Goal: Task Accomplishment & Management: Use online tool/utility

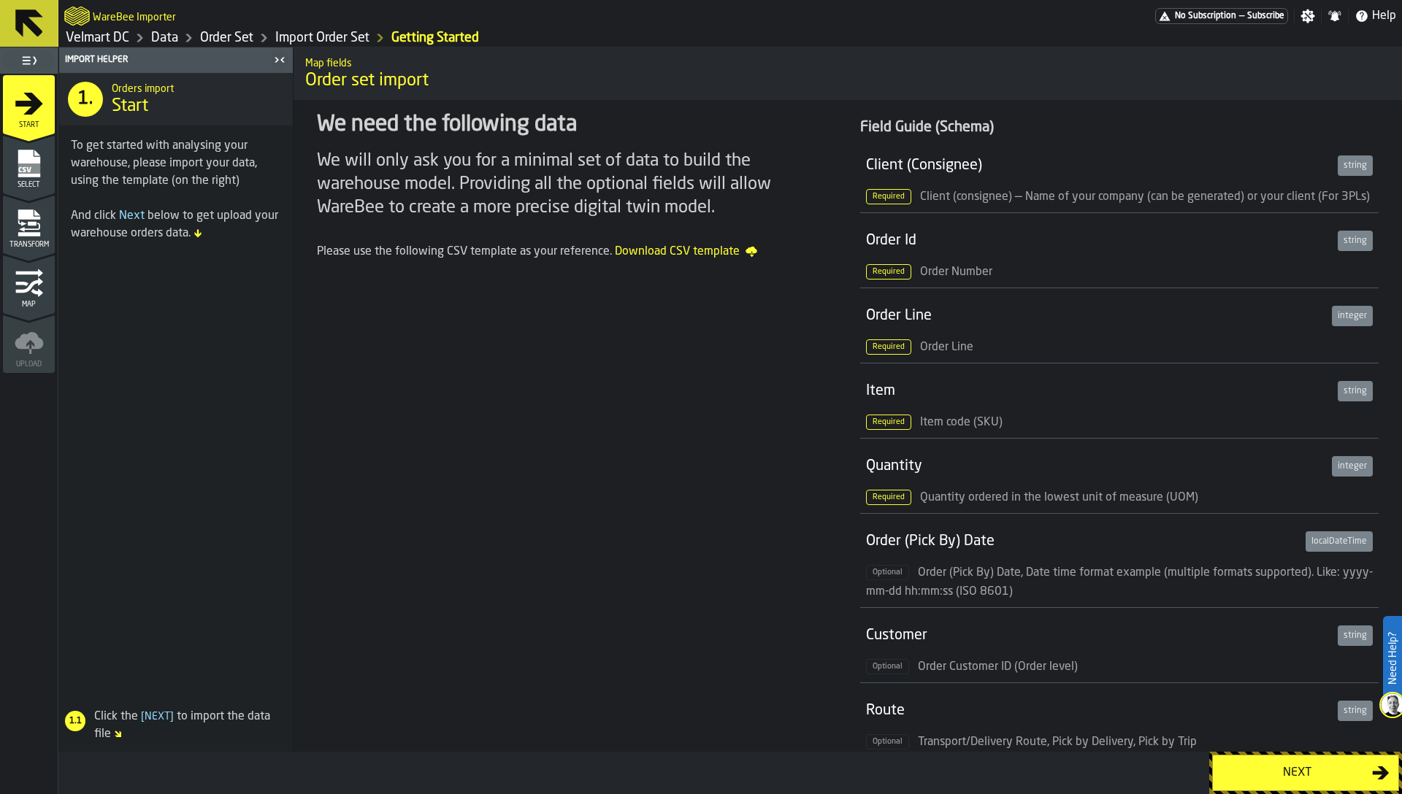
click at [244, 38] on link "Order Set" at bounding box center [226, 38] width 53 height 16
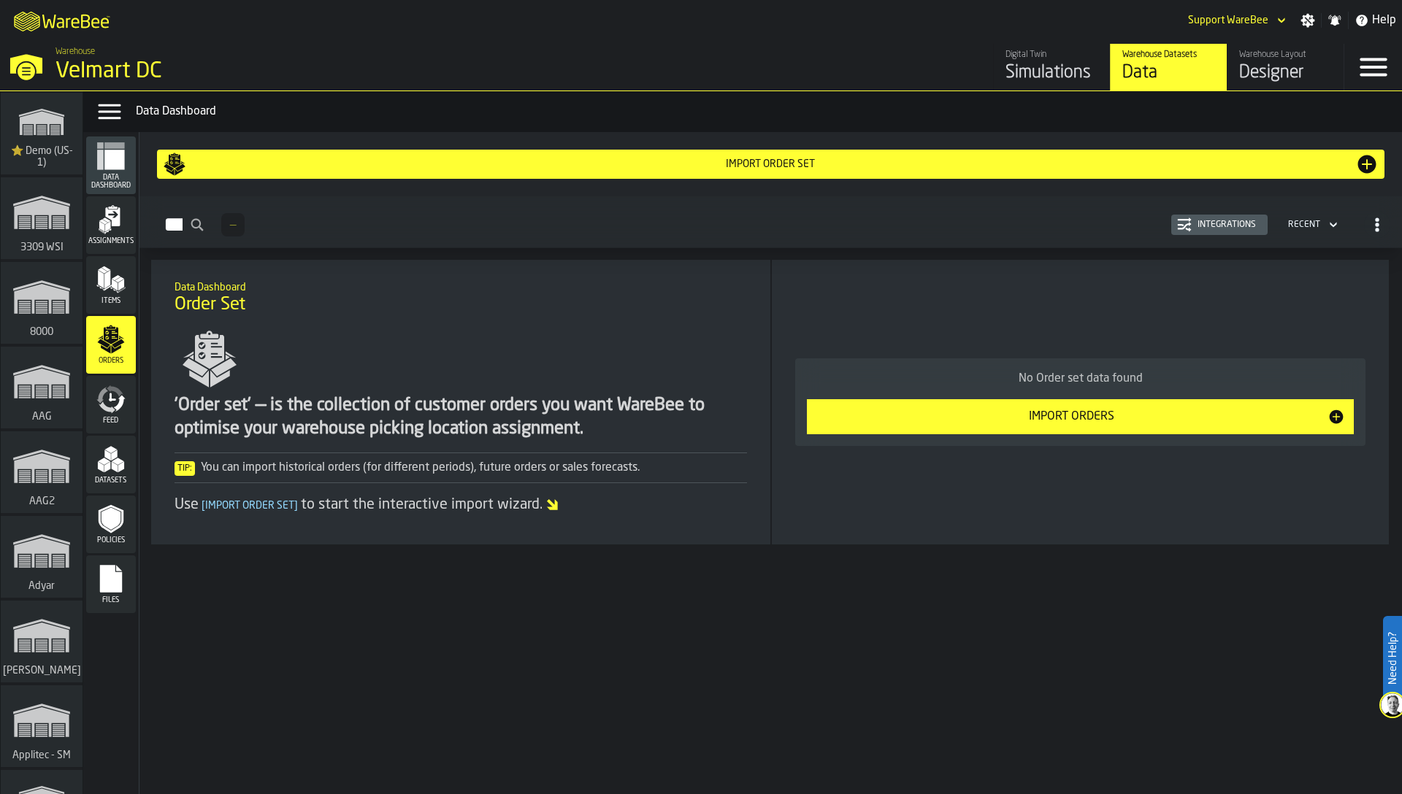
click at [1186, 219] on icon "button-Integrations" at bounding box center [1185, 220] width 14 height 4
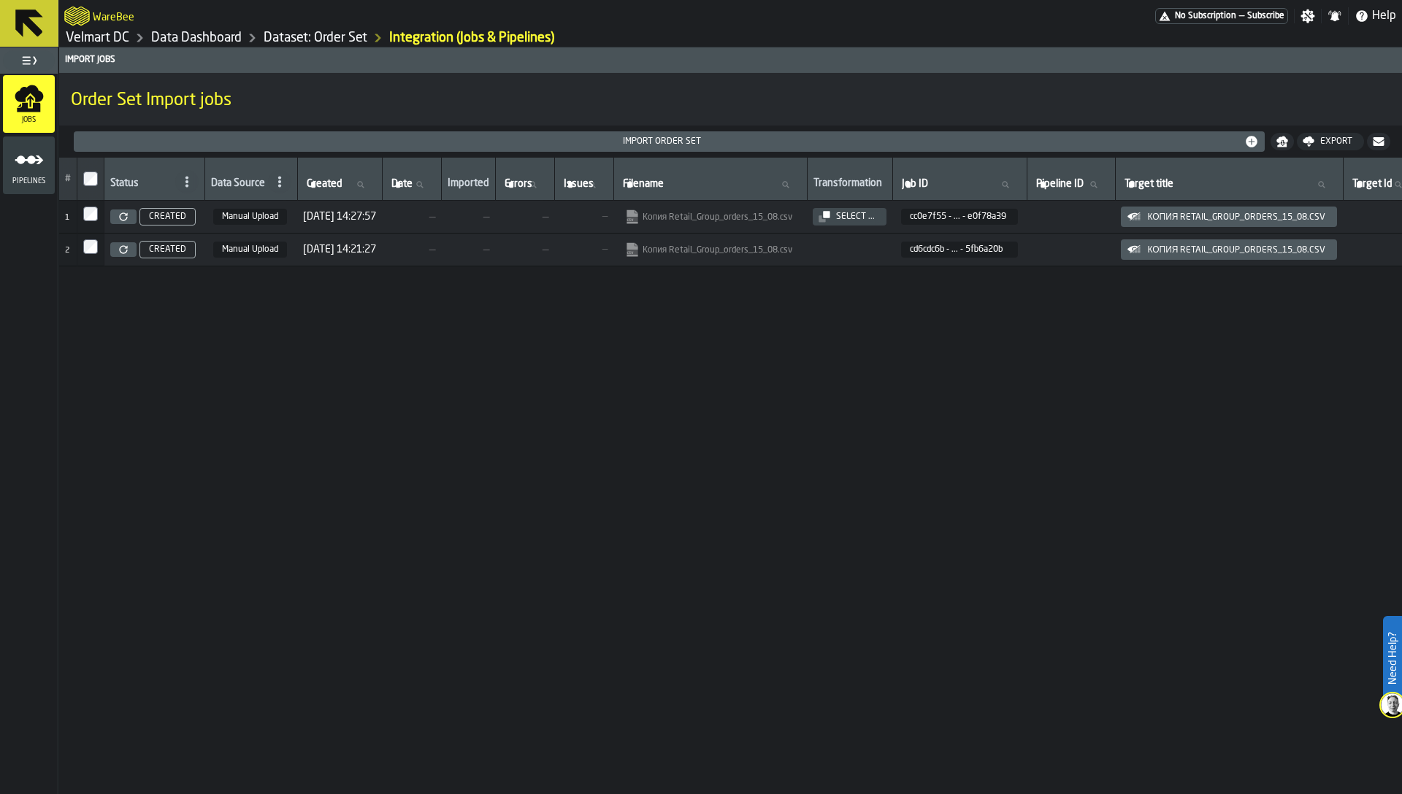
click at [728, 577] on div "# Status Data Source Created Created Date Date Imported Errors Errors Issues Is…" at bounding box center [730, 476] width 1343 height 637
click at [121, 216] on icon at bounding box center [123, 216] width 9 height 9
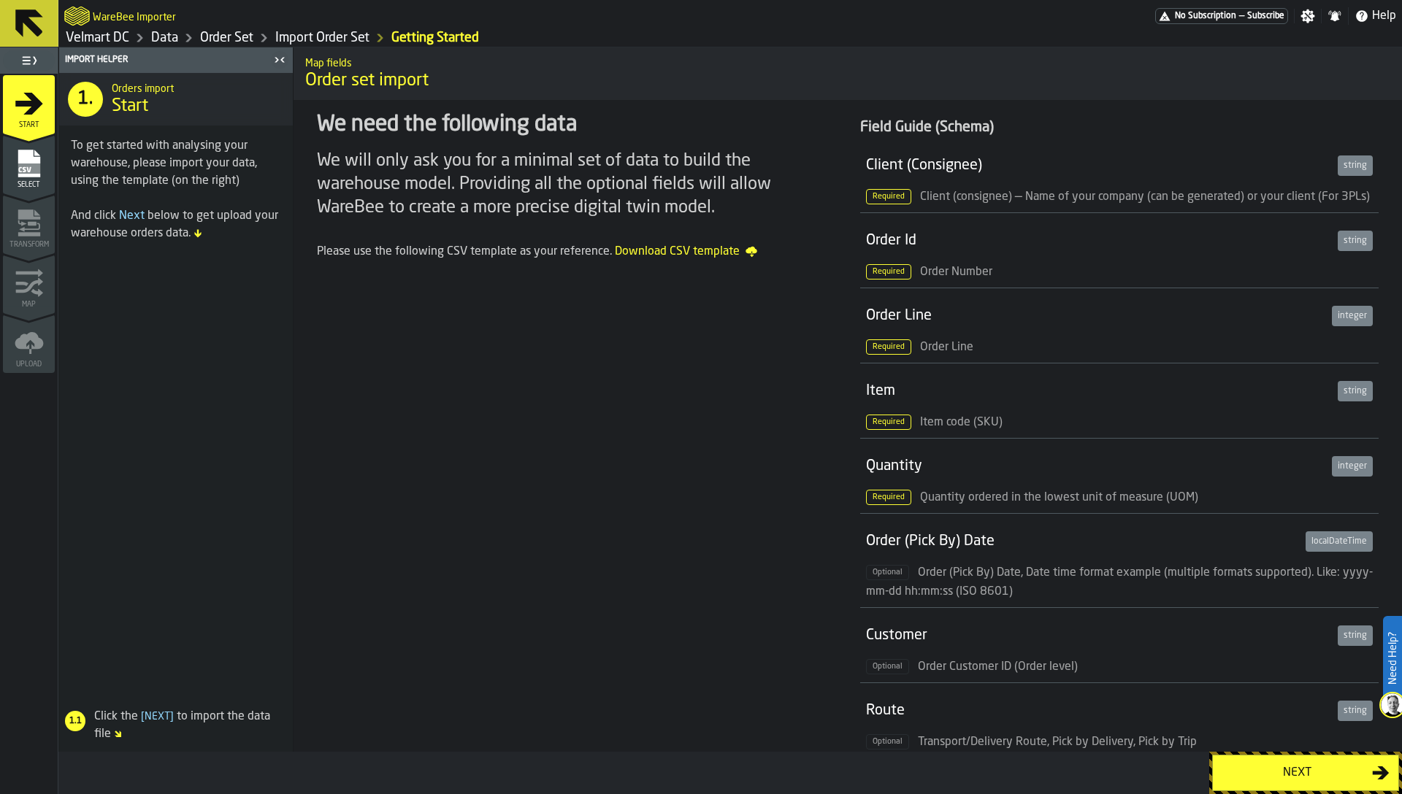
click at [22, 160] on icon "menu Select" at bounding box center [29, 164] width 22 height 28
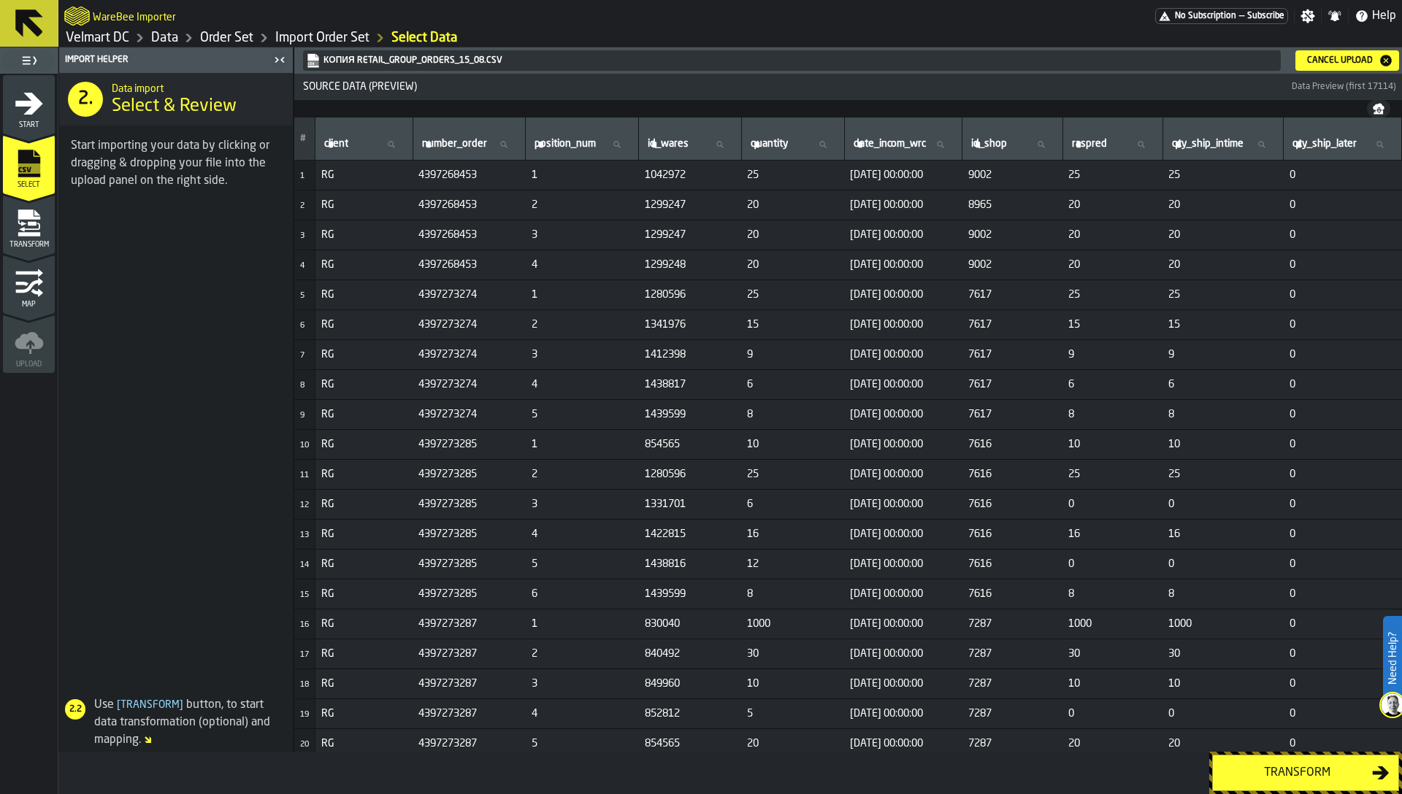
click at [234, 33] on link "Order Set" at bounding box center [226, 38] width 53 height 16
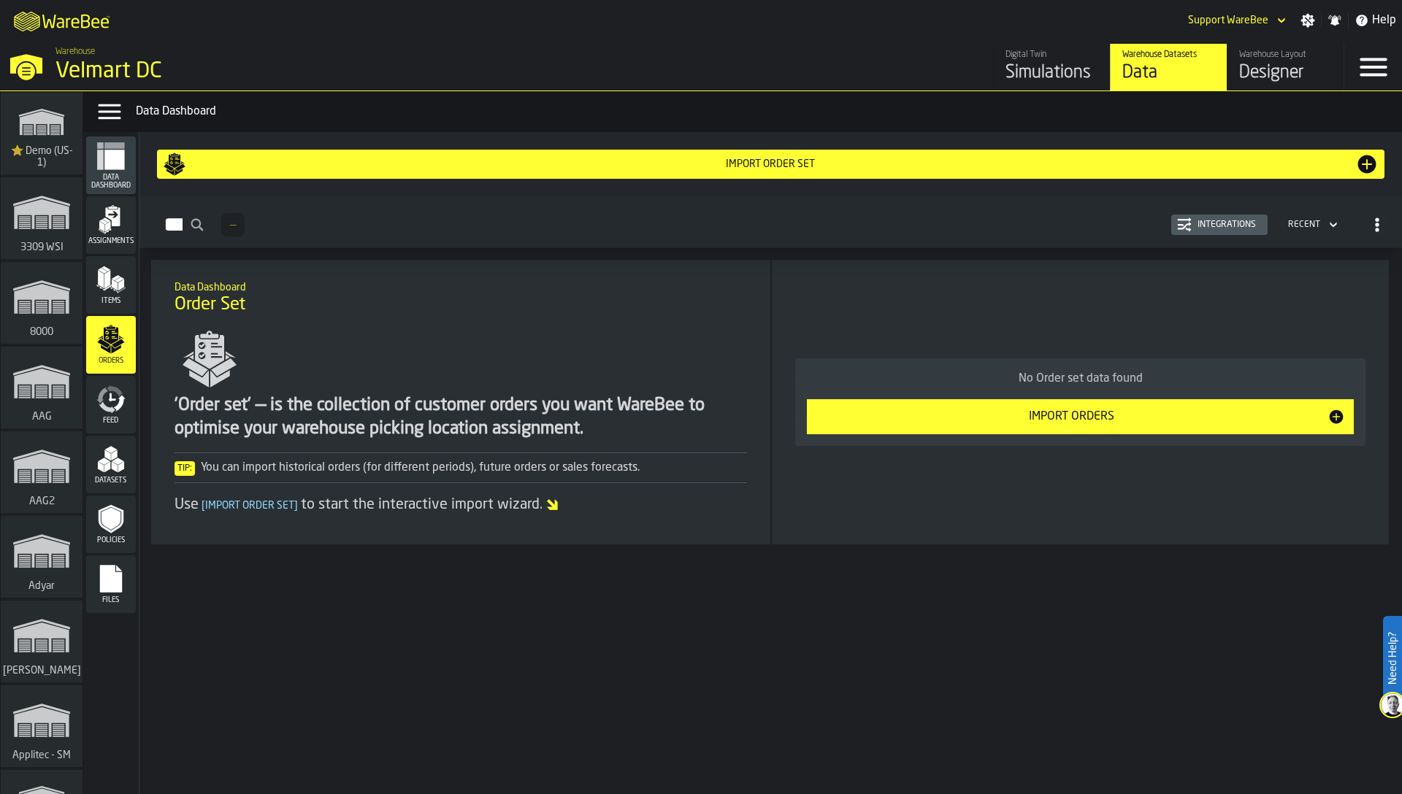
click at [1205, 224] on div "Integrations" at bounding box center [1226, 225] width 70 height 10
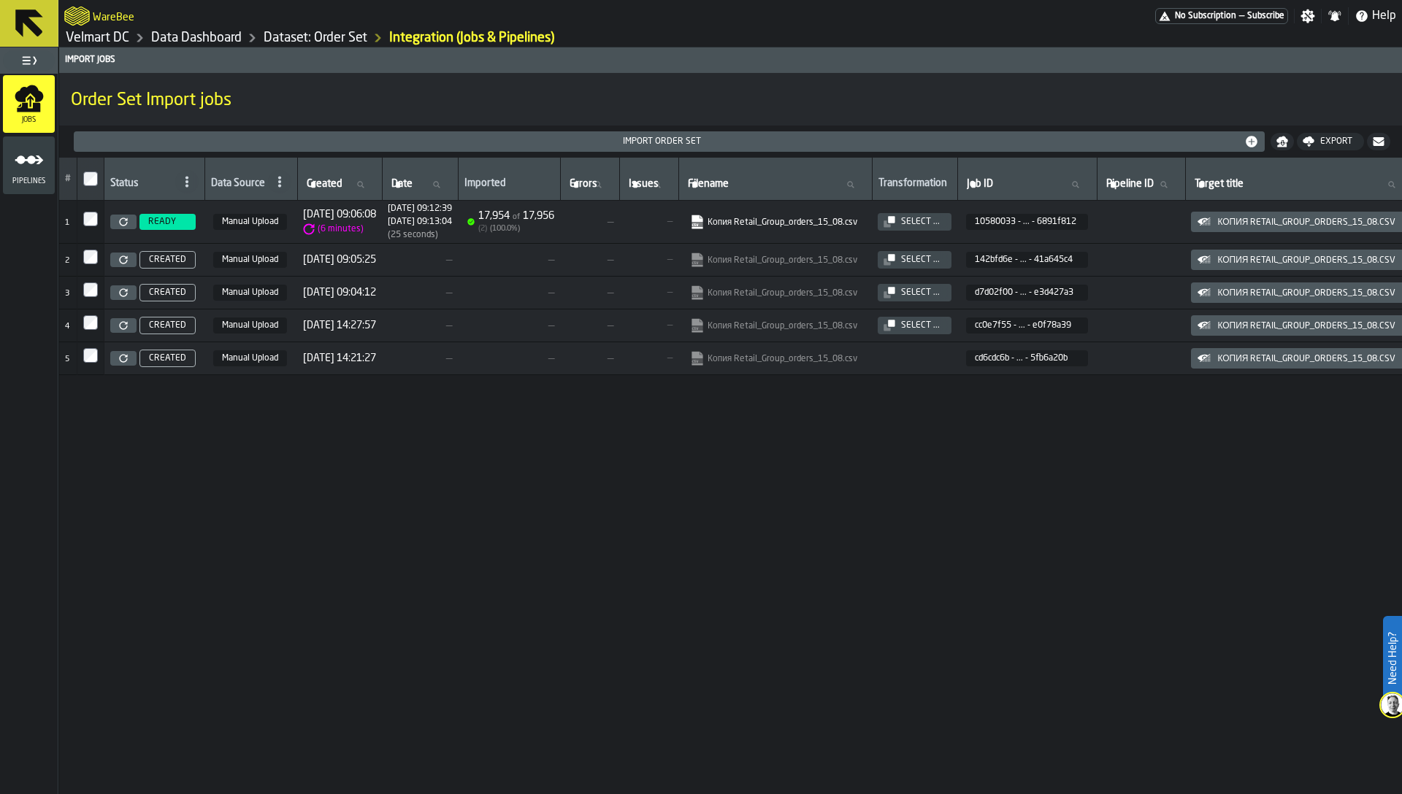
click at [329, 37] on link "Dataset: Order Set" at bounding box center [316, 38] width 104 height 16
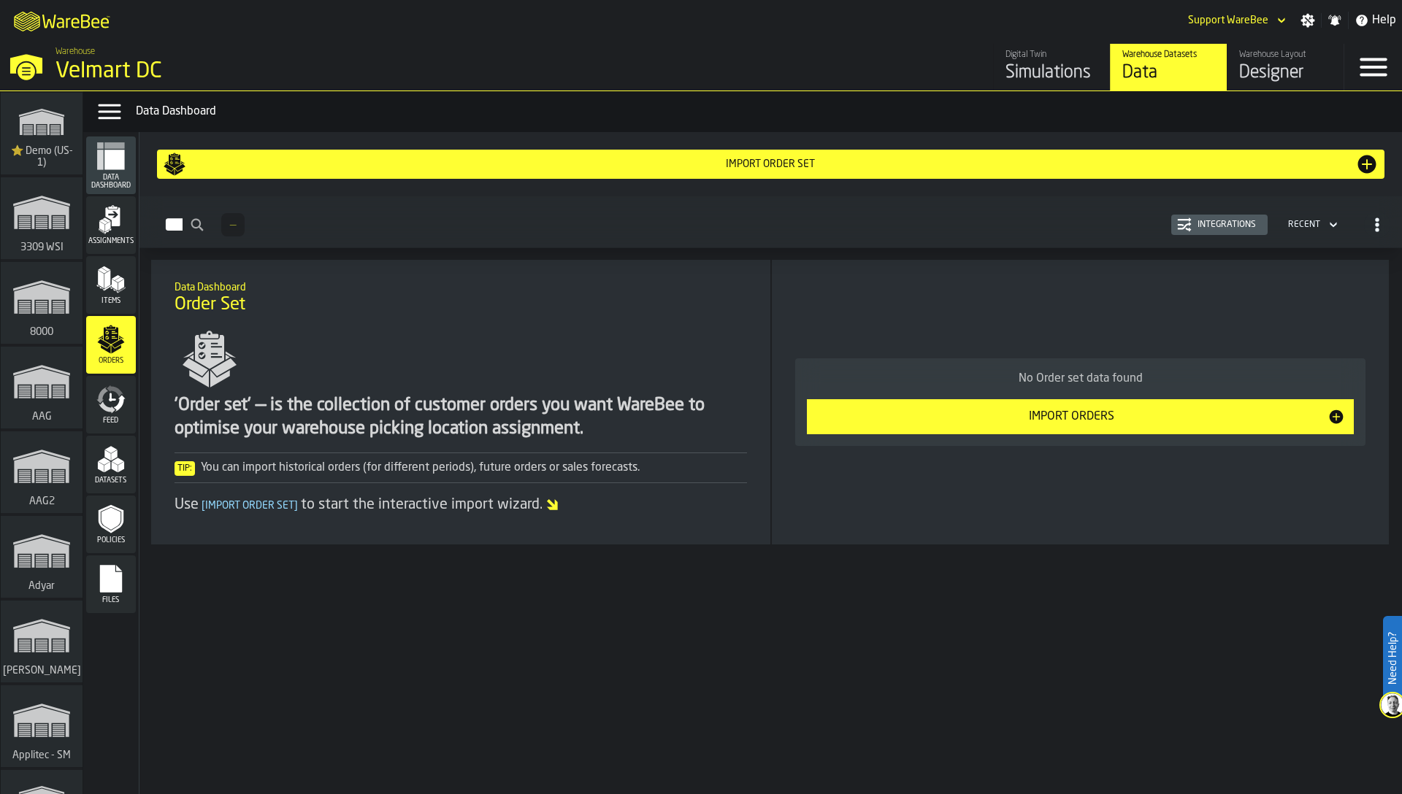
click at [691, 293] on h1 "Order Set" at bounding box center [460, 304] width 573 height 23
click at [1251, 63] on div "Designer" at bounding box center [1285, 72] width 93 height 23
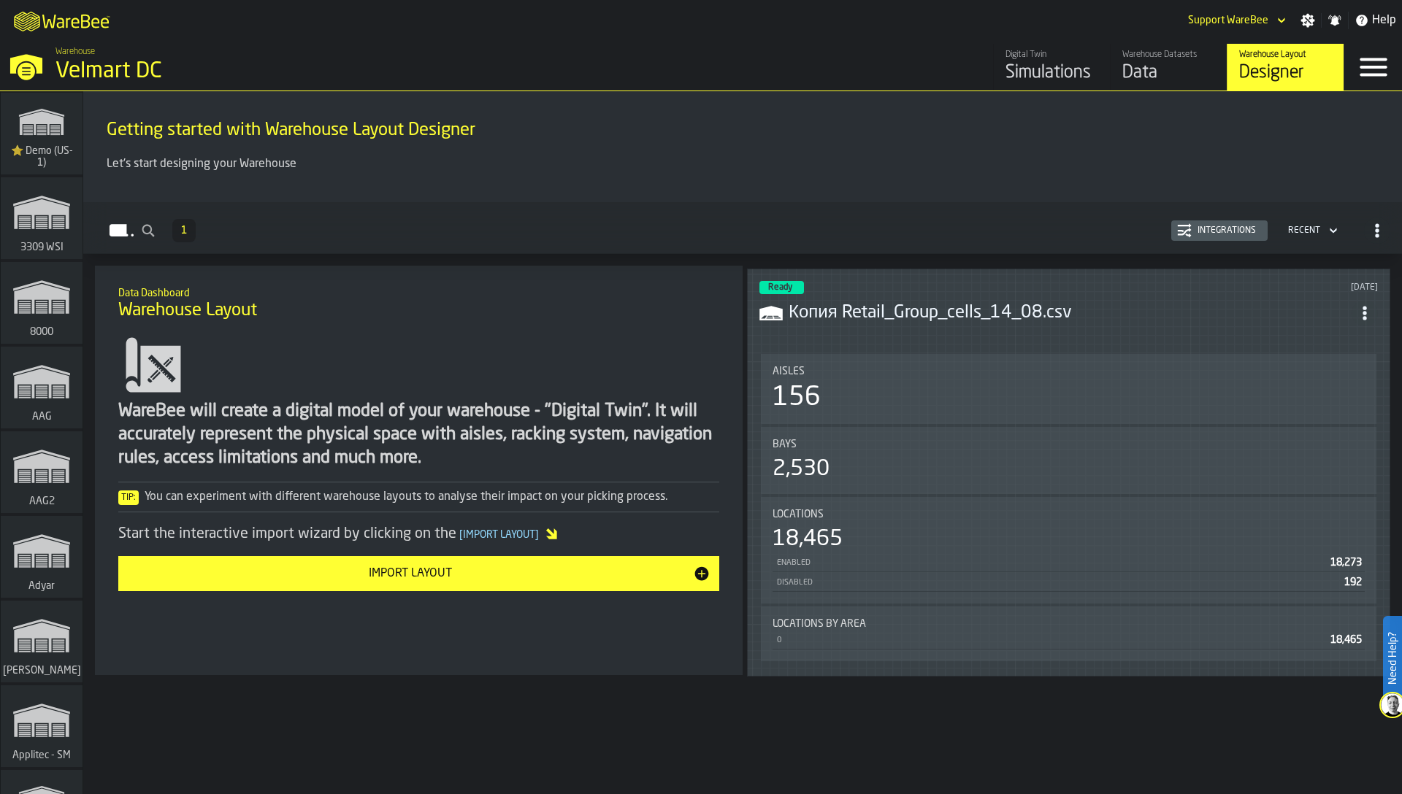
click at [992, 404] on div "156" at bounding box center [1068, 397] width 592 height 29
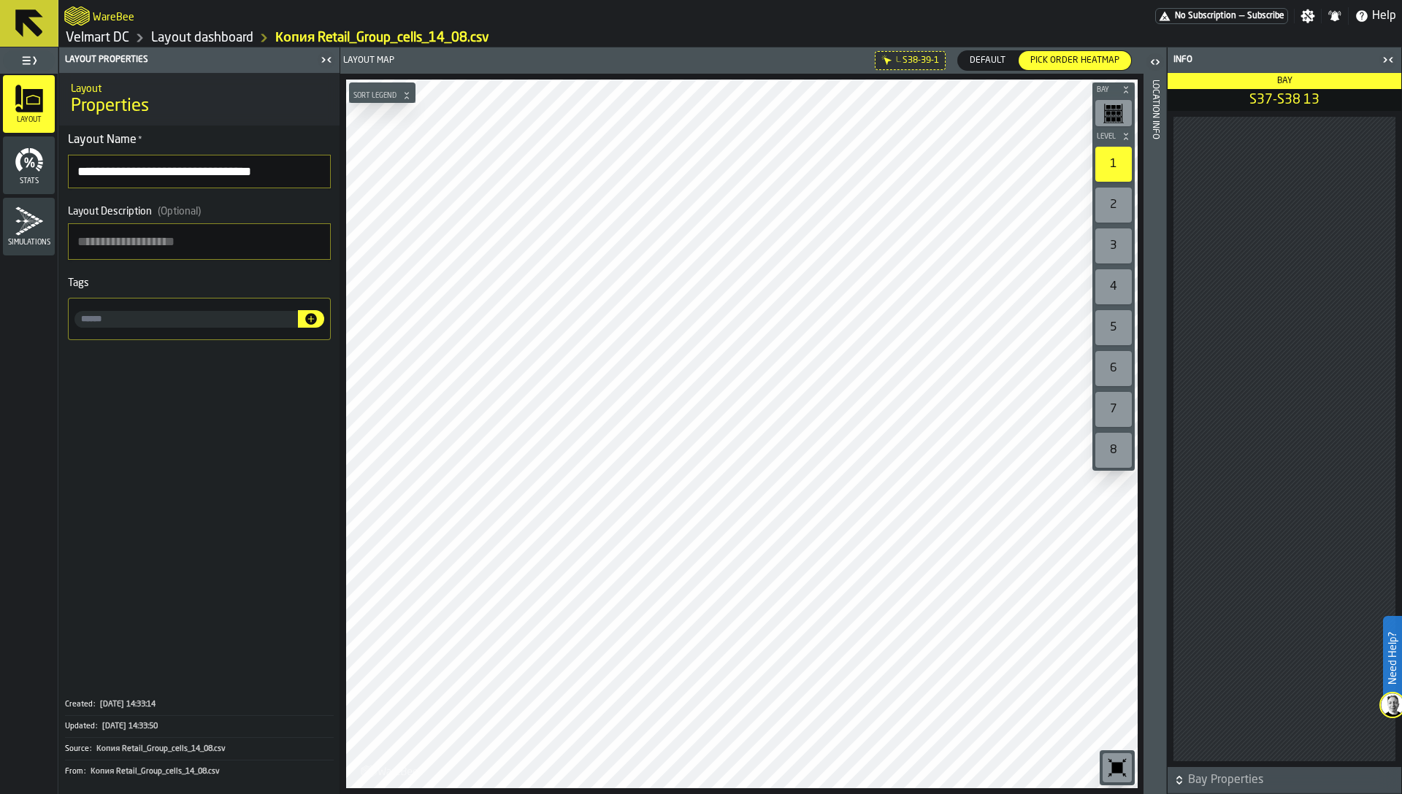
click at [1152, 339] on div "Location Info" at bounding box center [1155, 434] width 10 height 714
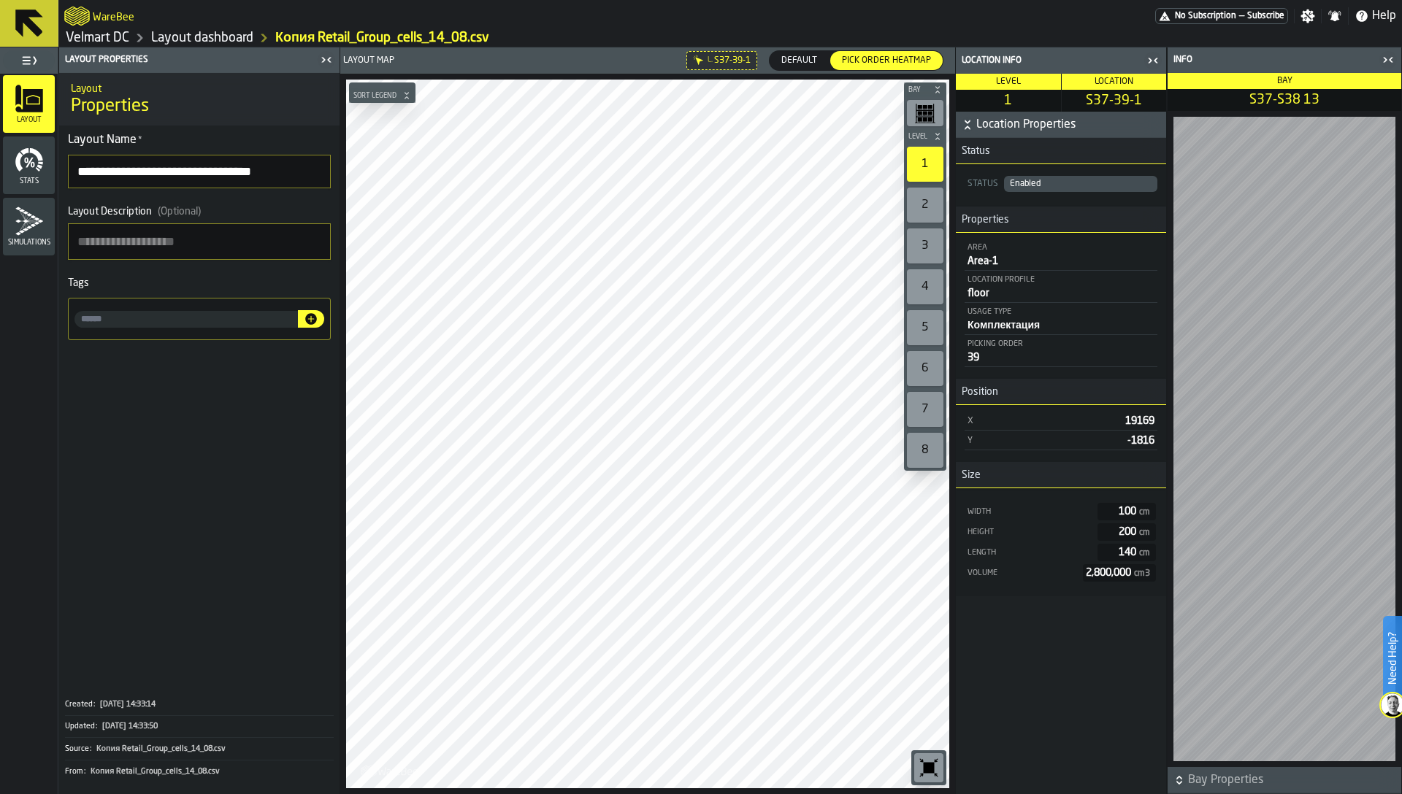
click at [319, 57] on icon "button-toggle-Close me" at bounding box center [327, 60] width 18 height 18
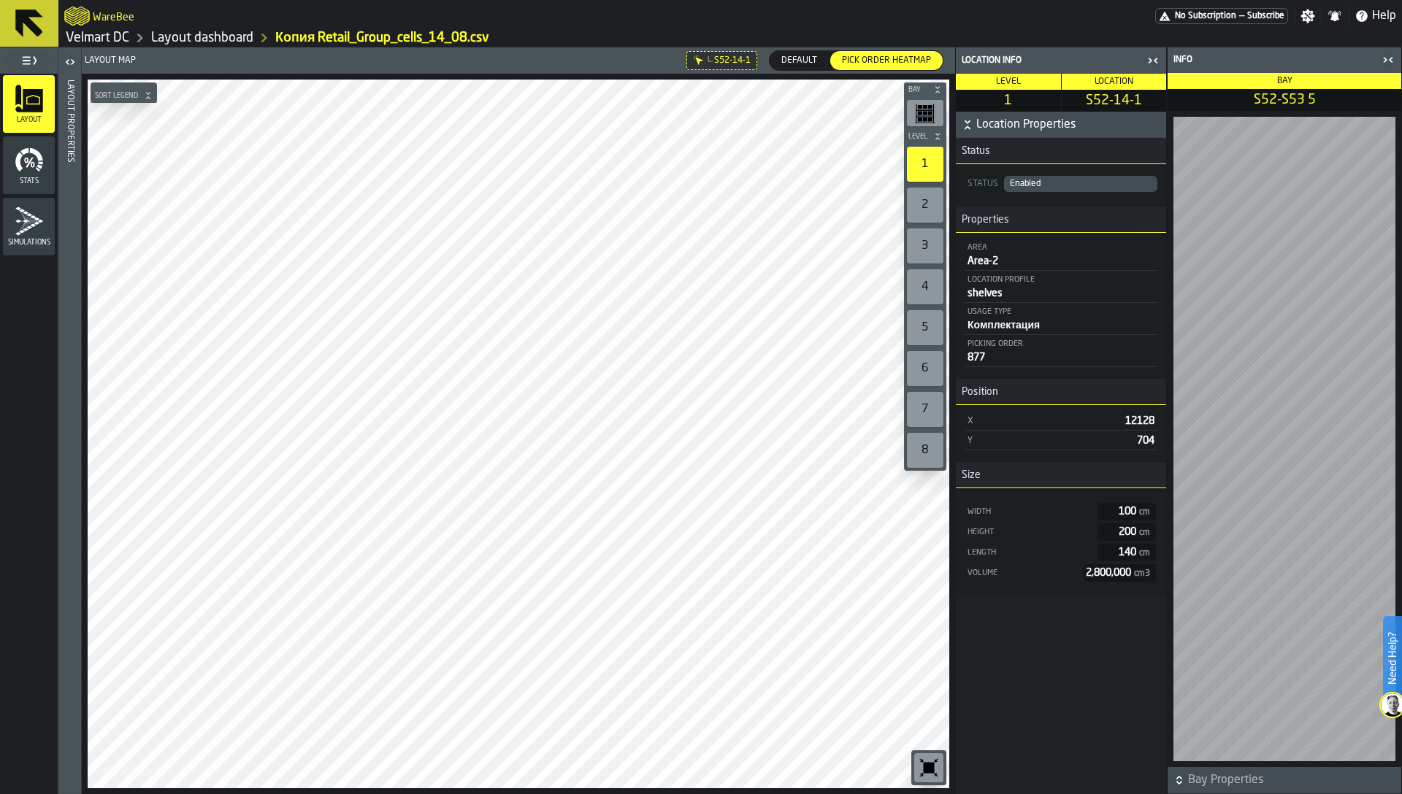
click at [1151, 65] on icon "button-toggle-Close me" at bounding box center [1153, 61] width 18 height 18
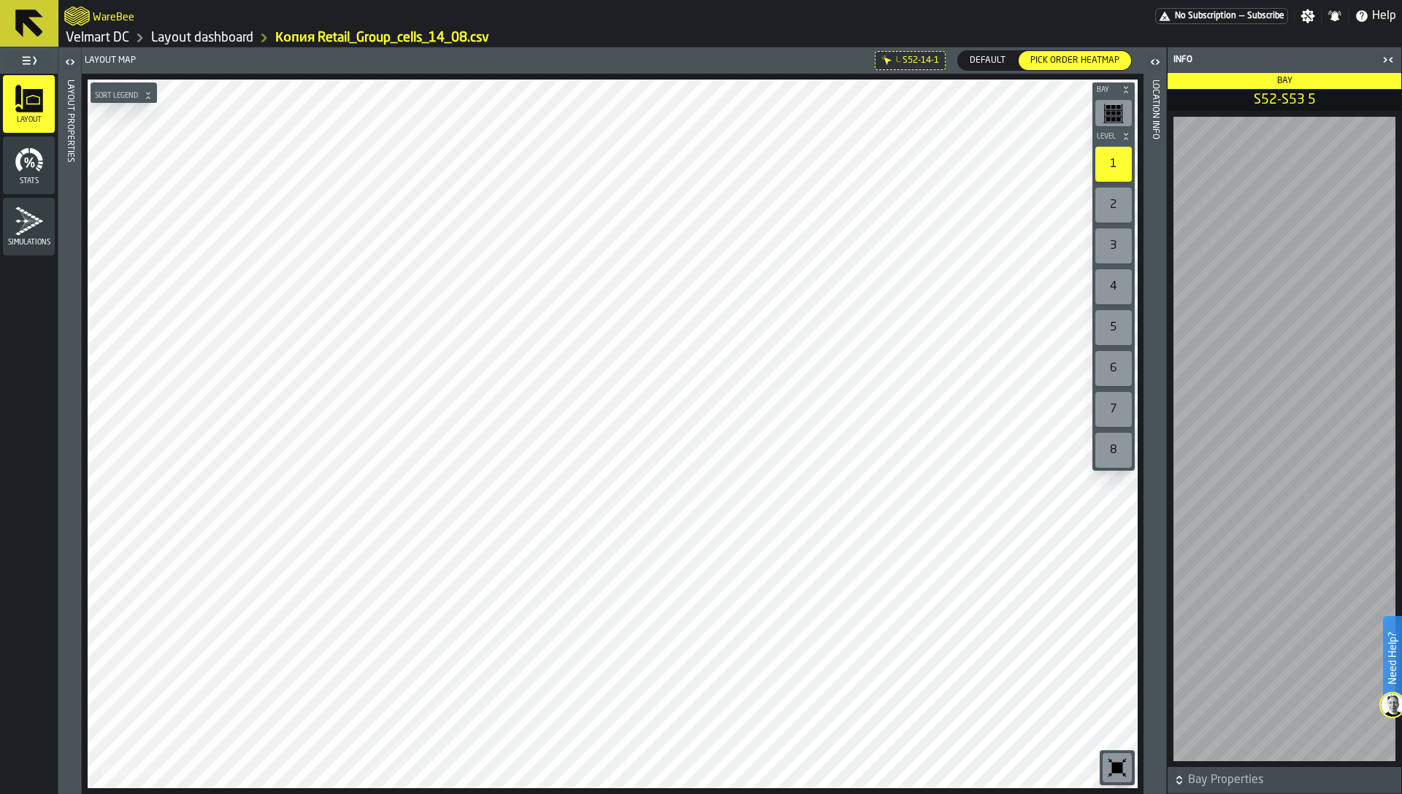
click at [1112, 767] on icon "button-toolbar-undefined" at bounding box center [1117, 768] width 11 height 11
click at [1388, 65] on icon "button-toggle-Close me" at bounding box center [1388, 60] width 18 height 18
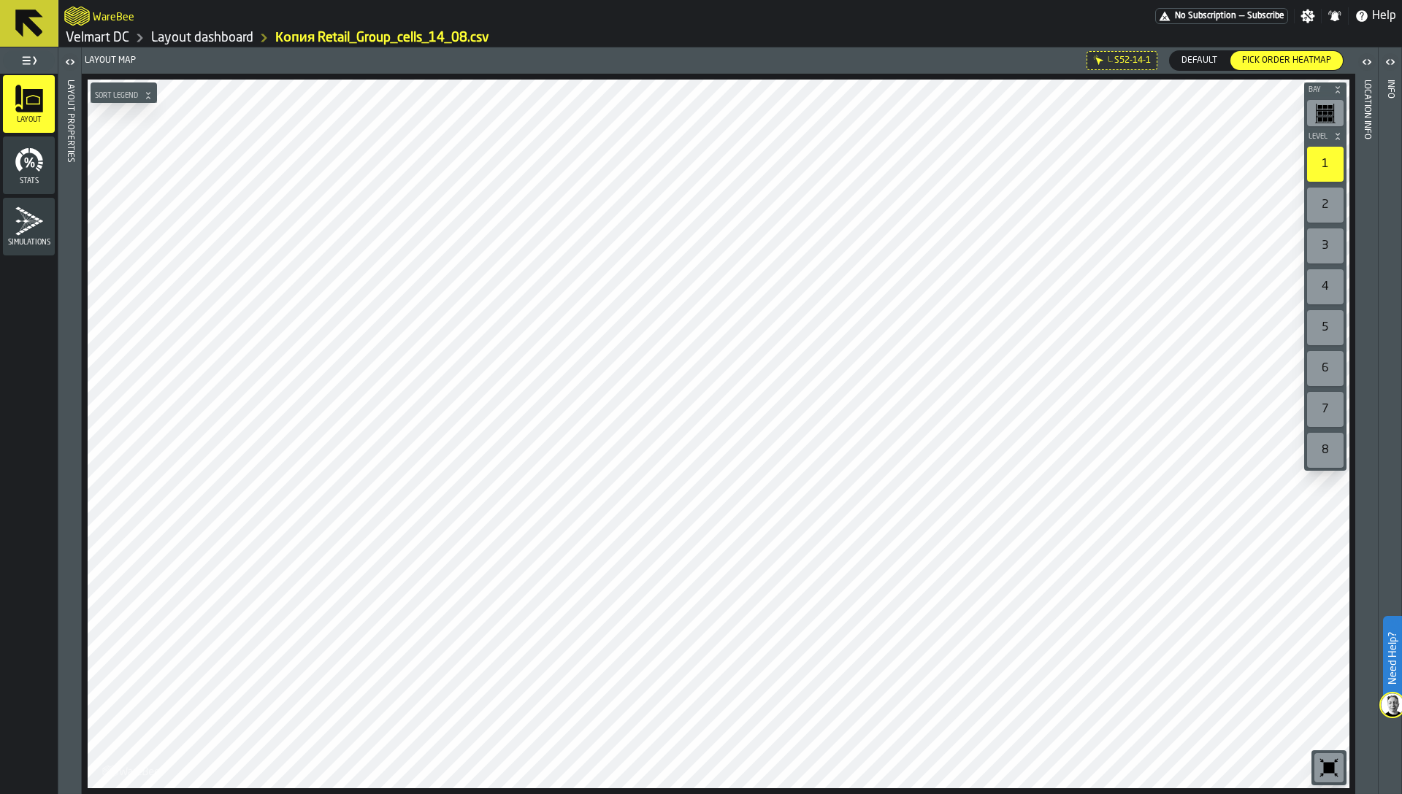
click at [1324, 764] on icon "button-toolbar-undefined" at bounding box center [1329, 768] width 11 height 11
click at [186, 32] on link "Layout dashboard" at bounding box center [202, 38] width 102 height 16
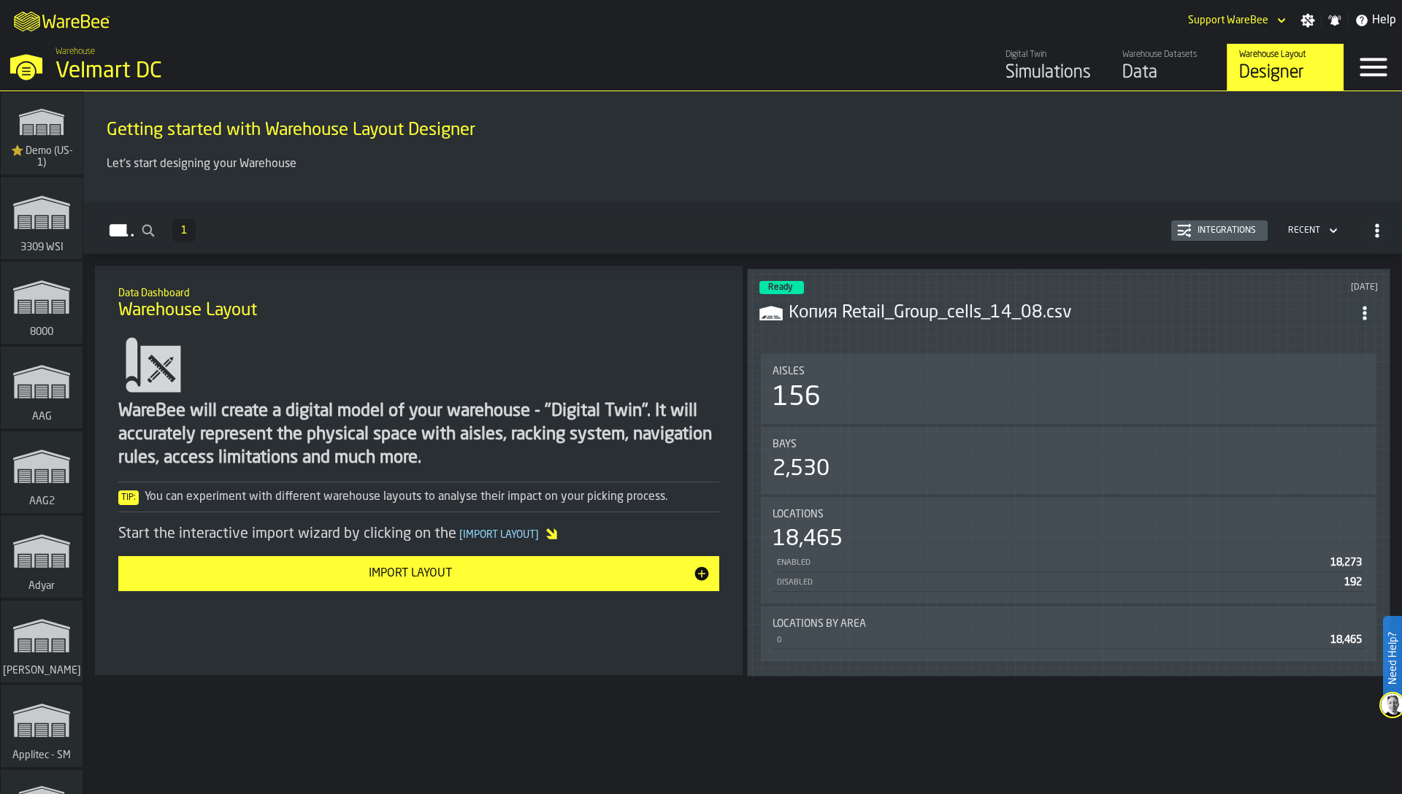
click at [634, 402] on div "WareBee will create a digital model of your warehouse - "Digital Twin". It will…" at bounding box center [418, 435] width 601 height 70
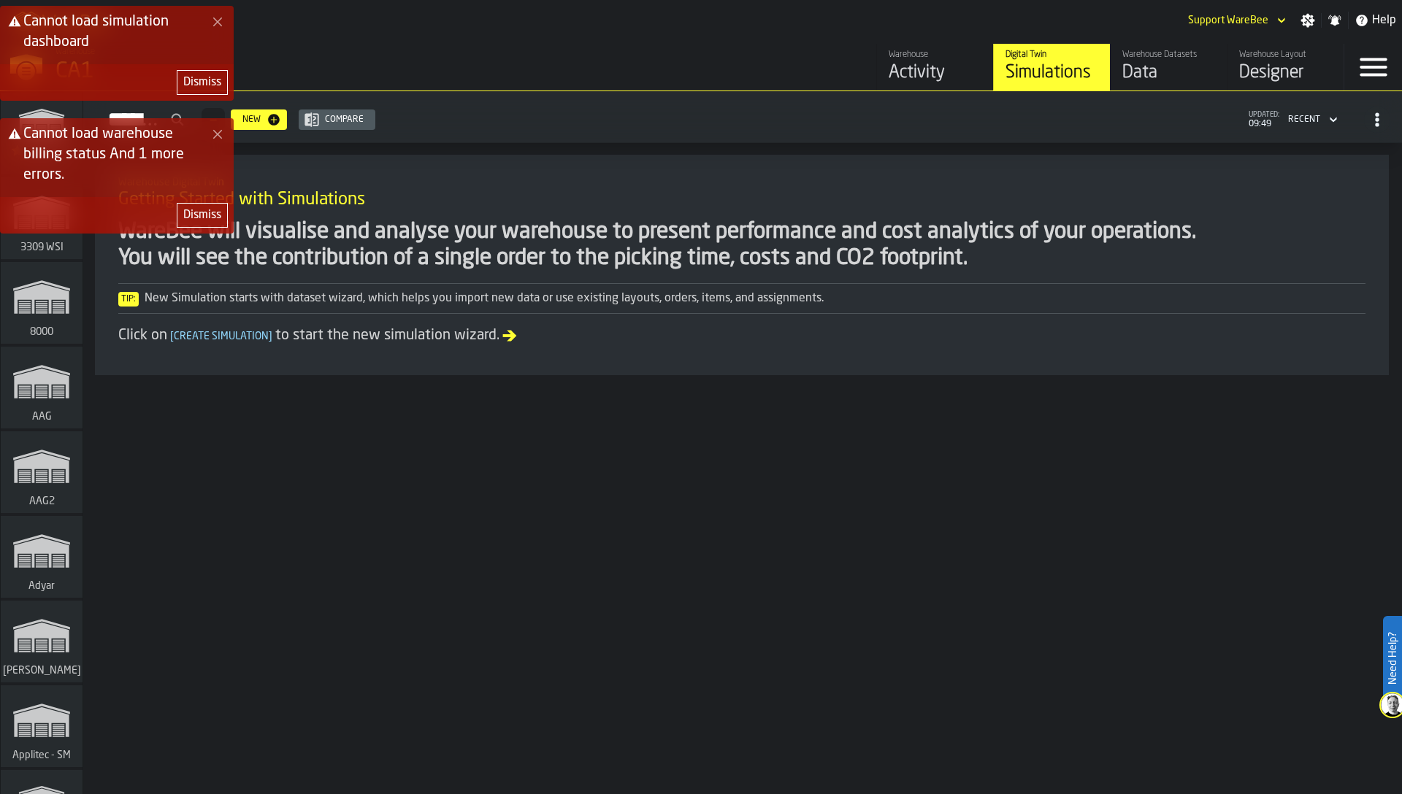
click at [202, 231] on div "Dismiss" at bounding box center [117, 215] width 234 height 37
click at [202, 216] on div "Dismiss" at bounding box center [202, 216] width 38 height 18
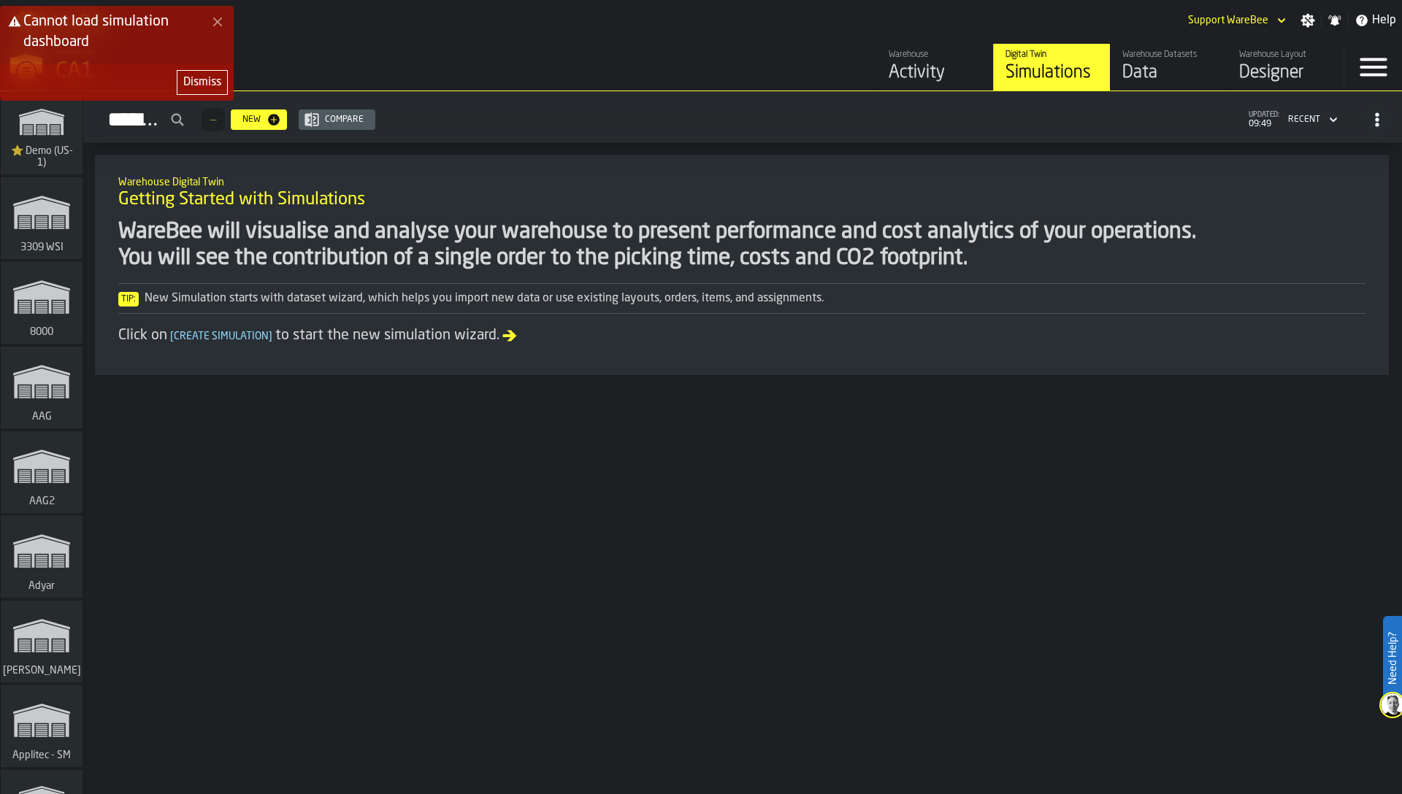
click at [191, 78] on div "Dismiss" at bounding box center [202, 83] width 38 height 18
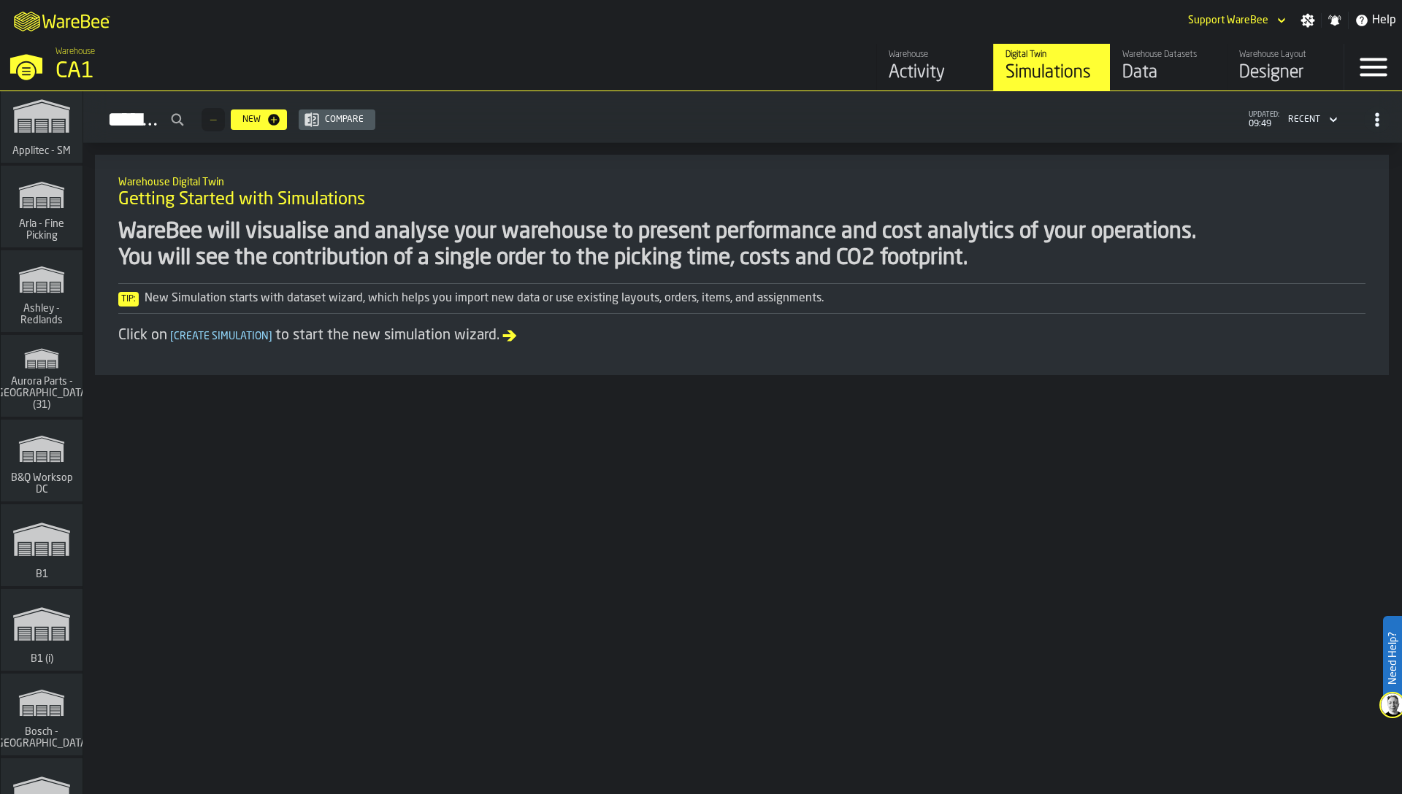
scroll to position [6913, 0]
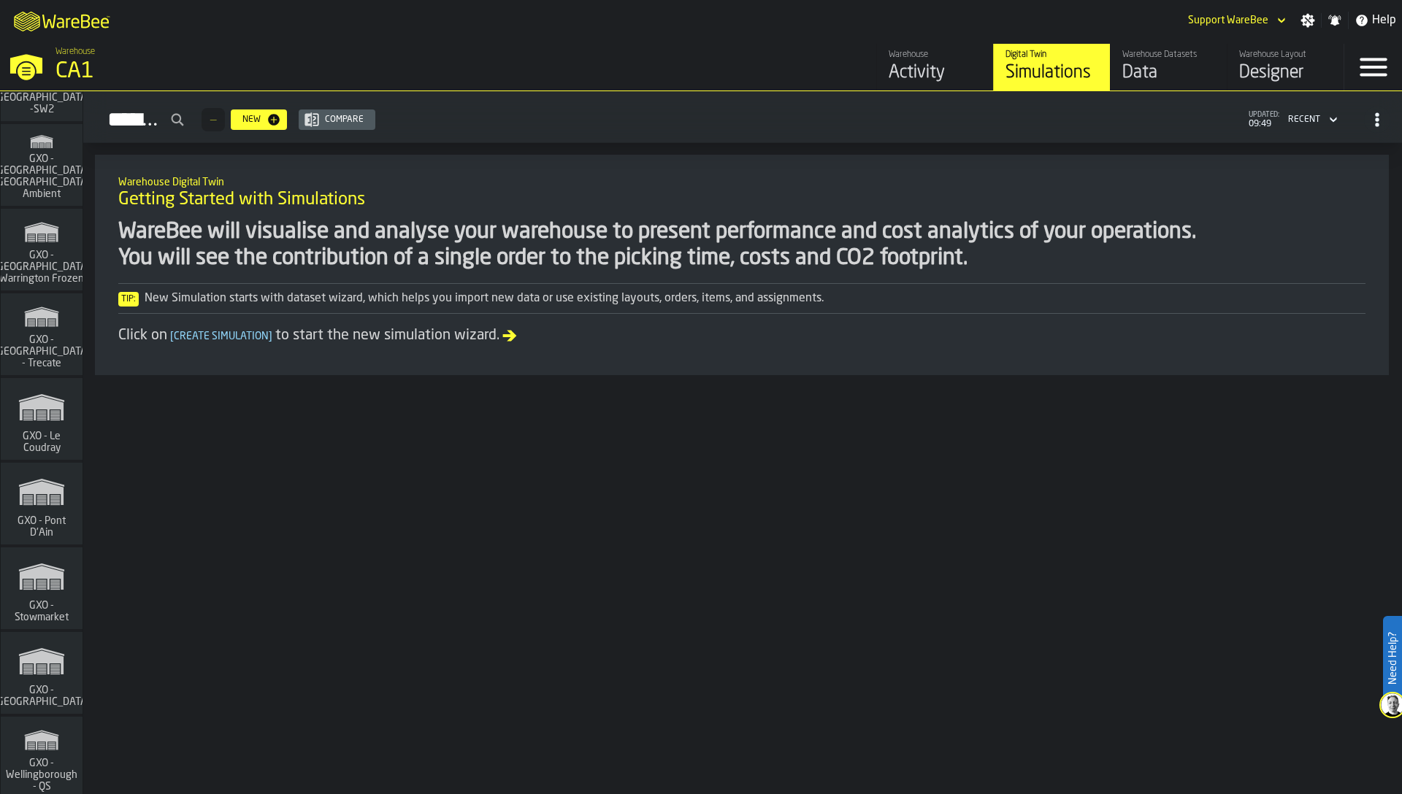
click at [39, 445] on span "GXO - Le Coudray" at bounding box center [42, 442] width 70 height 23
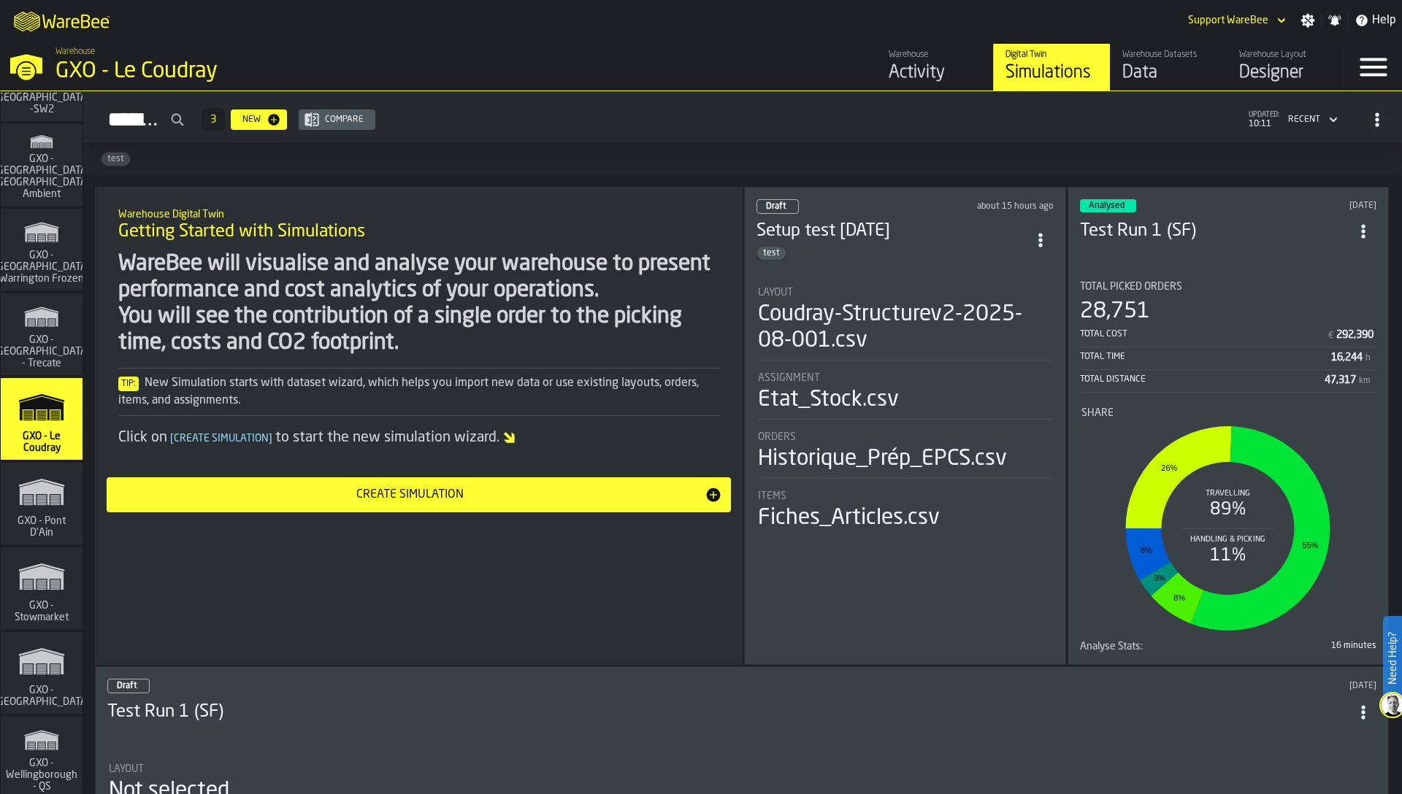
click at [632, 267] on div "WareBee will visualise and analyse your warehouse to present performance and co…" at bounding box center [418, 303] width 601 height 105
click at [637, 308] on div "WareBee will visualise and analyse your warehouse to present performance and co…" at bounding box center [418, 303] width 601 height 105
click at [23, 72] on icon "button-toggle-Close —> Warehouse Menu" at bounding box center [26, 64] width 35 height 35
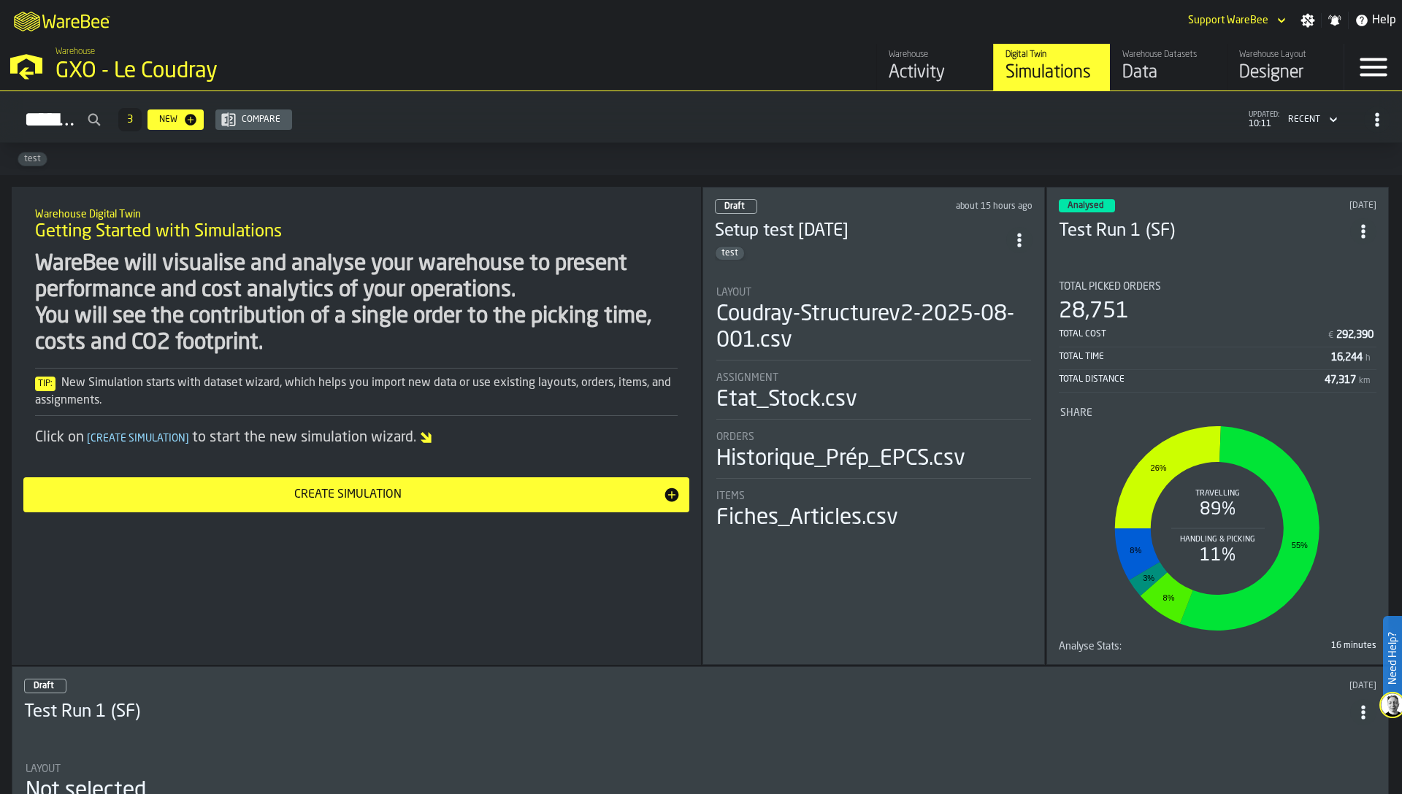
click at [386, 281] on div "WareBee will visualise and analyse your warehouse to present performance and co…" at bounding box center [356, 303] width 642 height 105
click at [967, 312] on div "Coudray-Structurev2-2025-08-001.csv" at bounding box center [873, 328] width 315 height 53
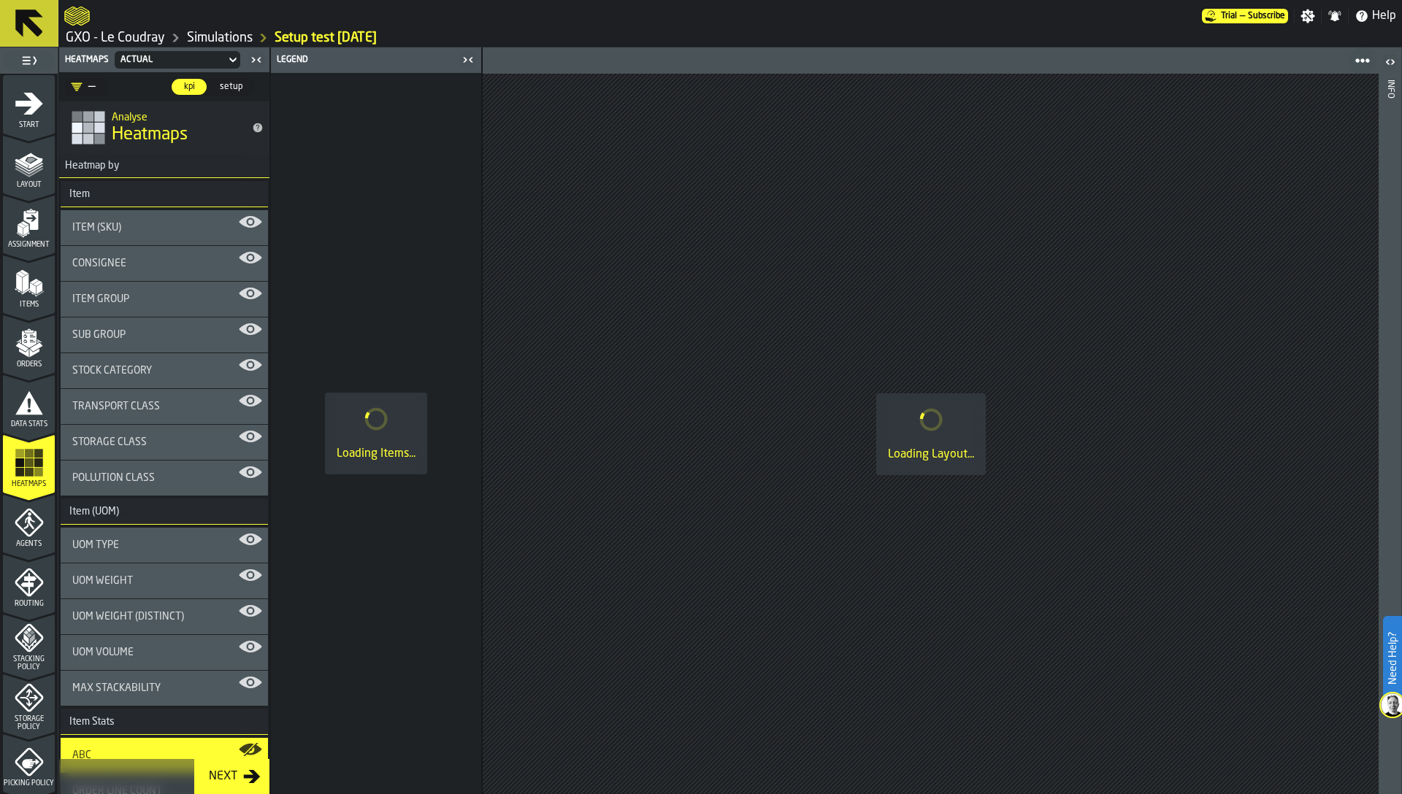
click at [15, 531] on icon "menu Agents" at bounding box center [29, 522] width 29 height 29
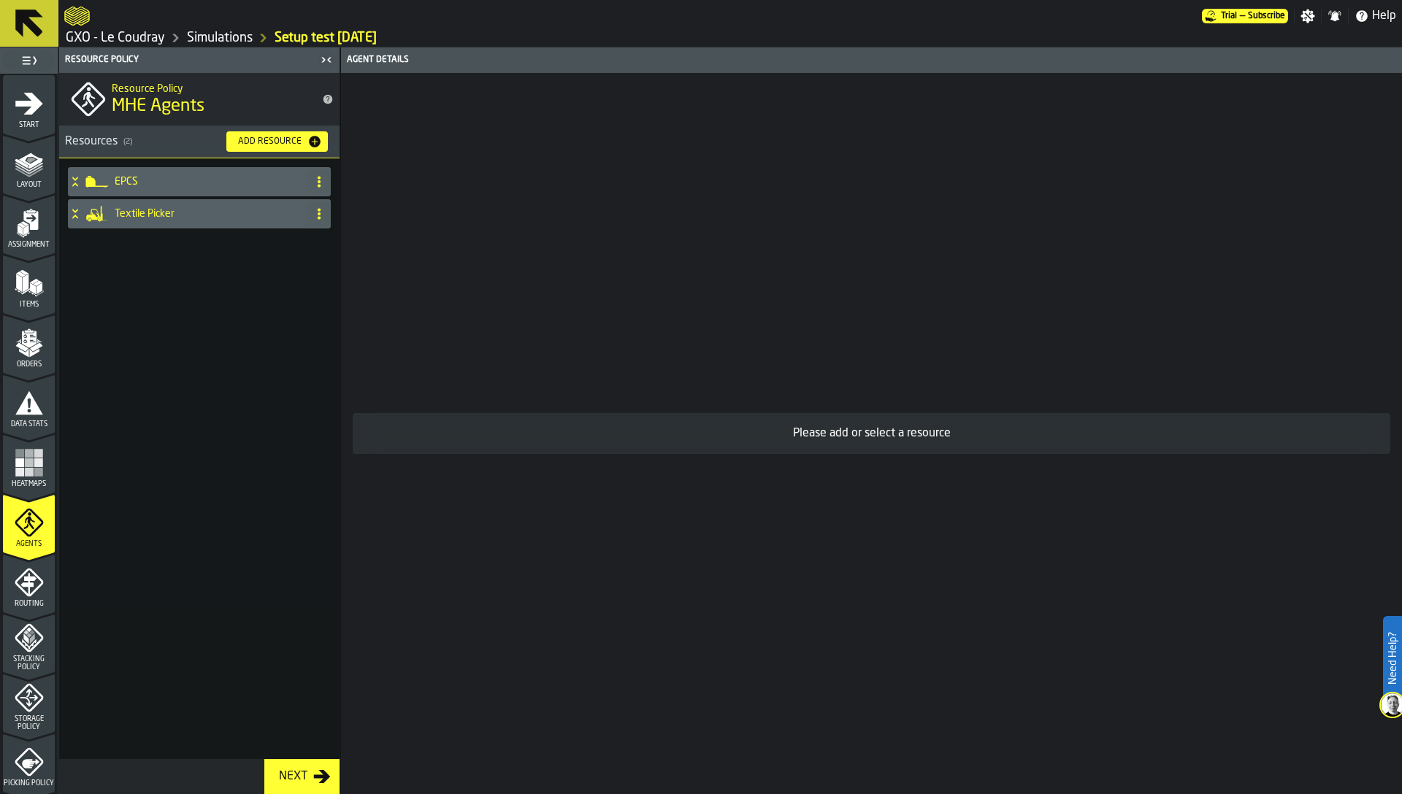
click at [128, 174] on div "EPCS" at bounding box center [185, 181] width 234 height 29
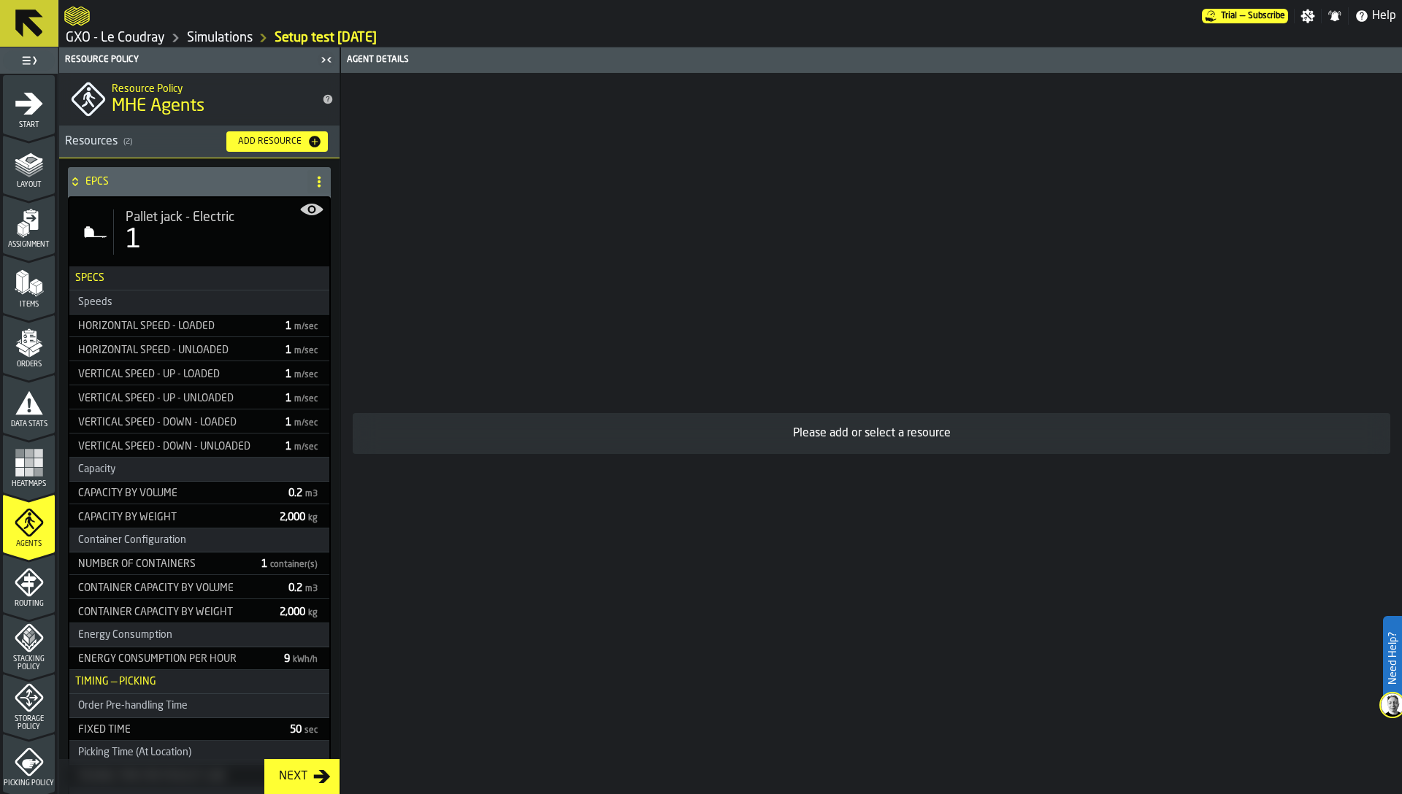
click at [118, 173] on div "EPCS" at bounding box center [185, 181] width 234 height 29
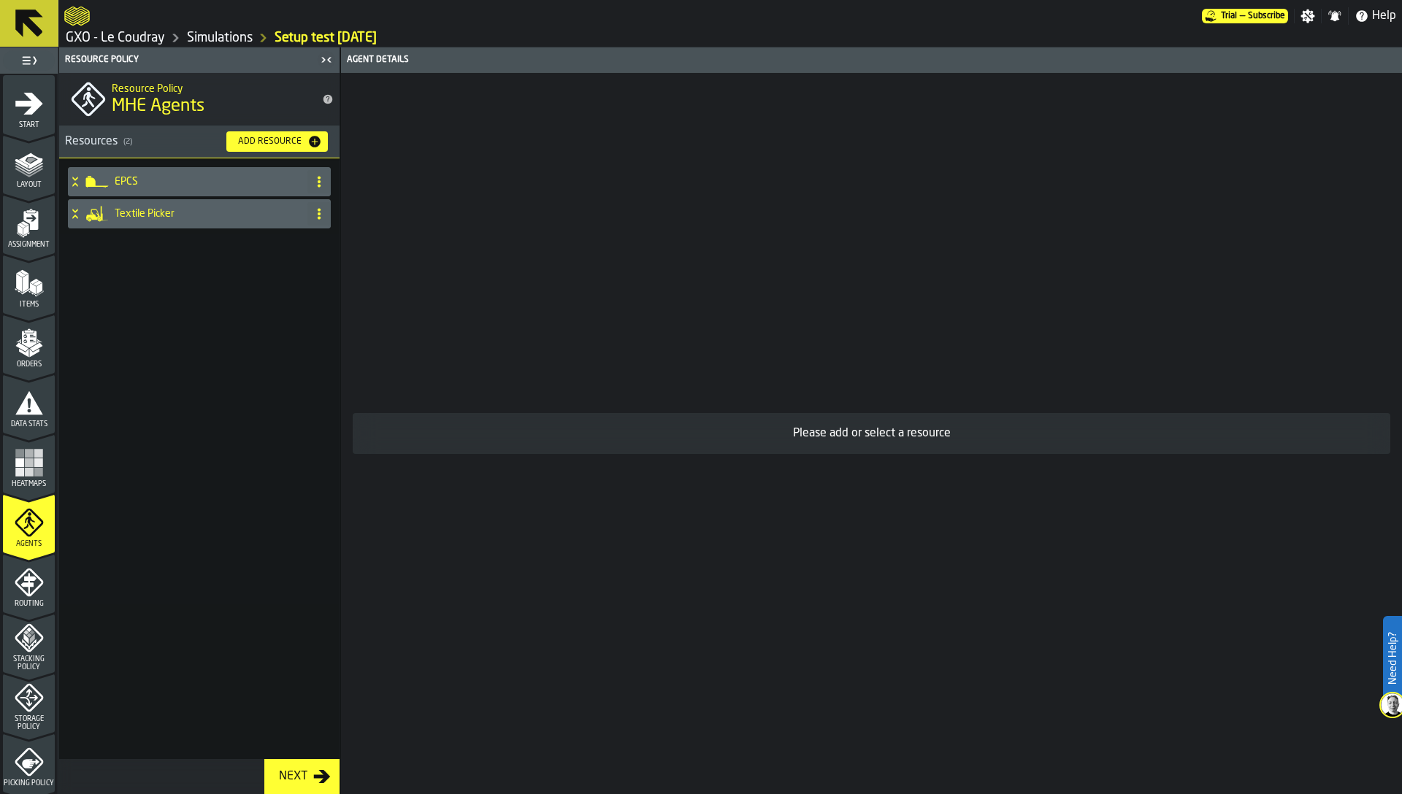
click at [131, 215] on h4 "Textile Picker" at bounding box center [208, 214] width 187 height 12
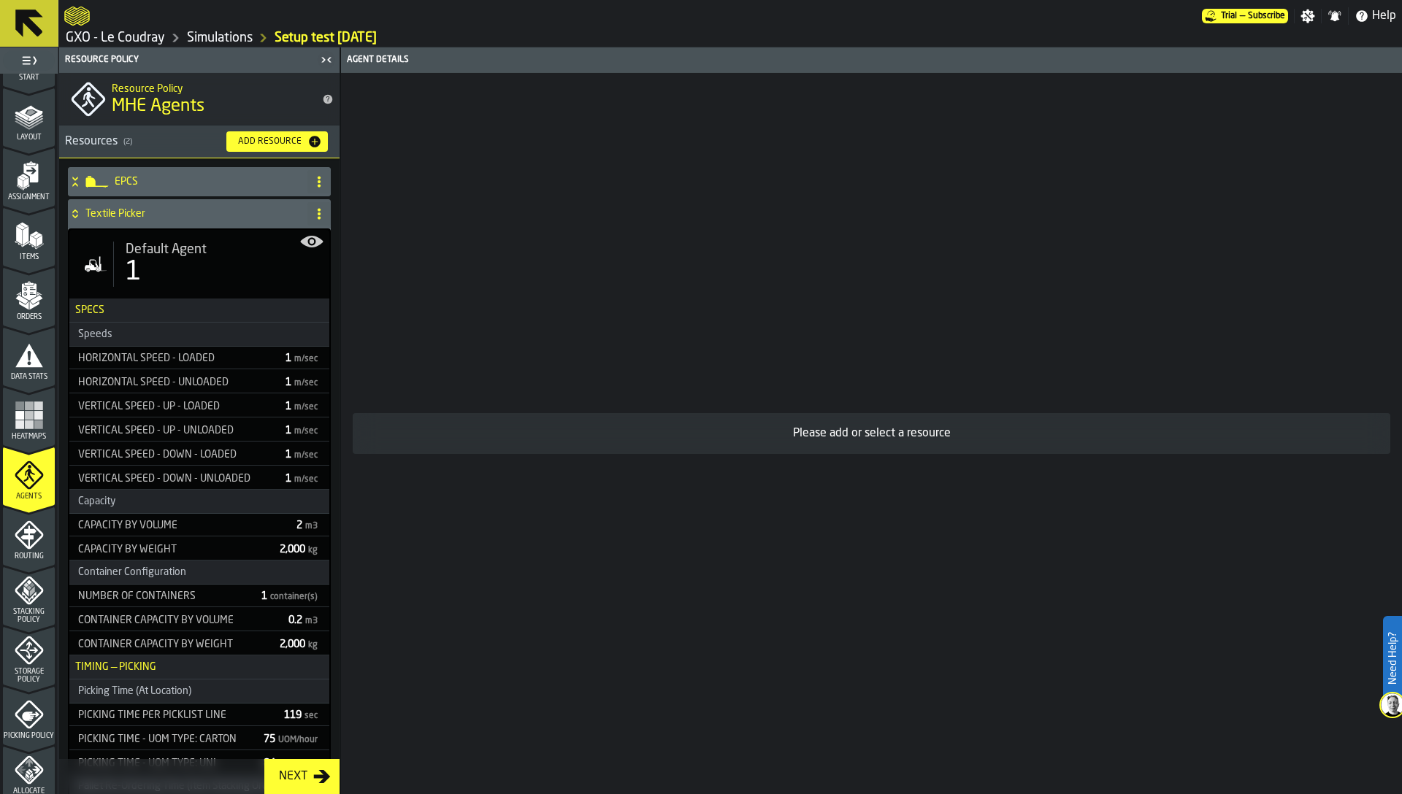
scroll to position [55, 0]
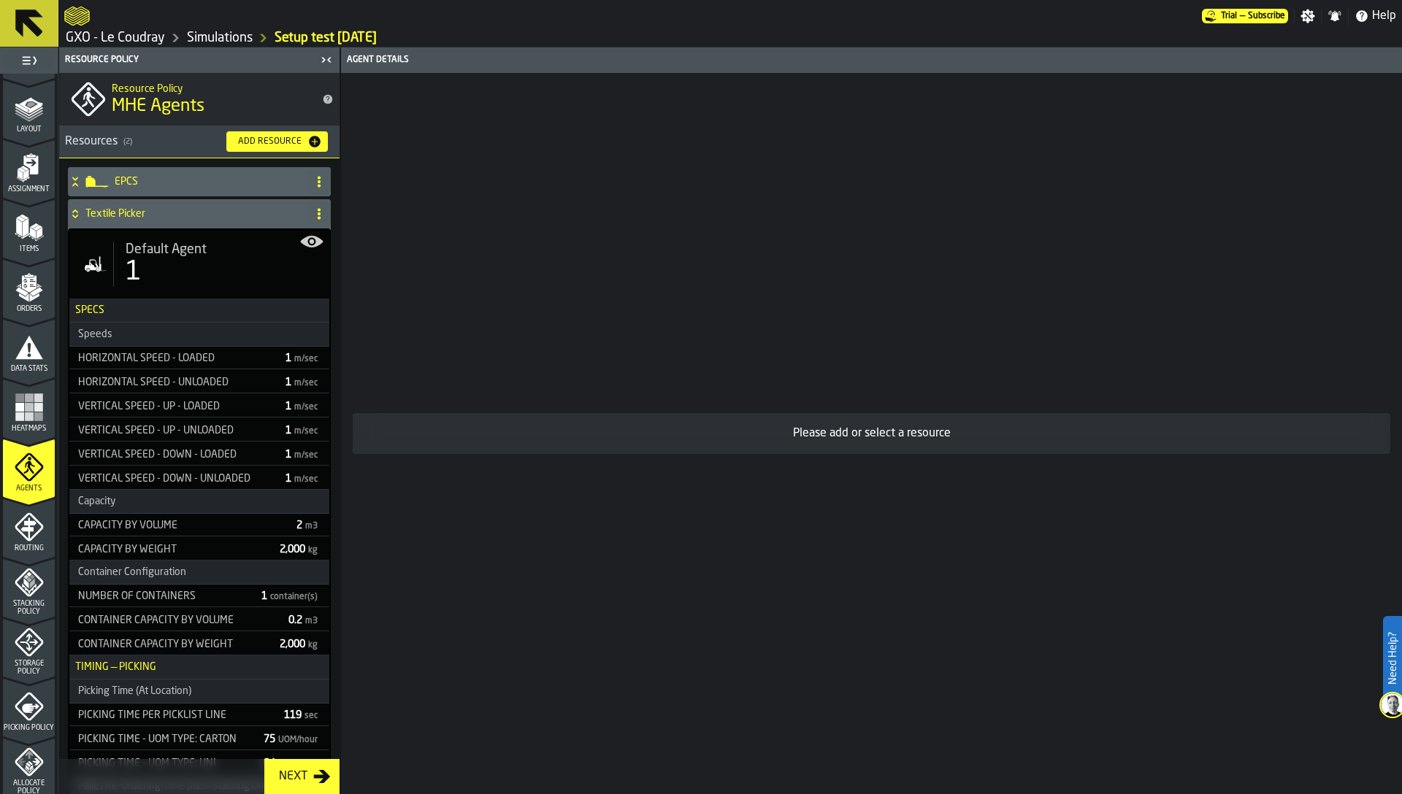
click at [15, 710] on icon "menu Picking Policy" at bounding box center [29, 706] width 29 height 29
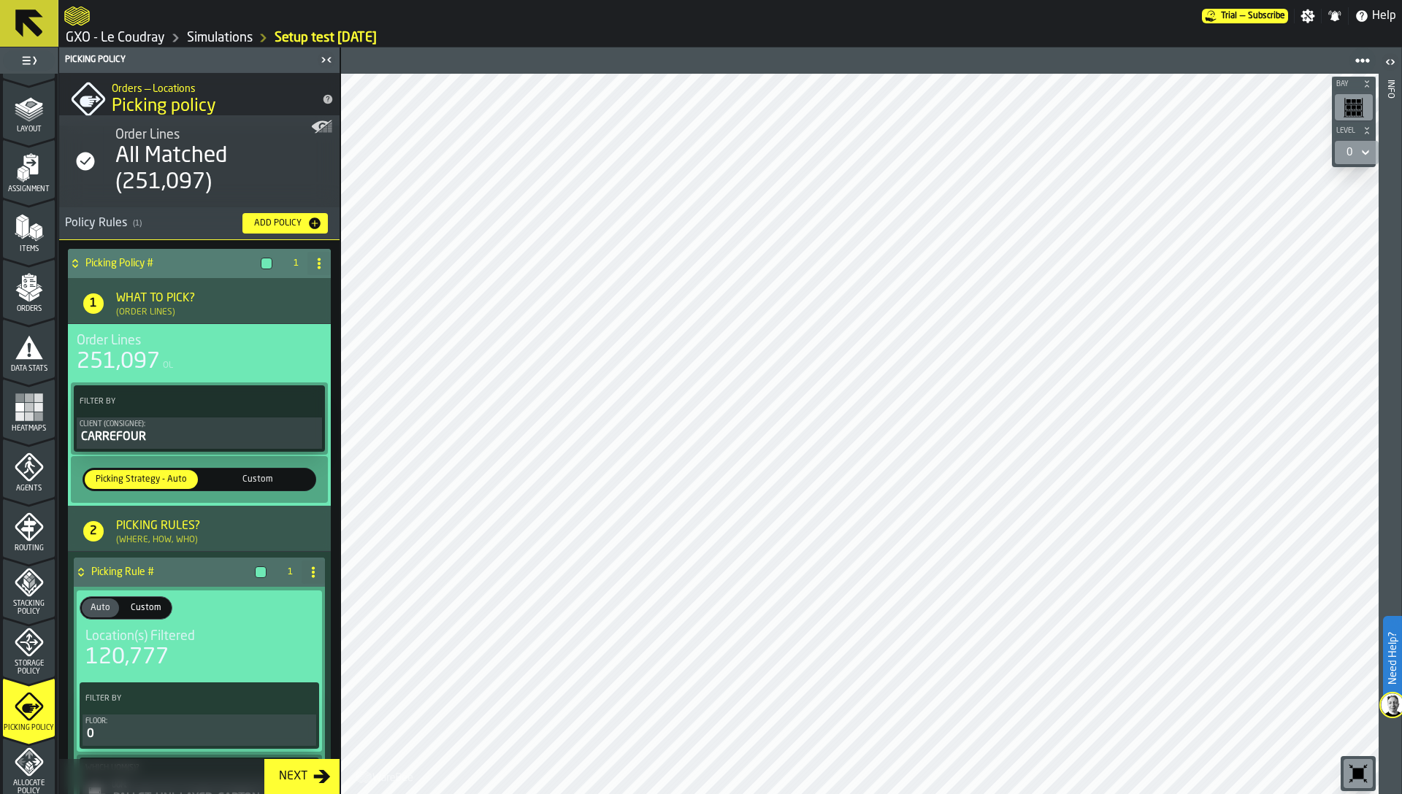
scroll to position [9, 0]
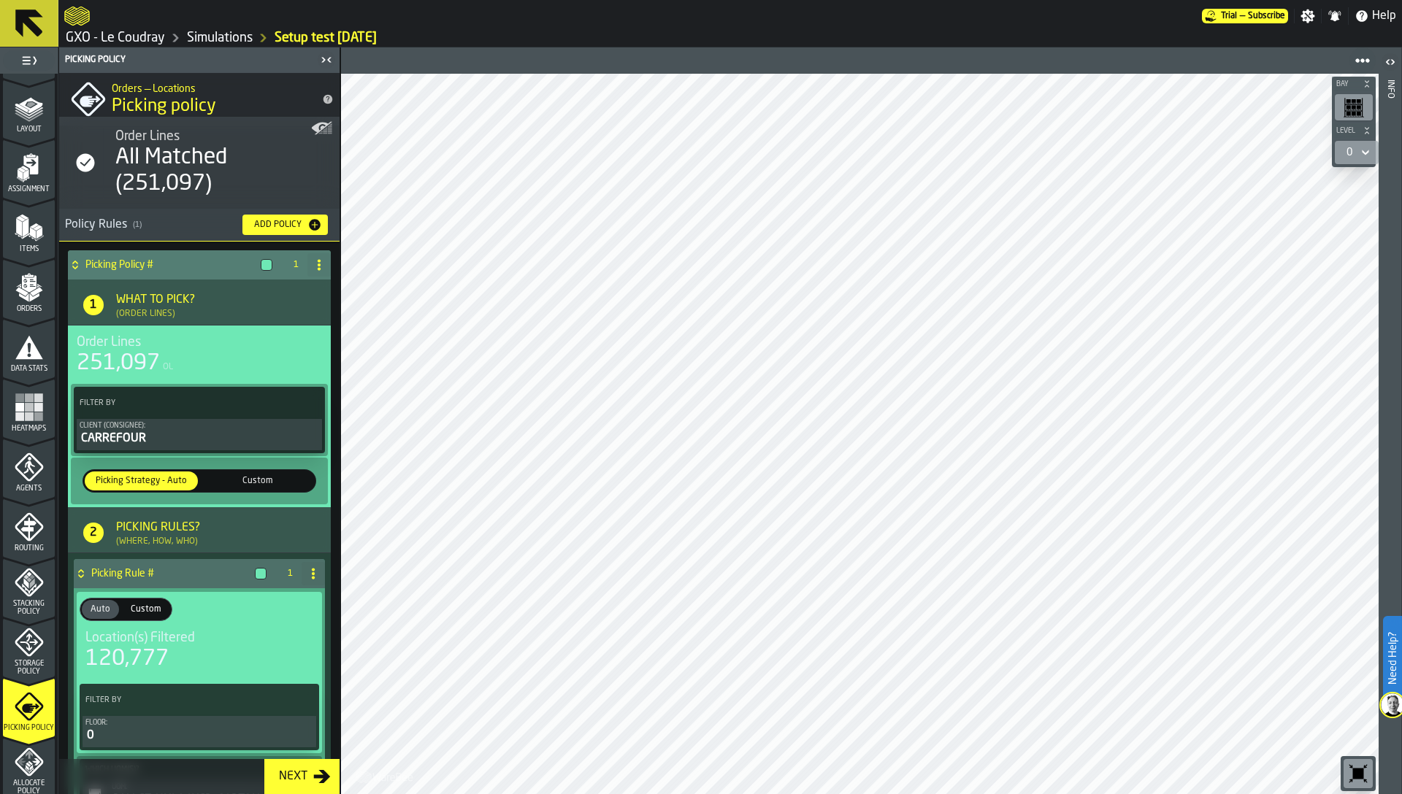
click at [207, 260] on h4 "Picking Policy #" at bounding box center [169, 265] width 169 height 12
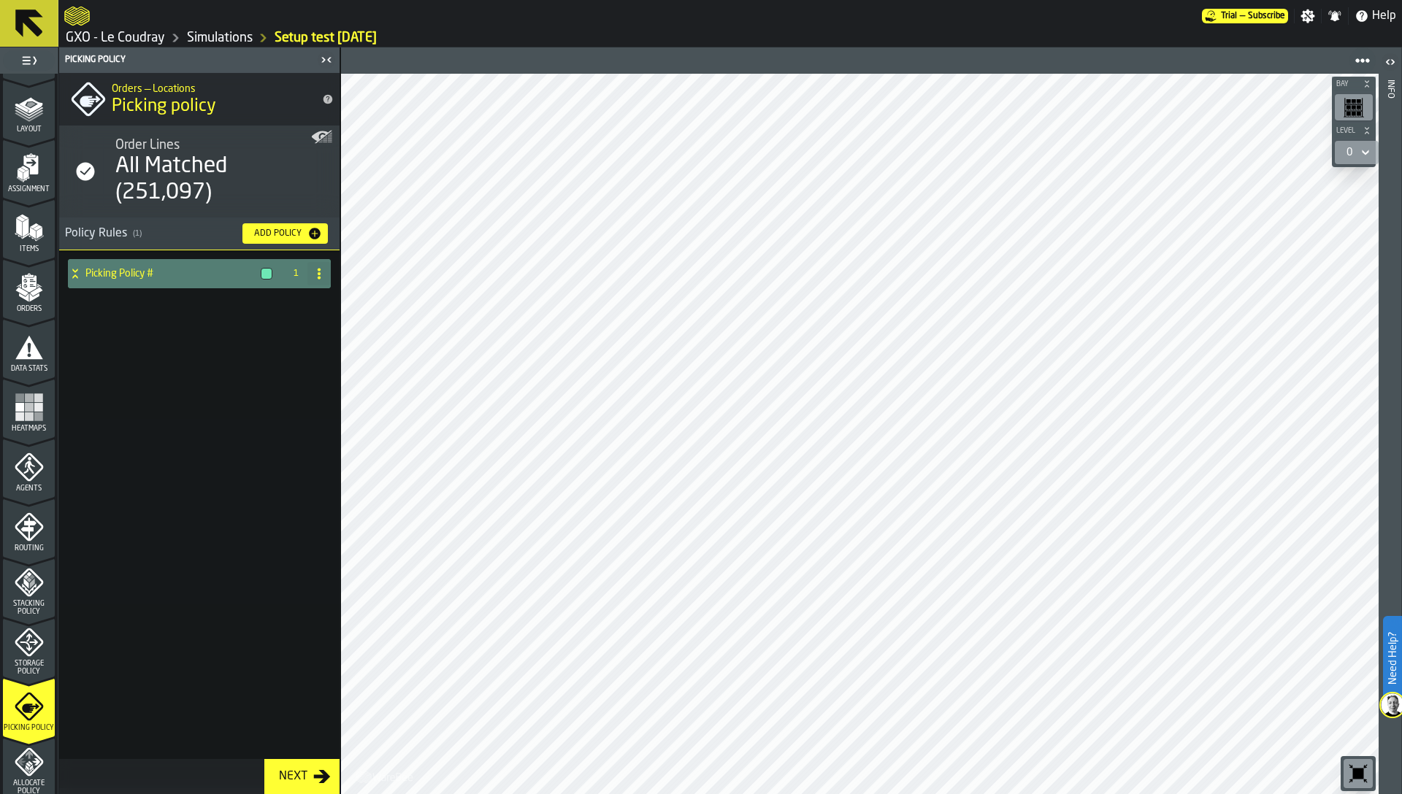
scroll to position [0, 0]
click at [269, 230] on div "Add Policy" at bounding box center [277, 234] width 59 height 10
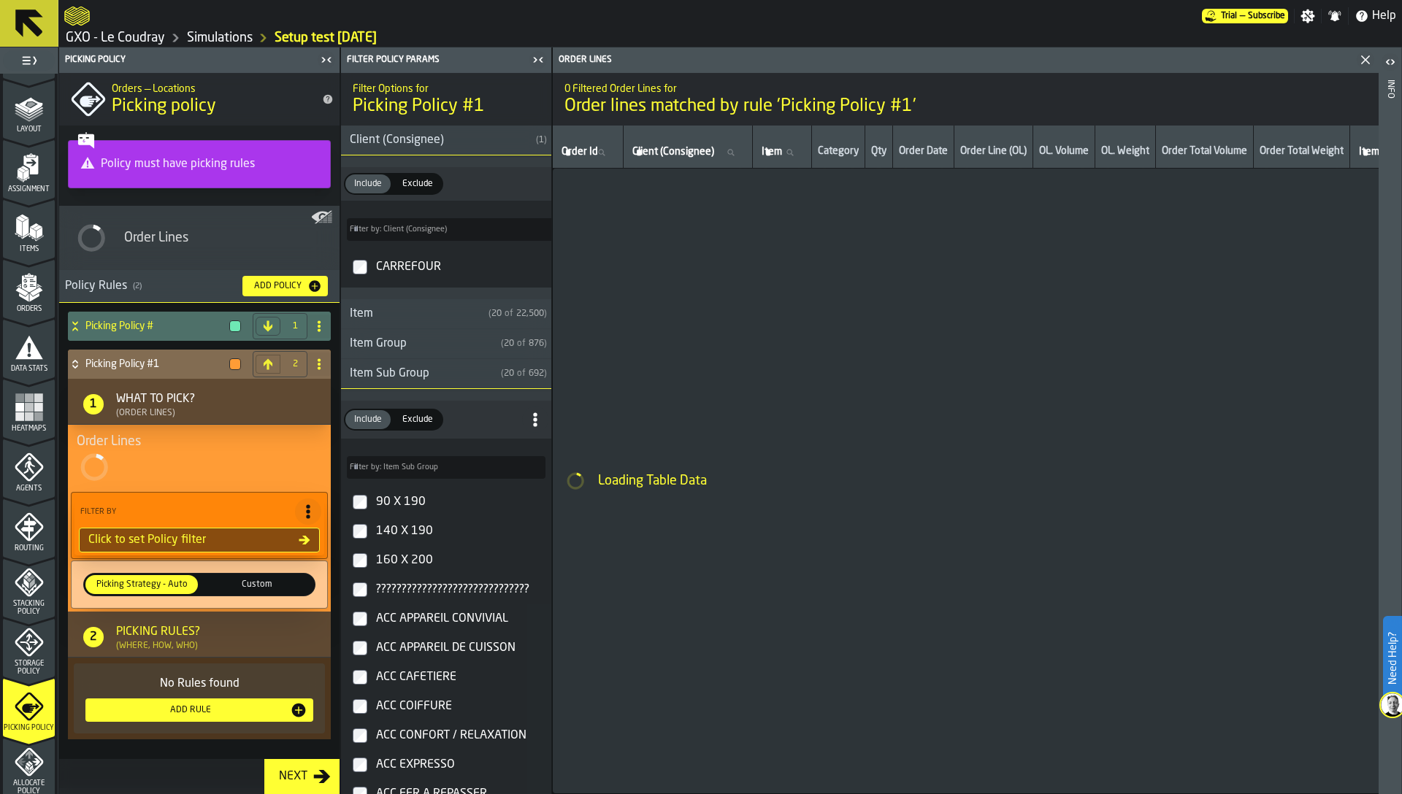
click at [321, 361] on icon at bounding box center [319, 364] width 12 height 12
click at [247, 390] on div "Rename" at bounding box center [260, 394] width 123 height 18
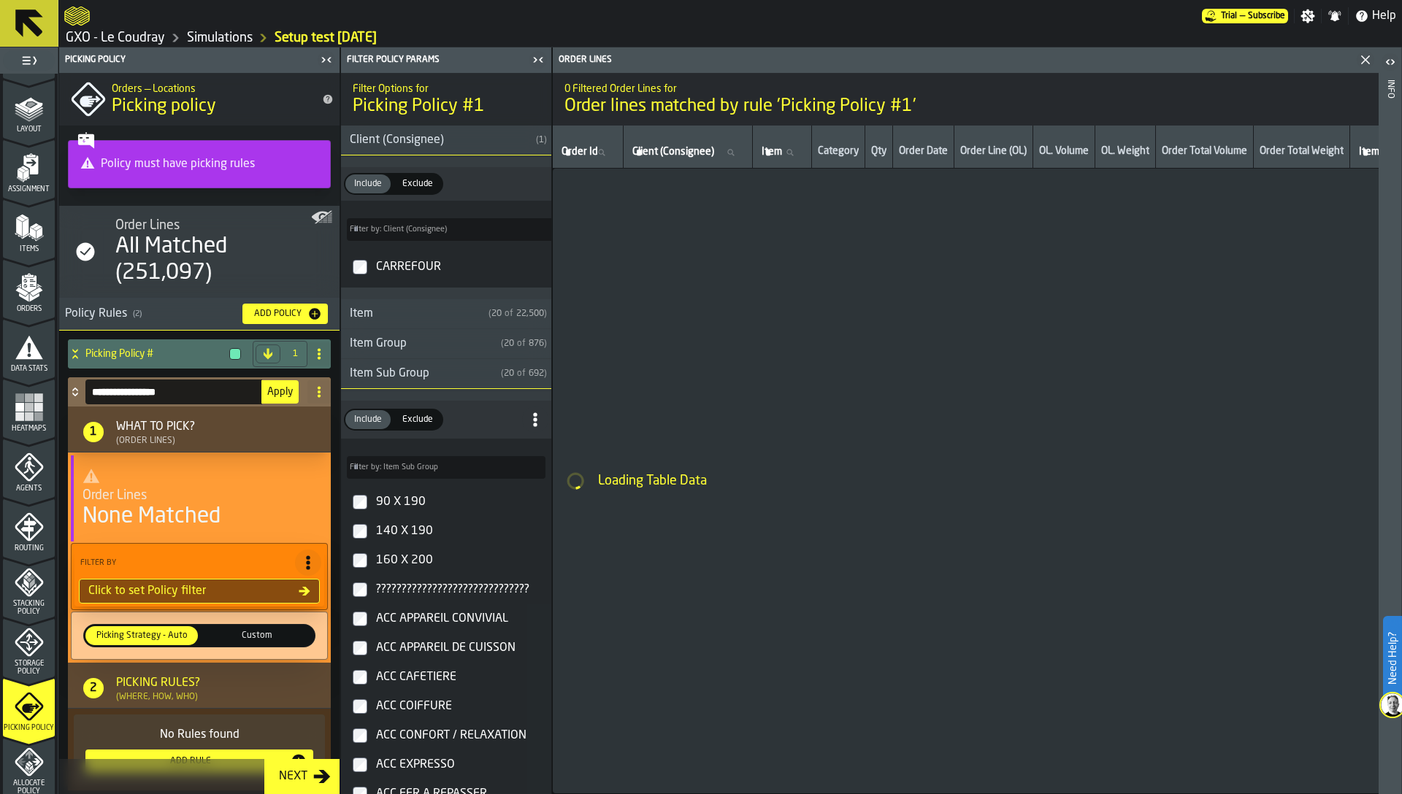
drag, startPoint x: 194, startPoint y: 364, endPoint x: 153, endPoint y: 395, distance: 51.5
click at [153, 395] on div "**********" at bounding box center [199, 578] width 269 height 483
click at [20, 469] on icon "menu Agents" at bounding box center [29, 467] width 29 height 29
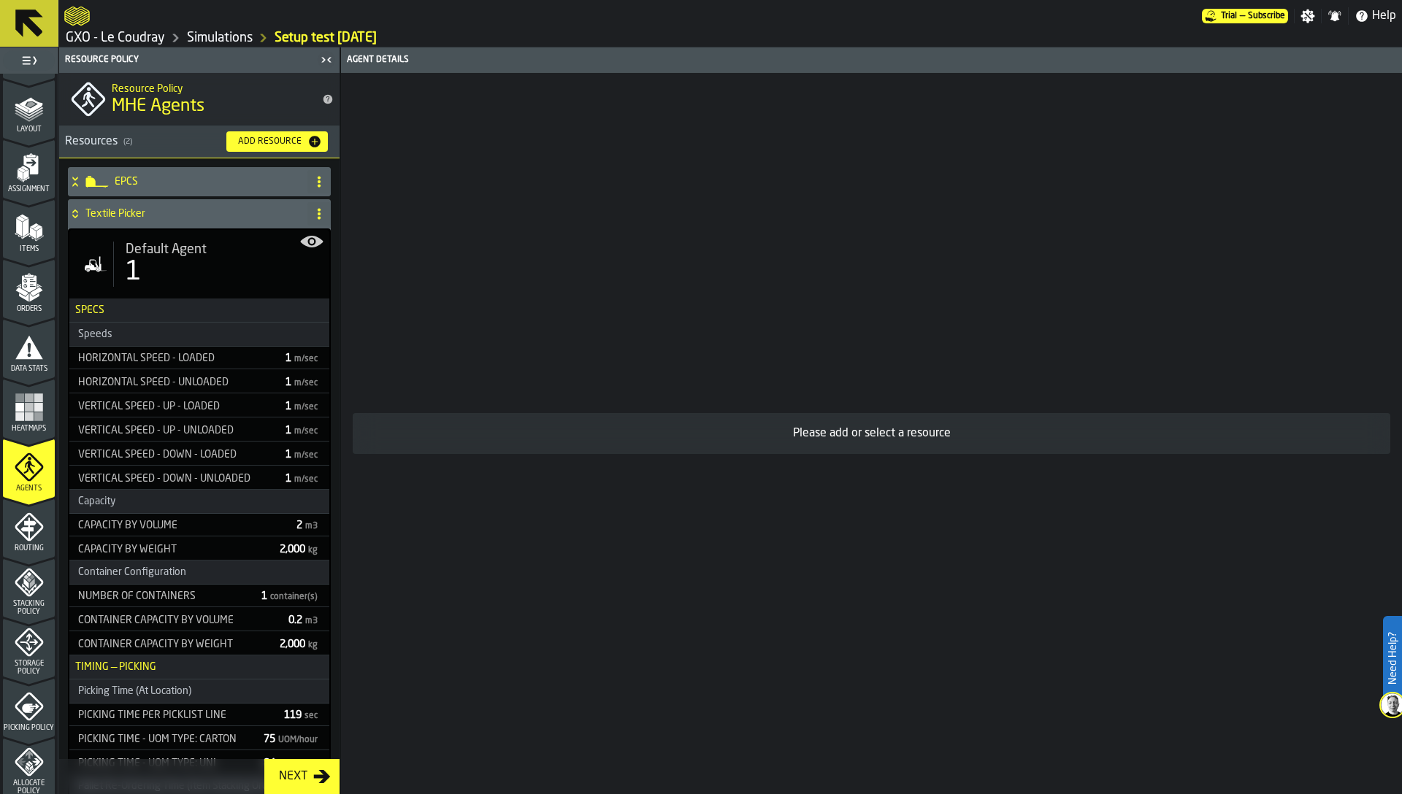
click at [150, 280] on div "1" at bounding box center [222, 272] width 192 height 29
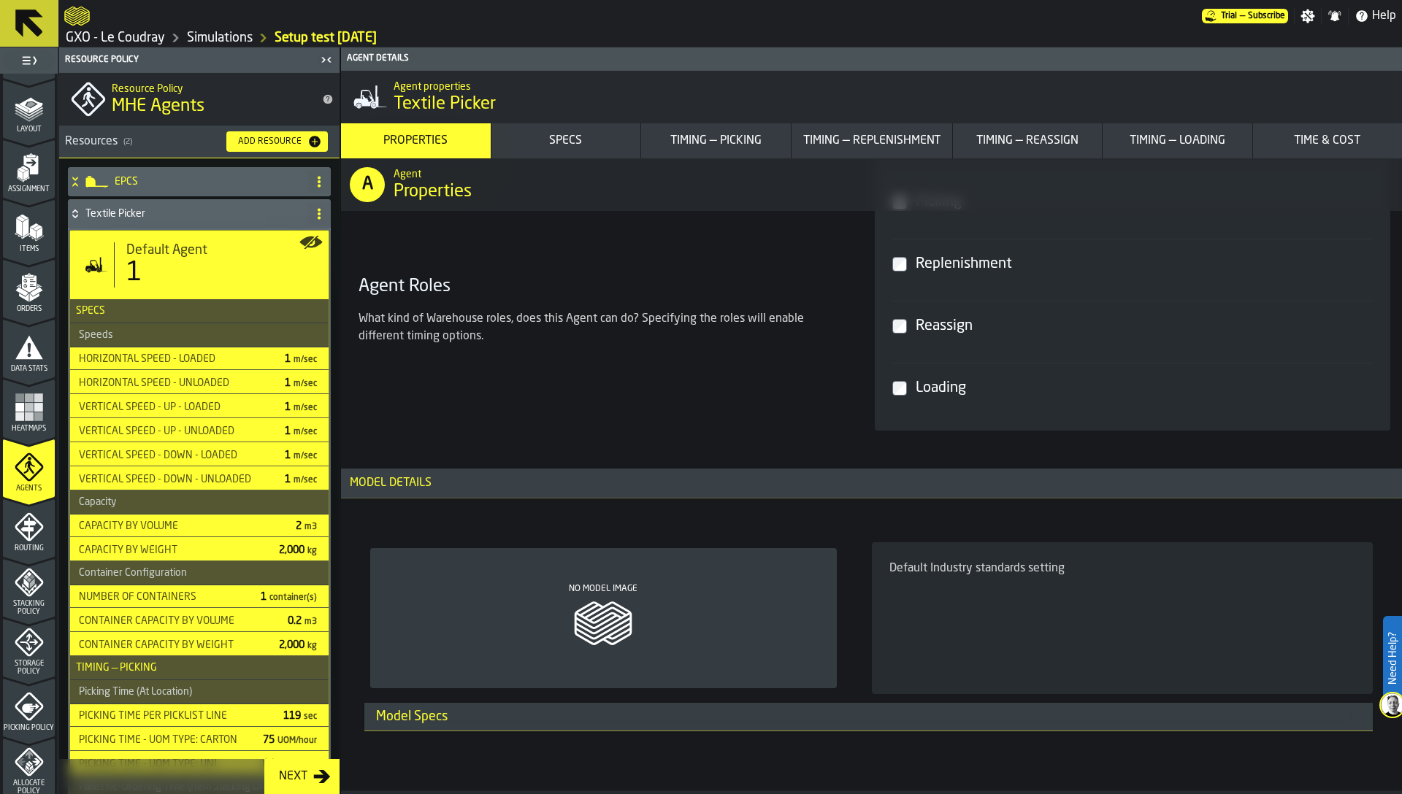
scroll to position [771, 0]
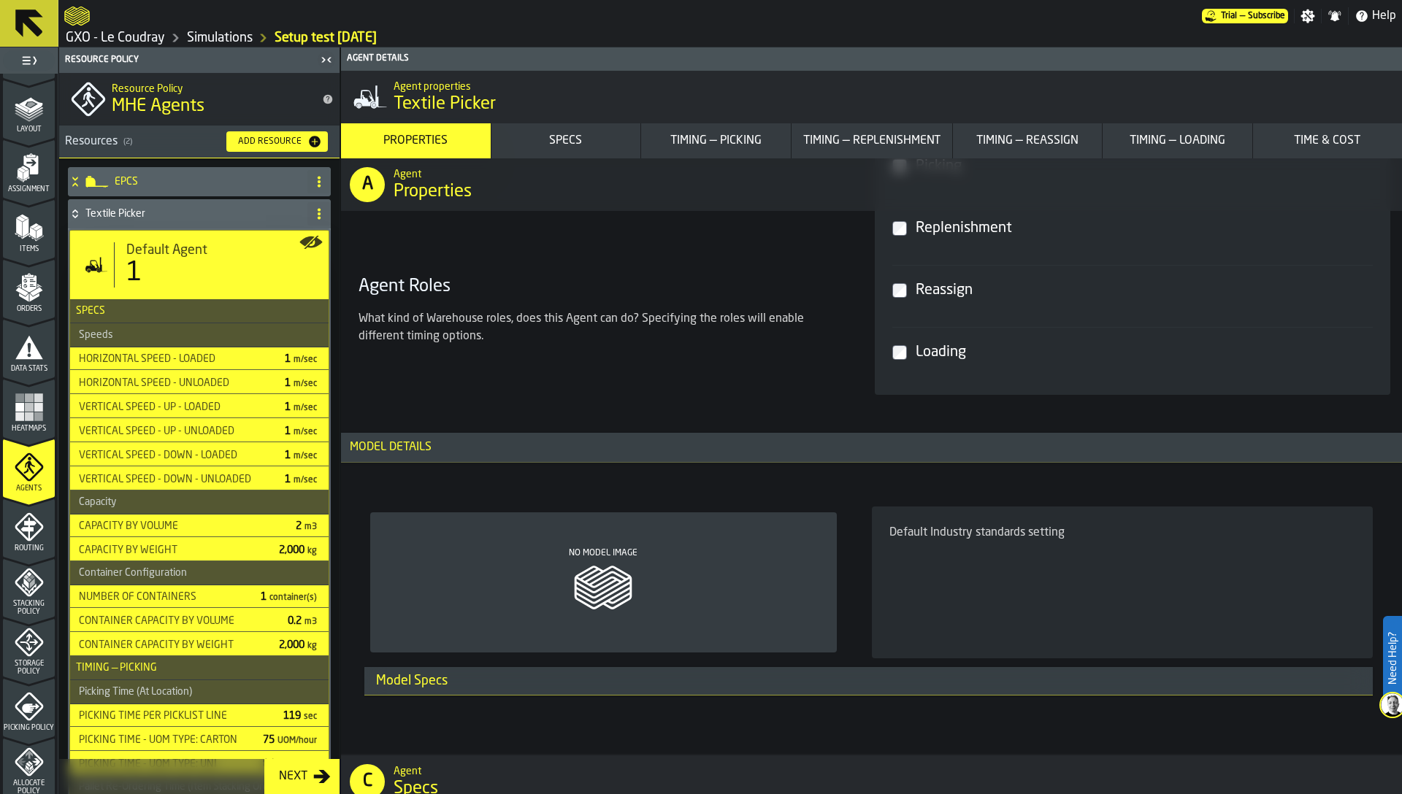
click at [746, 142] on div "Timing — Picking" at bounding box center [716, 141] width 138 height 18
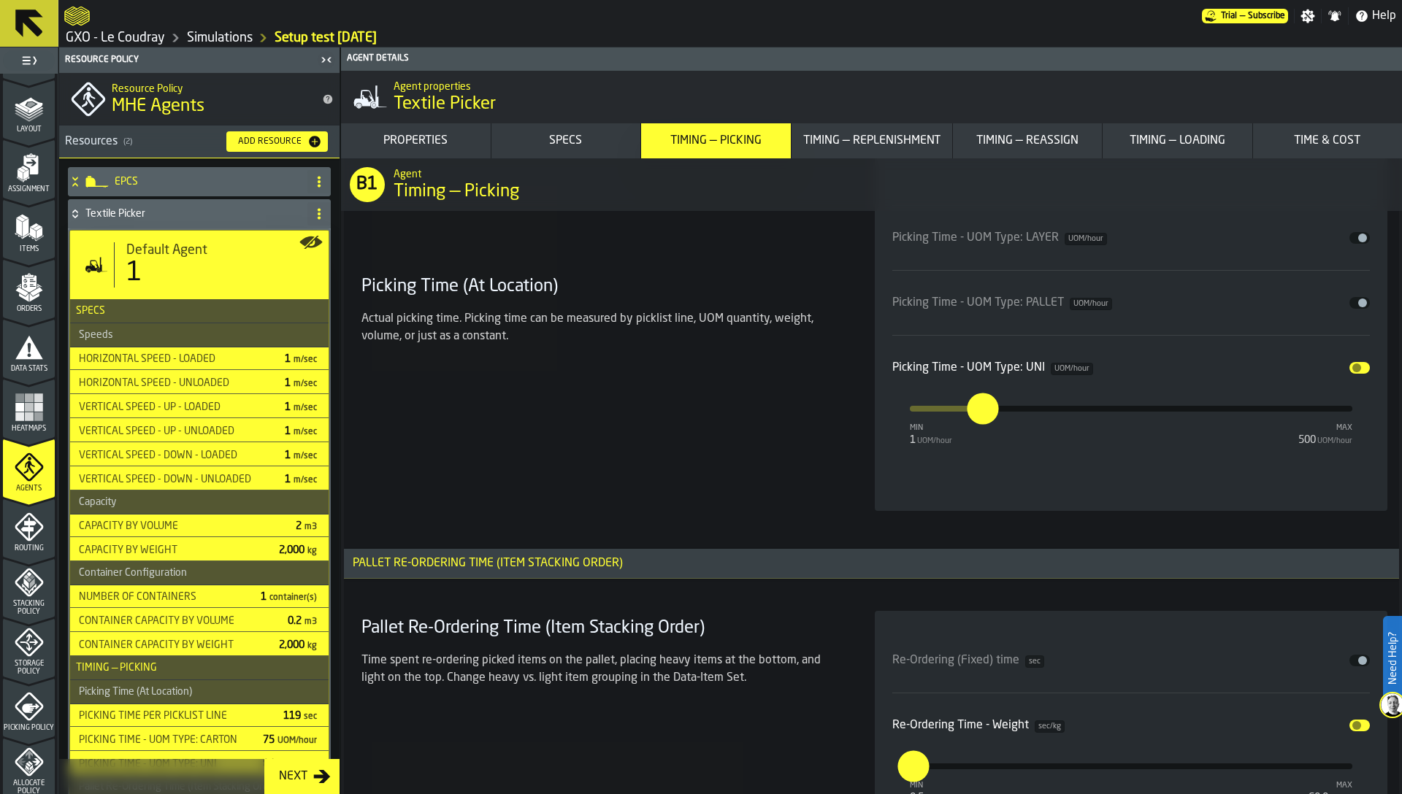
scroll to position [4980, 0]
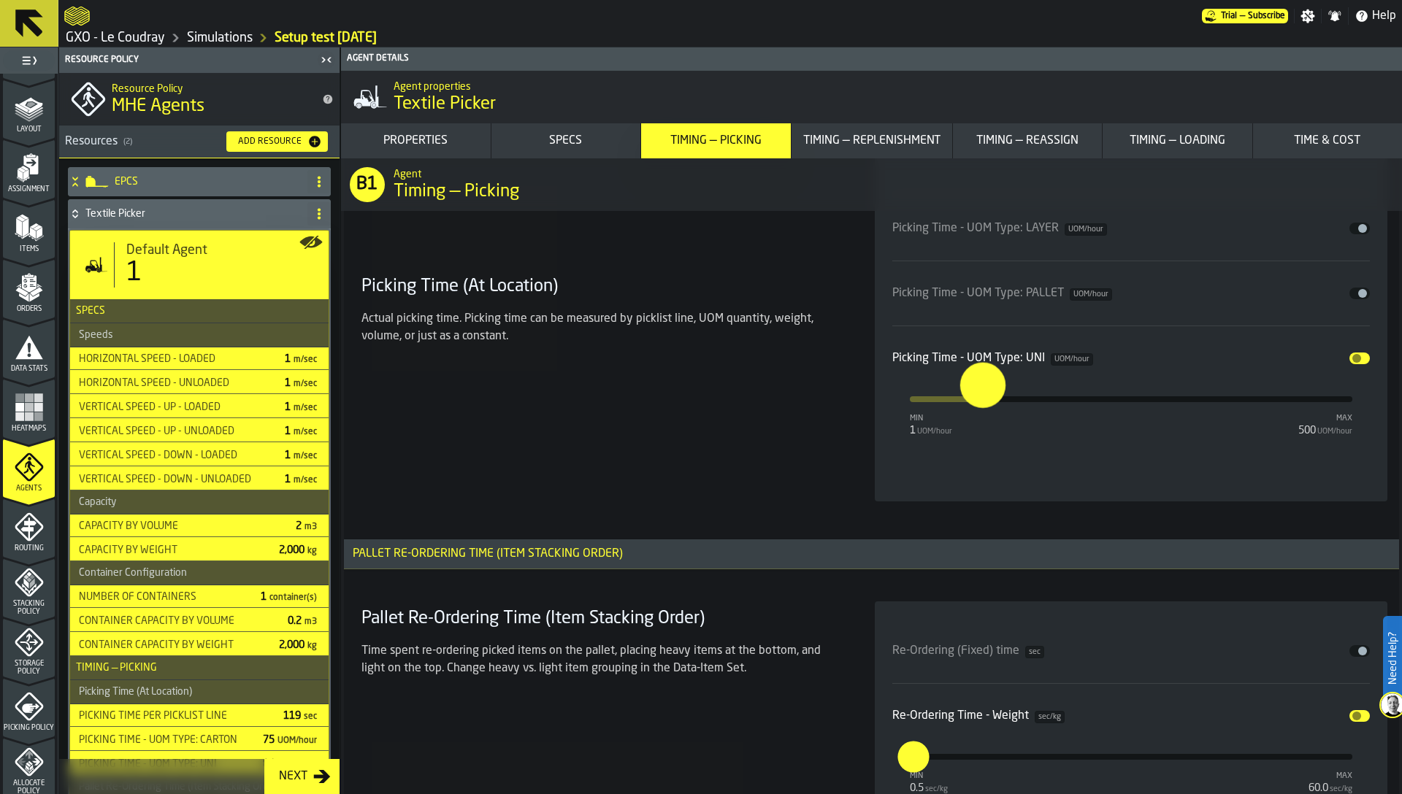
click at [982, 402] on input "**" at bounding box center [971, 385] width 23 height 45
click at [753, 469] on div "Picking Time (At Location) Actual picking time. Picking time can be measured by…" at bounding box center [601, 117] width 490 height 770
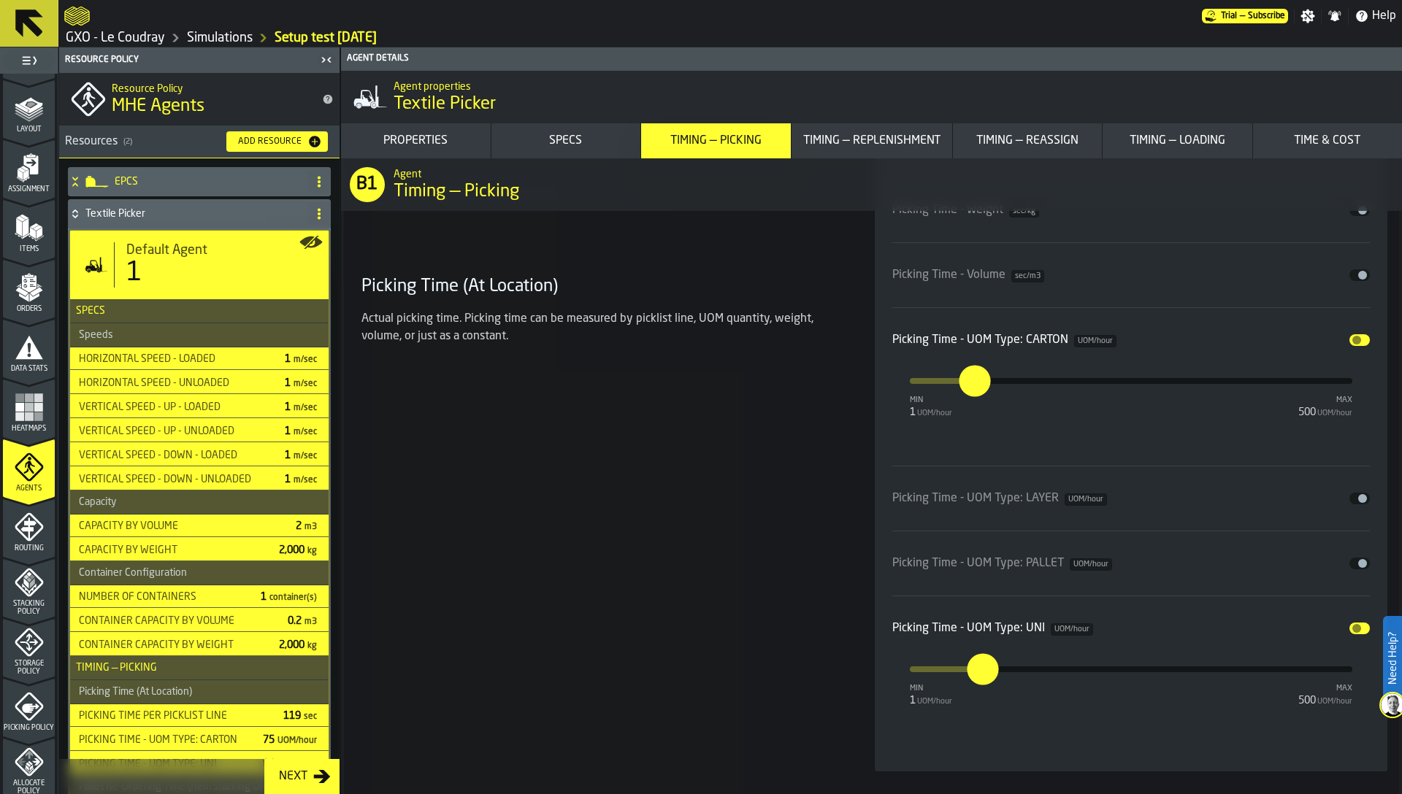
scroll to position [4727, 0]
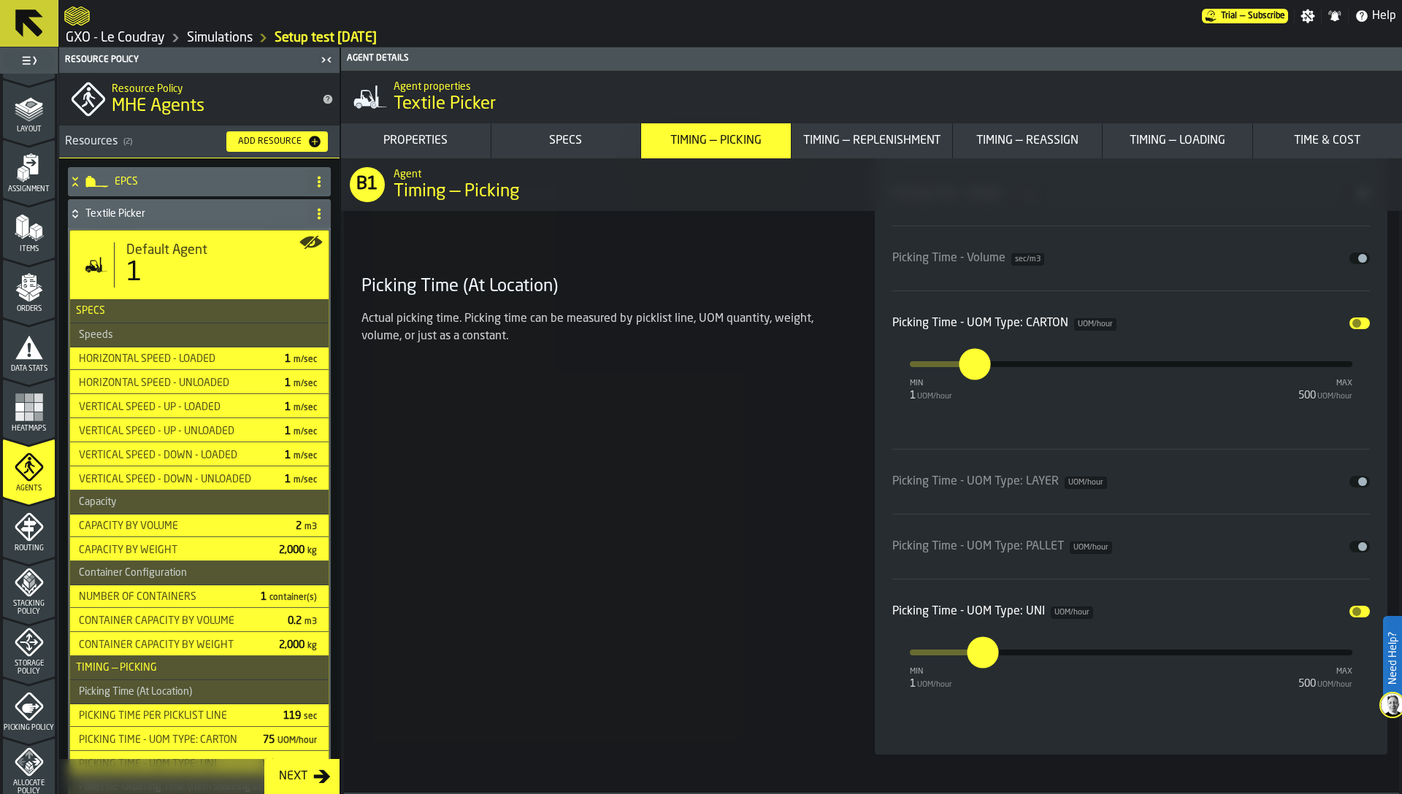
click at [967, 358] on input "**" at bounding box center [967, 363] width 16 height 31
click at [967, 358] on input "**" at bounding box center [957, 350] width 23 height 45
type input "**"
click at [977, 651] on input "**" at bounding box center [971, 638] width 23 height 45
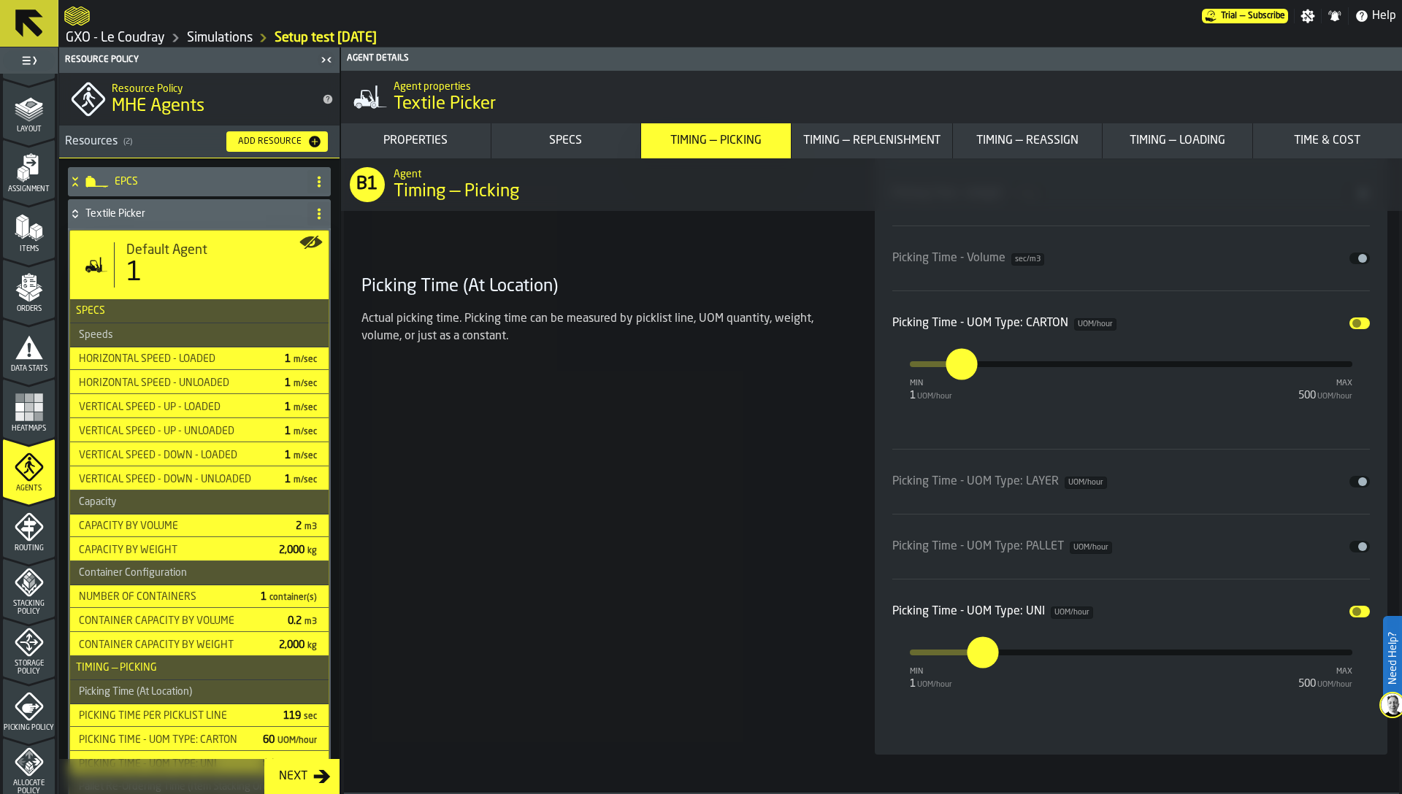
type input "***"
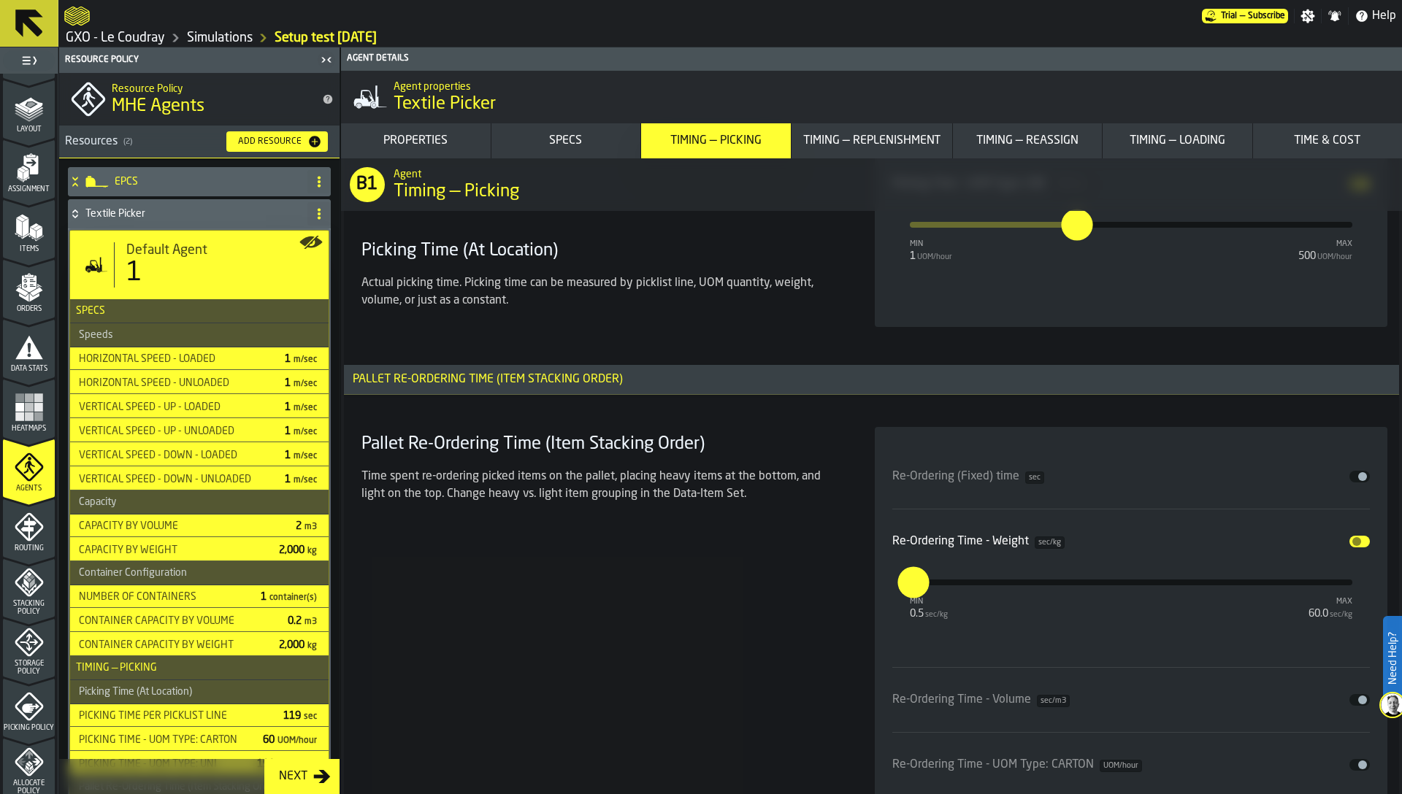
click at [724, 565] on div "Pallet Re-Ordering Time (Item Stacking Order) Time spent re-ordering picked ite…" at bounding box center [601, 718] width 490 height 583
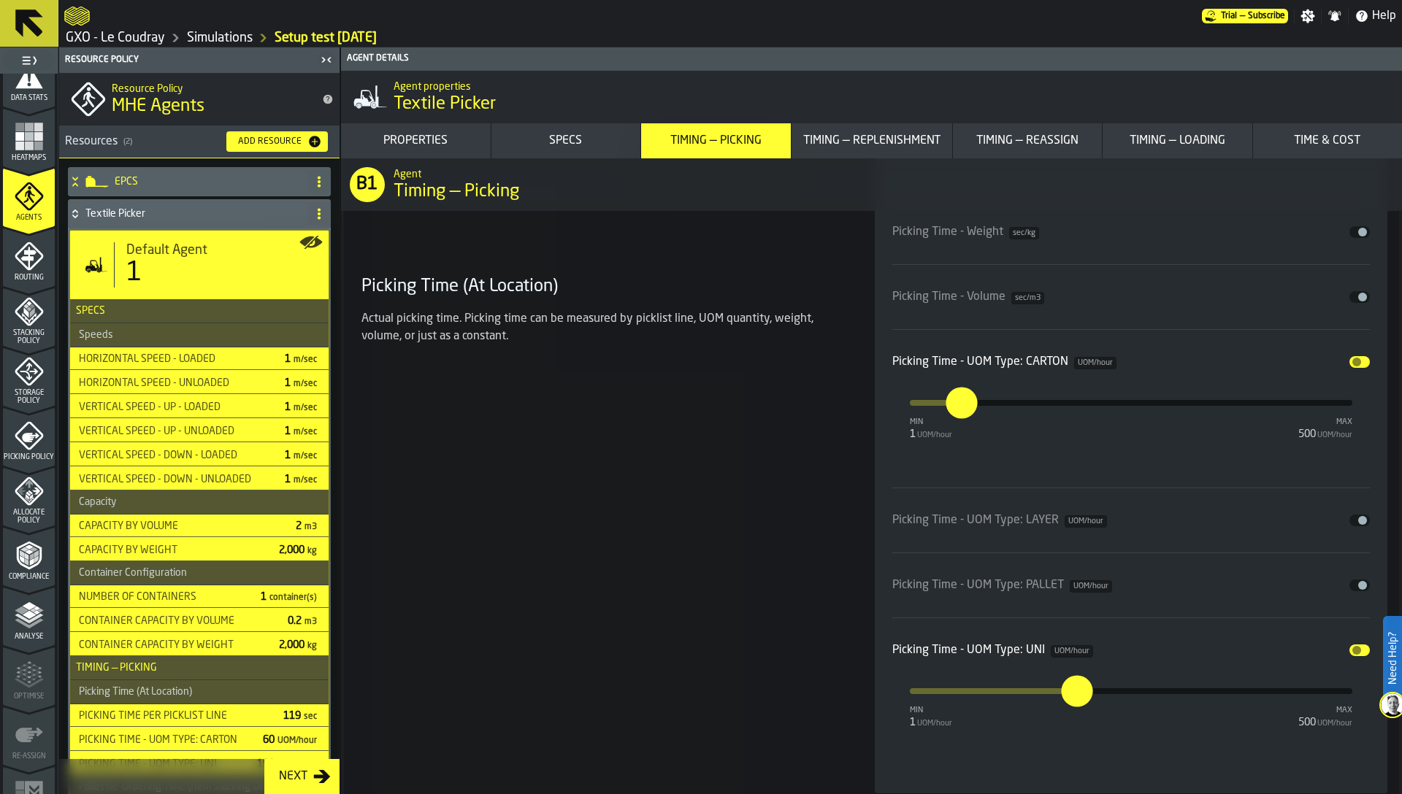
scroll to position [357, 0]
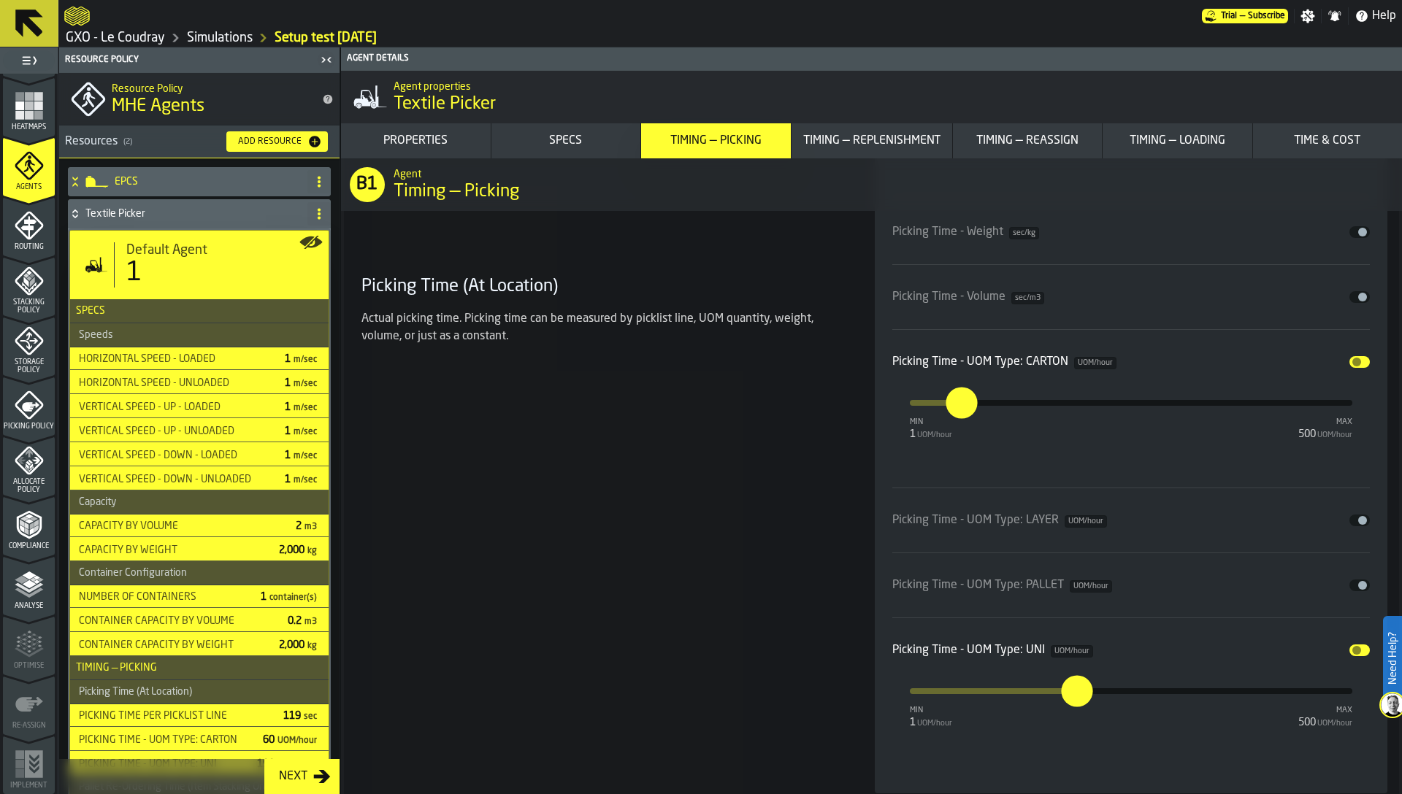
click at [30, 429] on span "Picking Policy" at bounding box center [29, 427] width 52 height 8
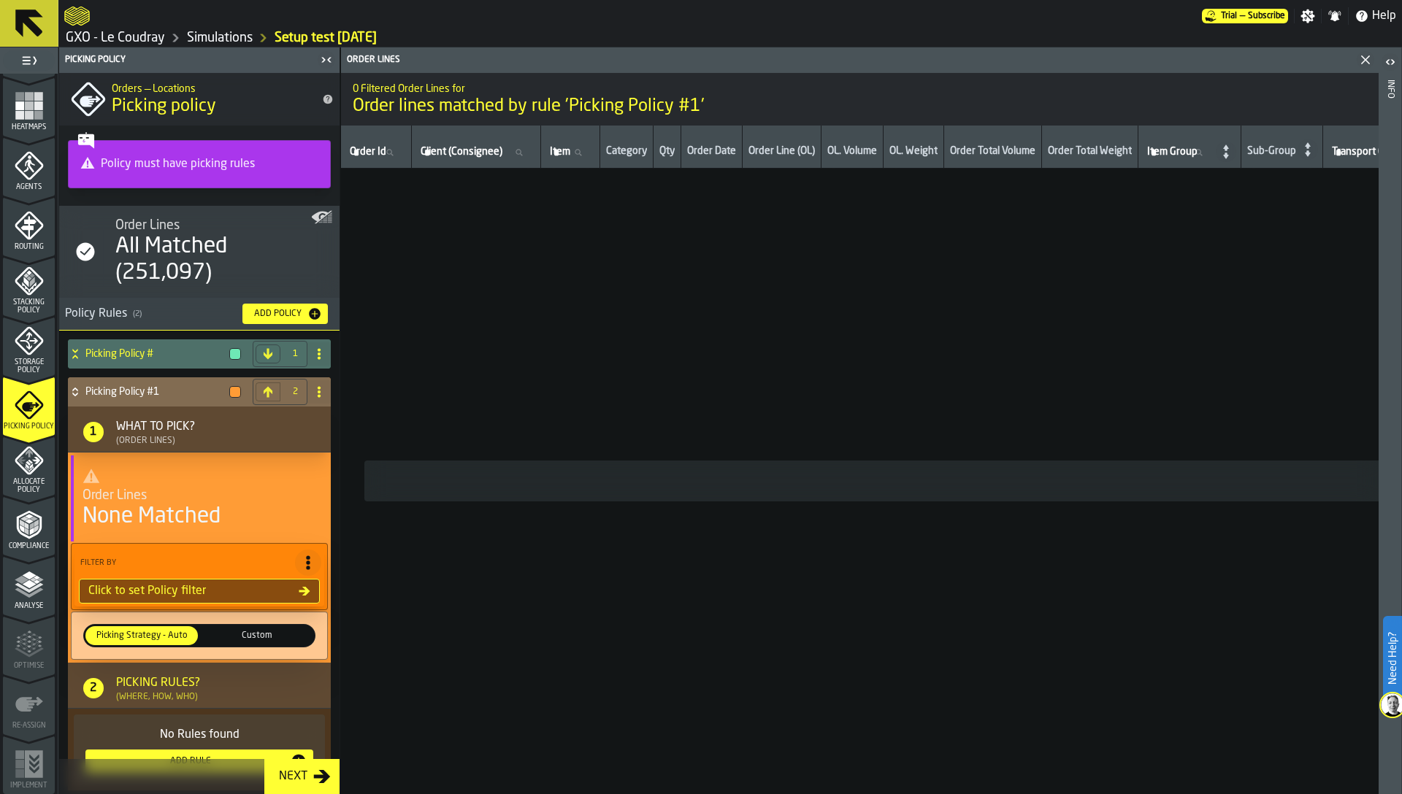
click at [313, 393] on icon at bounding box center [319, 392] width 12 height 12
click at [241, 419] on div "Rename" at bounding box center [256, 421] width 123 height 18
click at [197, 395] on input "**********" at bounding box center [173, 392] width 177 height 25
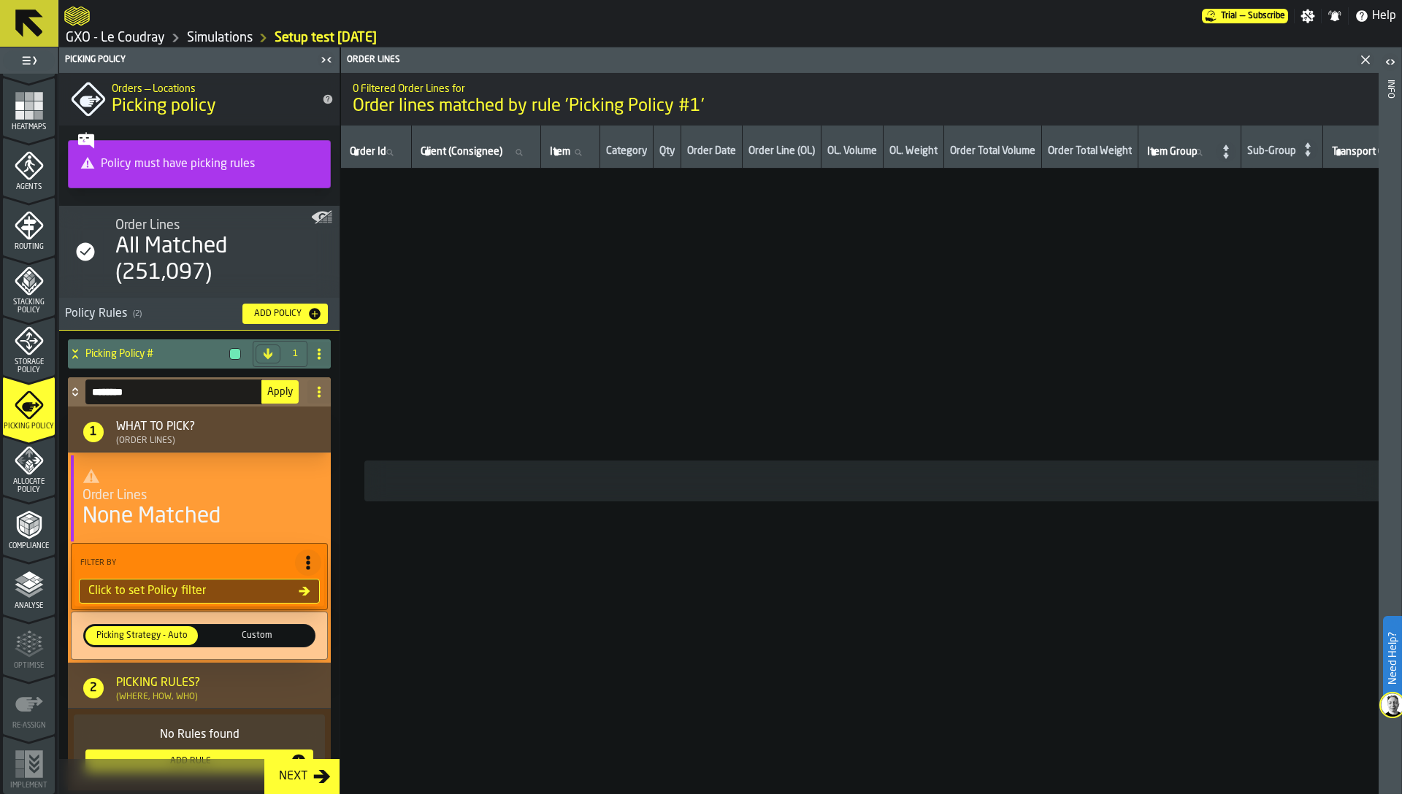
type input "********"
click at [263, 384] on button "Apply" at bounding box center [279, 391] width 37 height 23
click at [267, 394] on icon at bounding box center [268, 392] width 9 height 11
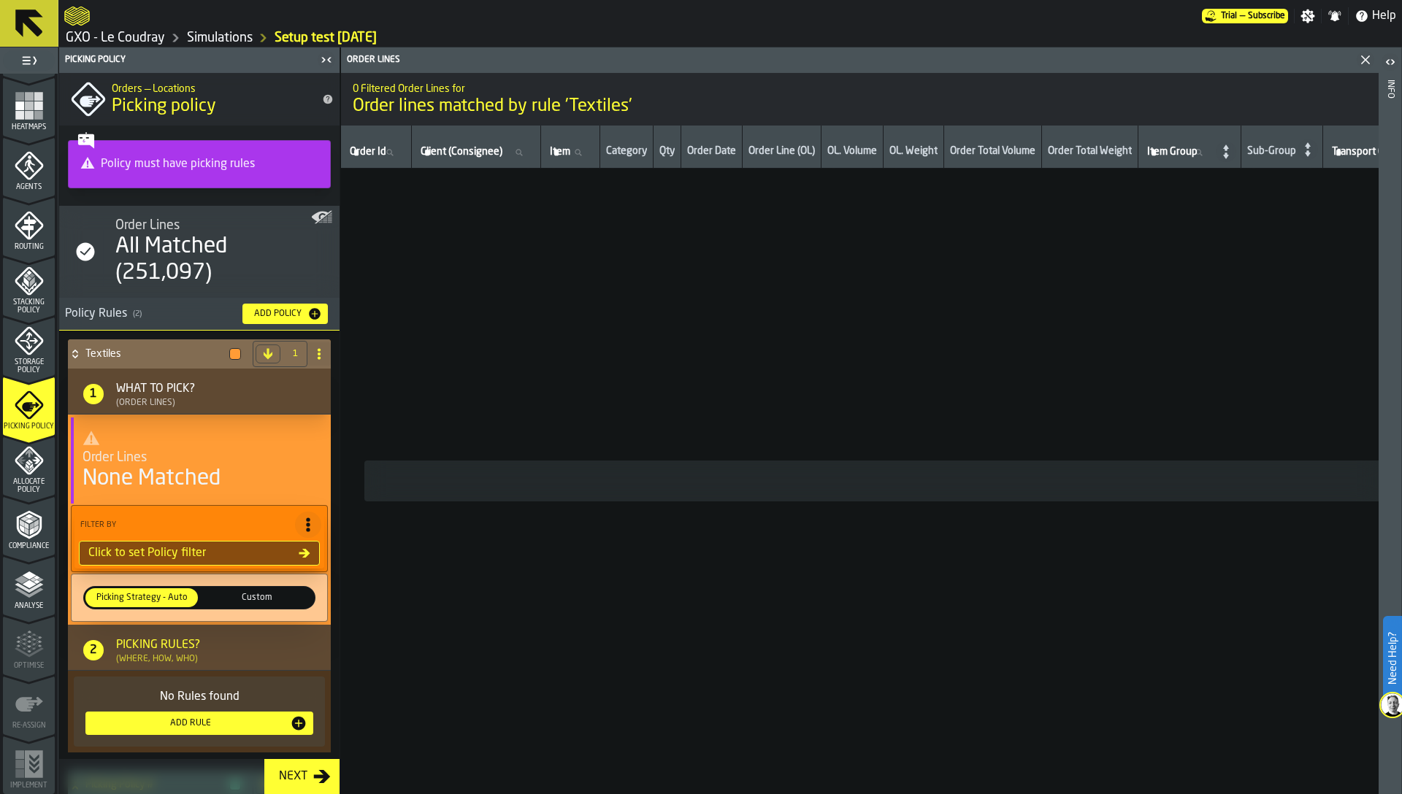
click at [25, 183] on span "Agents" at bounding box center [29, 187] width 52 height 8
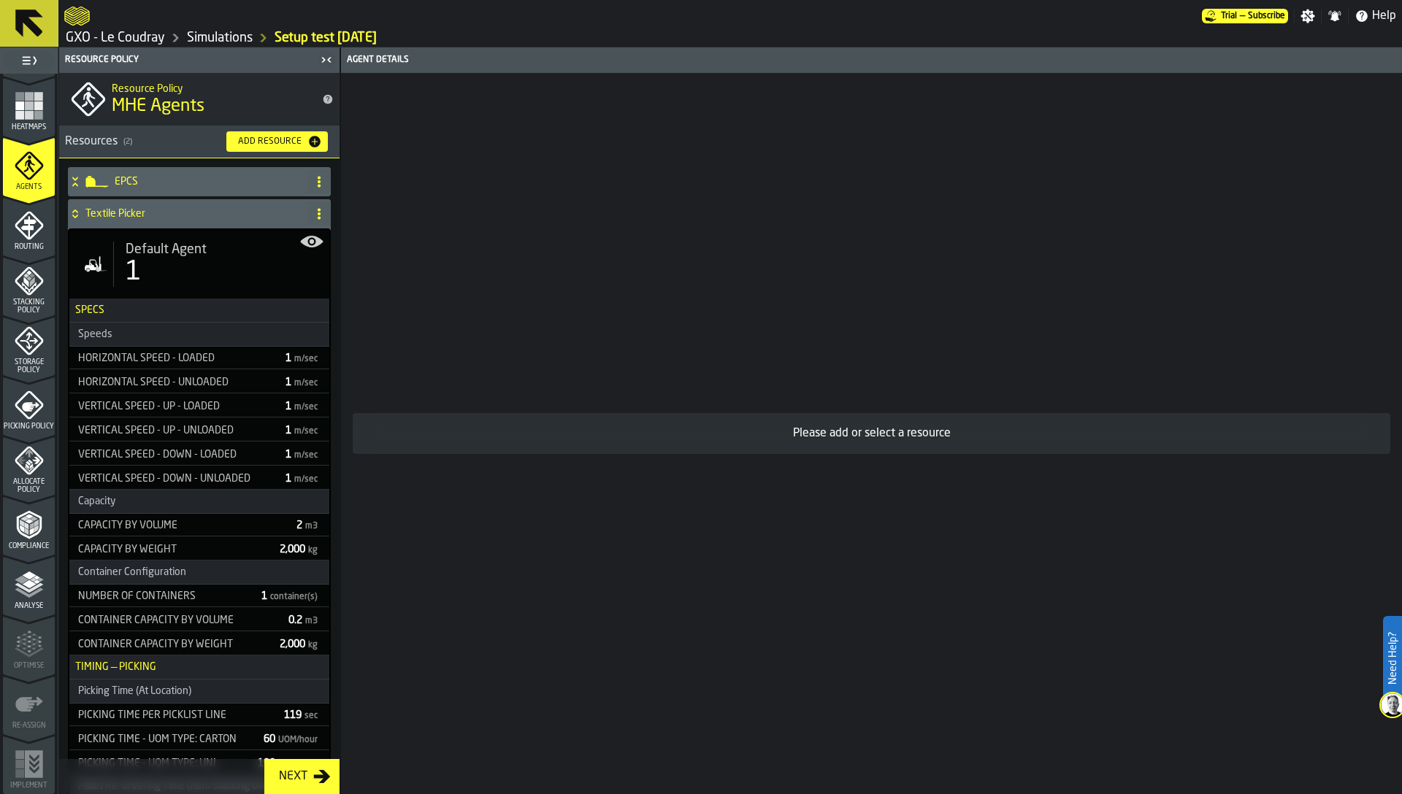
click at [133, 251] on span "Default Agent" at bounding box center [166, 250] width 81 height 16
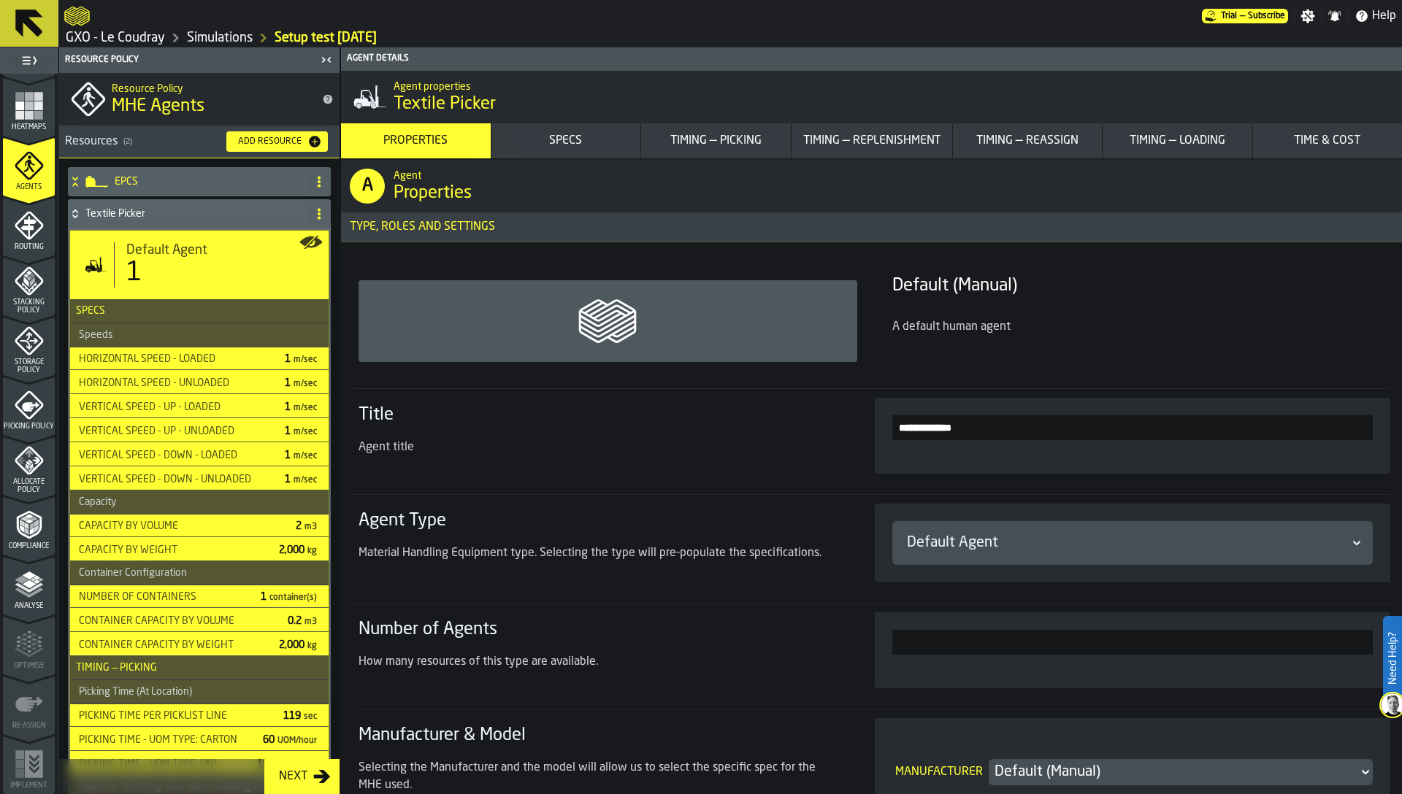
click at [742, 148] on div "Timing — Picking" at bounding box center [716, 141] width 138 height 18
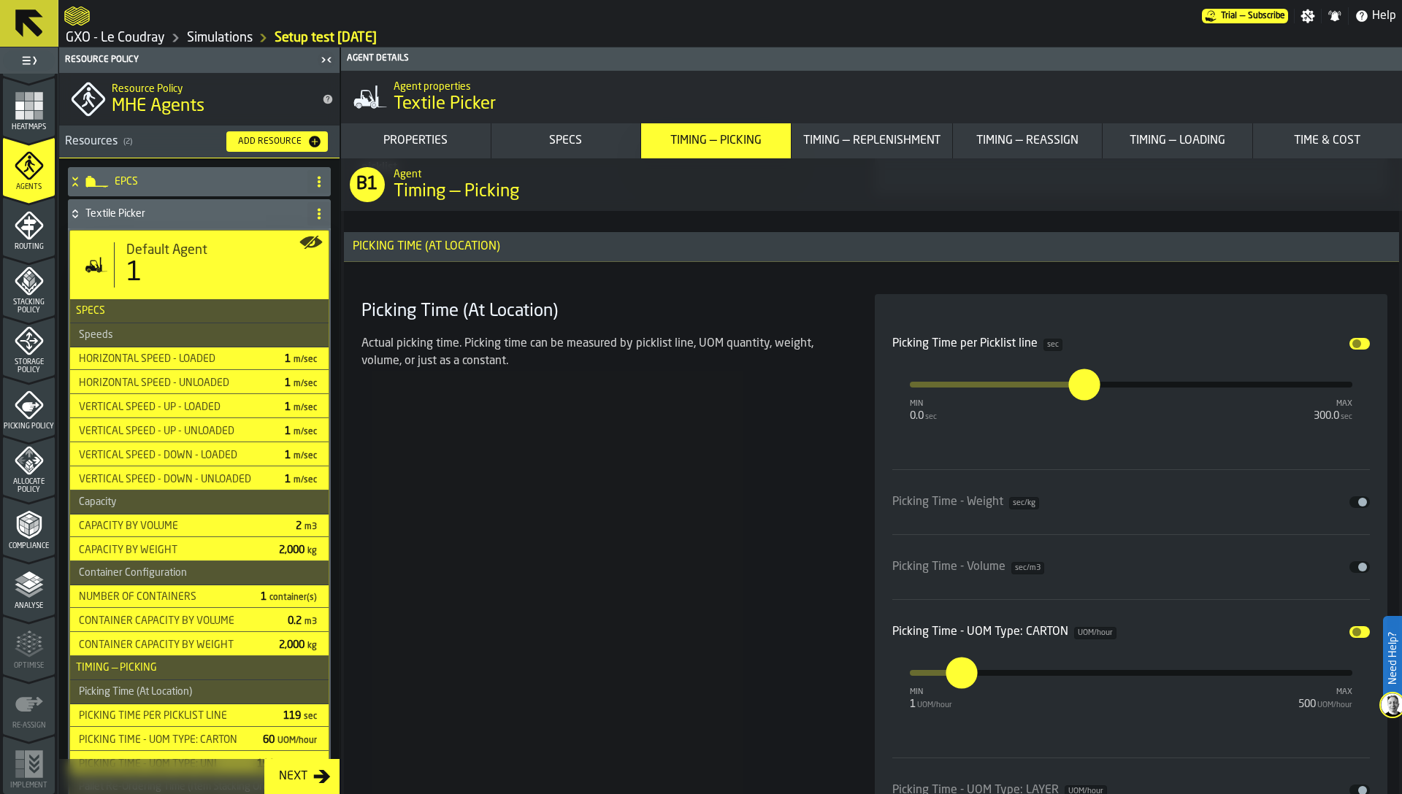
scroll to position [4374, 0]
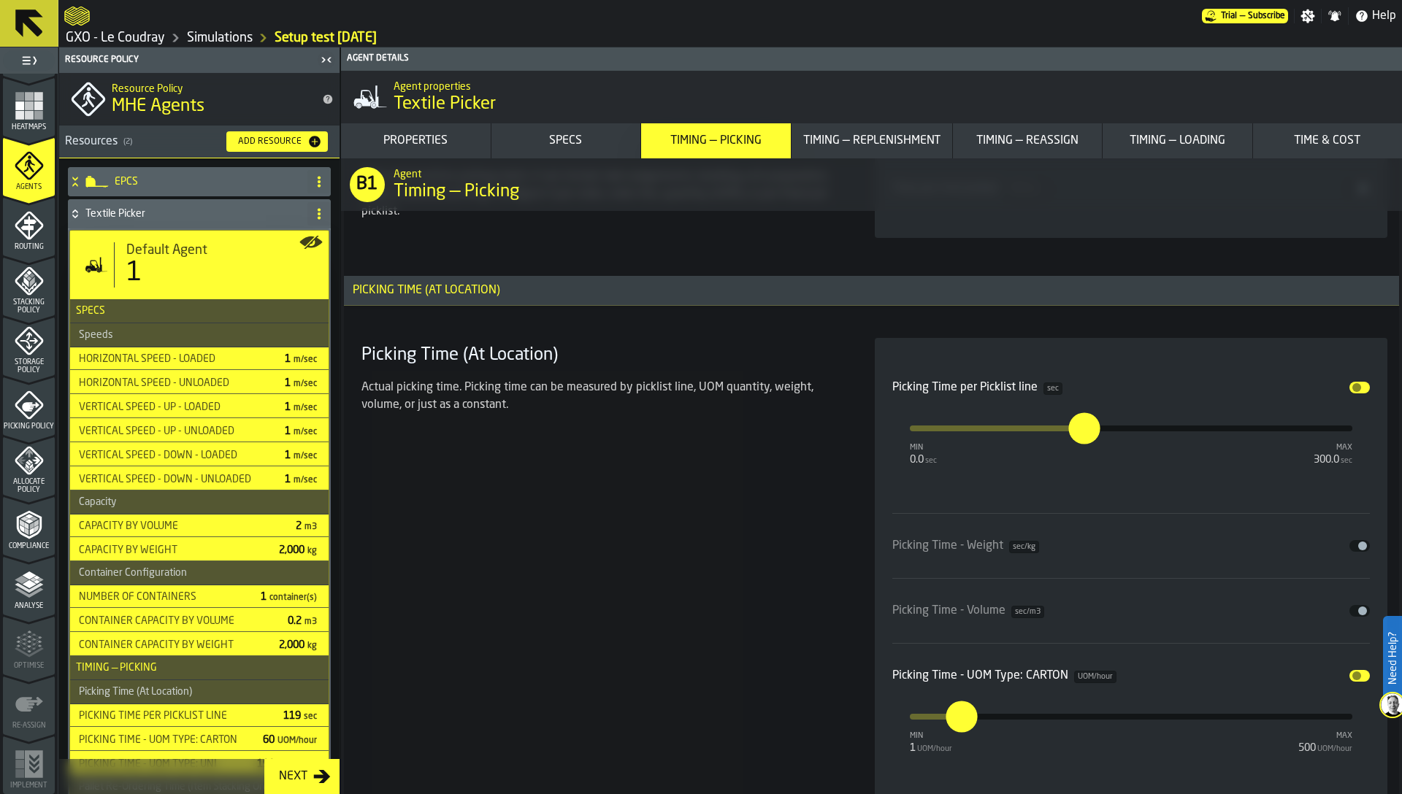
click at [1357, 385] on button "Disable" at bounding box center [1359, 388] width 20 height 12
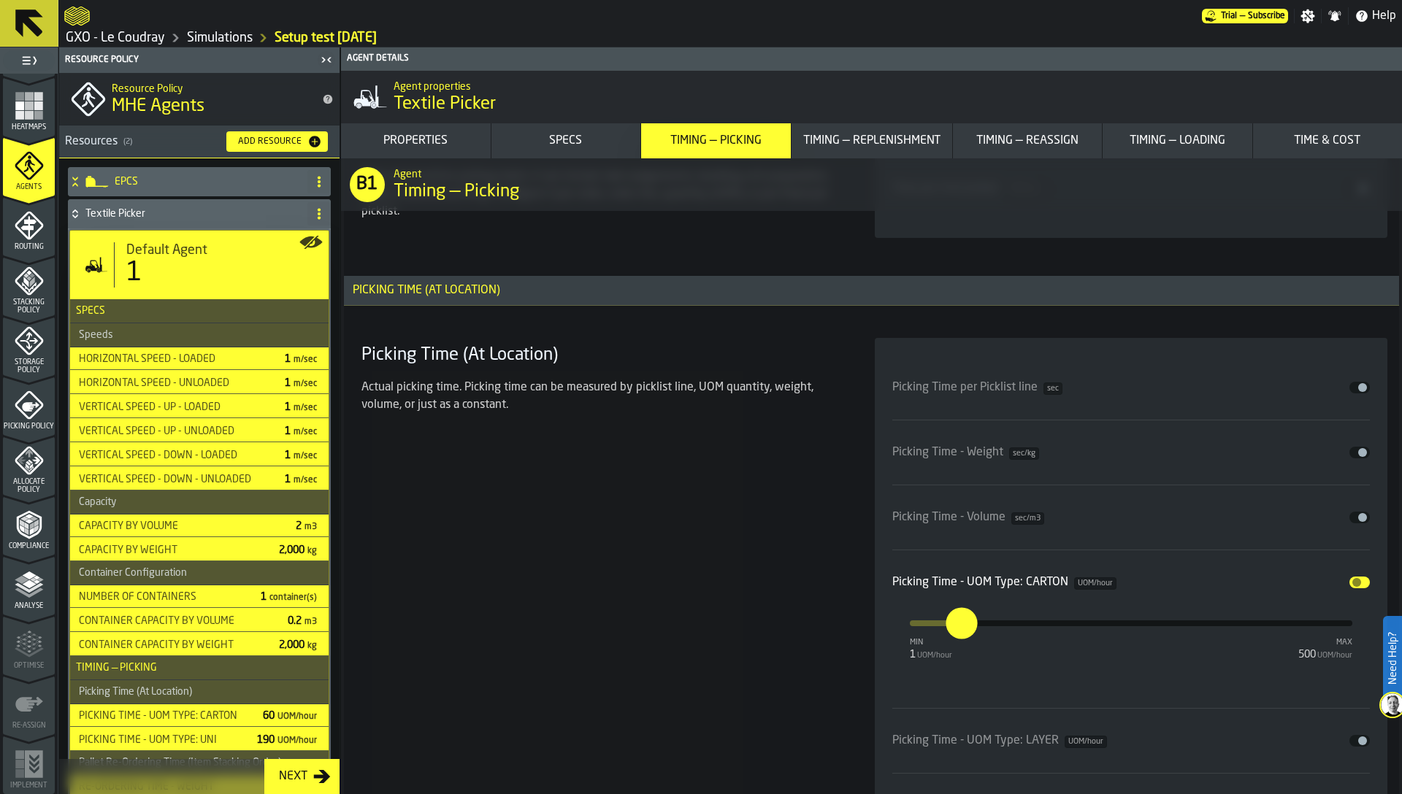
click at [1349, 388] on button "Disable" at bounding box center [1359, 388] width 20 height 12
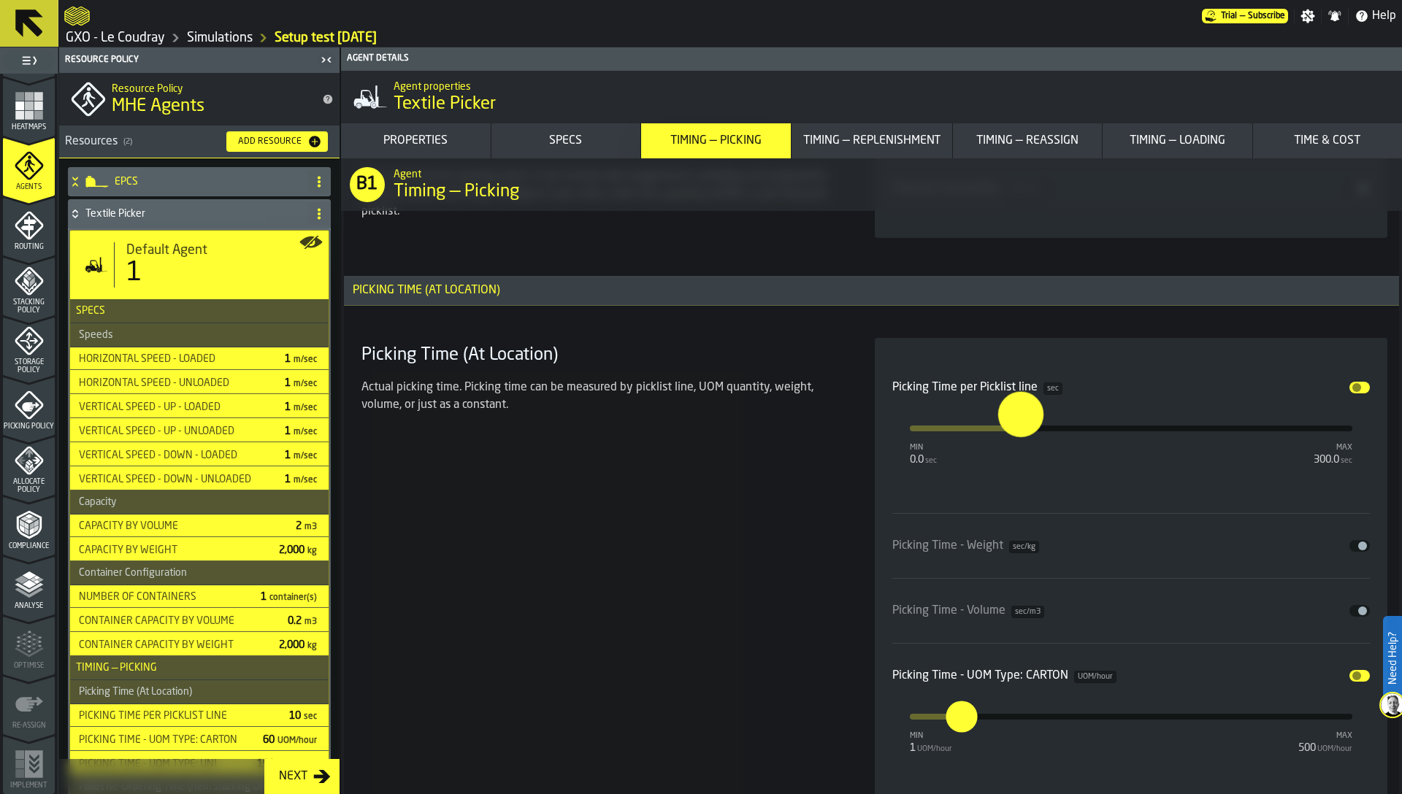
drag, startPoint x: 929, startPoint y: 431, endPoint x: 1021, endPoint y: 451, distance: 94.2
click at [1016, 454] on div "Picking Time per Picklist line sec Disable min 0.0 sec max 300.0 sec ****" at bounding box center [1131, 419] width 478 height 105
click at [1012, 431] on input "**" at bounding box center [1008, 427] width 12 height 31
click at [1012, 431] on input "**" at bounding box center [1006, 427] width 16 height 31
type input "*"
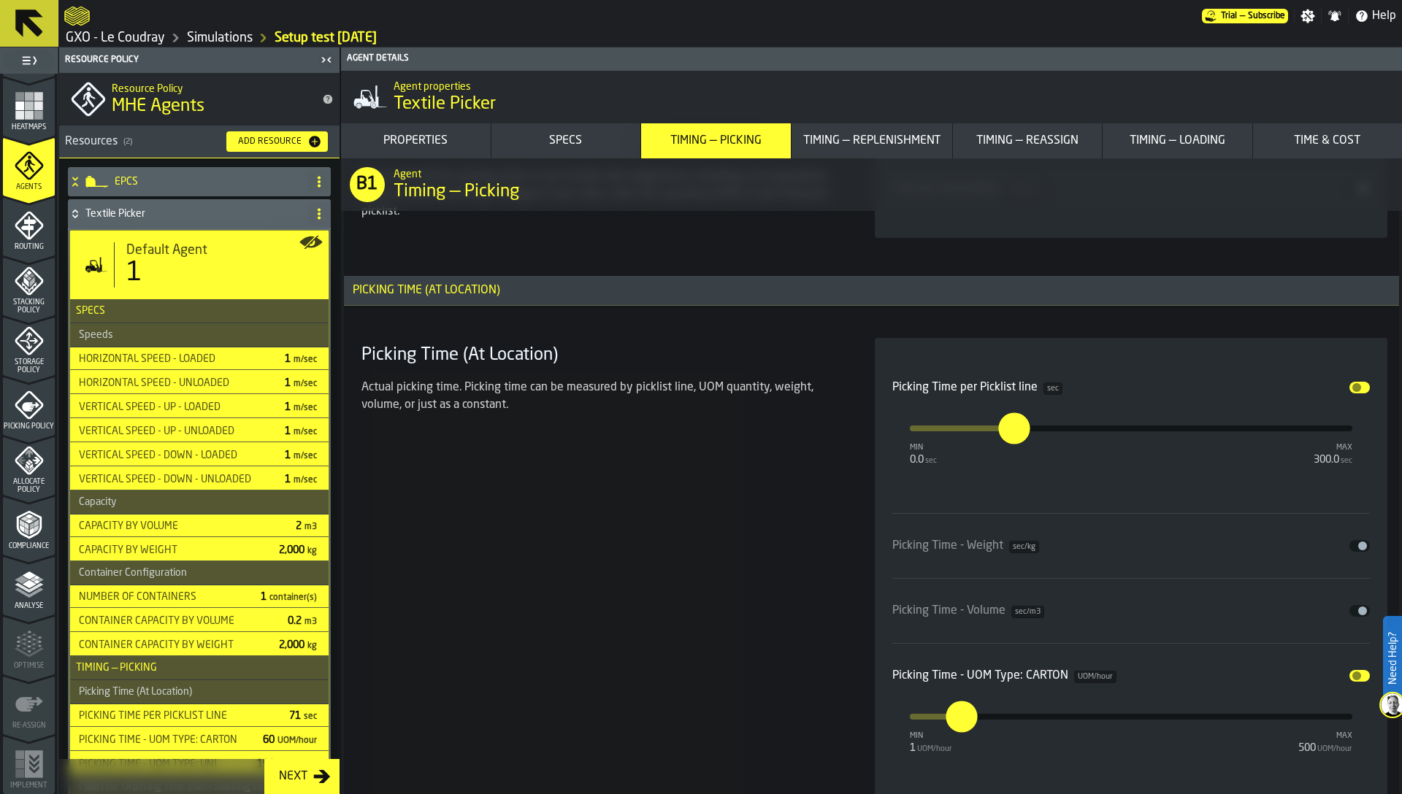
type input "**"
click at [810, 446] on div "Picking Time (At Location) Actual picking time. Picking time can be measured by…" at bounding box center [601, 723] width 490 height 770
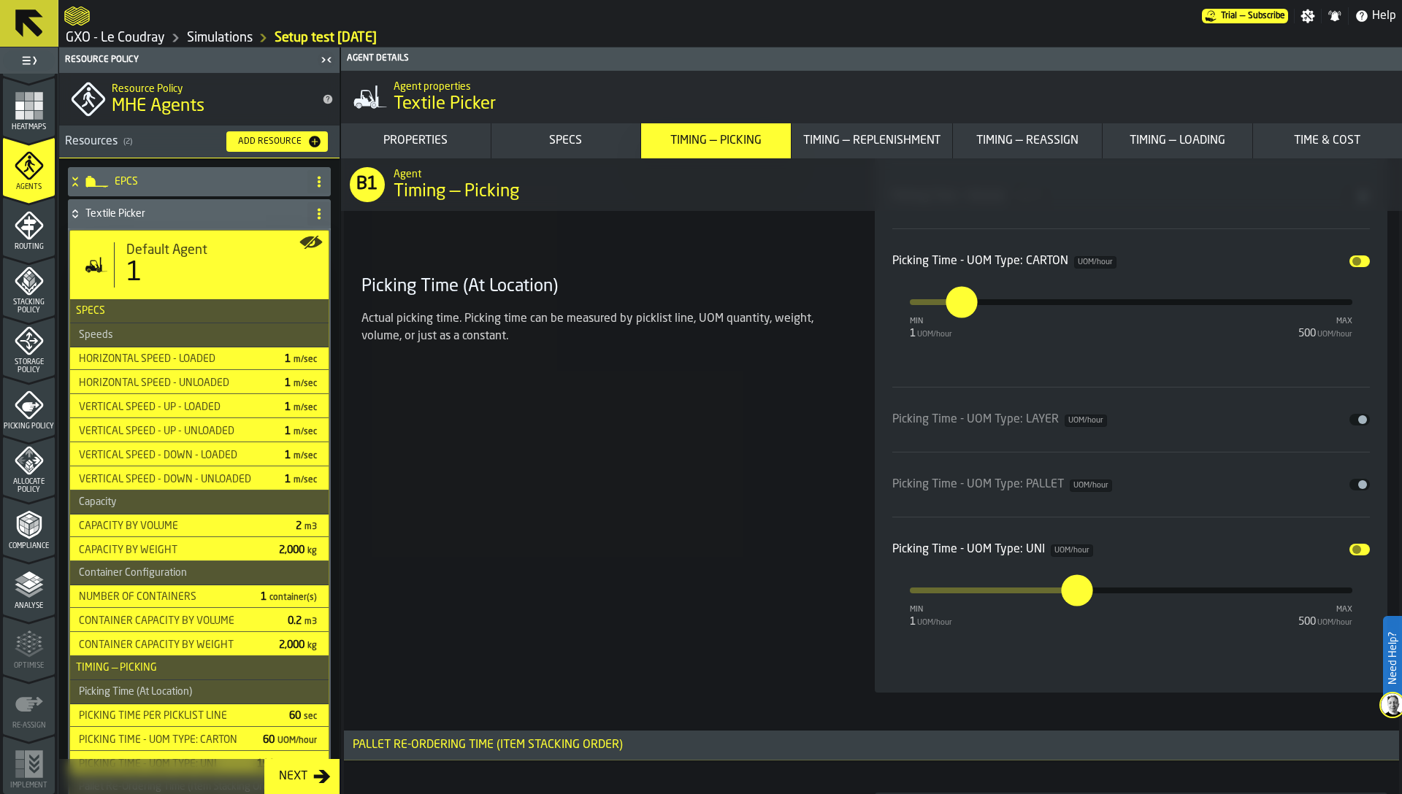
scroll to position [4792, 0]
click at [1073, 586] on input "***" at bounding box center [1068, 587] width 12 height 31
click at [1074, 586] on input "***" at bounding box center [1065, 573] width 23 height 45
type input "***"
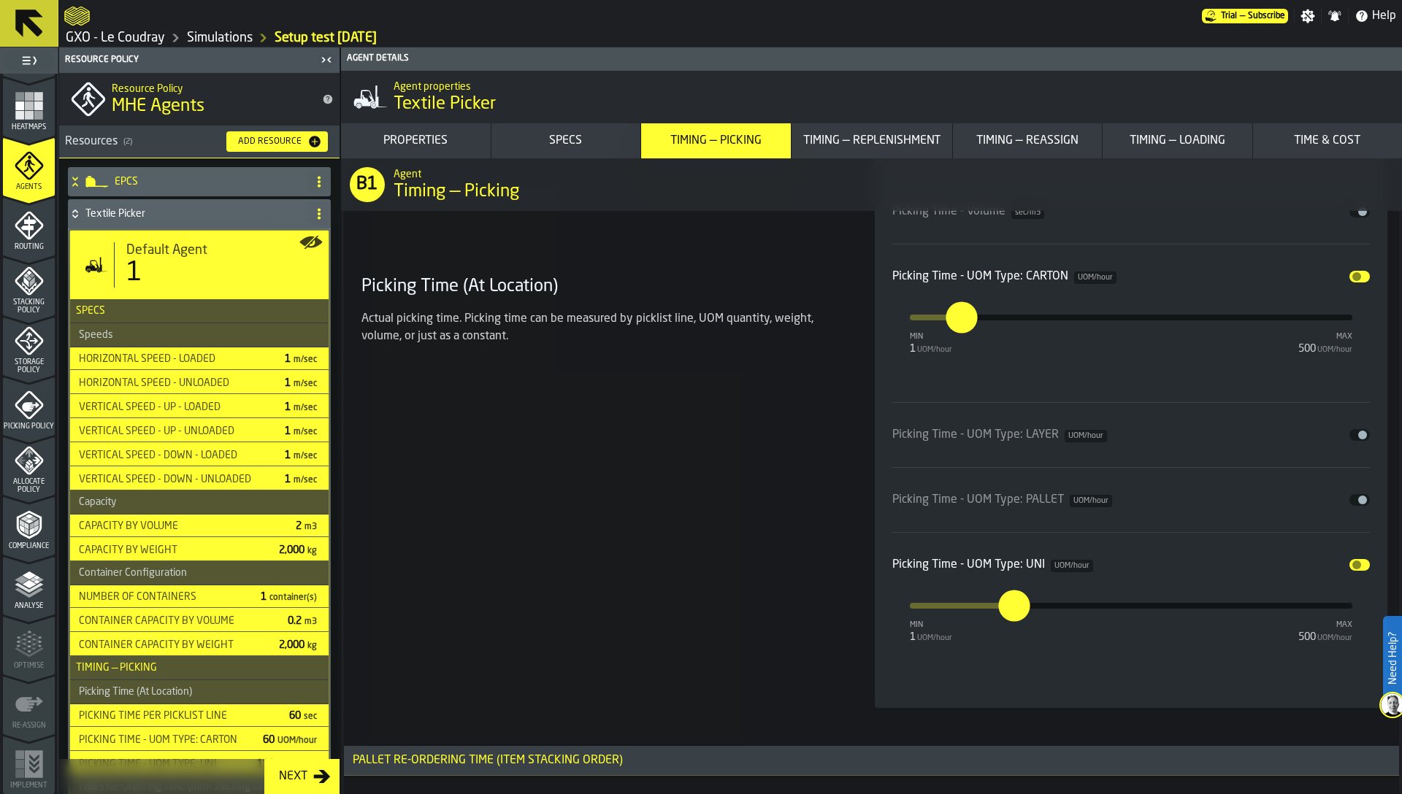
click at [813, 568] on div "Picking Time (At Location) Actual picking time. Picking time can be measured by…" at bounding box center [601, 324] width 490 height 770
click at [783, 448] on div "Picking Time (At Location) Actual picking time. Picking time can be measured by…" at bounding box center [601, 324] width 490 height 770
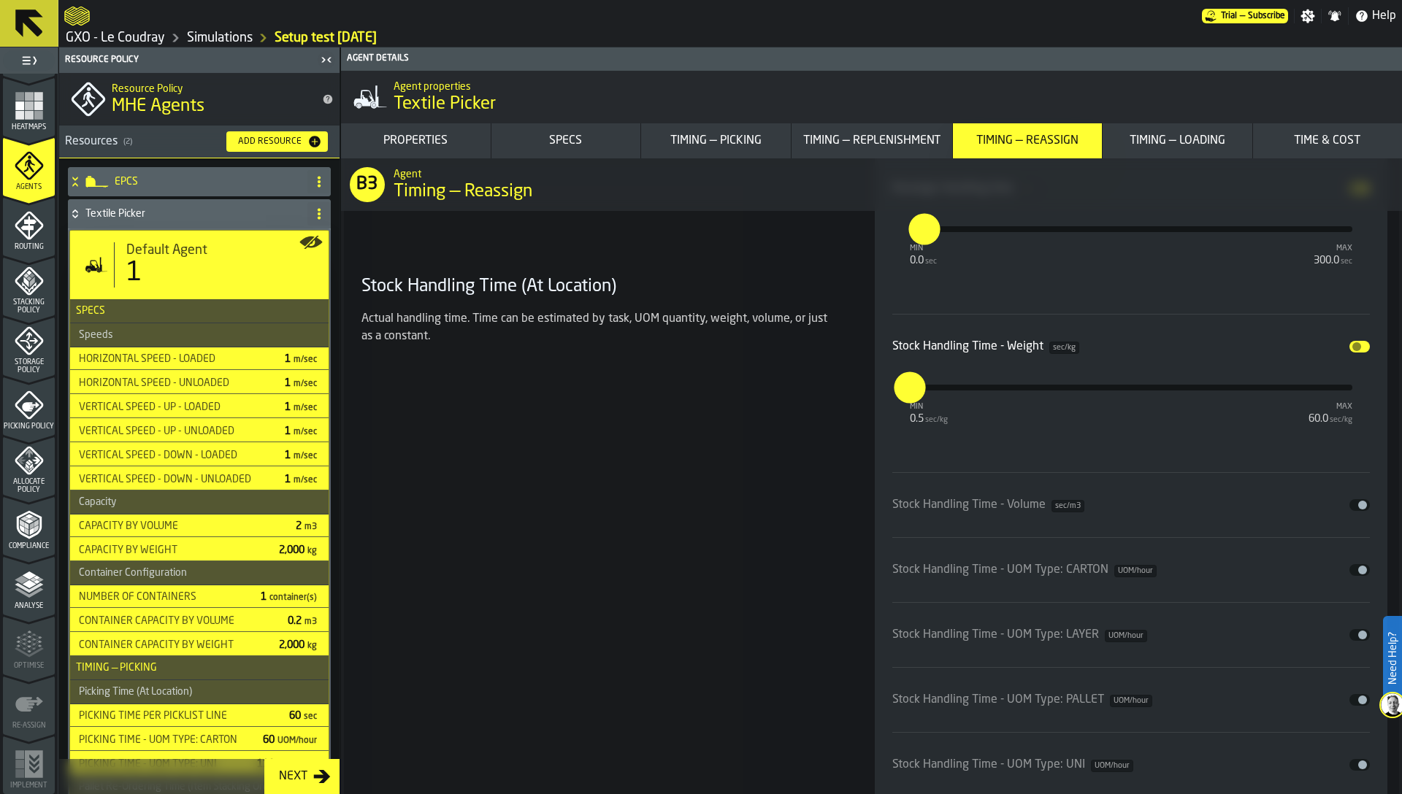
scroll to position [9288, 0]
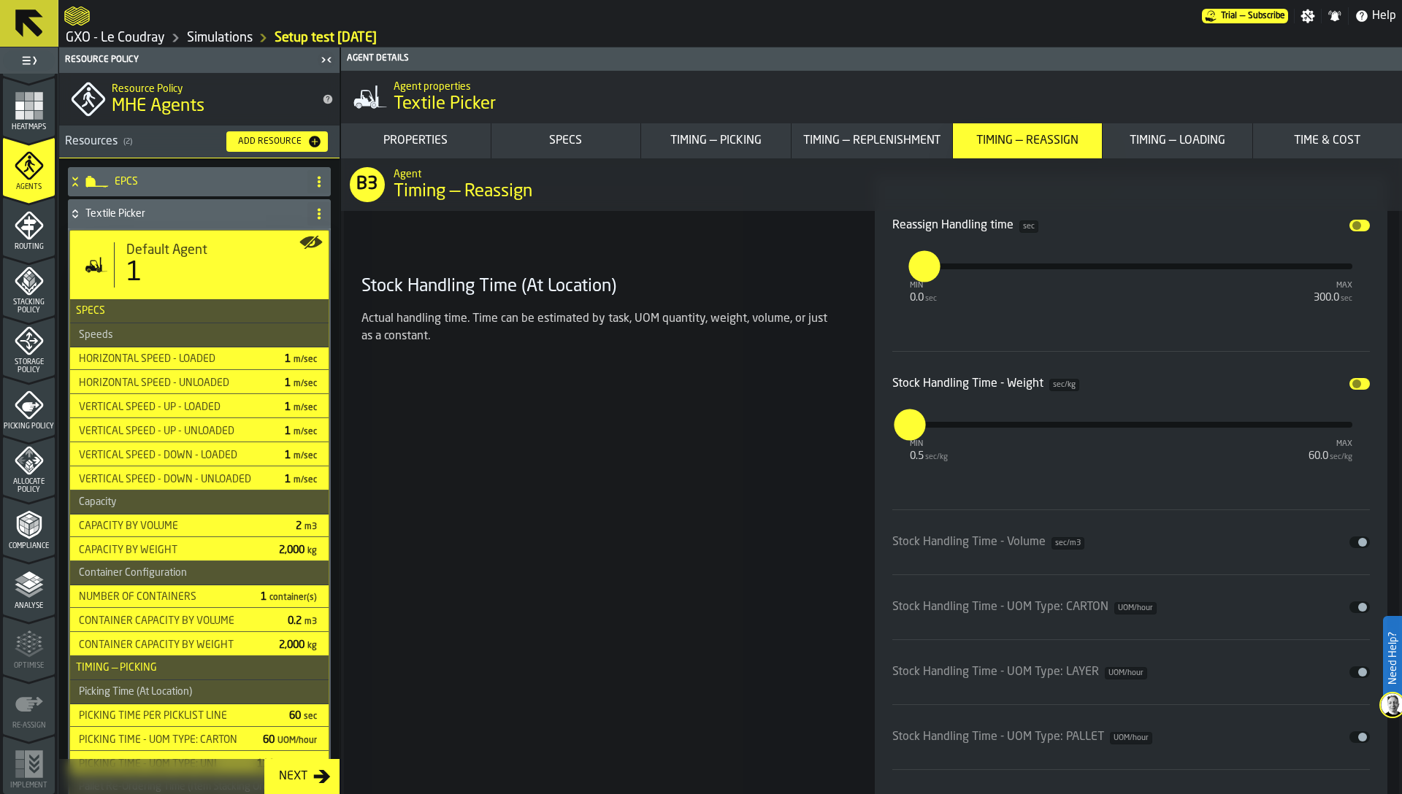
click at [1202, 143] on div "Timing — Loading" at bounding box center [1177, 141] width 138 height 18
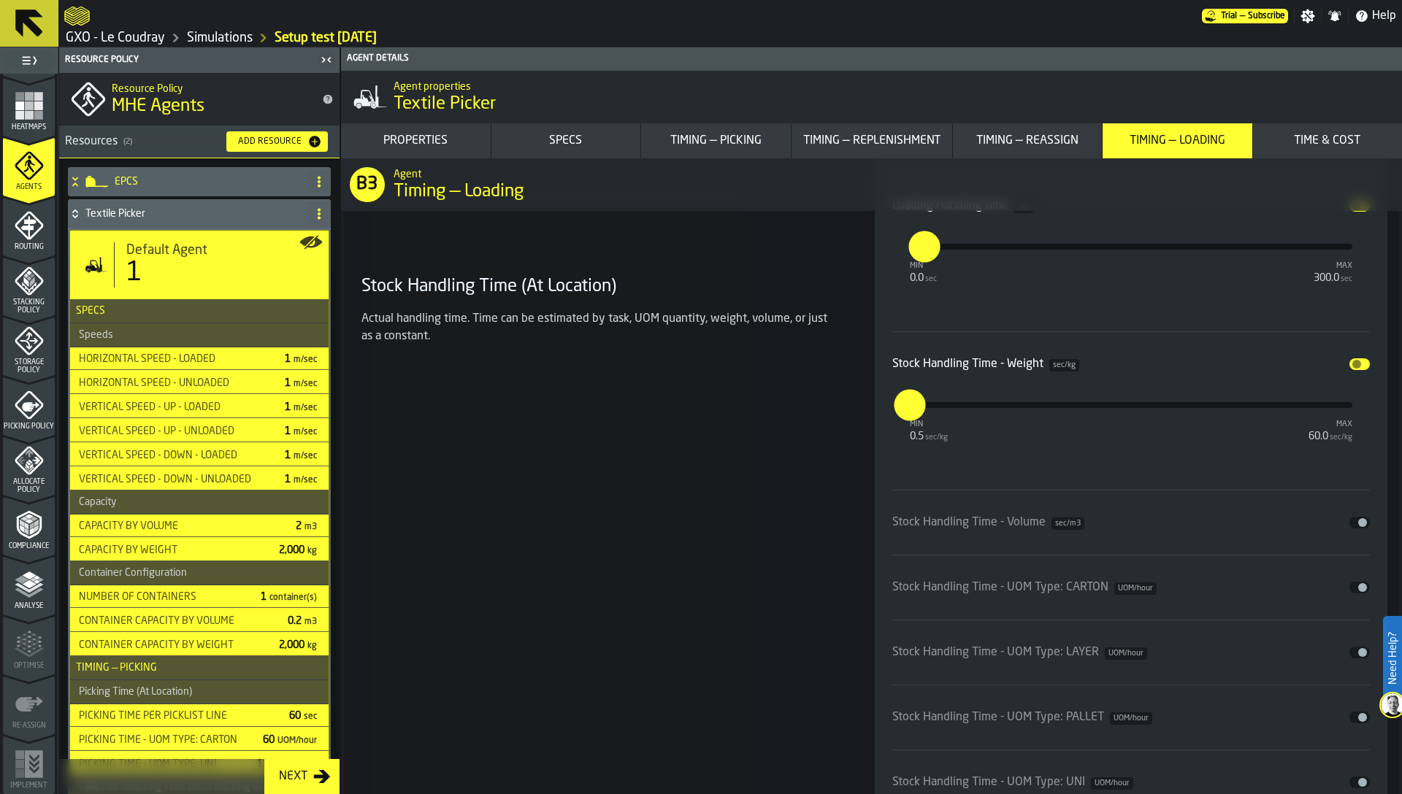
scroll to position [11297, 0]
click at [1300, 143] on div "Time & Cost" at bounding box center [1328, 141] width 138 height 18
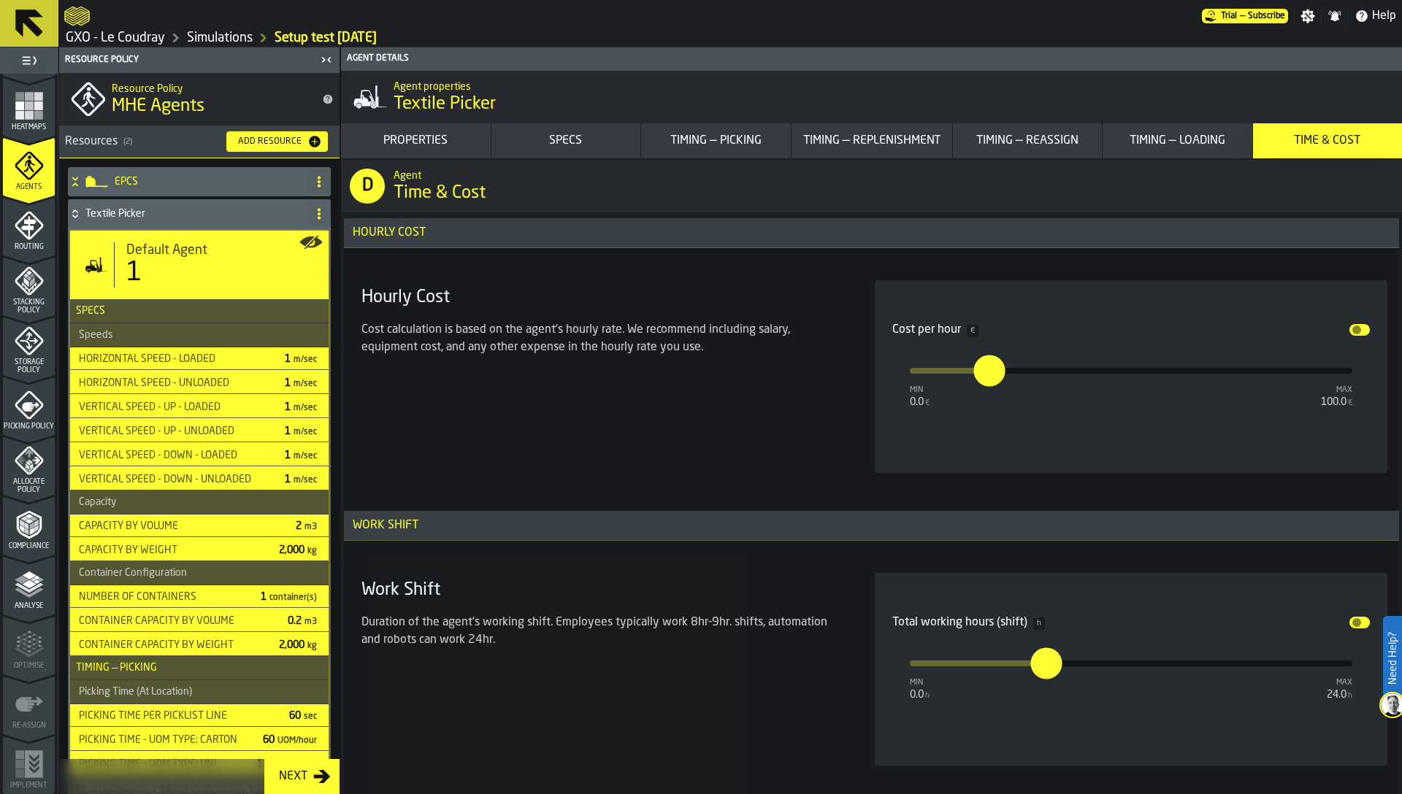
scroll to position [12674, 0]
click at [982, 364] on input "**" at bounding box center [981, 368] width 16 height 31
type input "**"
click at [1036, 659] on input "***" at bounding box center [1036, 661] width 12 height 31
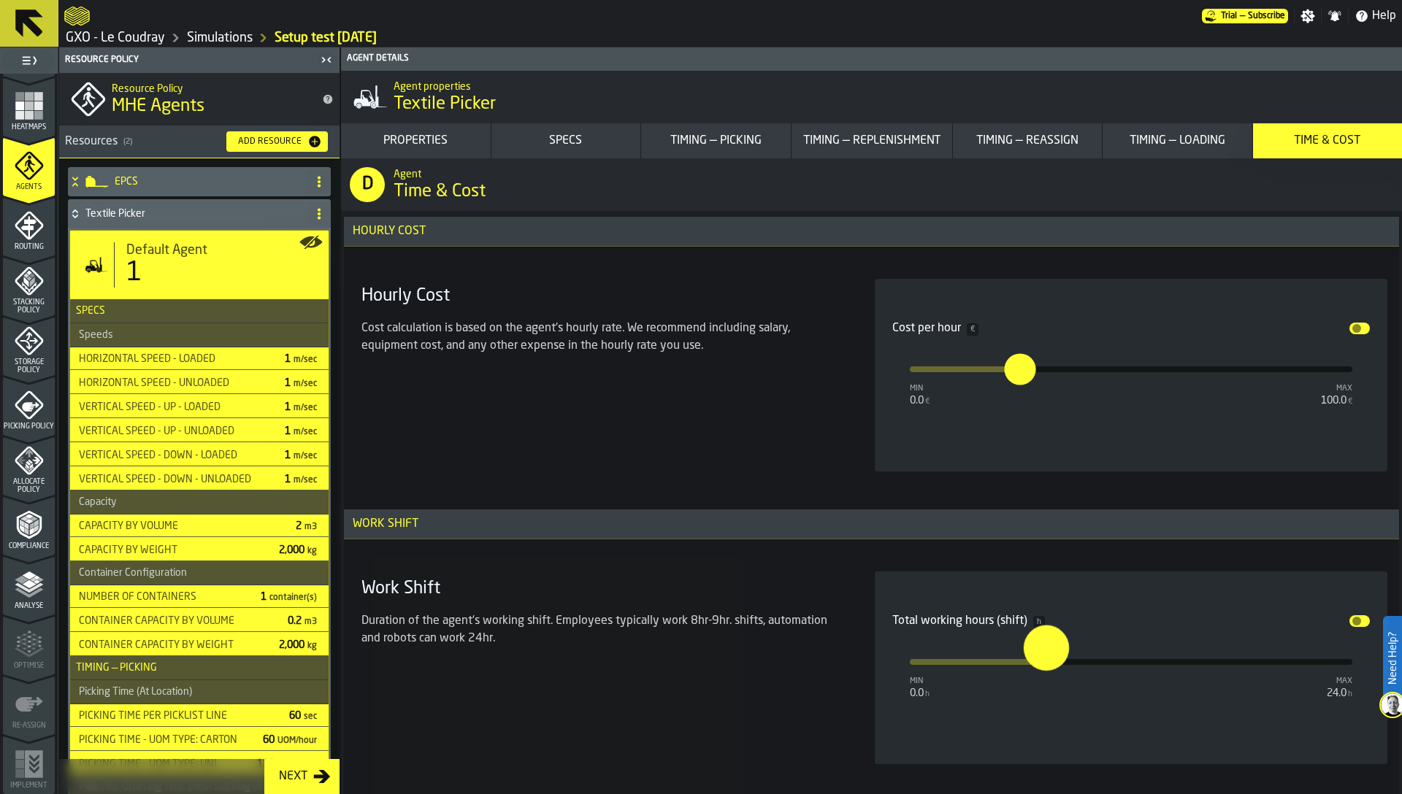
click at [1036, 659] on input "***" at bounding box center [1031, 648] width 17 height 45
type input "**"
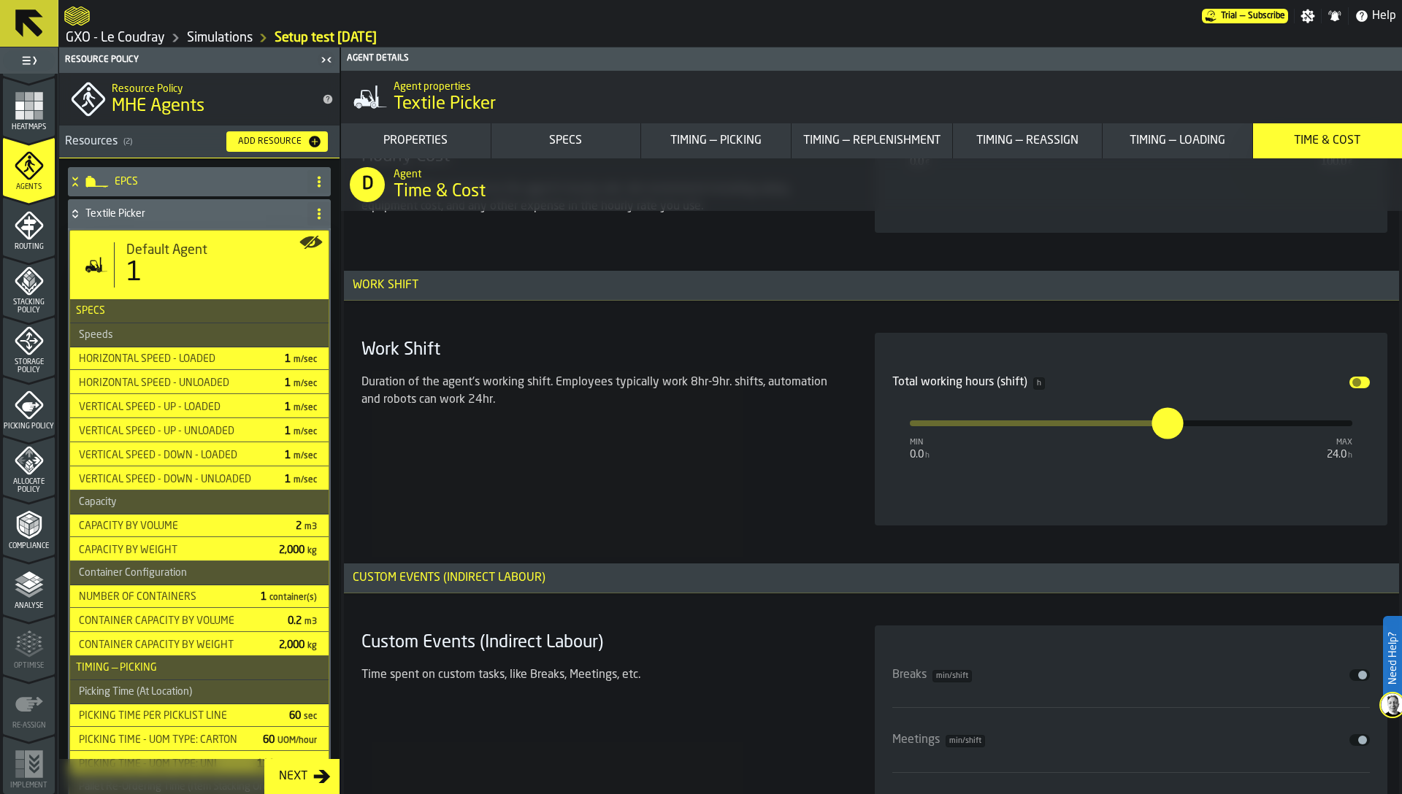
scroll to position [12810, 0]
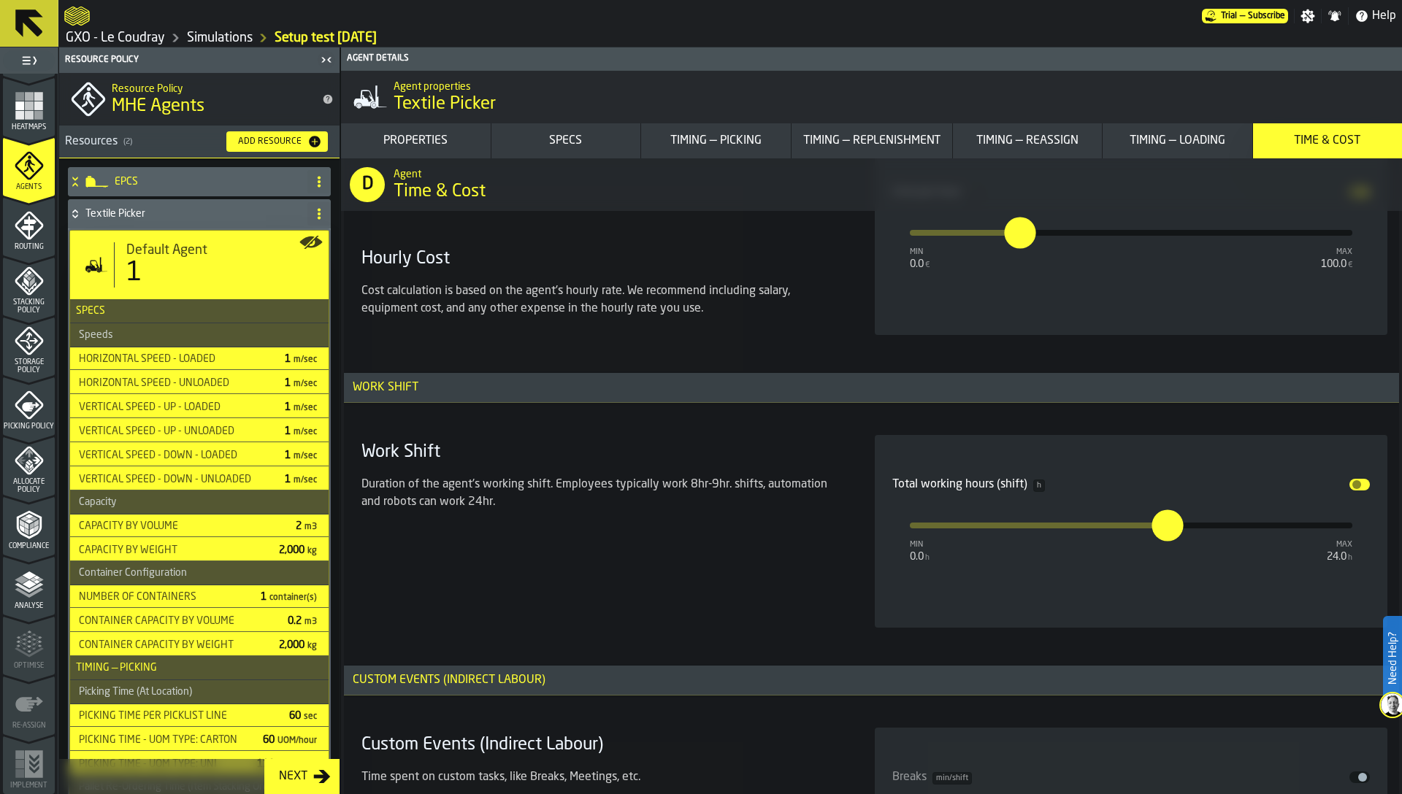
click at [828, 480] on div "Duration of the agent's working shift. Employees typically work 8hr-9hr. shifts…" at bounding box center [600, 493] width 478 height 35
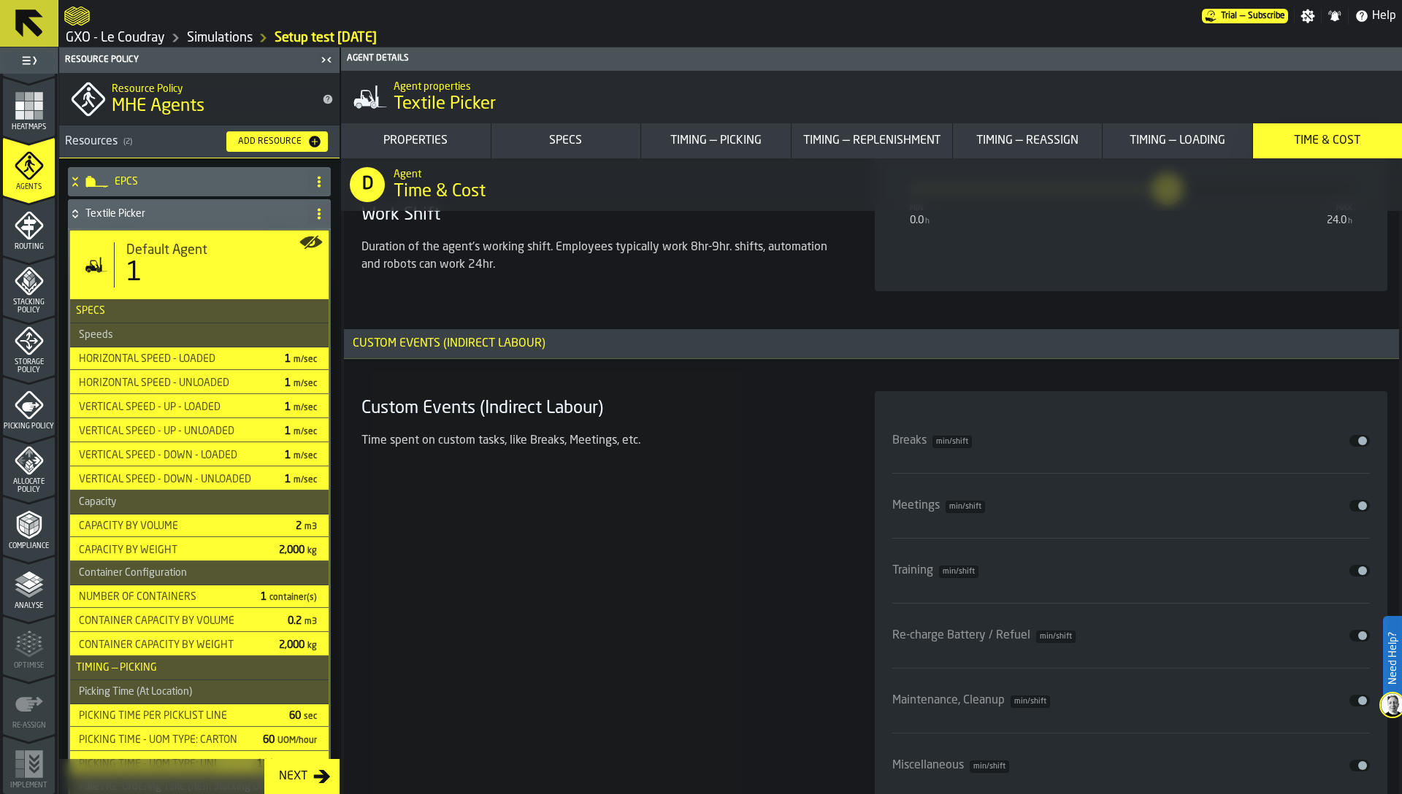
scroll to position [13149, 0]
click at [1352, 438] on button "Disable" at bounding box center [1359, 439] width 20 height 12
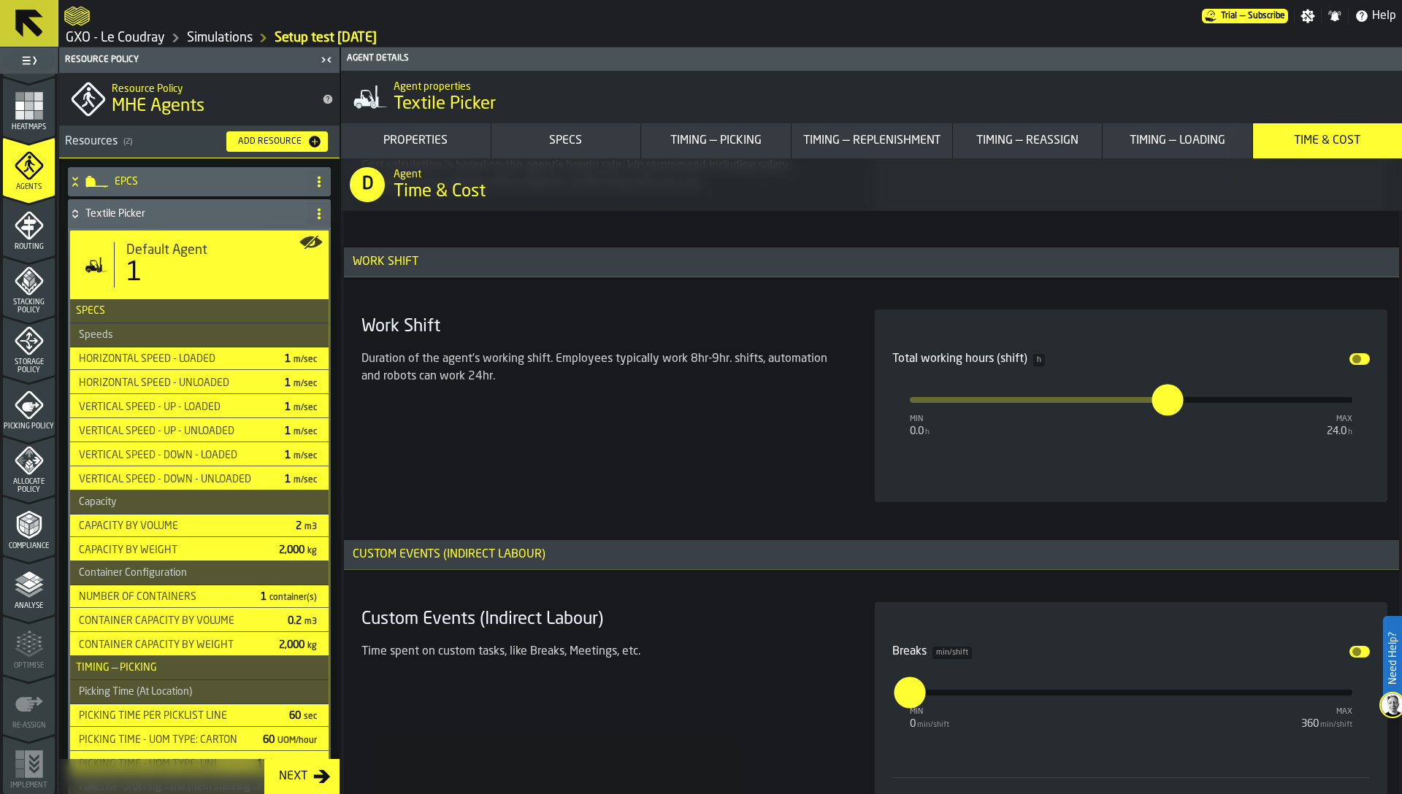
scroll to position [12959, 0]
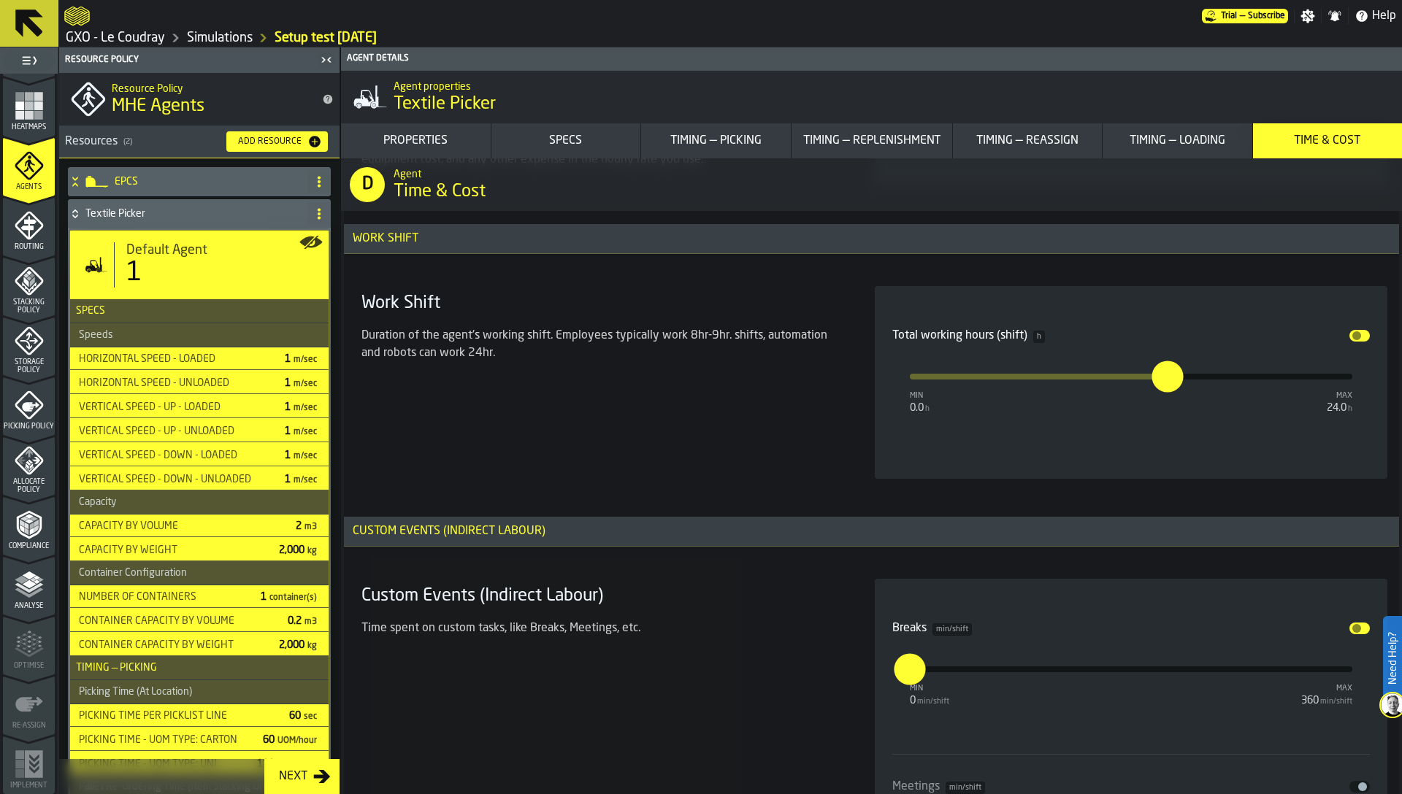
click at [910, 669] on input "*" at bounding box center [902, 668] width 16 height 31
type input "**"
click at [746, 645] on div "Time spent on custom tasks, like Breaks, Meetings, etc." at bounding box center [600, 634] width 478 height 29
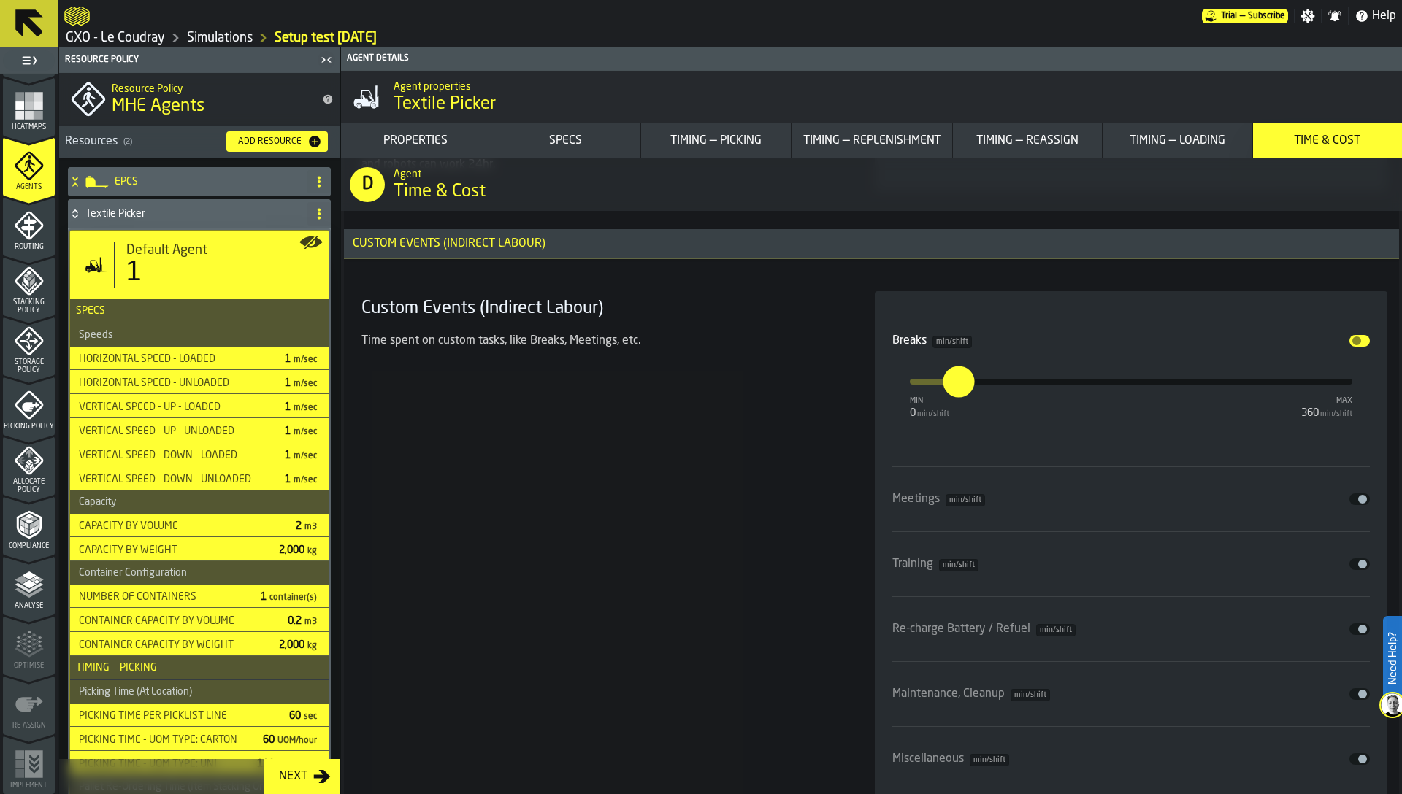
scroll to position [13226, 0]
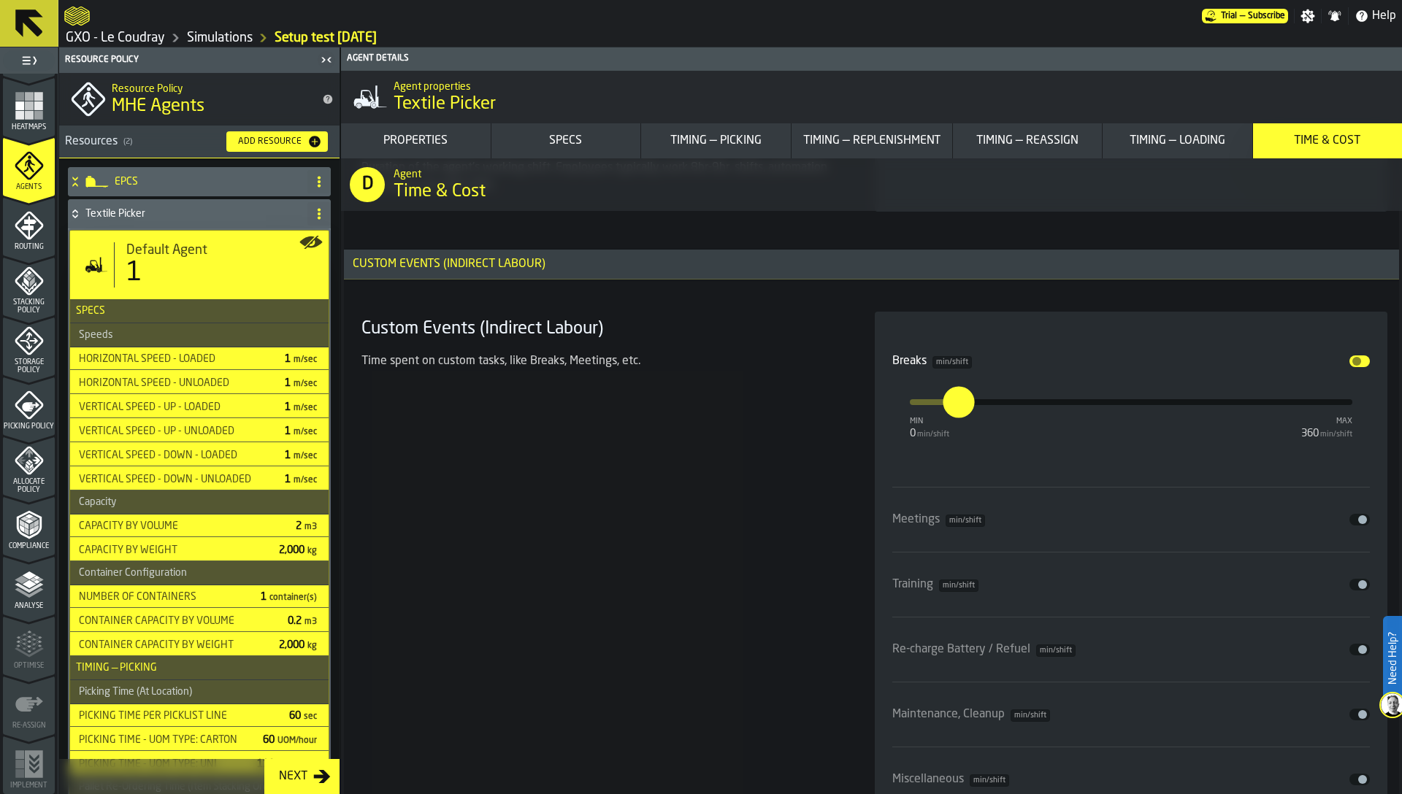
click at [1351, 517] on button "Disable" at bounding box center [1359, 520] width 20 height 12
click at [896, 564] on input "*" at bounding box center [897, 546] width 23 height 45
type input "**"
click at [788, 542] on div "Custom Events (Indirect Labour) Time spent on custom tasks, like Breaks, Meetin…" at bounding box center [601, 617] width 490 height 611
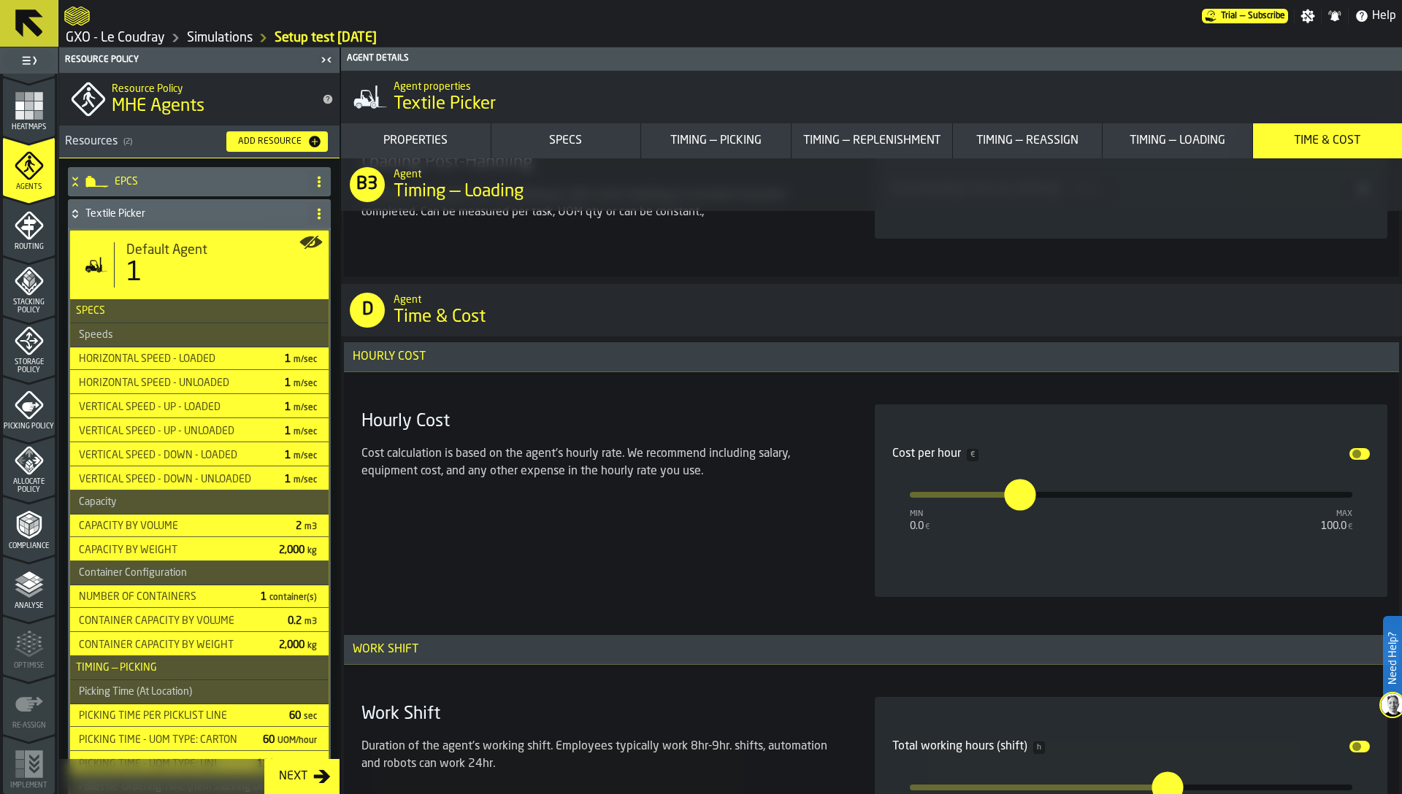
scroll to position [12546, 0]
click at [150, 188] on div "EPCS" at bounding box center [185, 181] width 234 height 29
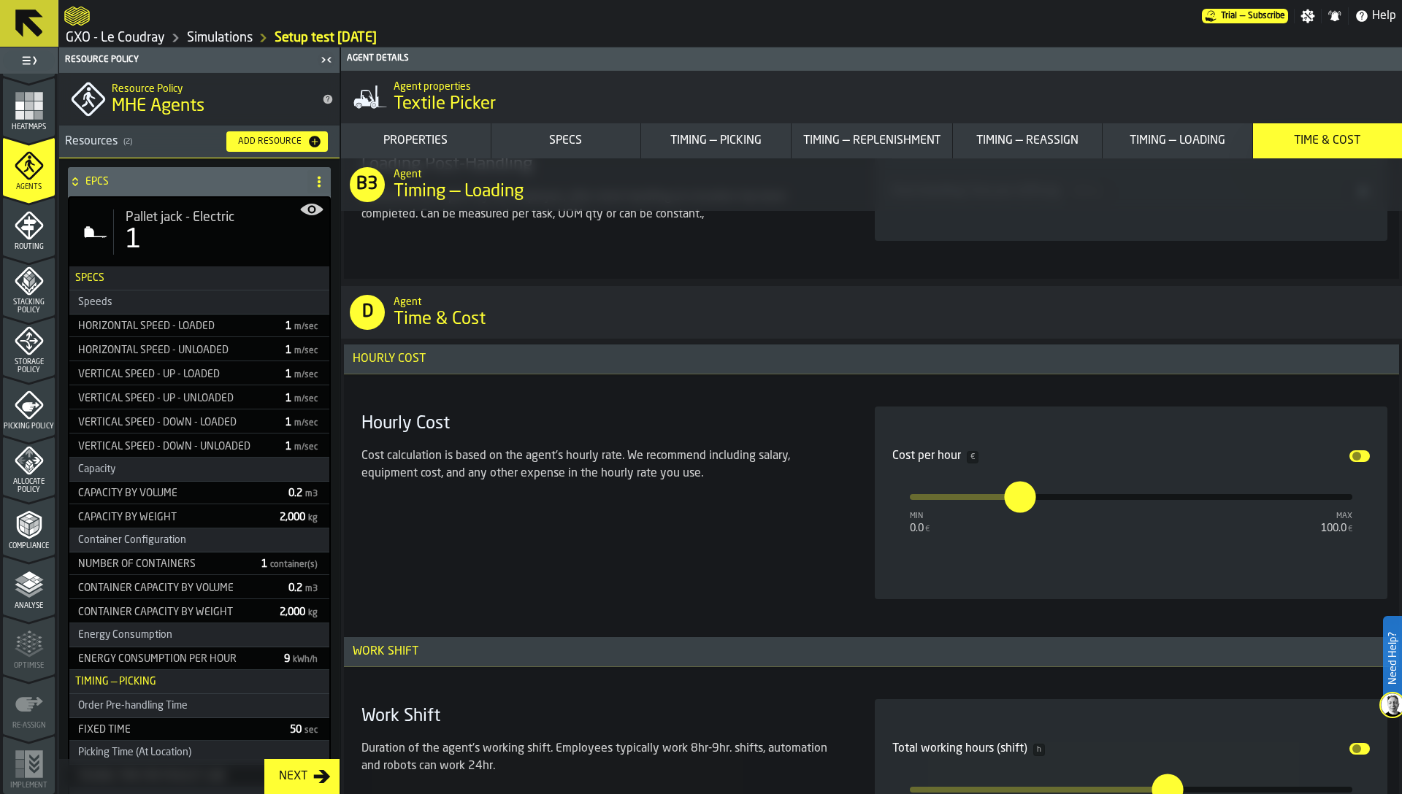
click at [143, 230] on div "1" at bounding box center [222, 240] width 192 height 29
type input "***"
type input "**"
type input "*"
type input "**"
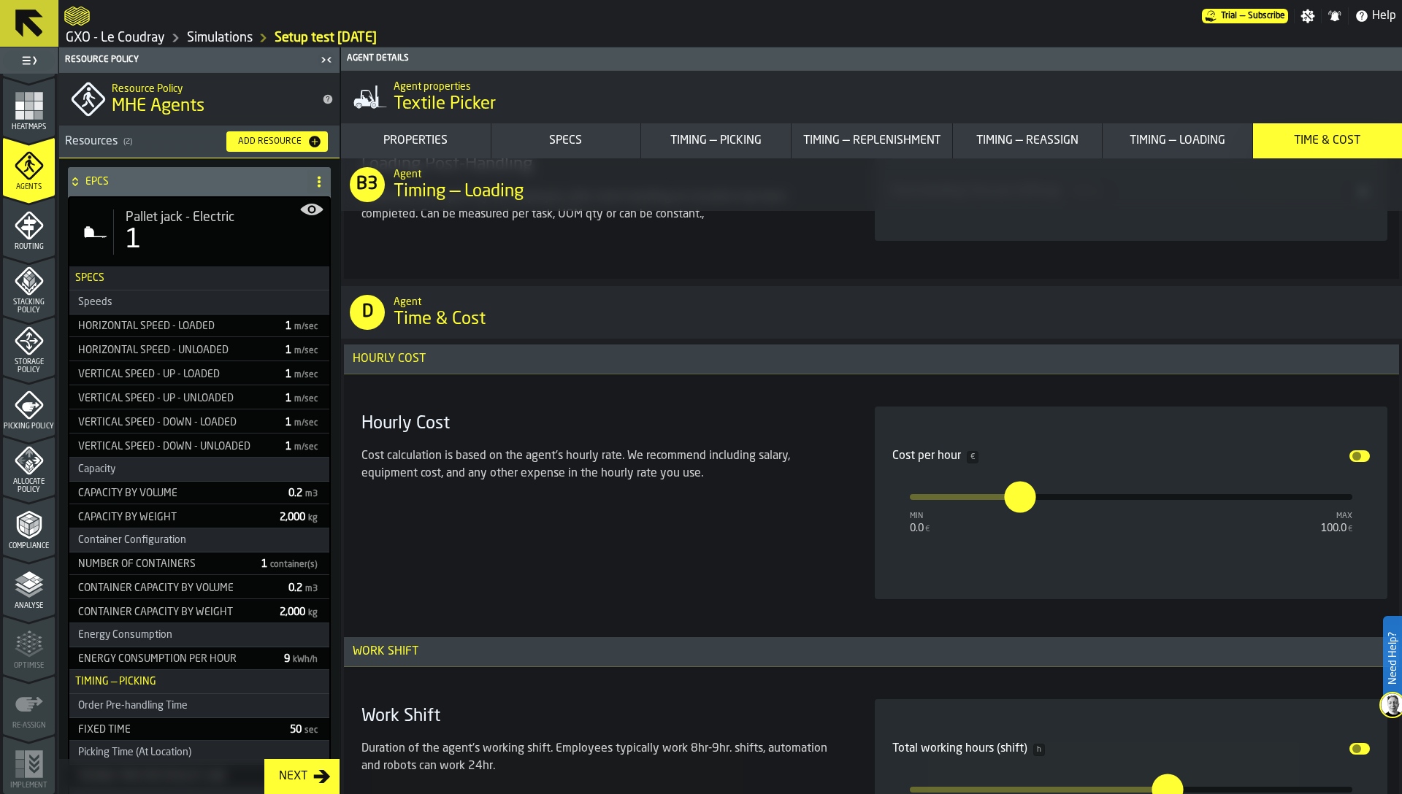
scroll to position [12202, 0]
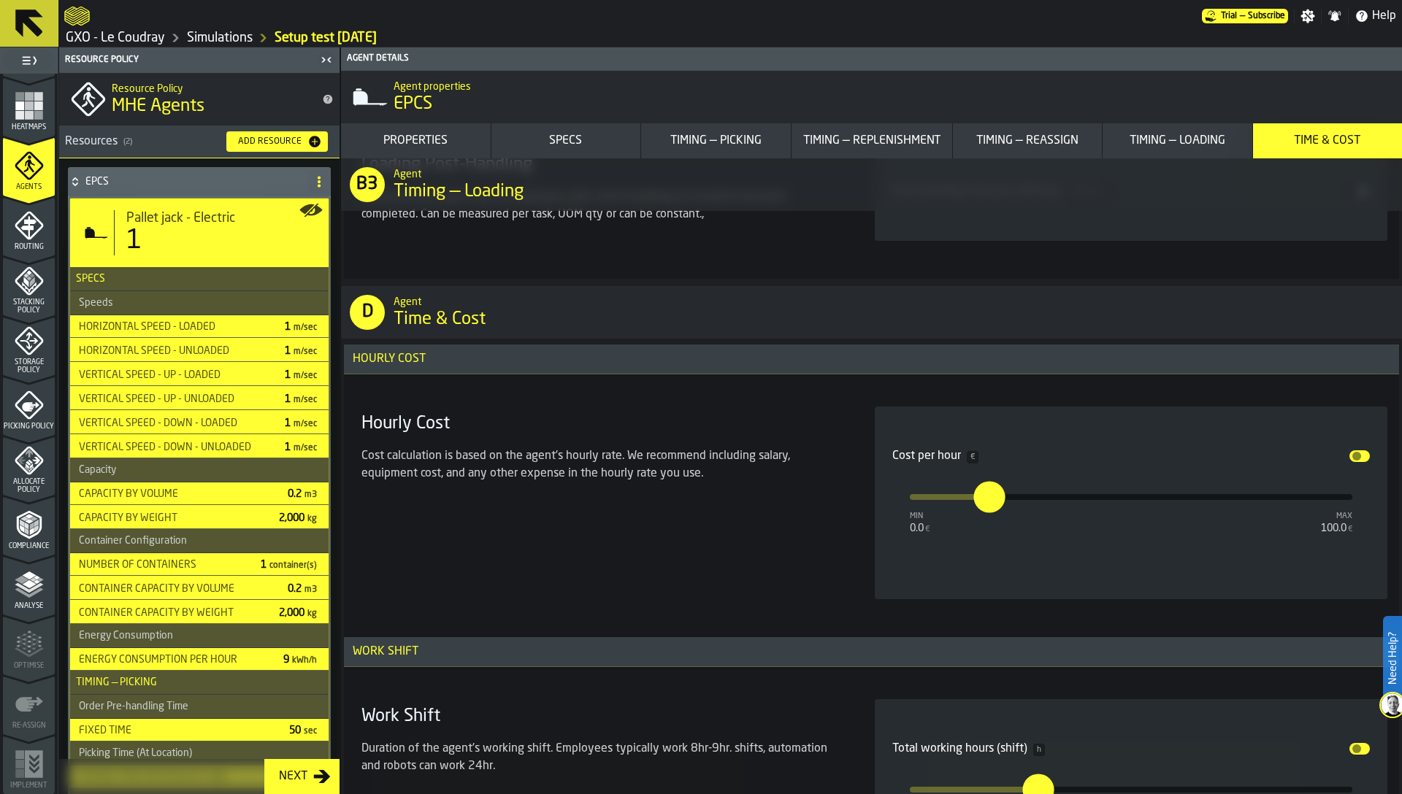
click at [982, 501] on input "**" at bounding box center [981, 496] width 16 height 31
click at [982, 501] on input "**" at bounding box center [977, 483] width 23 height 45
type input "**"
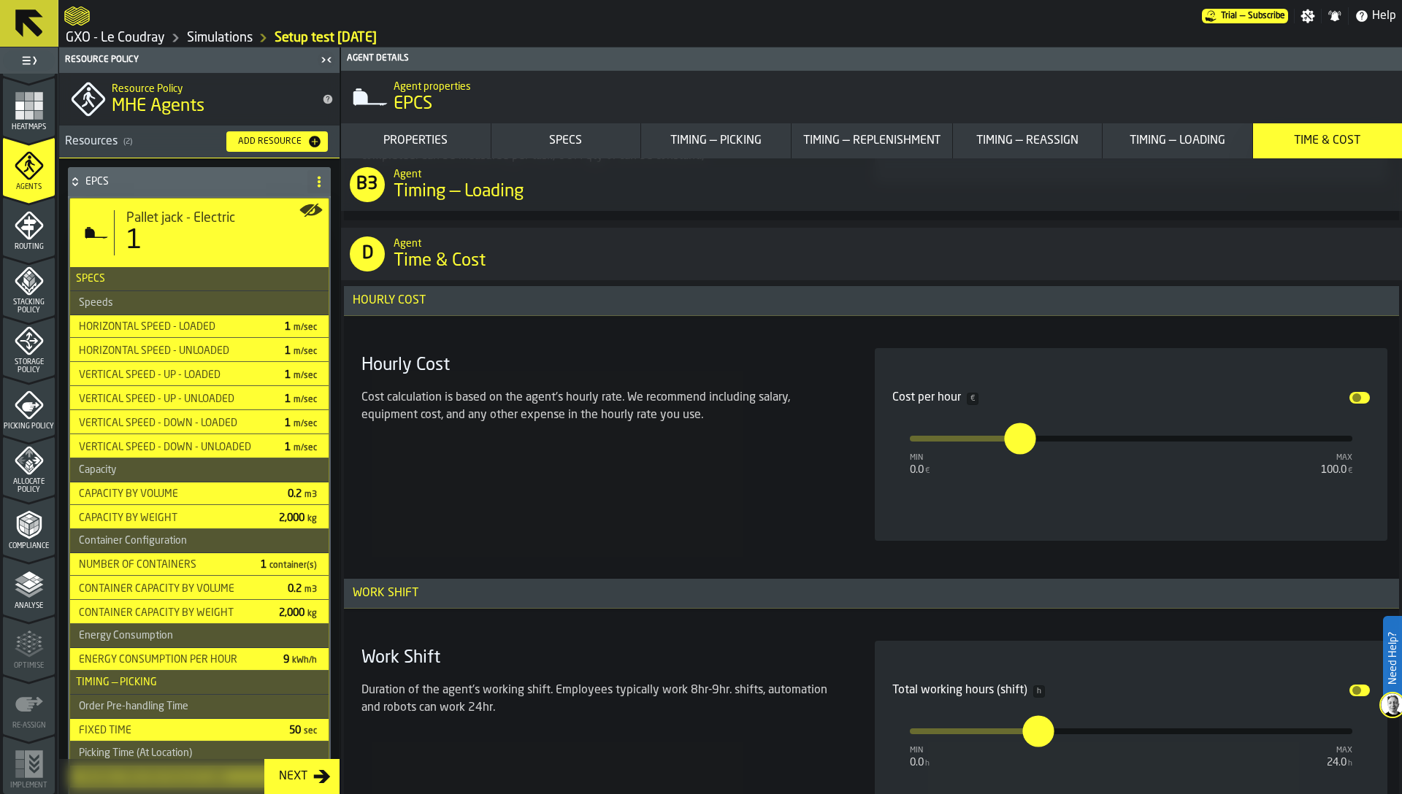
scroll to position [12358, 0]
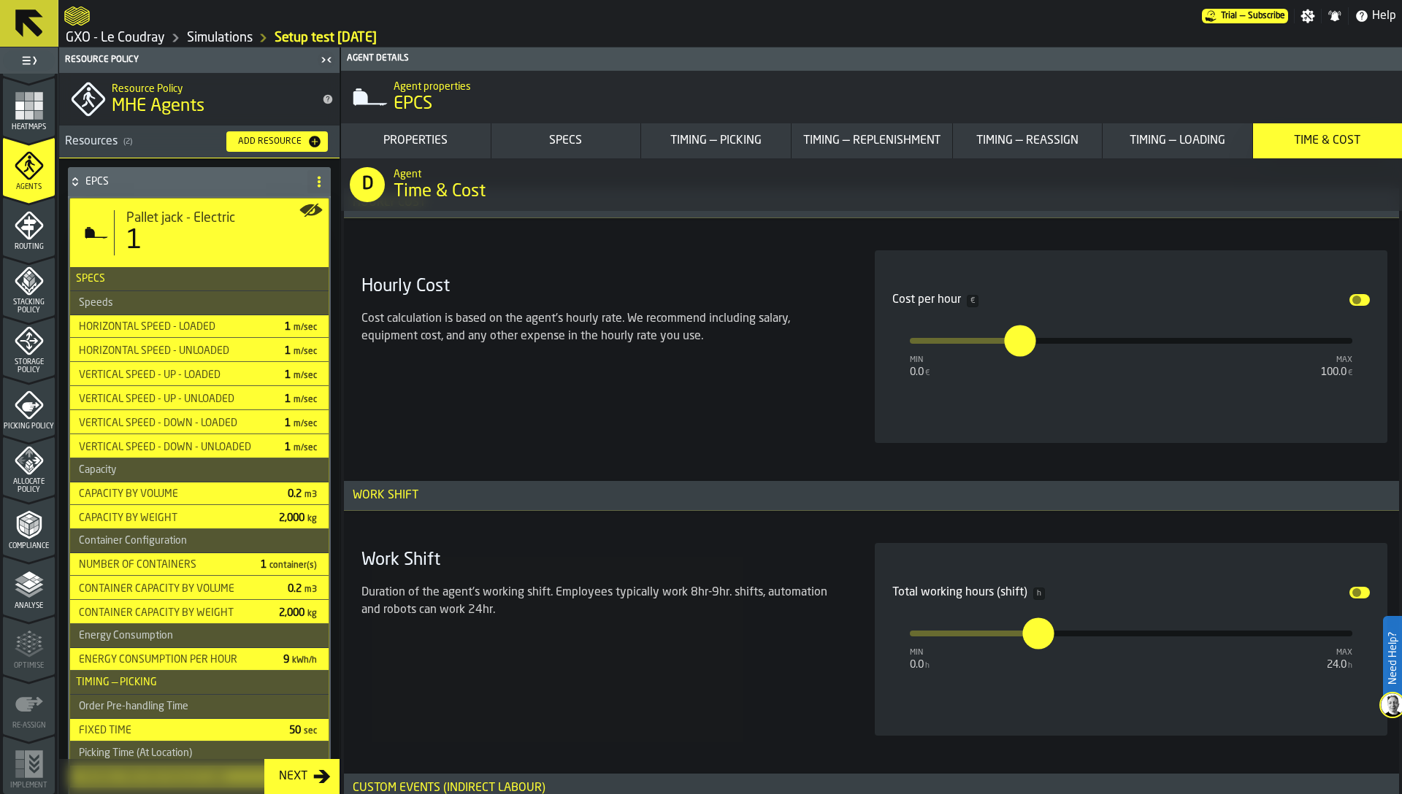
click at [1033, 637] on input "***" at bounding box center [1031, 633] width 16 height 31
click at [1029, 637] on input "***" at bounding box center [1020, 619] width 17 height 45
type input "**"
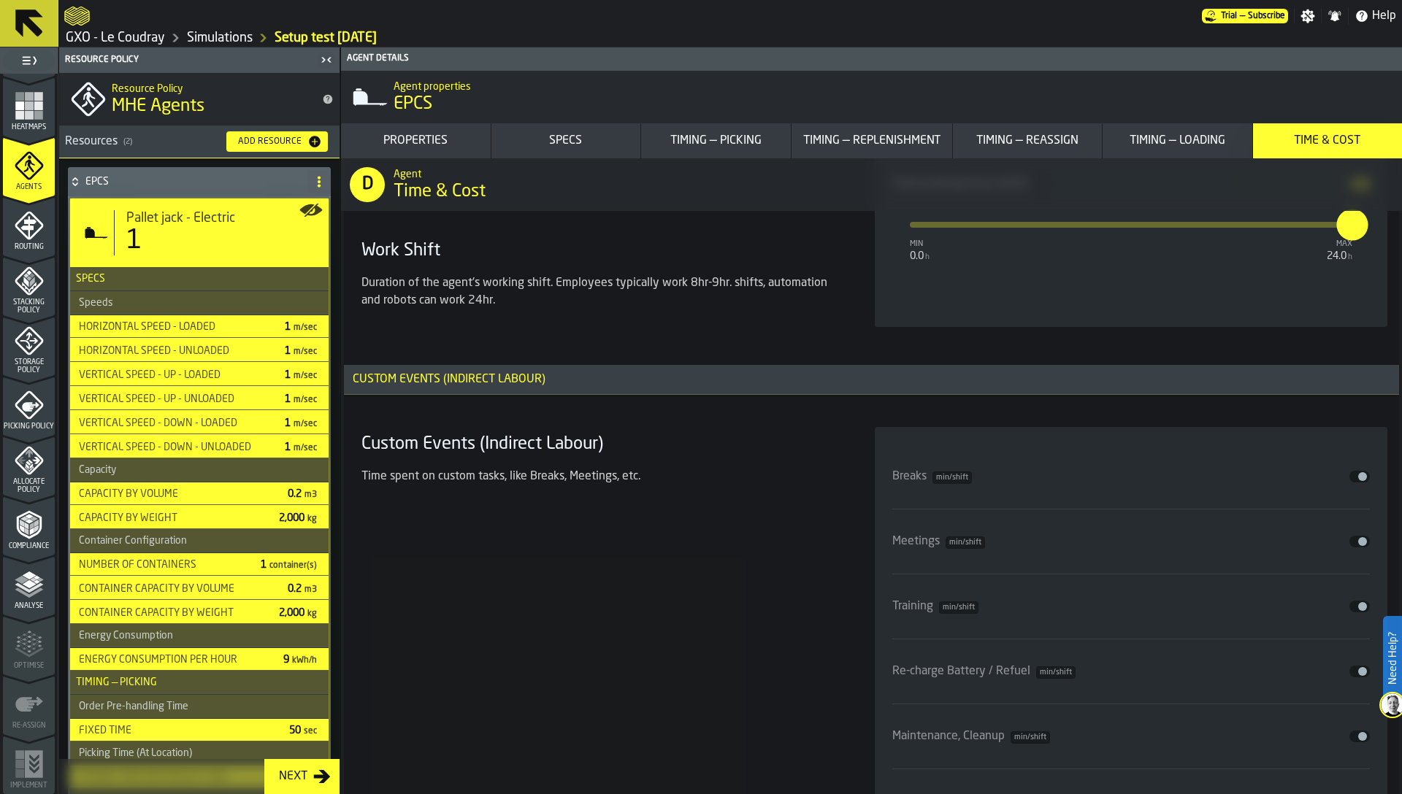
scroll to position [12736, 0]
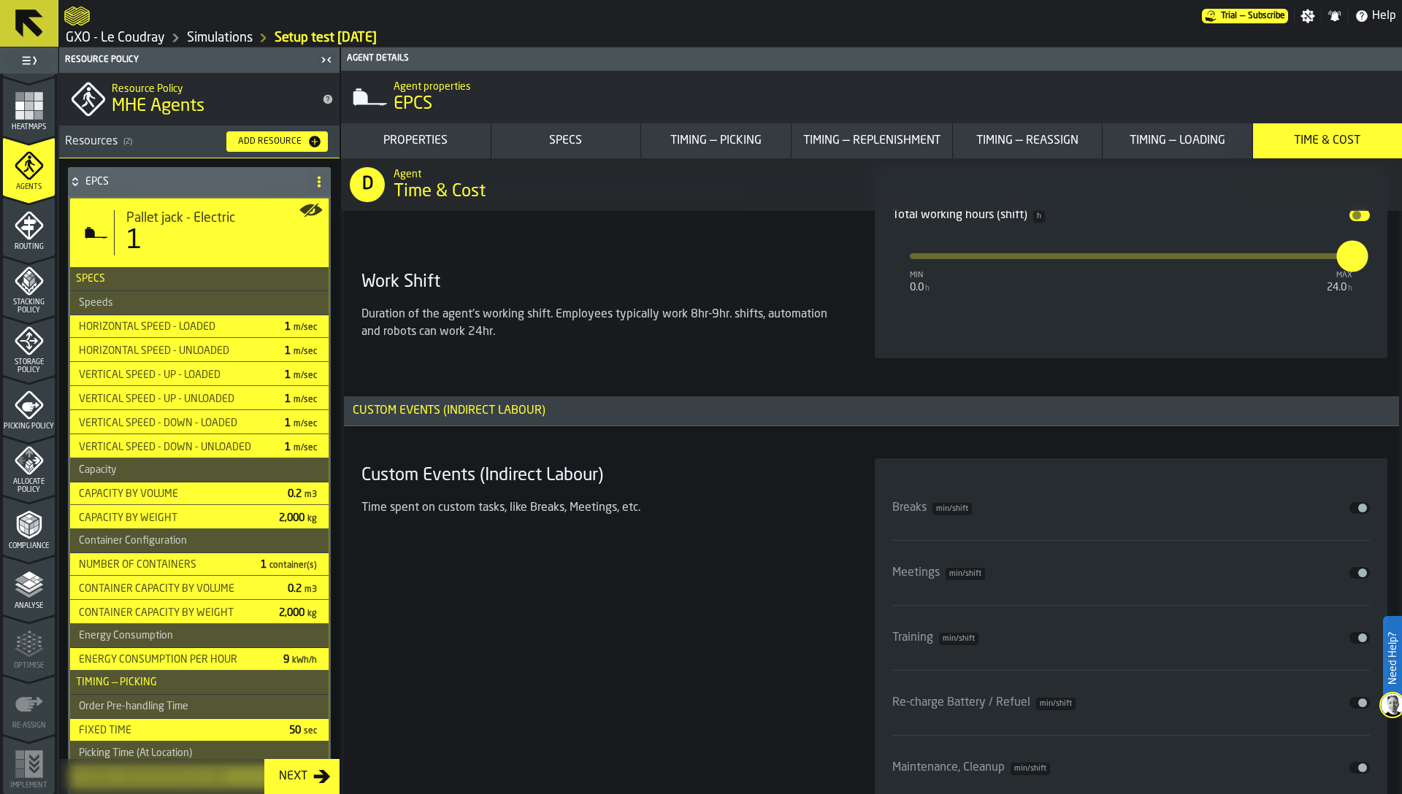
click at [843, 586] on div "Custom Events (Indirect Labour) Time spent on custom tasks, like Breaks, Meetin…" at bounding box center [601, 670] width 490 height 424
click at [1351, 508] on button "Disable" at bounding box center [1359, 508] width 20 height 12
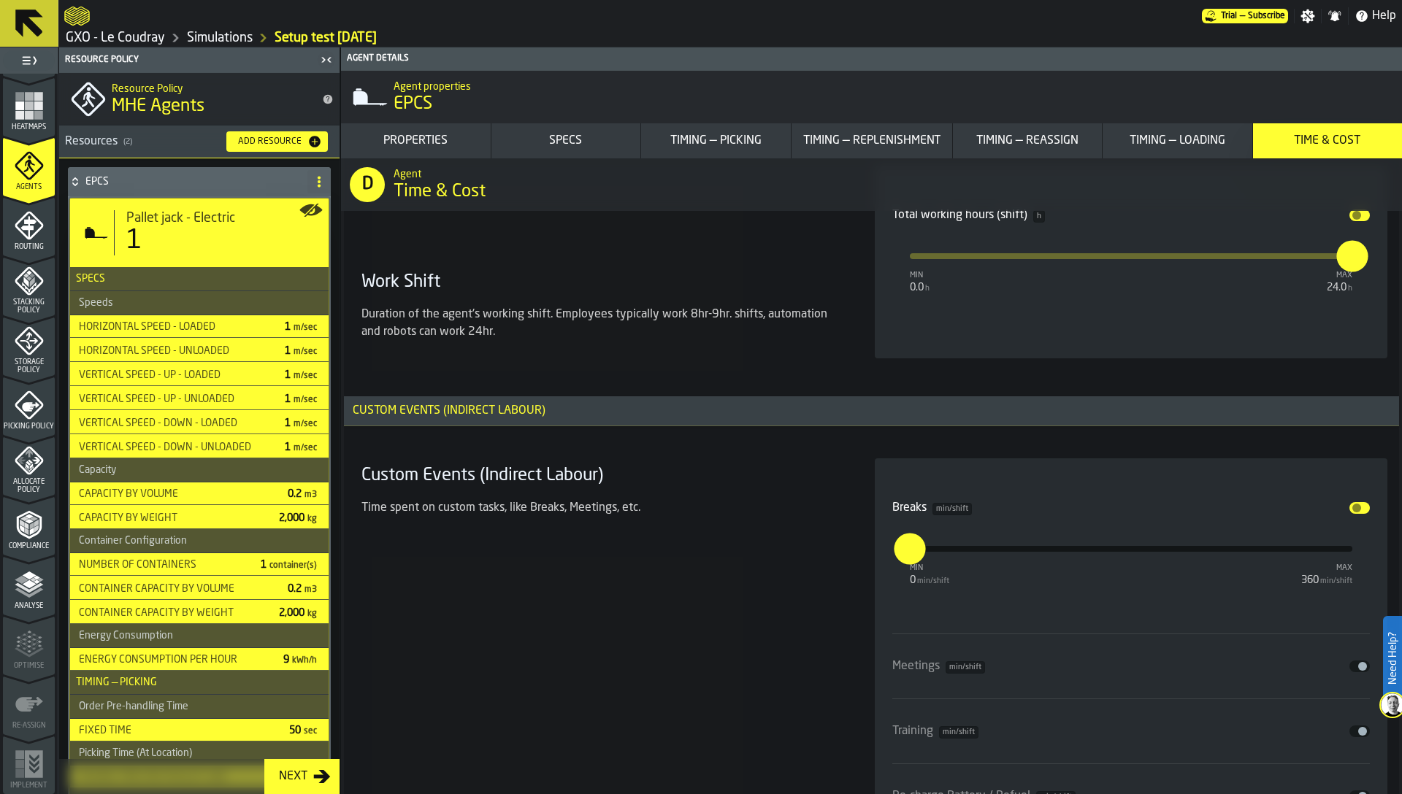
click at [910, 546] on input "*" at bounding box center [902, 548] width 16 height 31
click at [913, 546] on input "*" at bounding box center [907, 548] width 16 height 31
type input "**"
click at [1358, 664] on span "input-slider-Meetings" at bounding box center [1362, 666] width 9 height 9
click at [899, 702] on input "*" at bounding box center [902, 706] width 16 height 31
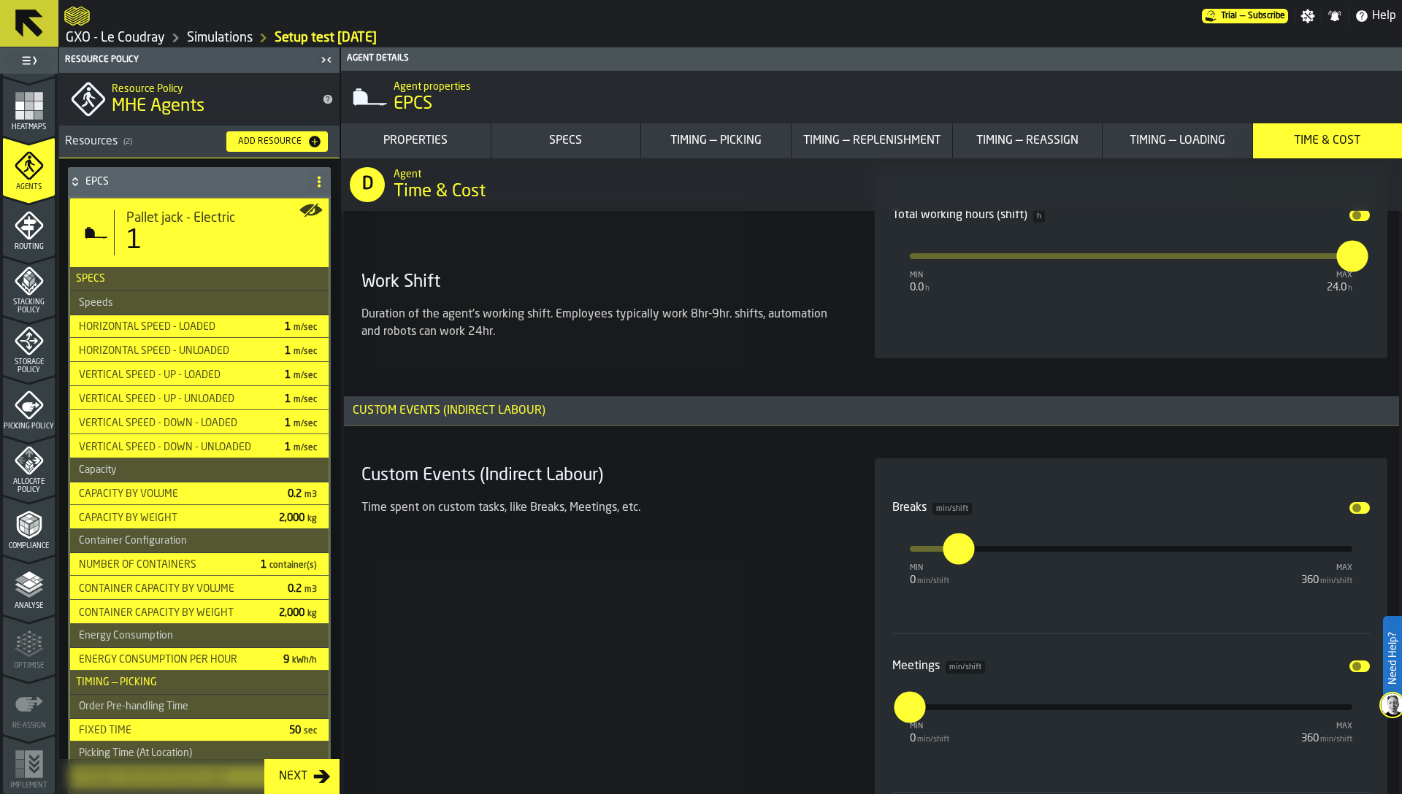
click at [899, 702] on input "*" at bounding box center [902, 706] width 16 height 31
type input "**"
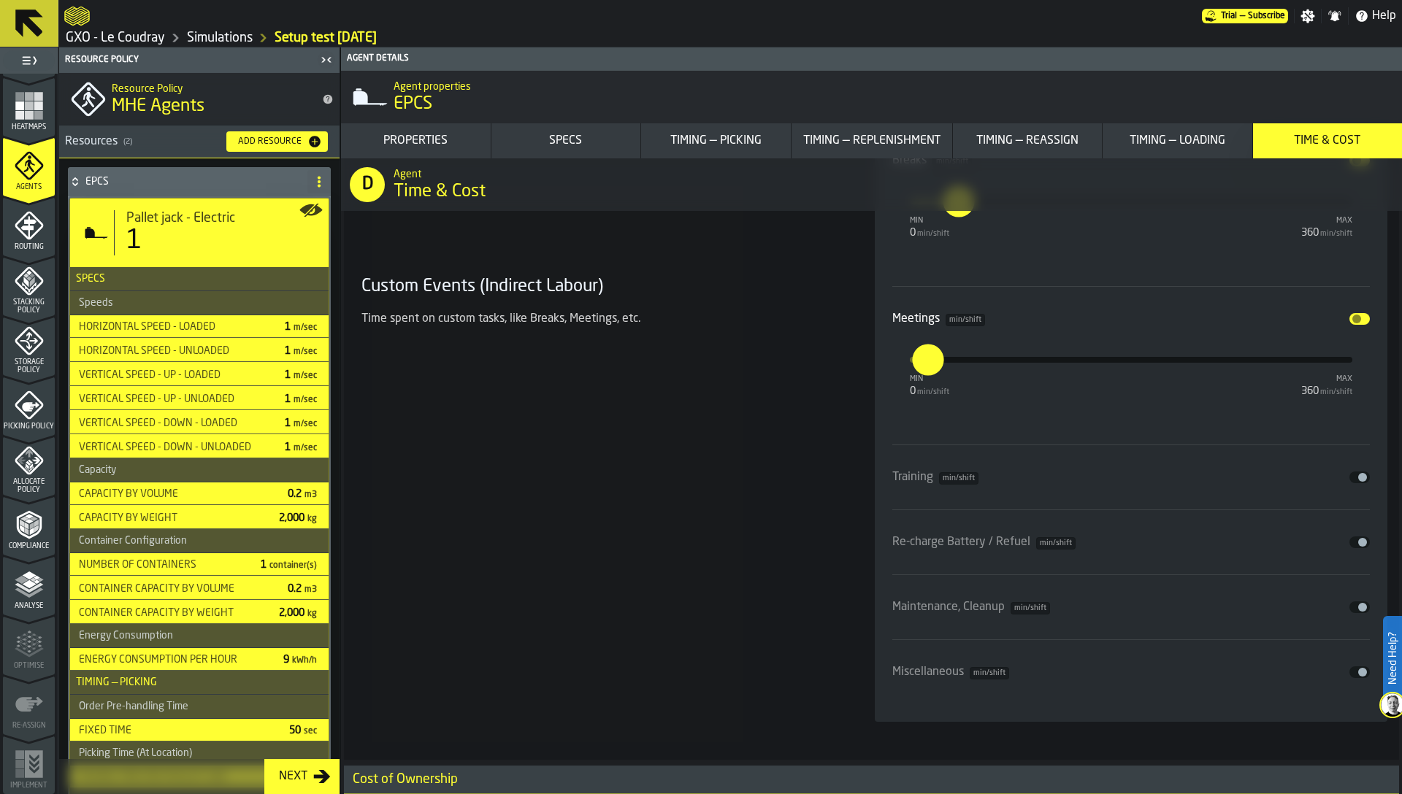
click at [715, 609] on div "Custom Events (Indirect Labour) Time spent on custom tasks, like Breaks, Meetin…" at bounding box center [601, 416] width 490 height 611
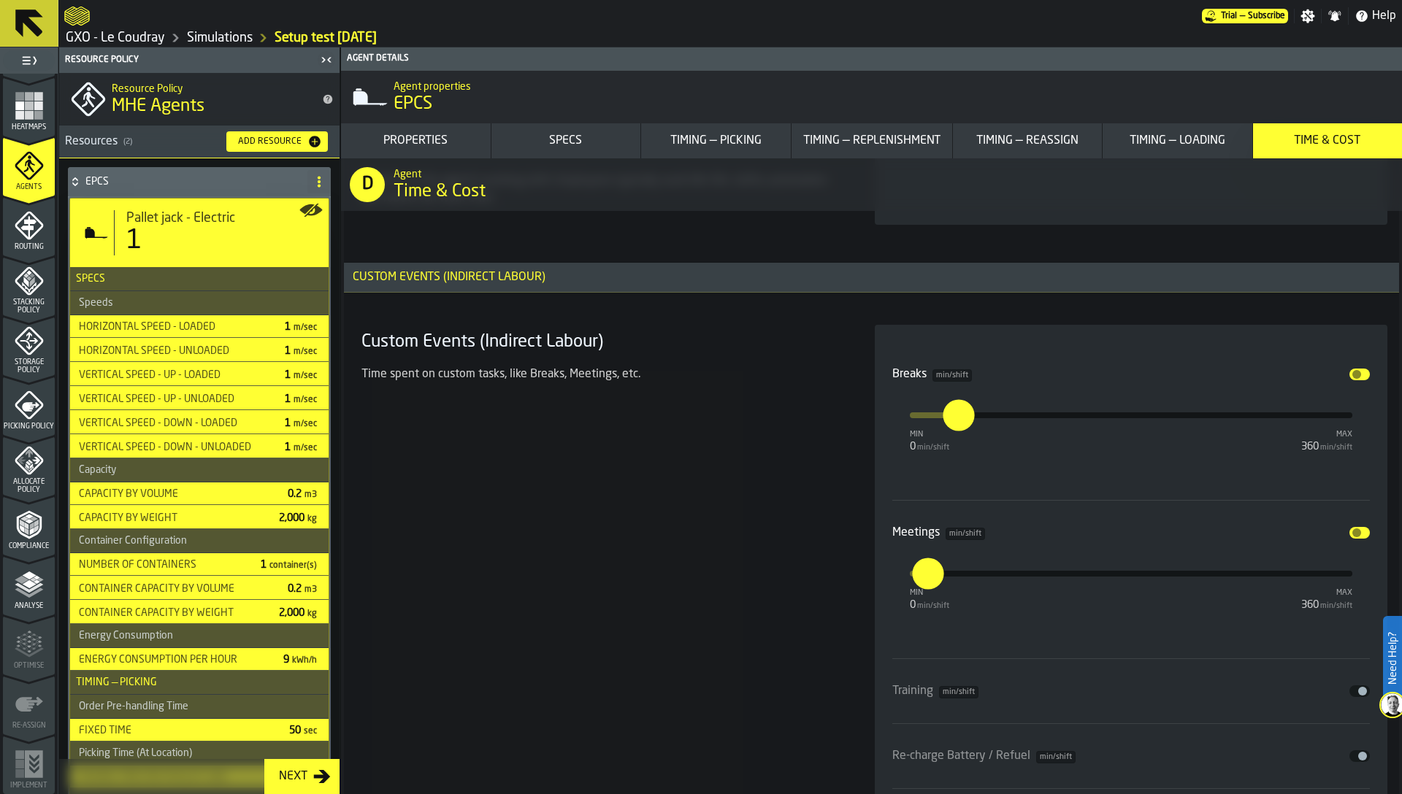
scroll to position [12864, 0]
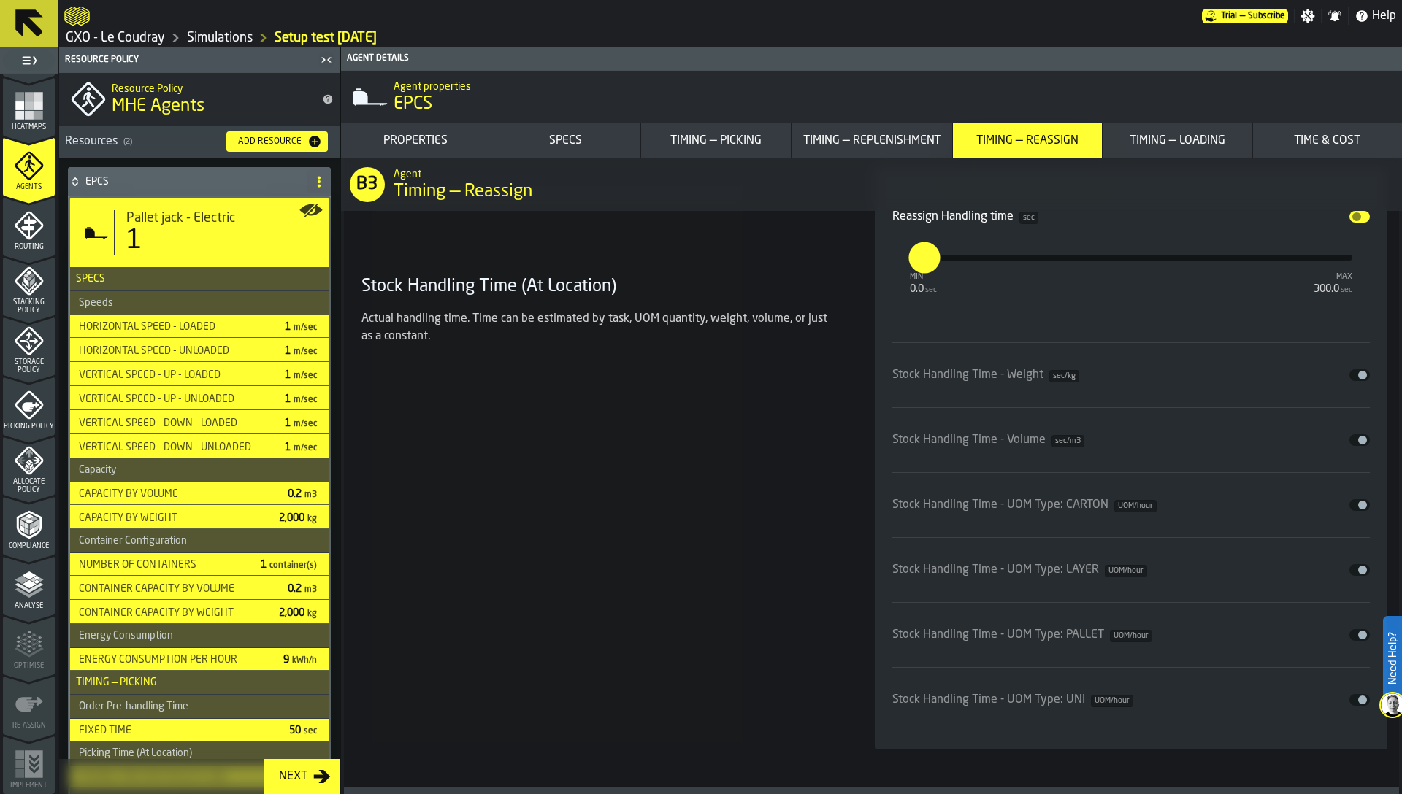
click at [713, 138] on div "Timing — Picking" at bounding box center [716, 141] width 138 height 18
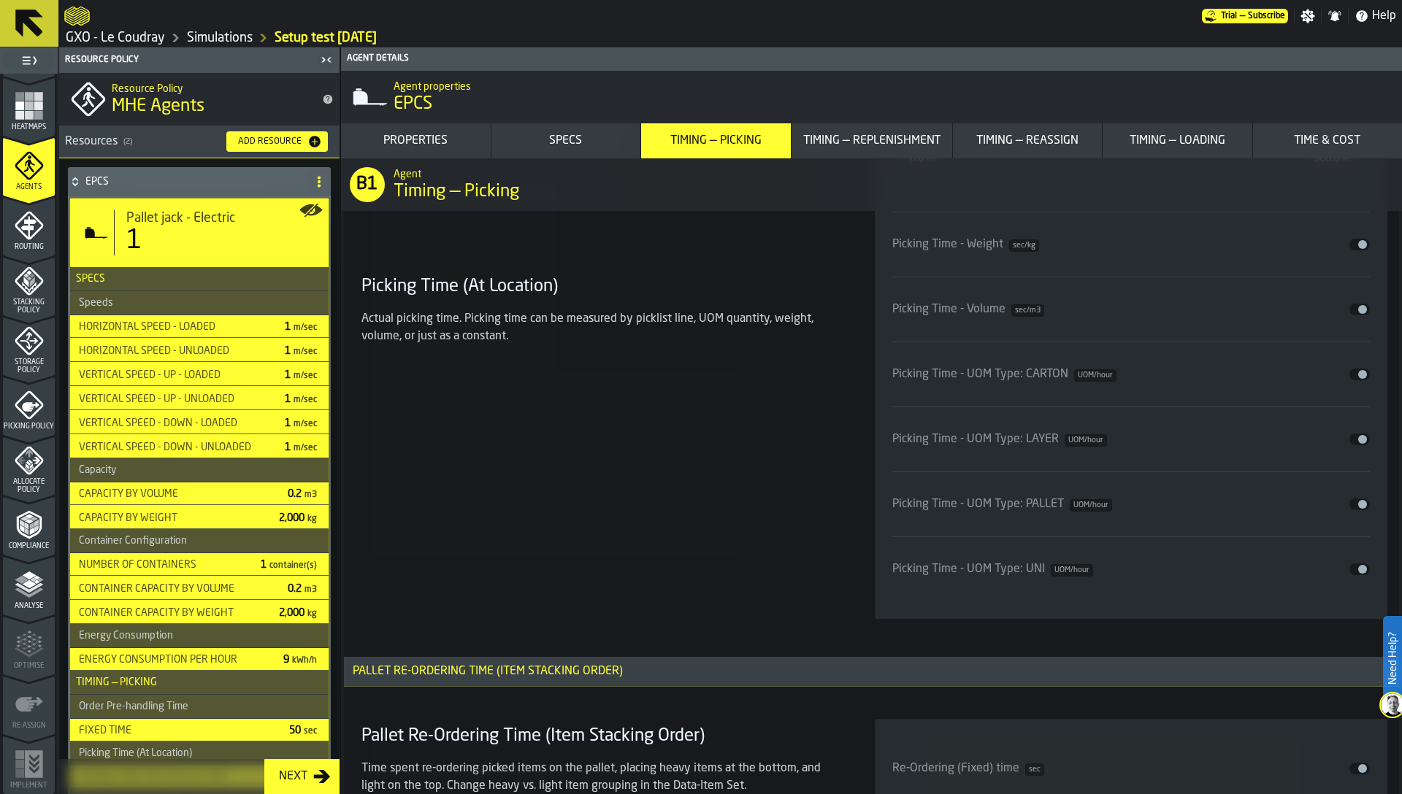
scroll to position [4886, 0]
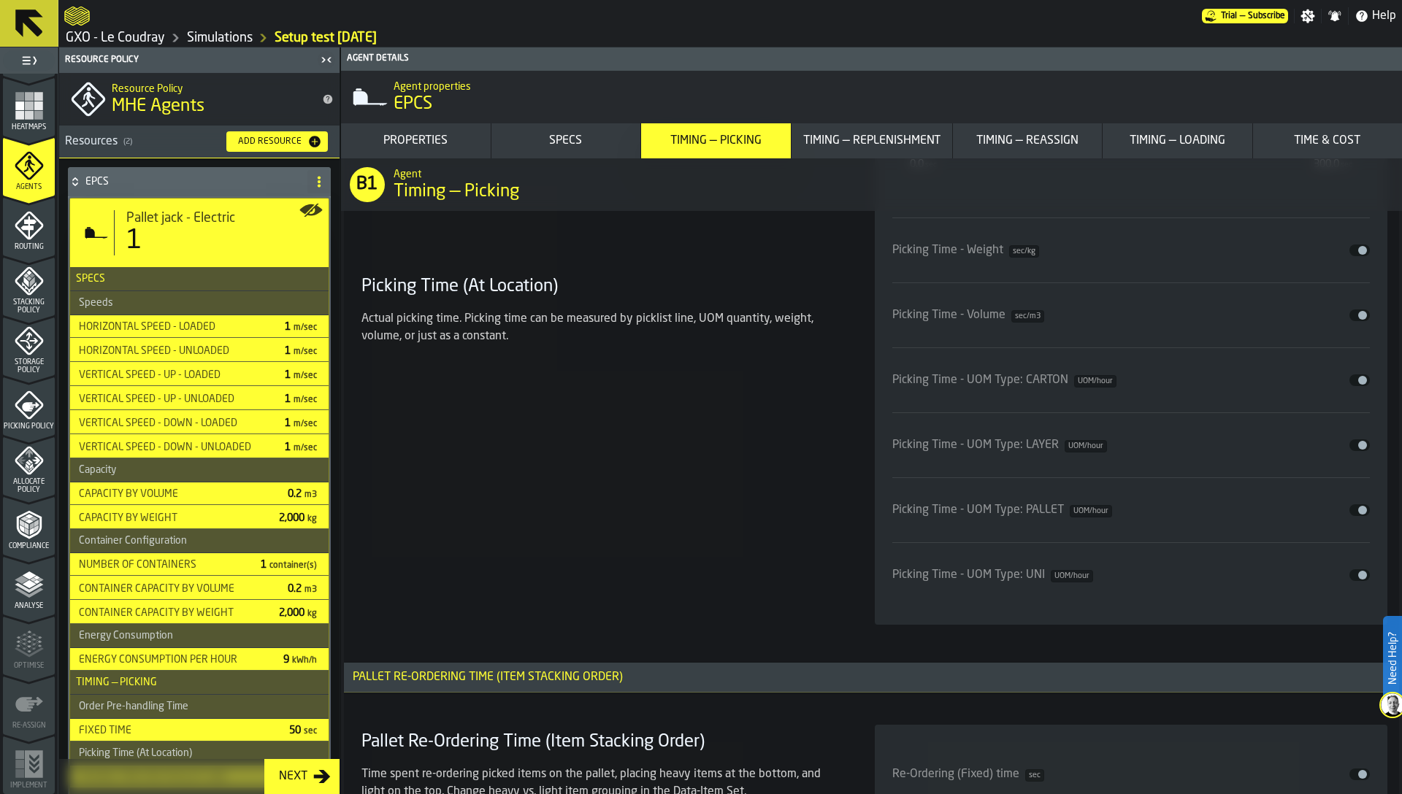
click at [1358, 381] on span "input-slider-Picking Time - UOM Type: CARTON" at bounding box center [1362, 380] width 9 height 9
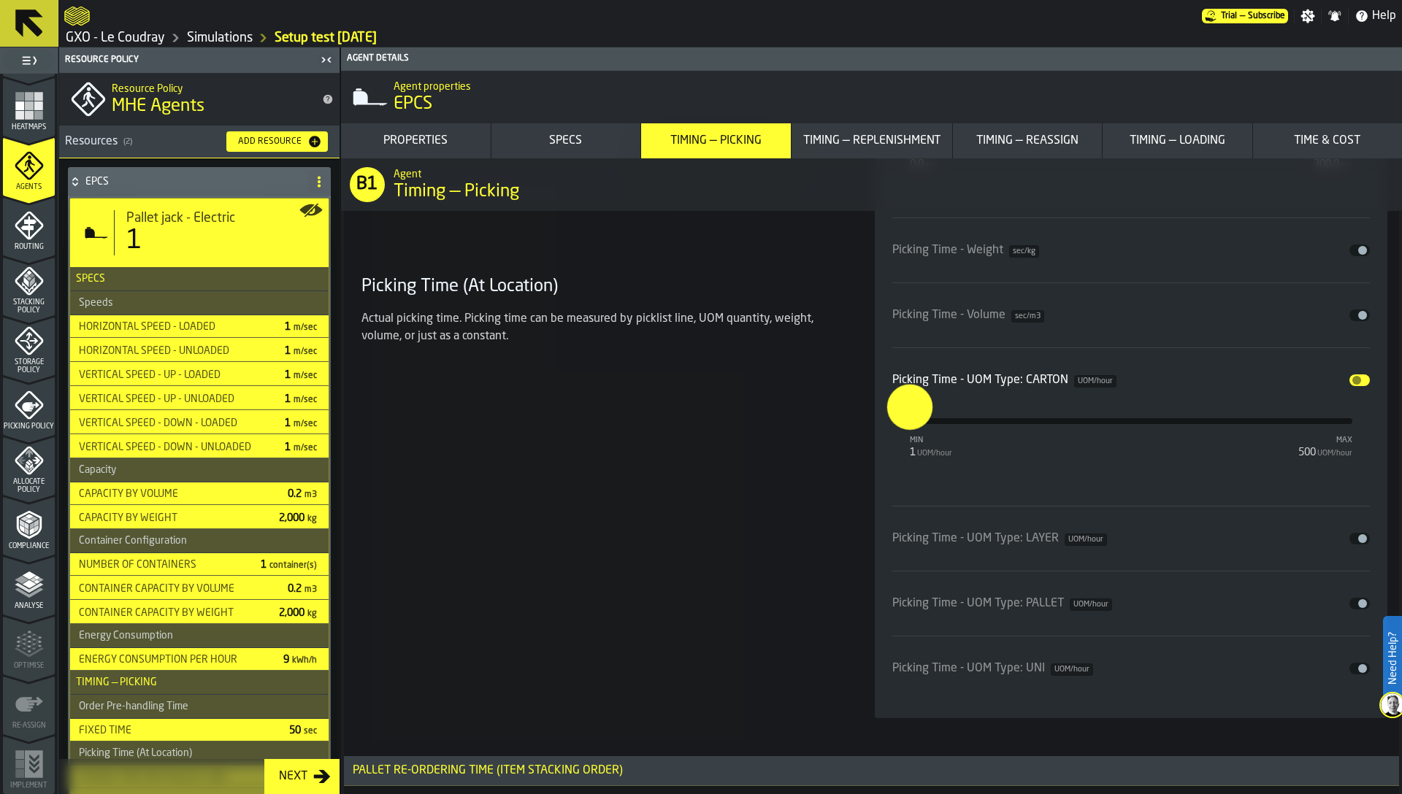
click at [906, 411] on input "*" at bounding box center [897, 407] width 23 height 45
click at [986, 417] on input "**" at bounding box center [978, 420] width 16 height 31
type input "**"
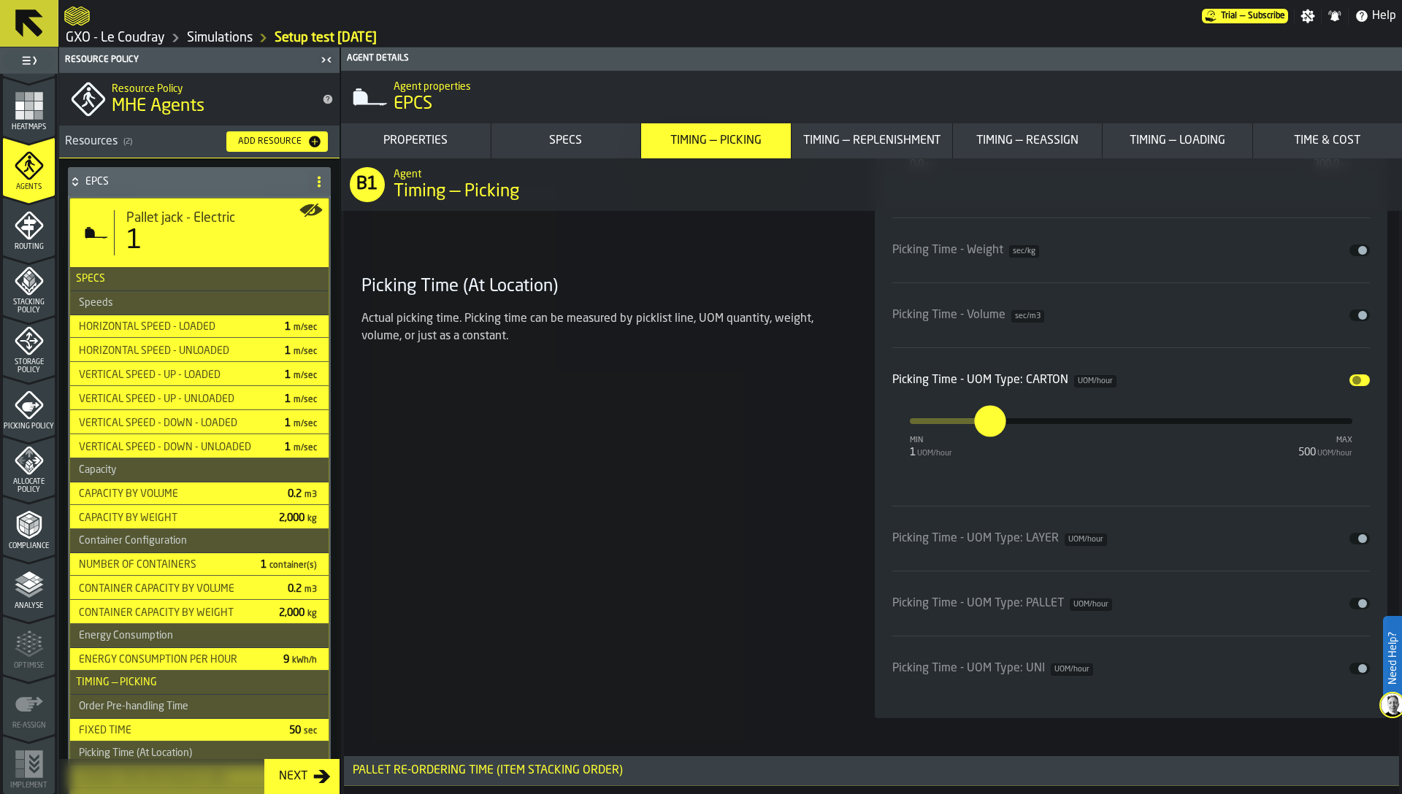
click at [777, 416] on div "Picking Time (At Location) Actual picking time. Picking time can be measured by…" at bounding box center [601, 380] width 490 height 676
click at [1358, 669] on span "input-slider-Picking Time - UOM Type: UNI" at bounding box center [1362, 668] width 9 height 9
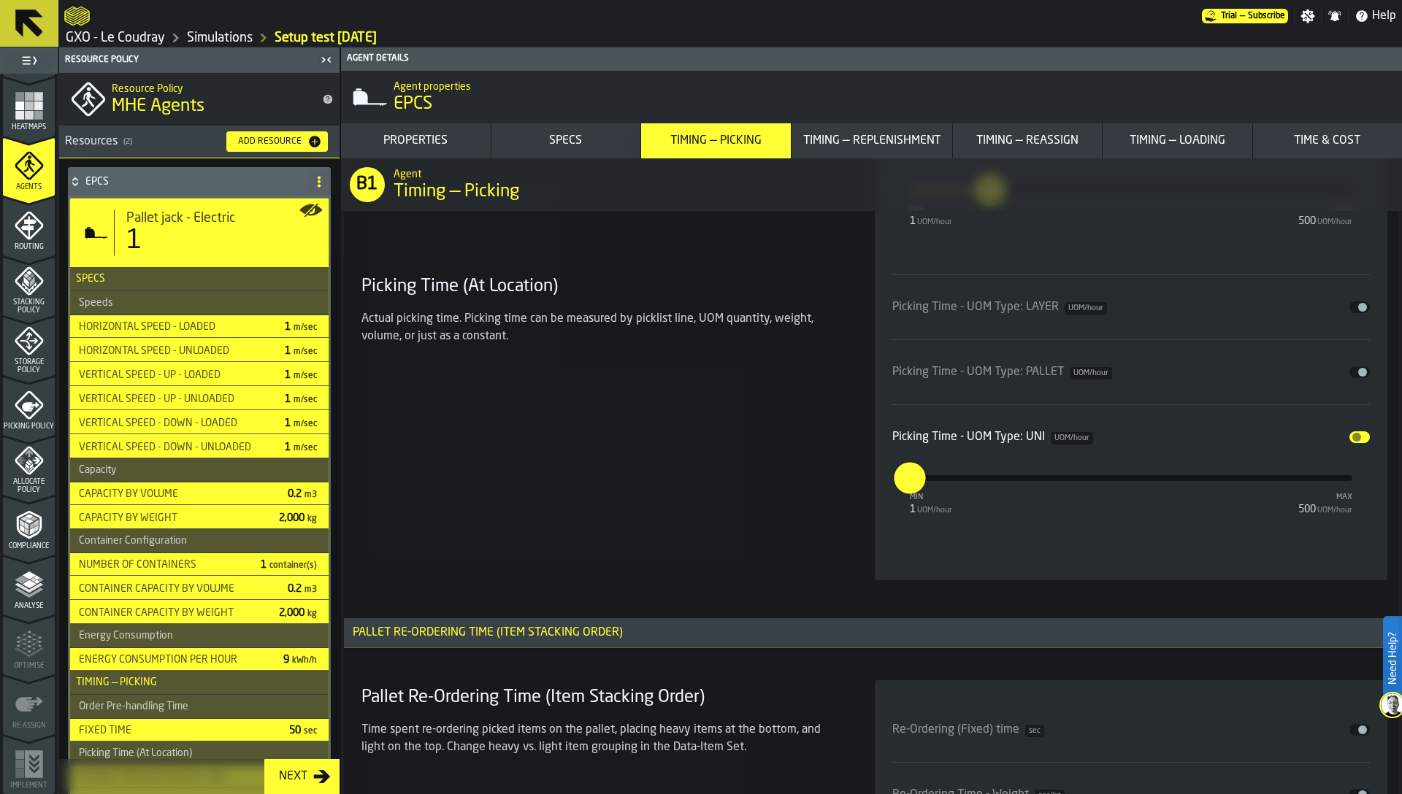
scroll to position [5128, 0]
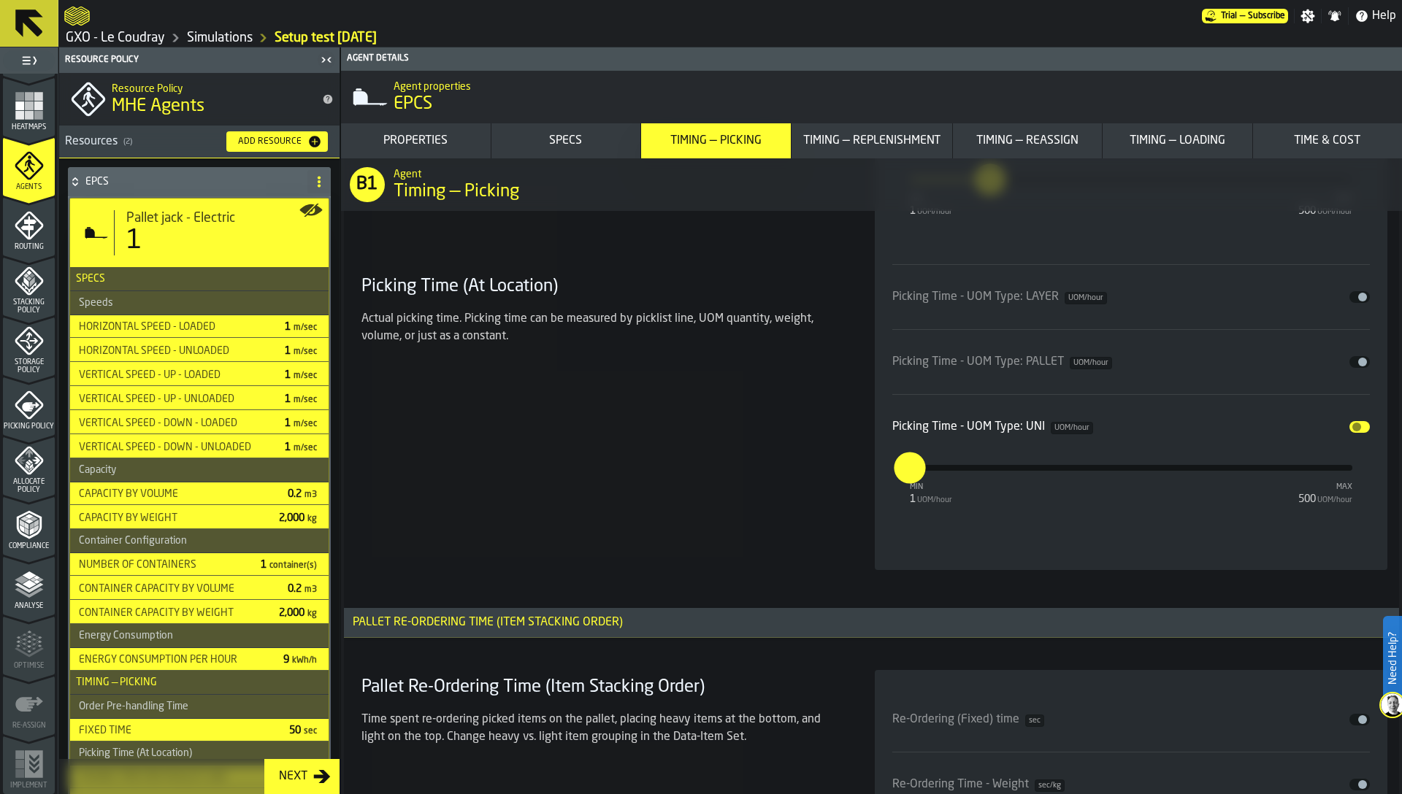
click at [907, 467] on input "*" at bounding box center [902, 467] width 16 height 31
type input "***"
click at [818, 472] on div "Picking Time (At Location) Actual picking time. Picking time can be measured by…" at bounding box center [601, 186] width 490 height 770
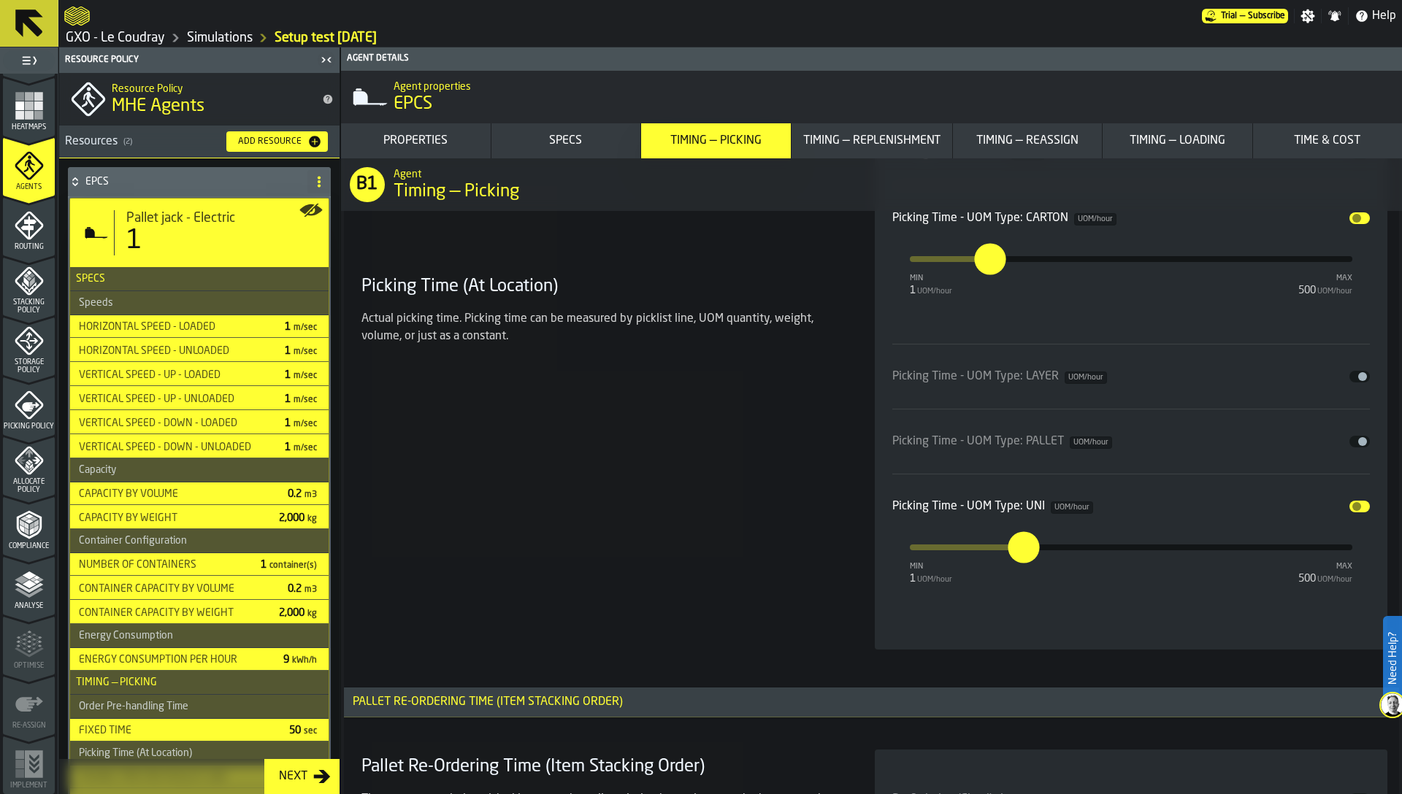
scroll to position [5050, 0]
click at [727, 332] on div "Actual picking time. Picking time can be measured by picklist line, UOM quantit…" at bounding box center [600, 327] width 478 height 35
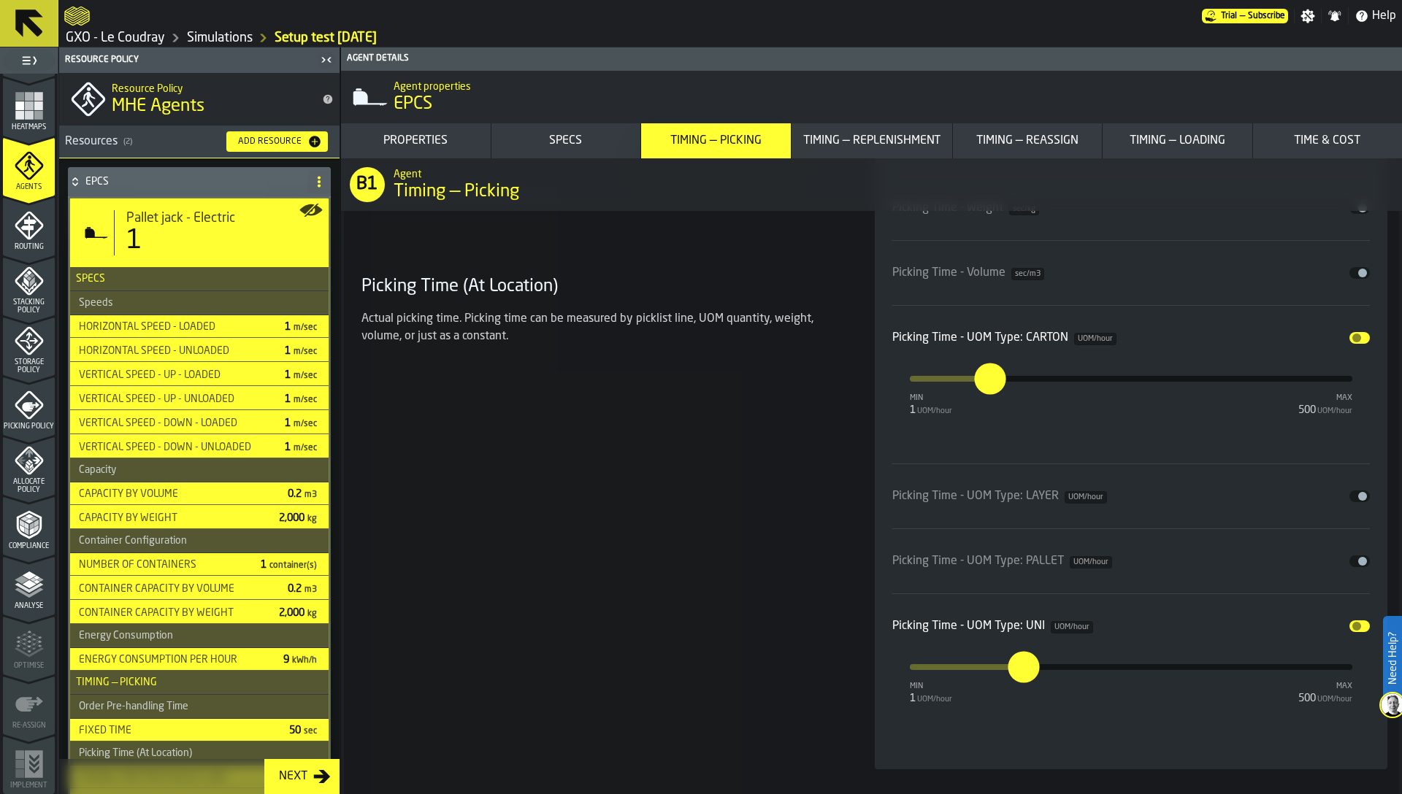
scroll to position [4931, 0]
click at [76, 184] on icon at bounding box center [74, 185] width 5 height 4
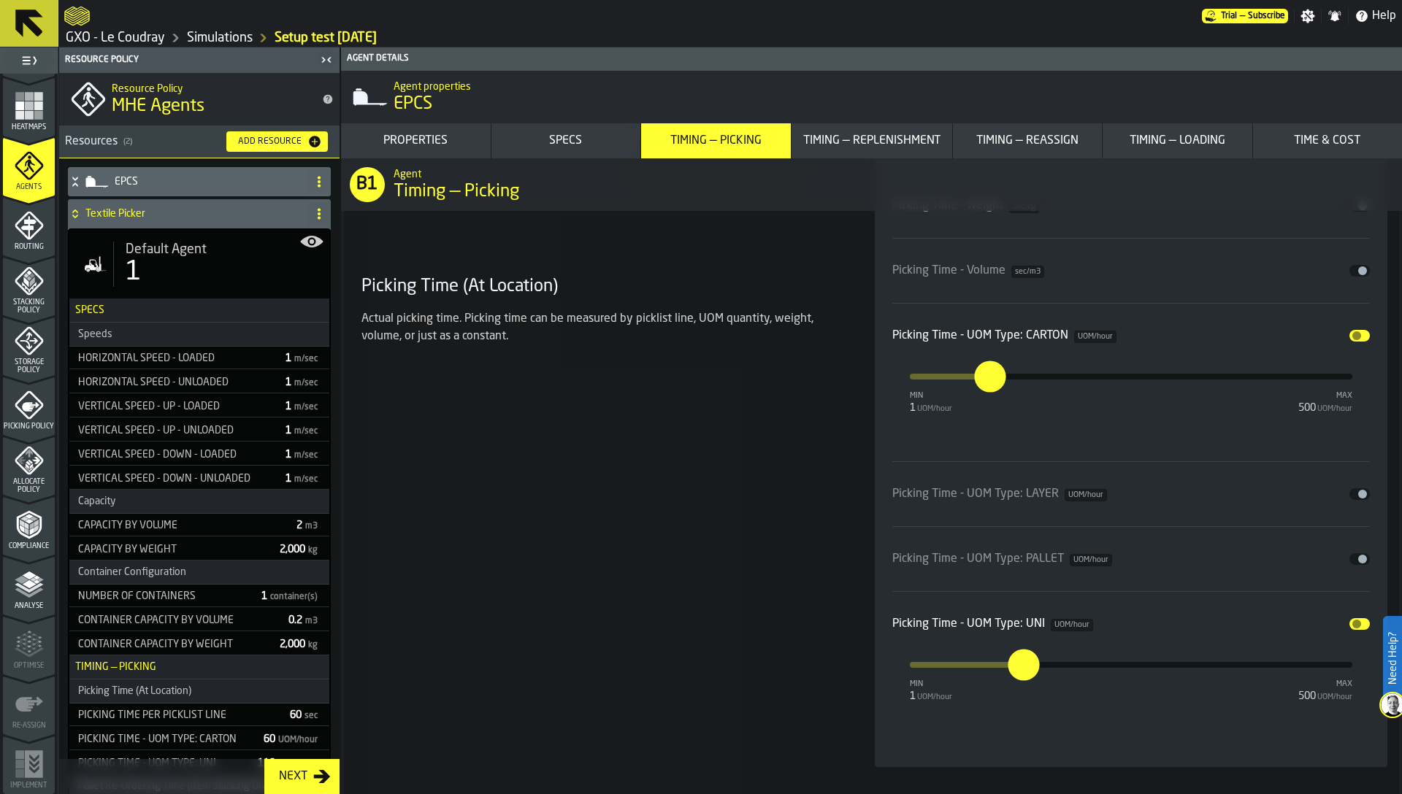
click at [80, 215] on icon at bounding box center [75, 214] width 15 height 12
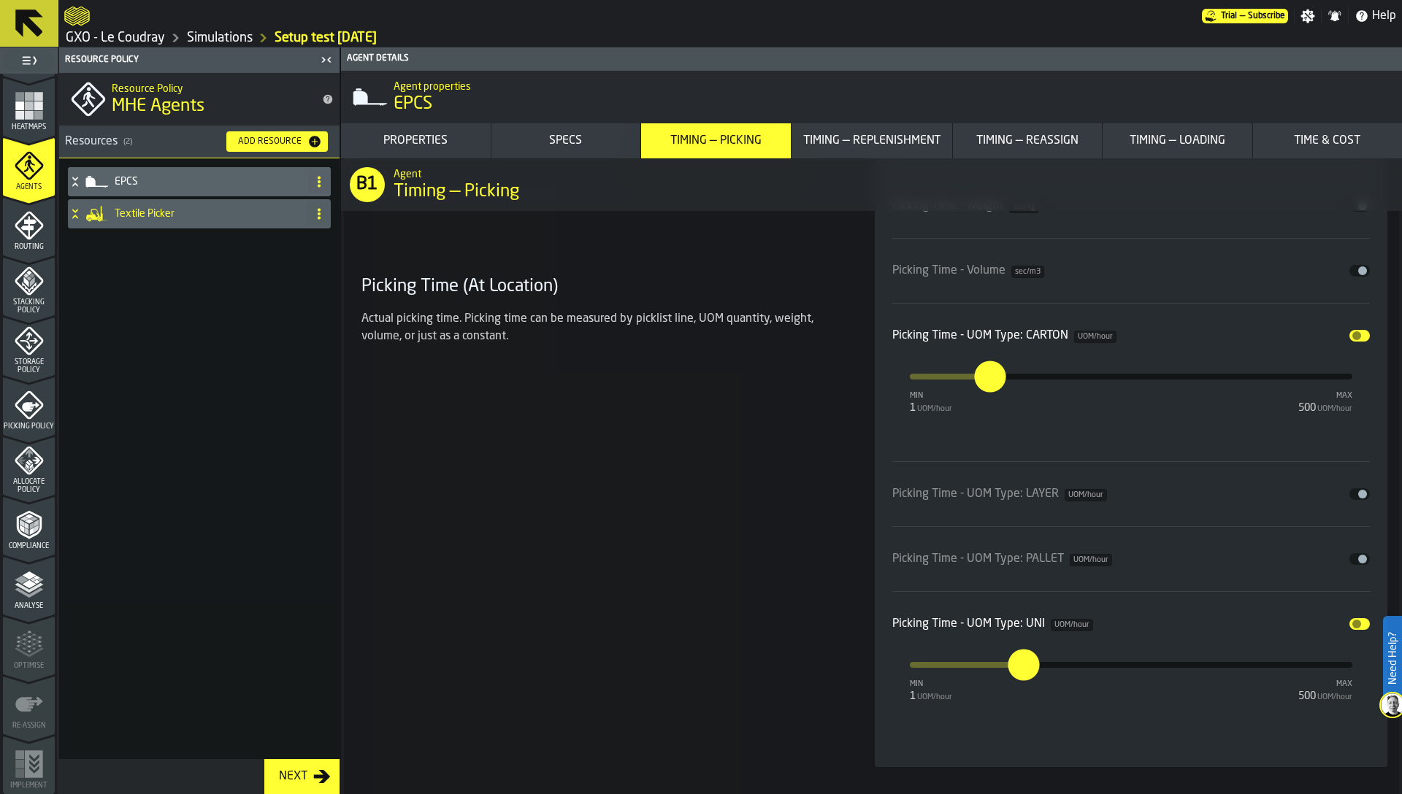
click at [129, 188] on div "EPCS" at bounding box center [185, 181] width 234 height 29
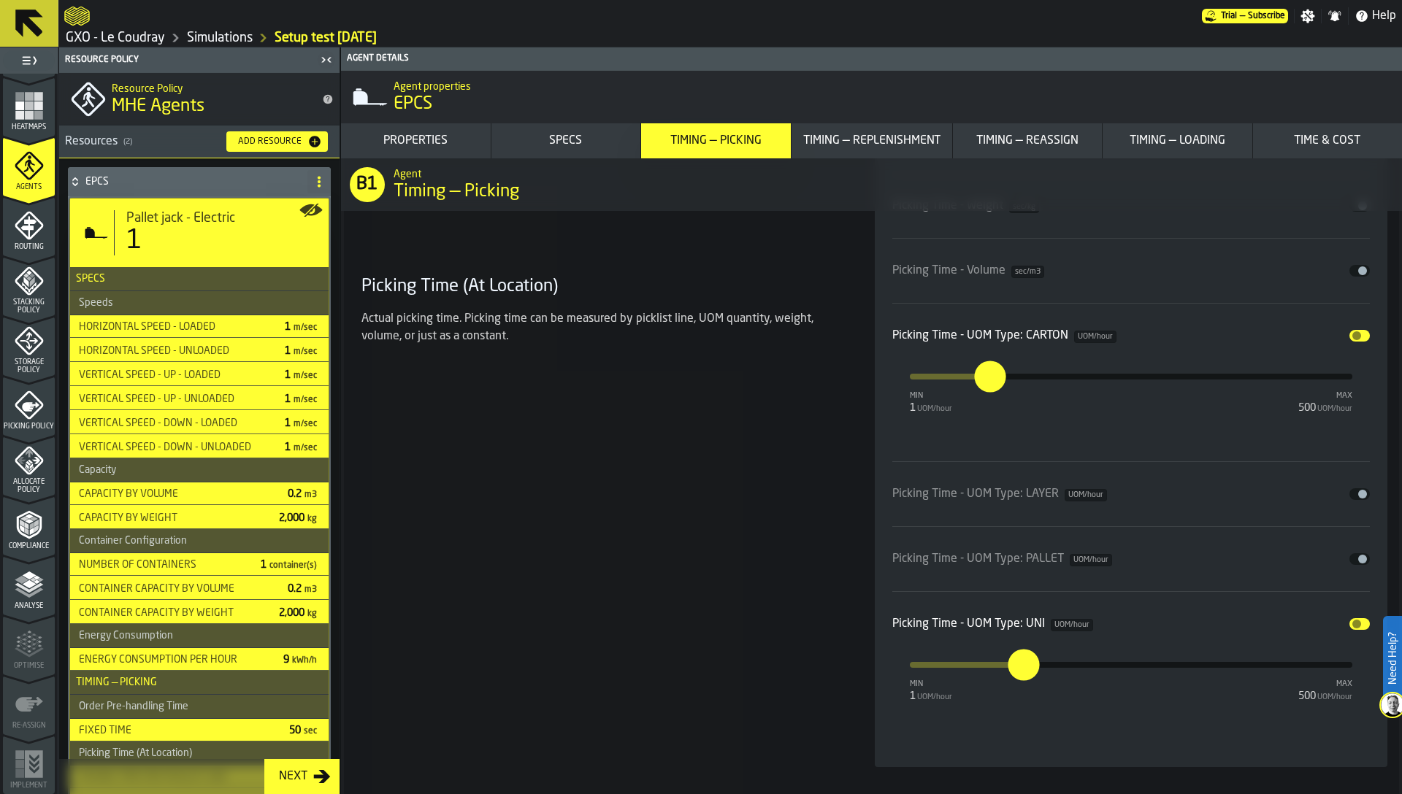
click at [142, 242] on div "1" at bounding box center [134, 240] width 16 height 29
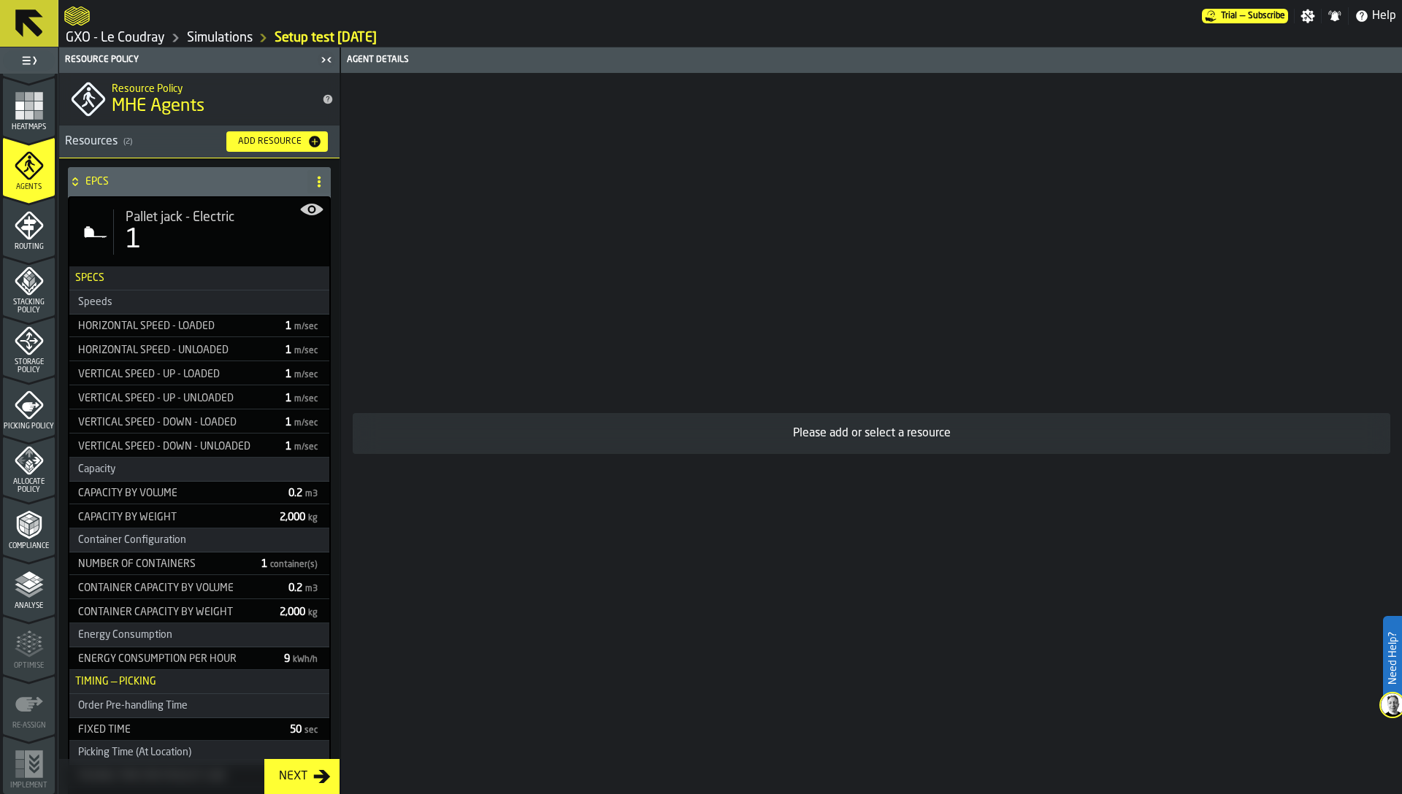
click at [145, 242] on div "1" at bounding box center [222, 240] width 192 height 29
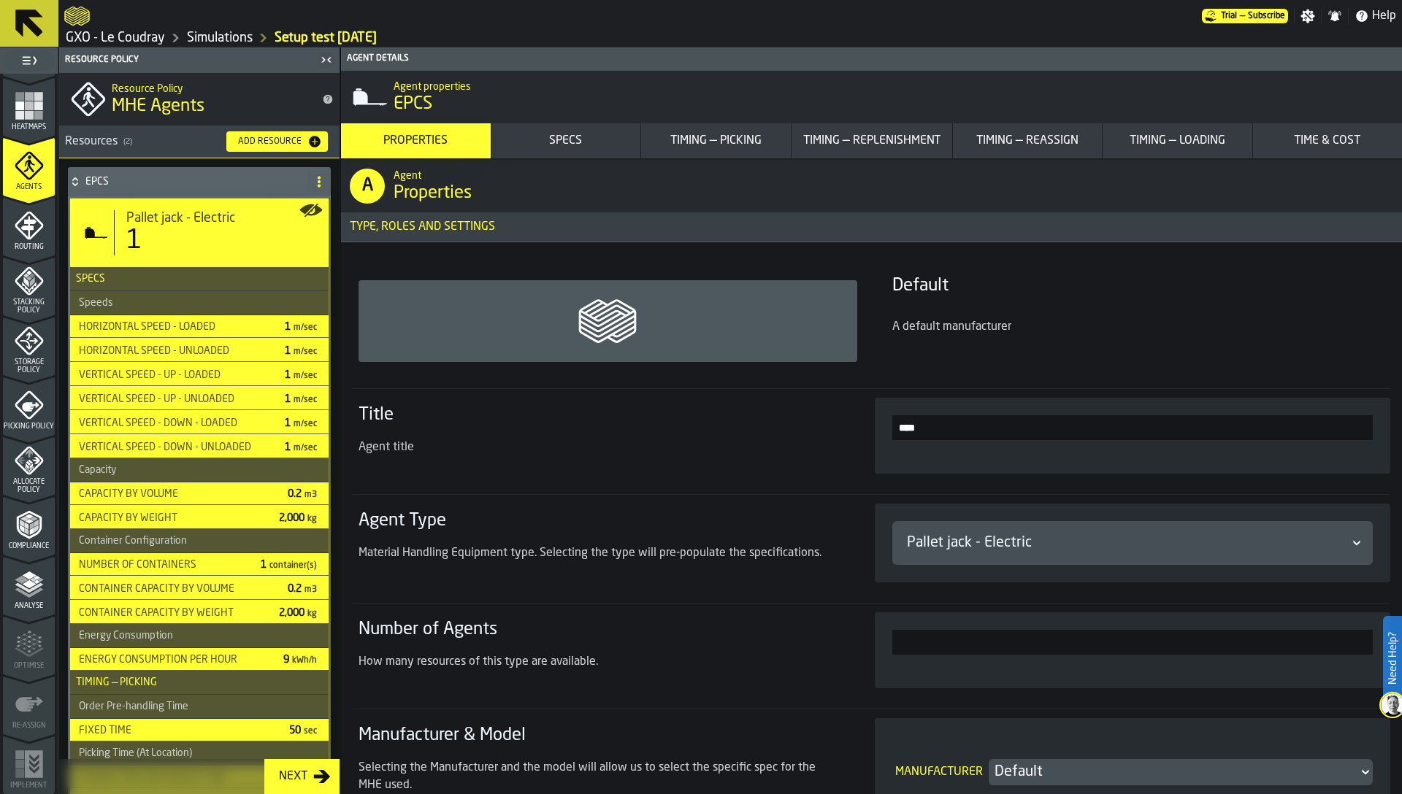
click at [1202, 647] on input "*" at bounding box center [1132, 642] width 481 height 25
type input "**"
click at [797, 675] on div "How many resources of this type are available." at bounding box center [598, 667] width 481 height 29
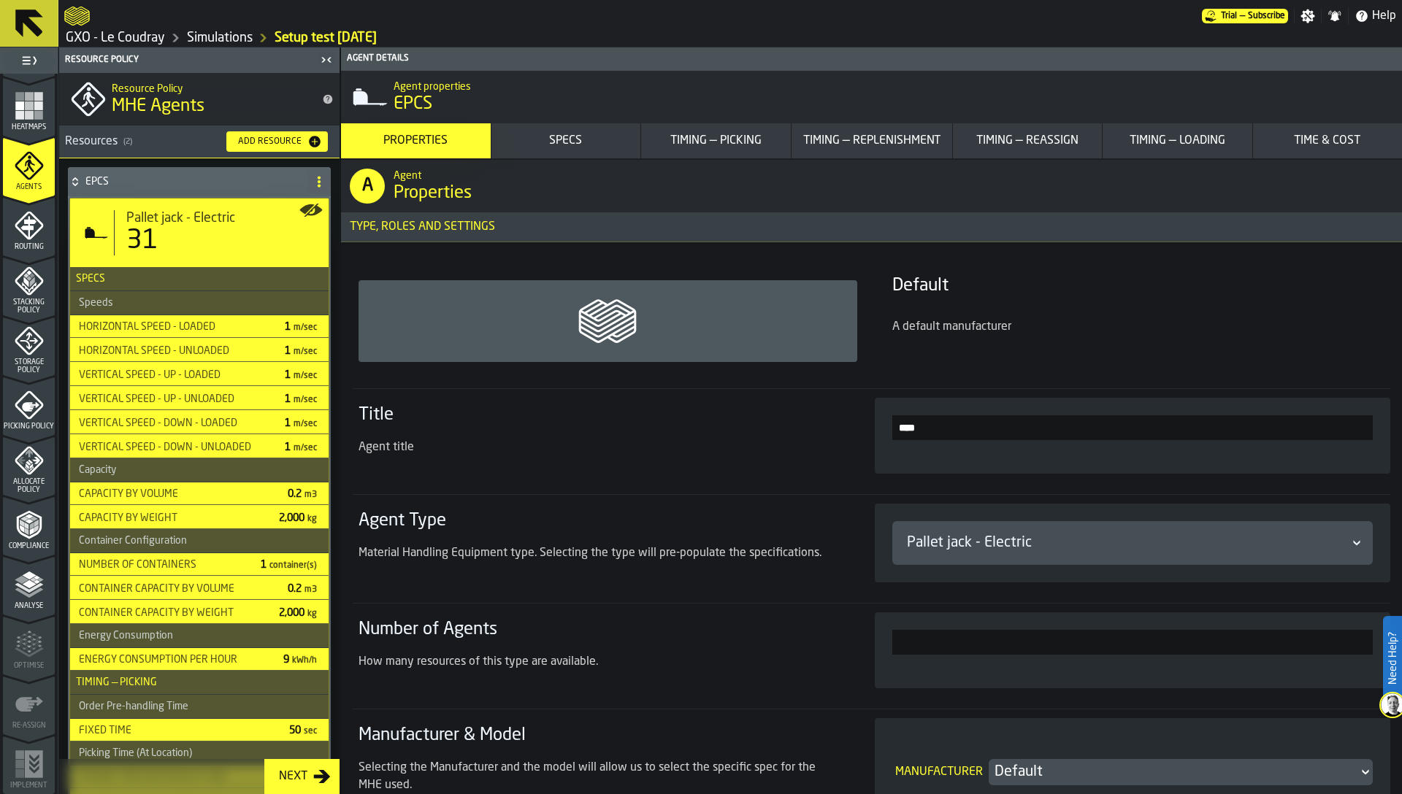
click at [147, 181] on h4 "EPCS" at bounding box center [193, 182] width 216 height 12
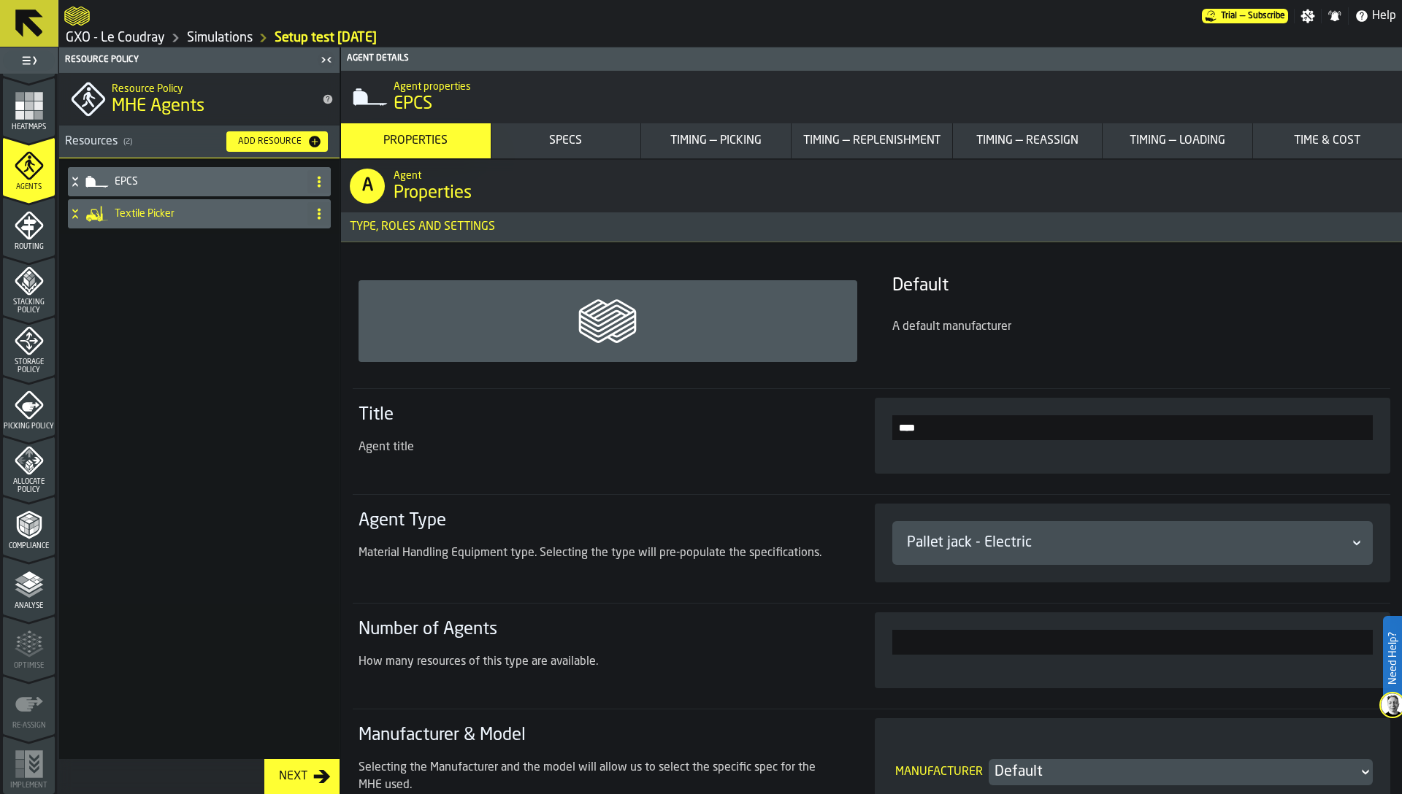
click at [152, 225] on div "Textile Picker" at bounding box center [185, 213] width 234 height 29
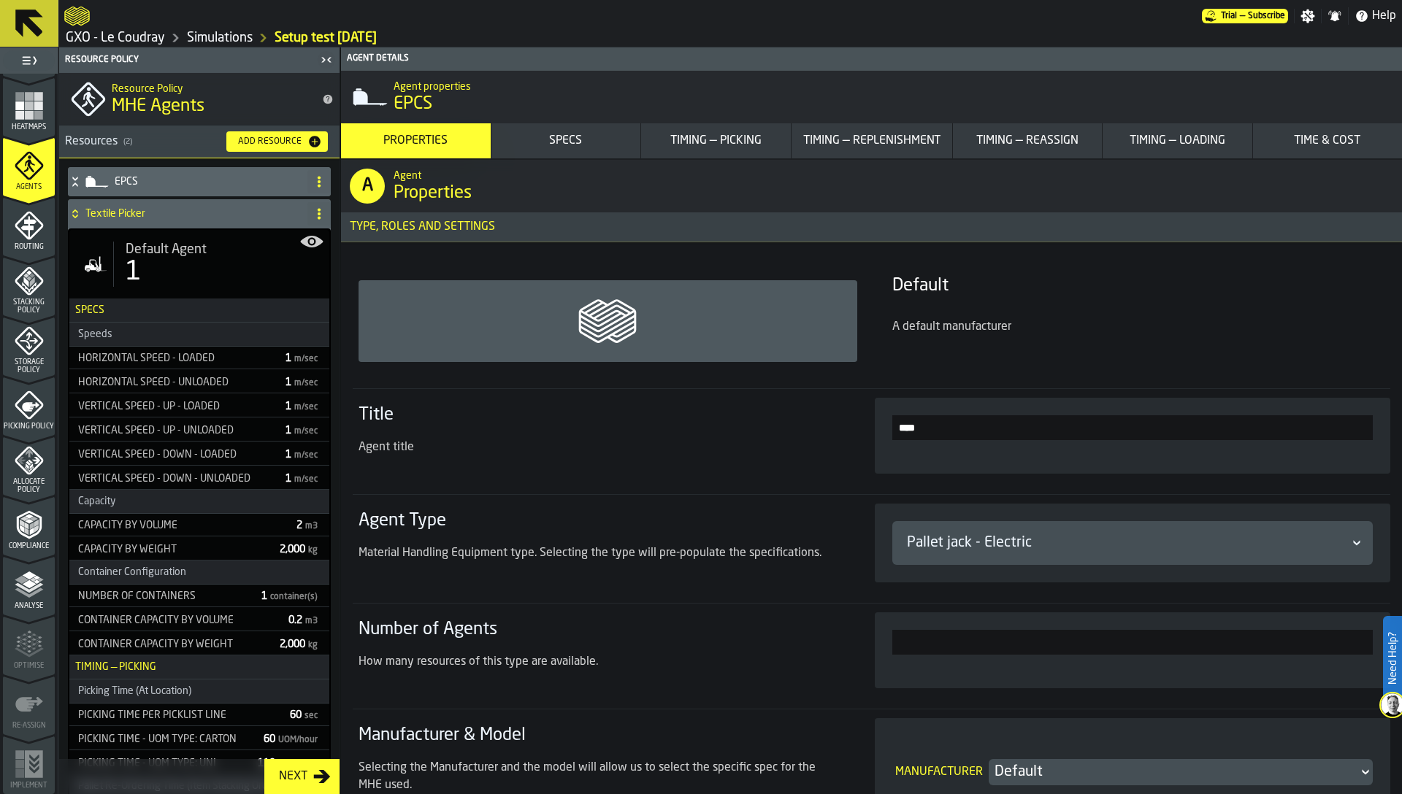
click at [156, 256] on span "Default Agent" at bounding box center [166, 250] width 81 height 16
type input "*"
type input "**"
type input "***"
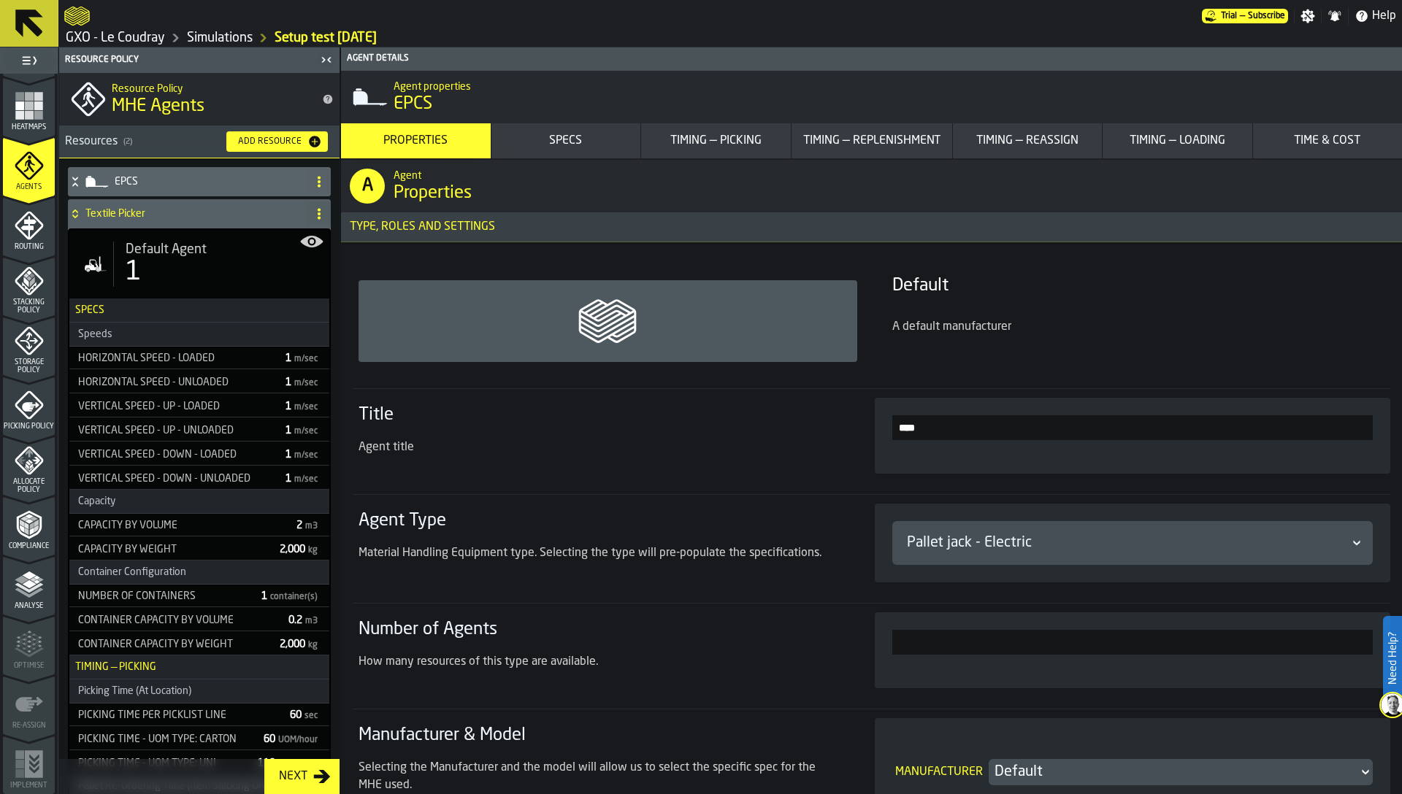
type input "**"
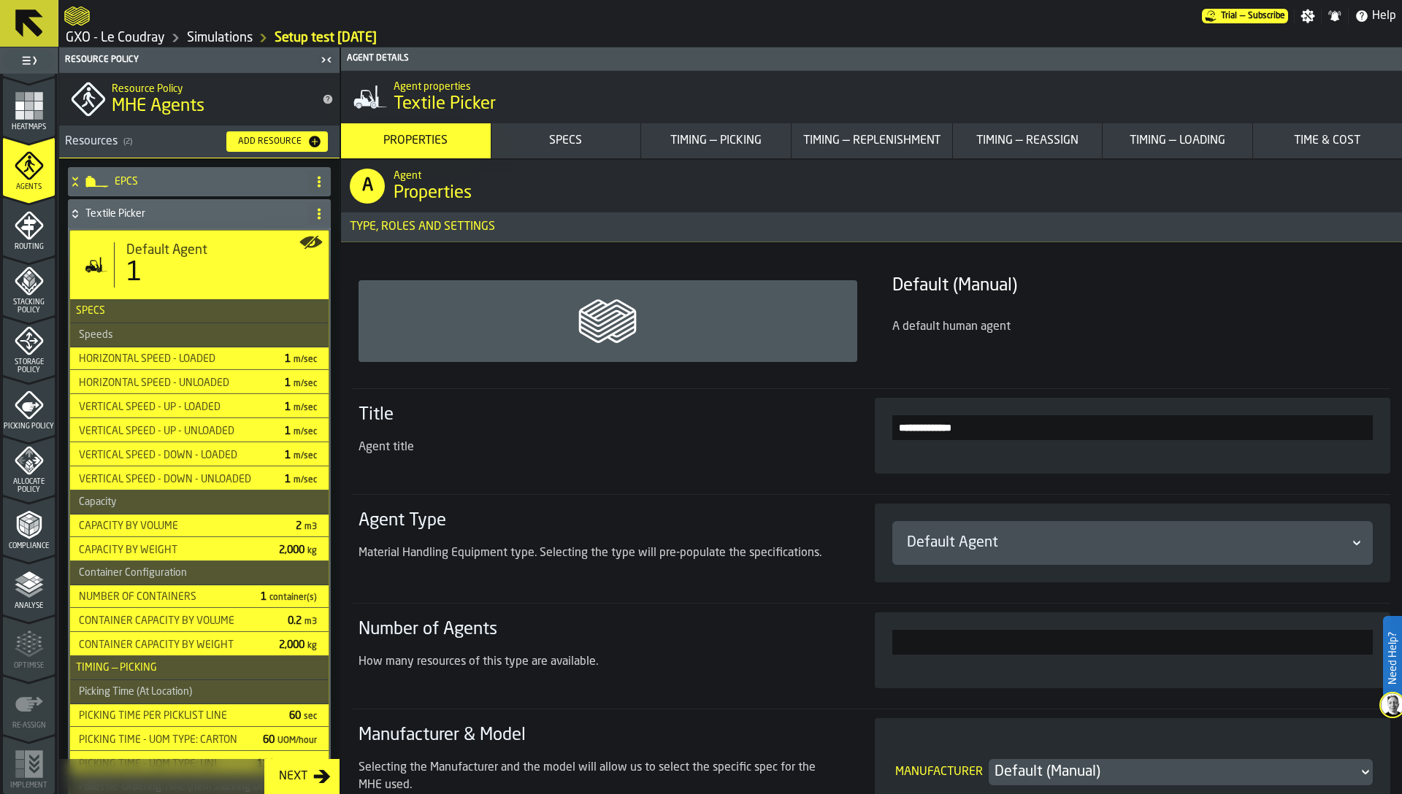
click at [1160, 631] on input "*" at bounding box center [1132, 642] width 481 height 25
type input "**"
click at [657, 536] on div "Agent Type Material Handling Equipment type. Selecting the type will pre-popula…" at bounding box center [598, 542] width 481 height 64
click at [152, 217] on h4 "Textile Picker" at bounding box center [193, 214] width 216 height 12
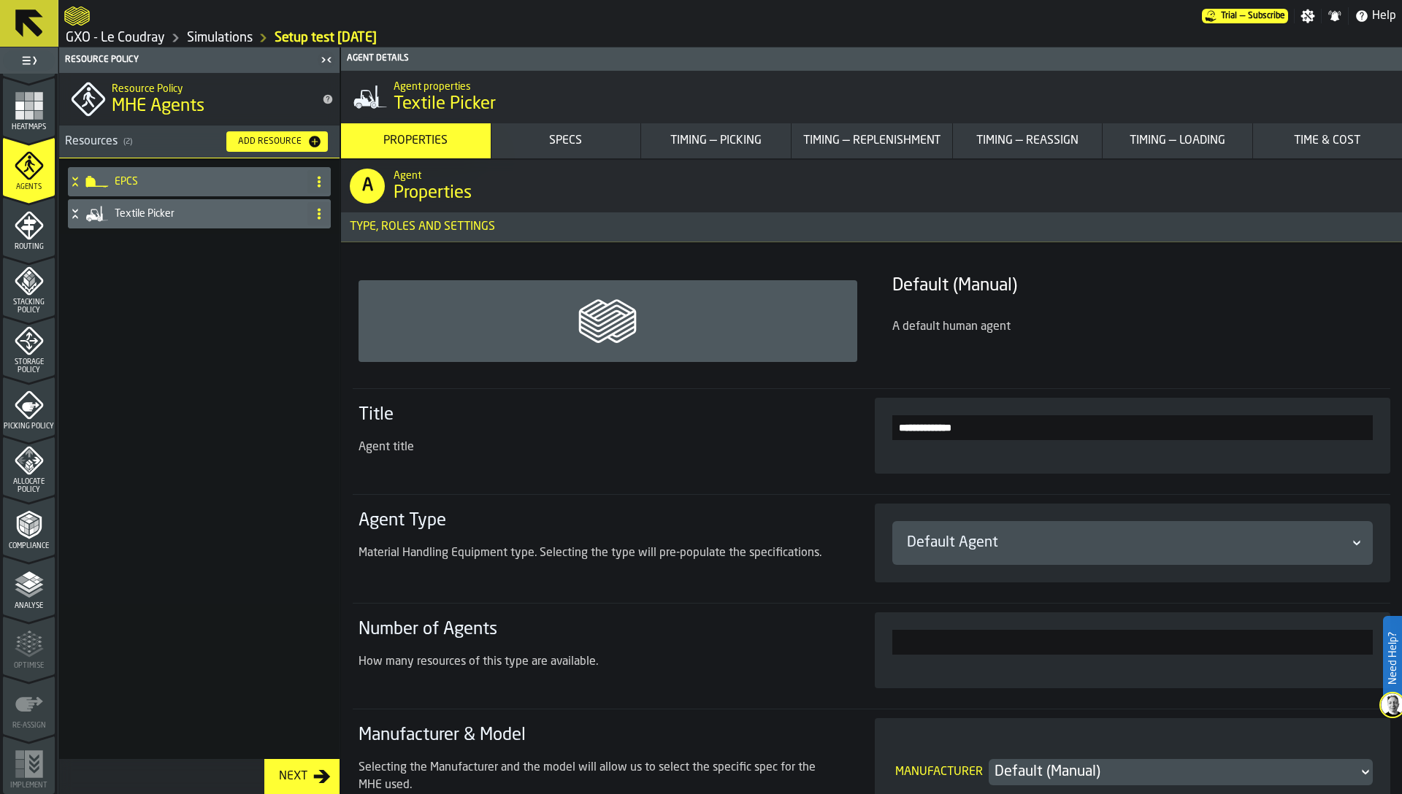
click at [147, 216] on h4 "Textile Picker" at bounding box center [208, 214] width 187 height 12
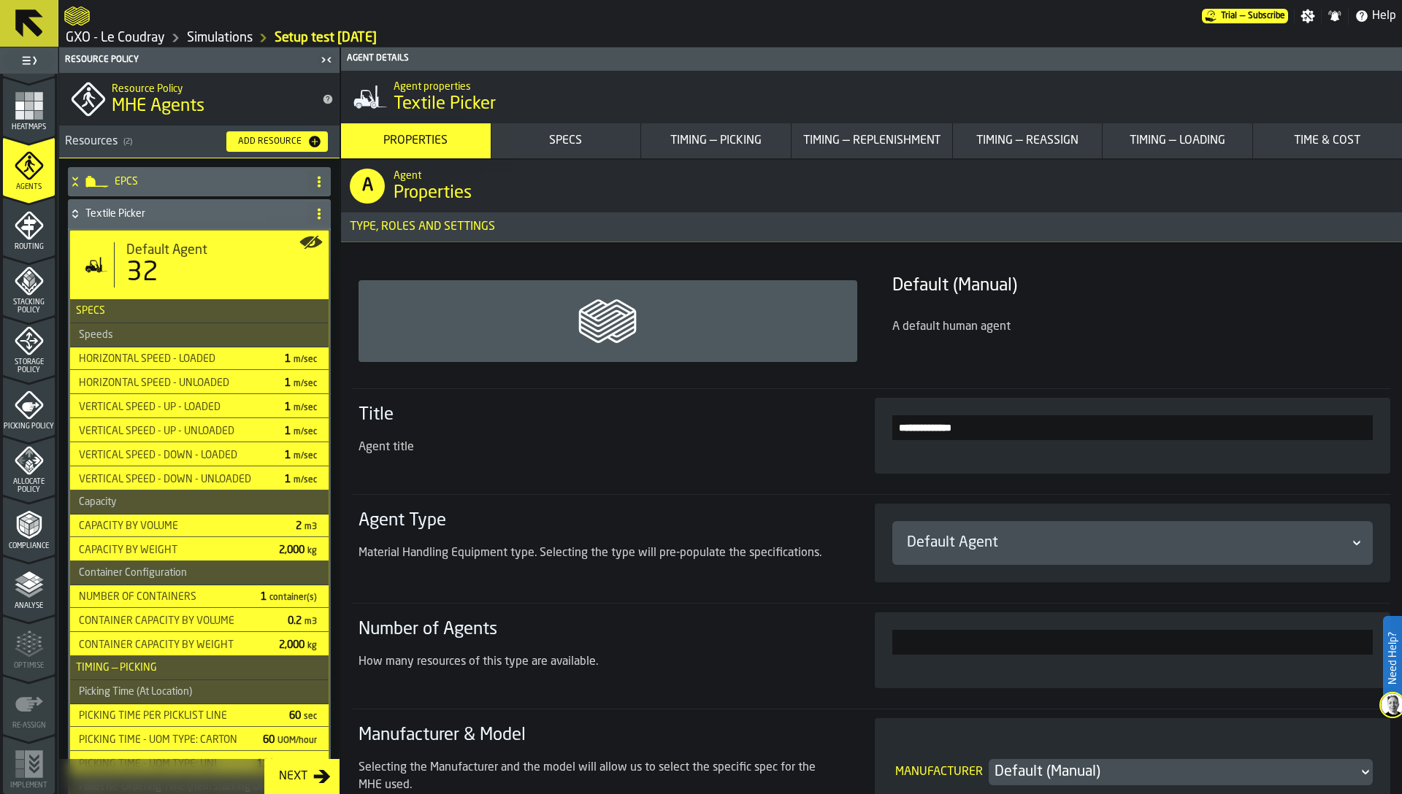
click at [31, 239] on div "Routing" at bounding box center [29, 231] width 52 height 40
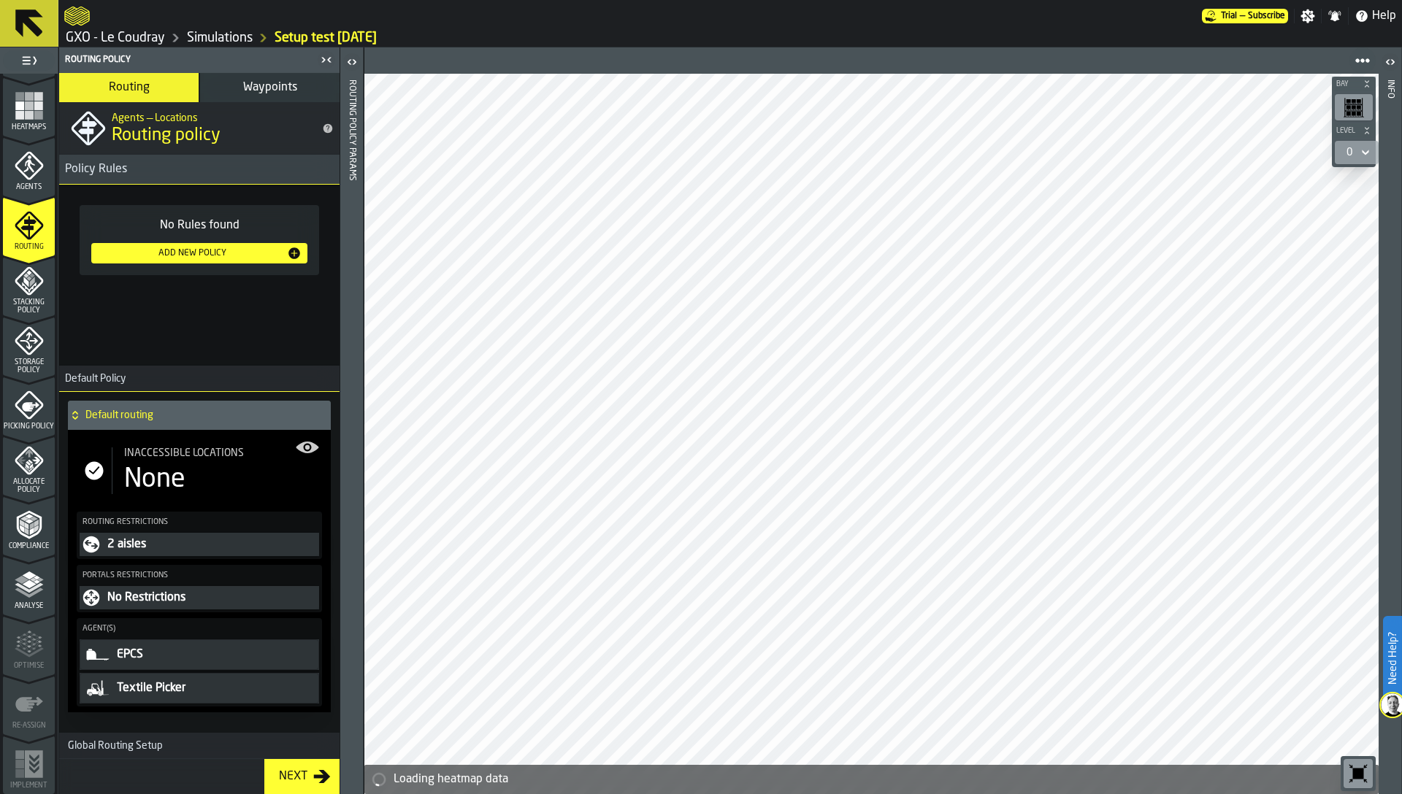
click at [177, 477] on div "None" at bounding box center [154, 479] width 61 height 29
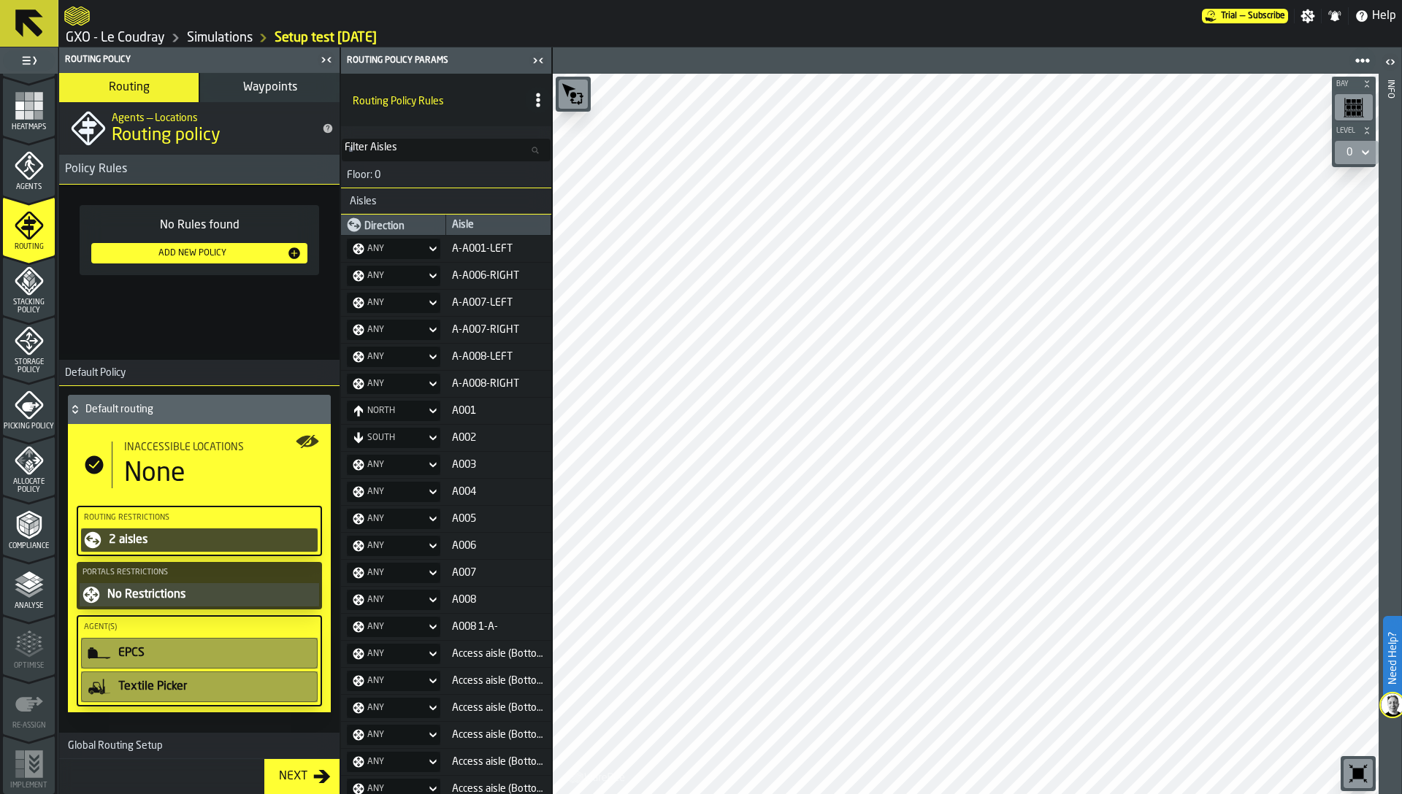
click at [540, 59] on icon "button-toggle-Close me" at bounding box center [541, 60] width 4 height 5
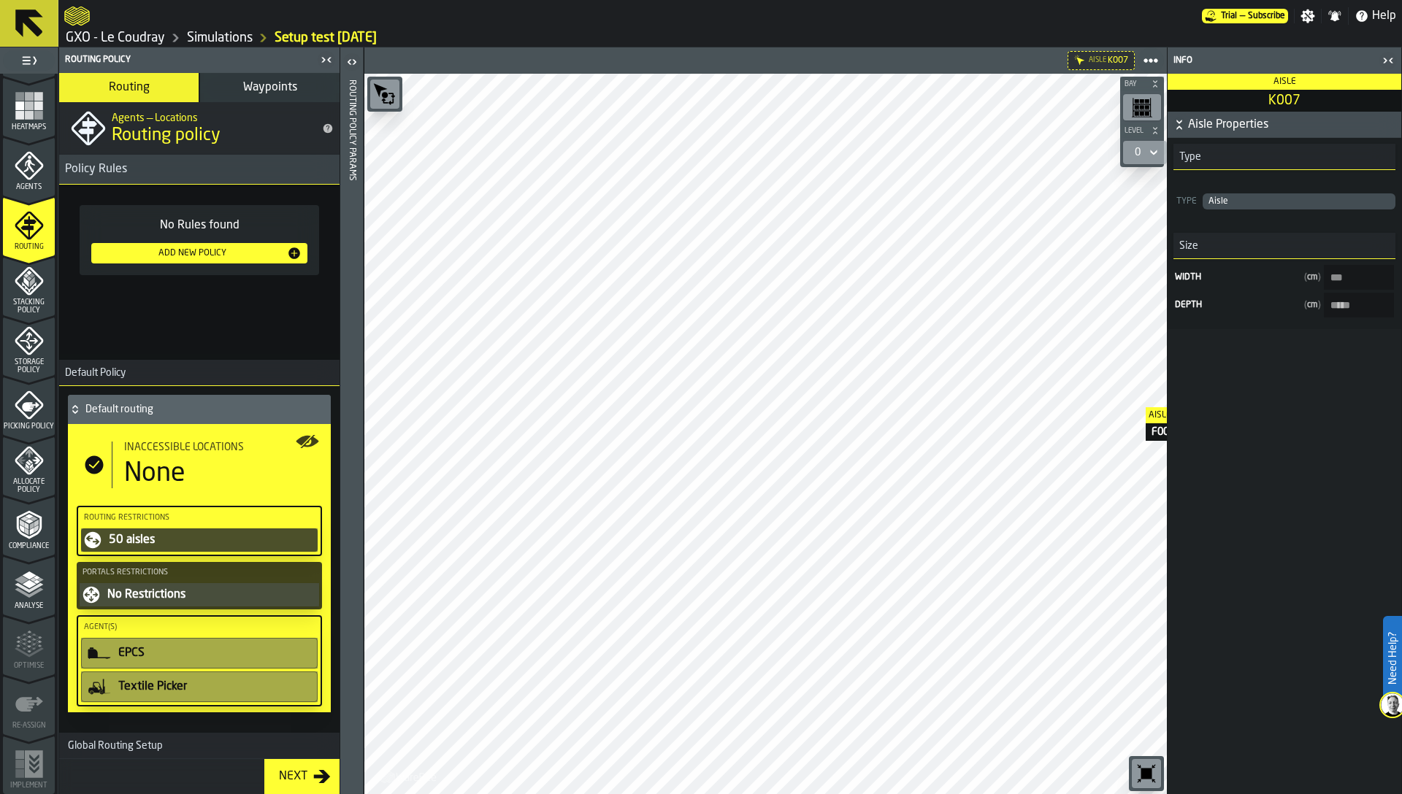
click at [1240, 407] on main "1 Start 1.1 Layout 1.2 Assignment 1.3 Items 1.4 Orders 1.5 Data Stats 1.6 Heatm…" at bounding box center [701, 420] width 1402 height 747
click at [314, 57] on div "Routing Policy" at bounding box center [189, 60] width 254 height 10
click at [322, 59] on icon "button-toggle-Close me" at bounding box center [327, 60] width 18 height 18
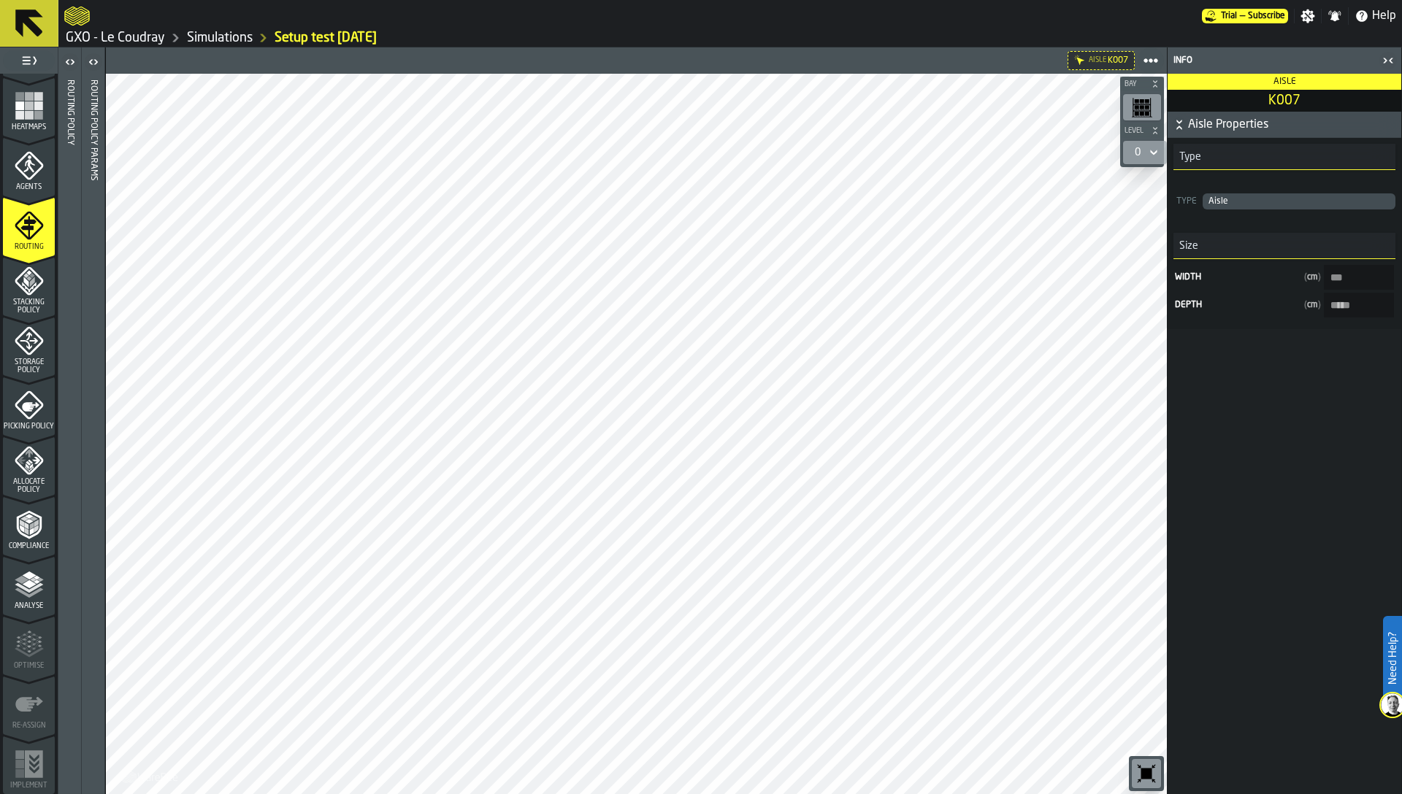
click at [82, 311] on header "Routing Policy Params" at bounding box center [93, 420] width 23 height 747
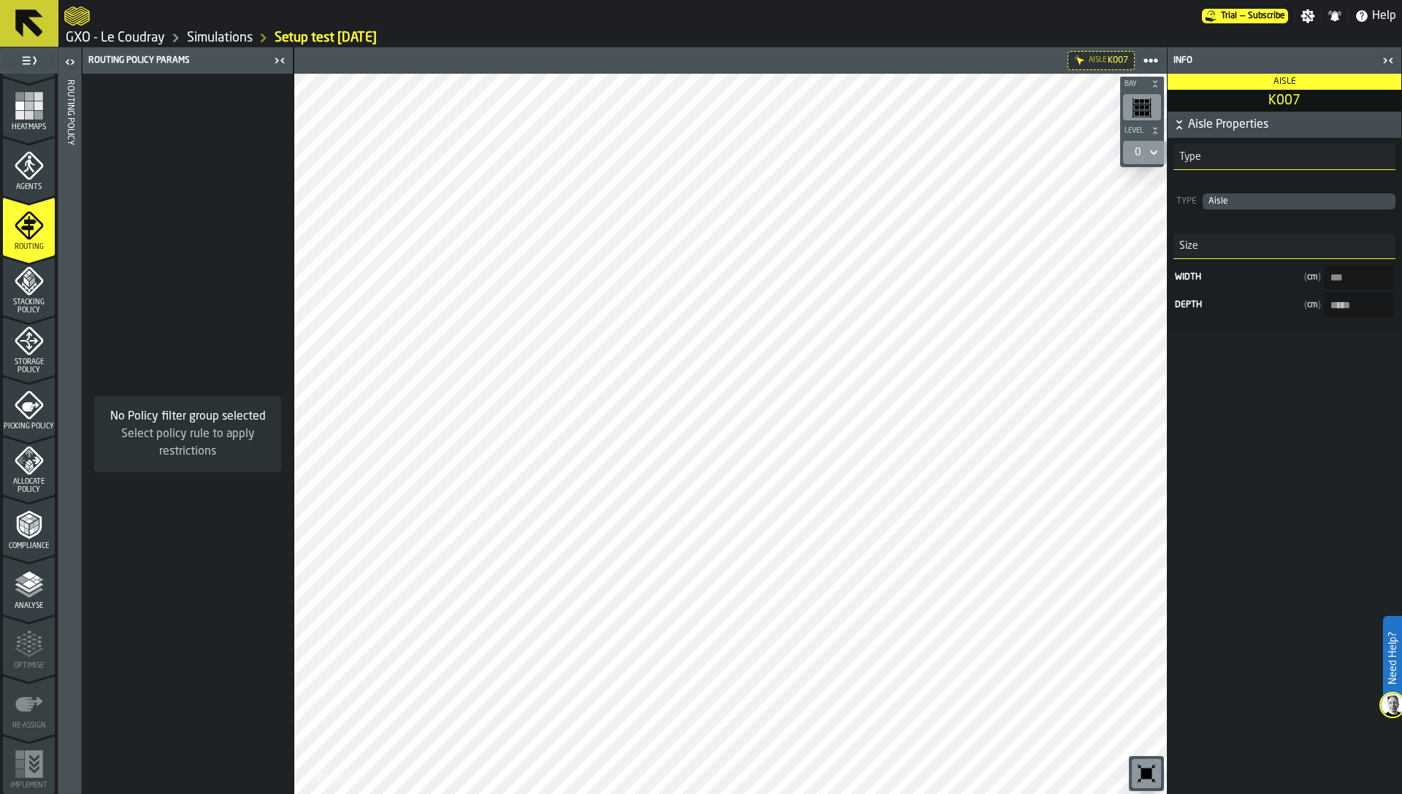
click at [76, 314] on header "Routing Policy" at bounding box center [69, 420] width 23 height 747
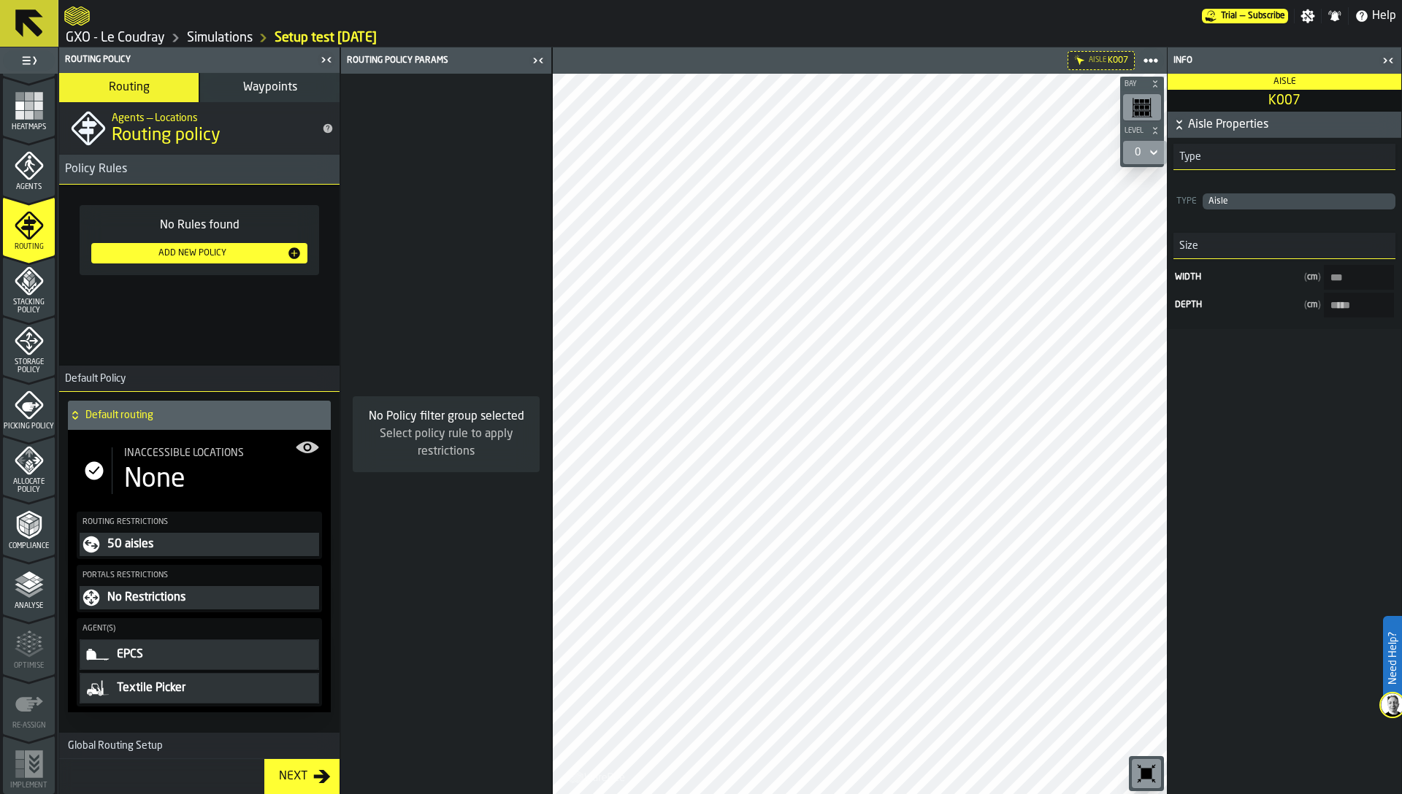
click at [239, 90] on button "Waypoints" at bounding box center [269, 87] width 139 height 29
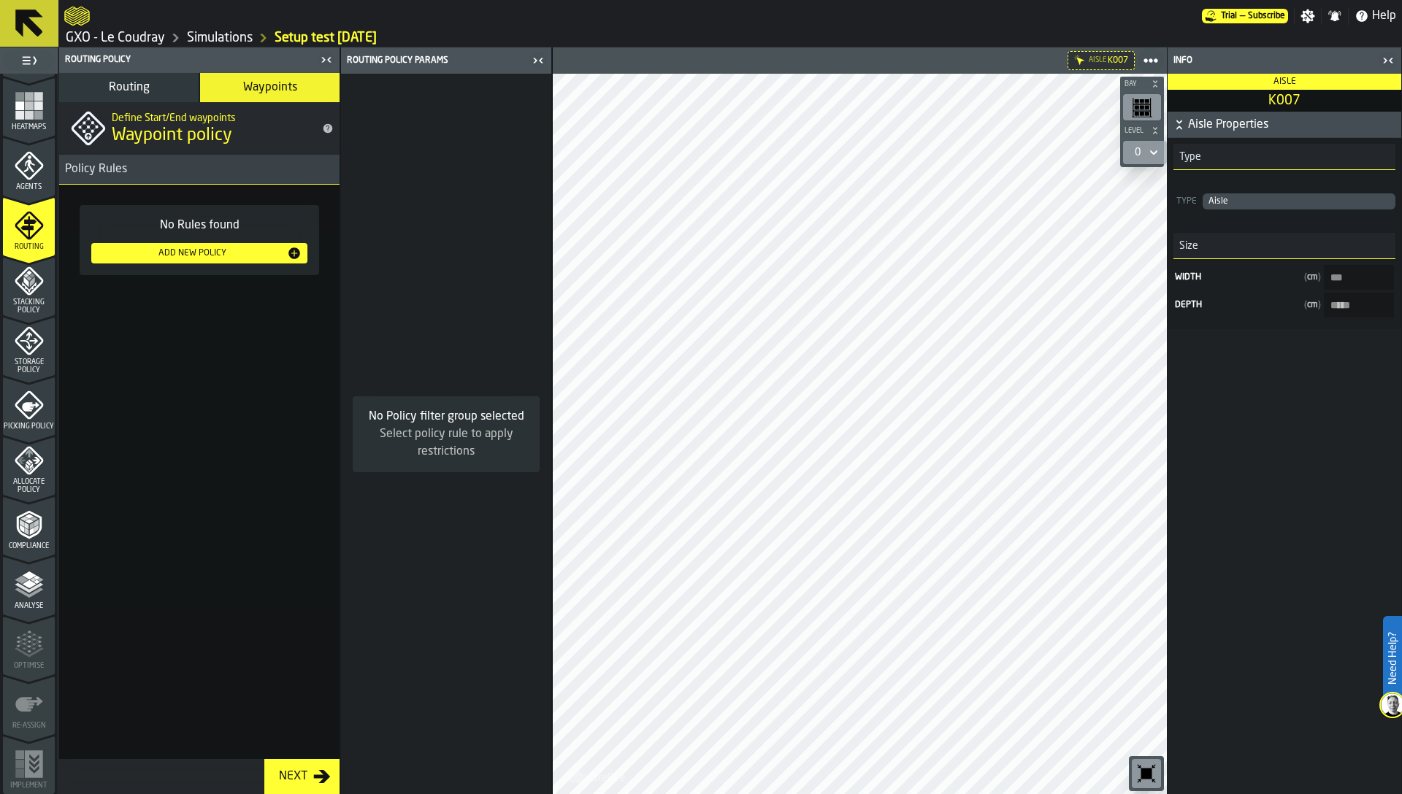
click at [1389, 59] on icon "button-toggle-Close me" at bounding box center [1388, 61] width 18 height 18
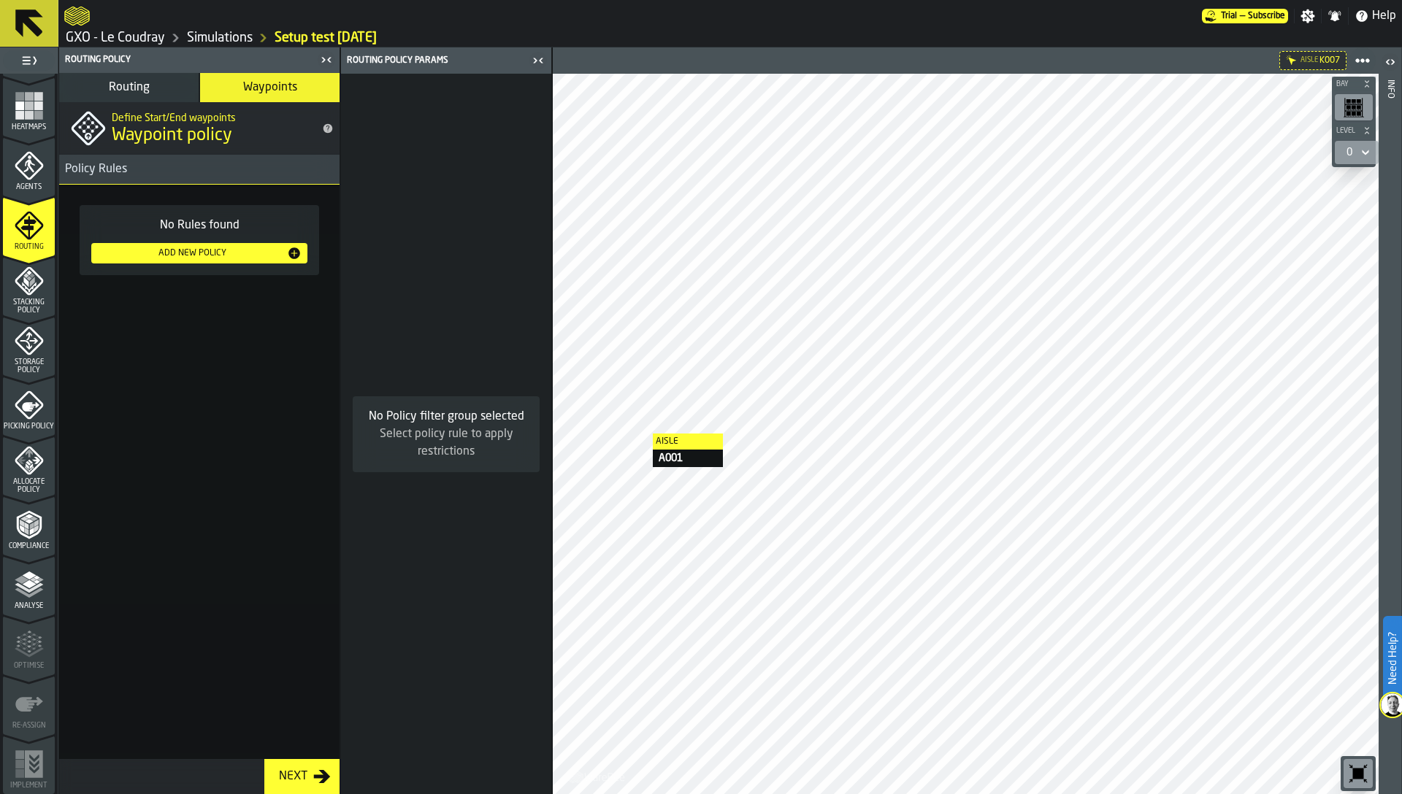
click at [638, 433] on div at bounding box center [966, 434] width 826 height 721
click at [247, 261] on button "Add New Policy" at bounding box center [199, 253] width 216 height 20
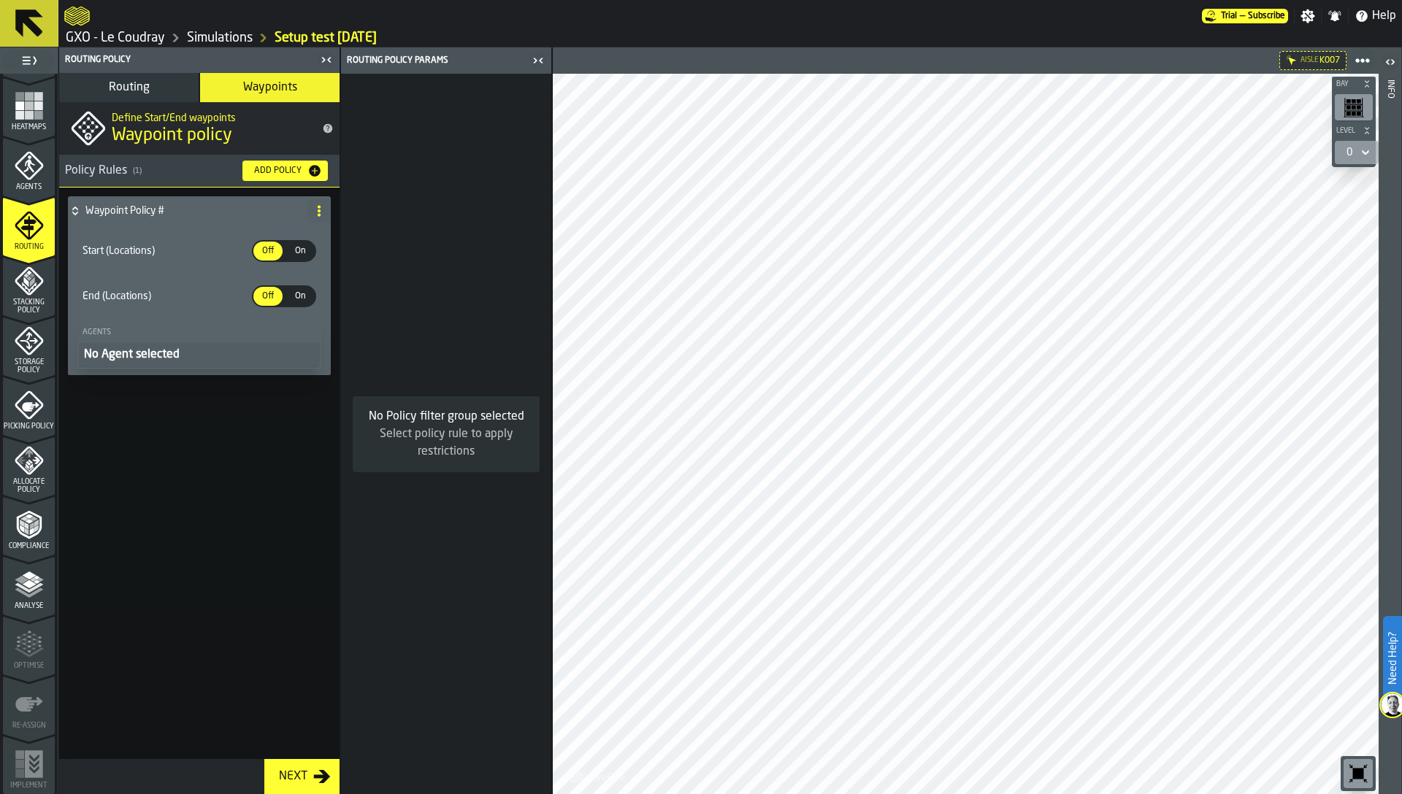
click at [313, 215] on icon at bounding box center [319, 211] width 12 height 12
click at [257, 245] on div "Rename" at bounding box center [260, 240] width 123 height 18
drag, startPoint x: 202, startPoint y: 212, endPoint x: 94, endPoint y: 207, distance: 107.5
click at [94, 207] on input "**********" at bounding box center [173, 211] width 177 height 25
type input "*******"
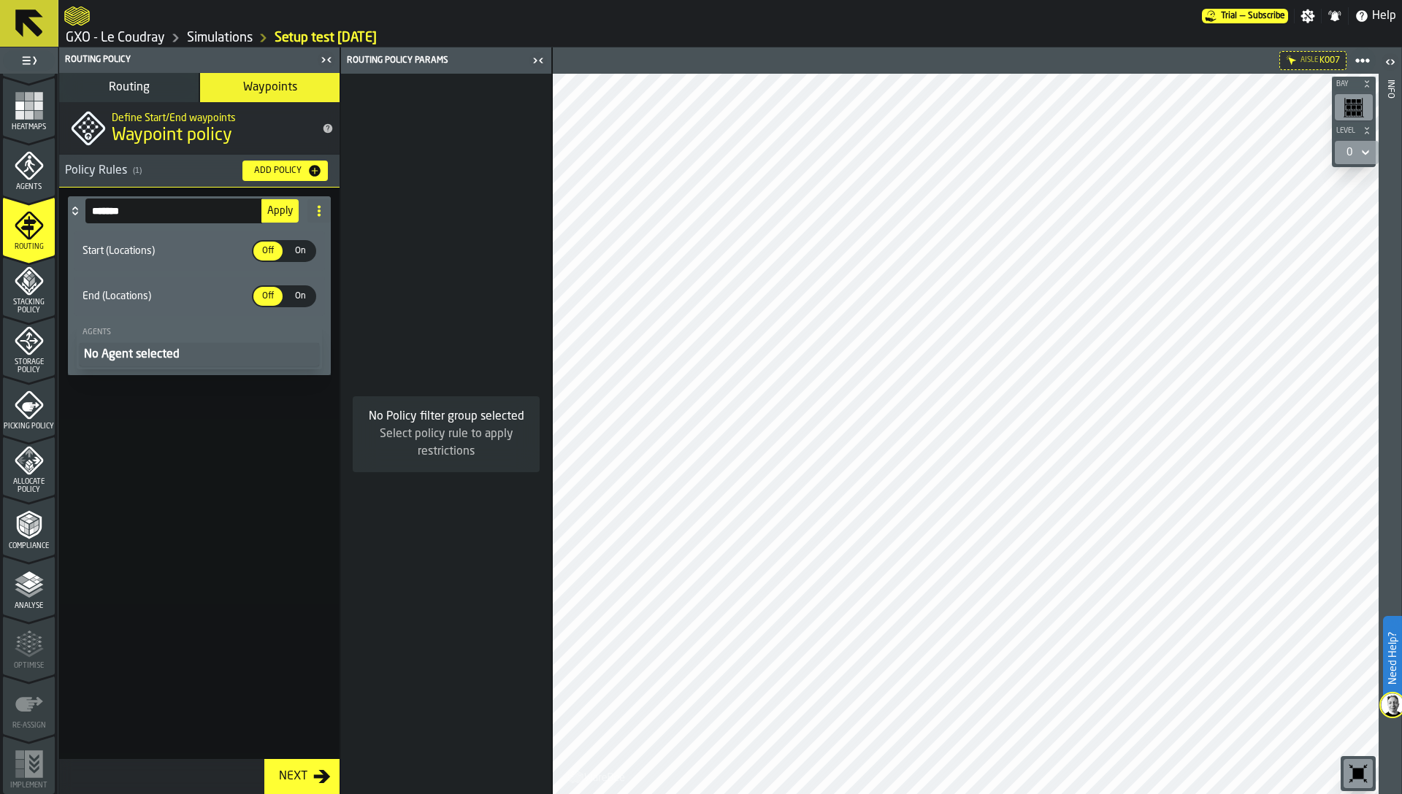
click at [283, 209] on span "Apply" at bounding box center [280, 211] width 26 height 10
click at [291, 255] on span "On" at bounding box center [299, 251] width 23 height 13
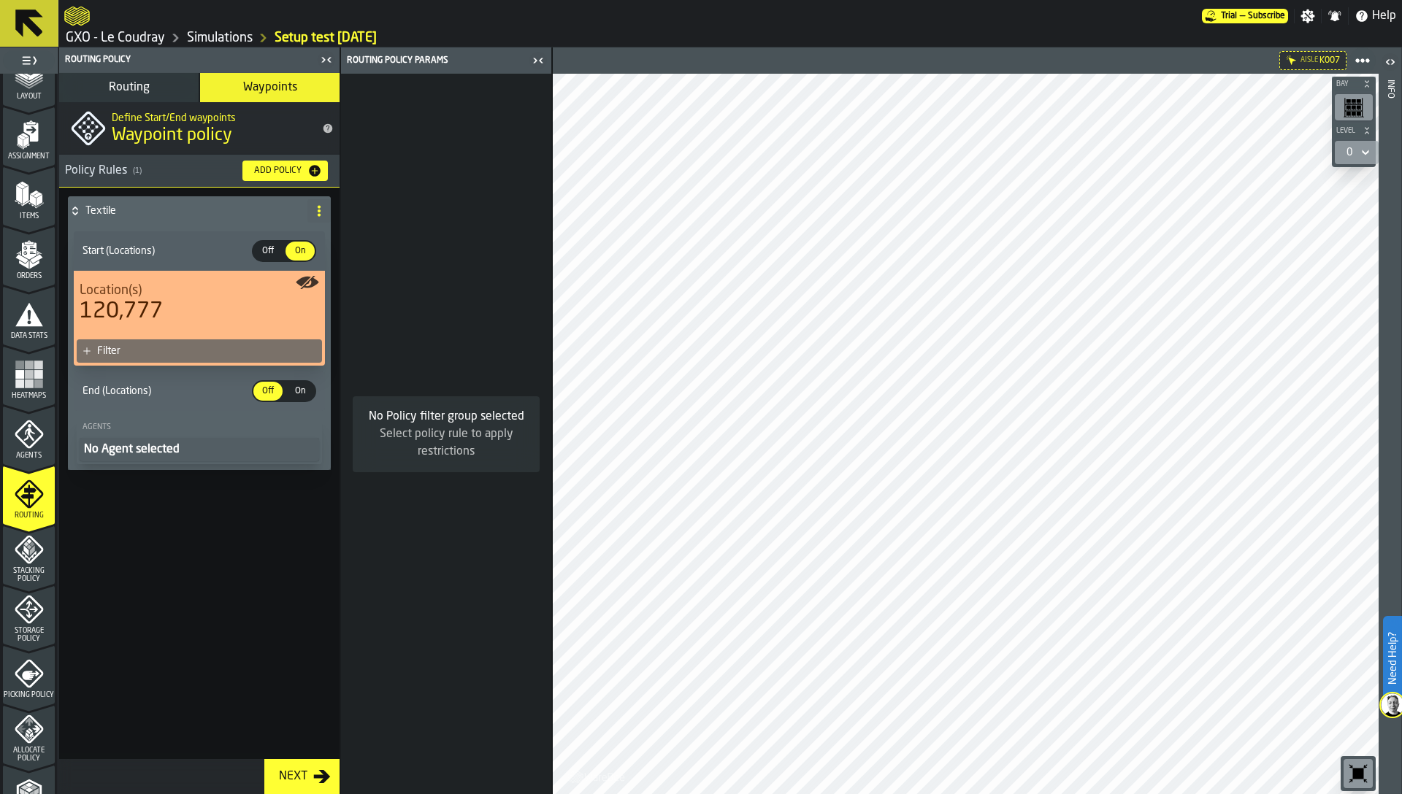
scroll to position [0, 0]
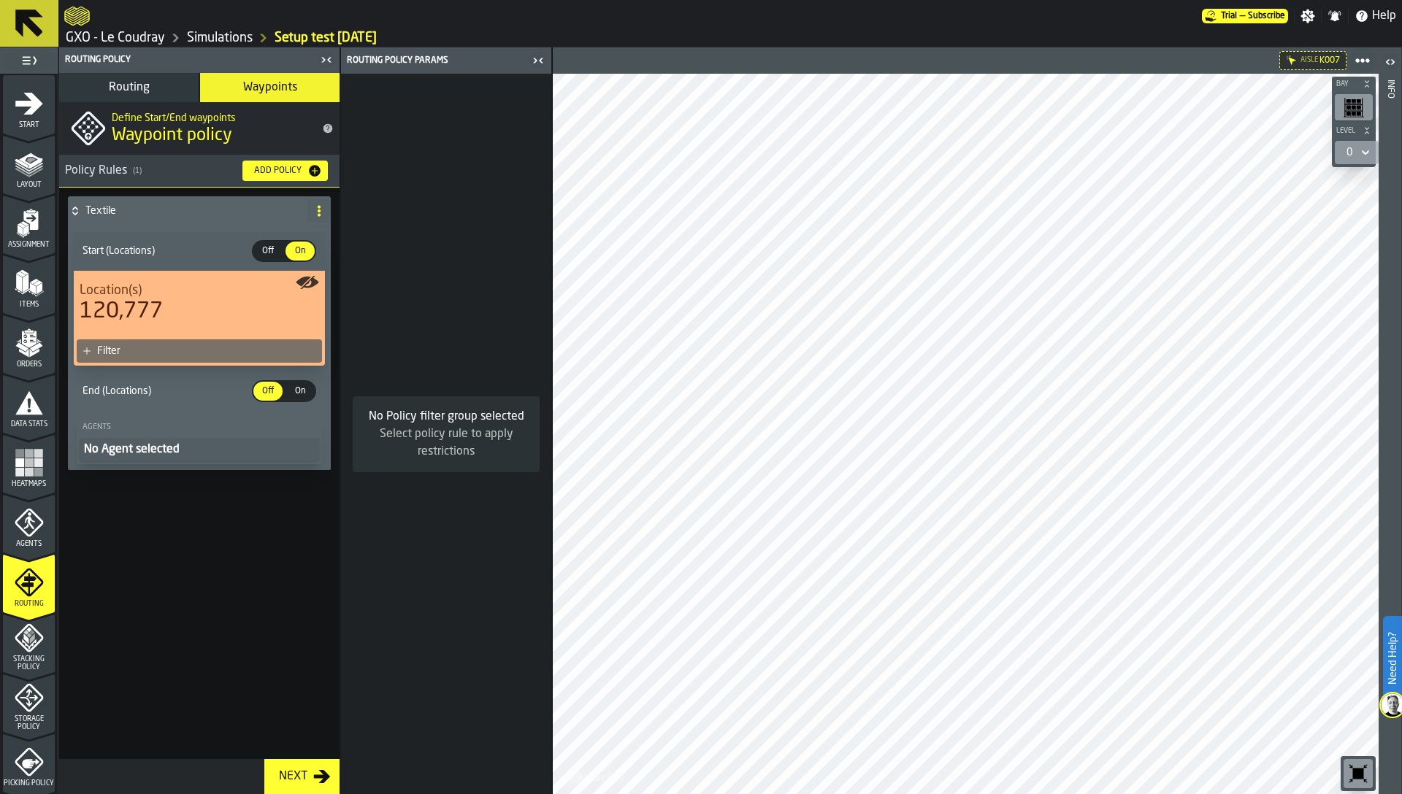
click at [27, 176] on polygon "menu Layout" at bounding box center [29, 172] width 28 height 9
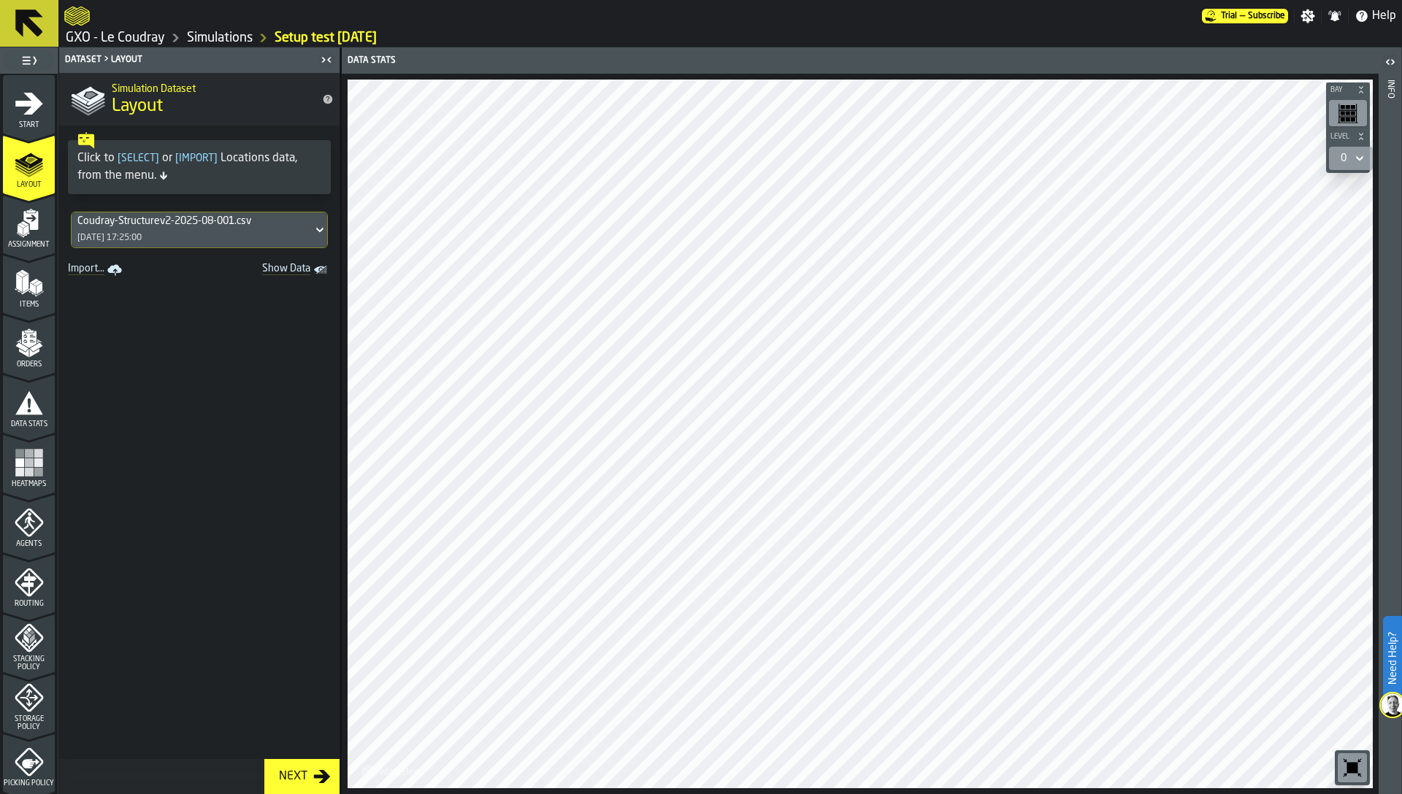
click at [172, 229] on div "Coudray-Structurev2-2025-08-001.csv 11/08/2025, 17:25:00" at bounding box center [192, 229] width 241 height 35
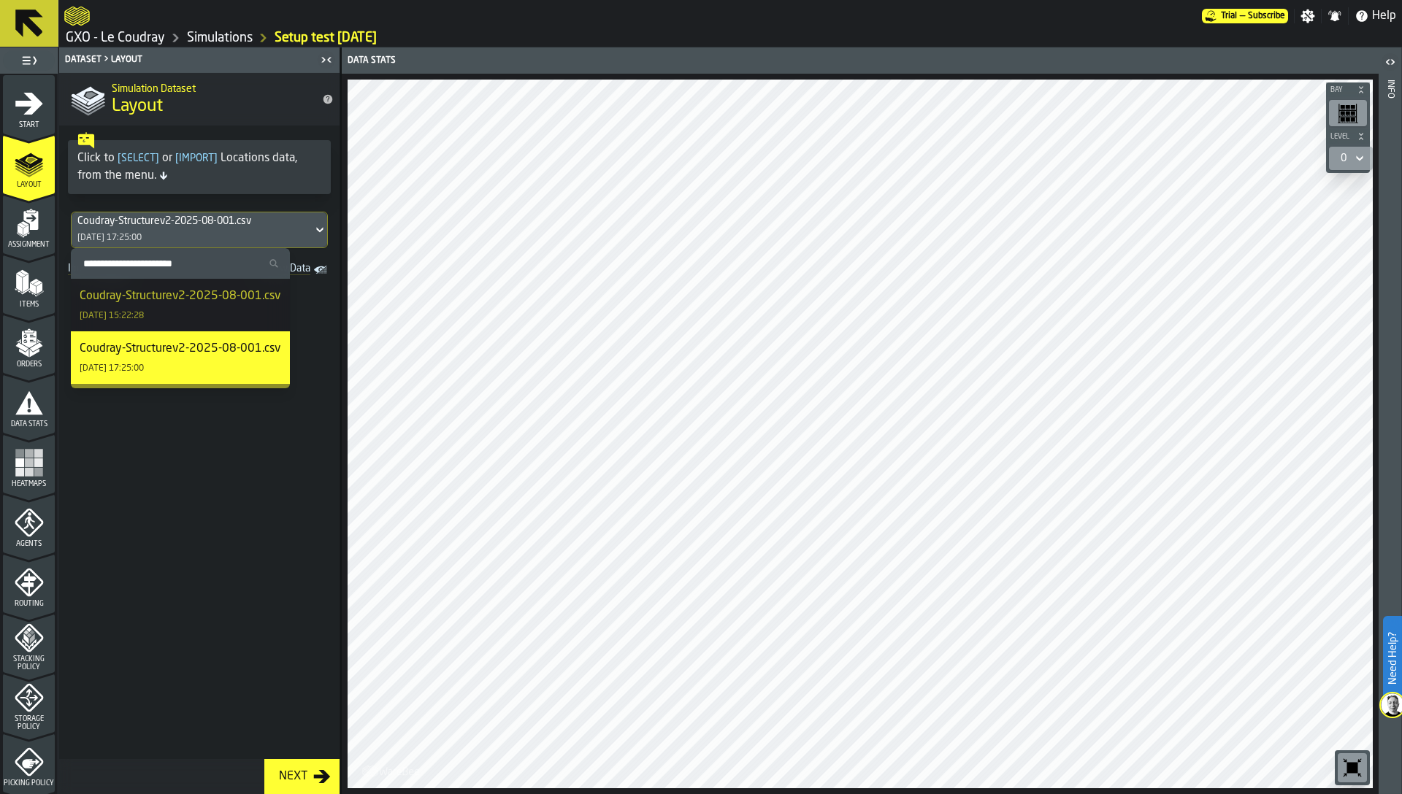
click at [164, 305] on div "Coudray-Structurev2-2025-08-001.csv" at bounding box center [180, 297] width 201 height 18
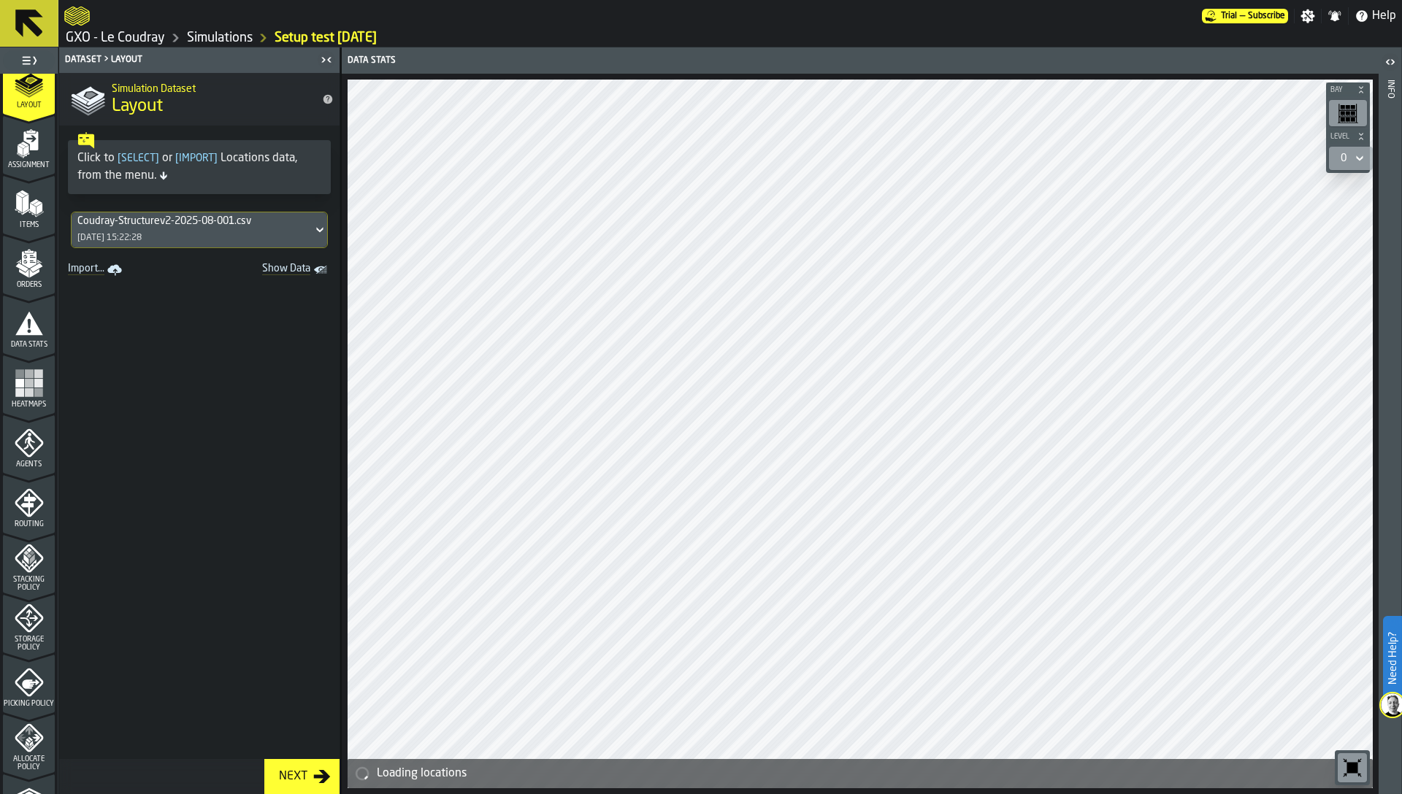
scroll to position [58, 0]
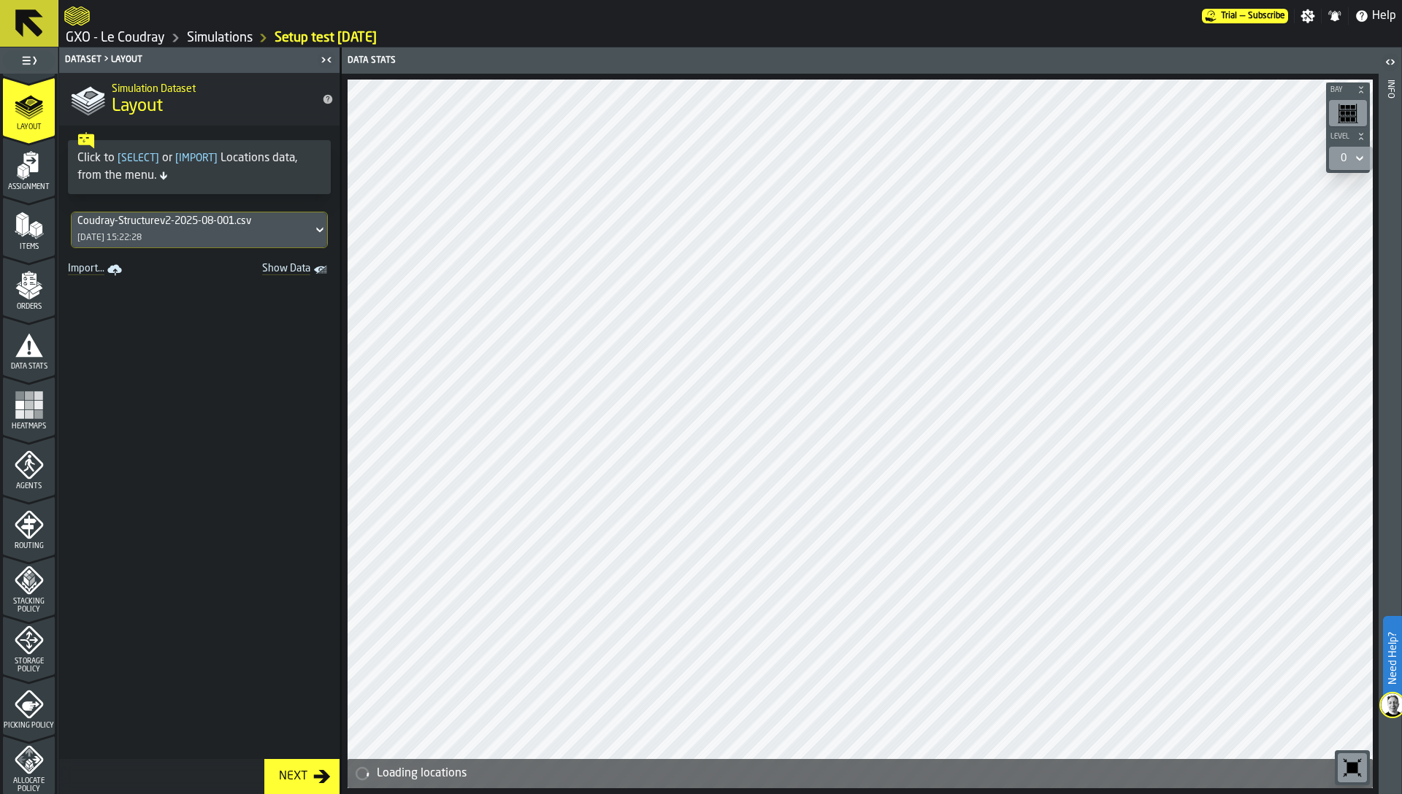
click at [23, 522] on icon "menu Routing" at bounding box center [27, 526] width 15 height 23
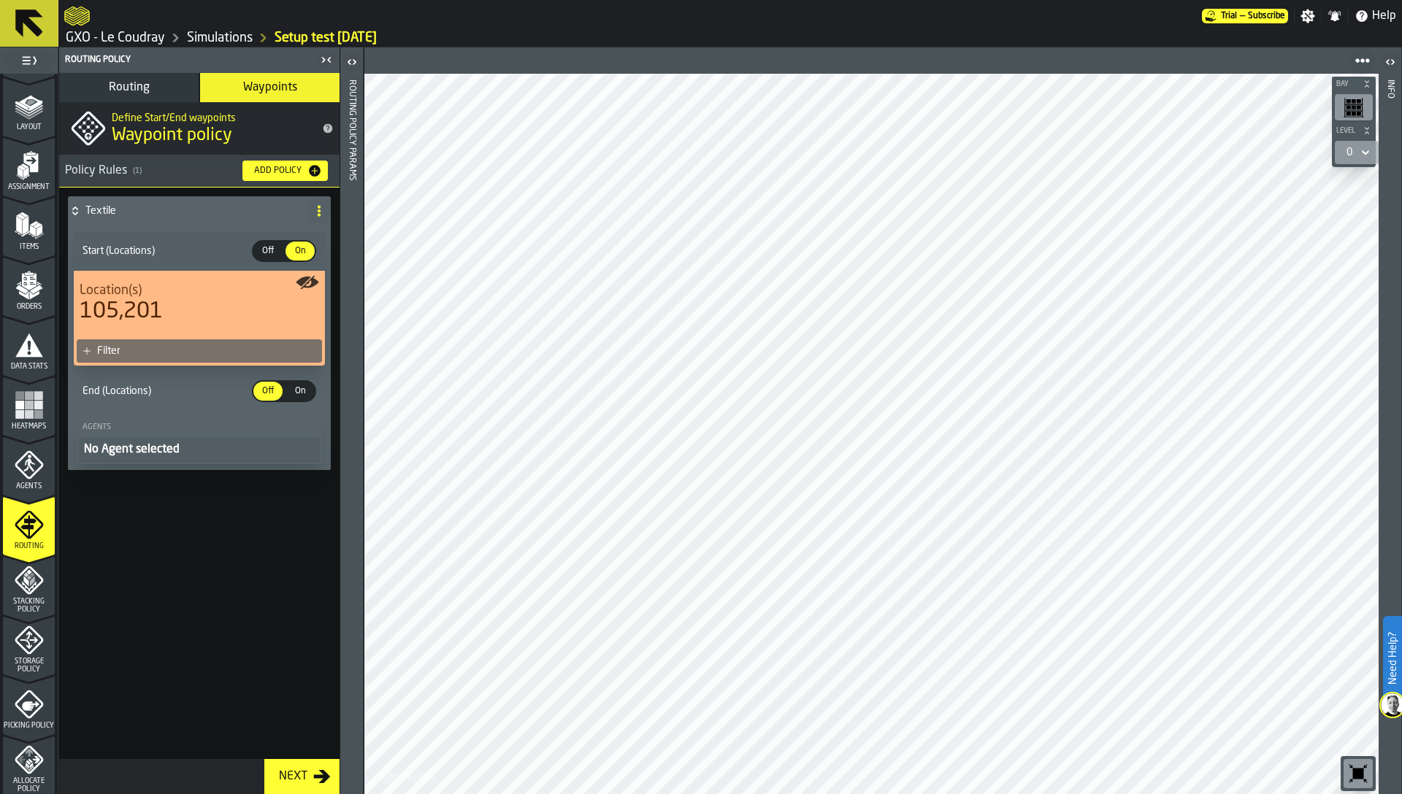
click at [204, 343] on div "Filter" at bounding box center [199, 350] width 245 height 23
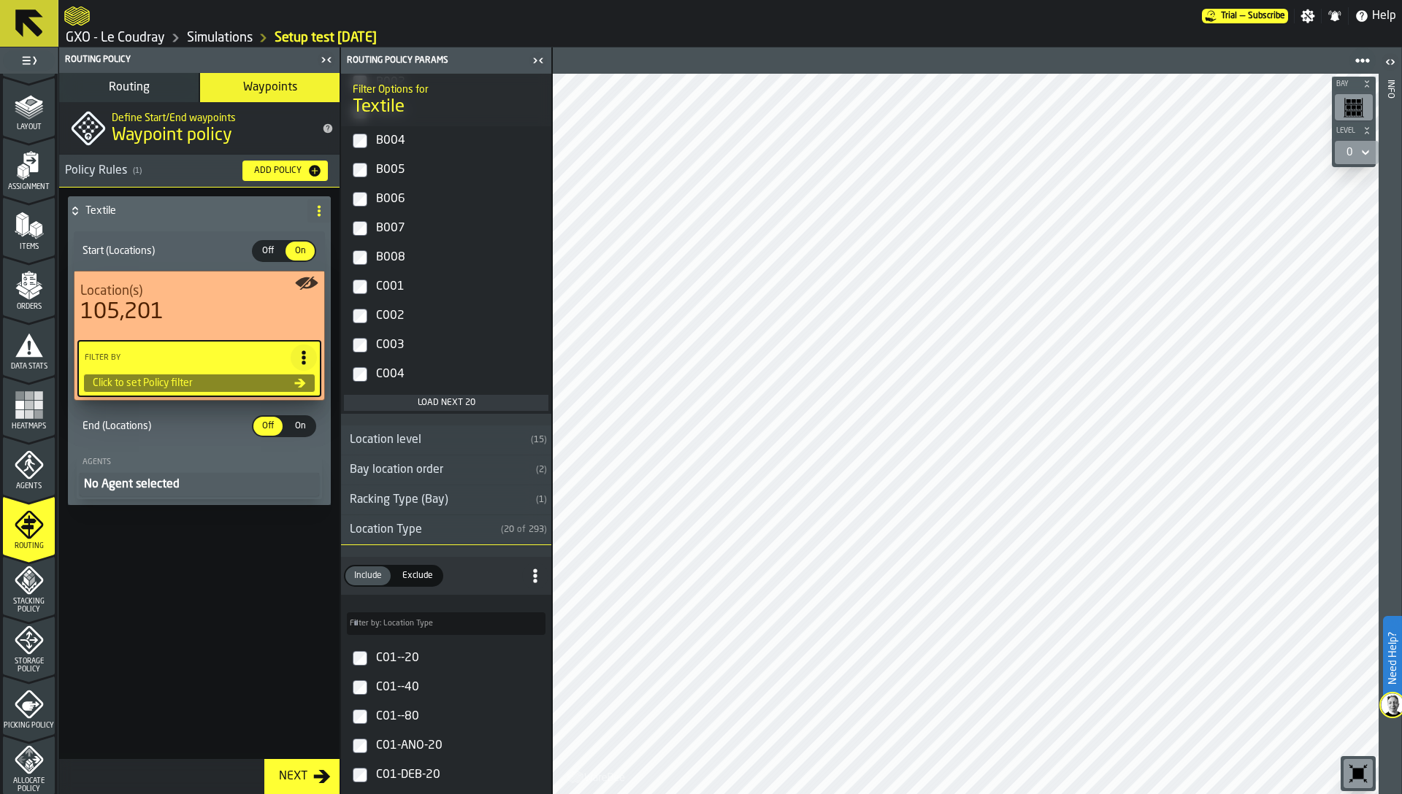
scroll to position [1362, 0]
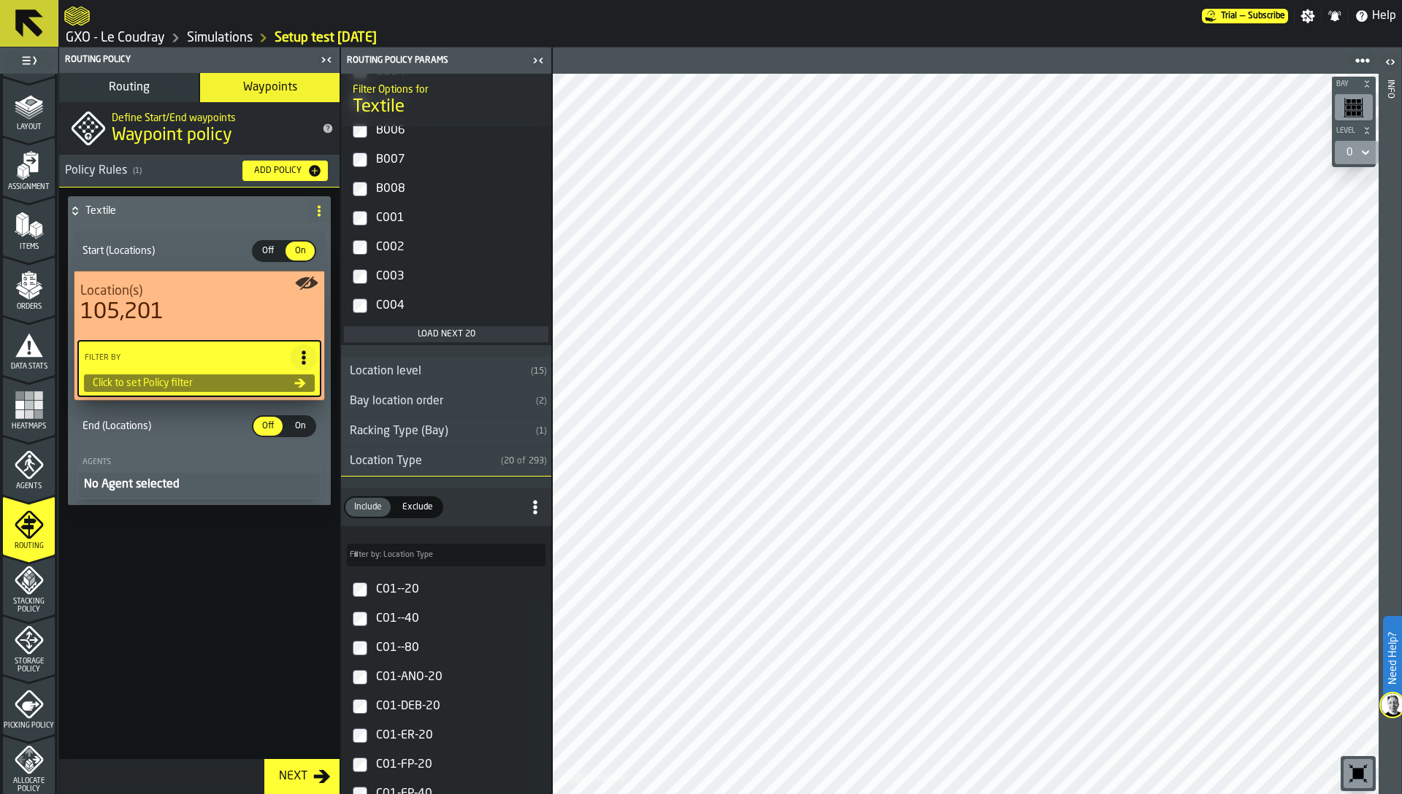
click at [399, 564] on input "Filter by: Location Type Filter by: Location Type" at bounding box center [446, 555] width 199 height 23
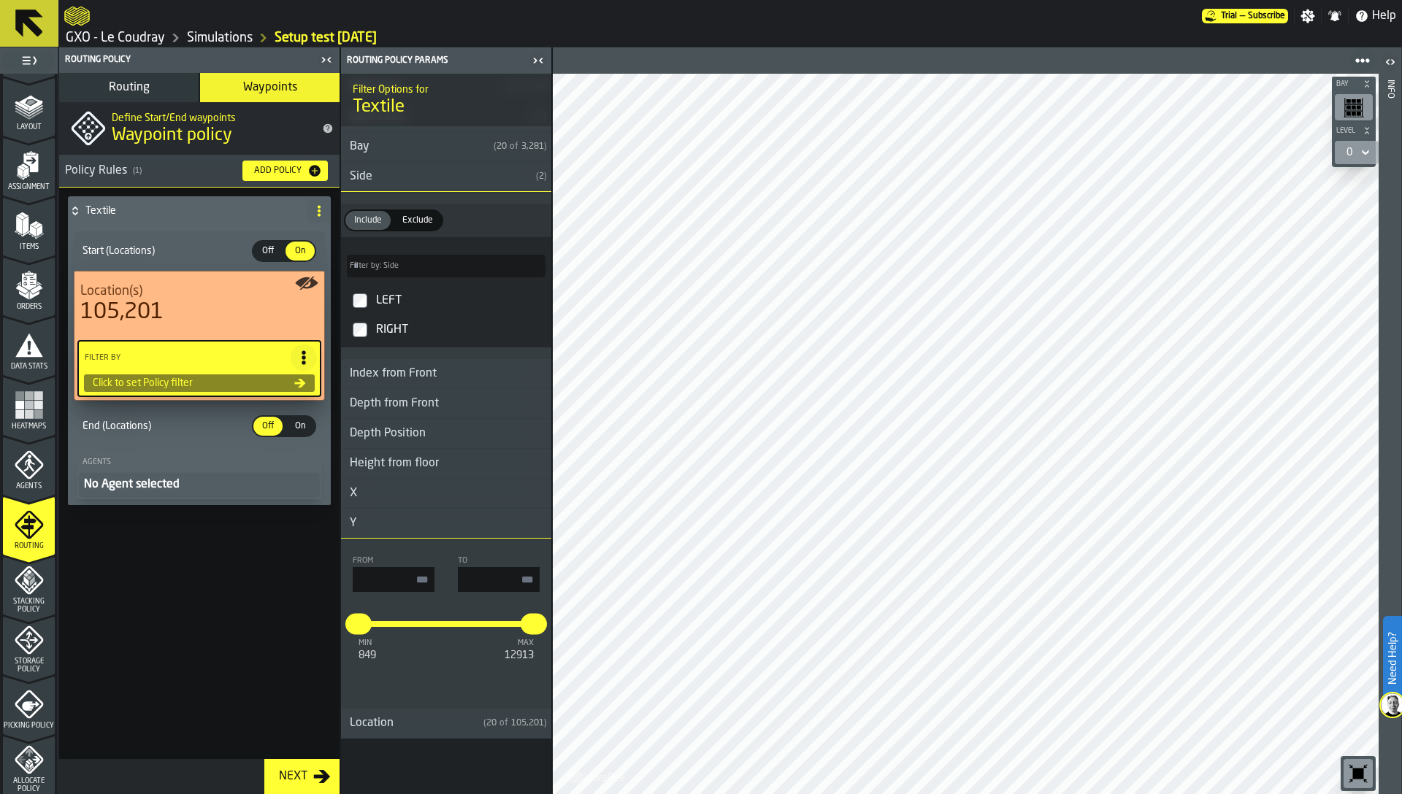
scroll to position [1946, 0]
type input "***"
click at [383, 729] on div "Location" at bounding box center [409, 721] width 137 height 18
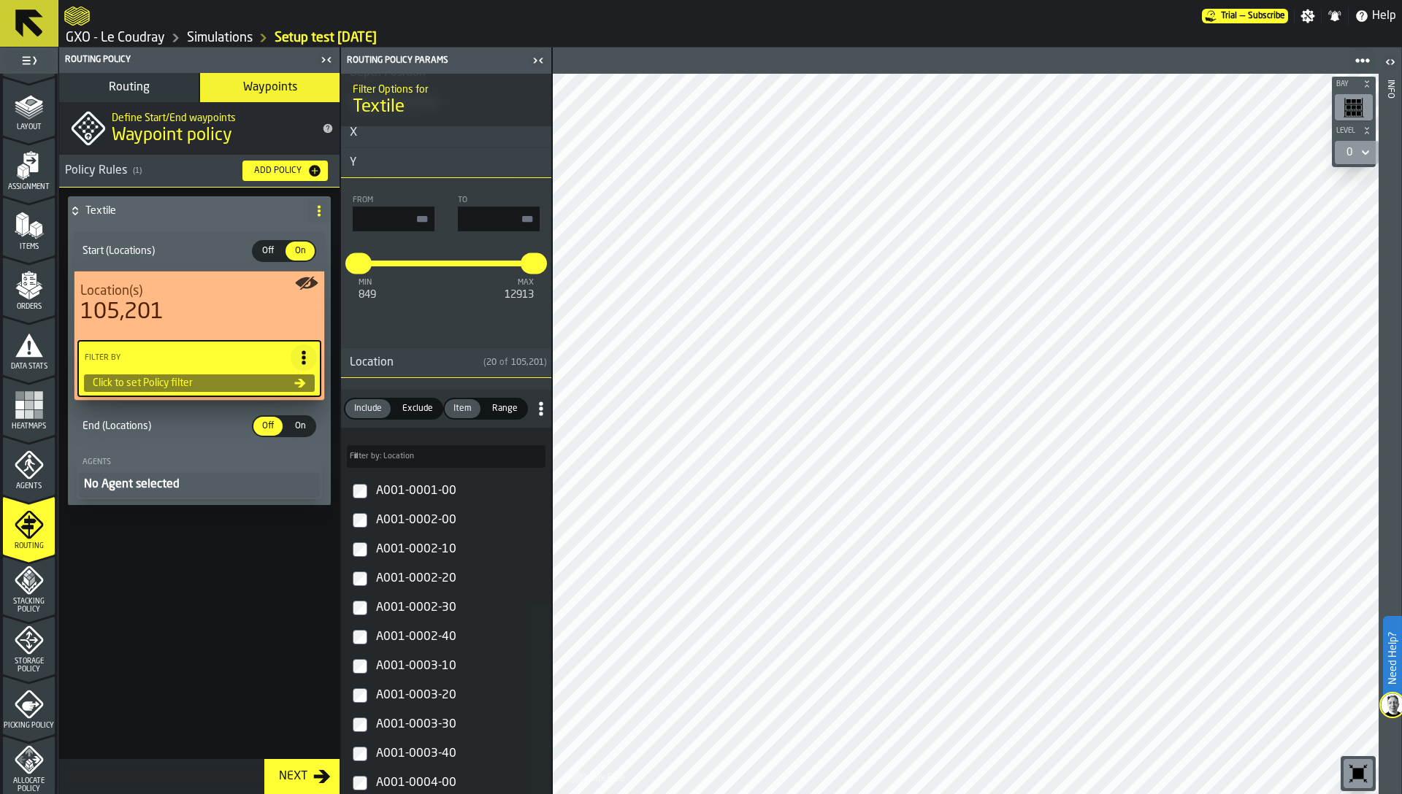
scroll to position [2515, 0]
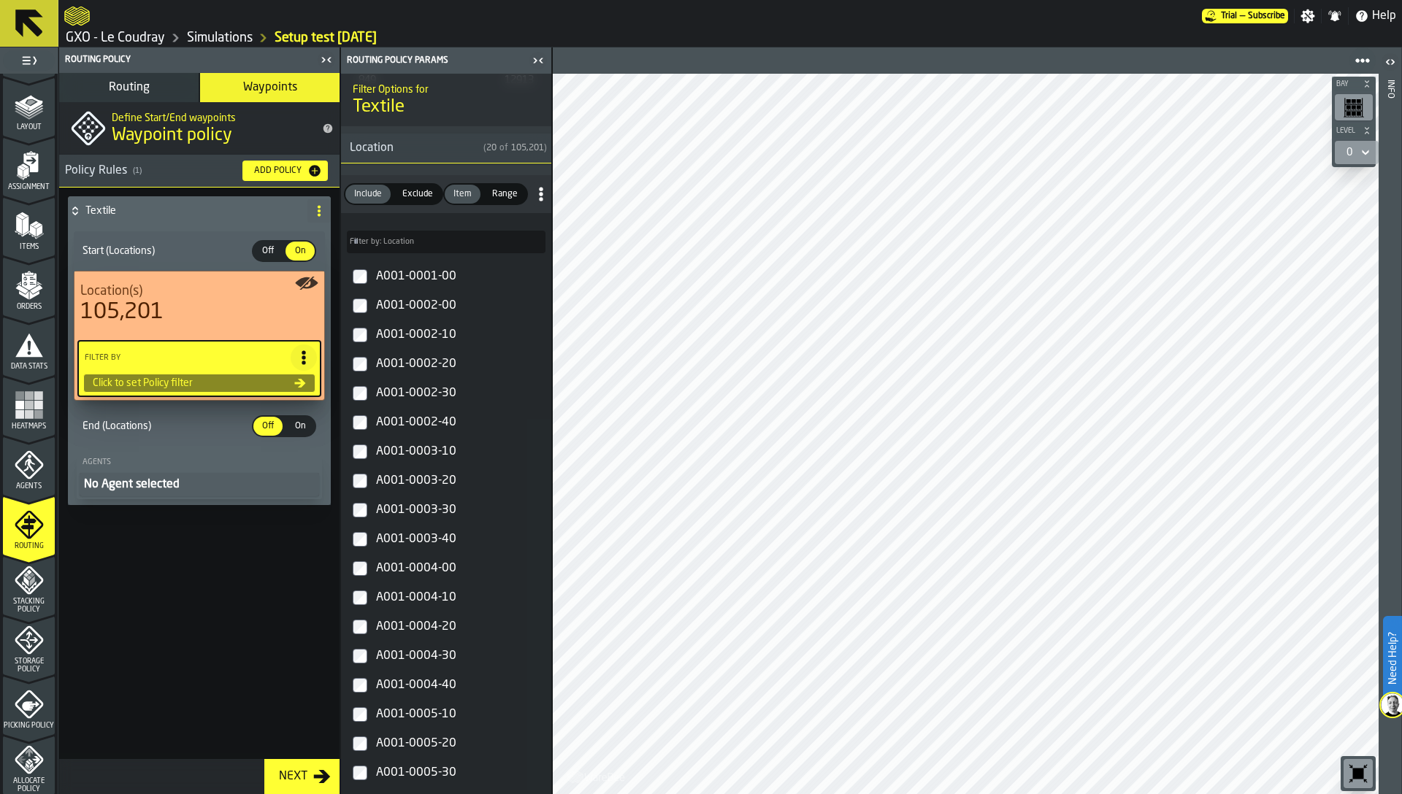
click at [420, 247] on input "Filter by: Location Filter by: Location" at bounding box center [446, 242] width 199 height 23
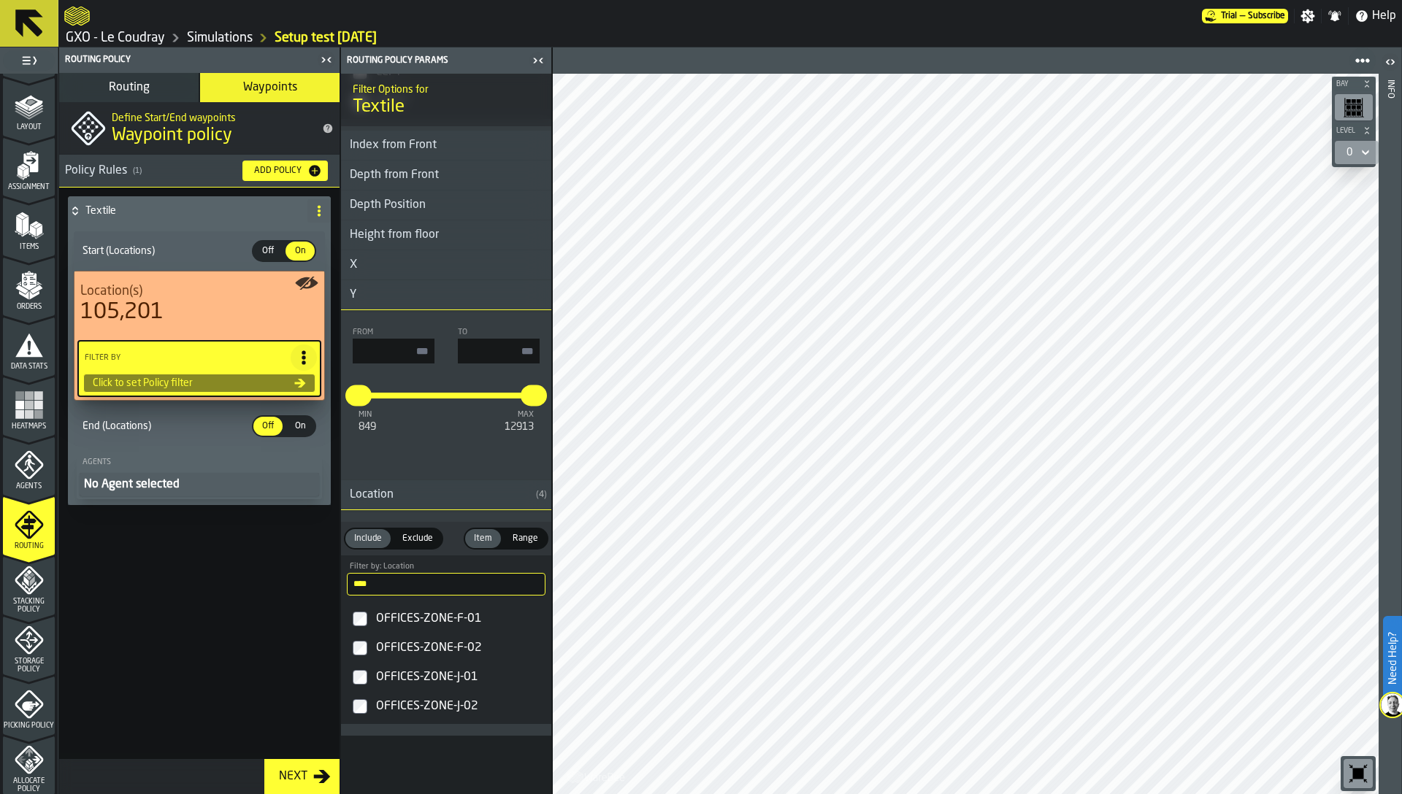
scroll to position [2173, 0]
type input "****"
click at [369, 639] on label "OFFICES-ZONE-F-02" at bounding box center [446, 648] width 204 height 29
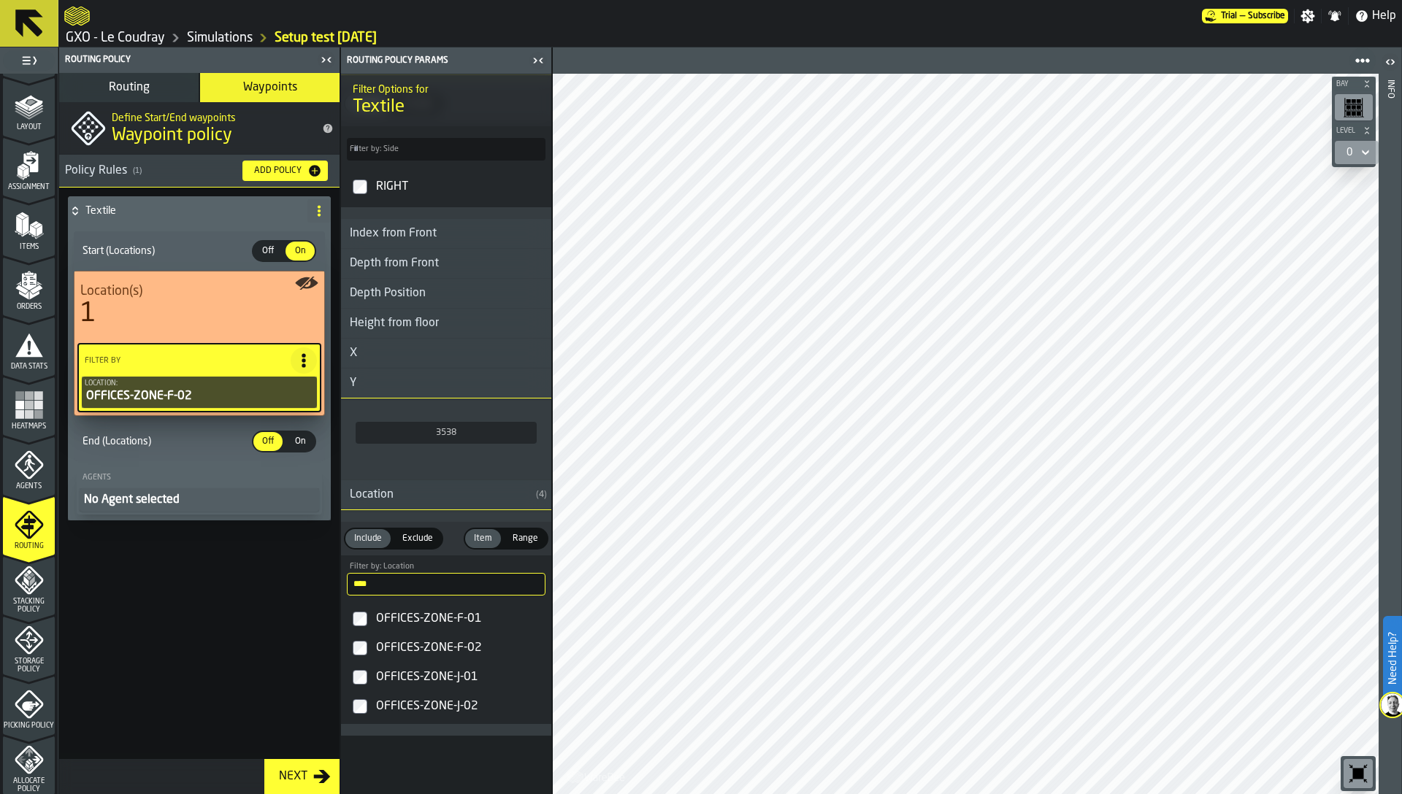
scroll to position [1020, 0]
click at [186, 490] on button "No Agent selected" at bounding box center [199, 499] width 239 height 23
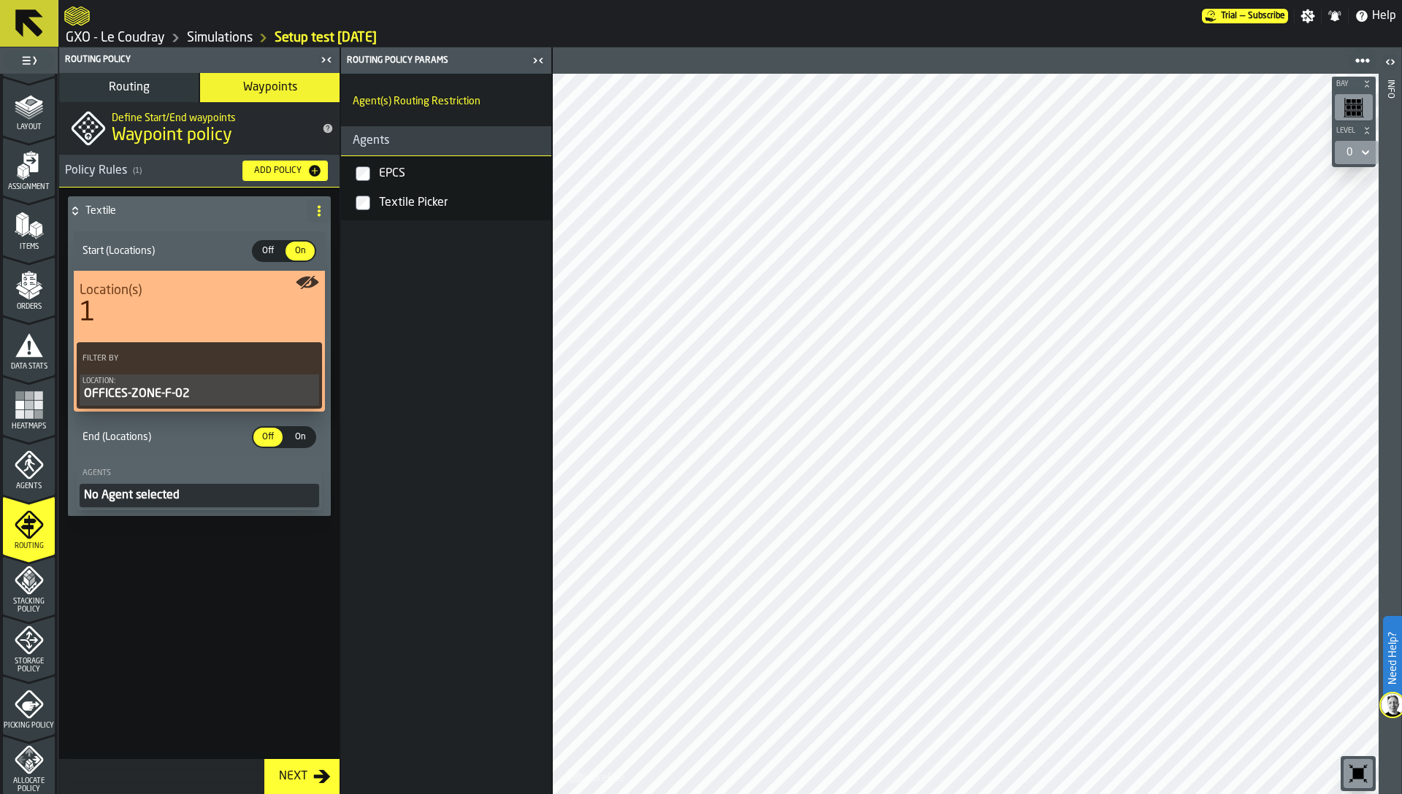
click at [143, 500] on div "No Agent selected" at bounding box center [199, 496] width 234 height 18
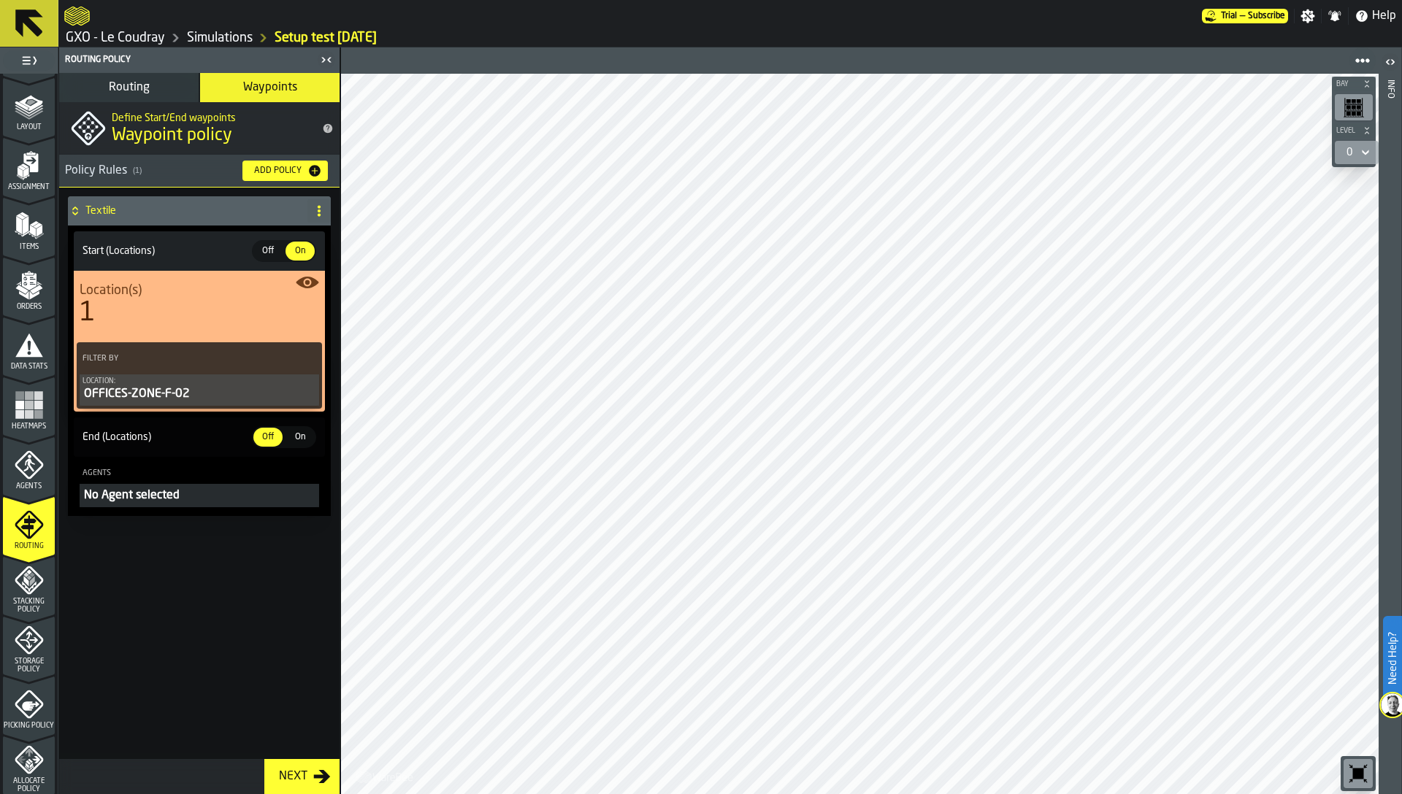
click at [177, 504] on button "No Agent selected" at bounding box center [199, 495] width 239 height 23
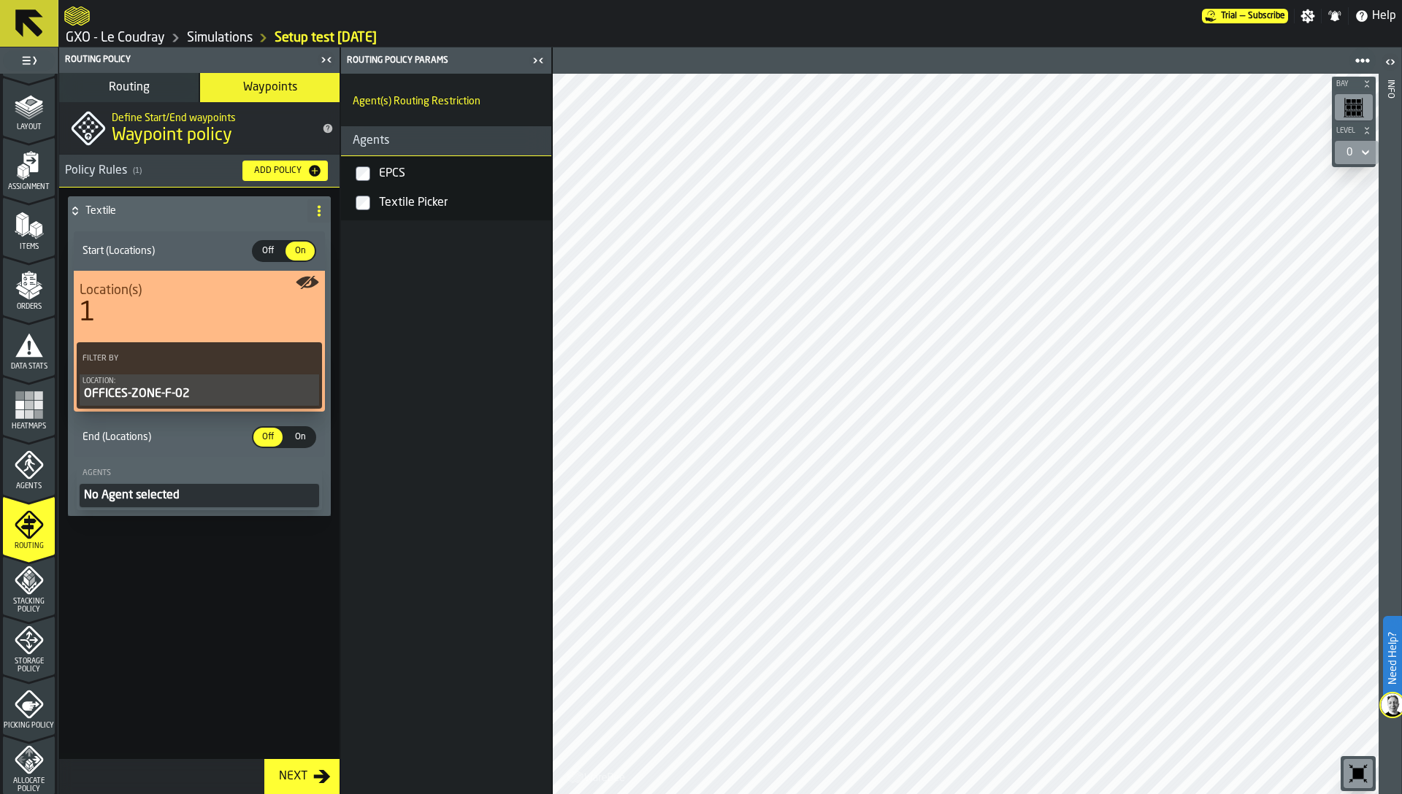
drag, startPoint x: 210, startPoint y: 494, endPoint x: 399, endPoint y: 197, distance: 352.2
click at [399, 197] on aside "1 Start 1.1 Layout 1.2 Assignment 1.3 Items 1.4 Orders 1.5 Data Stats 1.6 Heatm…" at bounding box center [276, 420] width 552 height 747
click at [399, 197] on div "Textile Picker" at bounding box center [460, 202] width 169 height 23
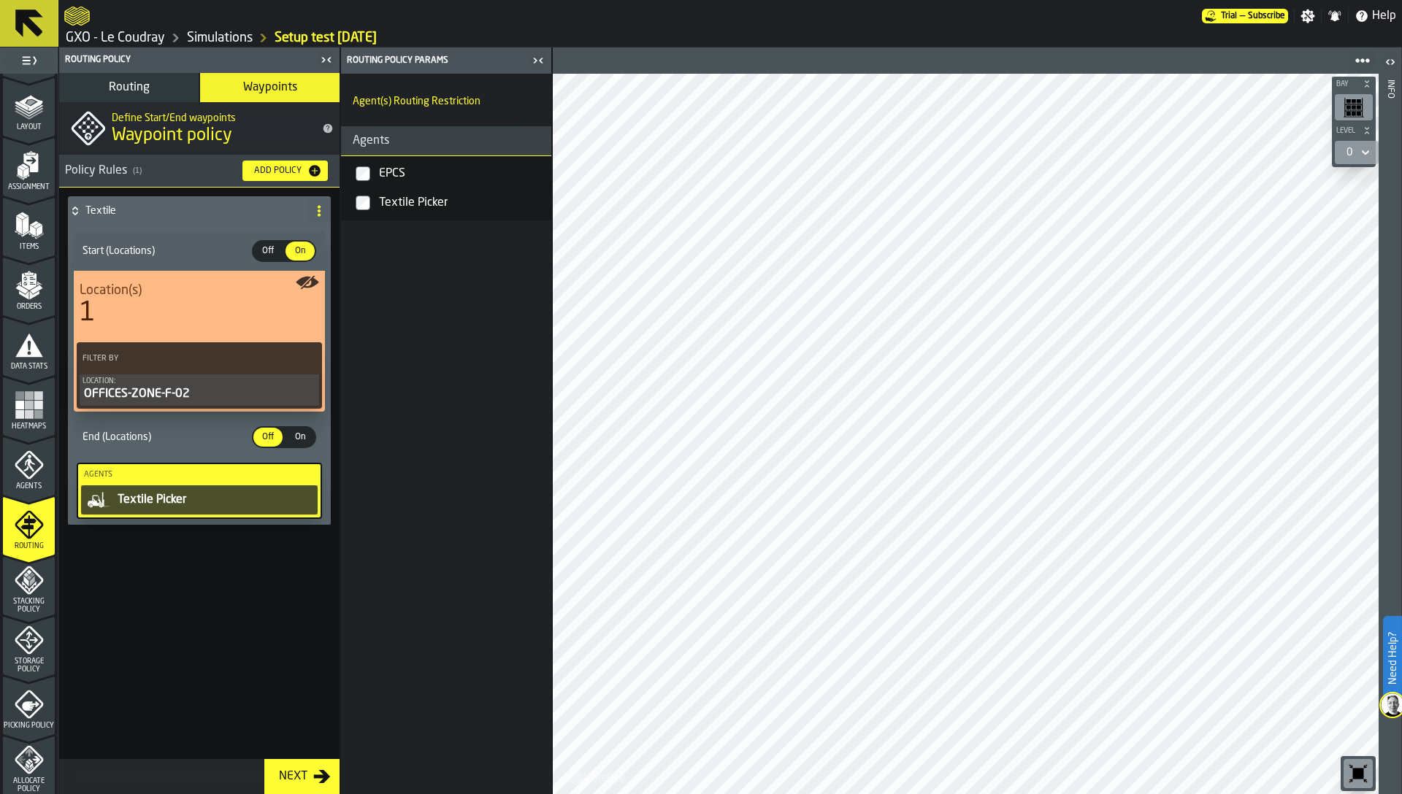
click at [293, 437] on span "On" at bounding box center [299, 437] width 23 height 13
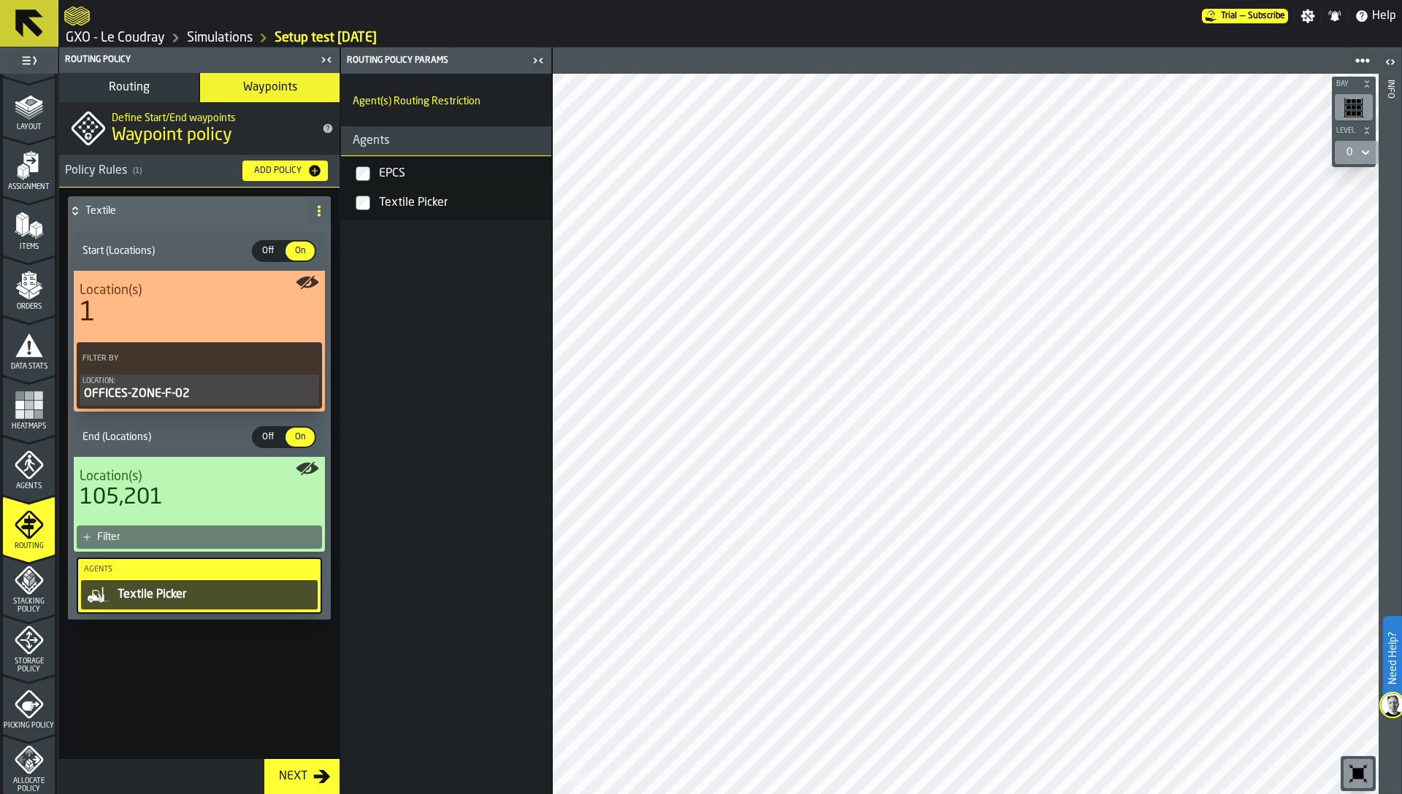
click at [212, 548] on div "Filter" at bounding box center [199, 537] width 245 height 23
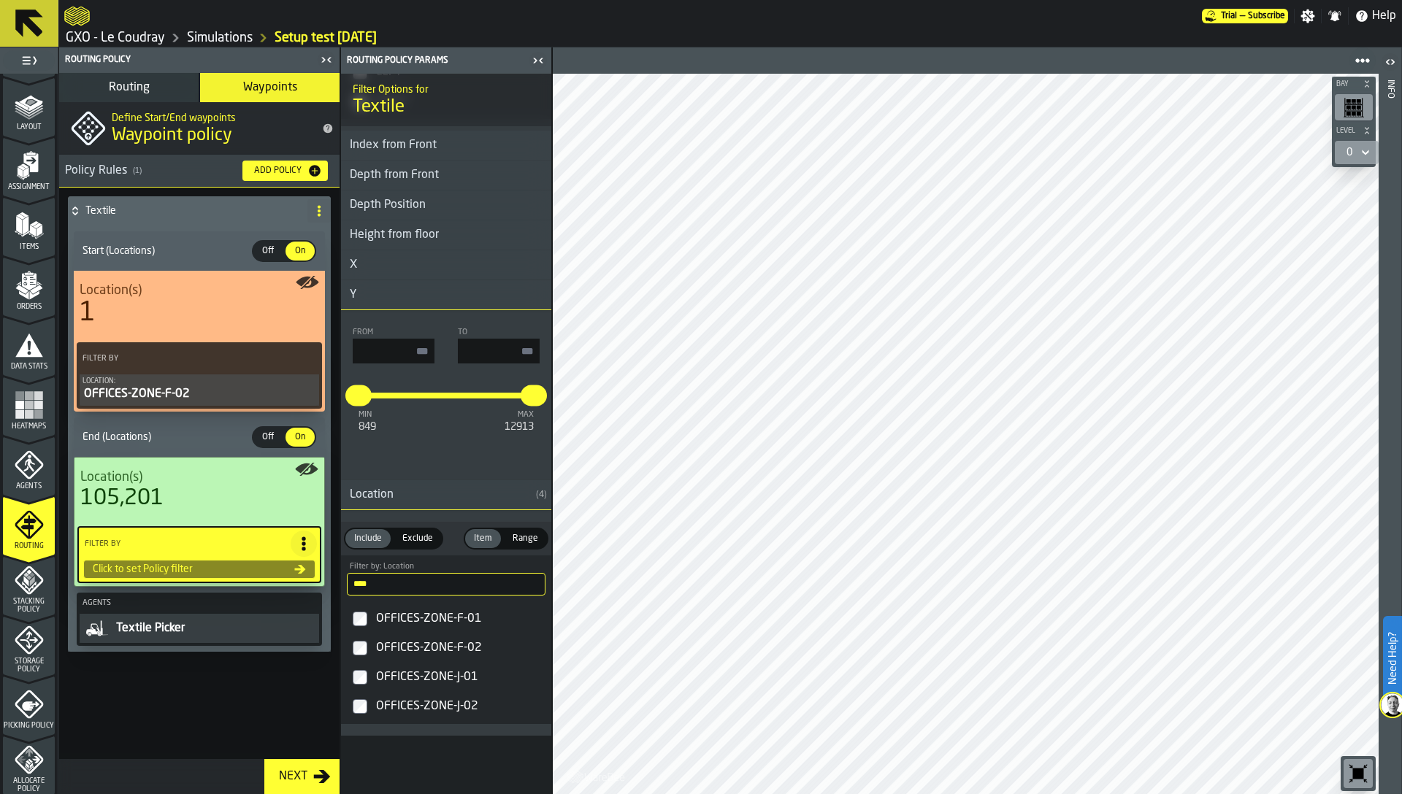
scroll to position [2173, 0]
drag, startPoint x: 429, startPoint y: 613, endPoint x: 437, endPoint y: 651, distance: 38.3
click at [437, 652] on div "OFFICES-ZONE-F-01 OFFICES-ZONE-F-02 OFFICES-ZONE-J-01 OFFICES-ZONE-J-02" at bounding box center [446, 663] width 204 height 117
click at [437, 648] on div "OFFICES-ZONE-F-02" at bounding box center [459, 648] width 172 height 23
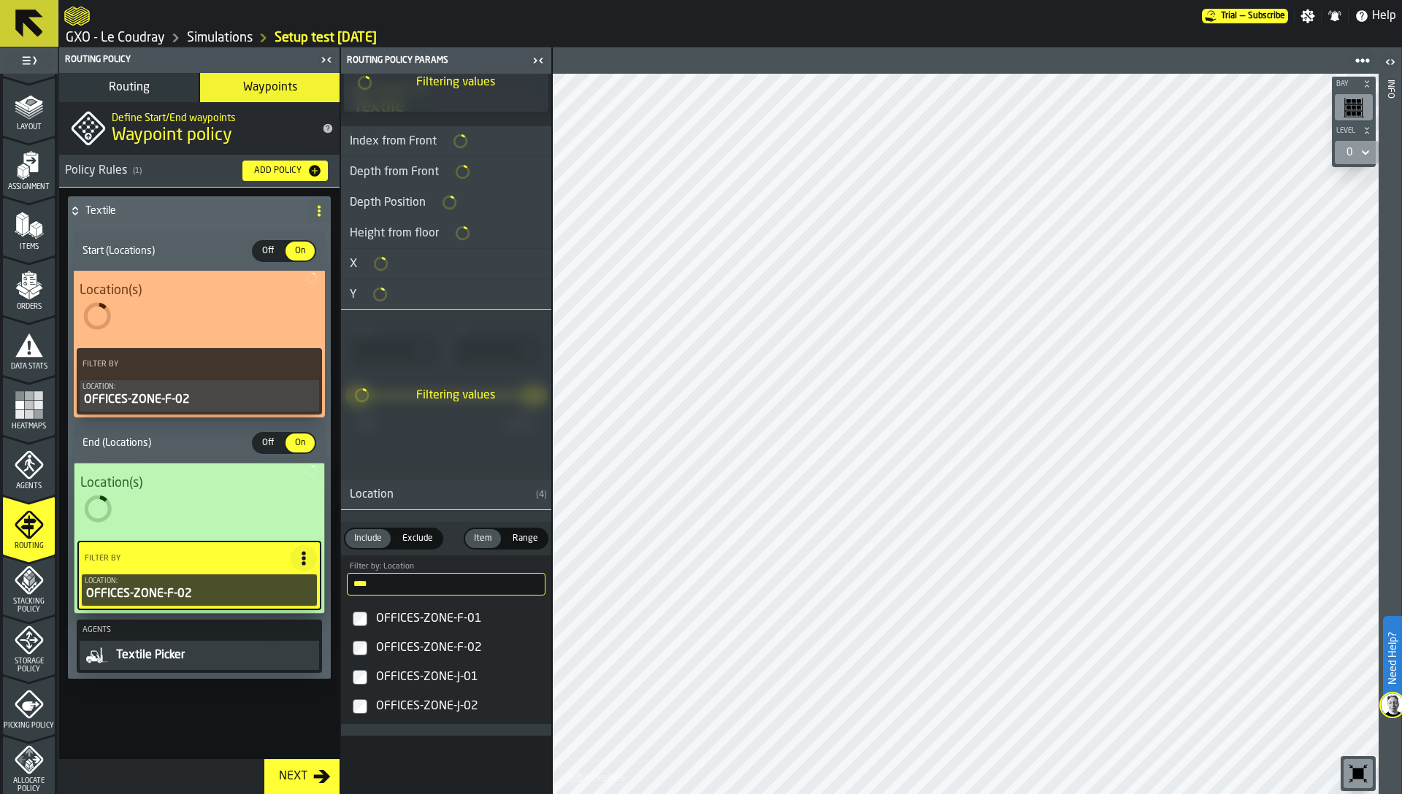
scroll to position [1020, 0]
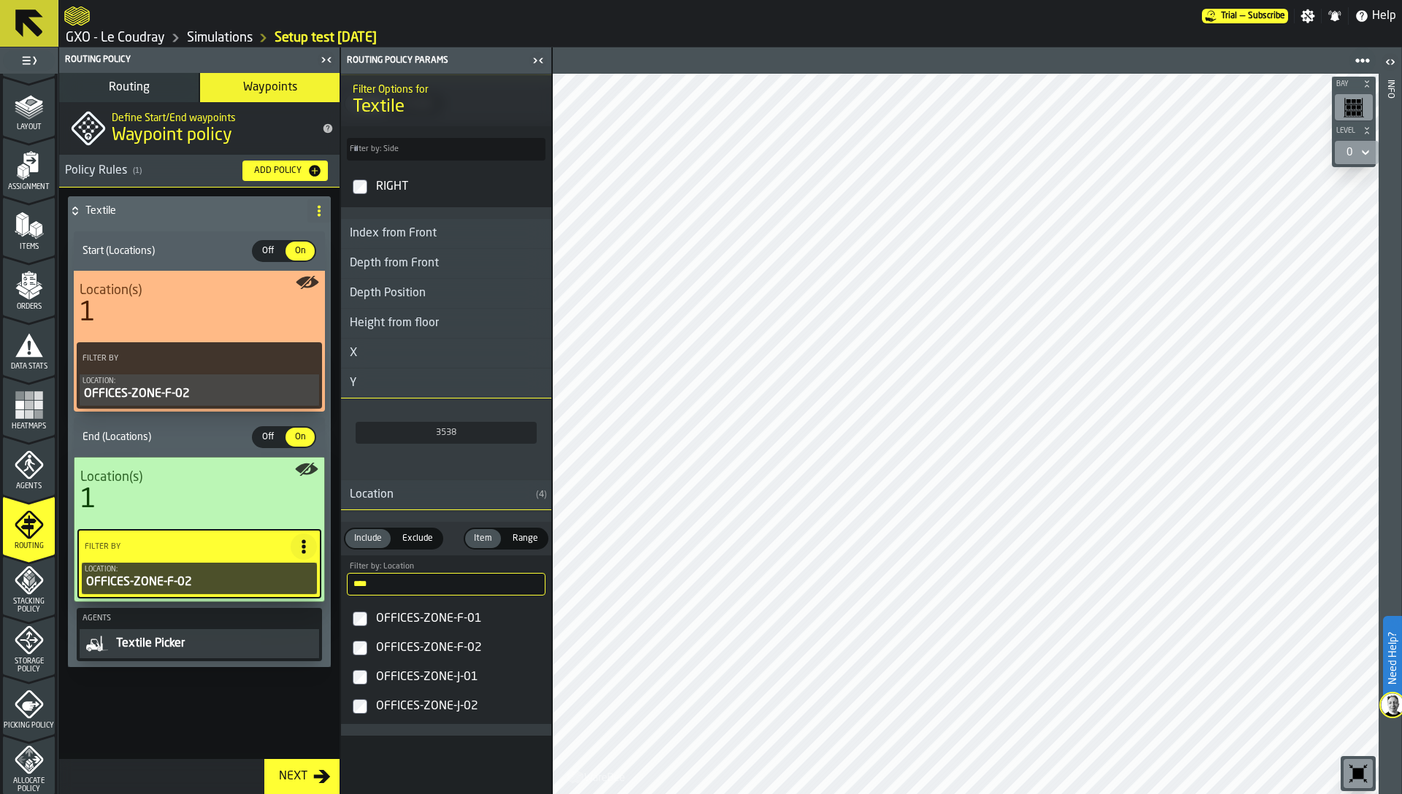
click at [315, 214] on icon at bounding box center [319, 211] width 12 height 12
click at [248, 238] on div "Rename" at bounding box center [260, 240] width 123 height 18
click at [189, 212] on input "*******" at bounding box center [173, 211] width 177 height 25
type input "**********"
click at [277, 210] on span "Apply" at bounding box center [280, 211] width 26 height 10
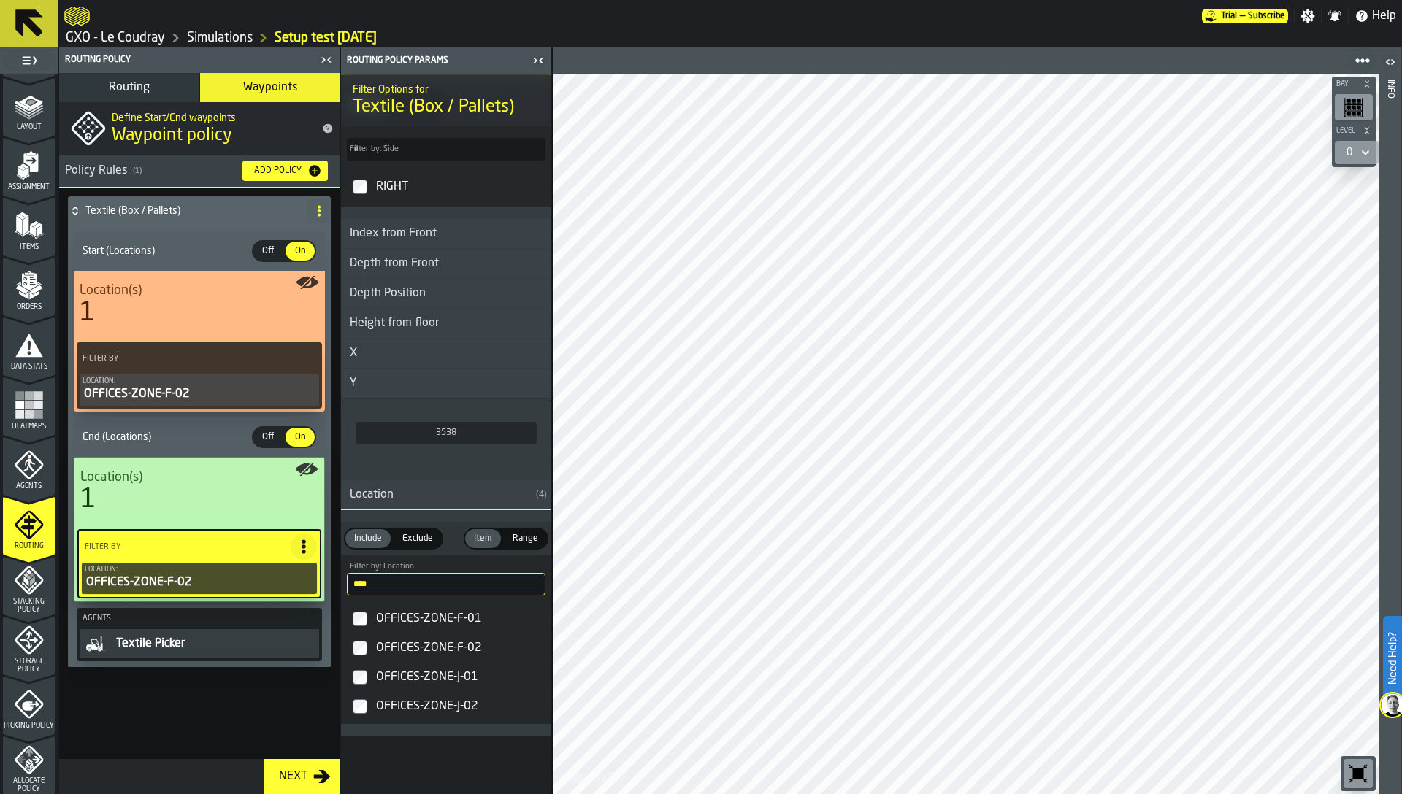
click at [198, 212] on h4 "Textile (Box / Pallets)" at bounding box center [193, 211] width 216 height 12
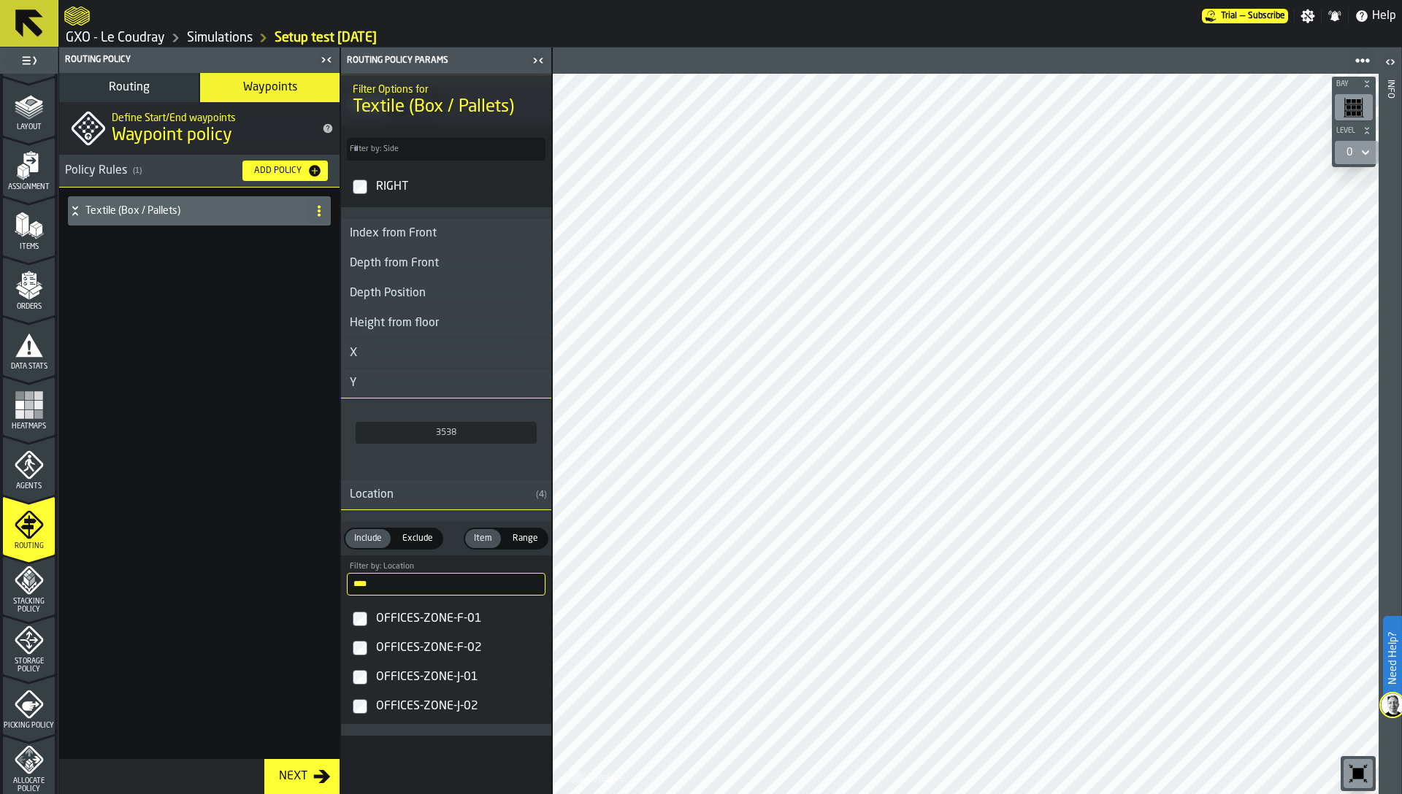
click at [198, 212] on h4 "Textile (Box / Pallets)" at bounding box center [193, 211] width 216 height 12
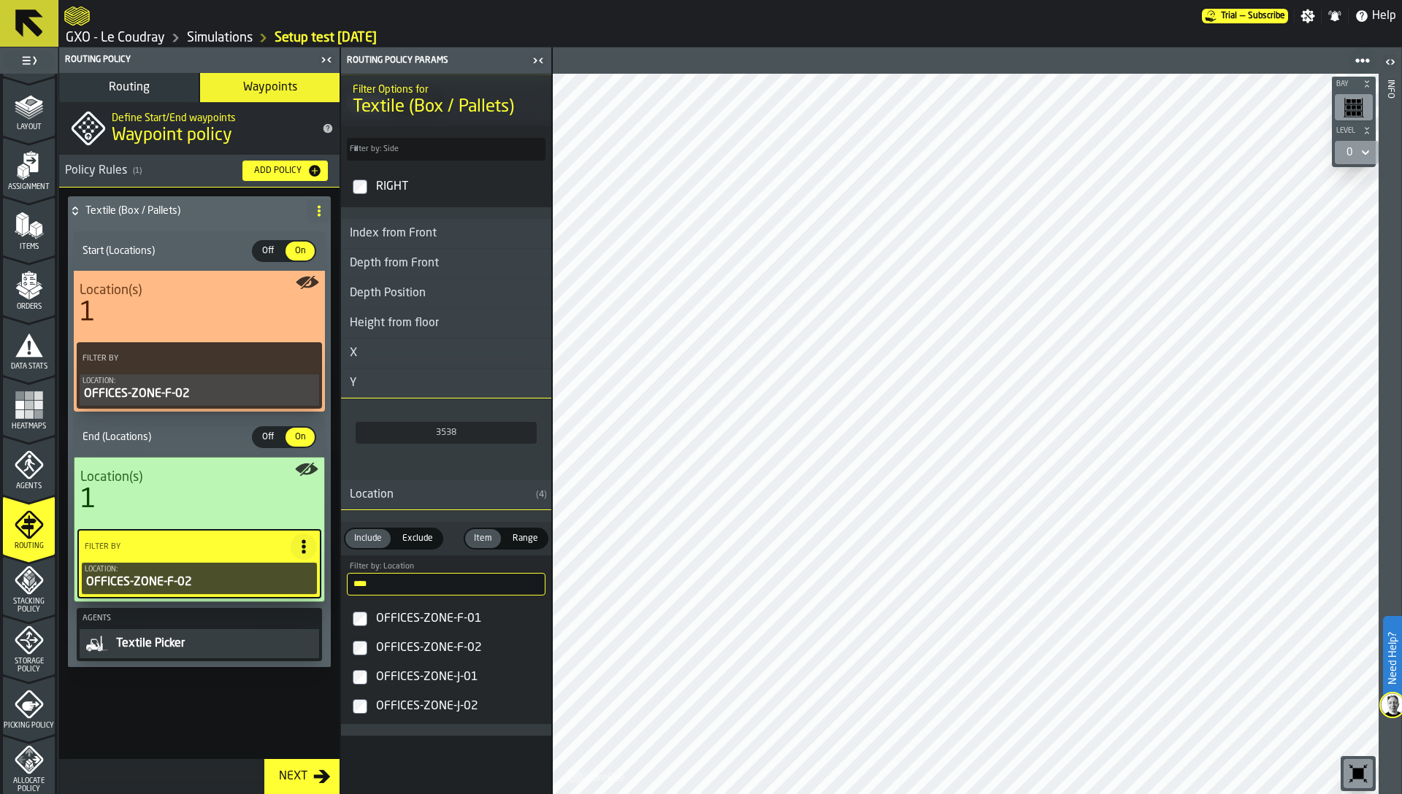
click at [296, 166] on div "Add Policy" at bounding box center [277, 171] width 59 height 10
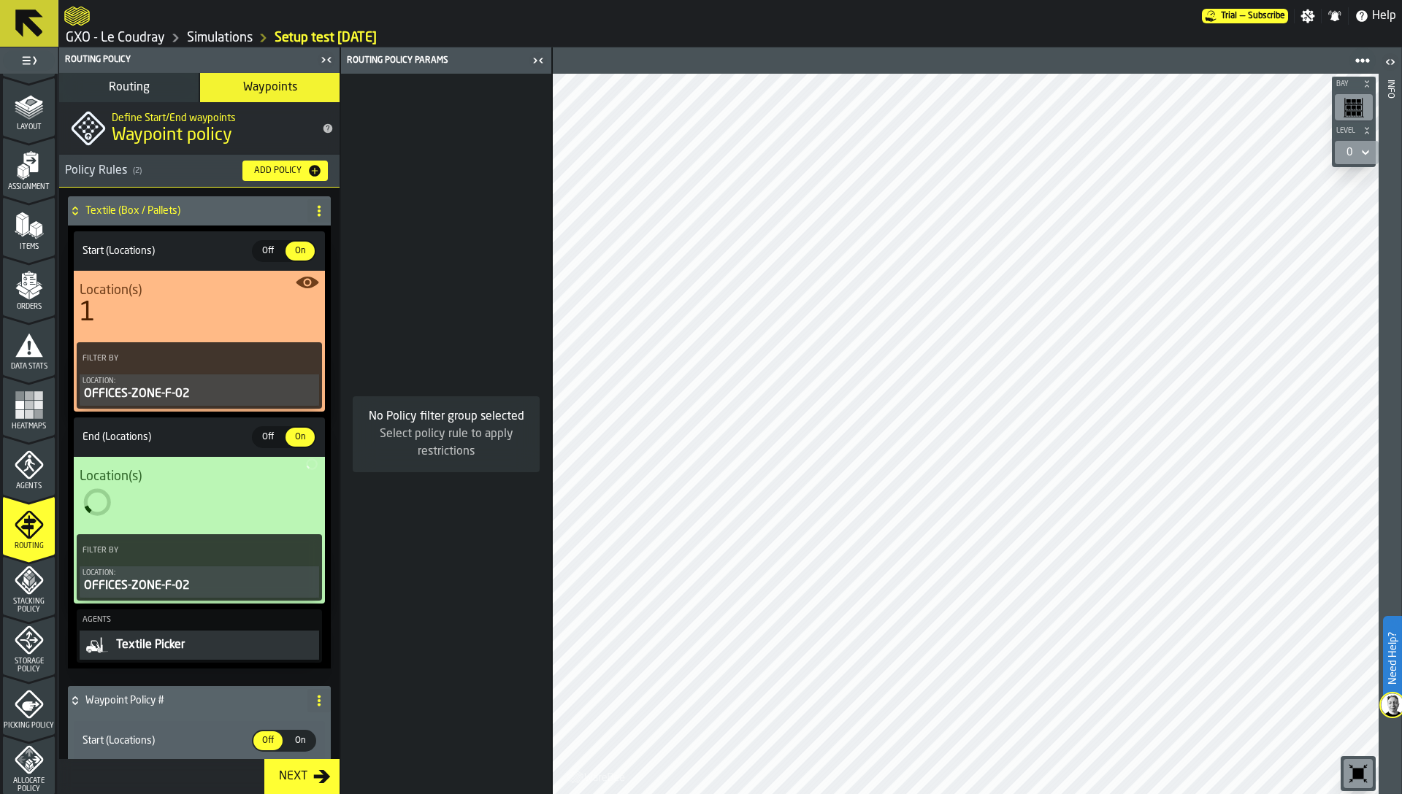
scroll to position [141, 0]
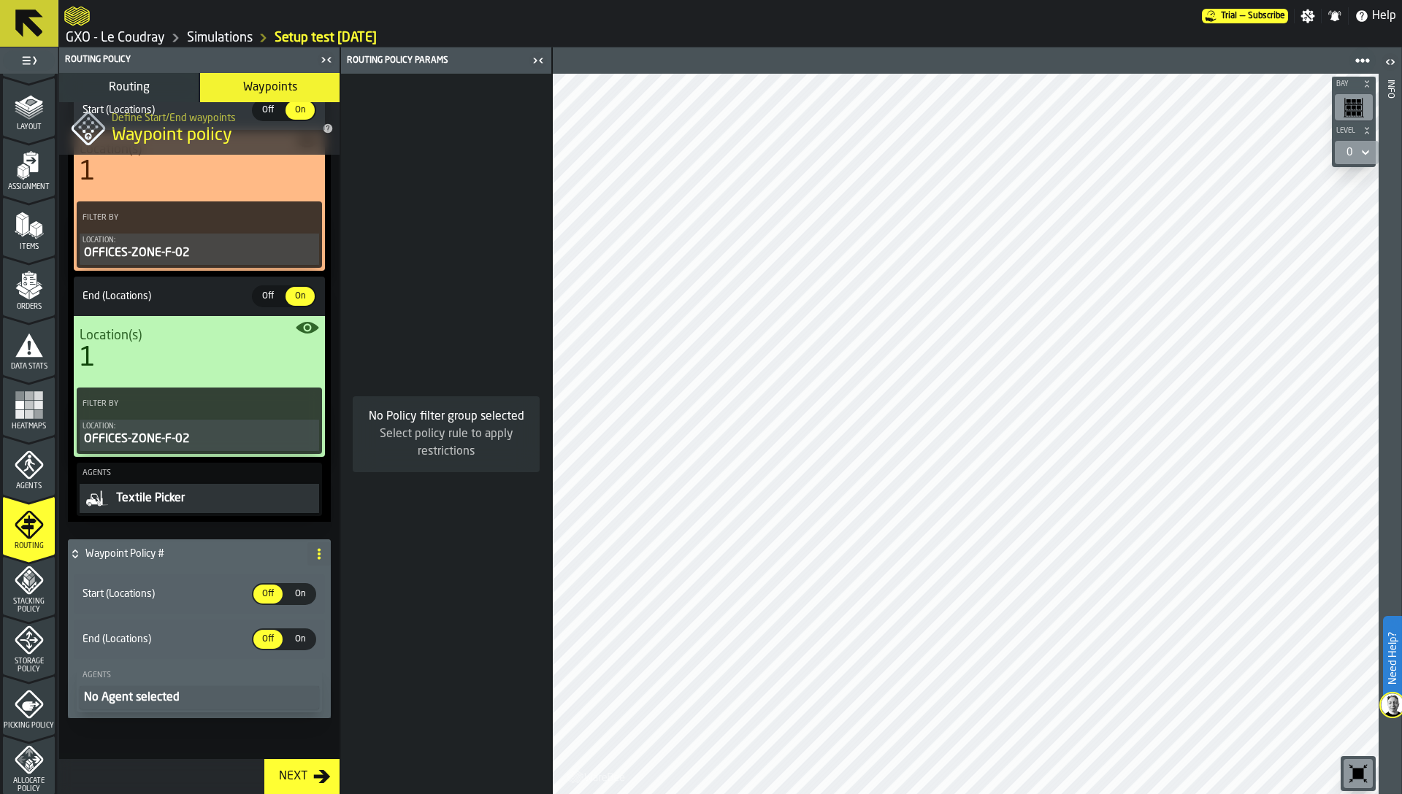
click at [313, 556] on icon at bounding box center [319, 554] width 12 height 12
click at [260, 573] on li "Rename" at bounding box center [256, 583] width 140 height 35
drag, startPoint x: 202, startPoint y: 550, endPoint x: 86, endPoint y: 550, distance: 116.1
click at [86, 550] on input "**********" at bounding box center [173, 554] width 177 height 25
type input "**********"
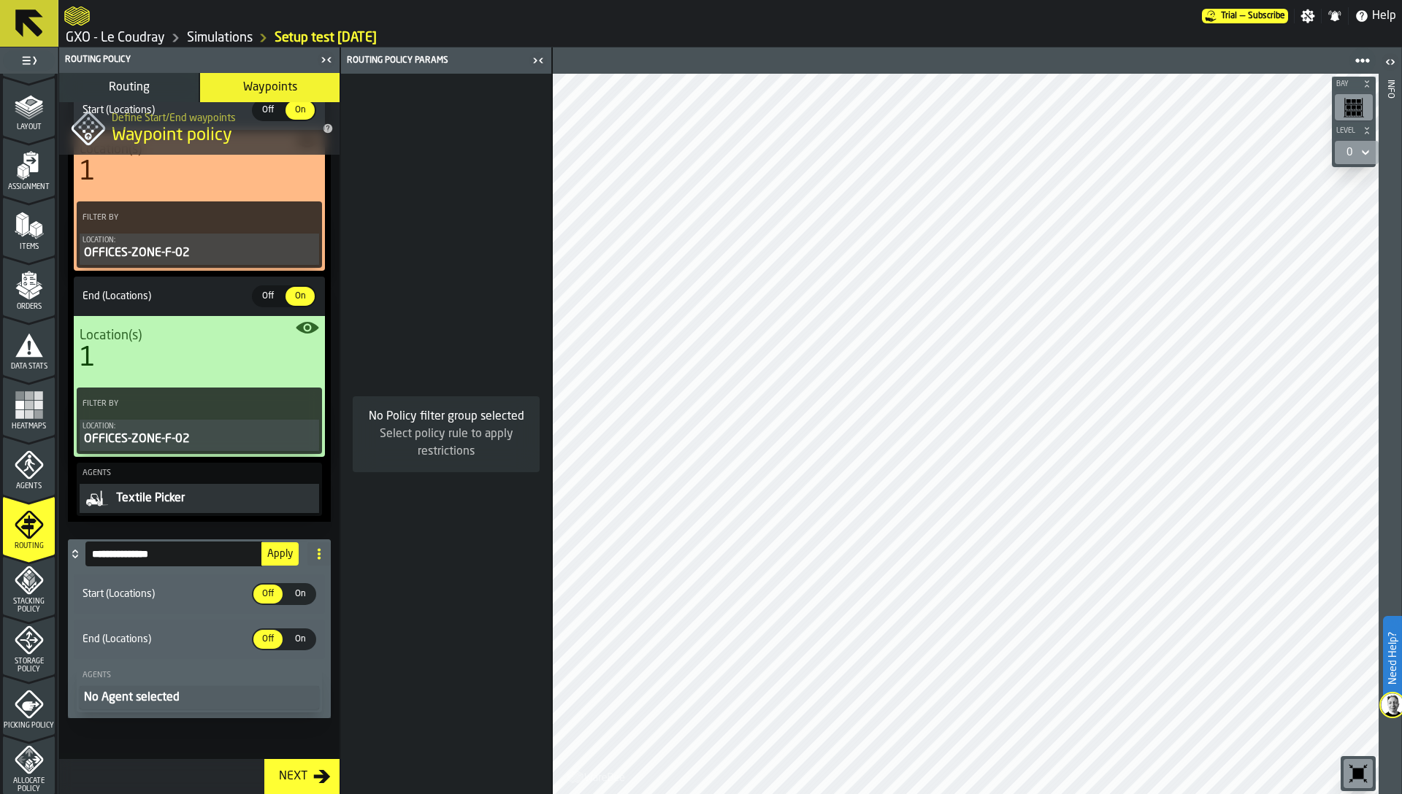
click at [275, 553] on span "Apply" at bounding box center [280, 554] width 26 height 10
click at [288, 595] on span "On" at bounding box center [299, 594] width 23 height 13
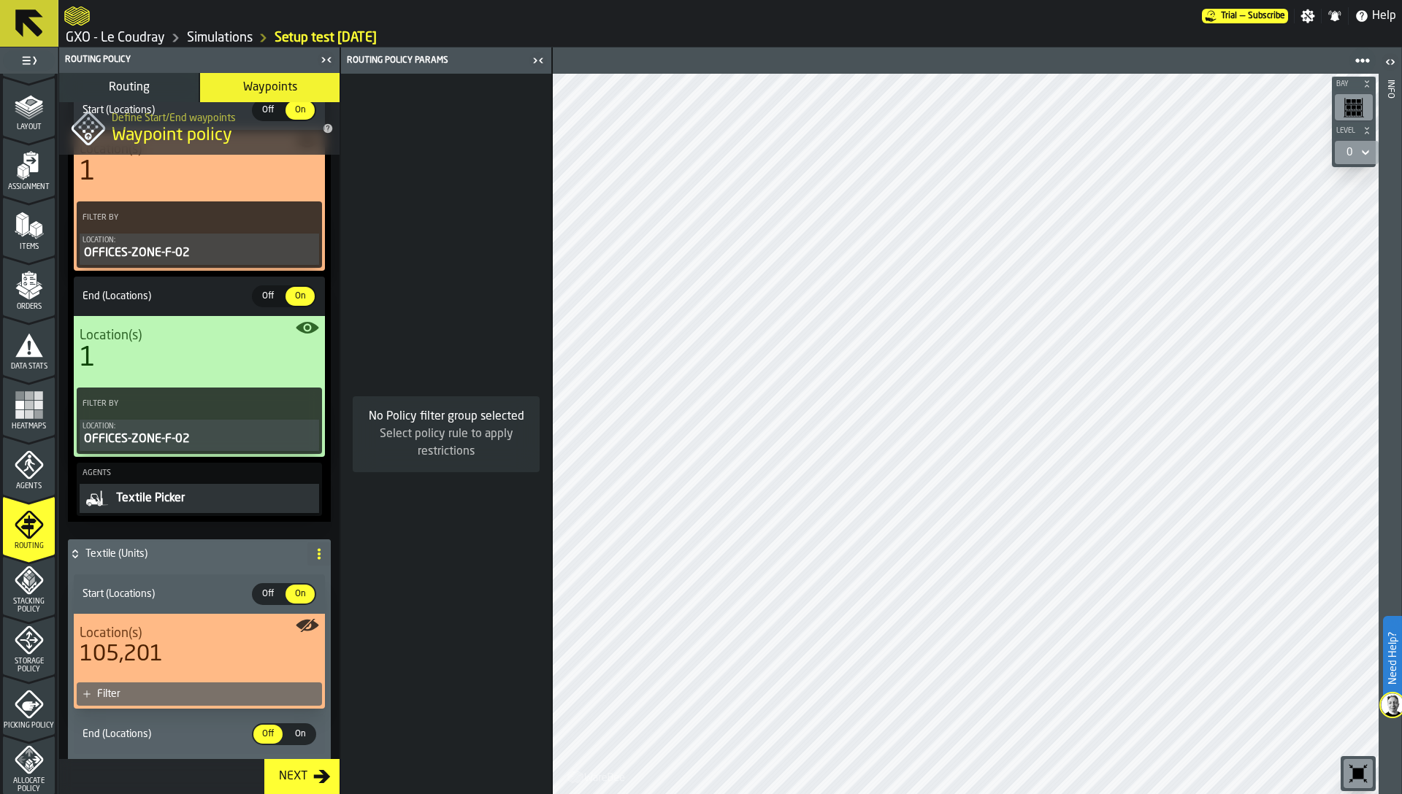
scroll to position [234, 0]
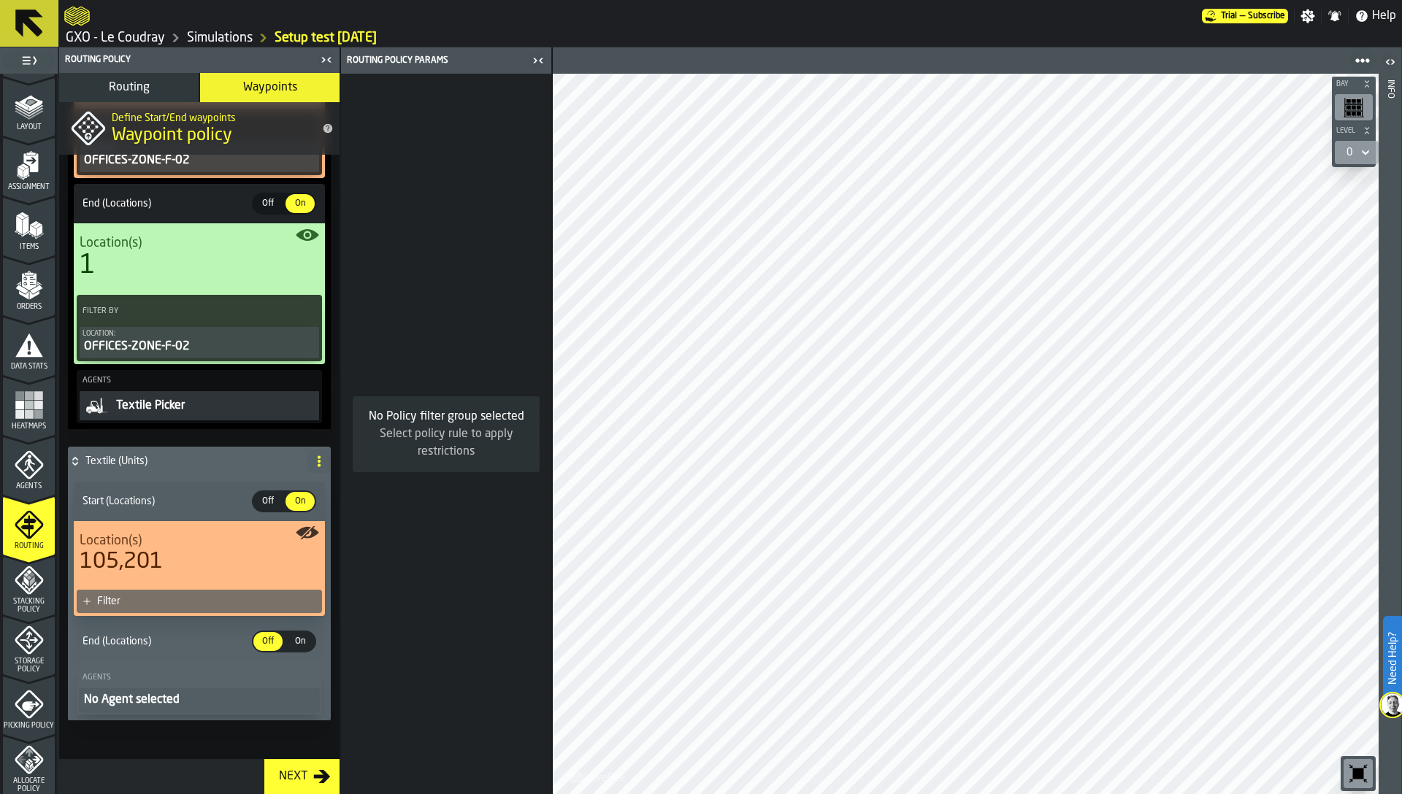
click at [238, 608] on div "Filter" at bounding box center [199, 601] width 245 height 23
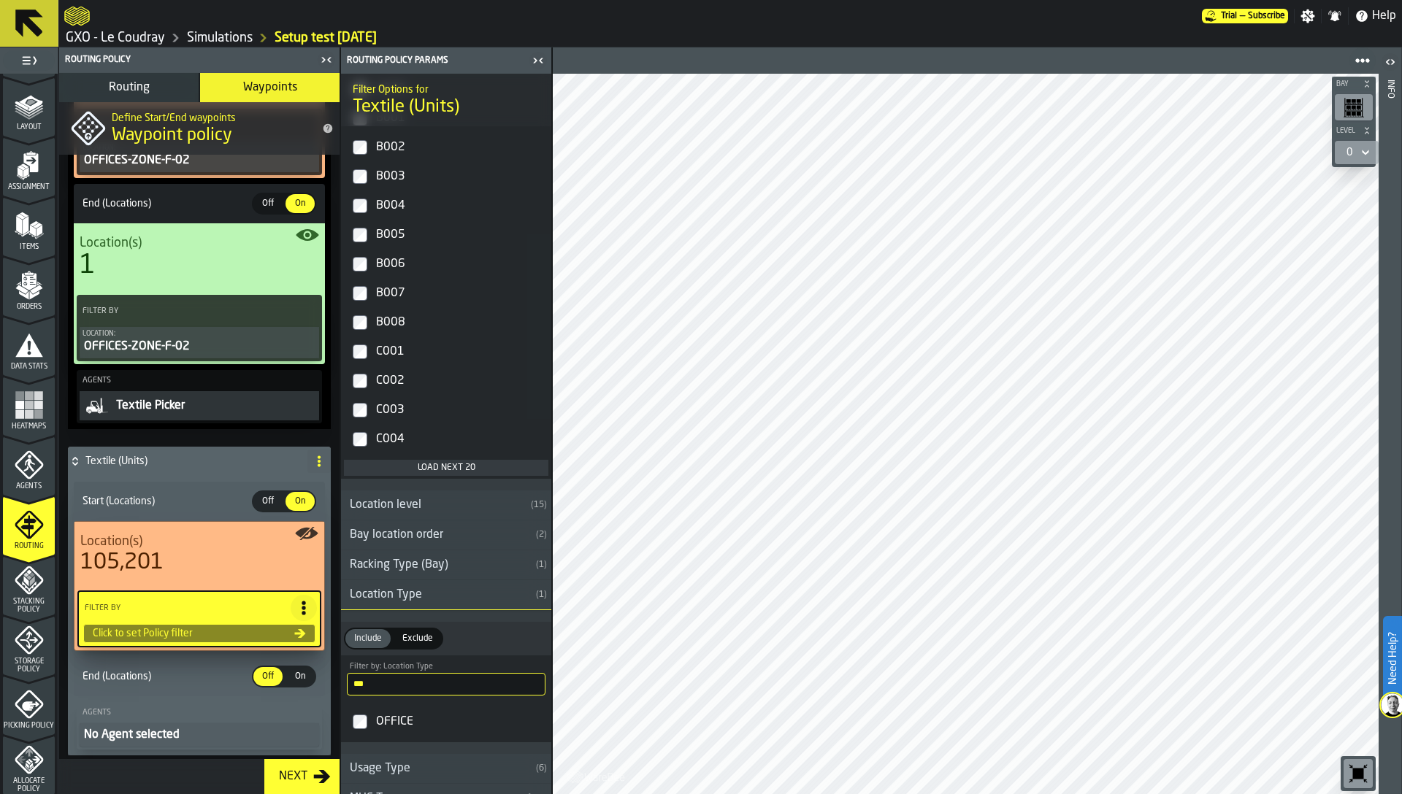
scroll to position [2173, 0]
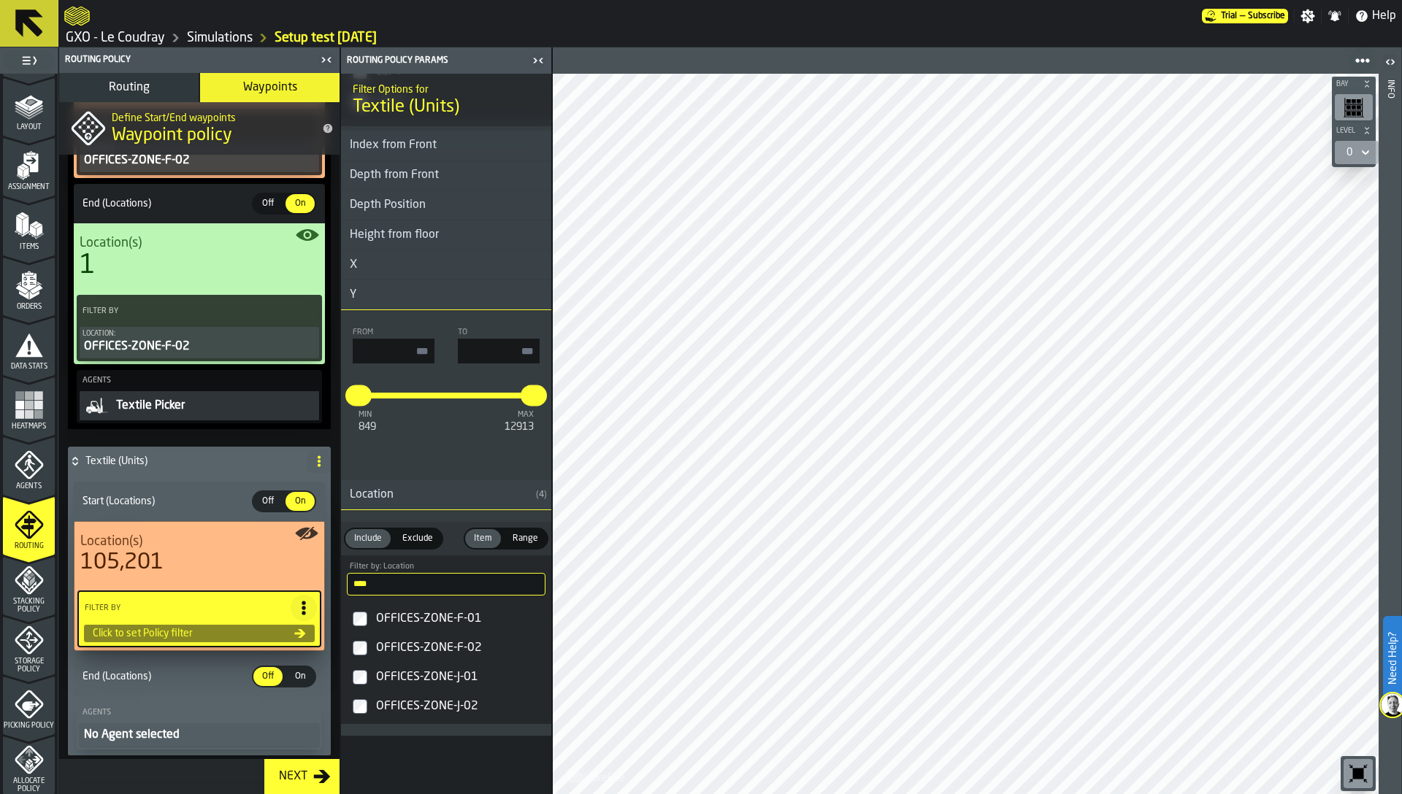
click at [434, 620] on div "OFFICES-ZONE-F-01" at bounding box center [459, 618] width 172 height 23
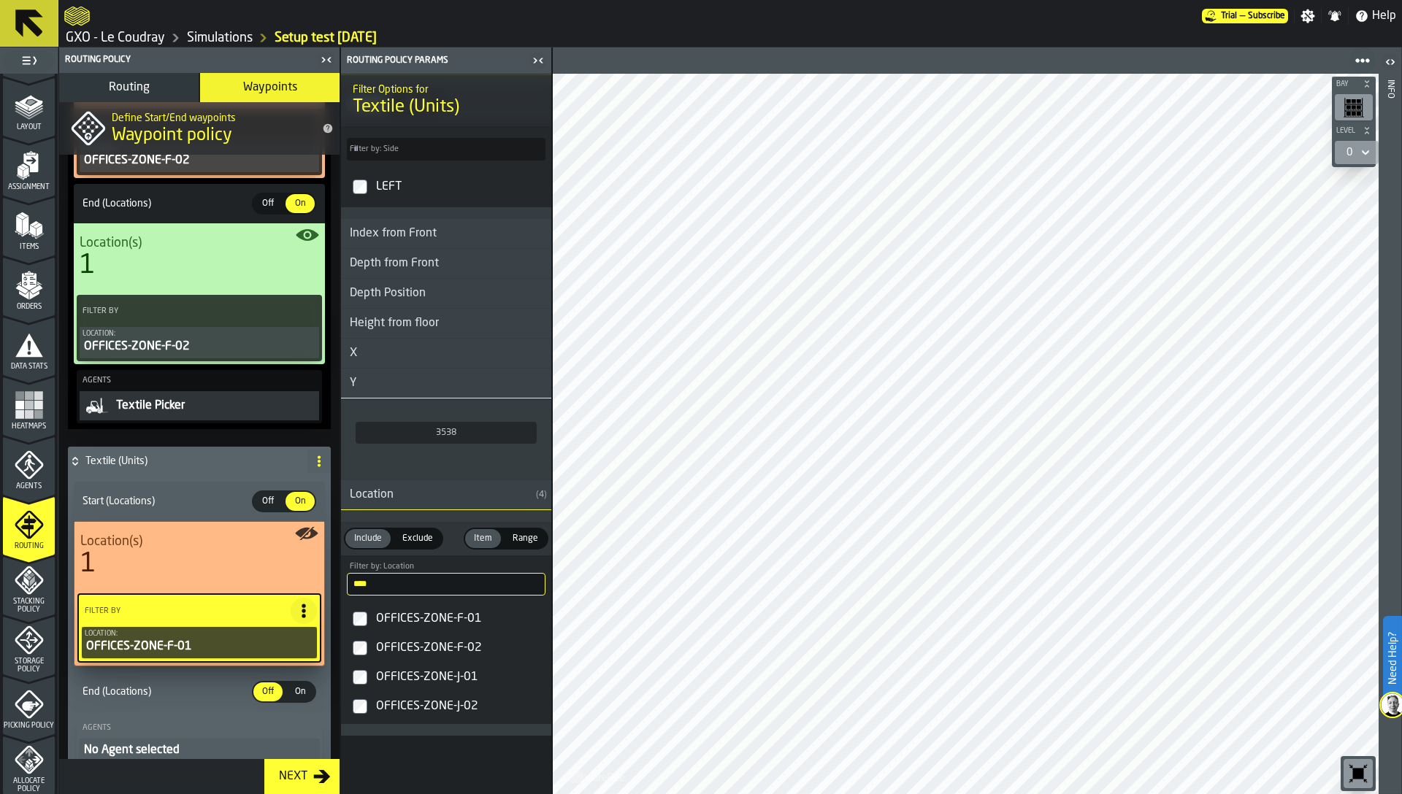
scroll to position [286, 0]
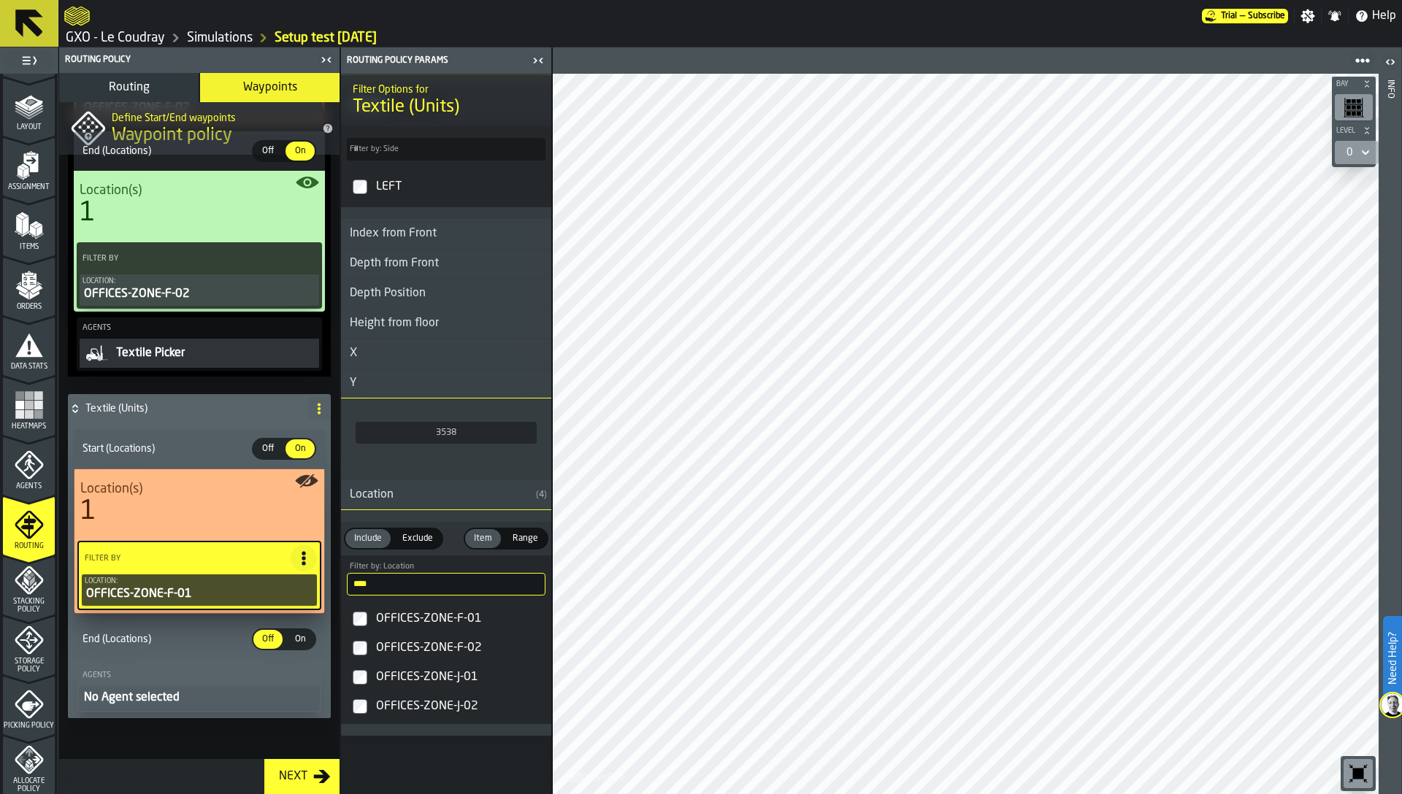
click at [291, 637] on span "On" at bounding box center [299, 639] width 23 height 13
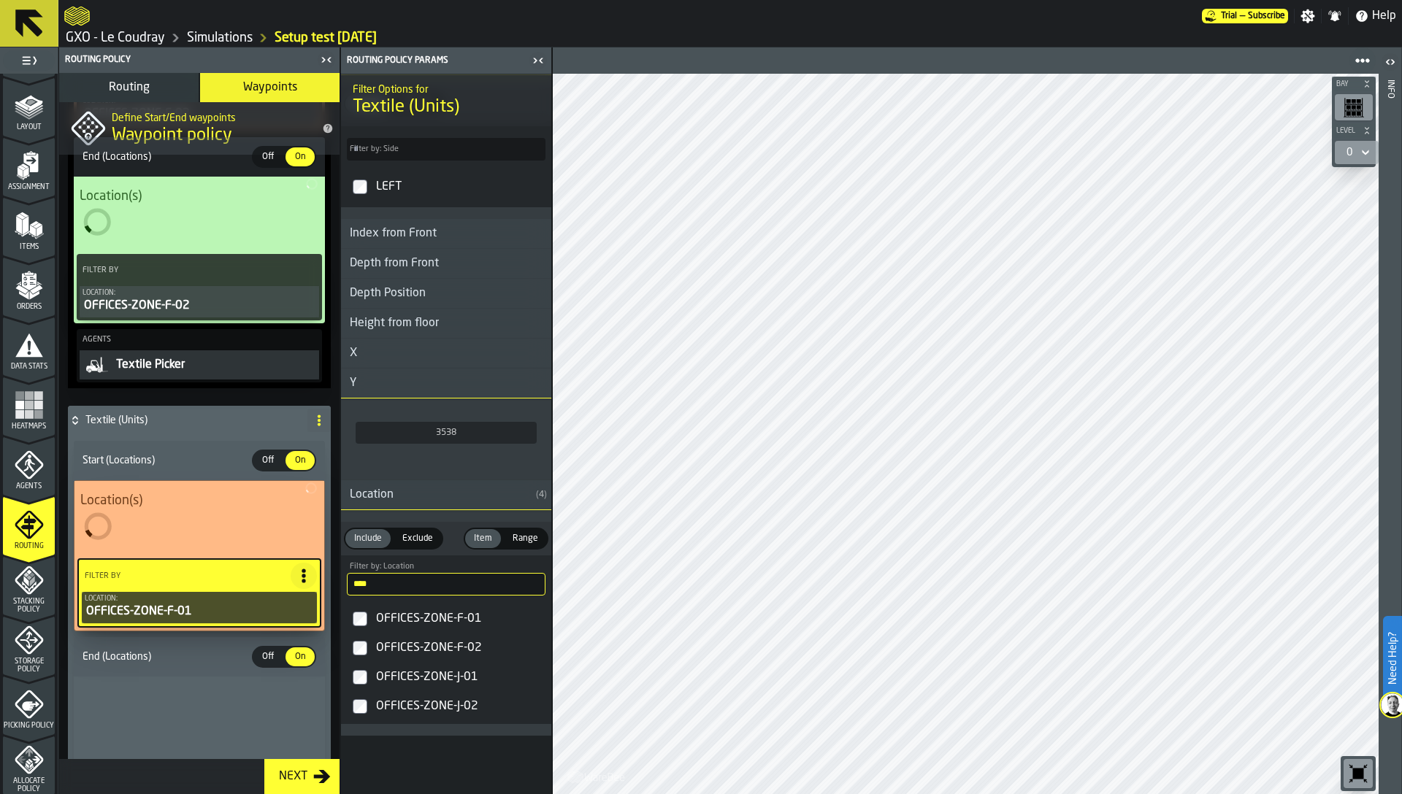
scroll to position [292, 0]
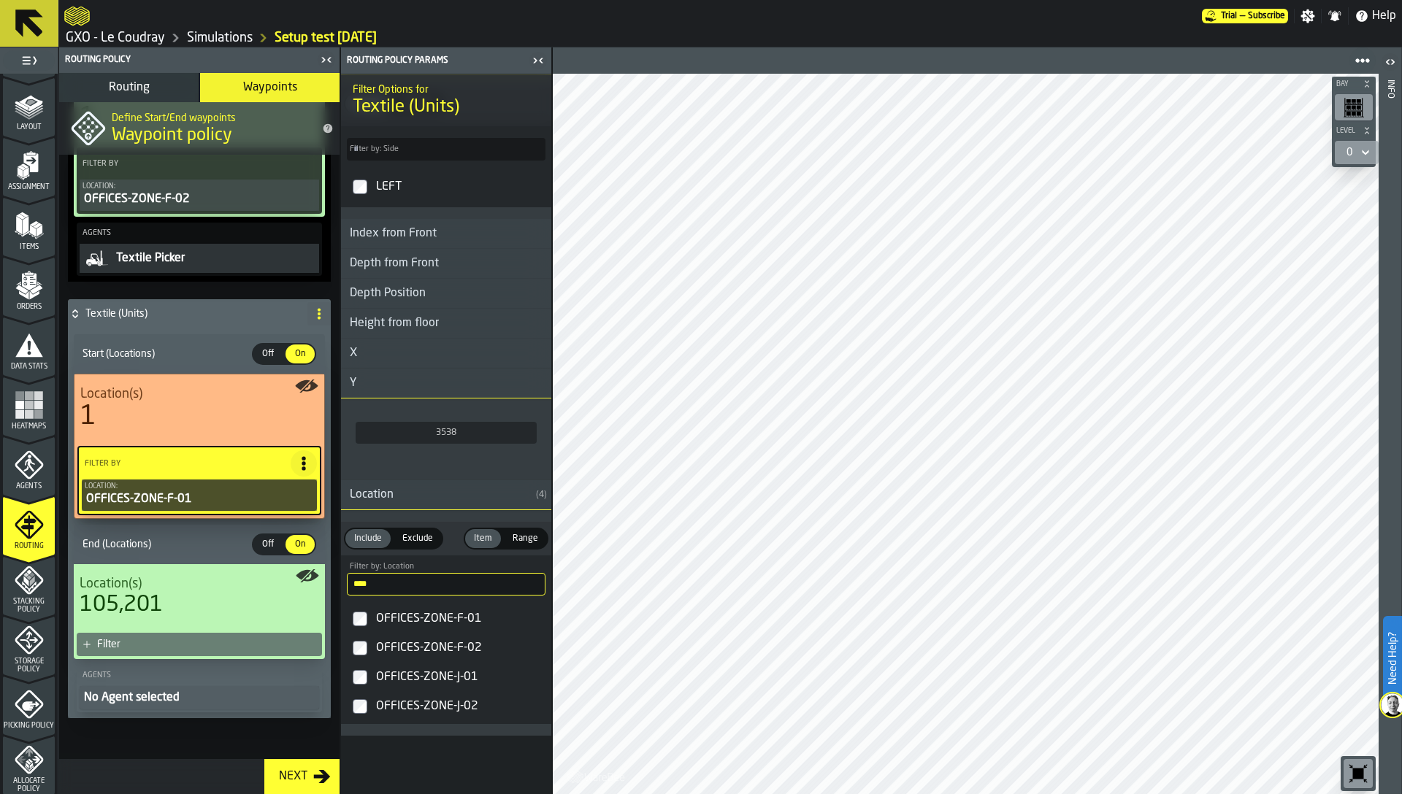
click at [187, 642] on div "Filter" at bounding box center [206, 645] width 219 height 12
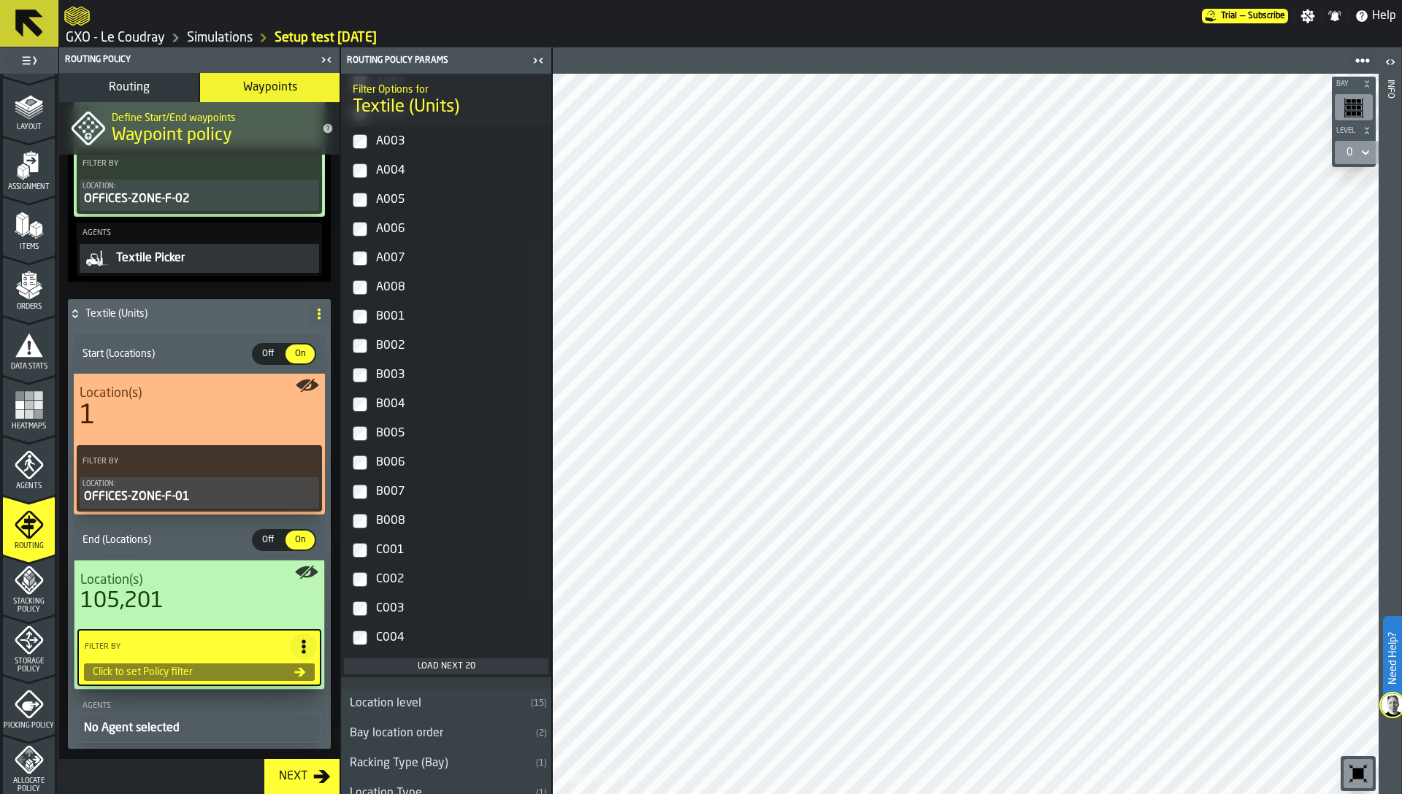
scroll to position [2061, 0]
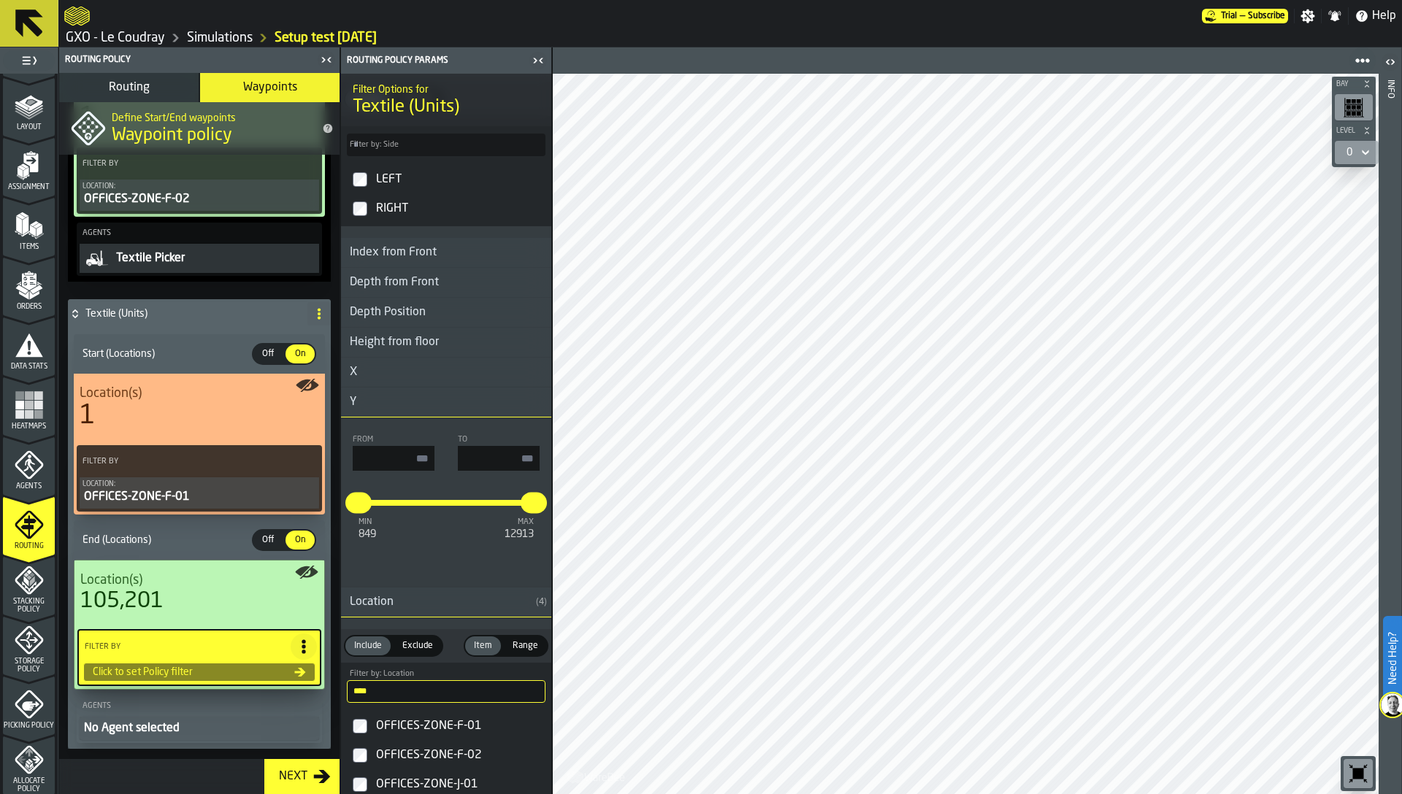
click at [380, 694] on input "****" at bounding box center [446, 691] width 199 height 23
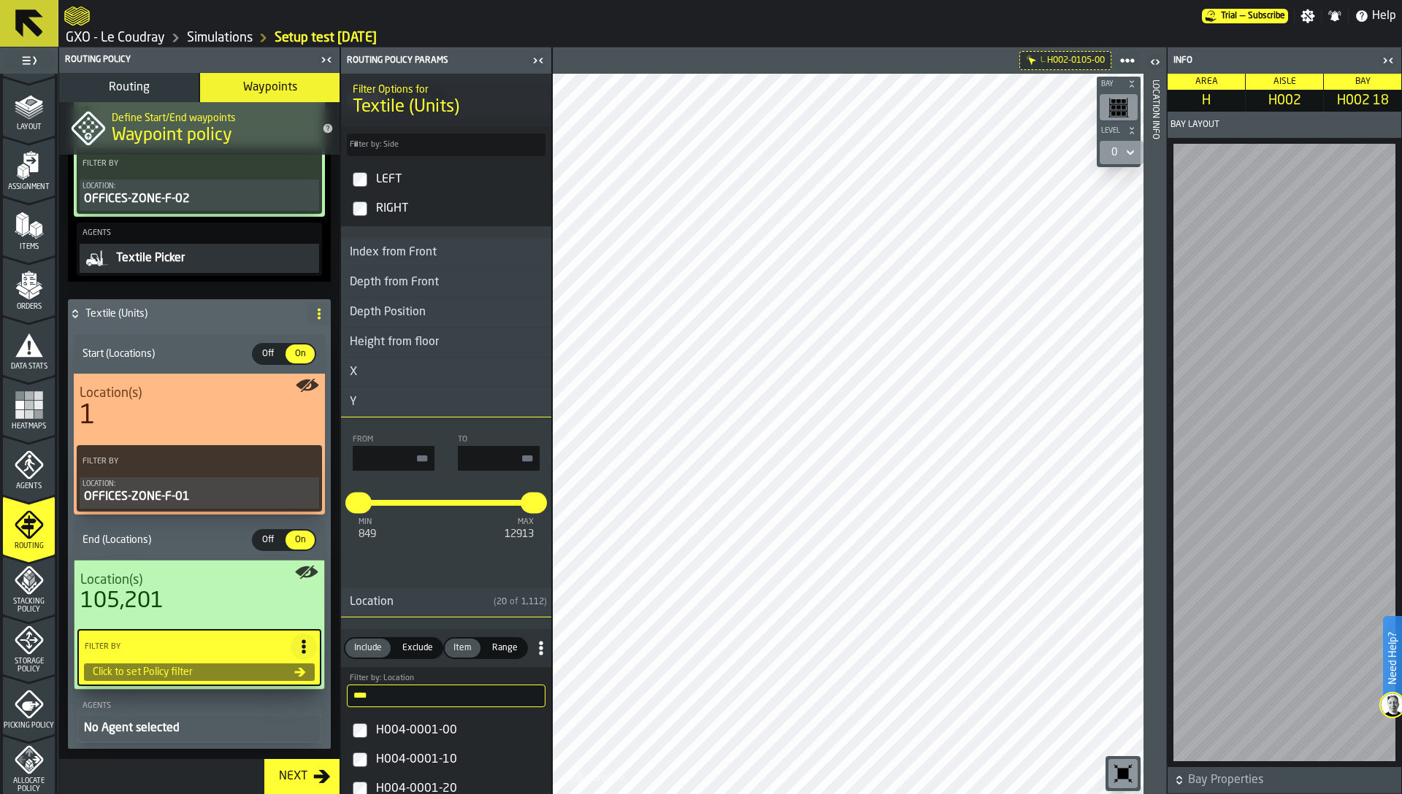
click at [1159, 112] on div "Location Info" at bounding box center [1155, 434] width 10 height 714
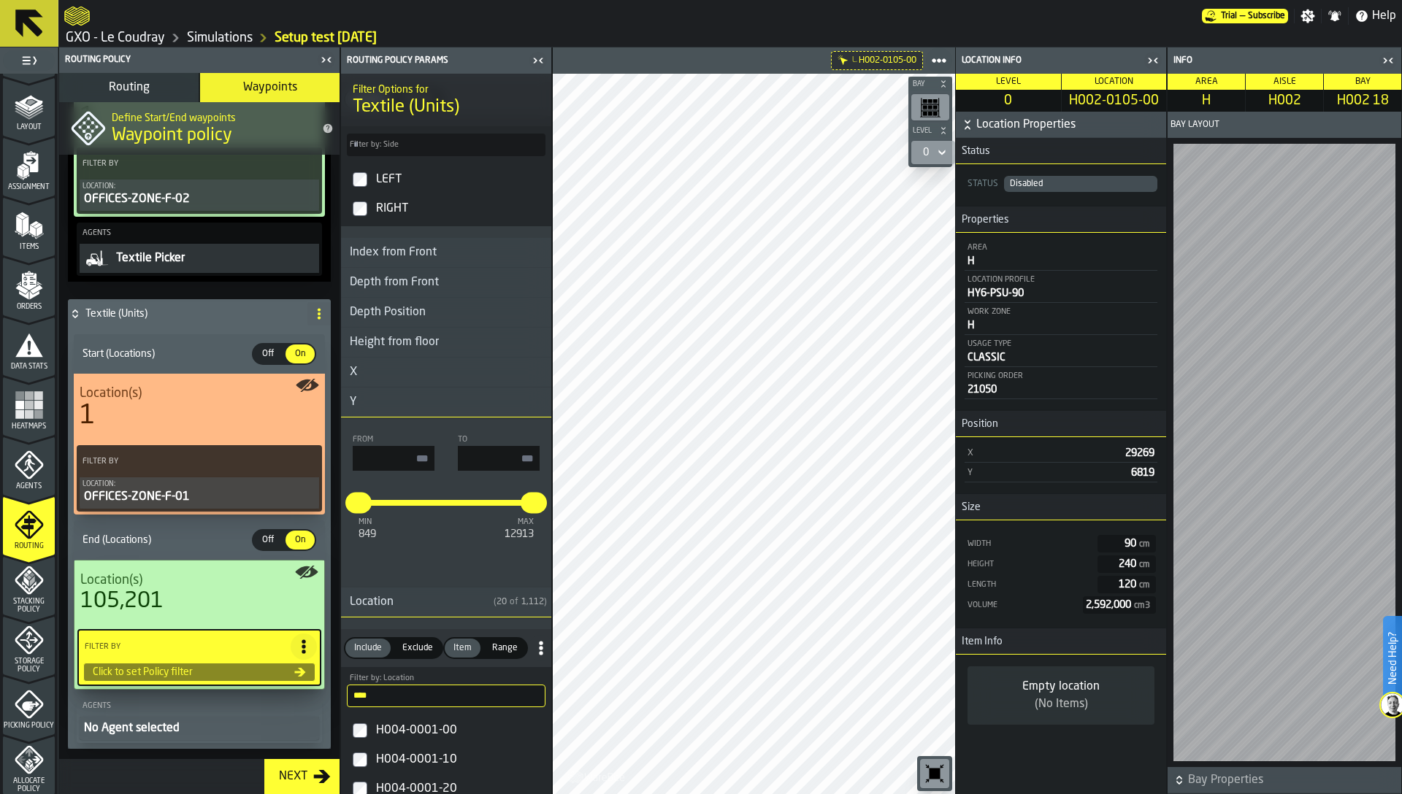
click at [1097, 101] on span "H002-0105-00" at bounding box center [1113, 101] width 99 height 16
copy span "H002-0105-00"
click at [433, 691] on input "****" at bounding box center [446, 696] width 199 height 23
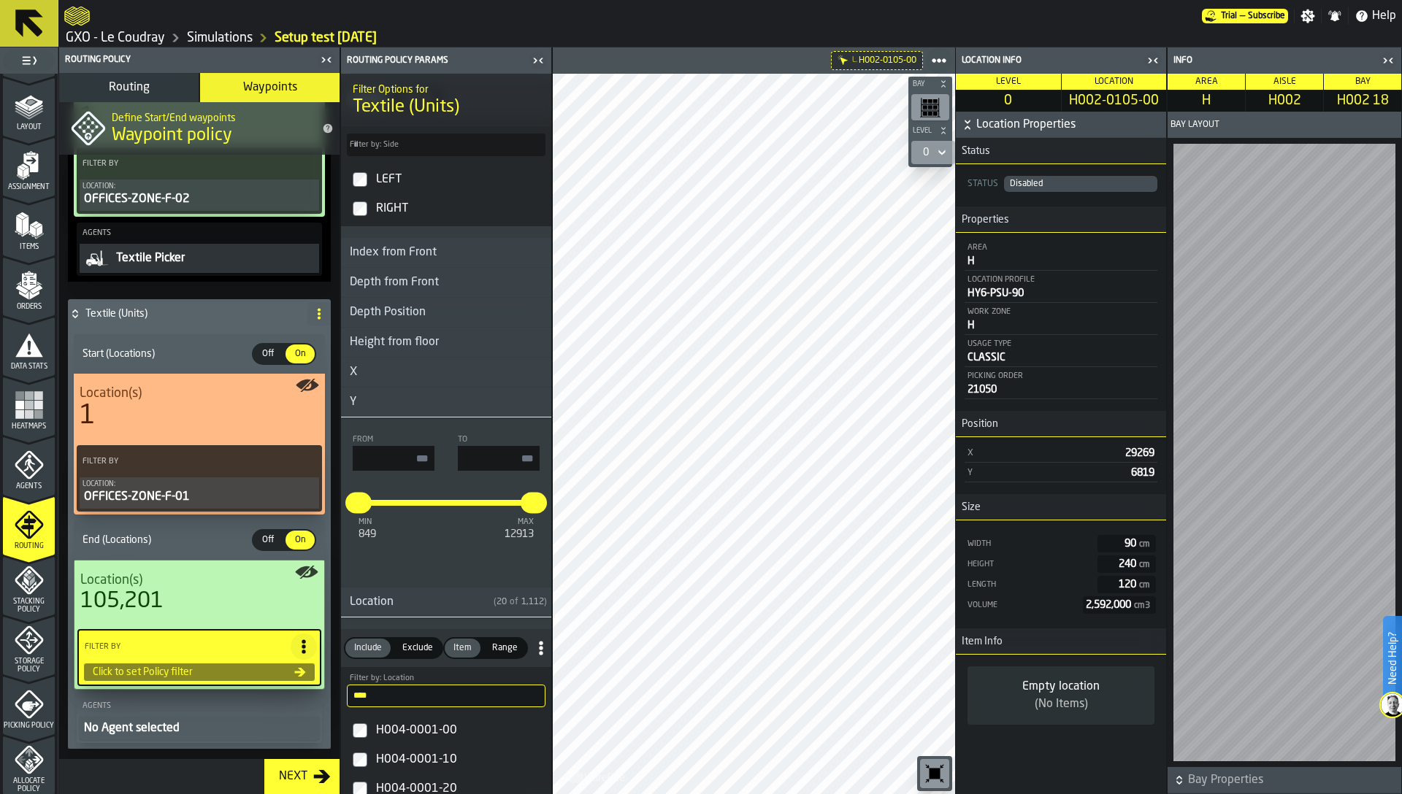
click at [433, 691] on input "****" at bounding box center [446, 696] width 199 height 23
paste input "********"
type input "**********"
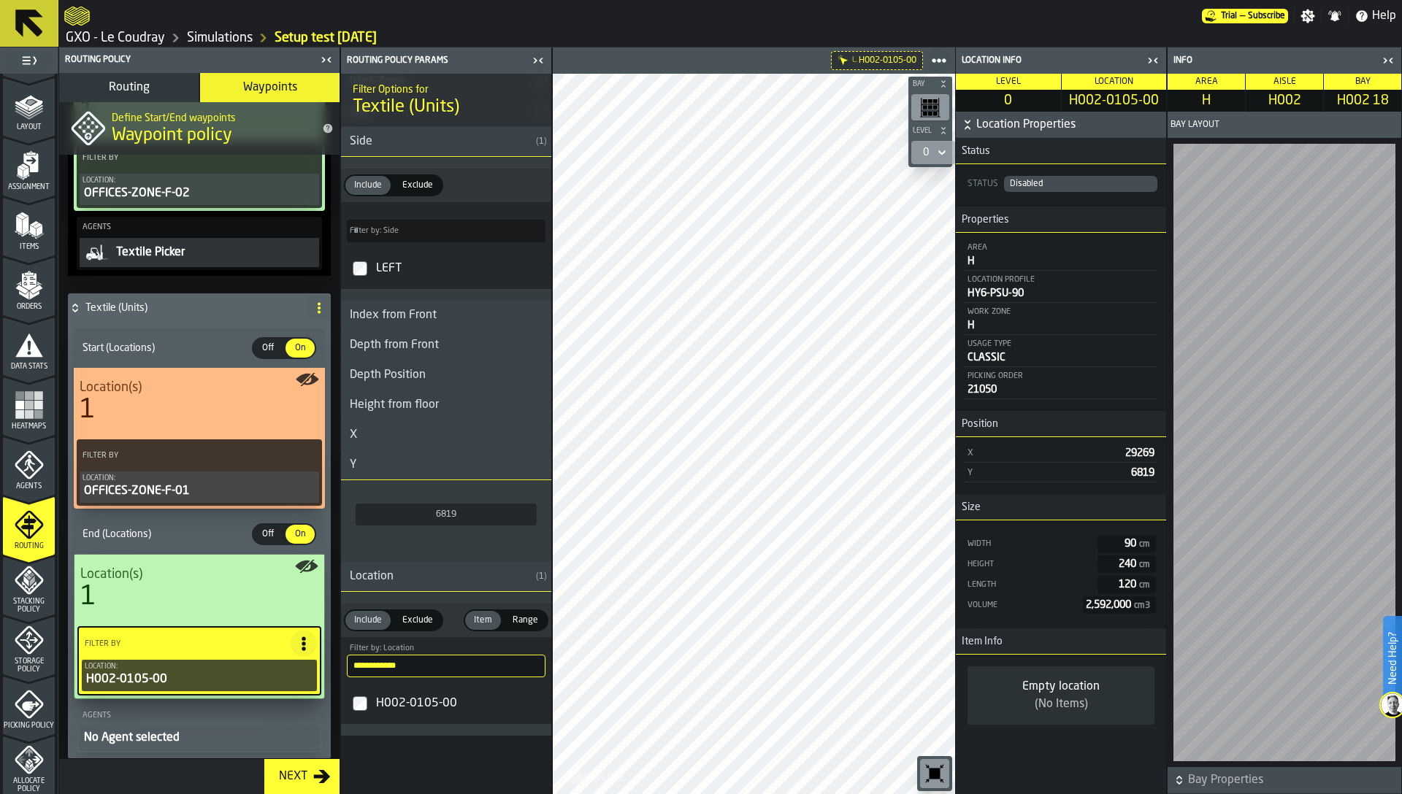
scroll to position [381, 0]
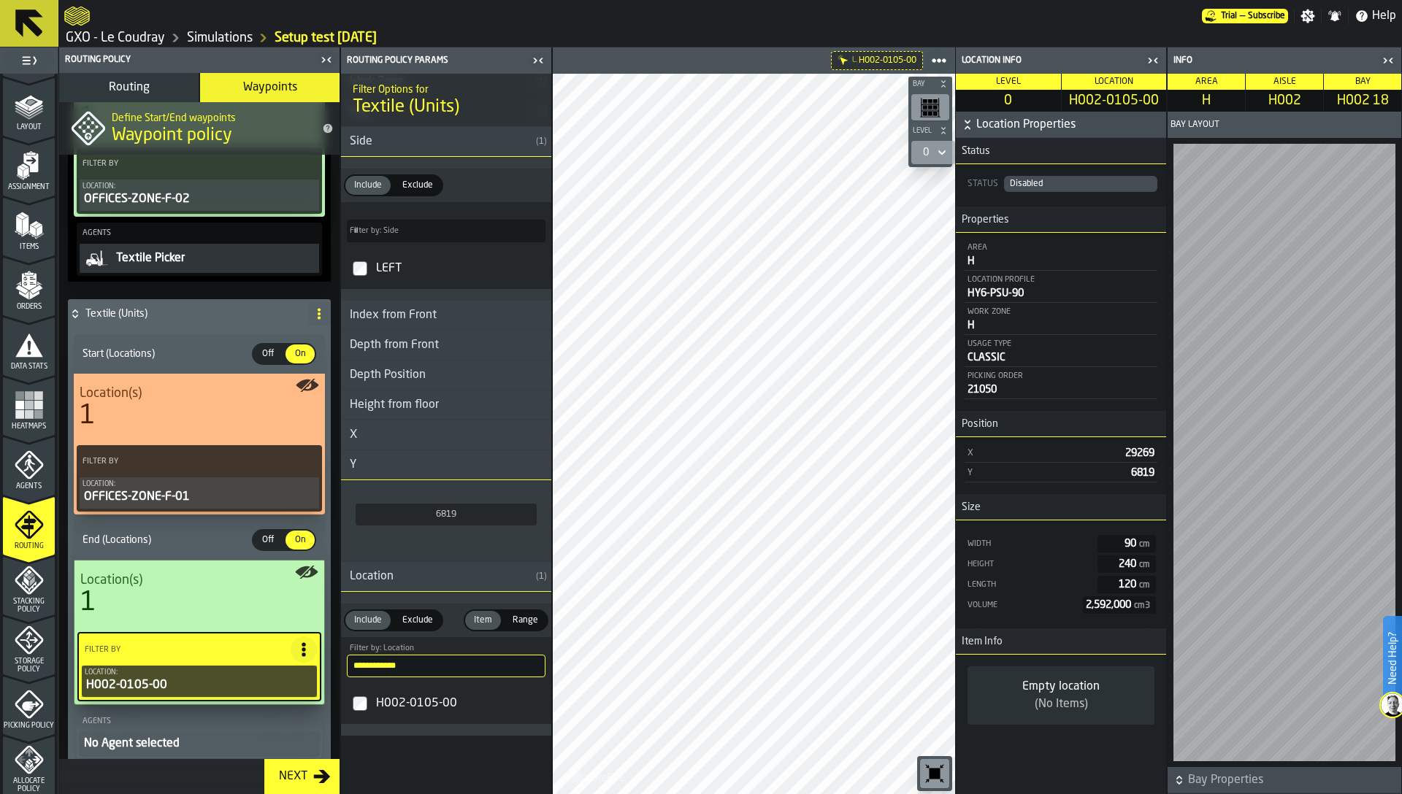
click at [1159, 57] on icon "button-toggle-Close me" at bounding box center [1153, 61] width 18 height 18
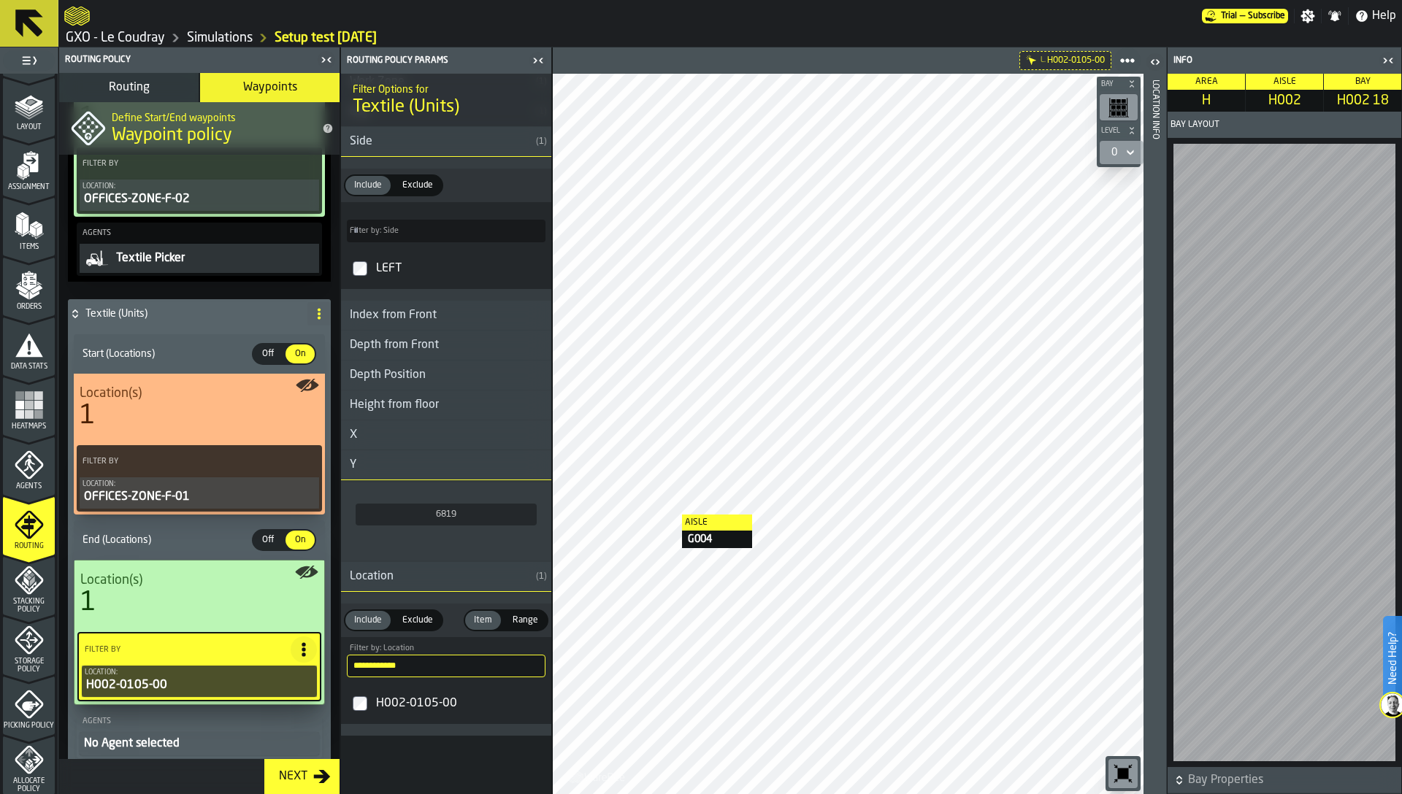
scroll to position [427, 0]
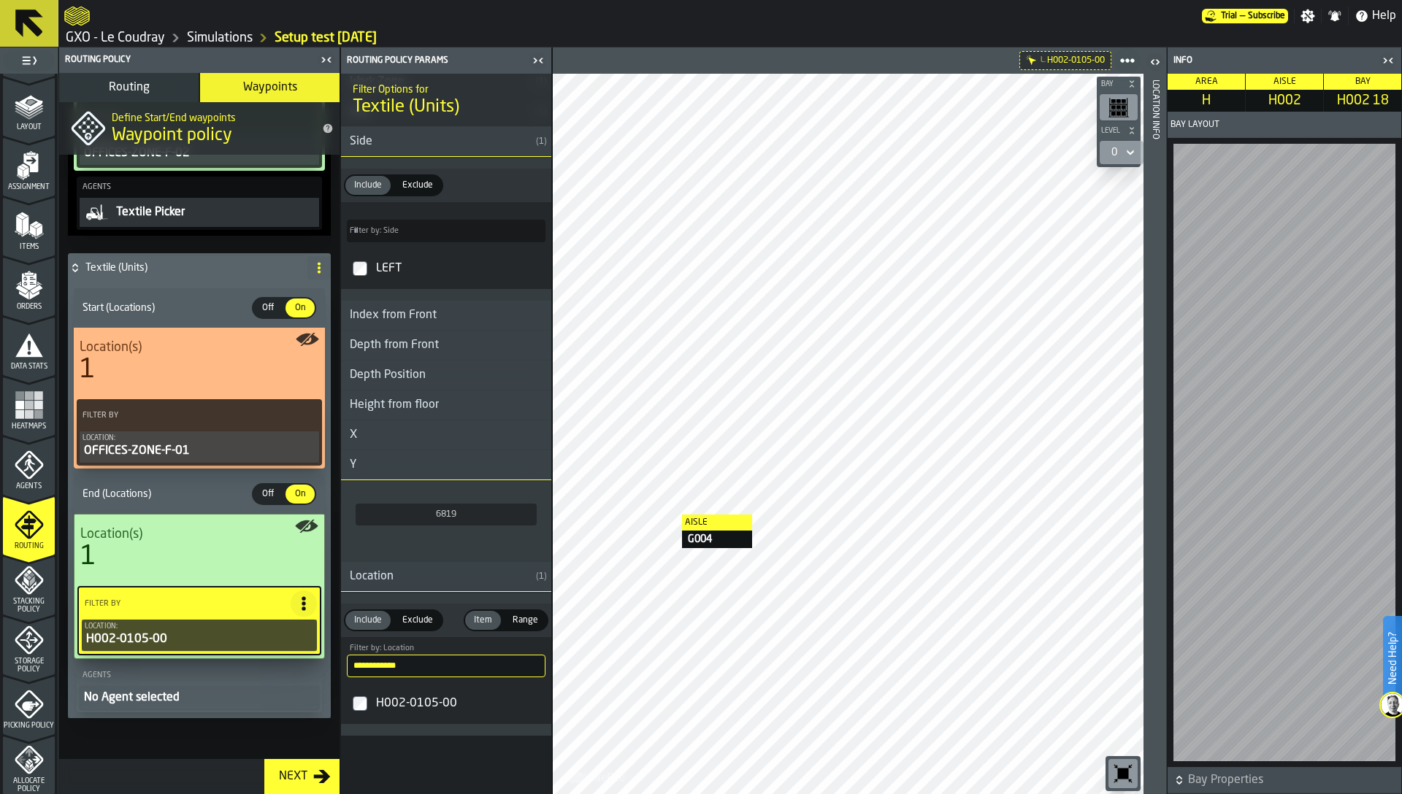
drag, startPoint x: 194, startPoint y: 697, endPoint x: 264, endPoint y: 607, distance: 113.5
click at [193, 697] on div "No Agent selected" at bounding box center [199, 698] width 234 height 18
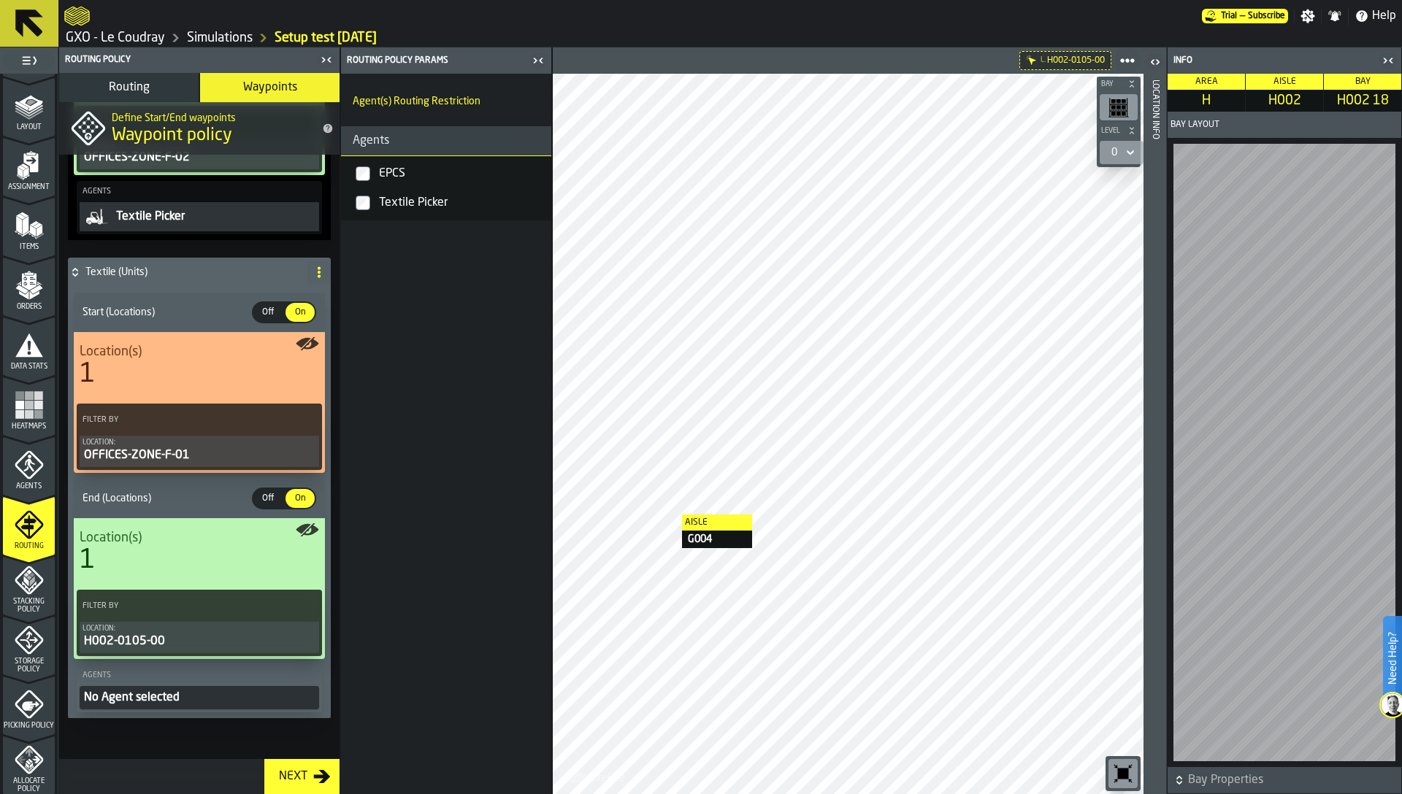
scroll to position [423, 0]
click at [423, 206] on div "Textile Picker" at bounding box center [460, 202] width 169 height 23
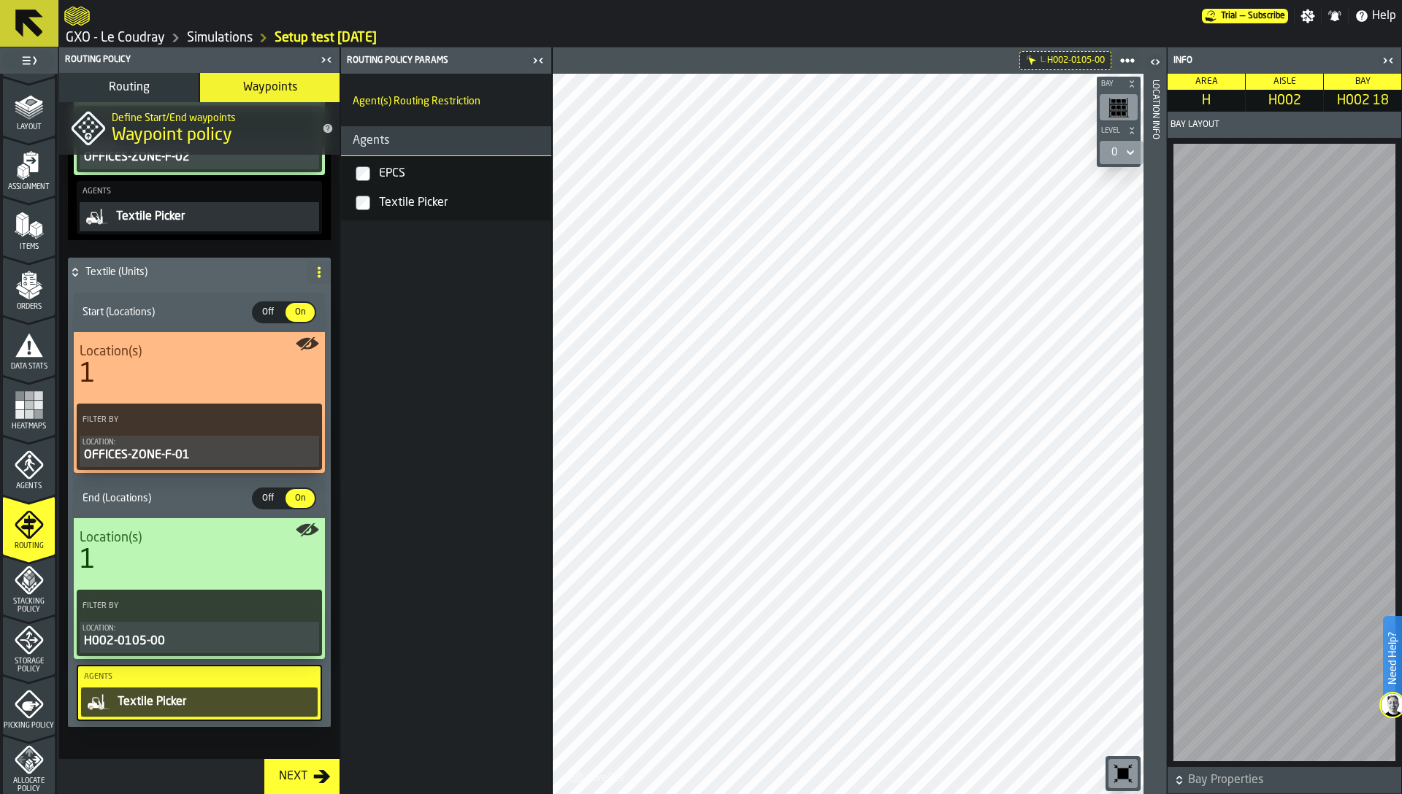
click at [169, 275] on h4 "Textile (Units)" at bounding box center [193, 272] width 216 height 12
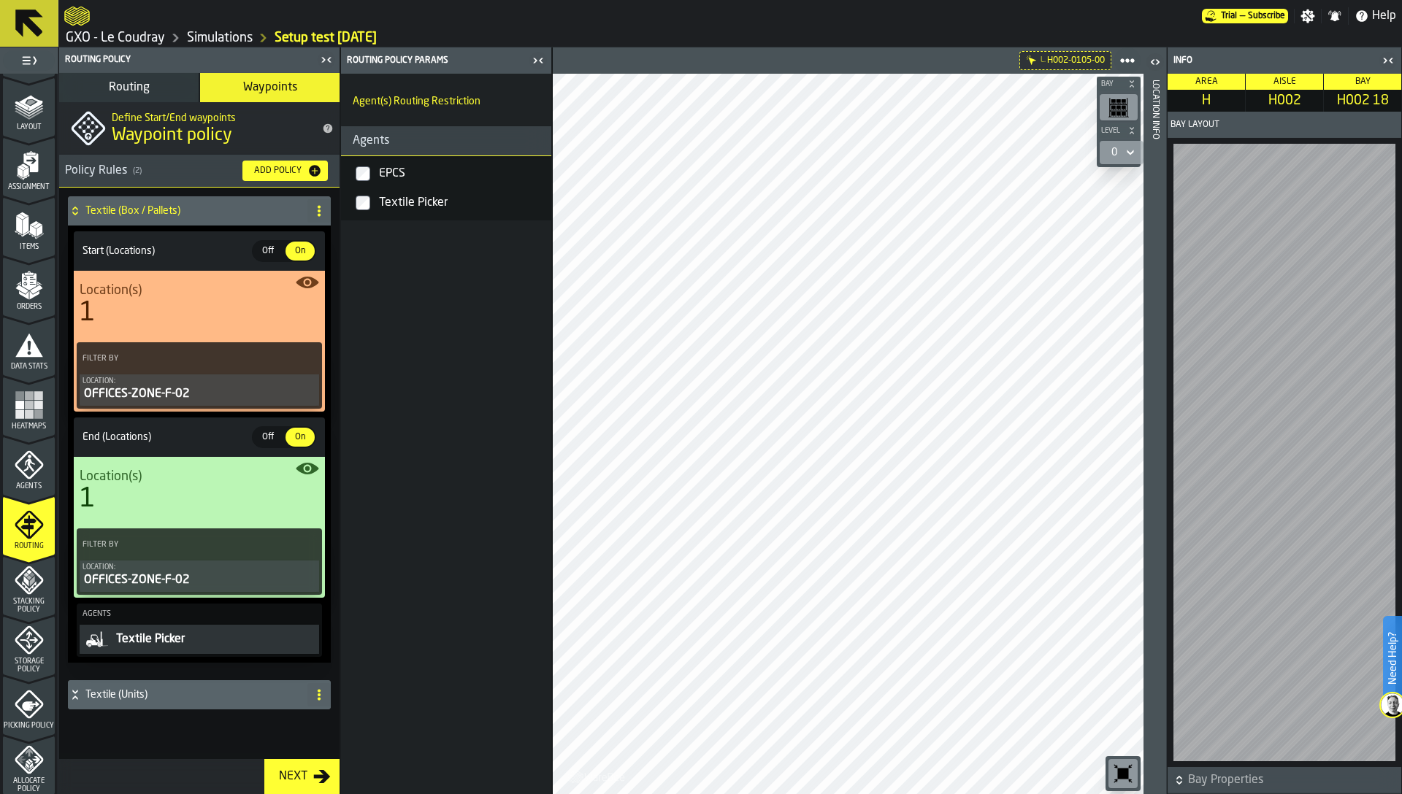
scroll to position [0, 0]
click at [174, 694] on h4 "Textile (Units)" at bounding box center [193, 695] width 216 height 12
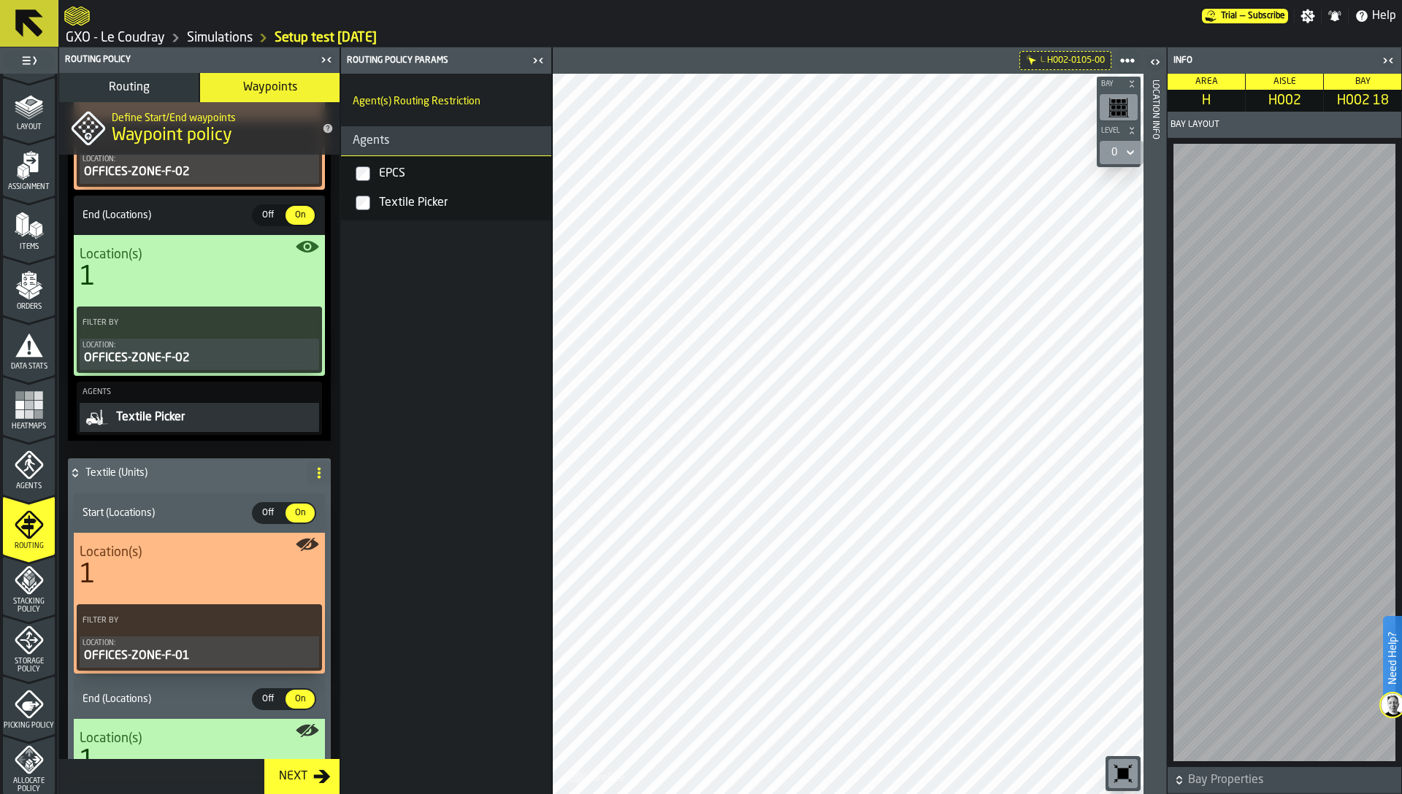
scroll to position [329, 0]
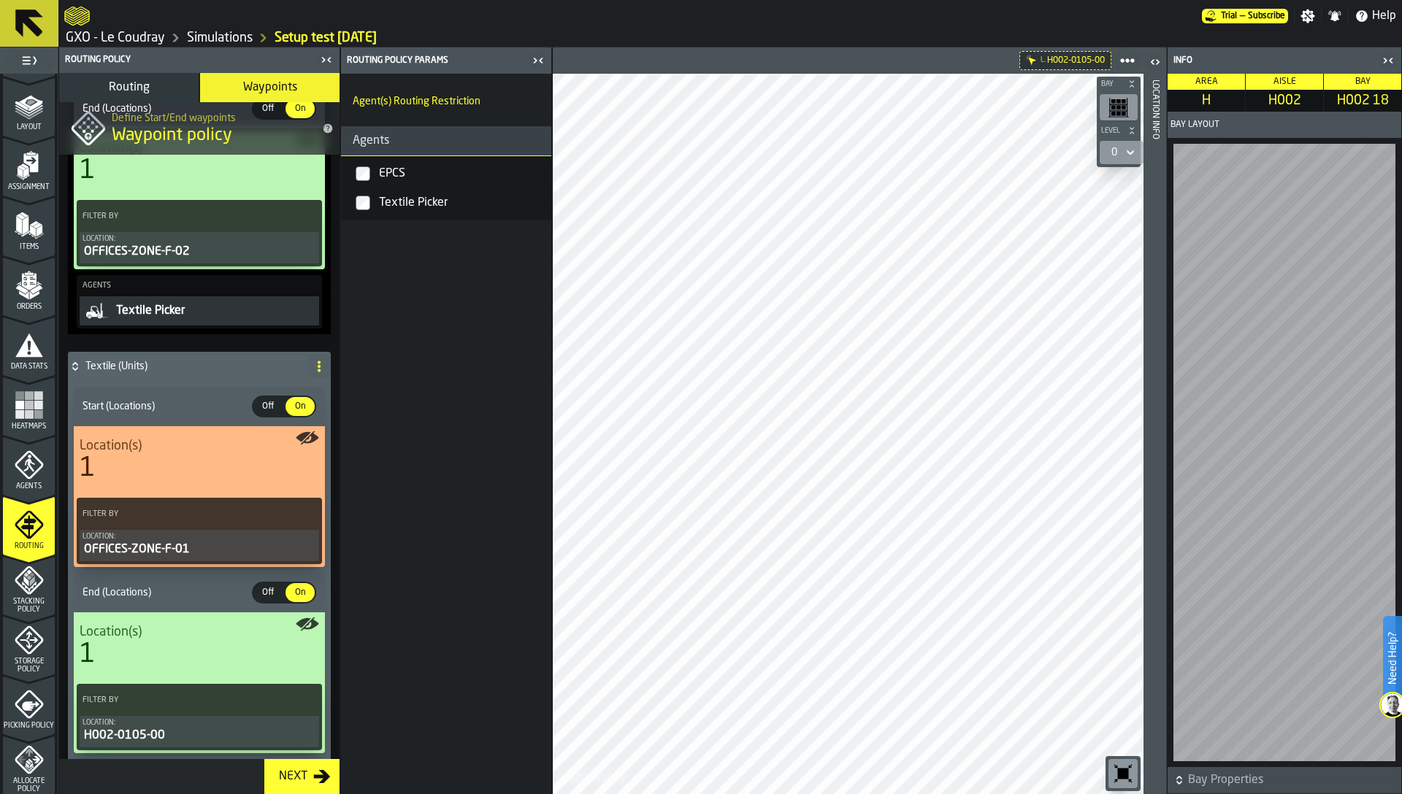
click at [194, 730] on div "H002-0105-00" at bounding box center [199, 736] width 234 height 18
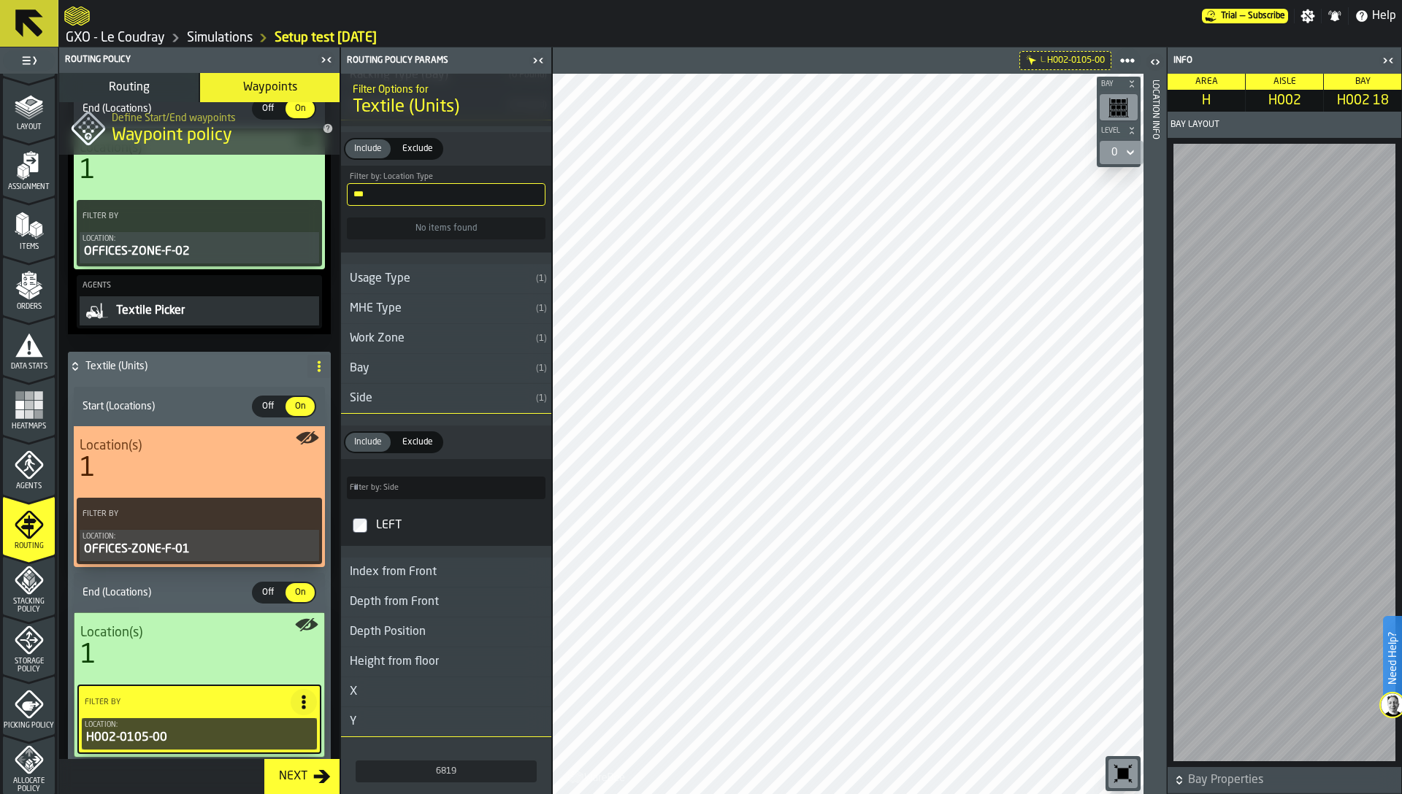
scroll to position [938, 0]
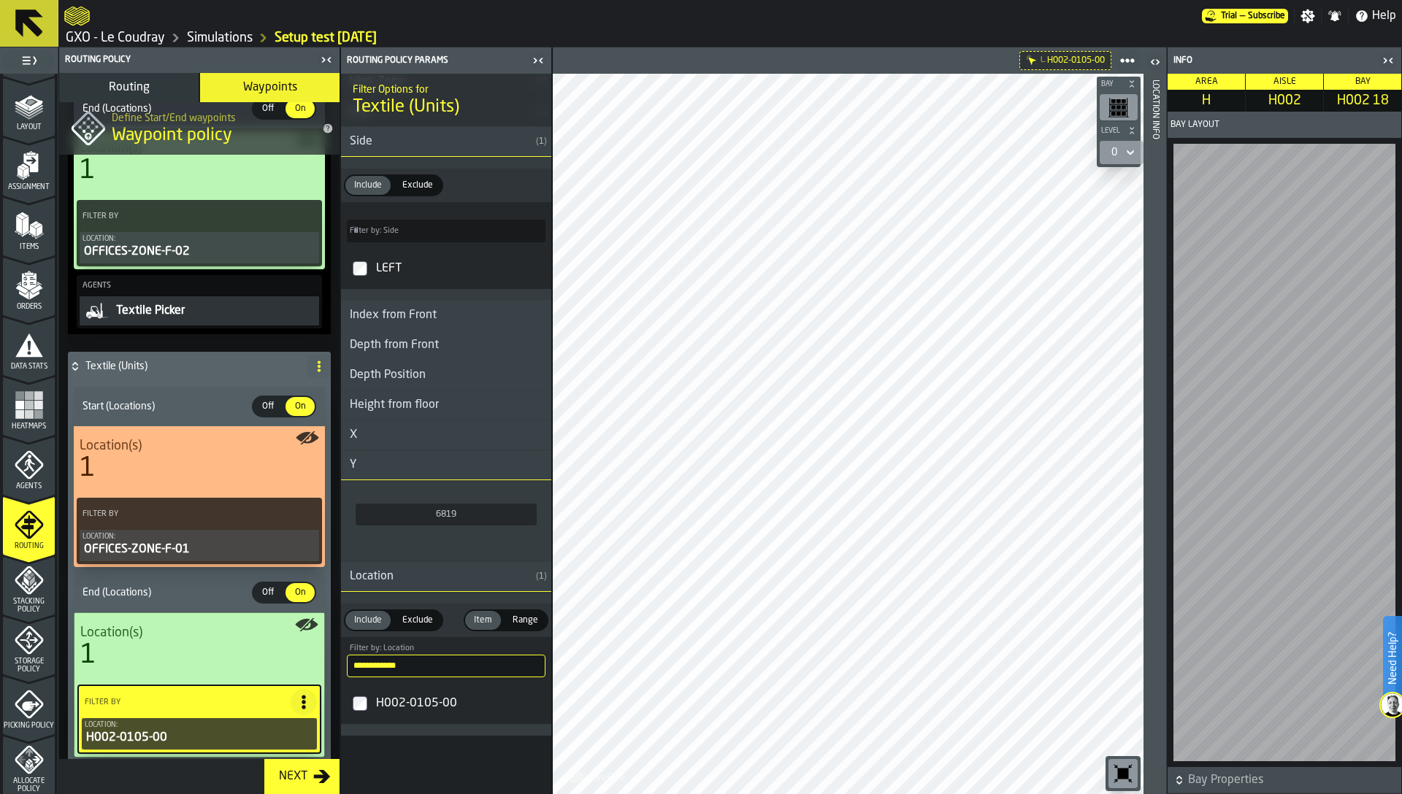
click at [374, 667] on input "**********" at bounding box center [446, 666] width 199 height 23
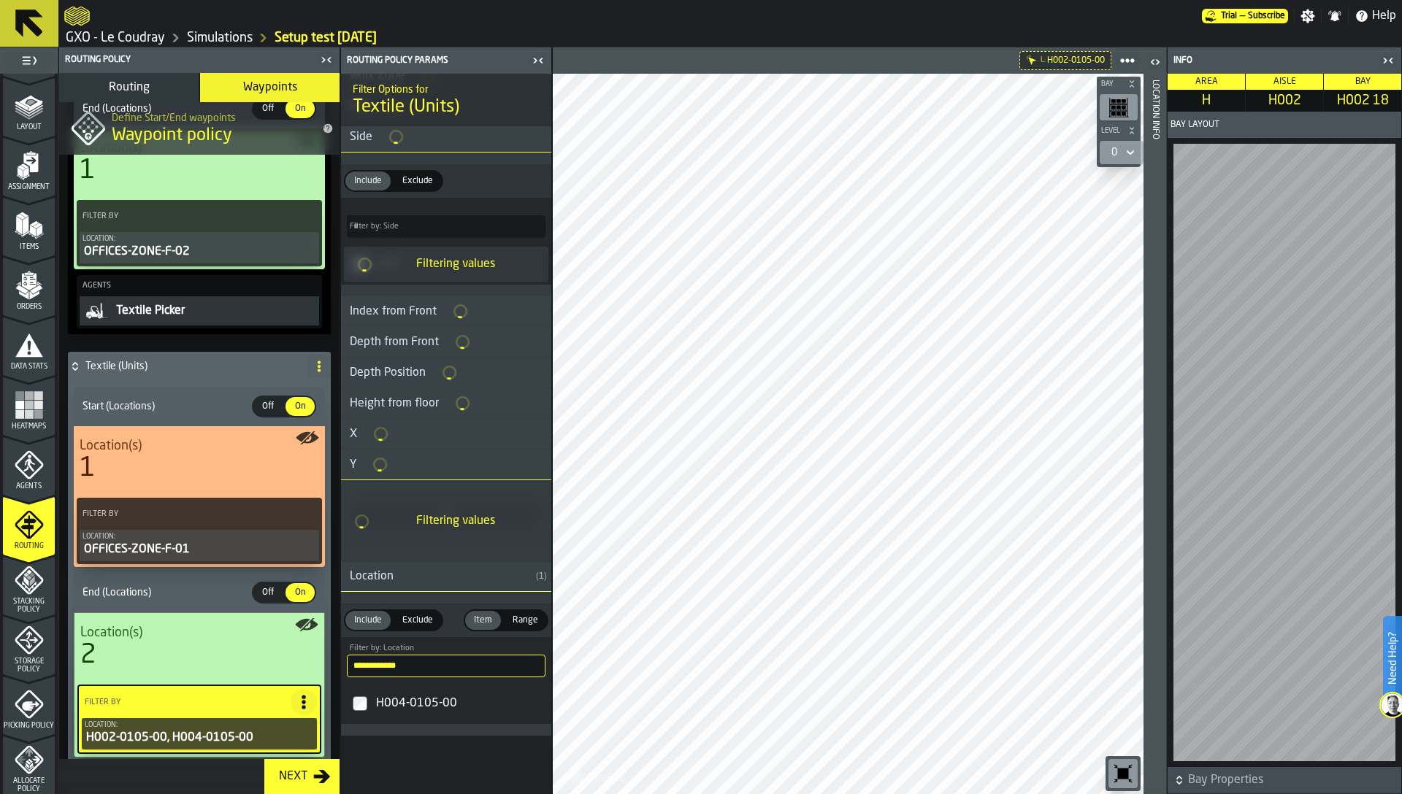
scroll to position [329, 0]
click at [374, 664] on input "**********" at bounding box center [446, 666] width 199 height 23
type input "**********"
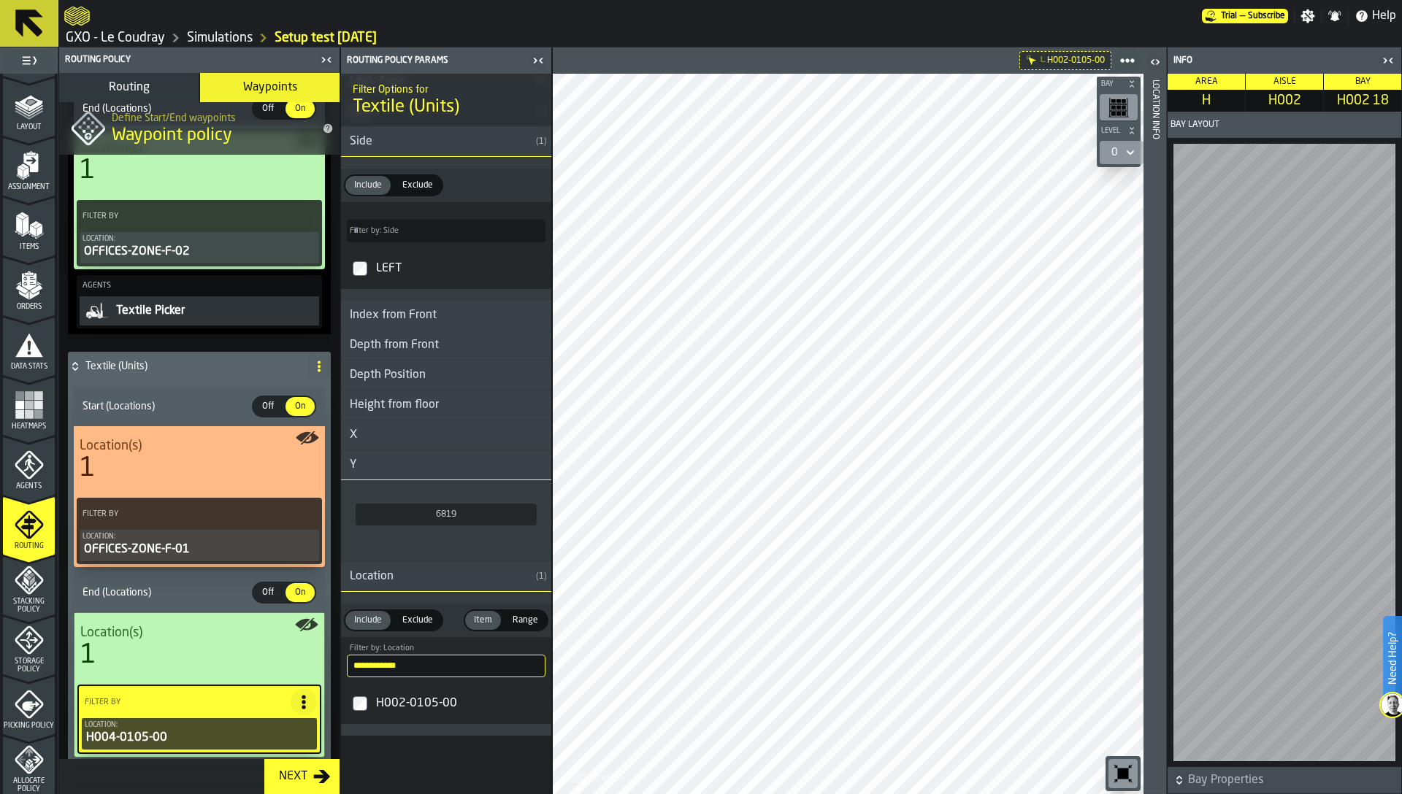
scroll to position [938, 0]
click at [1391, 61] on icon "button-toggle-Close me" at bounding box center [1388, 61] width 18 height 18
click at [1391, 59] on icon "button-toggle-Close me" at bounding box center [1391, 60] width 4 height 5
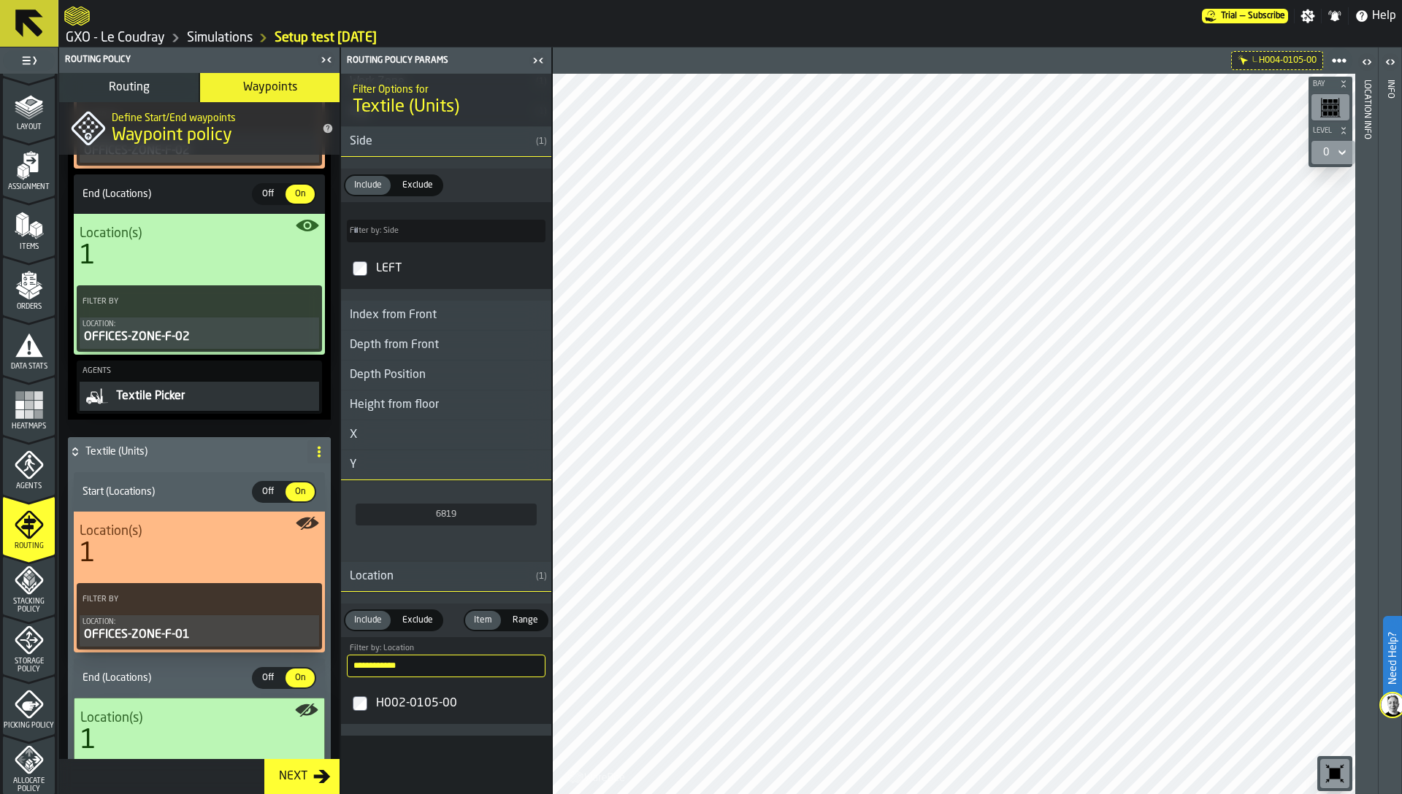
scroll to position [206, 0]
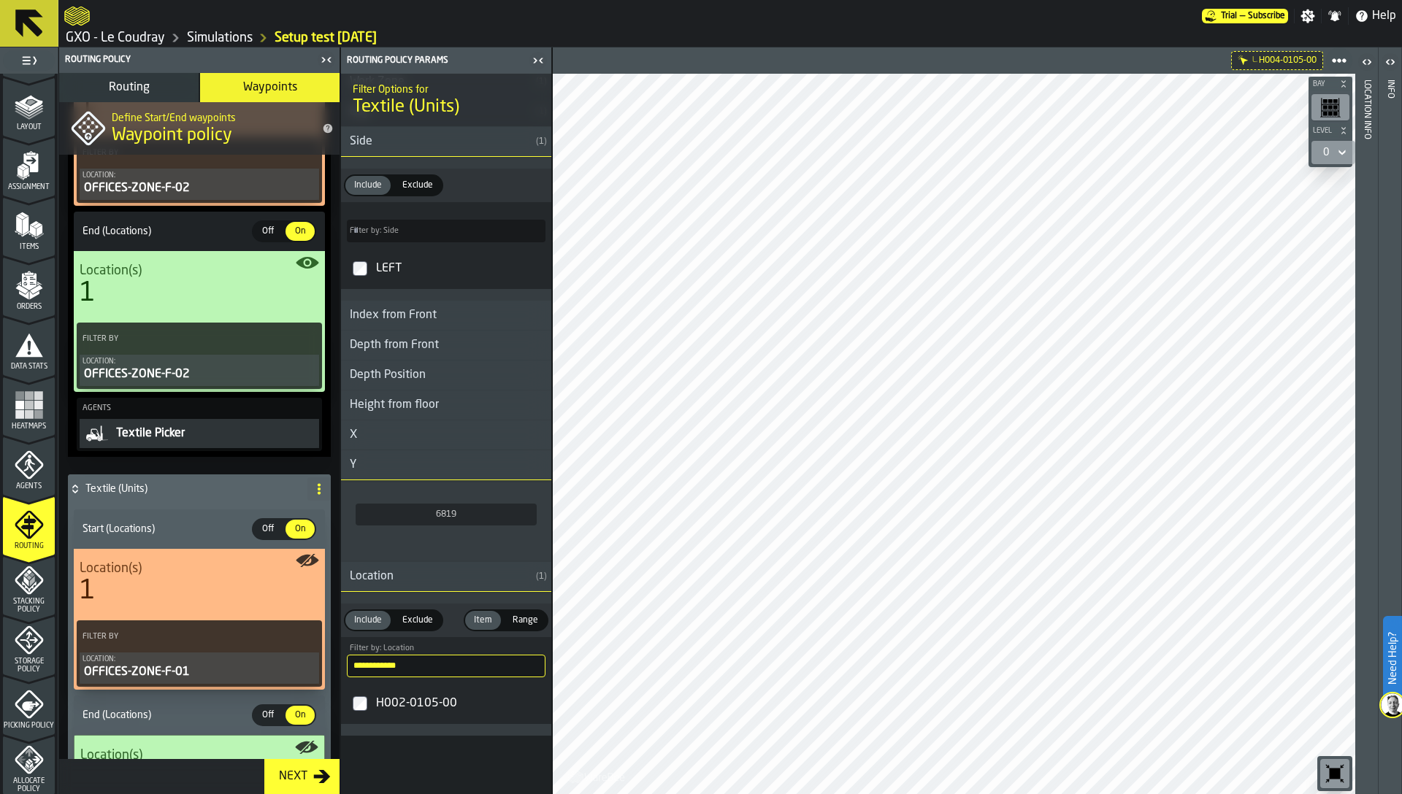
click at [226, 488] on h4 "Textile (Units)" at bounding box center [193, 489] width 216 height 12
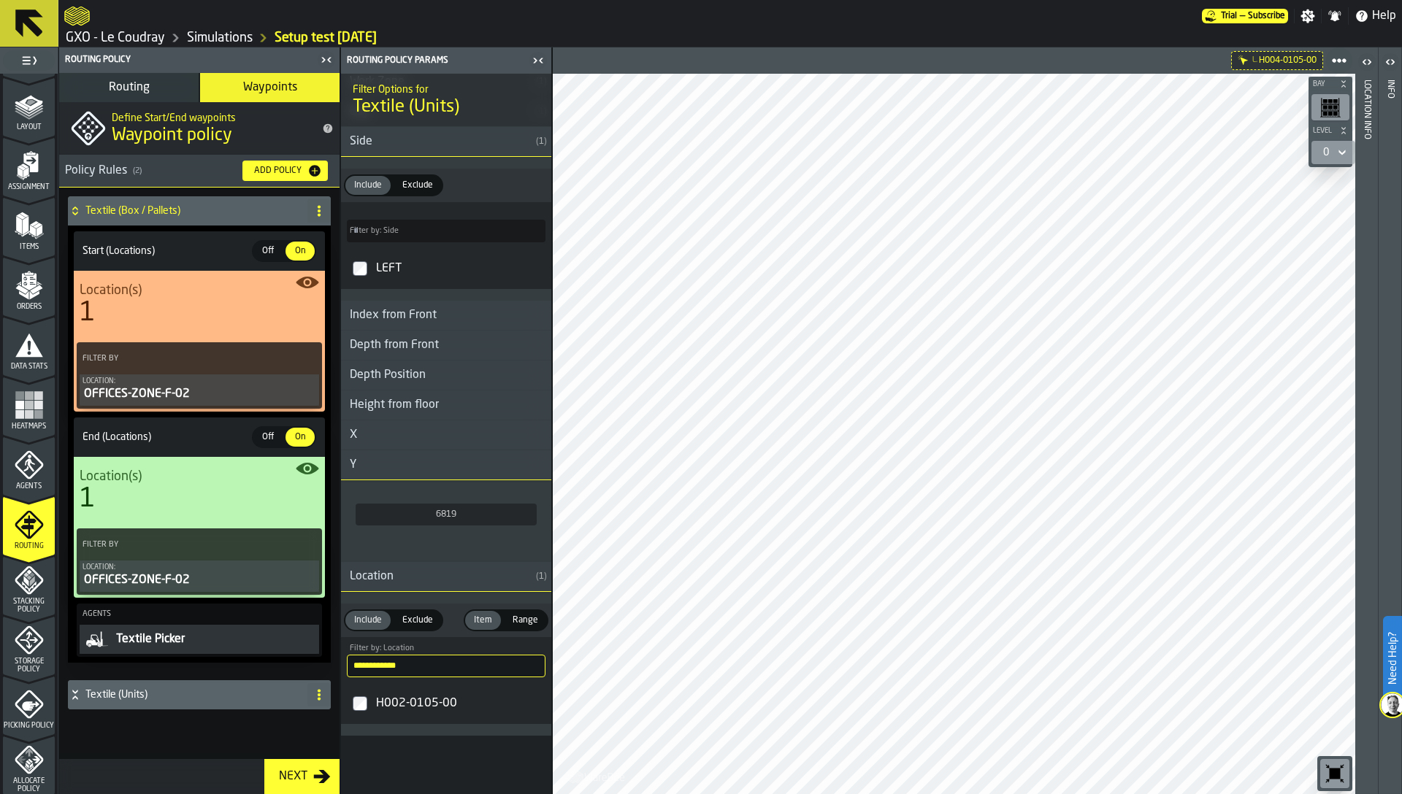
click at [164, 213] on h4 "Textile (Box / Pallets)" at bounding box center [193, 211] width 216 height 12
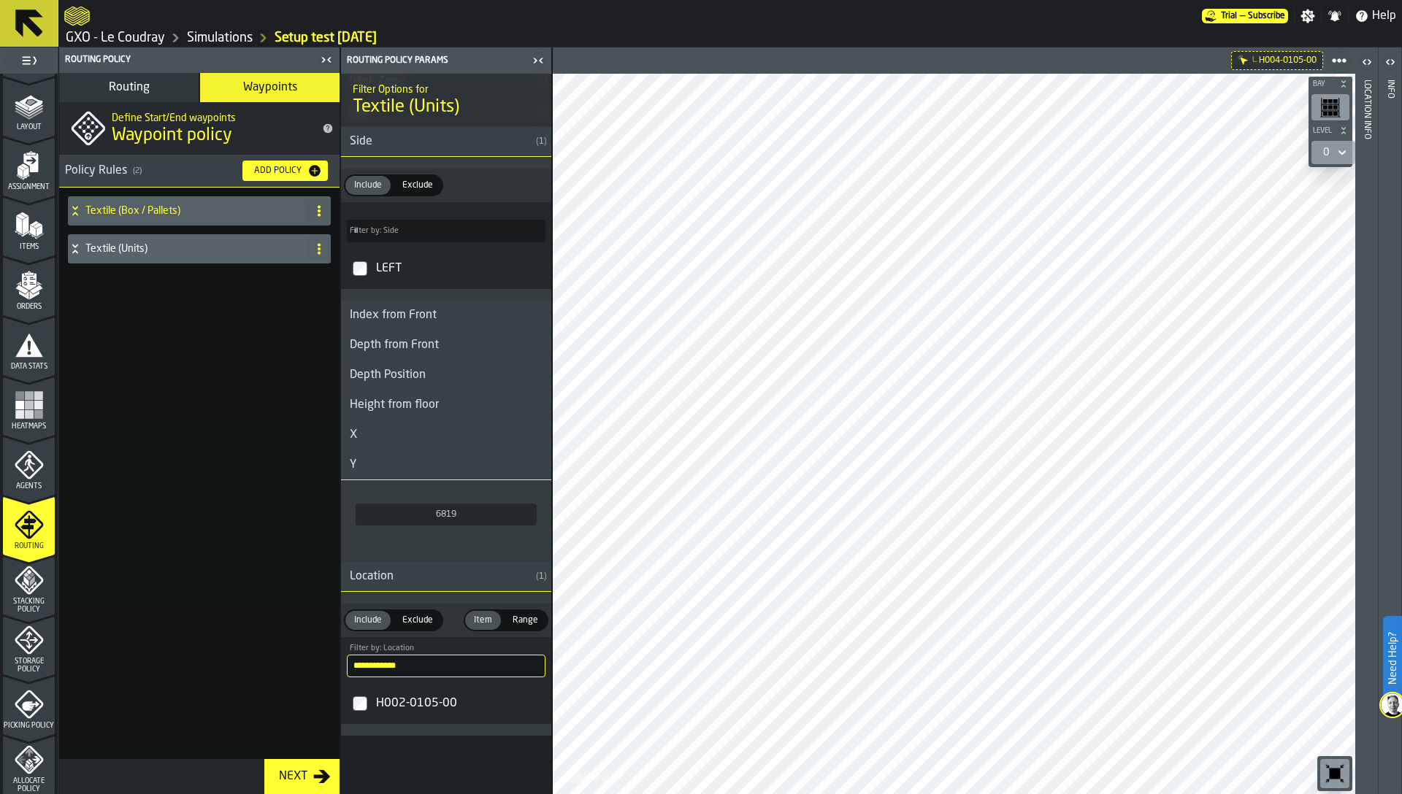
click at [293, 166] on div "Add Policy" at bounding box center [277, 171] width 59 height 10
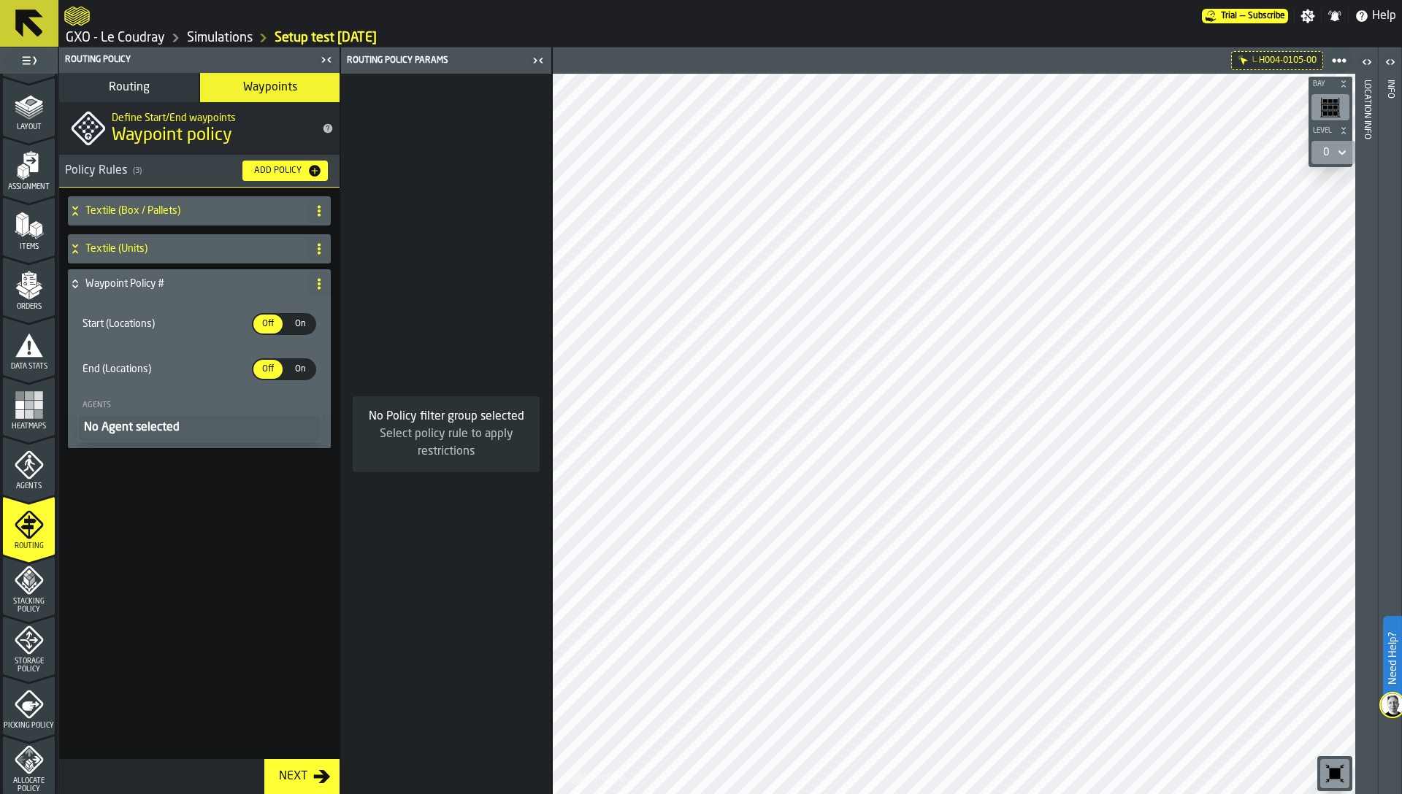
click at [319, 285] on icon at bounding box center [319, 284] width 12 height 12
click at [231, 317] on div "Rename" at bounding box center [260, 313] width 123 height 18
drag, startPoint x: 199, startPoint y: 283, endPoint x: 80, endPoint y: 277, distance: 119.2
click at [80, 277] on div "**********" at bounding box center [185, 283] width 234 height 29
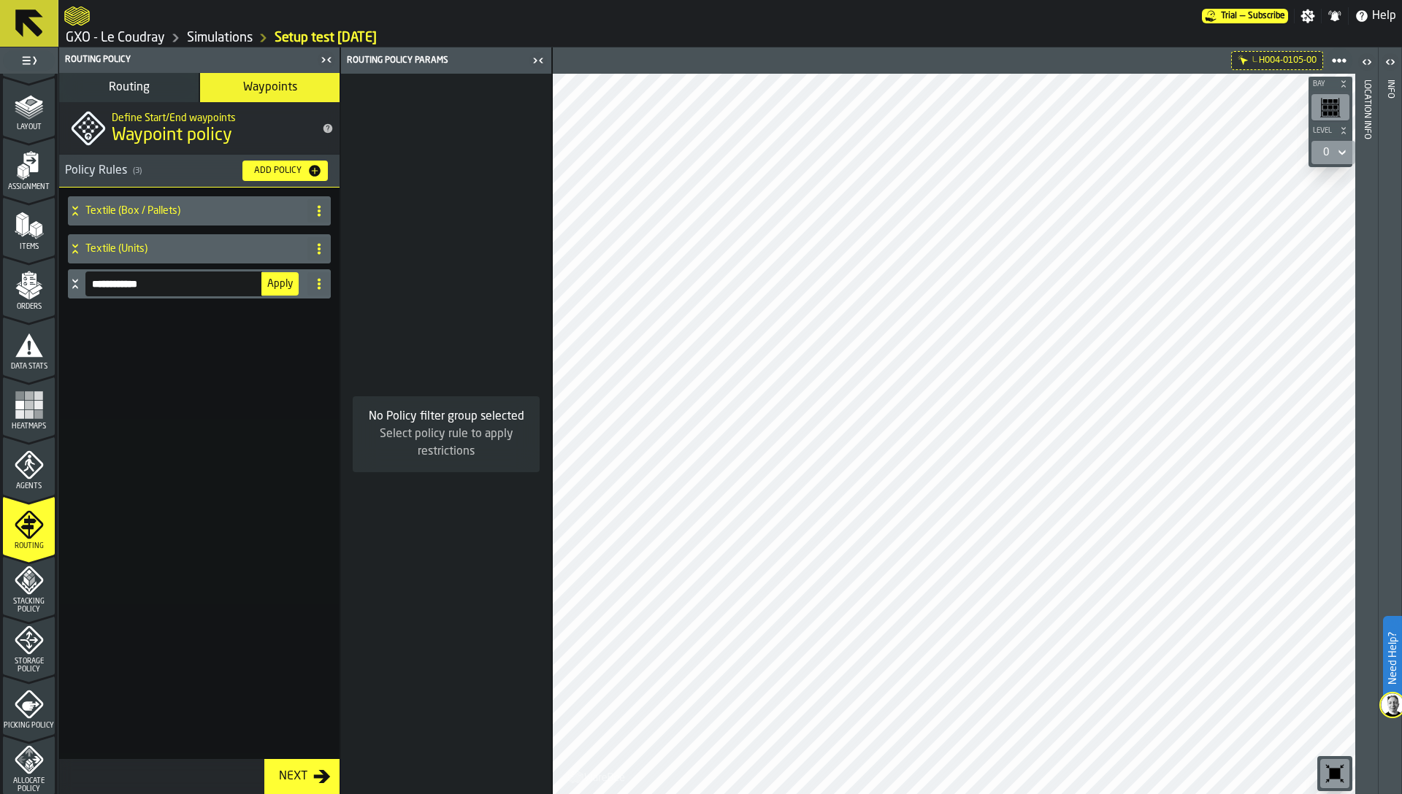
type input "**********"
click at [272, 290] on button "Apply" at bounding box center [279, 283] width 37 height 23
click at [66, 285] on div "Textile (Box / Pallets) Textile (Units) Market Shops" at bounding box center [199, 260] width 269 height 134
click at [74, 285] on icon at bounding box center [74, 287] width 5 height 4
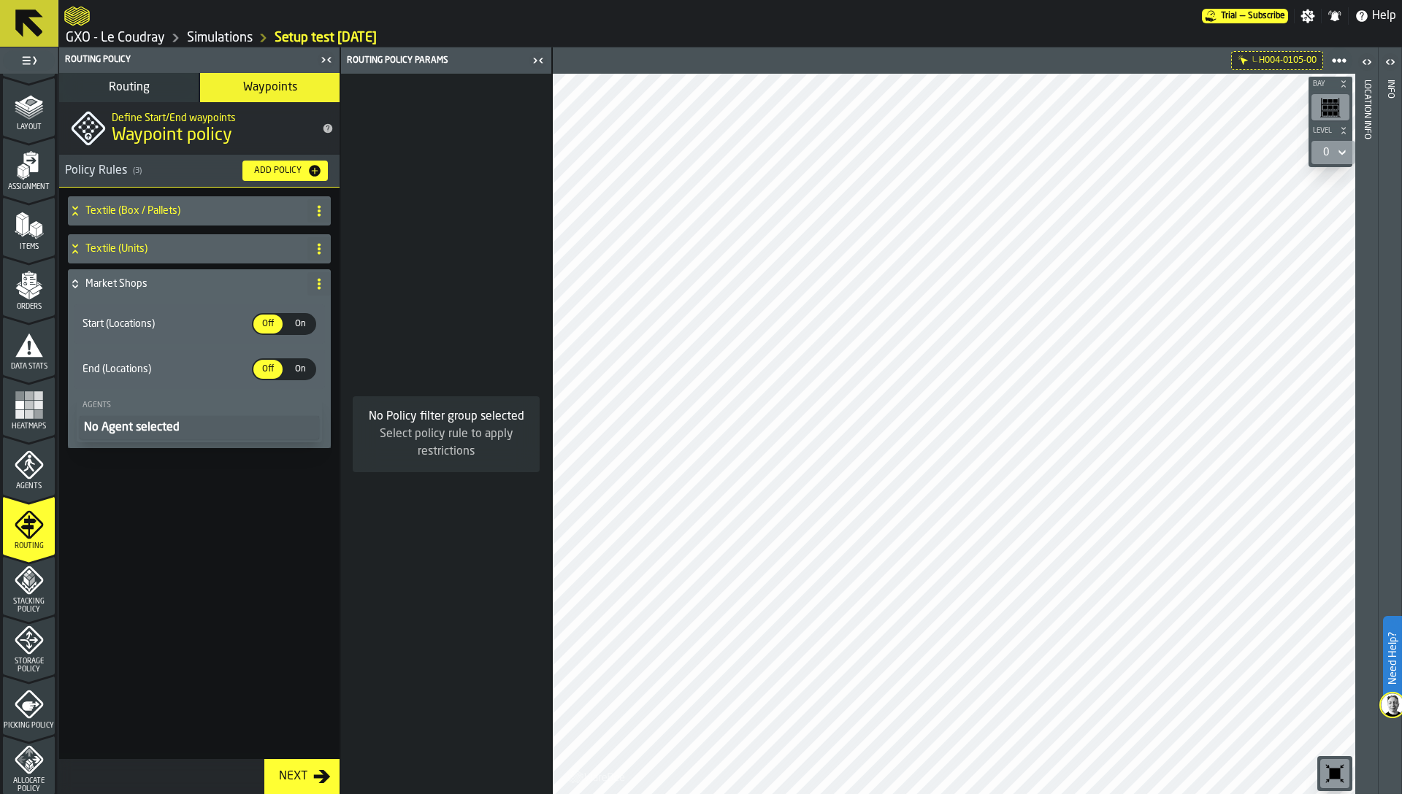
click at [285, 322] on div "On" at bounding box center [299, 324] width 29 height 19
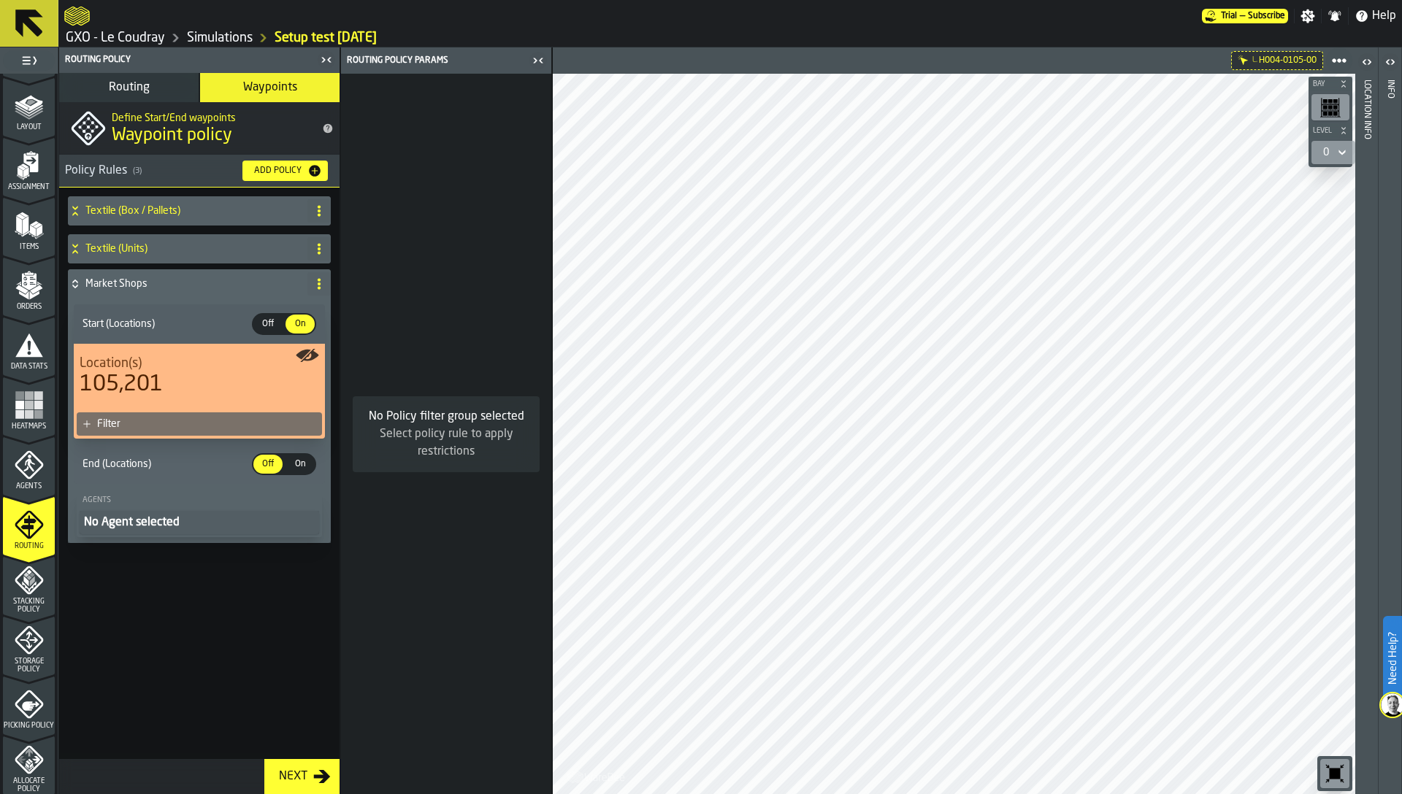
click at [169, 428] on div "Filter" at bounding box center [206, 424] width 219 height 12
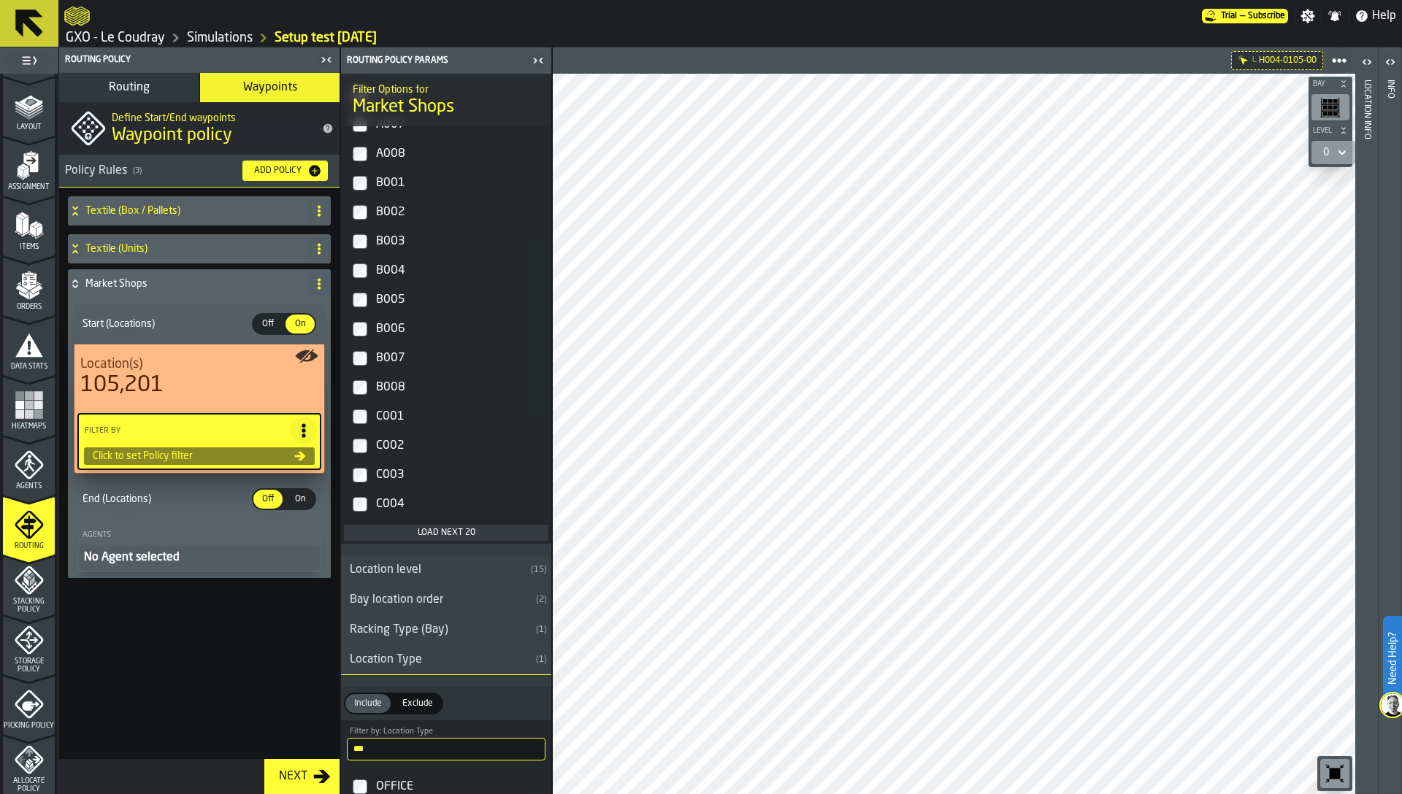
scroll to position [2091, 0]
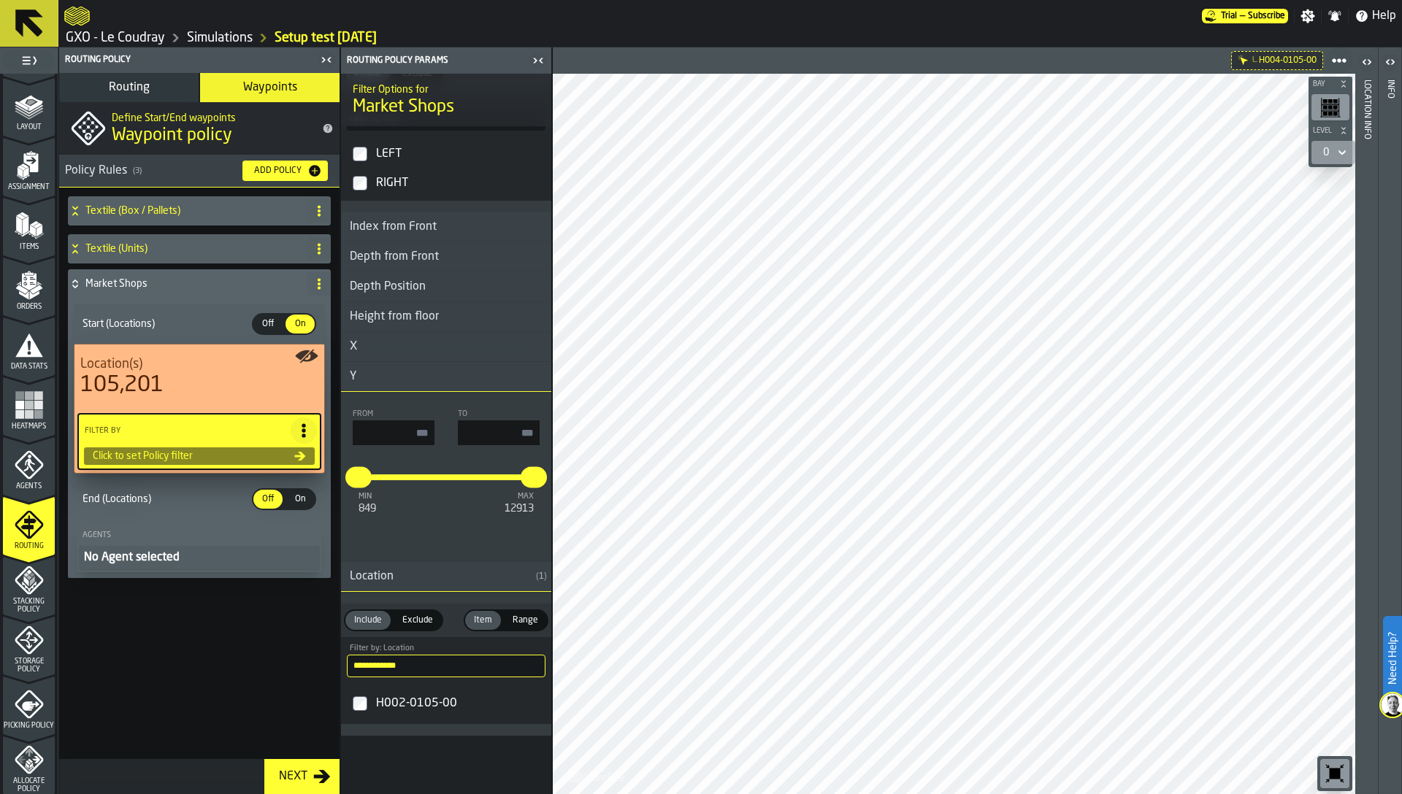
click at [407, 664] on input "**********" at bounding box center [446, 666] width 199 height 23
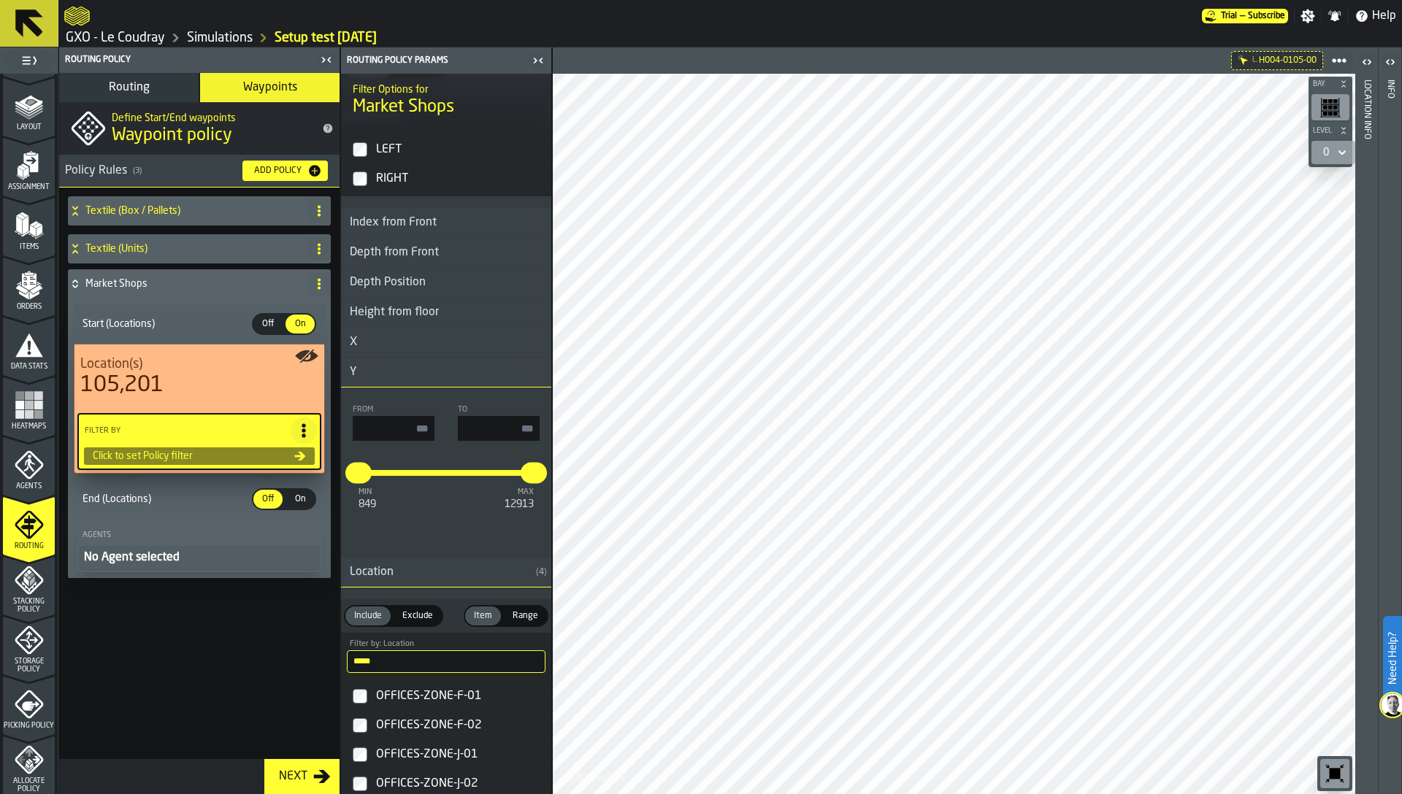
type input "*****"
click at [411, 702] on div "OFFICES-ZONE-F-01" at bounding box center [459, 696] width 172 height 23
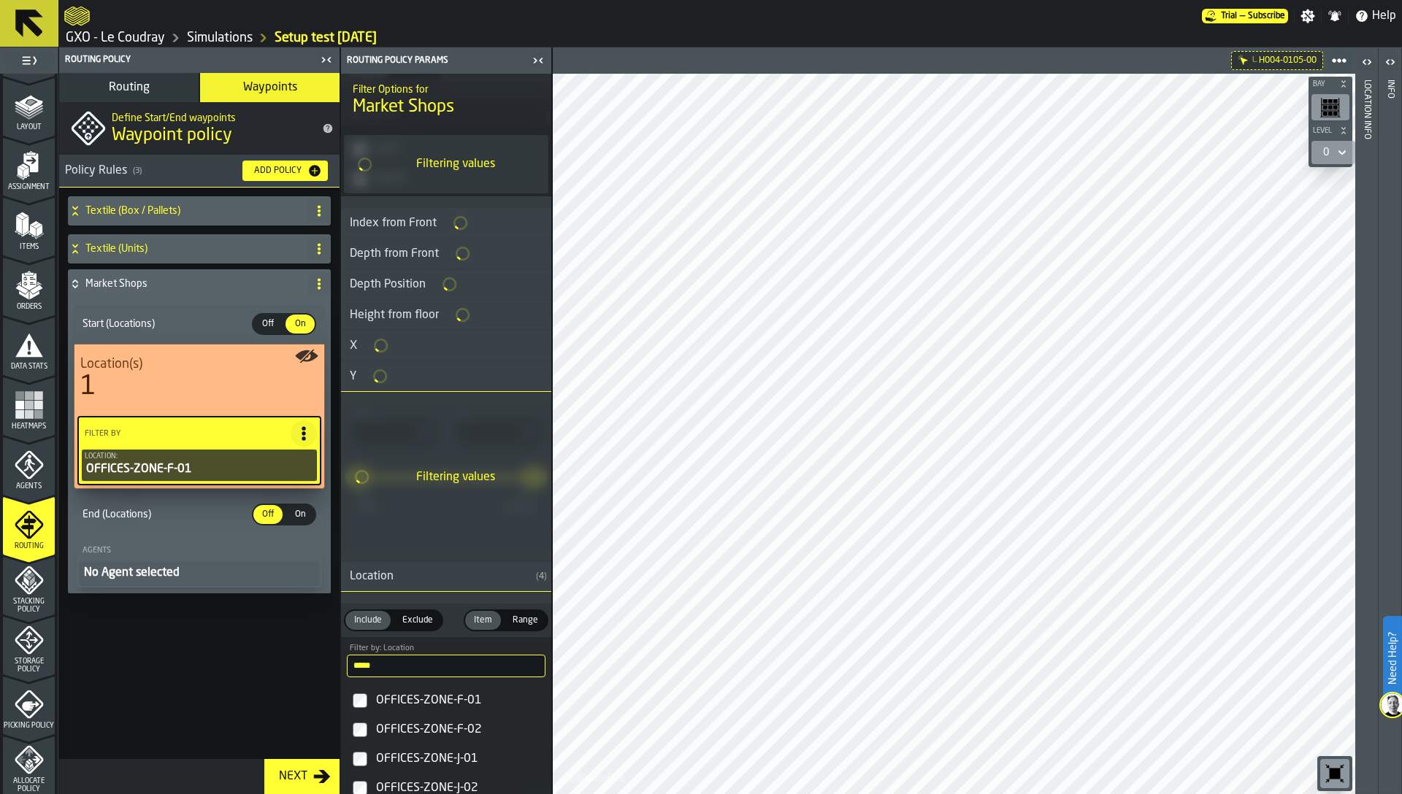
click at [285, 518] on div "On" at bounding box center [299, 514] width 29 height 19
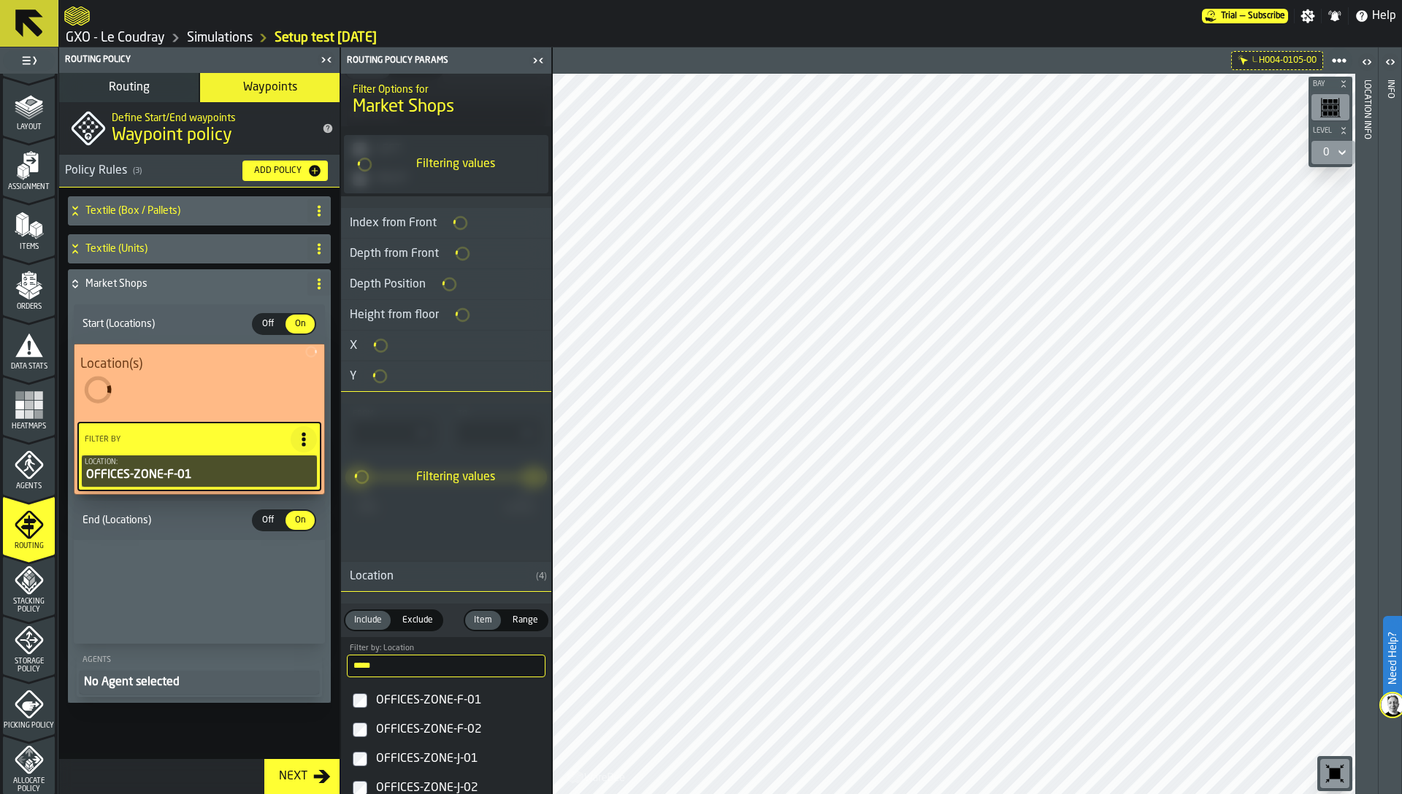
scroll to position [1020, 0]
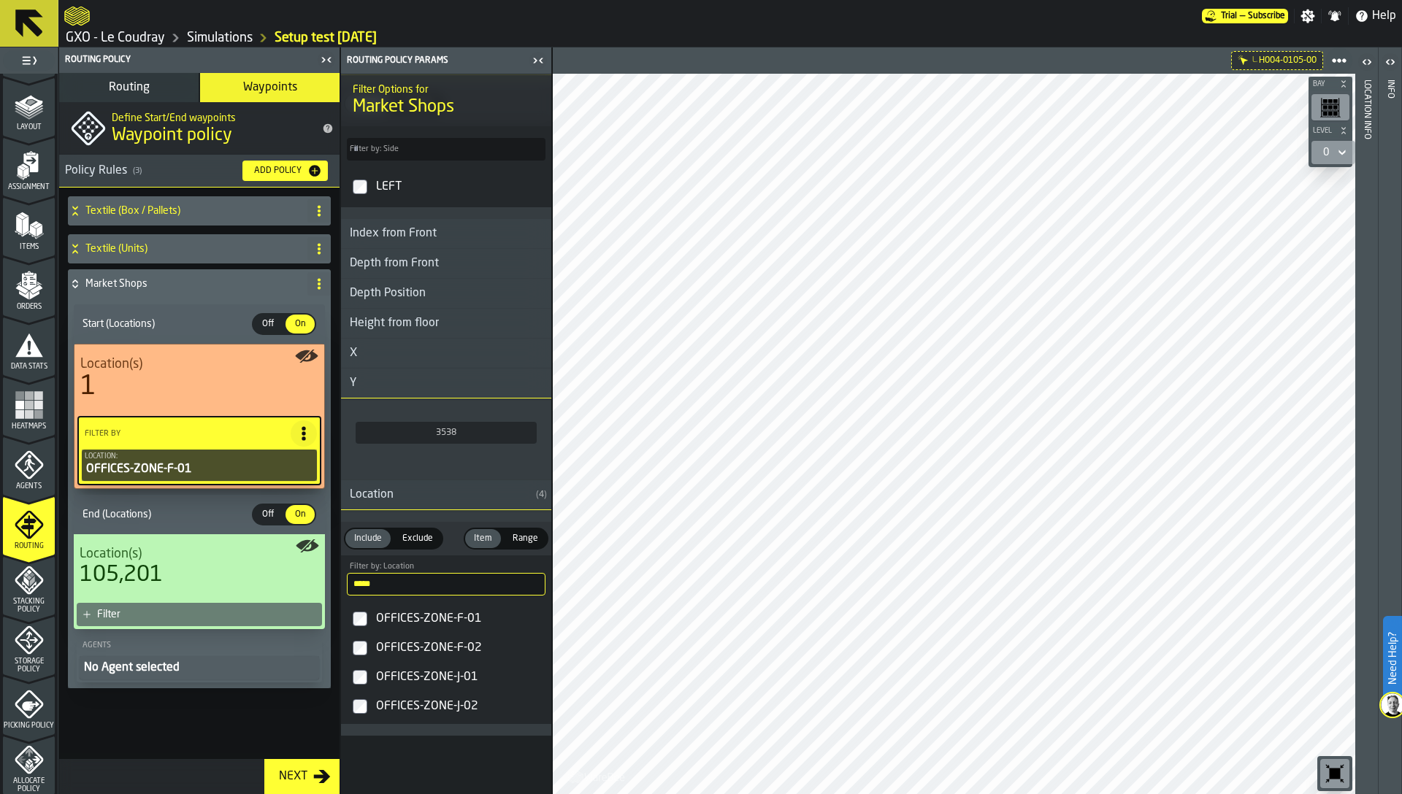
click at [145, 34] on link "GXO - Le Coudray" at bounding box center [115, 38] width 99 height 16
click at [264, 513] on span "Off" at bounding box center [267, 514] width 23 height 13
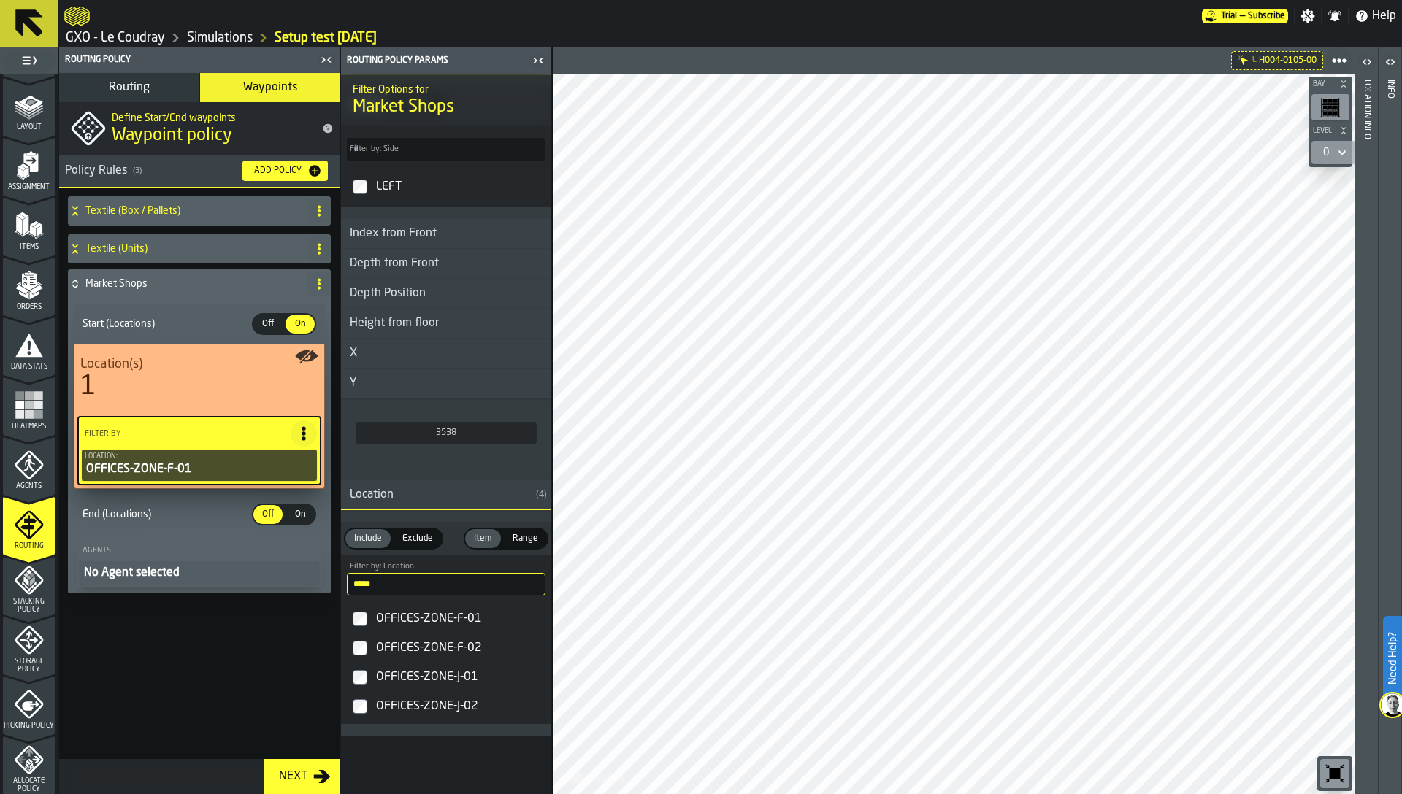
click at [196, 572] on div "No Agent selected" at bounding box center [199, 573] width 234 height 18
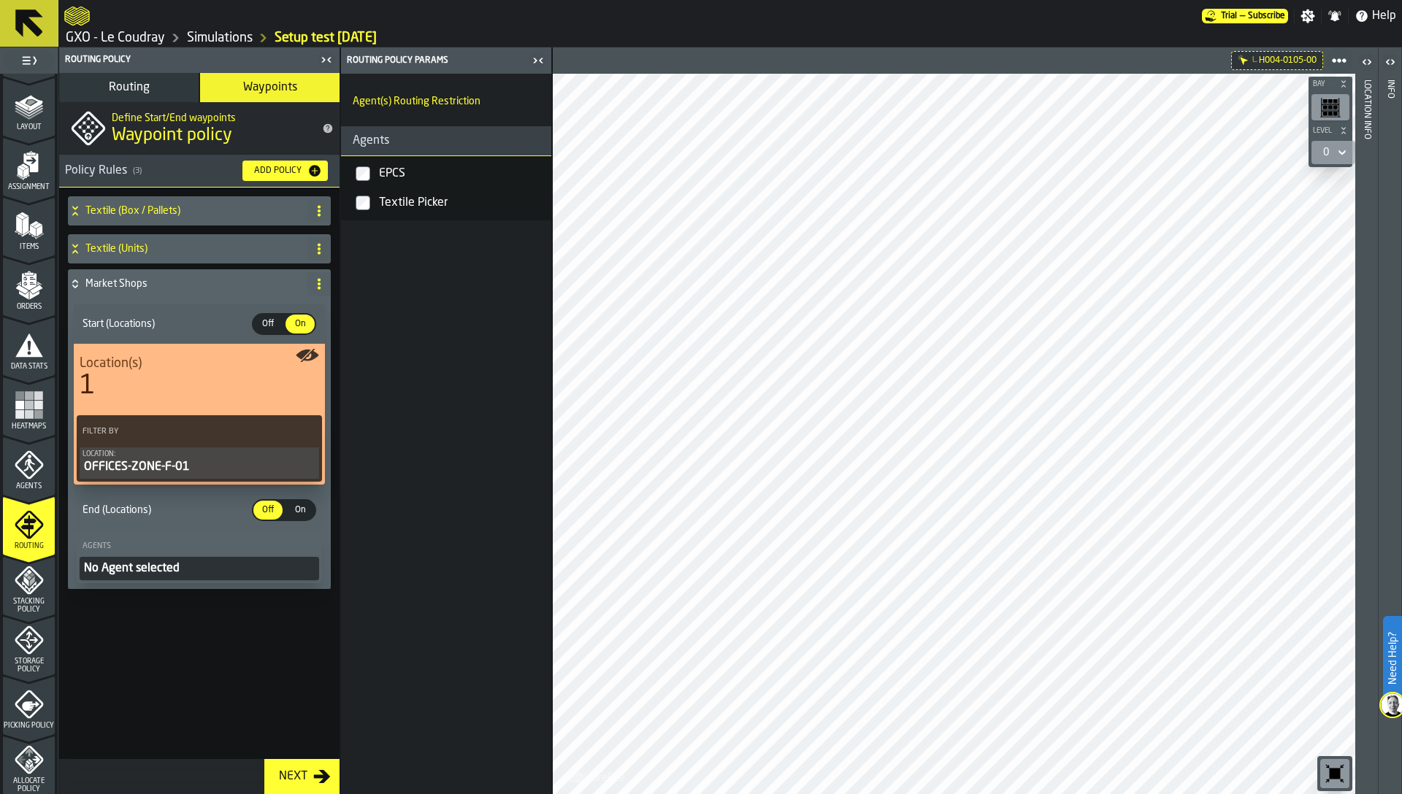
click at [181, 250] on h4 "Textile (Units)" at bounding box center [193, 249] width 216 height 12
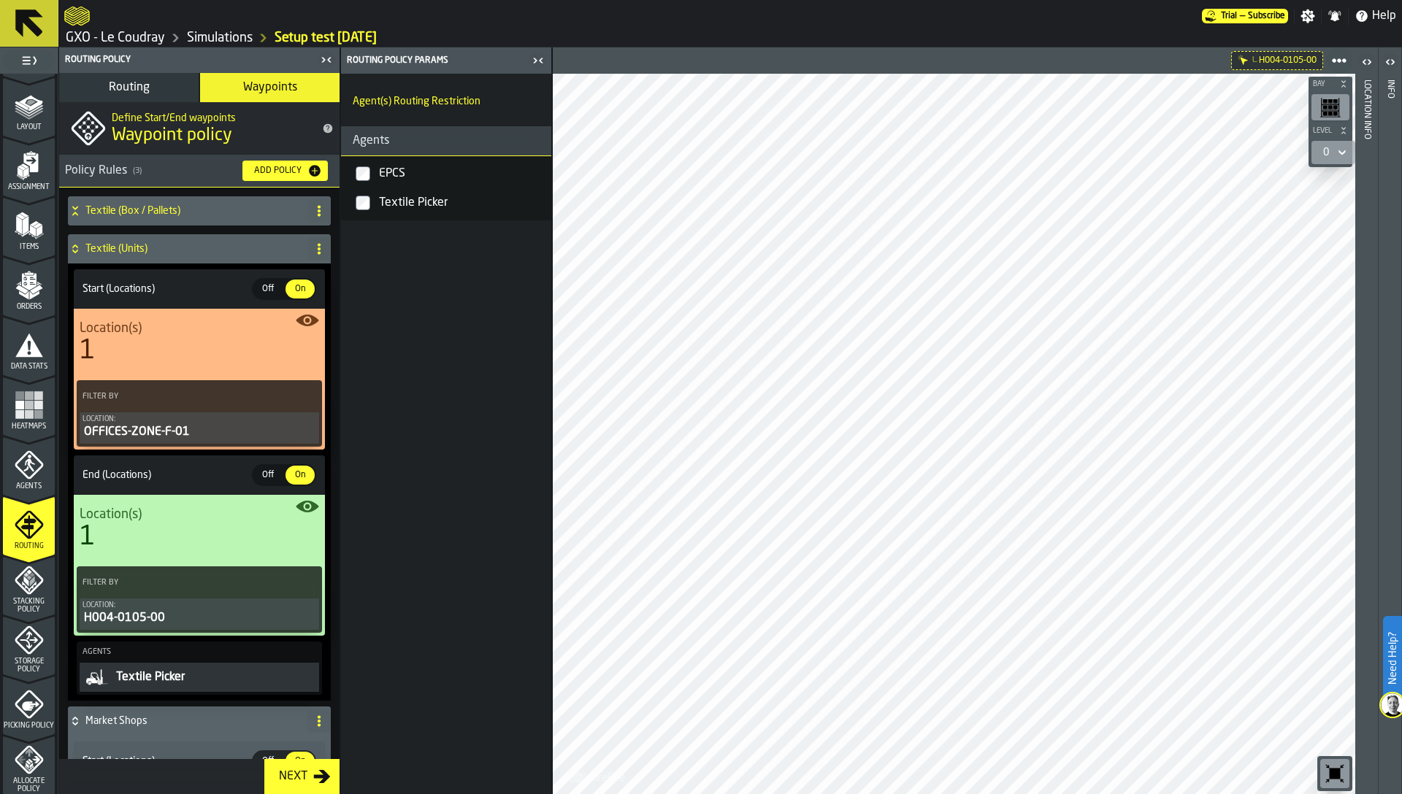
click at [73, 248] on icon at bounding box center [75, 249] width 15 height 12
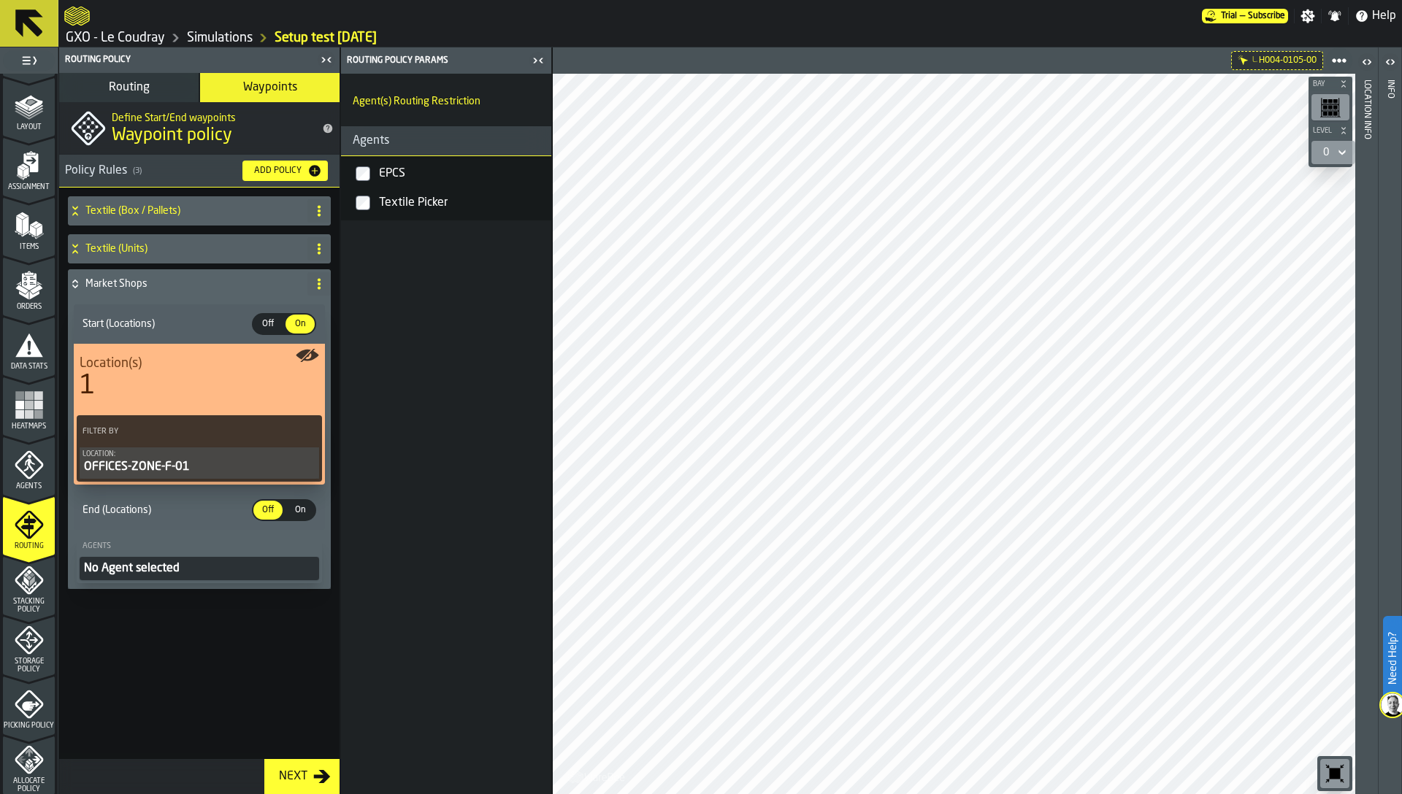
click at [318, 213] on icon at bounding box center [319, 211] width 12 height 12
click at [258, 235] on div "Rename" at bounding box center [260, 240] width 123 height 18
click at [93, 208] on input "**********" at bounding box center [173, 211] width 177 height 25
type input "**********"
click at [280, 208] on span "Apply" at bounding box center [280, 211] width 26 height 10
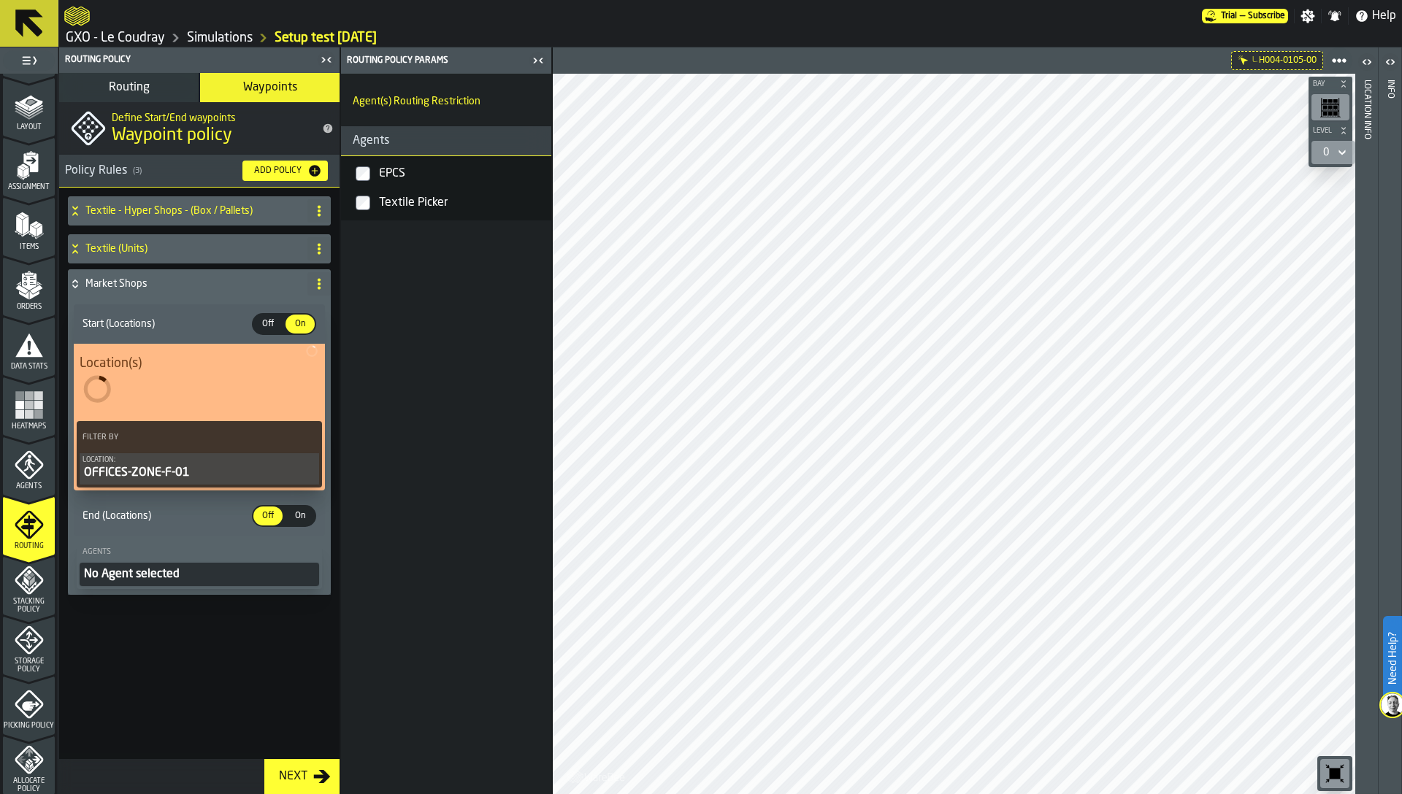
click at [321, 247] on icon at bounding box center [319, 249] width 12 height 12
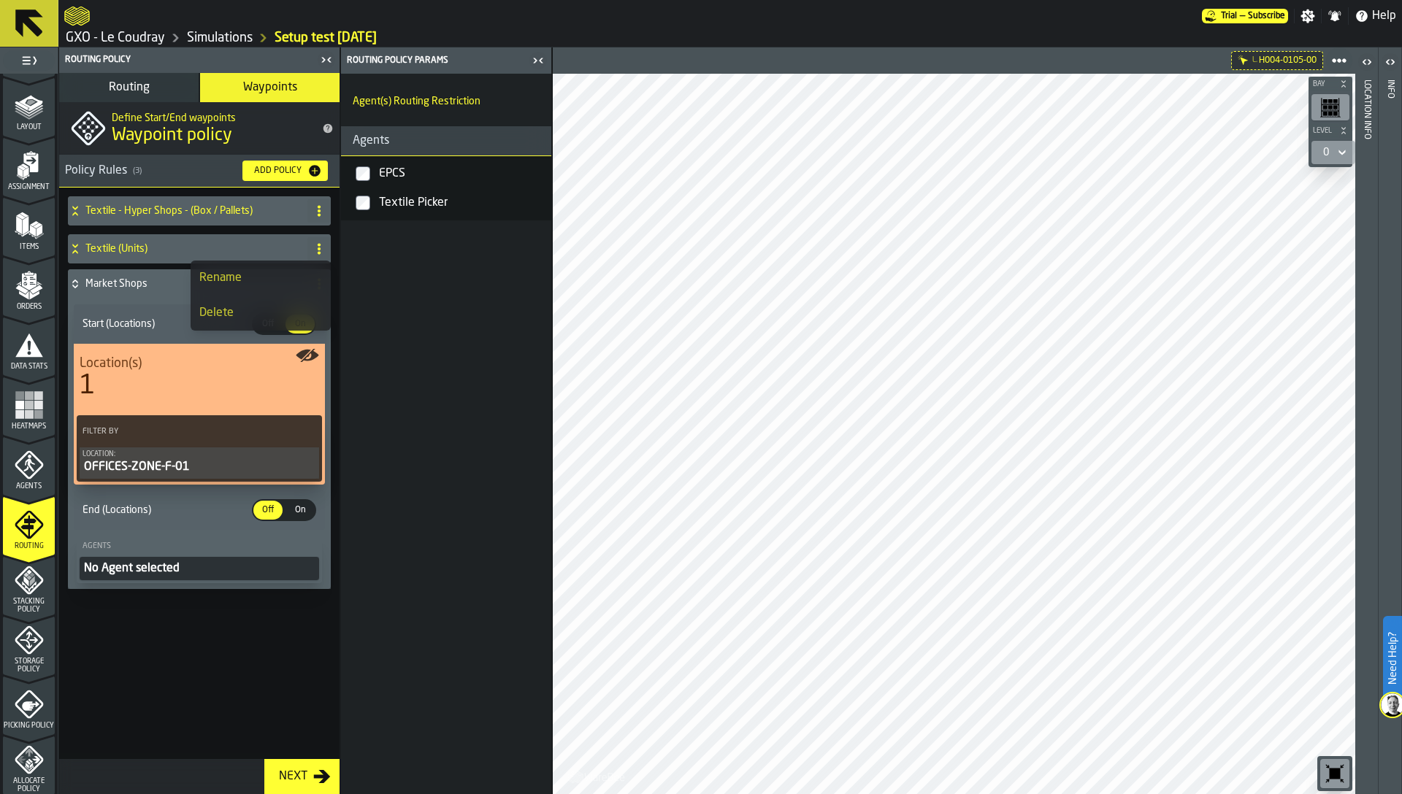
click at [263, 269] on div "Rename" at bounding box center [260, 278] width 123 height 18
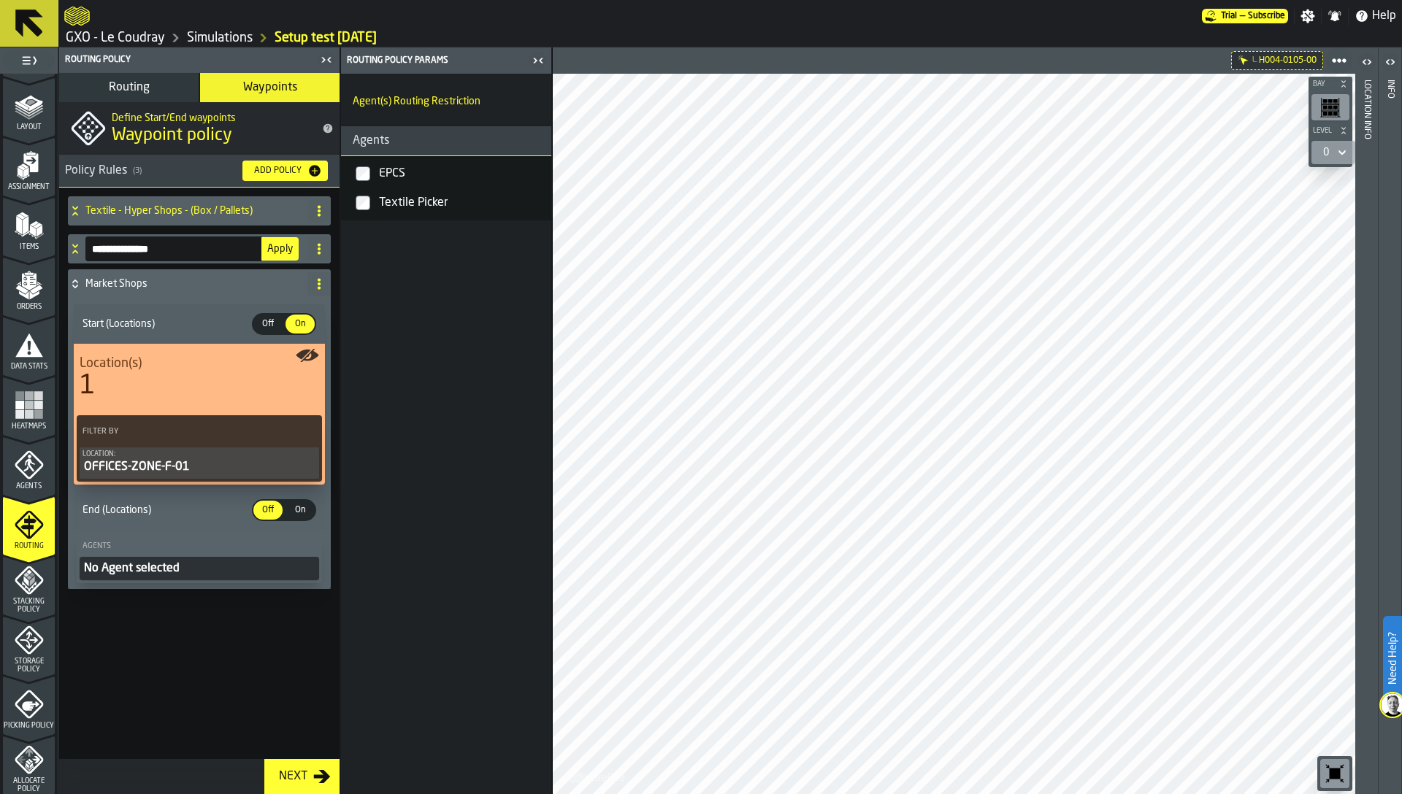
click at [123, 242] on input "**********" at bounding box center [173, 249] width 177 height 25
click at [122, 245] on input "**********" at bounding box center [173, 249] width 177 height 25
type input "**********"
click at [283, 255] on button "Apply" at bounding box center [279, 248] width 37 height 23
click at [310, 279] on span at bounding box center [318, 283] width 23 height 23
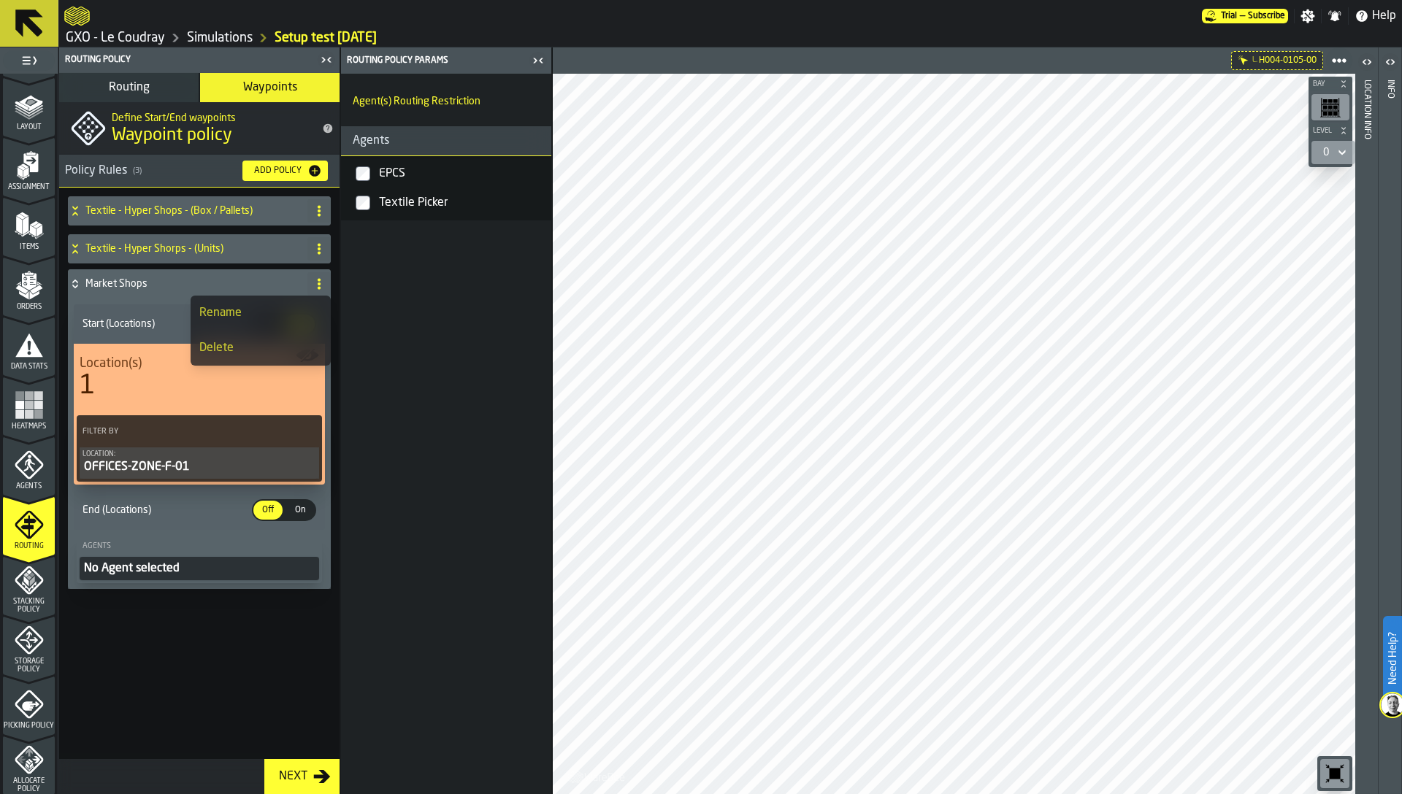
click at [236, 312] on div "Rename" at bounding box center [260, 313] width 123 height 18
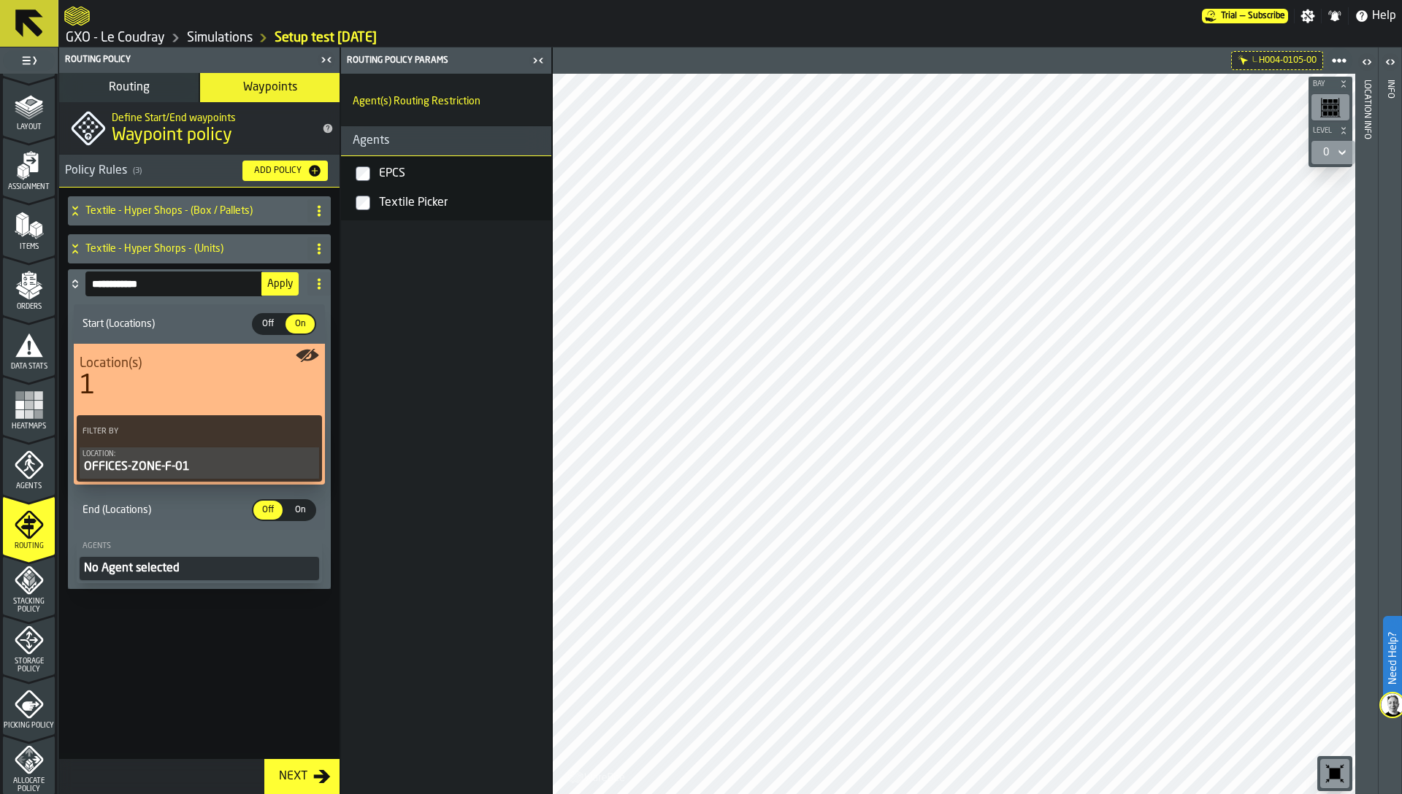
click at [89, 281] on input "**********" at bounding box center [173, 284] width 177 height 25
type input "**********"
click at [285, 283] on span "Apply" at bounding box center [280, 284] width 26 height 10
click at [321, 278] on icon at bounding box center [319, 284] width 12 height 12
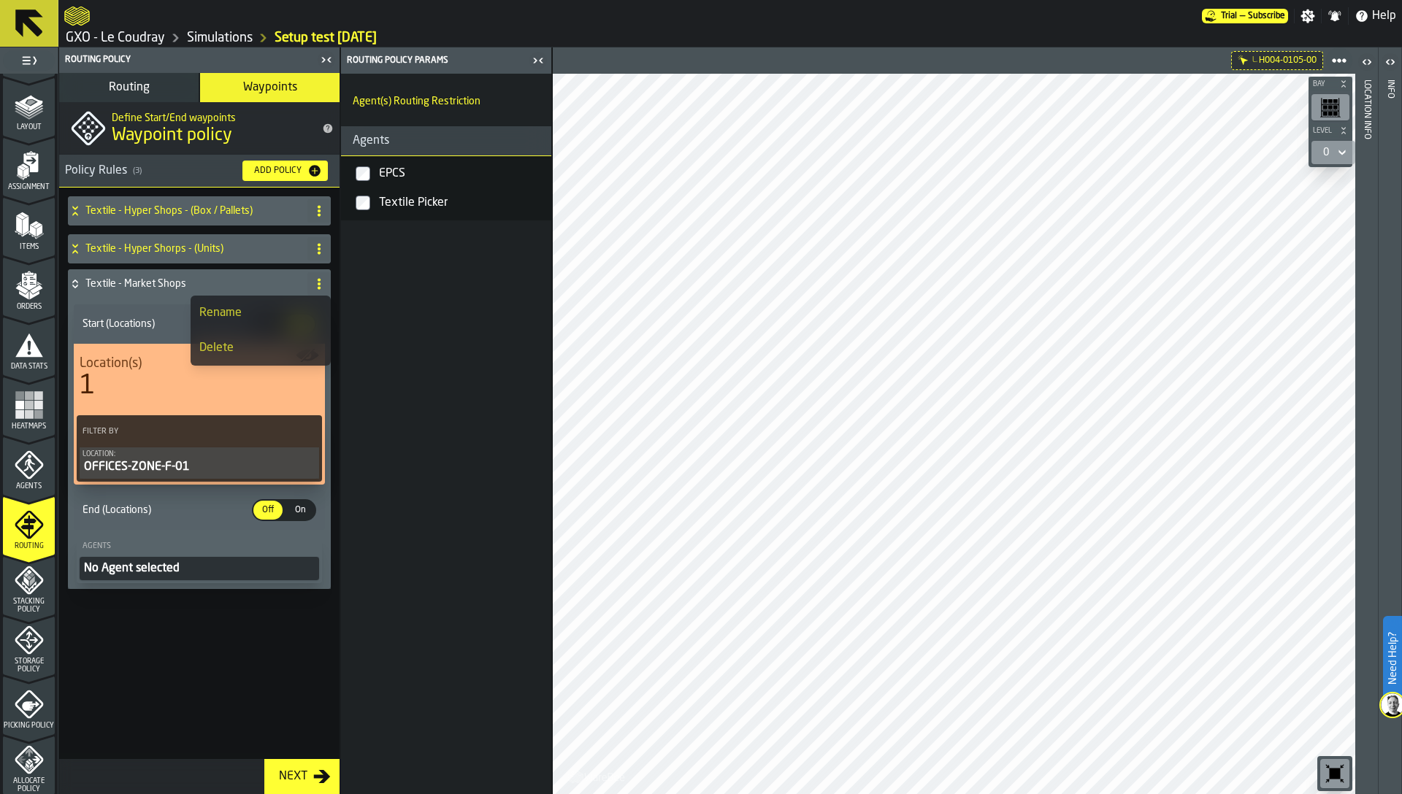
click at [249, 312] on div "Rename" at bounding box center [260, 313] width 123 height 18
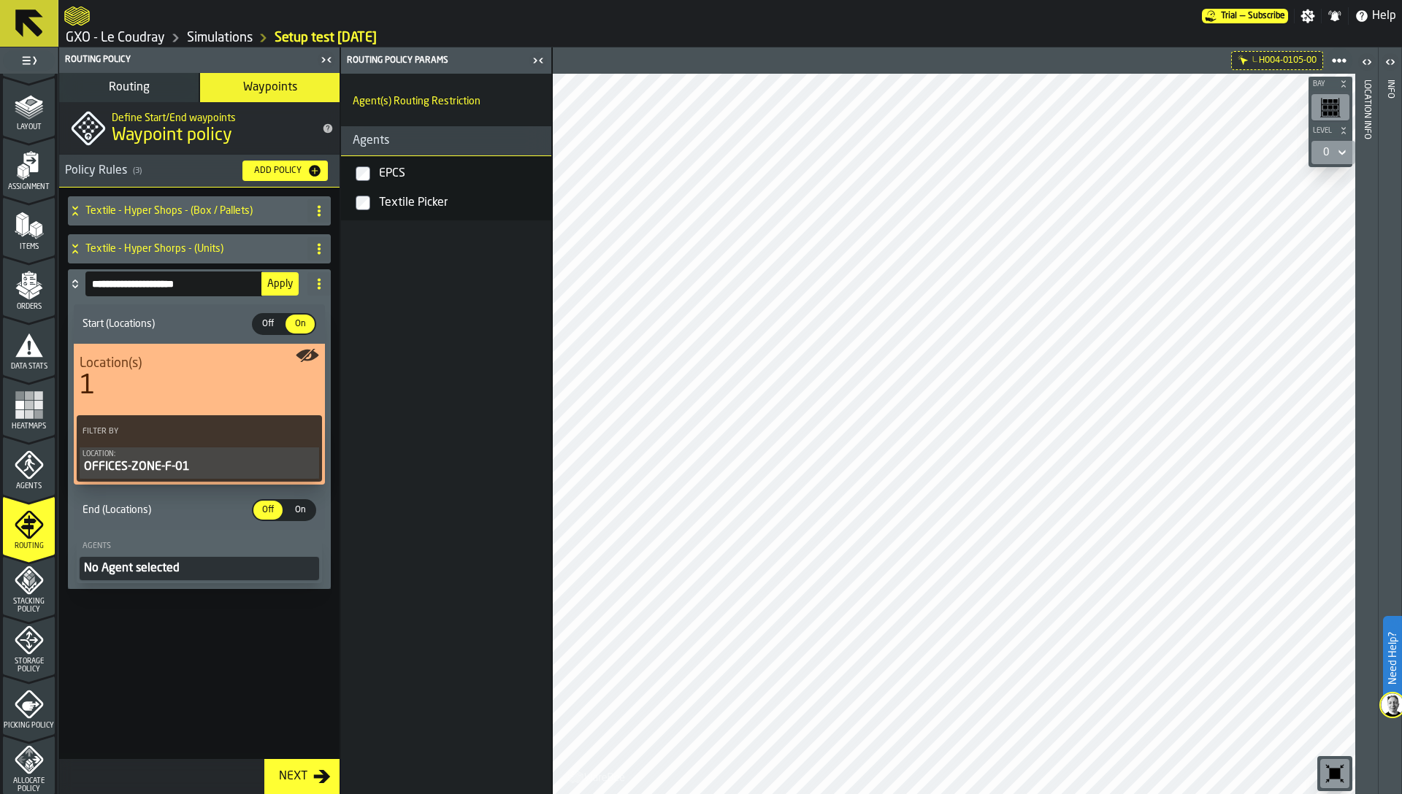
click at [216, 280] on input "**********" at bounding box center [173, 284] width 177 height 25
type input "**********"
click at [279, 287] on span "Apply" at bounding box center [280, 284] width 26 height 10
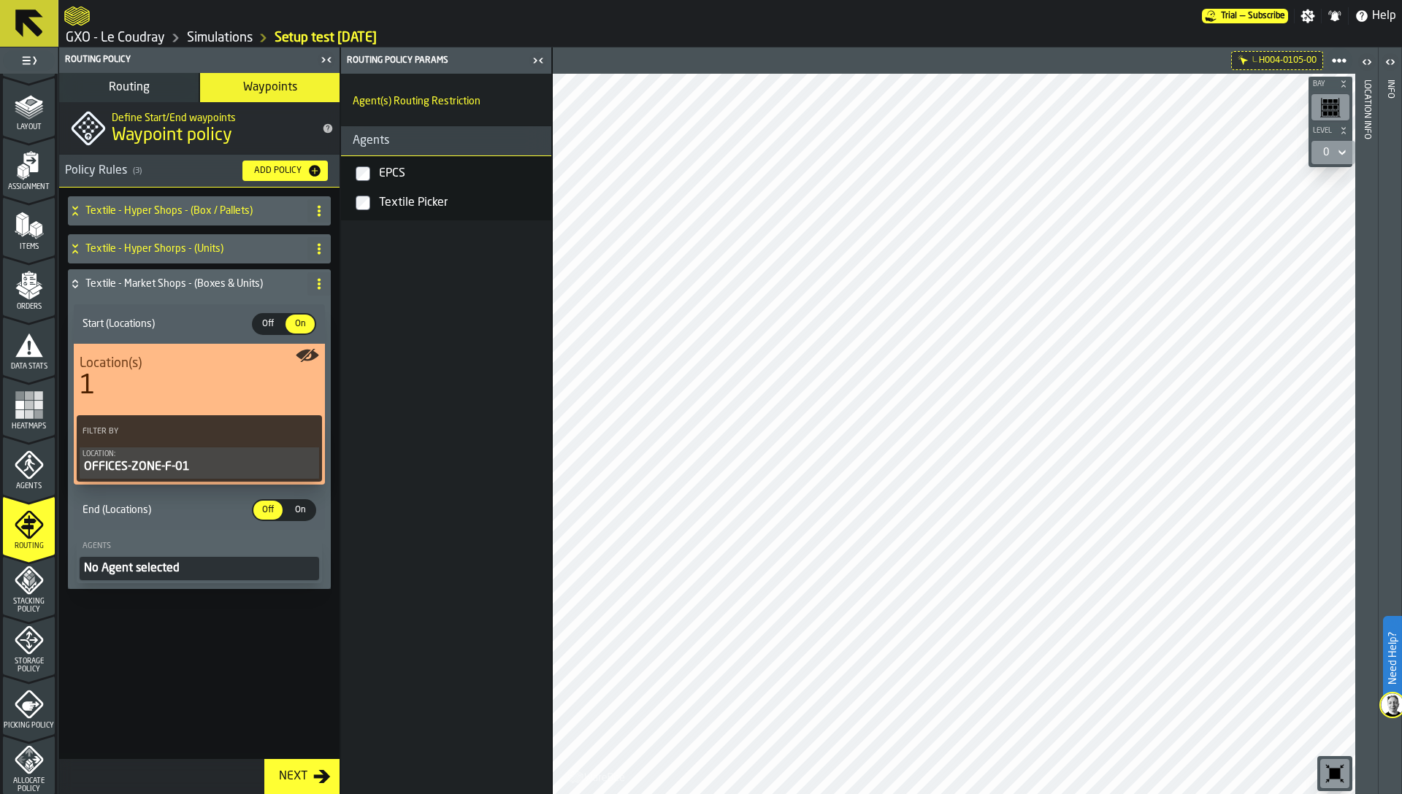
click at [189, 570] on div "No Agent selected" at bounding box center [199, 569] width 234 height 18
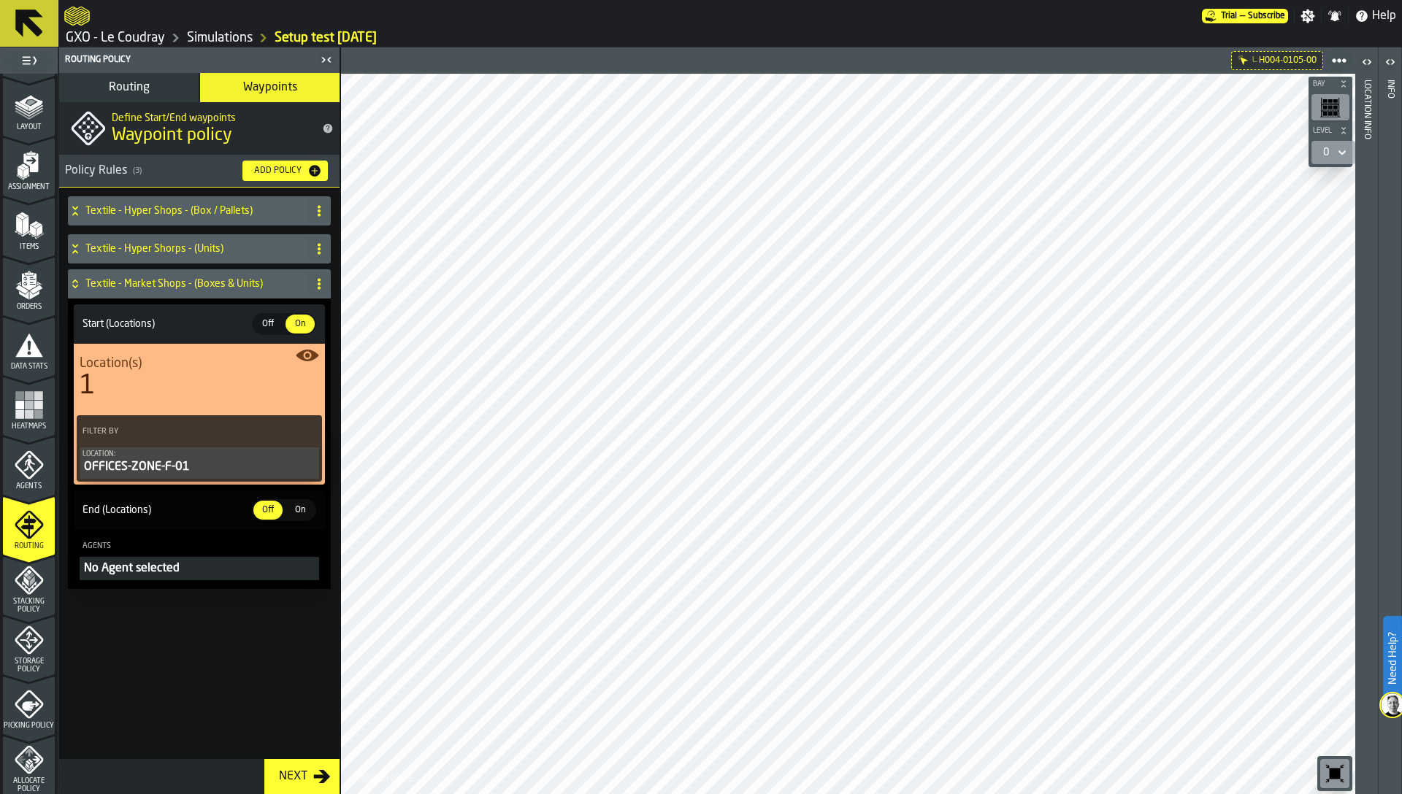
click at [196, 566] on div "No Agent selected" at bounding box center [199, 569] width 234 height 18
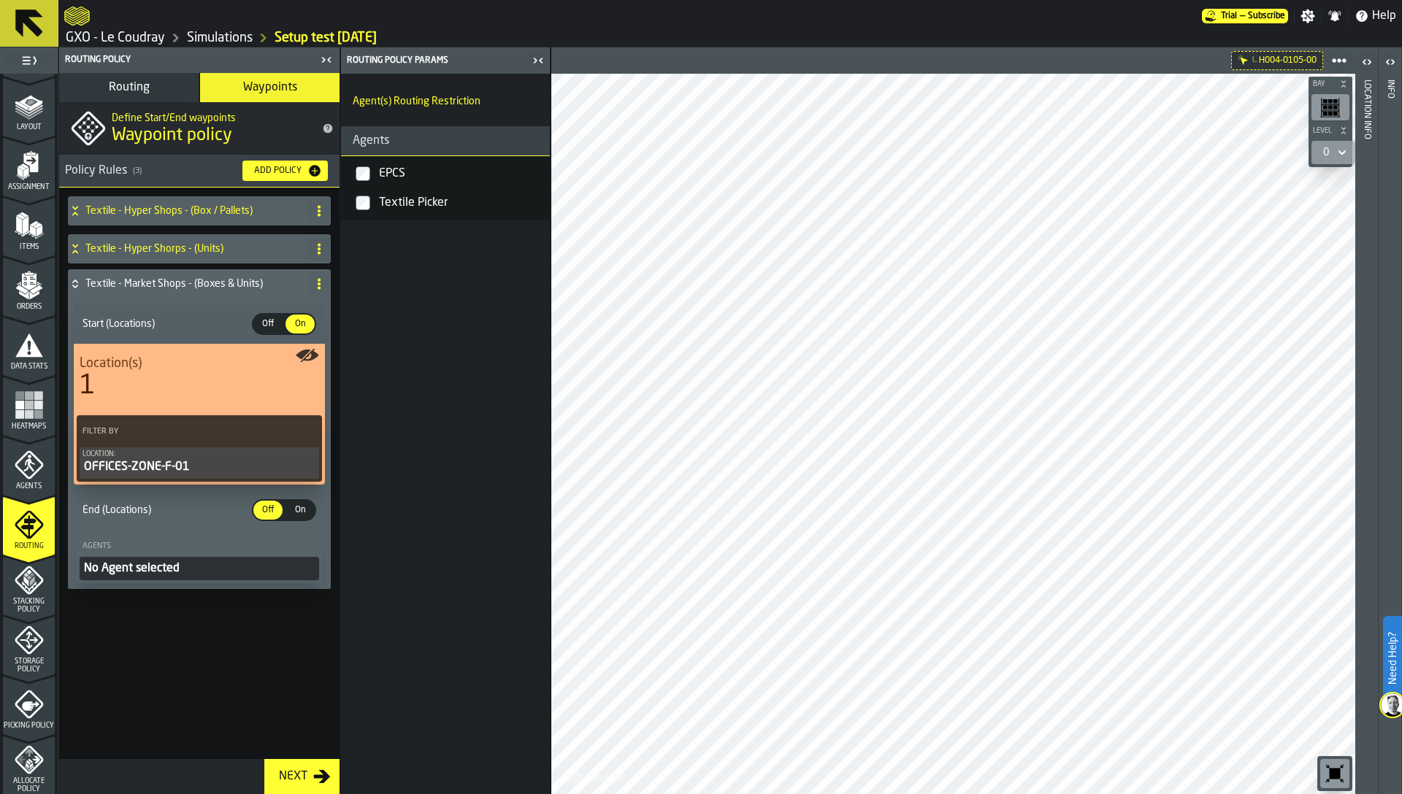
click at [420, 202] on div "Textile Picker" at bounding box center [460, 202] width 169 height 23
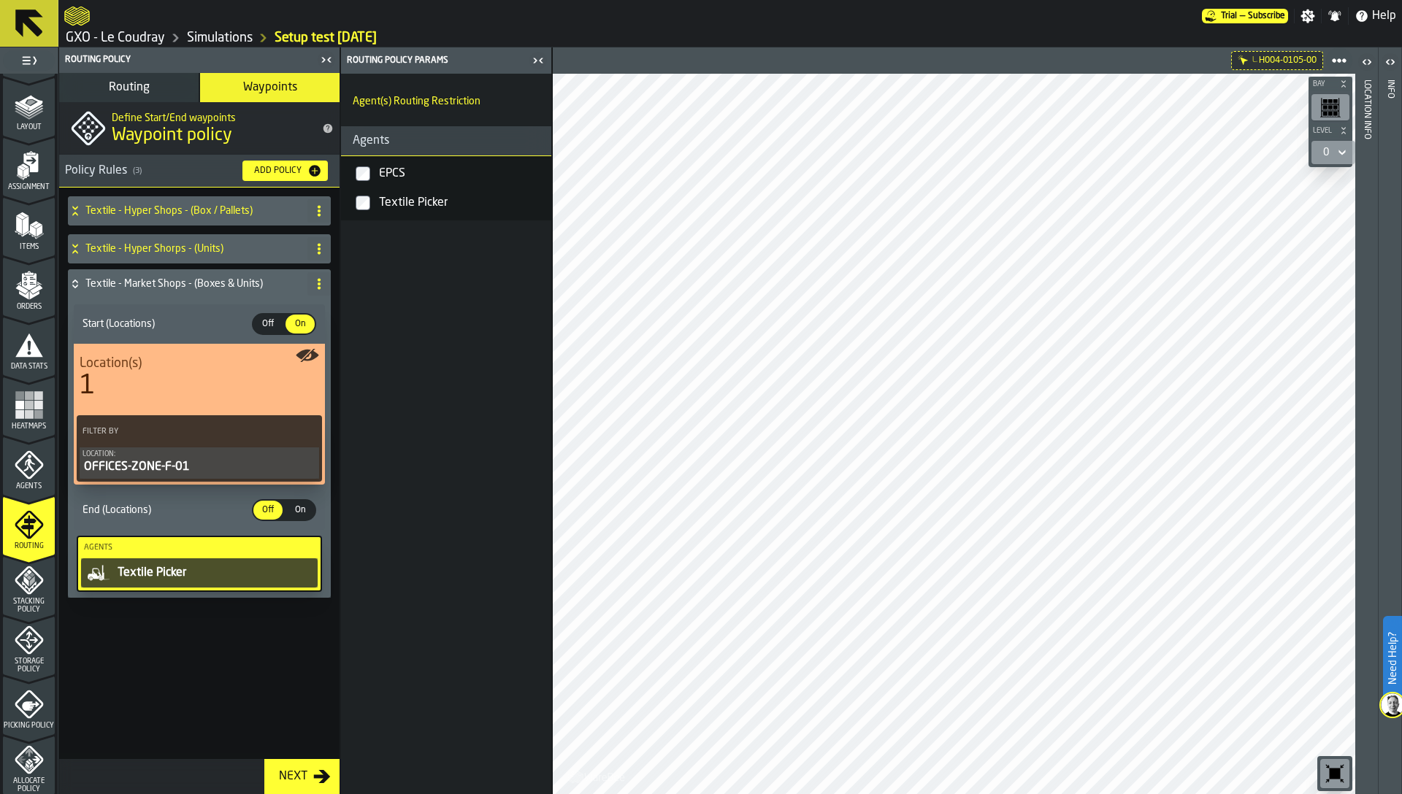
click at [173, 282] on h4 "Textile - Market Shops - (Boxes & Units)" at bounding box center [193, 284] width 216 height 12
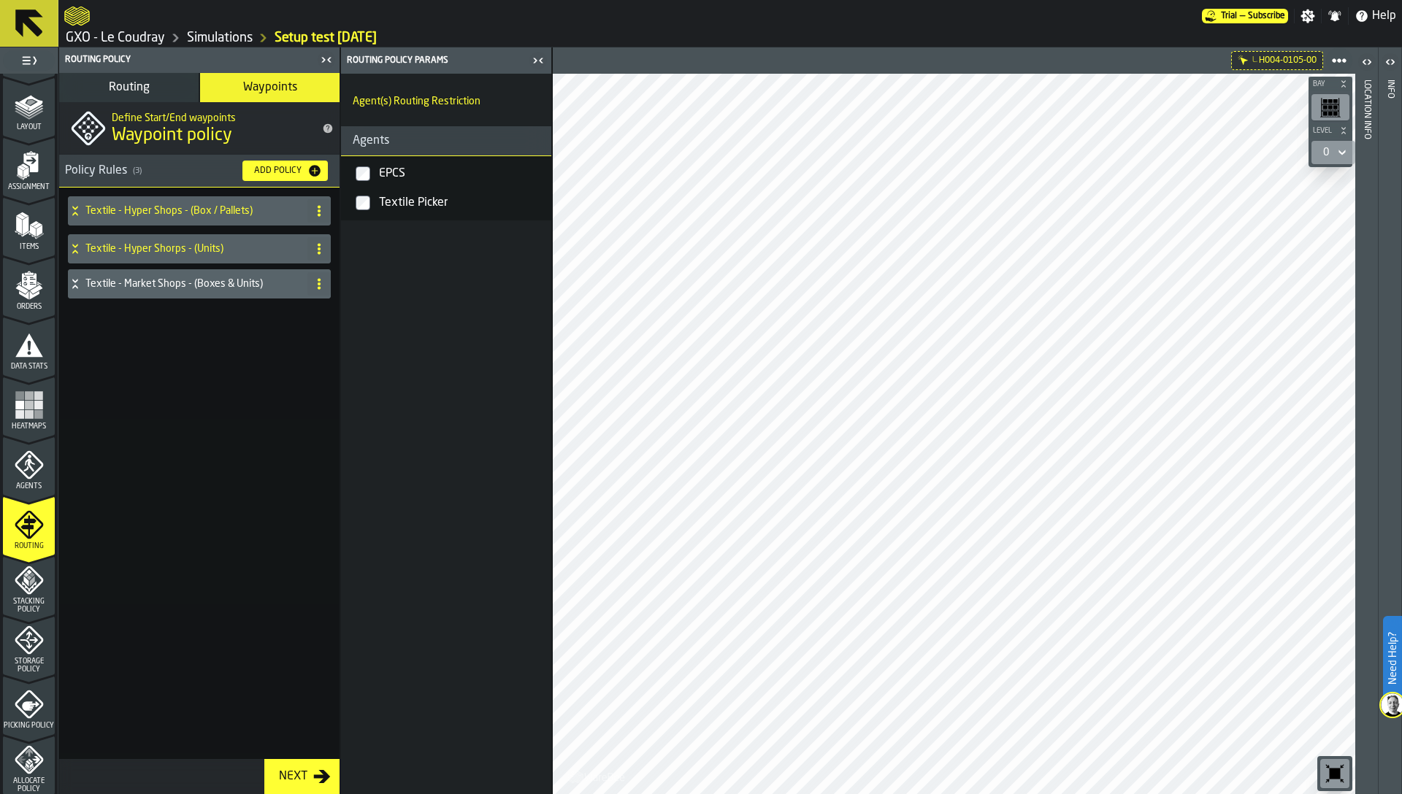
click at [267, 172] on div "Add Policy" at bounding box center [277, 171] width 59 height 10
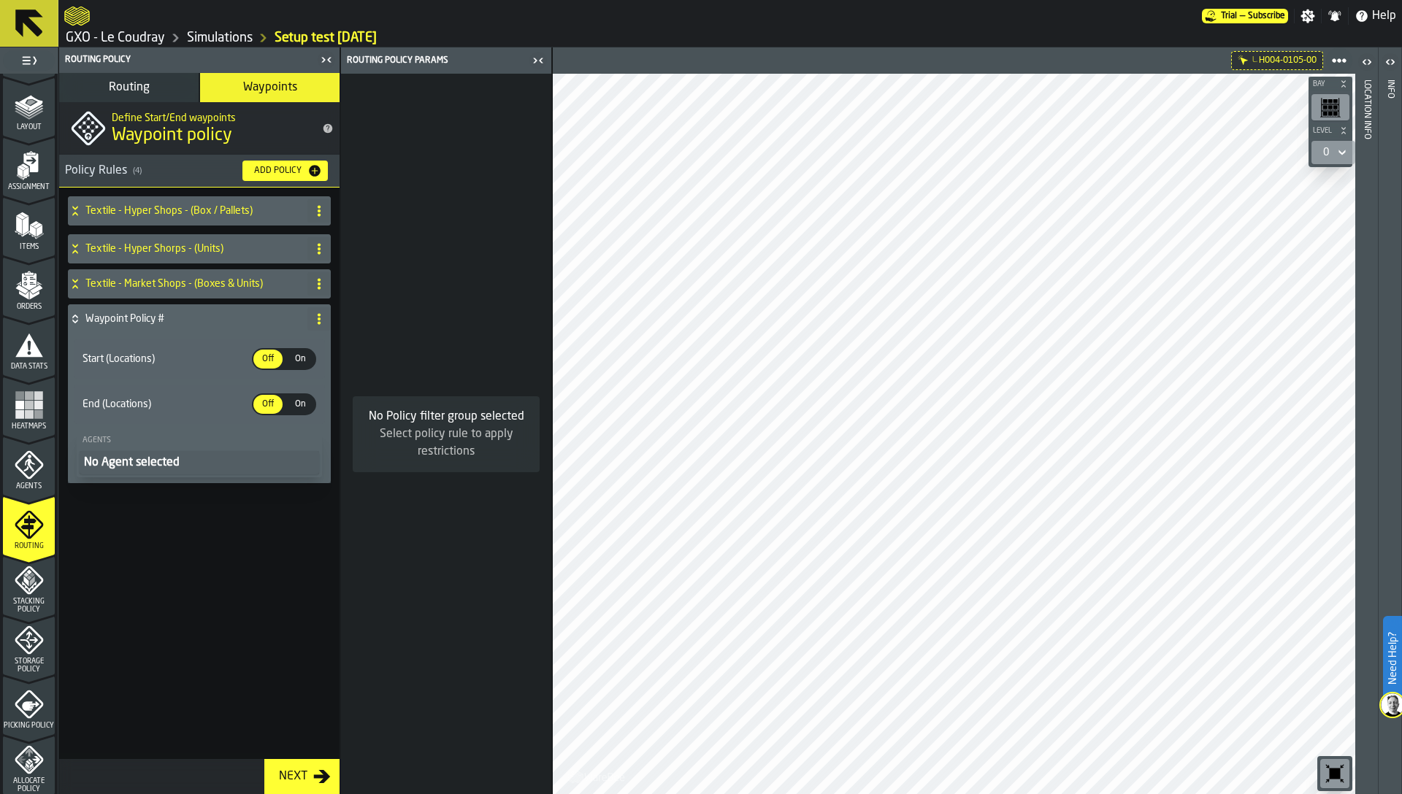
click at [315, 318] on icon at bounding box center [319, 319] width 12 height 12
click at [234, 342] on div "Rename" at bounding box center [260, 348] width 123 height 18
click at [197, 318] on input "**********" at bounding box center [173, 319] width 177 height 25
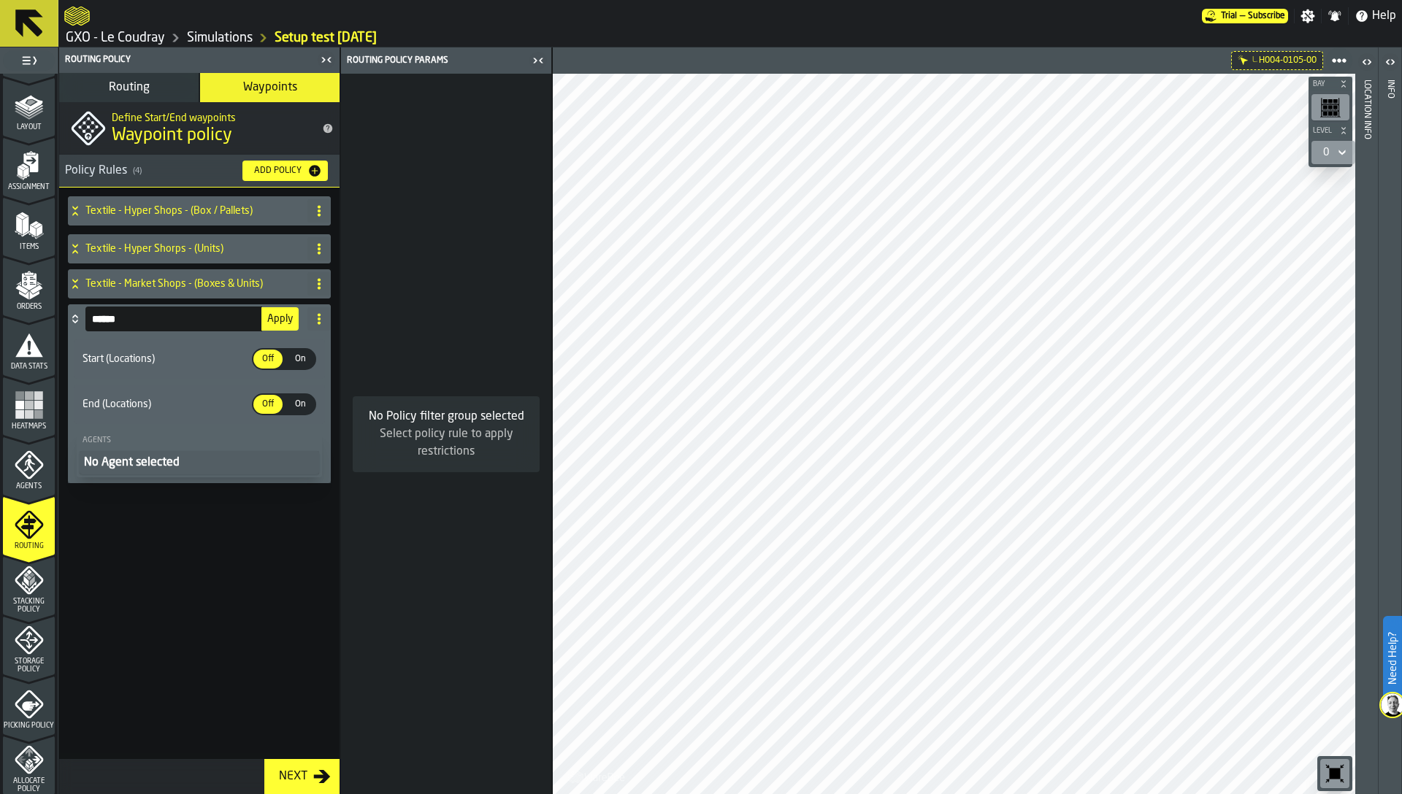
type input "******"
click at [293, 359] on span "On" at bounding box center [299, 359] width 23 height 13
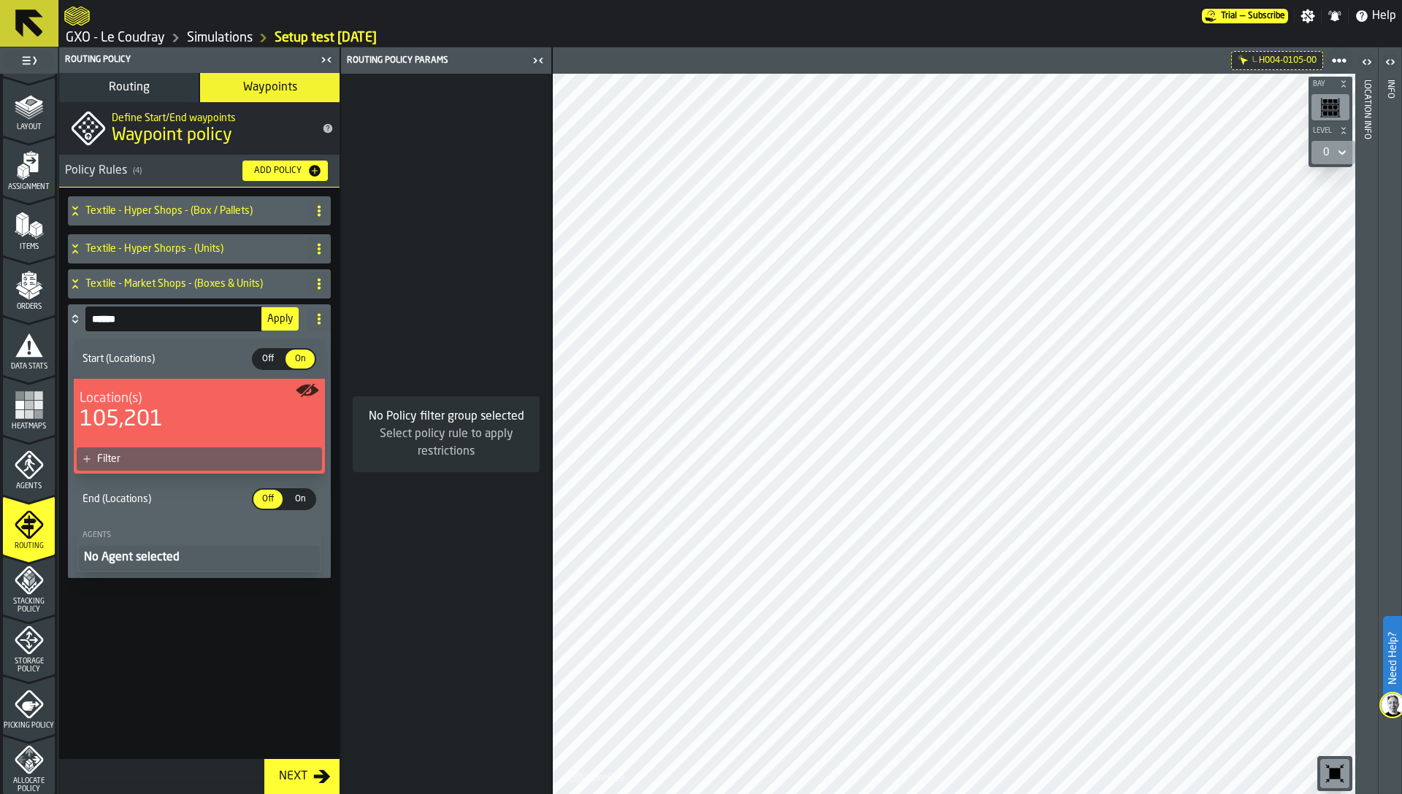
click at [205, 461] on div "Filter" at bounding box center [206, 459] width 219 height 12
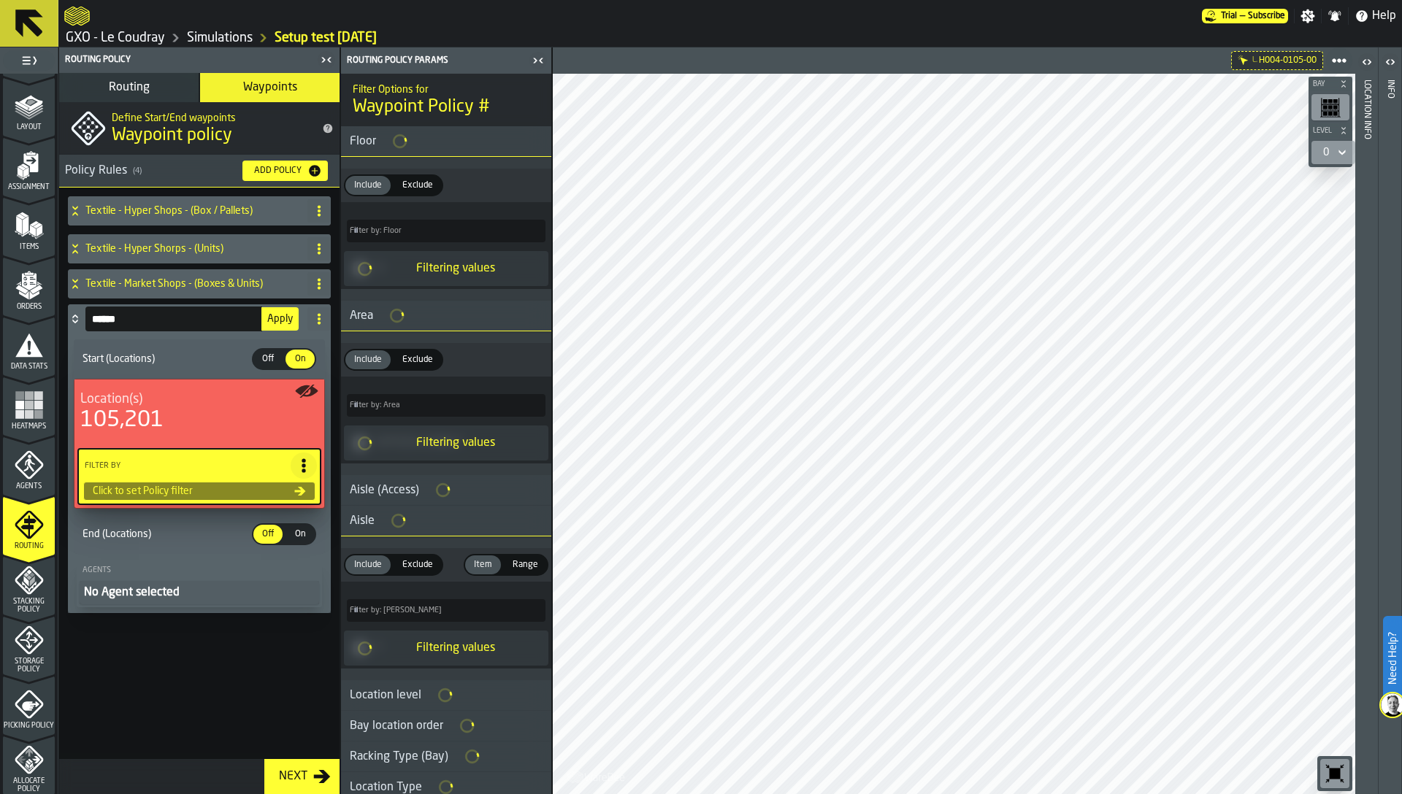
click at [281, 312] on button "Apply" at bounding box center [279, 318] width 37 height 23
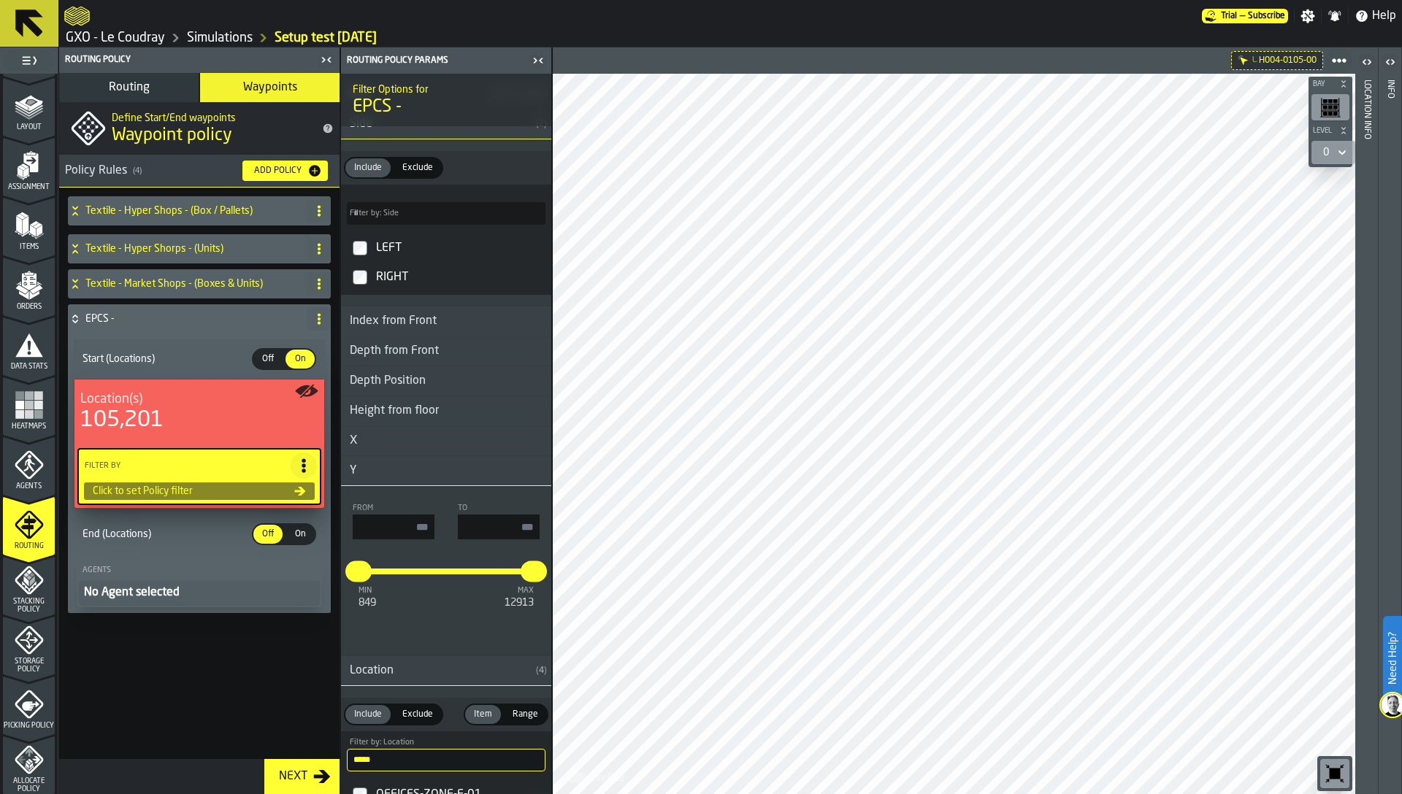
scroll to position [2173, 0]
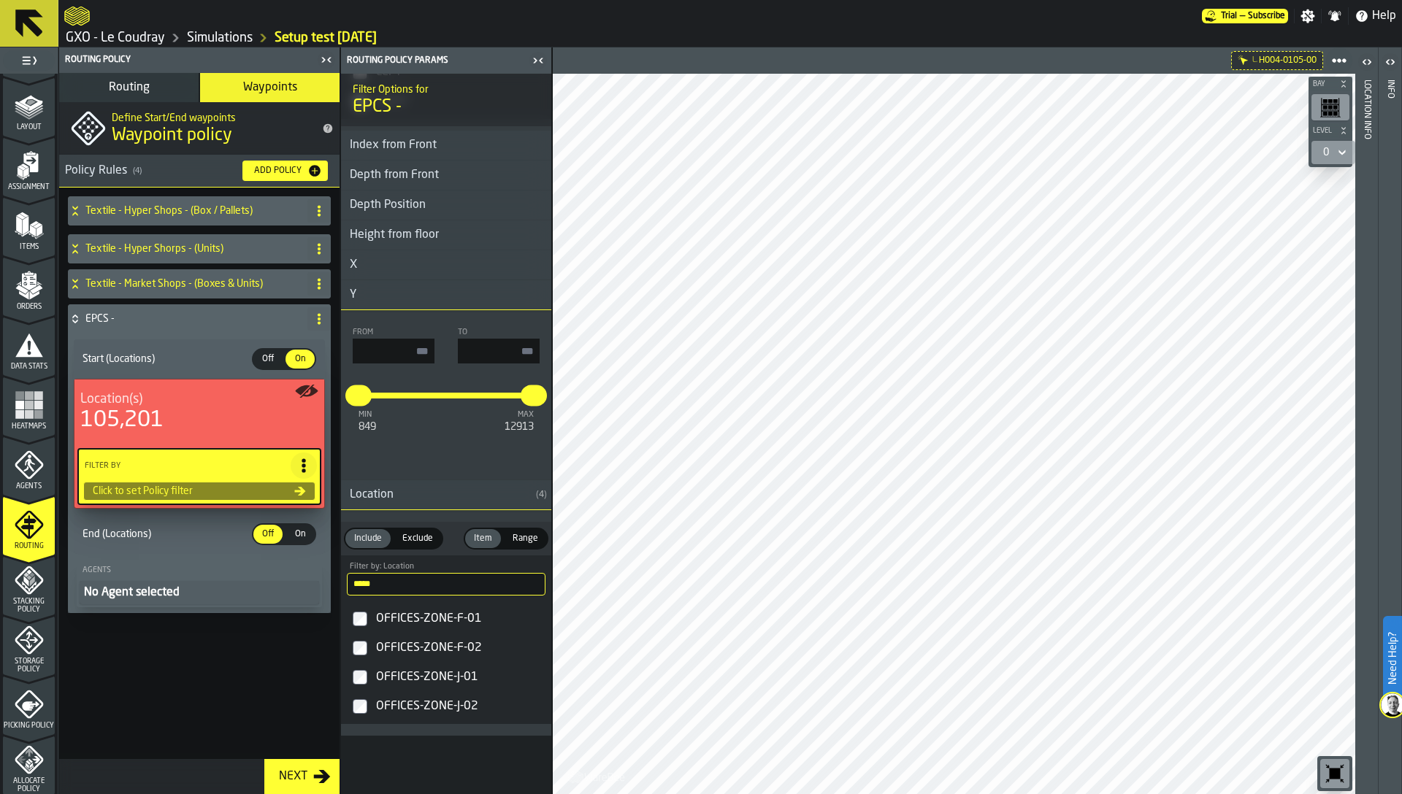
click at [394, 673] on div "OFFICES-ZONE-J-01" at bounding box center [459, 677] width 172 height 23
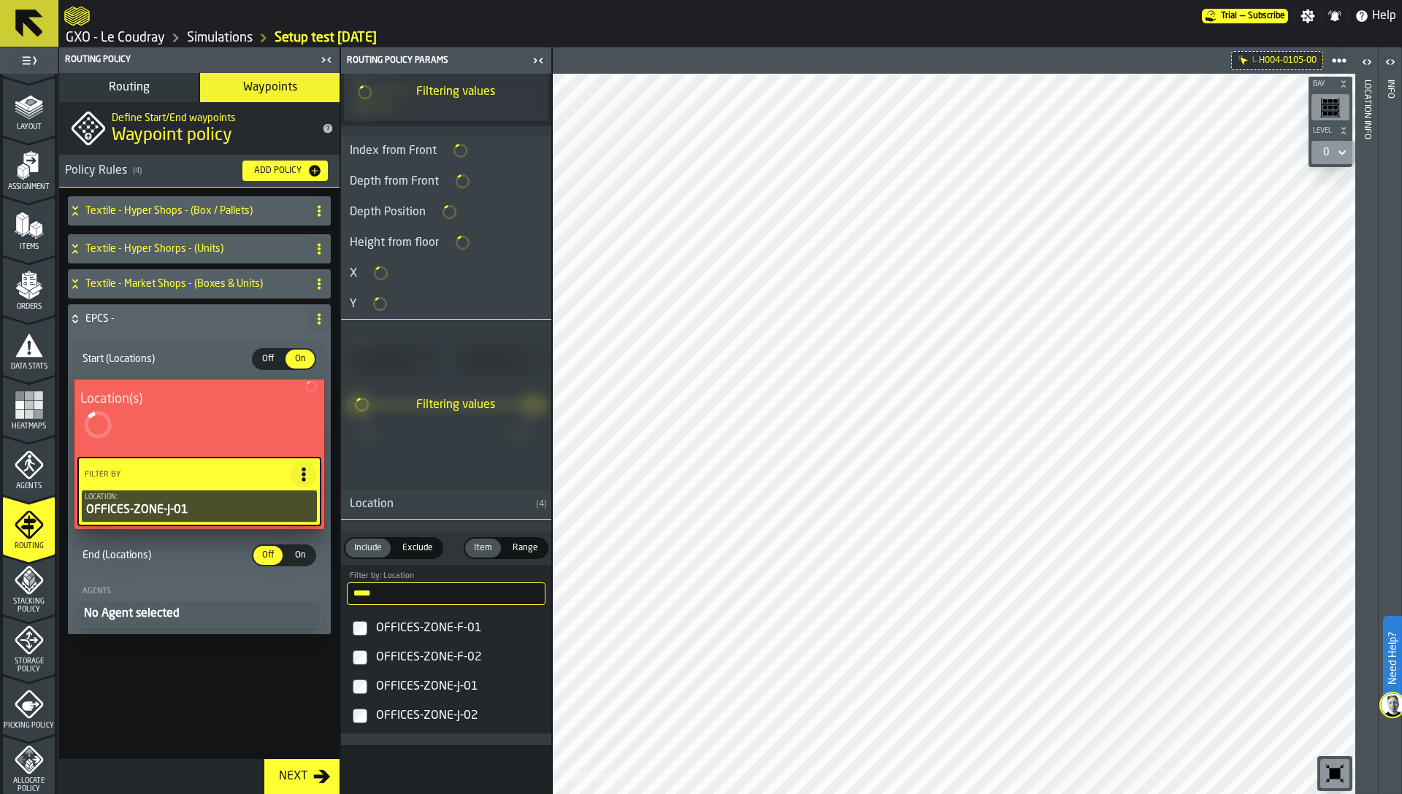
scroll to position [2182, 0]
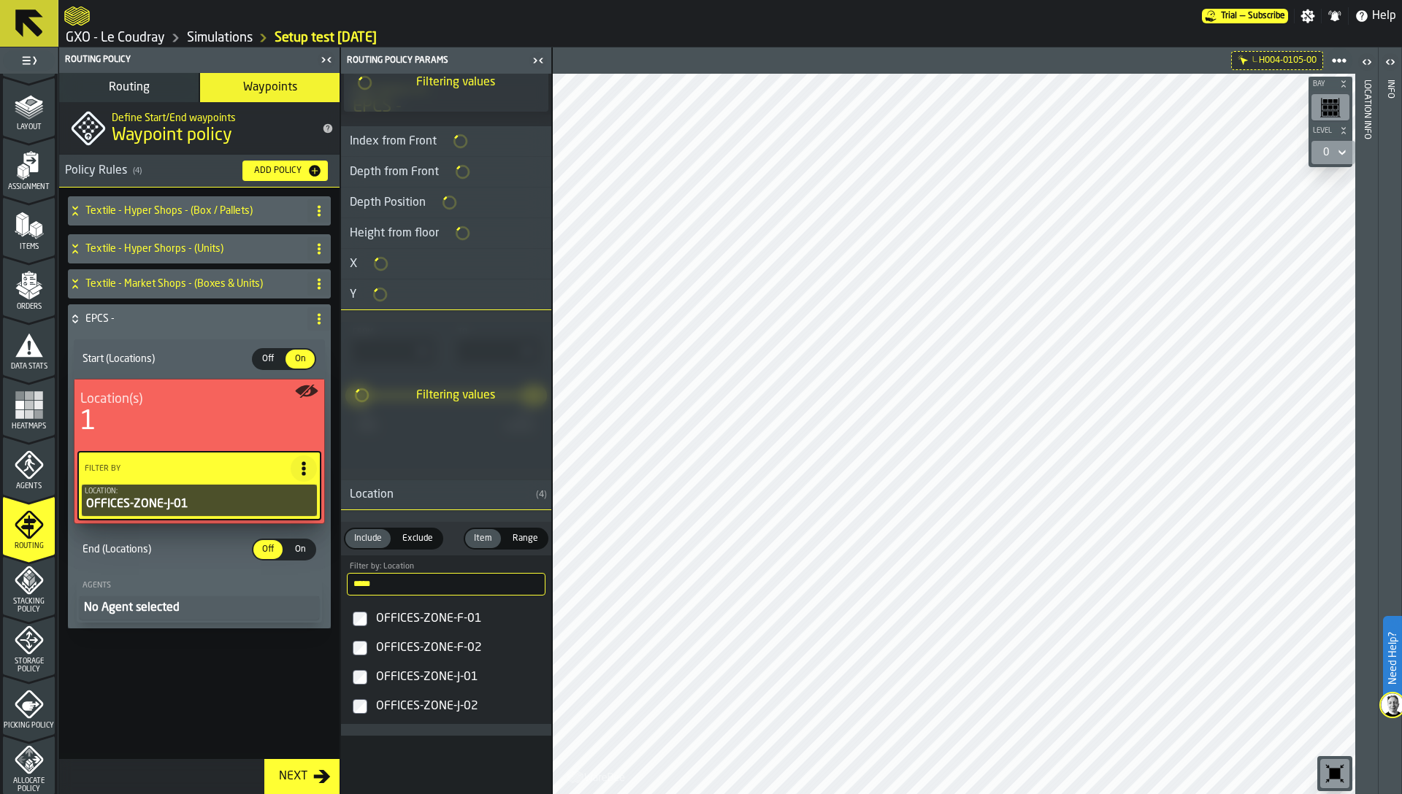
click at [394, 709] on div "OFFICES-ZONE-J-02" at bounding box center [459, 706] width 172 height 23
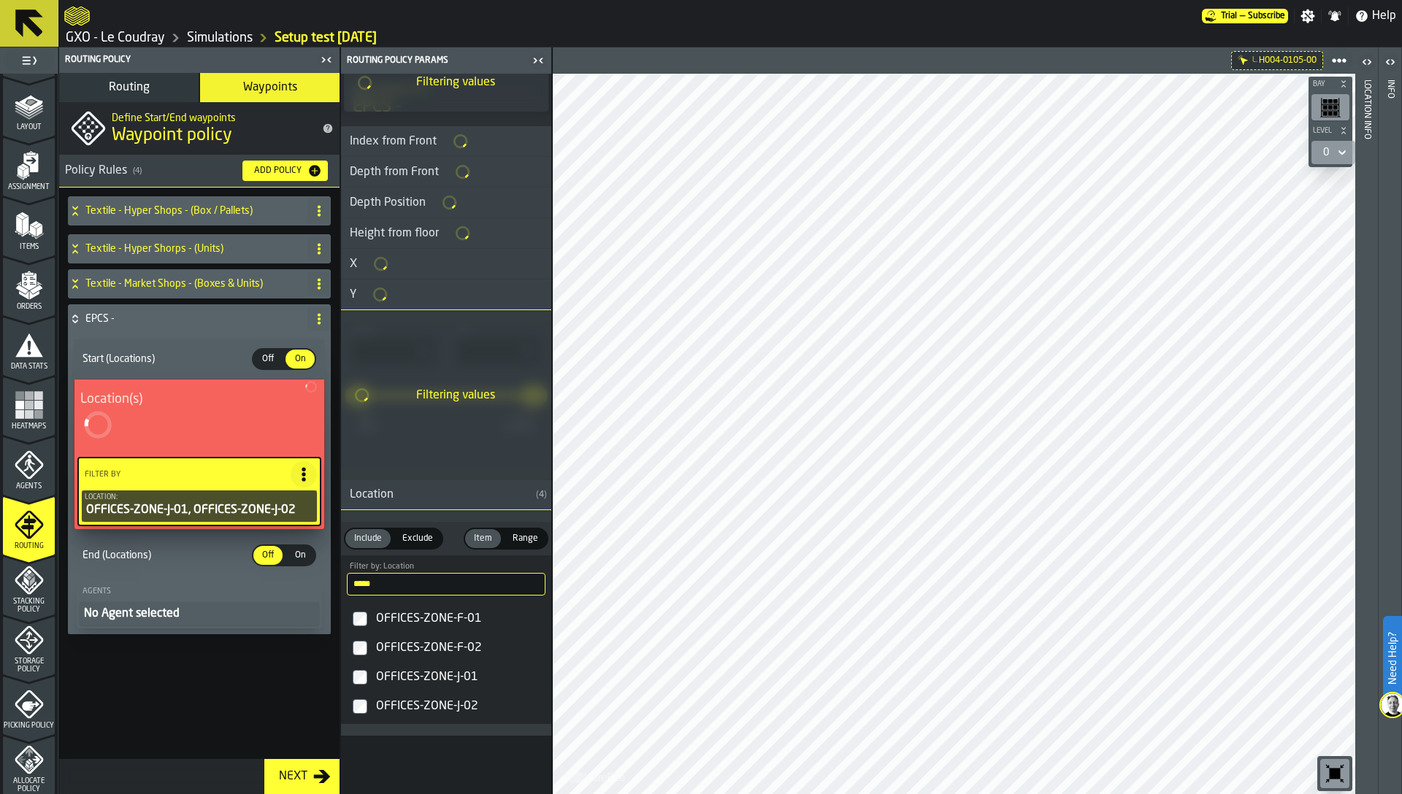
scroll to position [1020, 0]
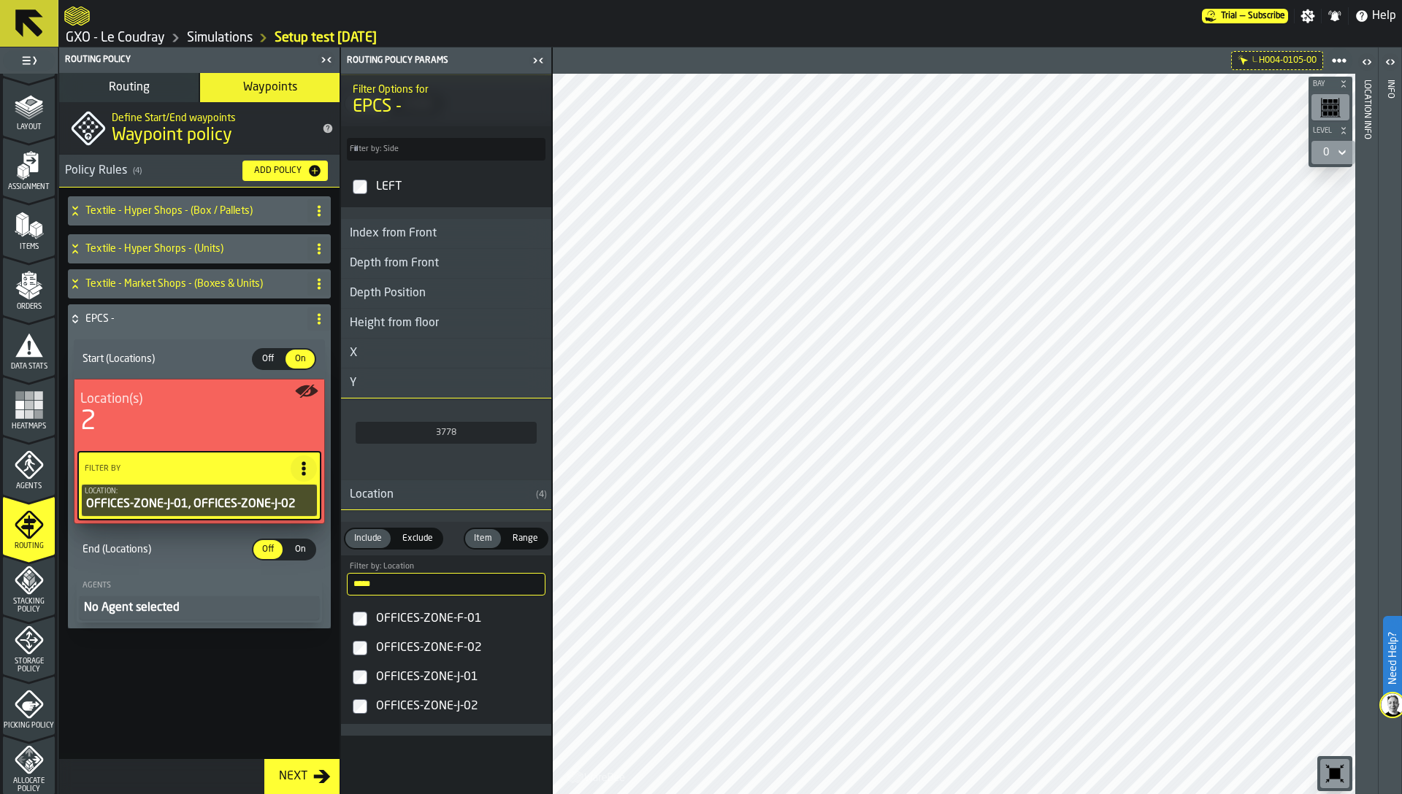
click at [394, 709] on div "OFFICES-ZONE-J-02" at bounding box center [459, 706] width 172 height 23
click at [248, 612] on div "No Agent selected" at bounding box center [199, 608] width 234 height 18
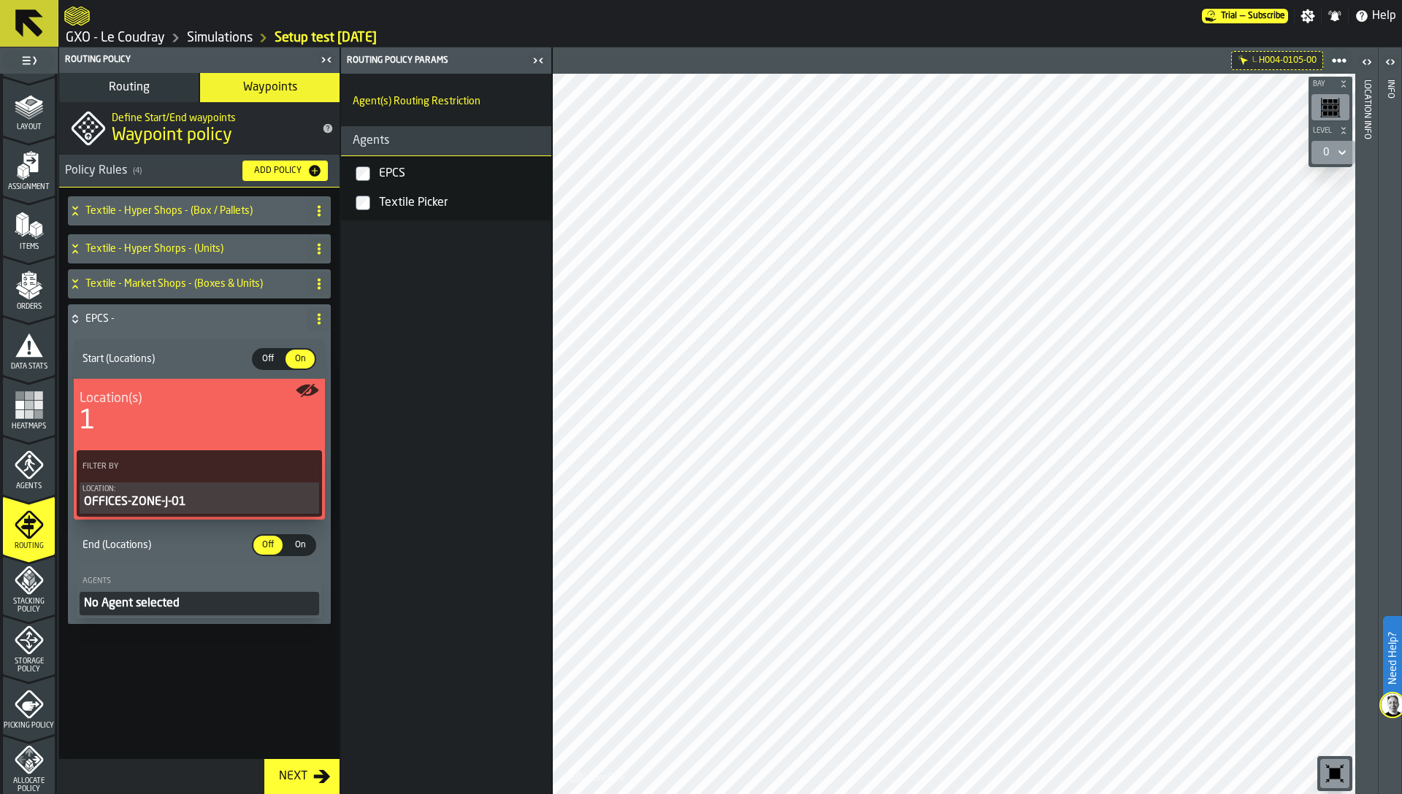
click at [383, 180] on div "EPCS" at bounding box center [460, 173] width 169 height 23
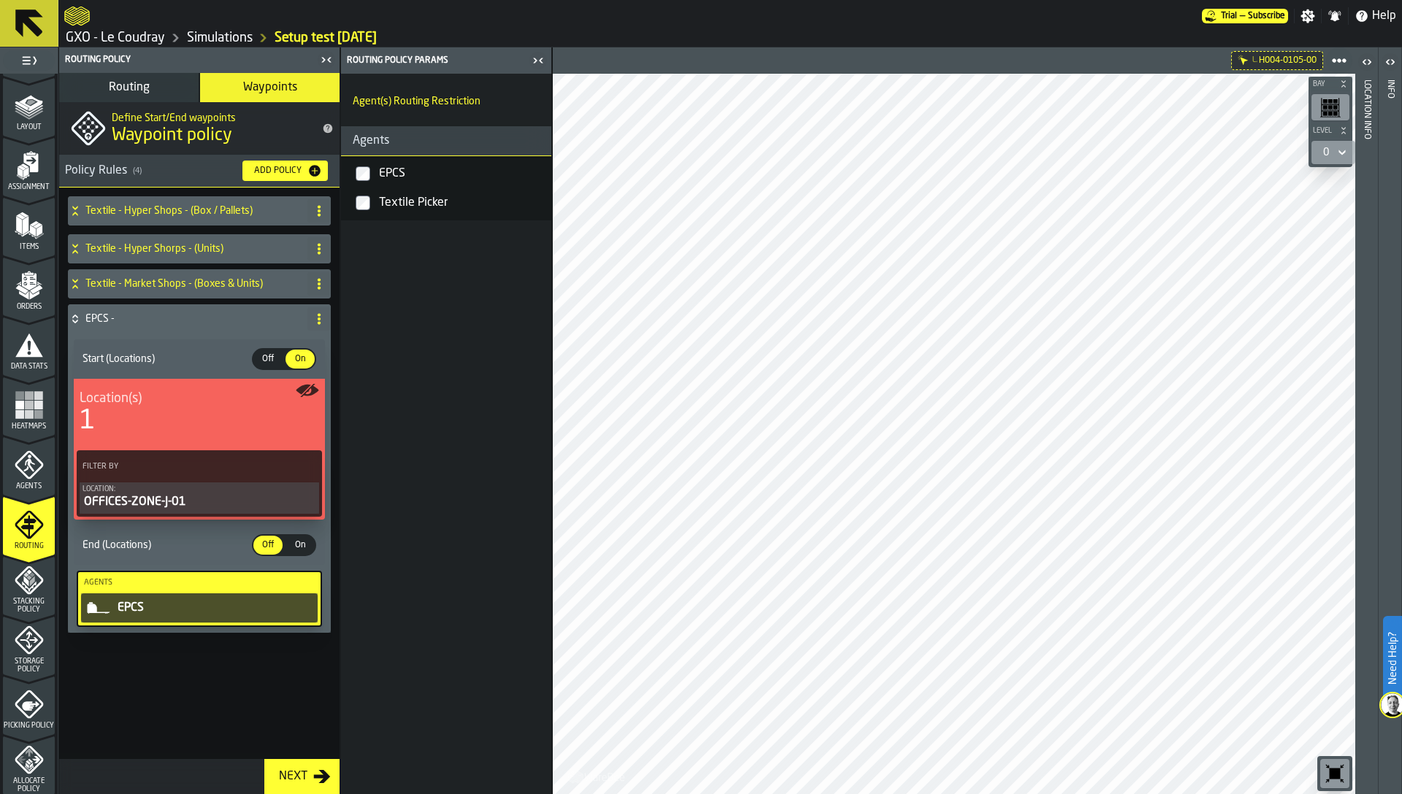
click at [315, 321] on icon at bounding box center [319, 319] width 12 height 12
click at [256, 344] on div "Rename" at bounding box center [260, 348] width 123 height 18
click at [187, 319] on input "******" at bounding box center [173, 319] width 177 height 25
type input "**********"
click at [280, 317] on span "Apply" at bounding box center [280, 319] width 26 height 10
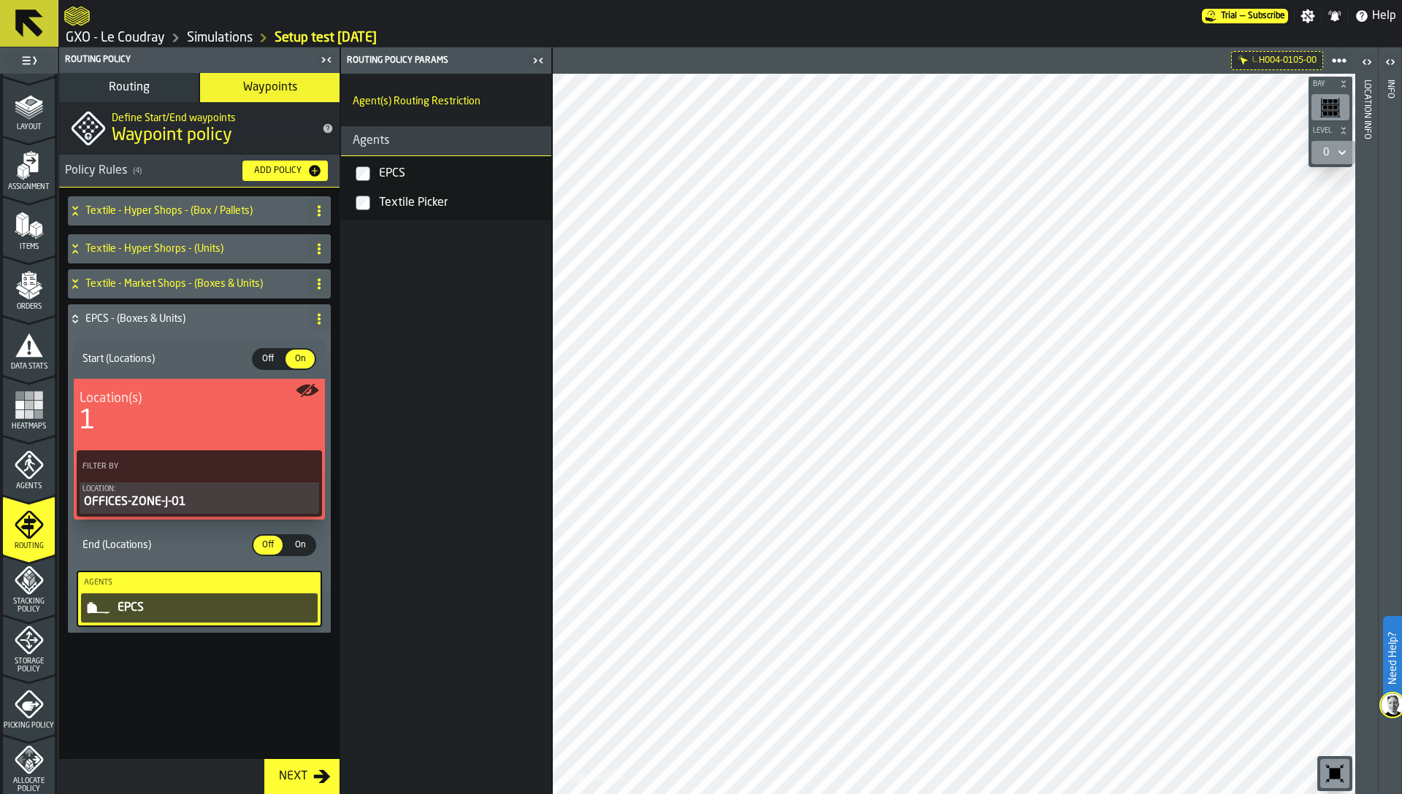
click at [321, 318] on icon at bounding box center [319, 319] width 12 height 12
click at [134, 302] on div "Textile - Hyper Shops - (Box / Pallets) Textile - Hyper Shorps - (Units) Textil…" at bounding box center [199, 427] width 269 height 469
click at [289, 167] on div "Add Policy" at bounding box center [277, 171] width 59 height 10
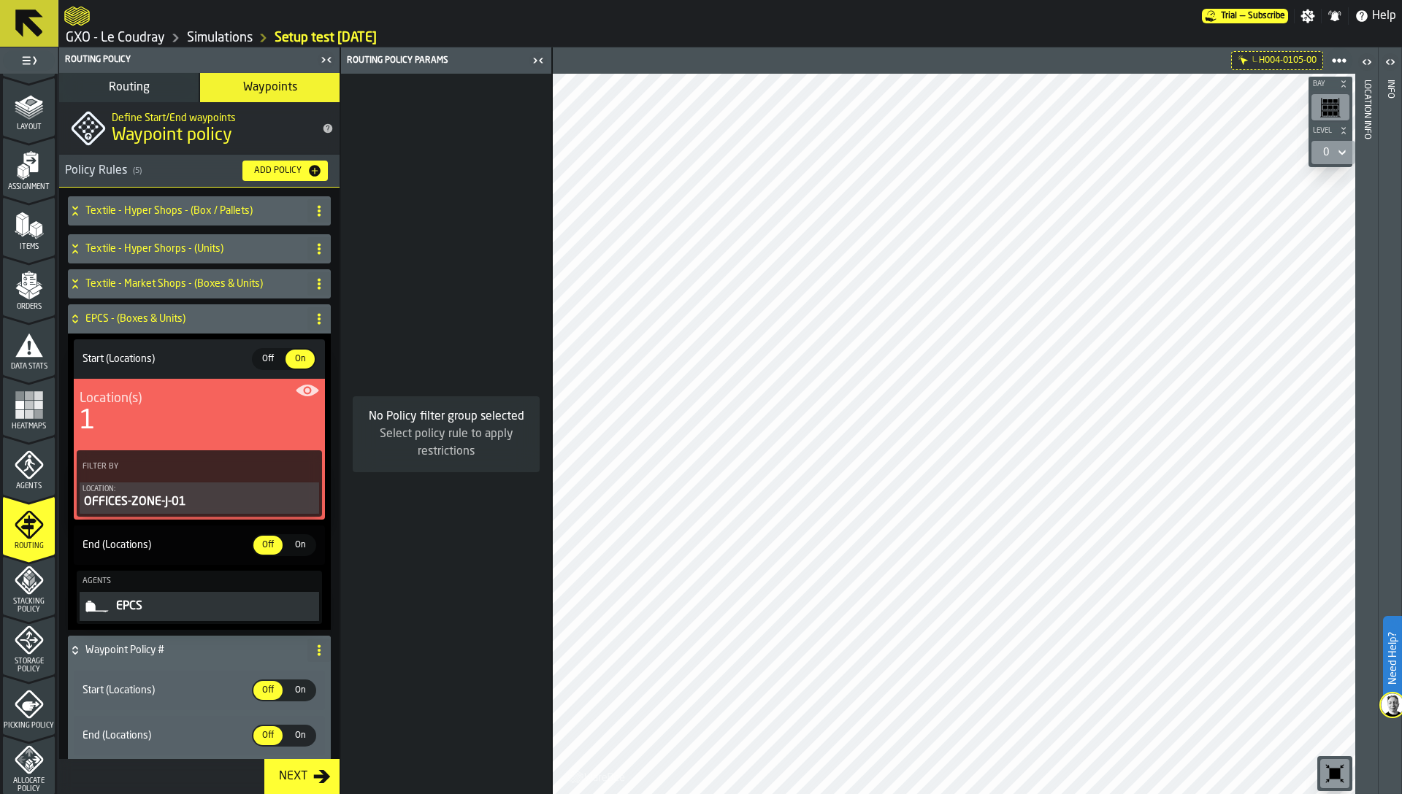
click at [75, 321] on icon at bounding box center [75, 319] width 15 height 12
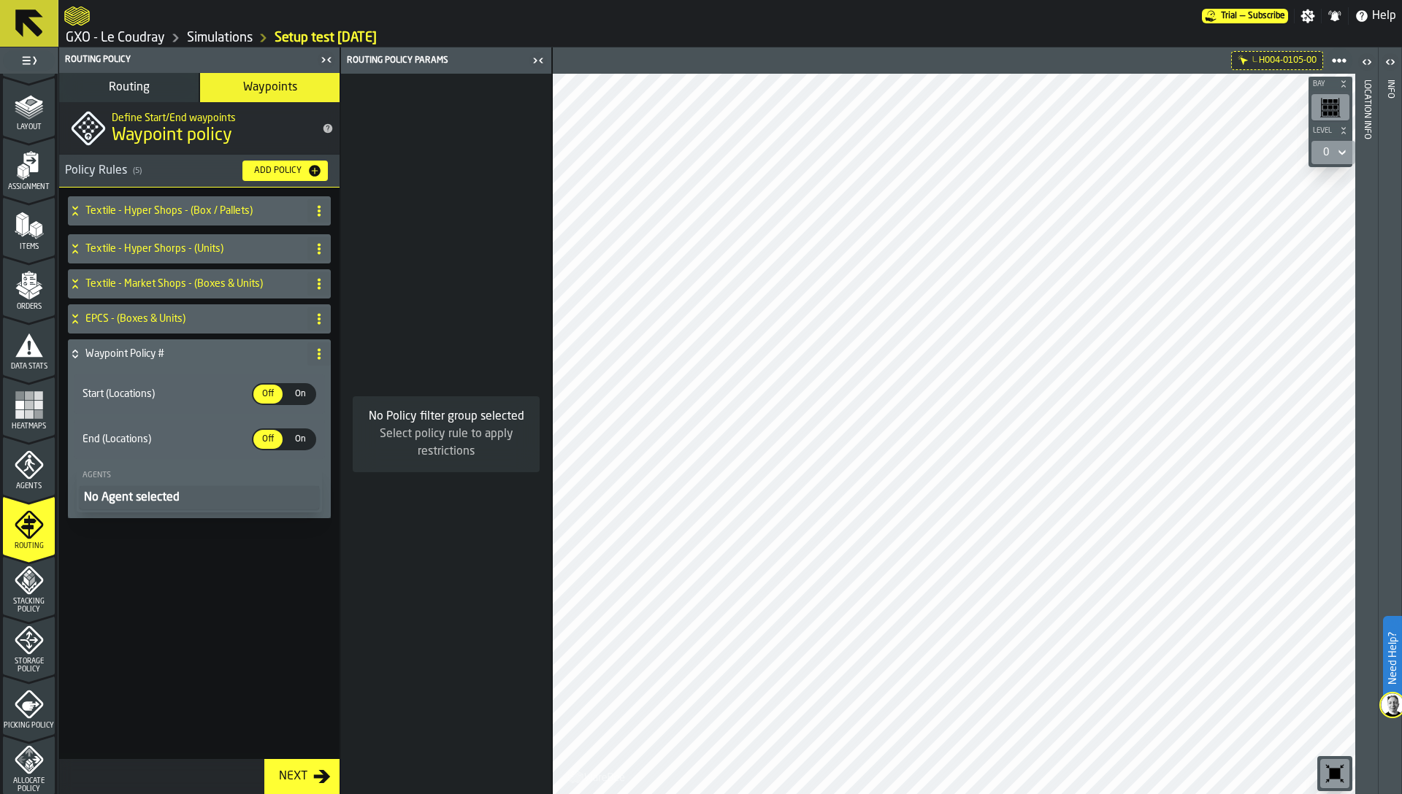
click at [333, 354] on div "Textile - Hyper Shops - (Box / Pallets) Textile - Hyper Shorps - (Units) Textil…" at bounding box center [199, 370] width 269 height 354
click at [320, 355] on circle at bounding box center [319, 354] width 3 height 3
click at [258, 380] on div "Rename" at bounding box center [260, 384] width 123 height 18
click at [177, 353] on input "**********" at bounding box center [173, 354] width 177 height 25
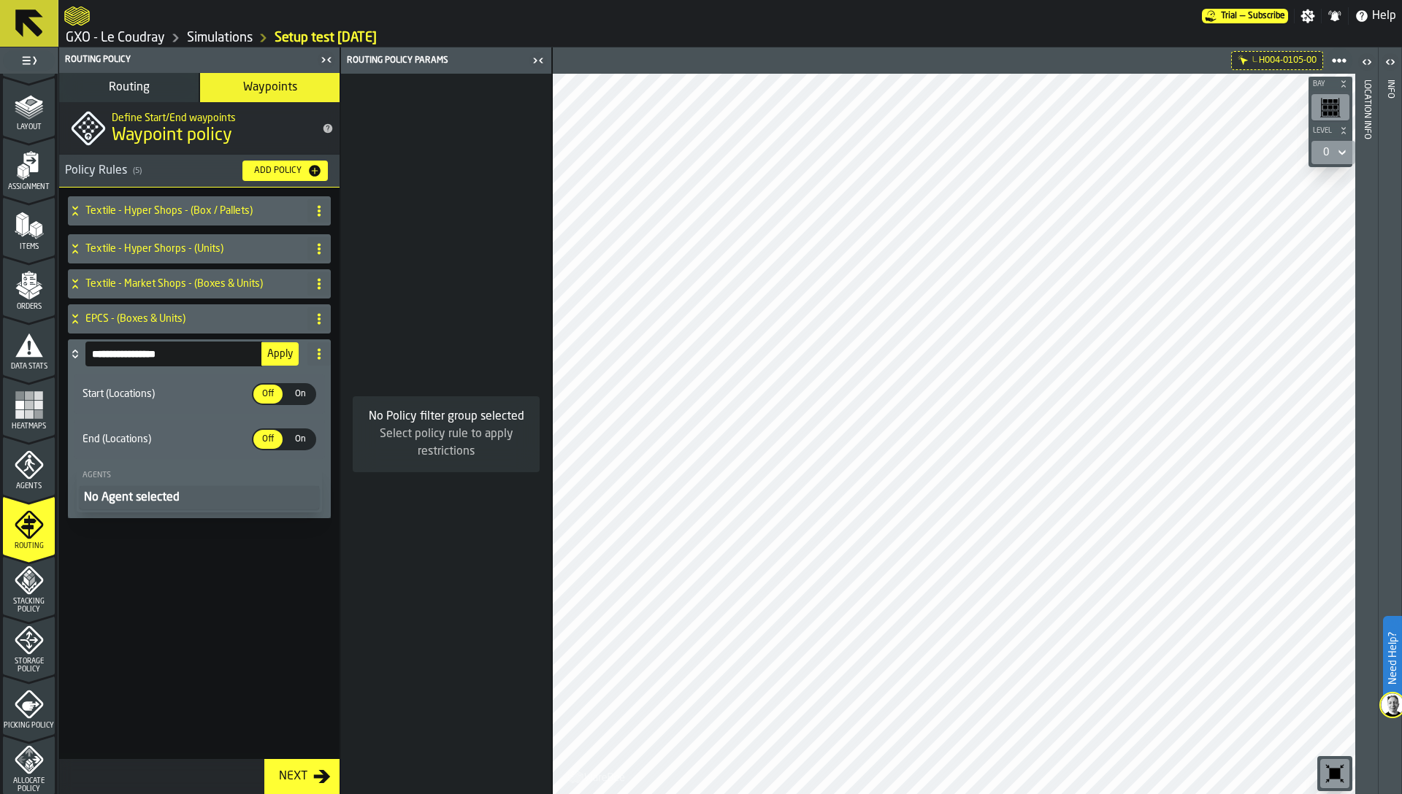
click at [177, 353] on input "**********" at bounding box center [173, 354] width 177 height 25
type input "**********"
click at [279, 358] on span "Apply" at bounding box center [280, 354] width 26 height 10
click at [292, 390] on span "On" at bounding box center [299, 394] width 23 height 13
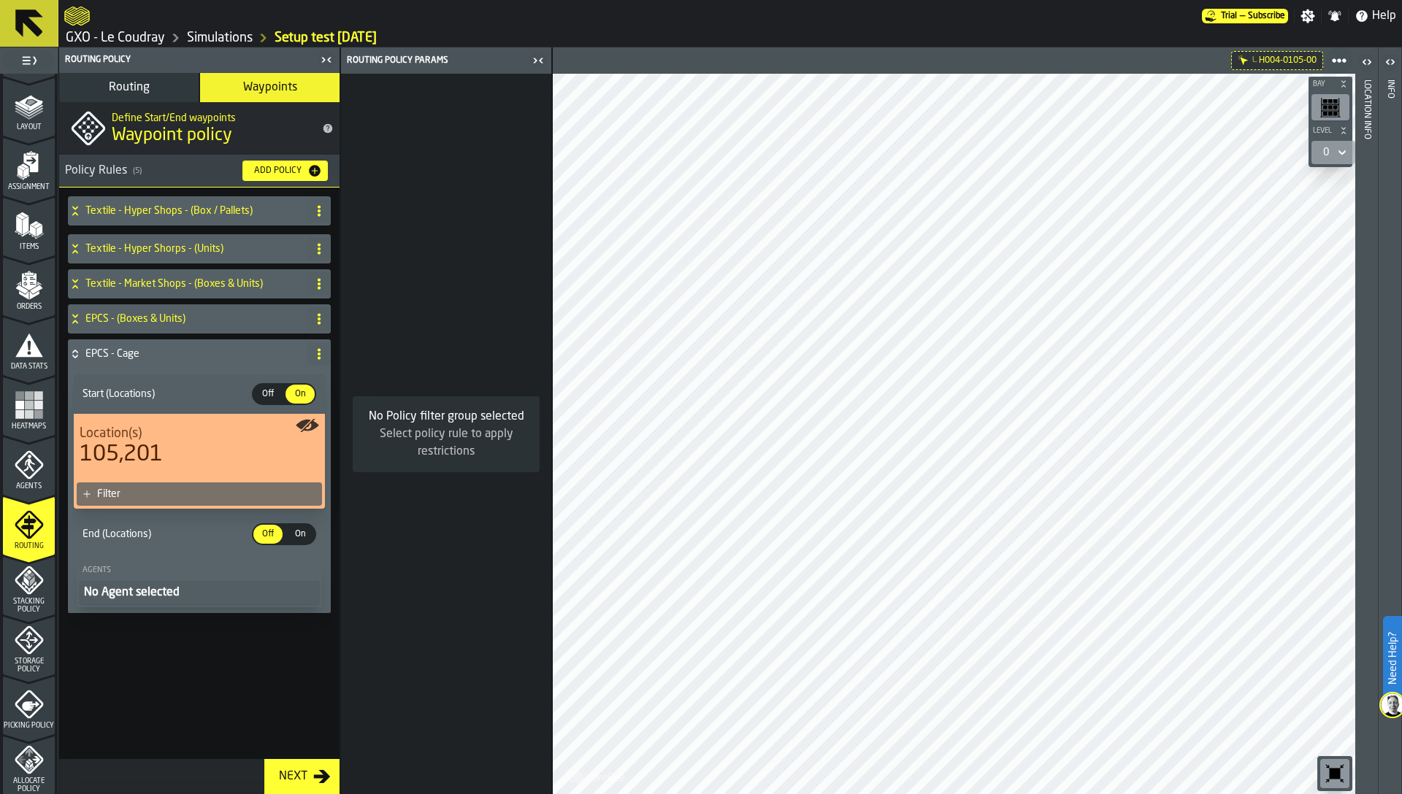
click at [242, 491] on div "Filter" at bounding box center [206, 494] width 219 height 12
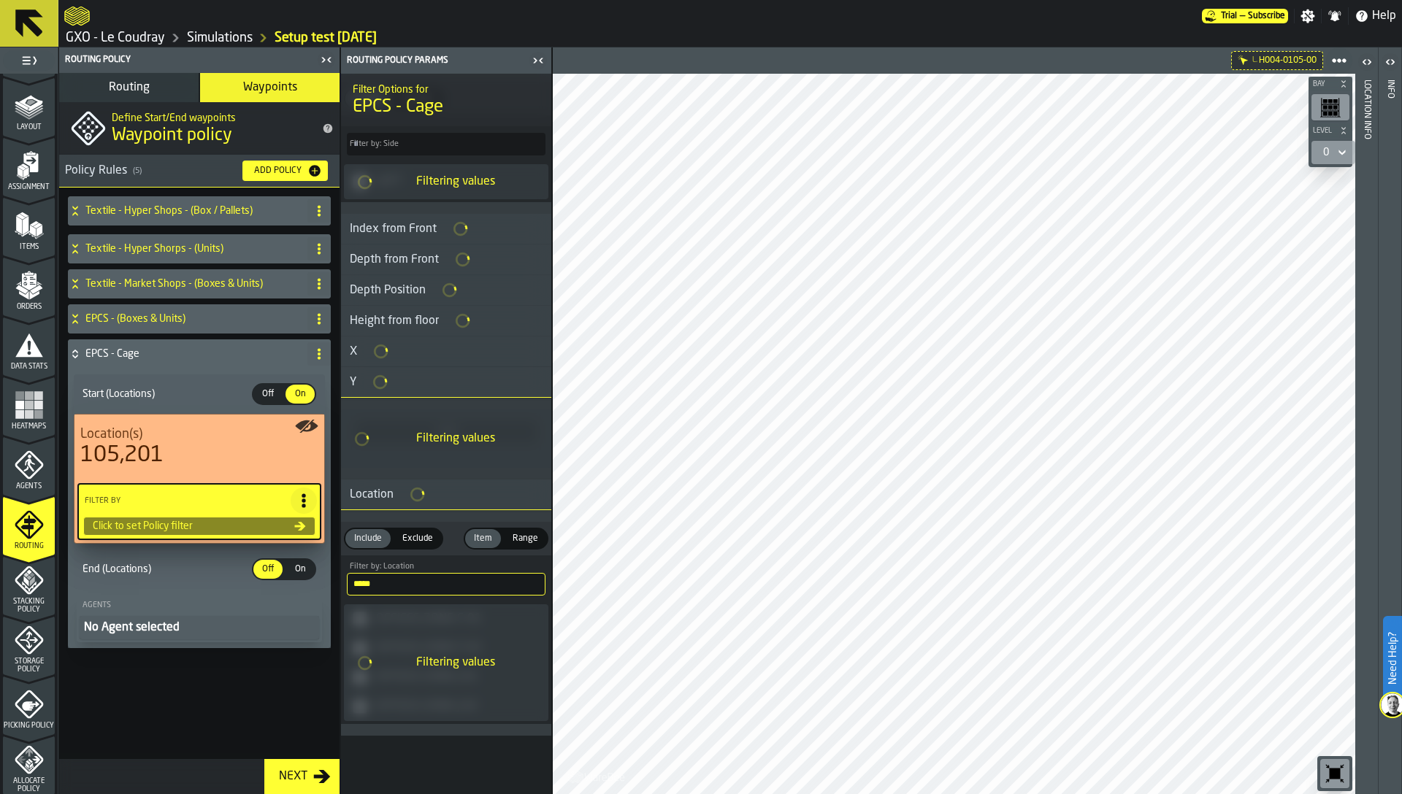
click at [374, 580] on input "*****" at bounding box center [446, 584] width 199 height 23
click at [374, 580] on div "Filter Options for EPCS - Cage Floor Include Include Exclude Exclude Filter by:…" at bounding box center [446, 434] width 210 height 721
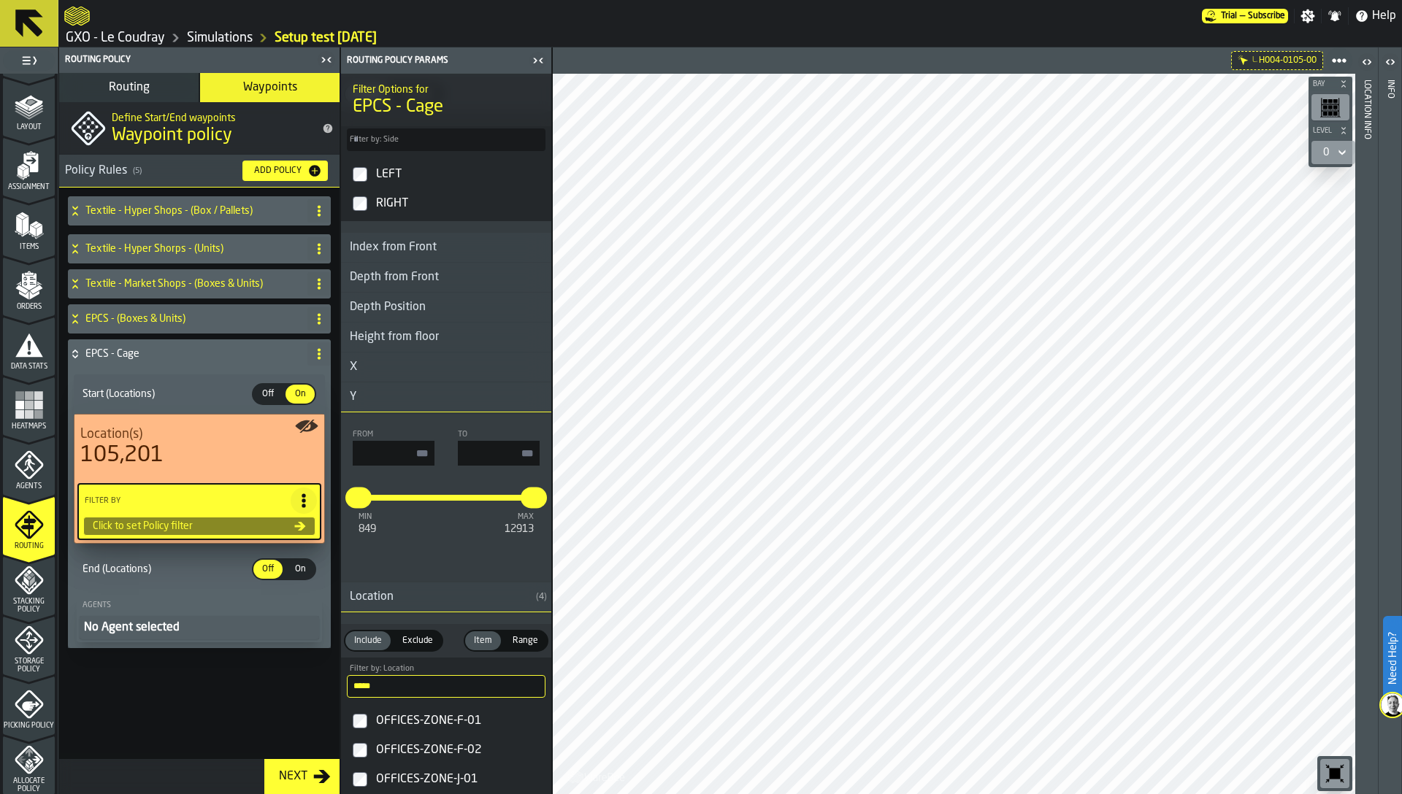
click at [374, 580] on div "From To min 849 max 12913 *** *****" at bounding box center [446, 497] width 210 height 170
click at [380, 691] on input "*****" at bounding box center [446, 686] width 199 height 23
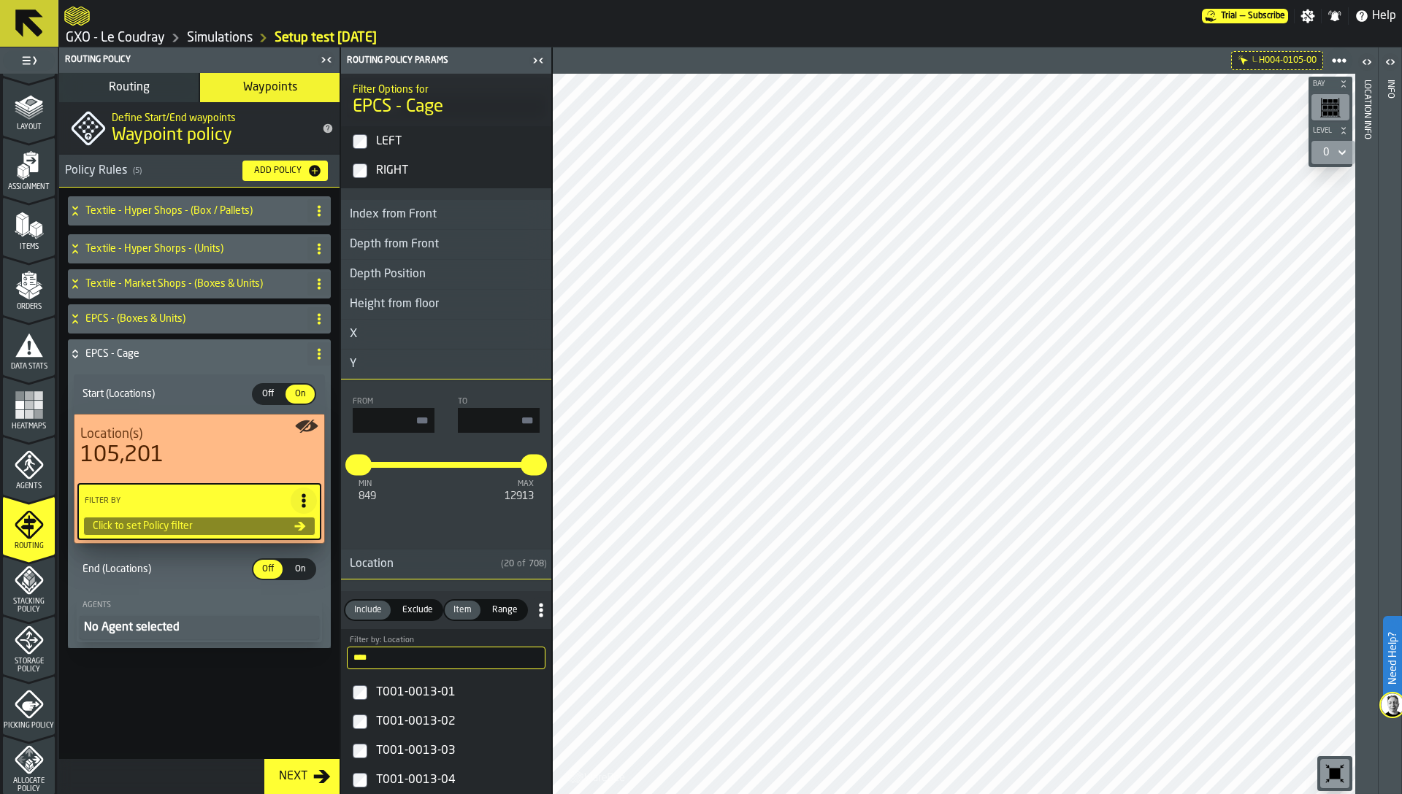
scroll to position [2100, 0]
click at [392, 691] on div "T001-0013-01" at bounding box center [459, 691] width 172 height 23
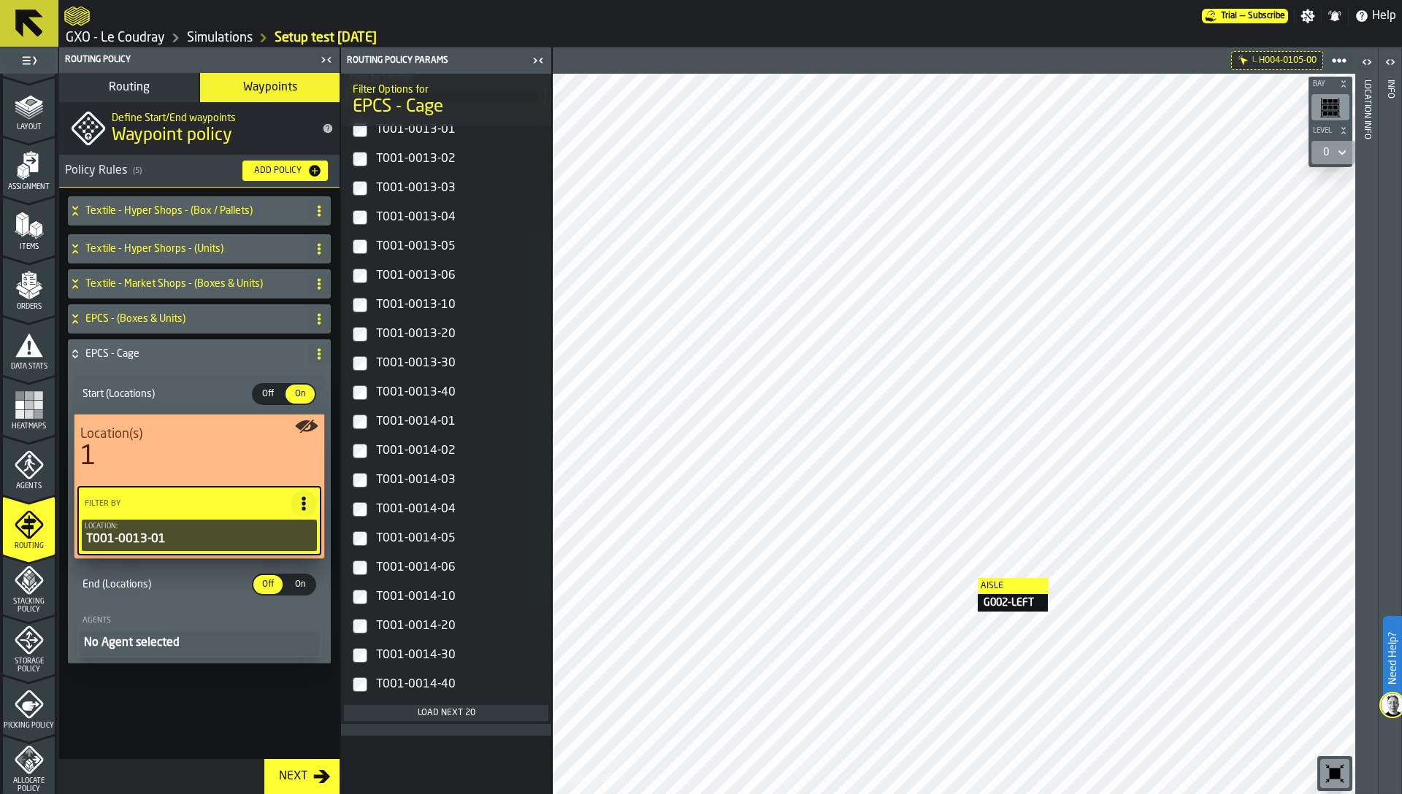
scroll to position [1059, 0]
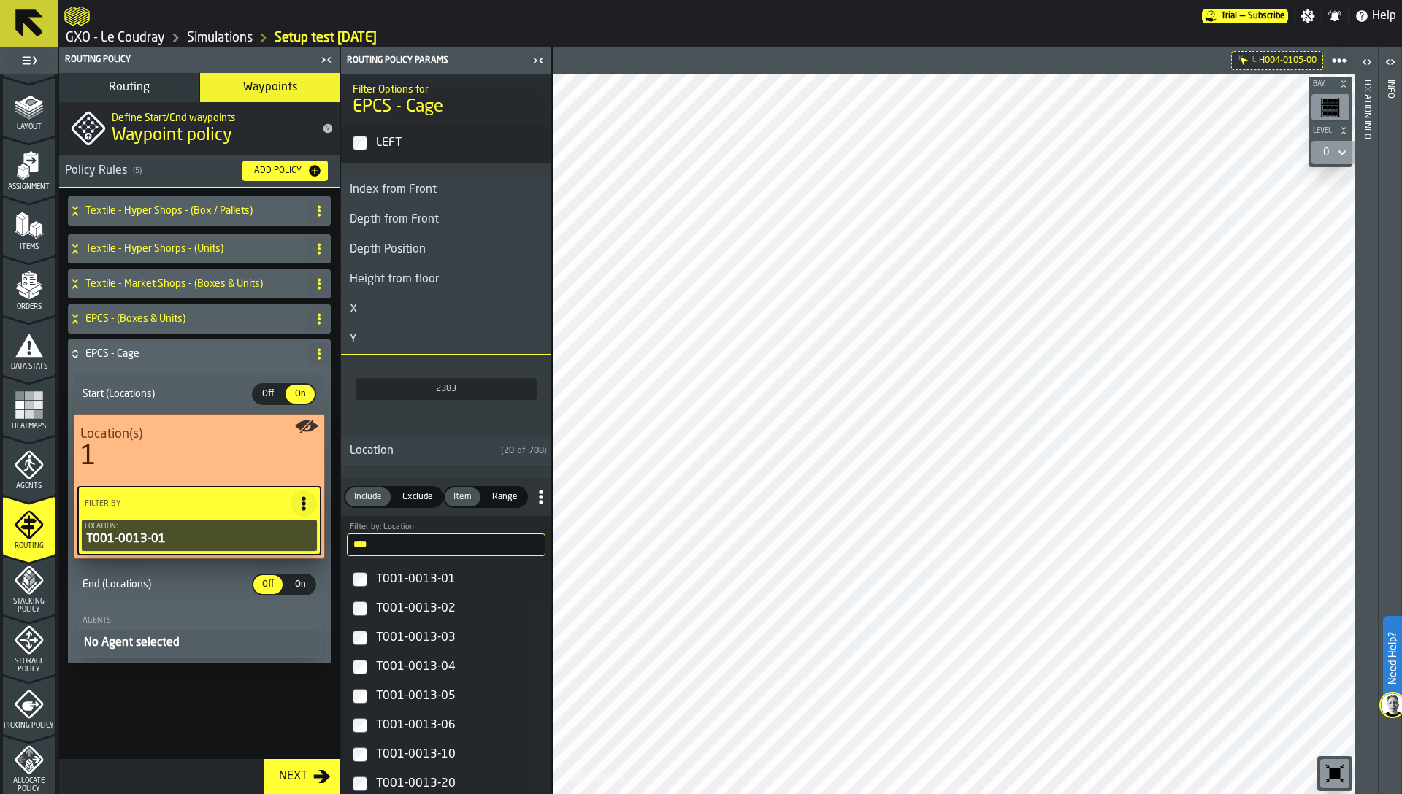
click at [1340, 153] on icon at bounding box center [1342, 153] width 15 height 18
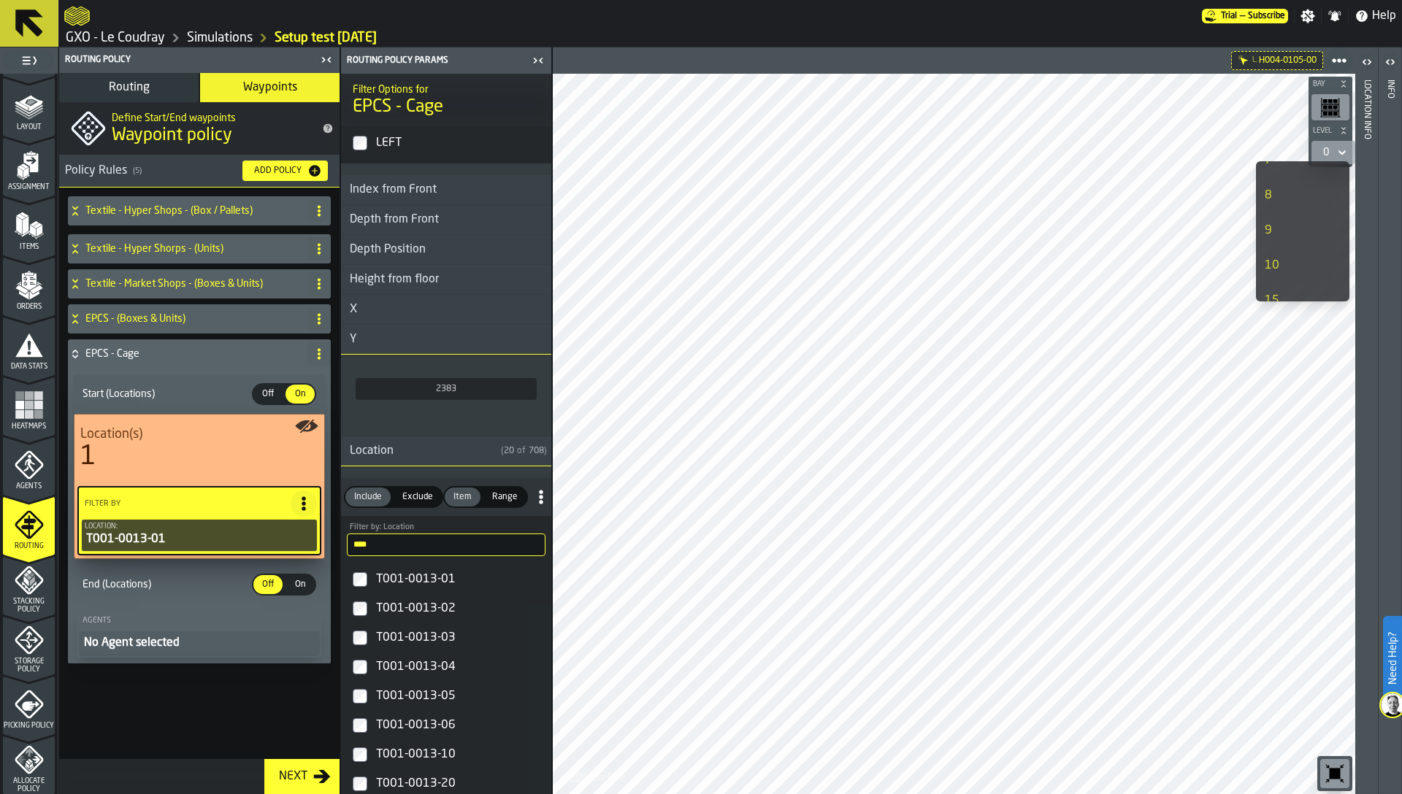
scroll to position [260, 0]
click at [1275, 264] on div "10" at bounding box center [1288, 270] width 47 height 18
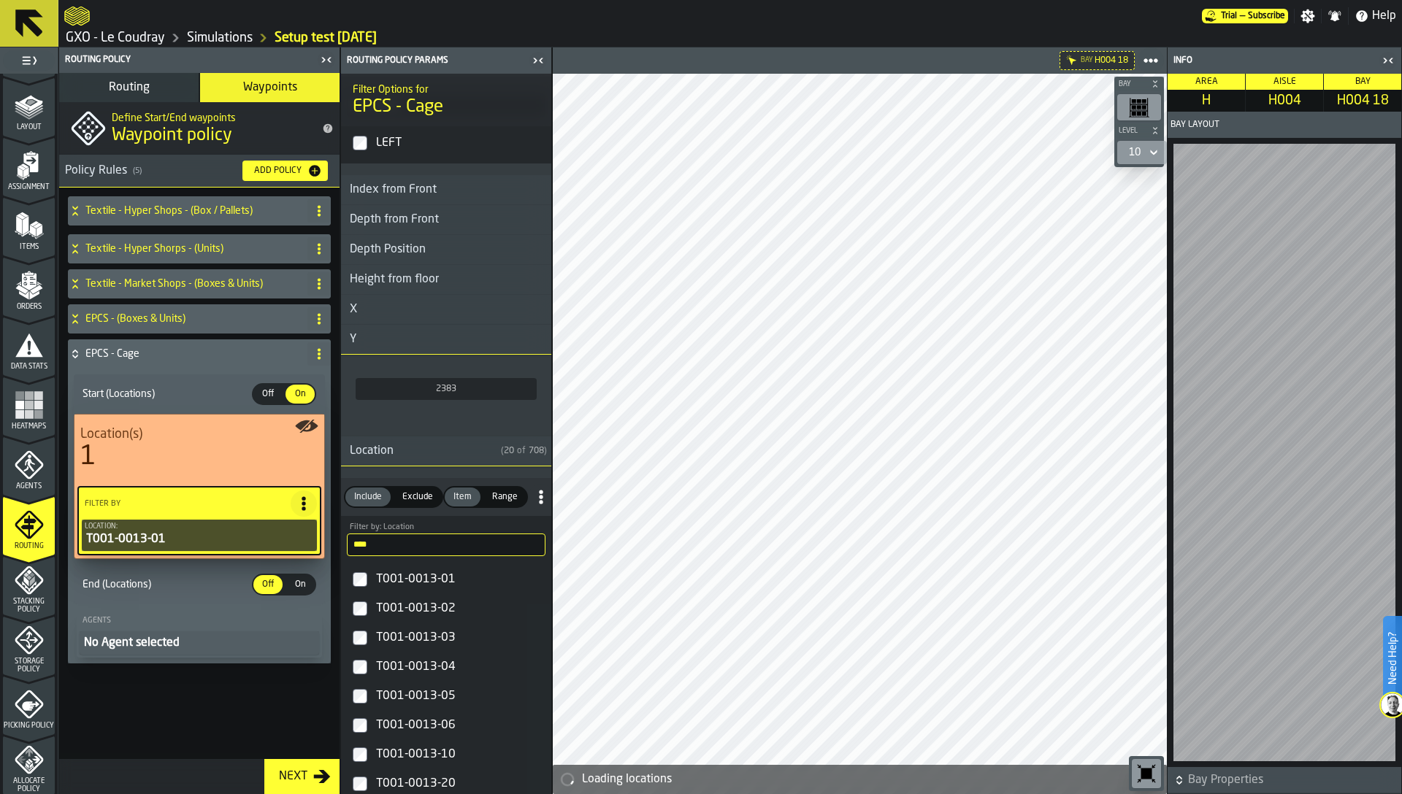
click at [1139, 154] on div "10" at bounding box center [1135, 153] width 12 height 12
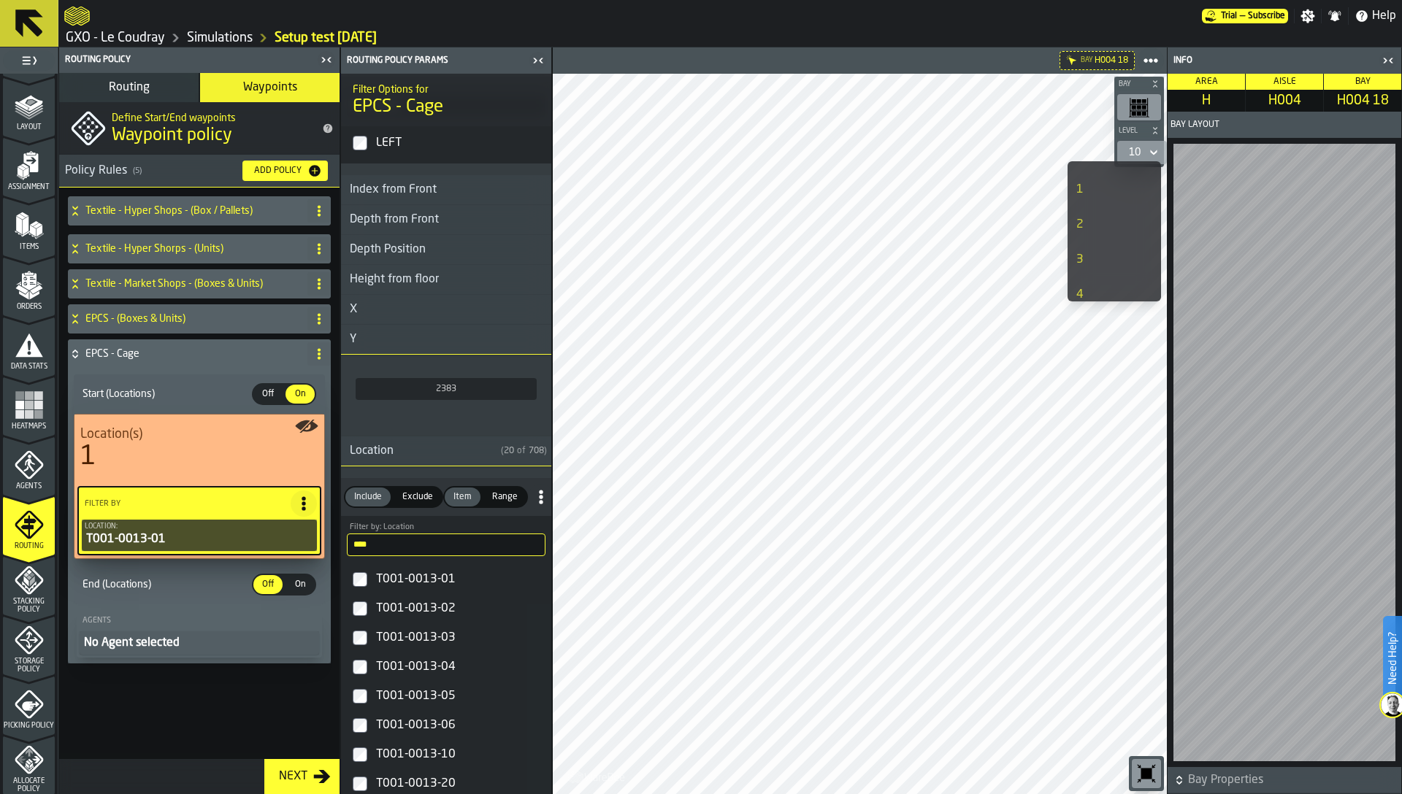
scroll to position [0, 0]
click at [1089, 213] on div "1" at bounding box center [1099, 214] width 47 height 18
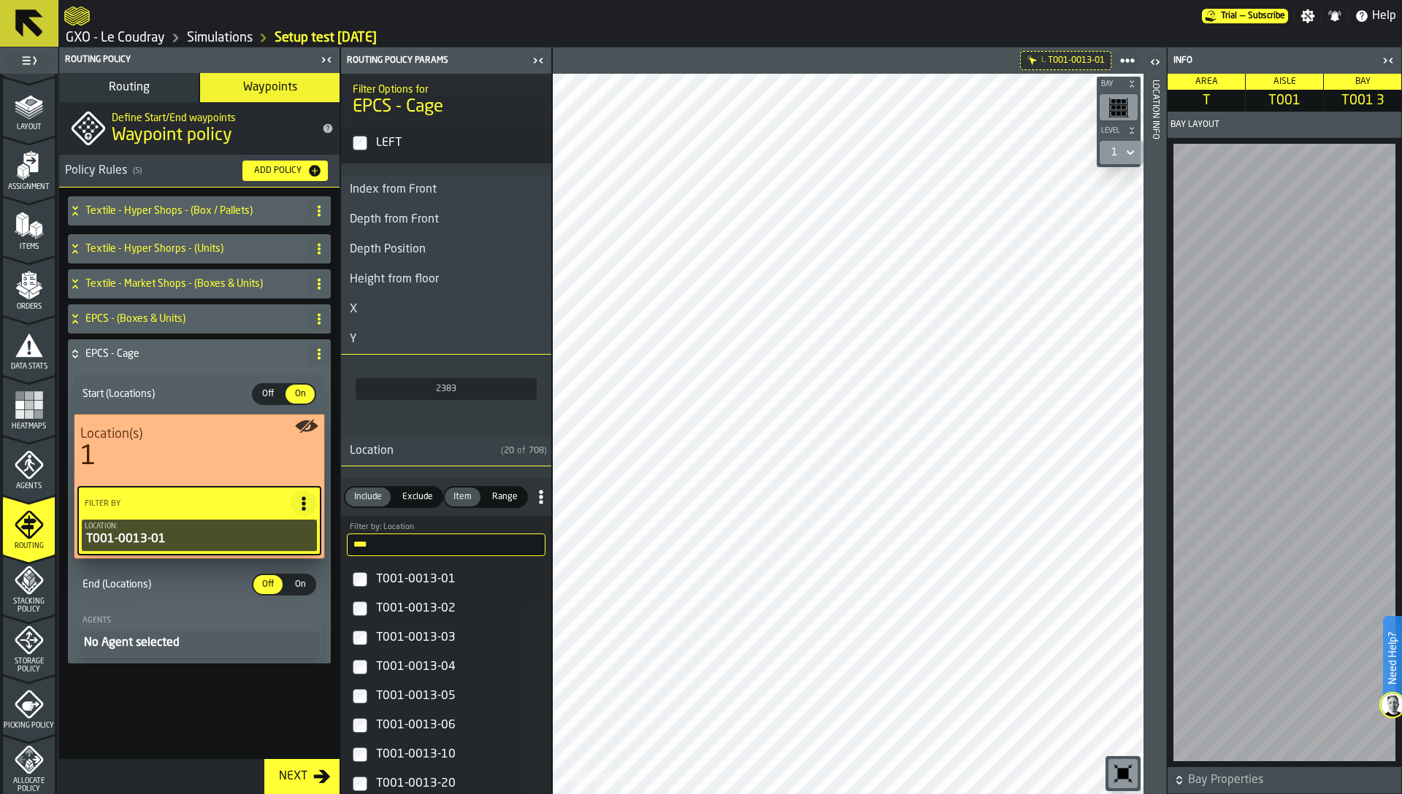
click at [288, 587] on span "On" at bounding box center [299, 584] width 23 height 13
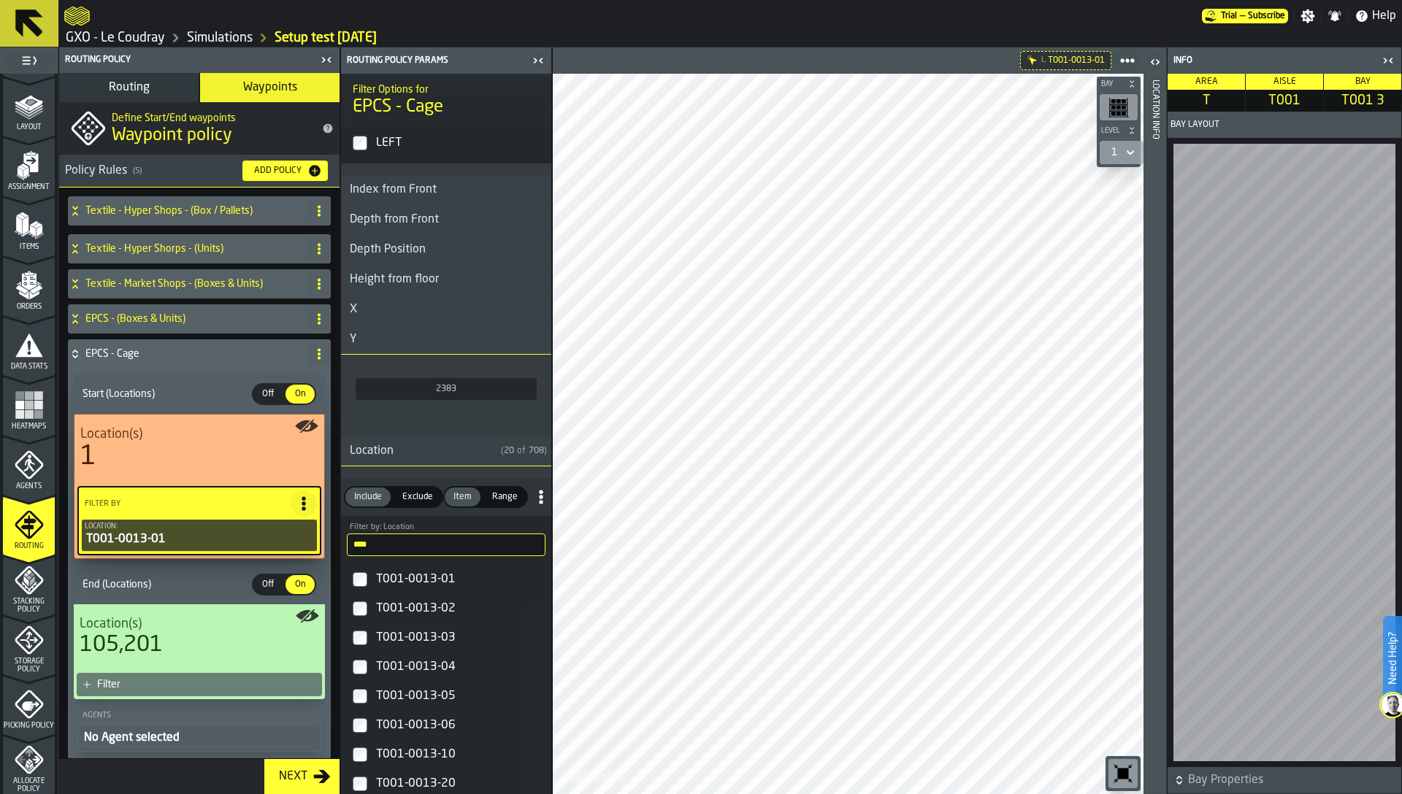
click at [242, 696] on div "Filter" at bounding box center [199, 684] width 251 height 29
click at [241, 687] on div "Filter" at bounding box center [206, 685] width 219 height 12
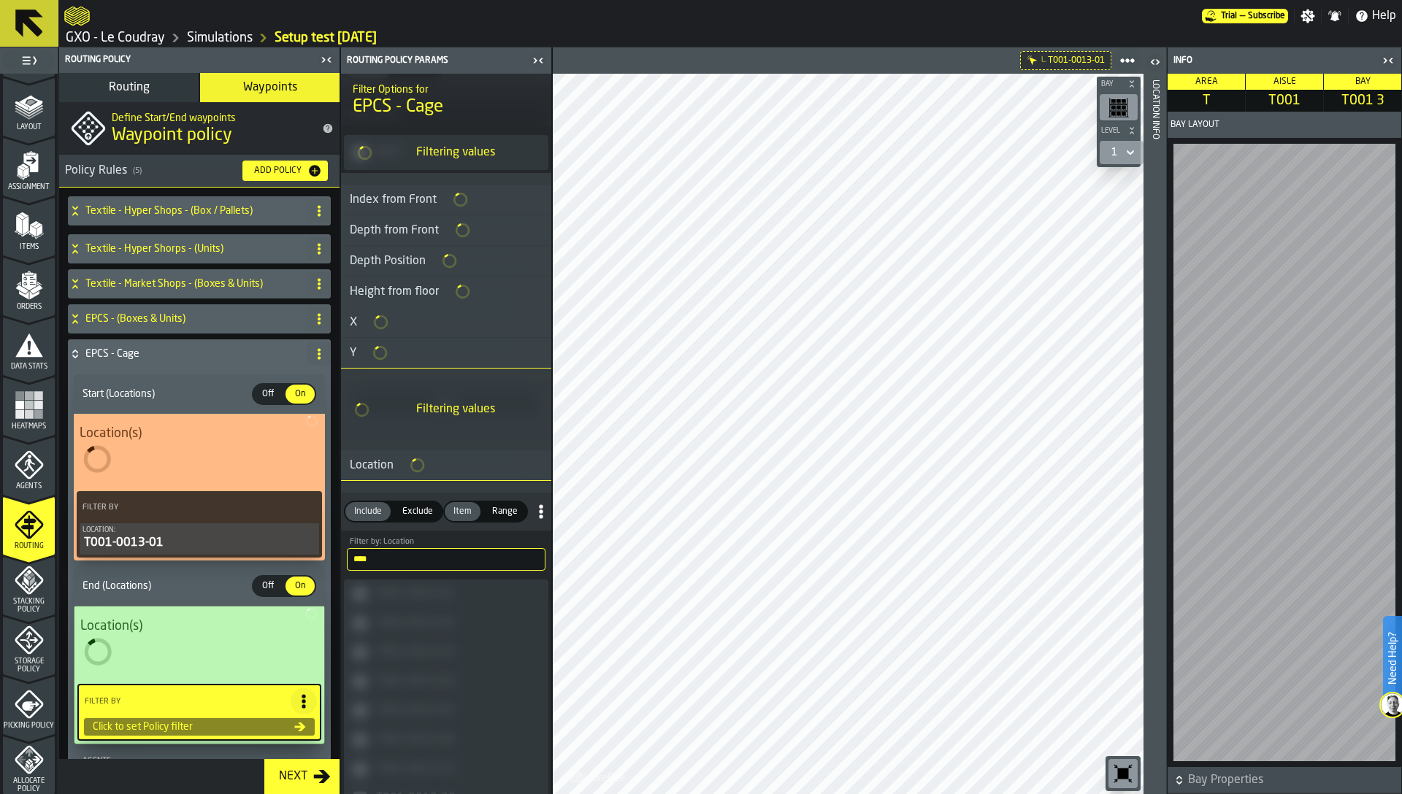
scroll to position [1069, 0]
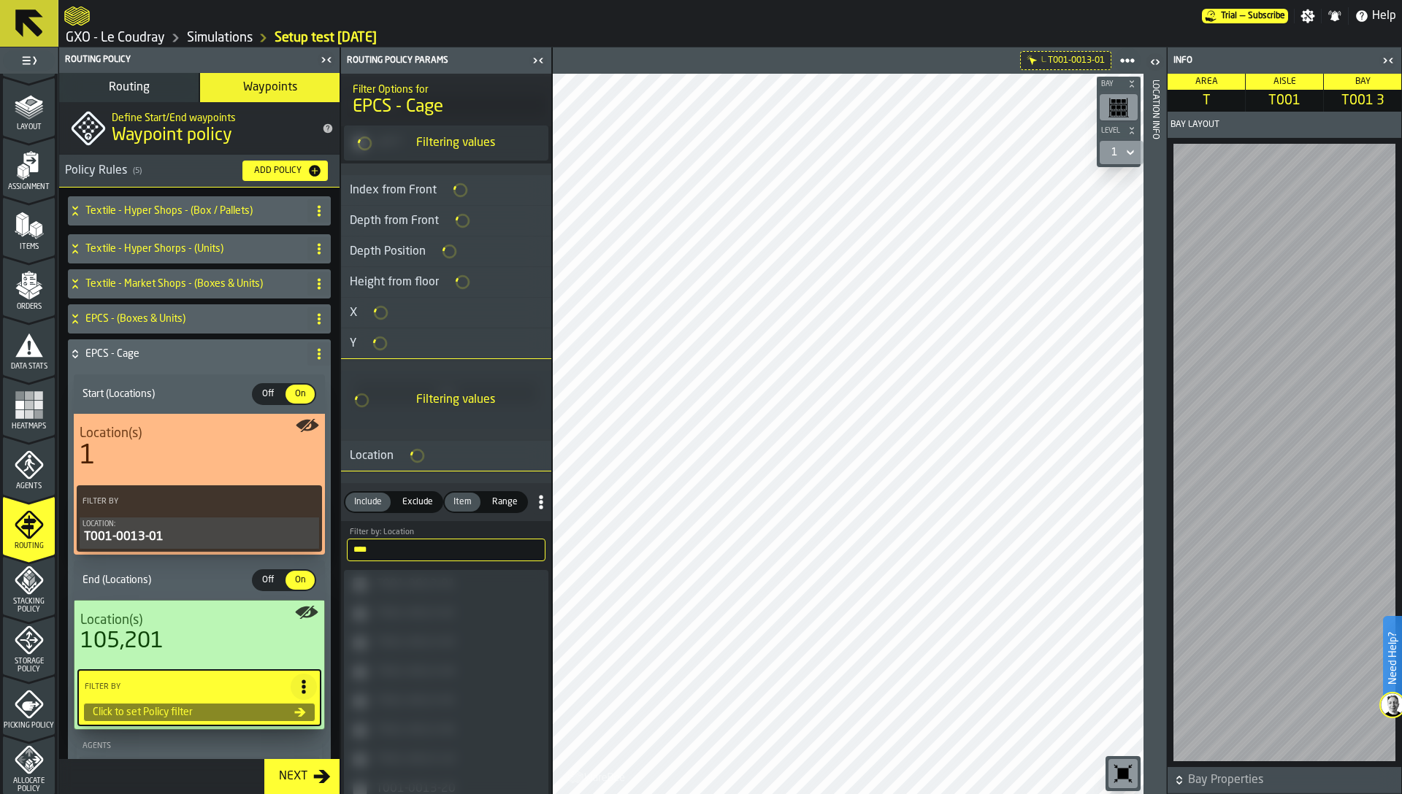
click at [413, 556] on input "****" at bounding box center [446, 550] width 199 height 23
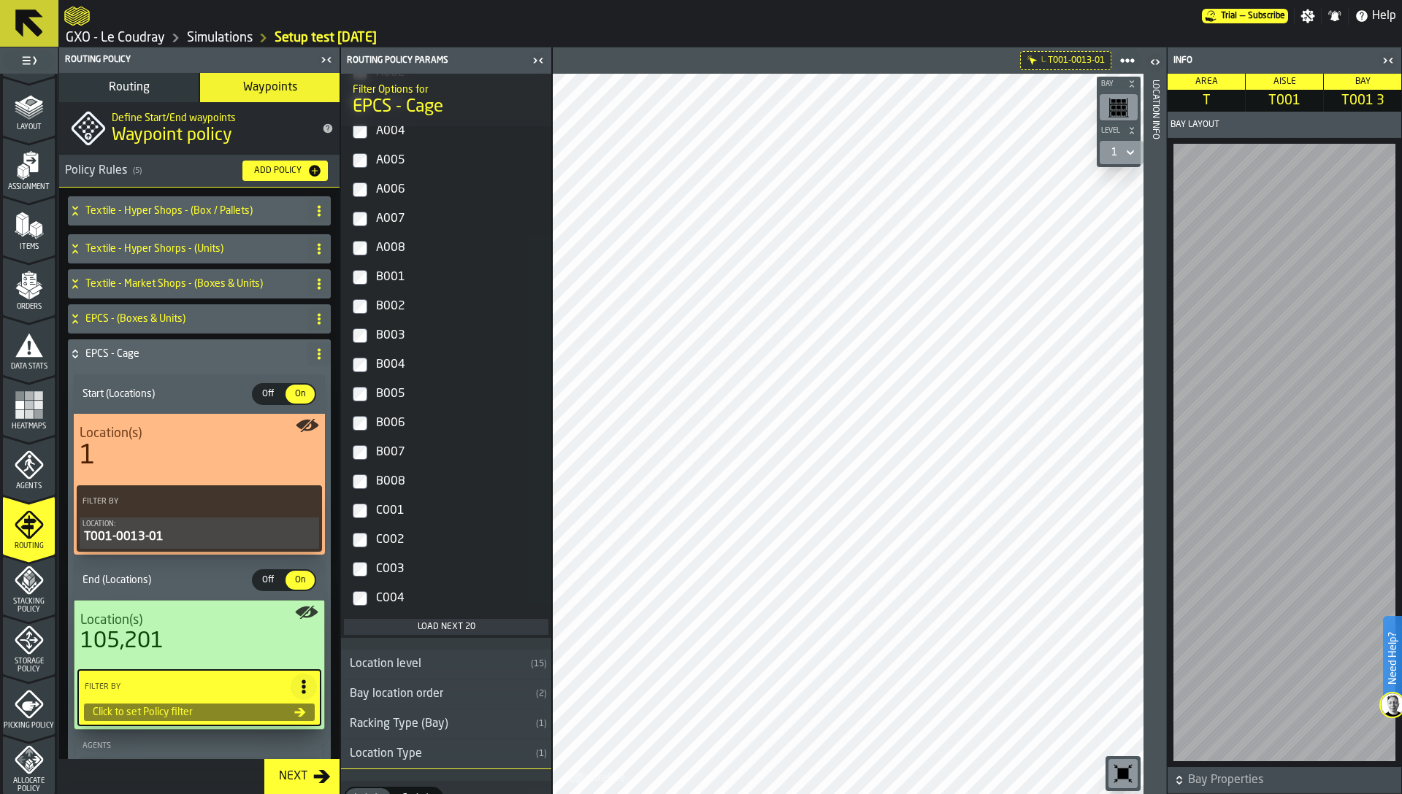
scroll to position [2100, 0]
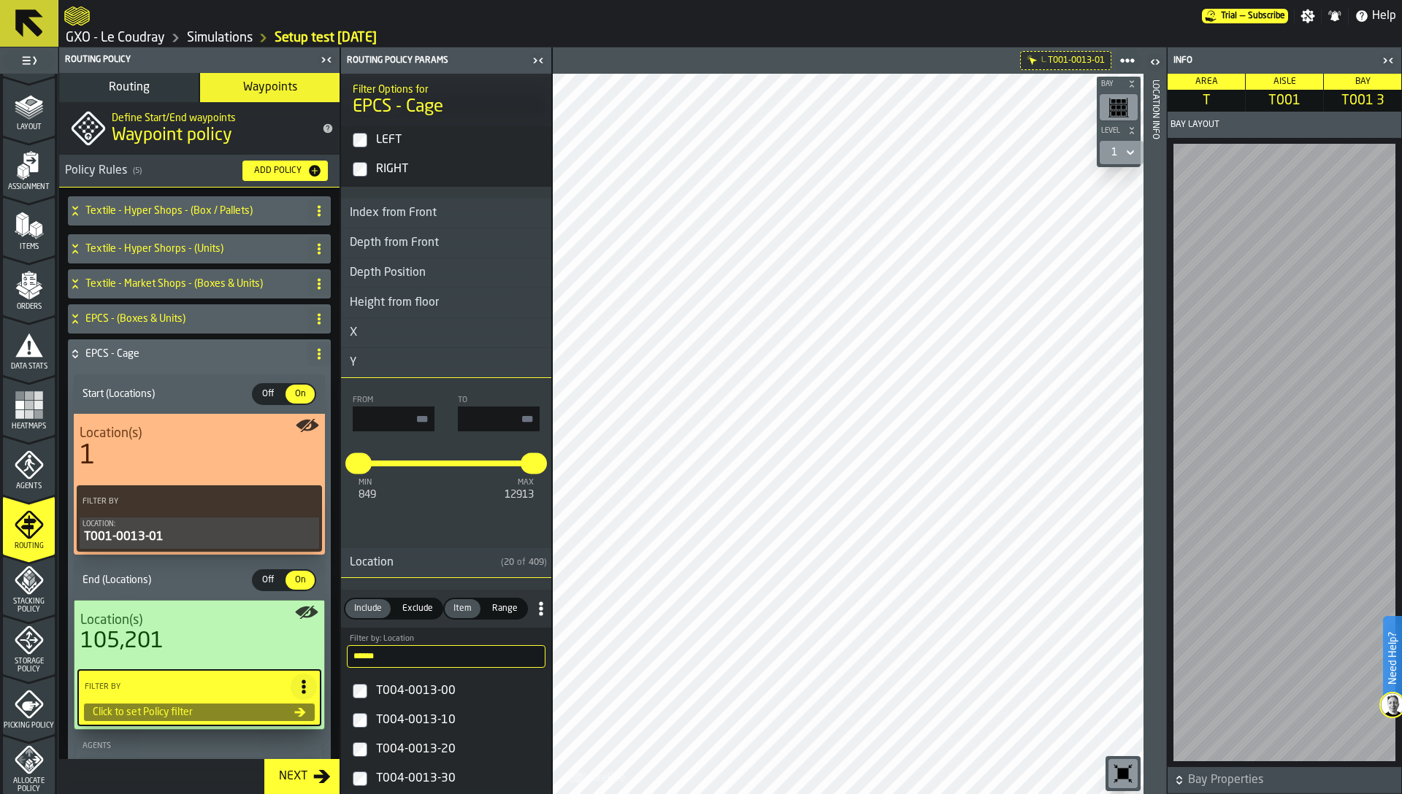
type input "******"
click at [1119, 155] on div "1" at bounding box center [1114, 153] width 18 height 18
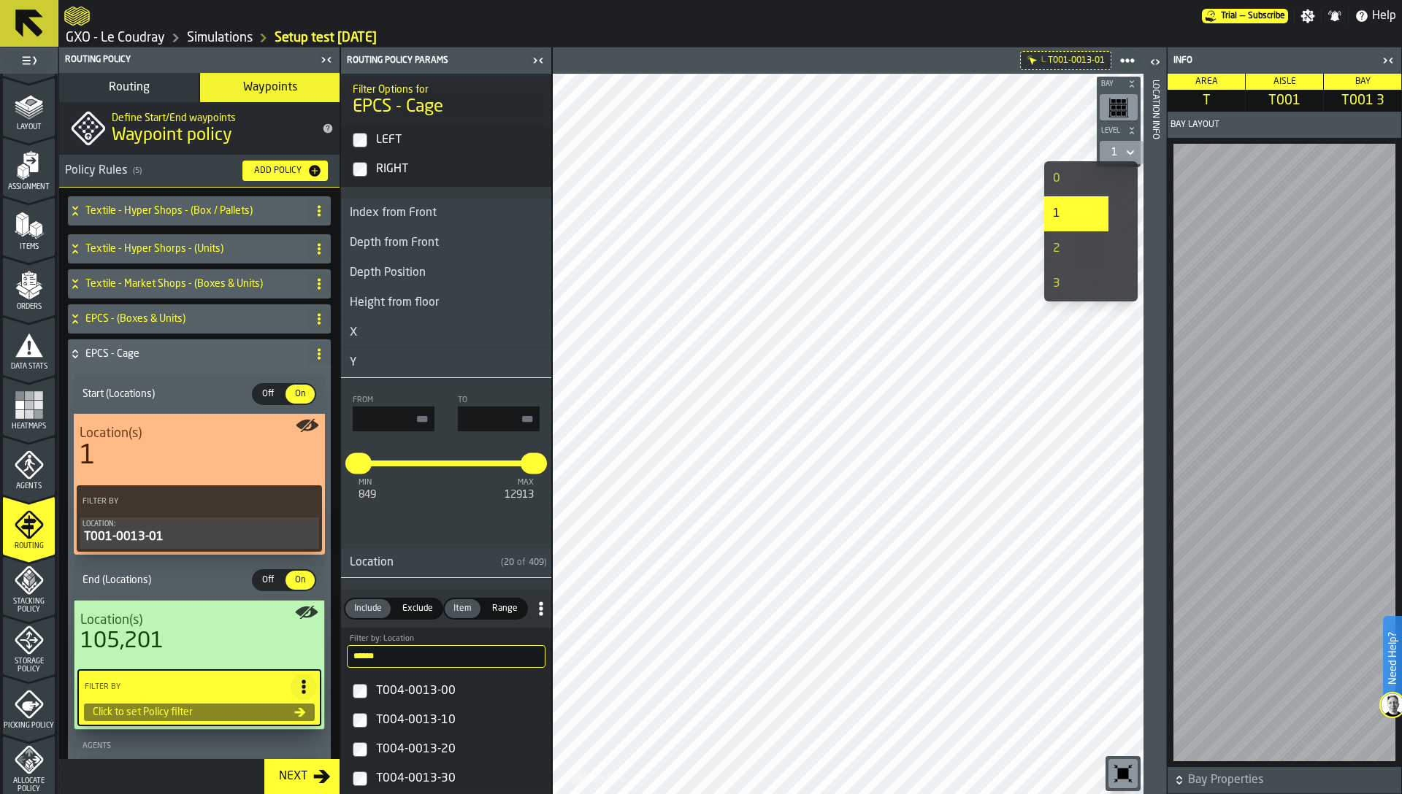
click at [1125, 126] on span "button-" at bounding box center [1131, 130] width 15 height 9
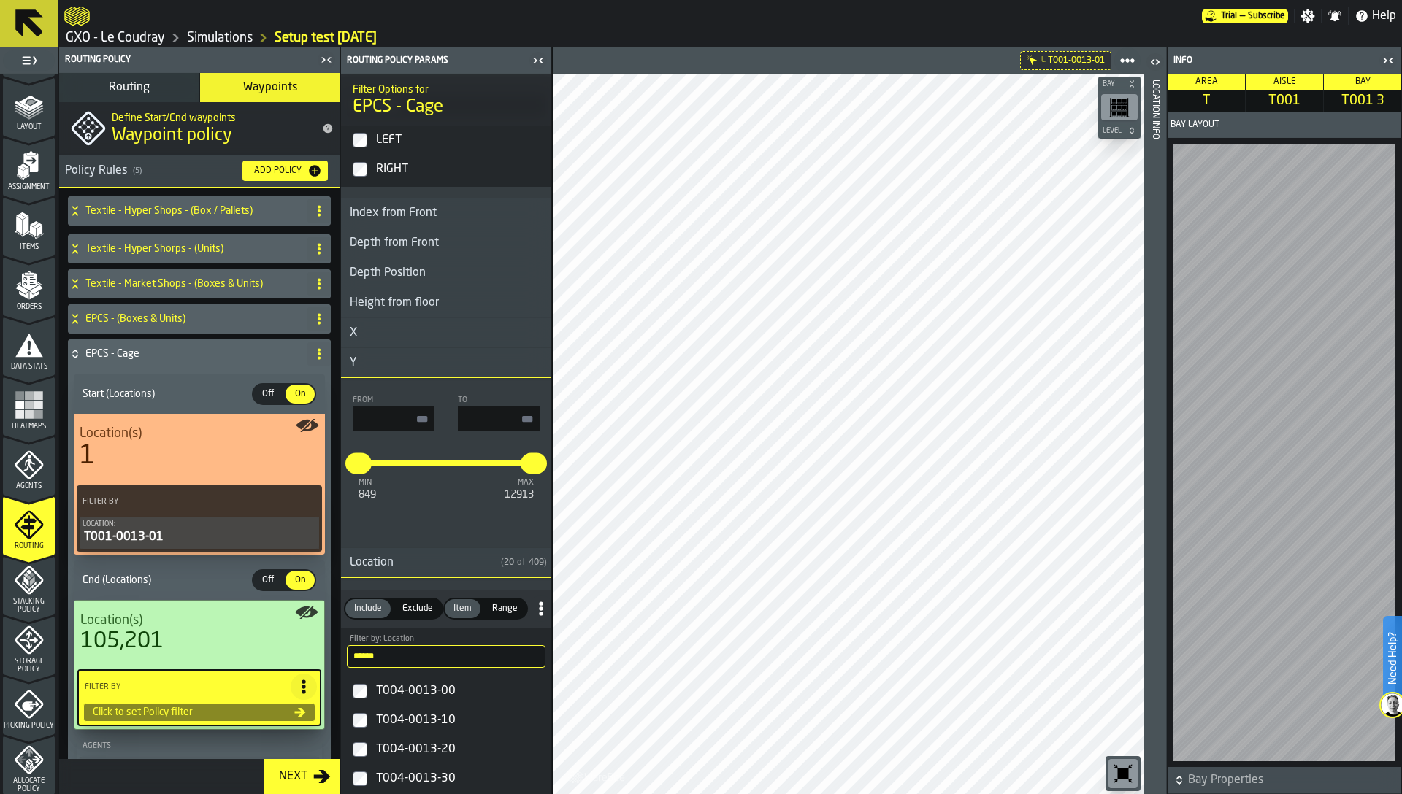
click at [1121, 97] on icon "button-toolbar-undefined" at bounding box center [1119, 107] width 20 height 20
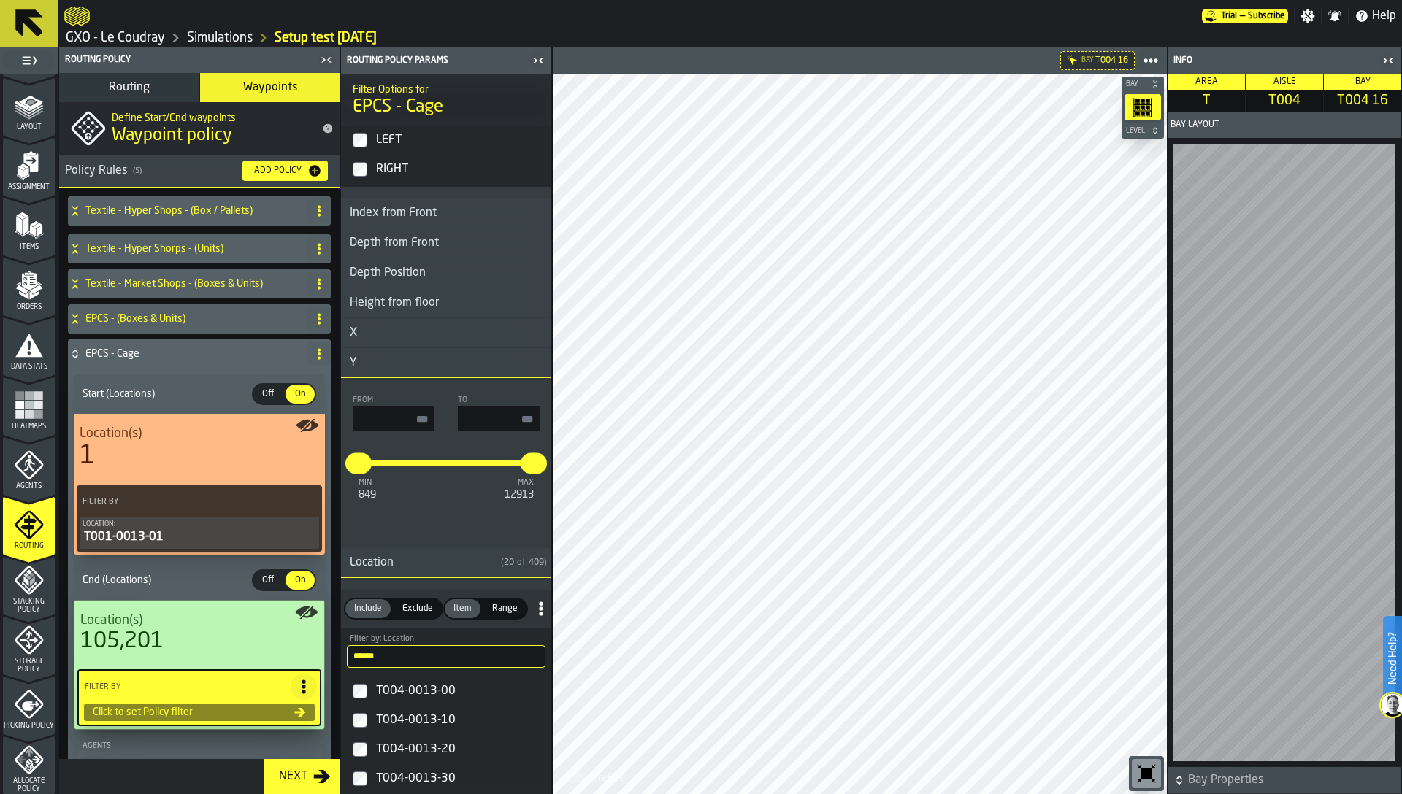
click at [1139, 134] on button "Level" at bounding box center [1142, 130] width 42 height 15
click at [1138, 153] on div "1" at bounding box center [1138, 153] width 6 height 12
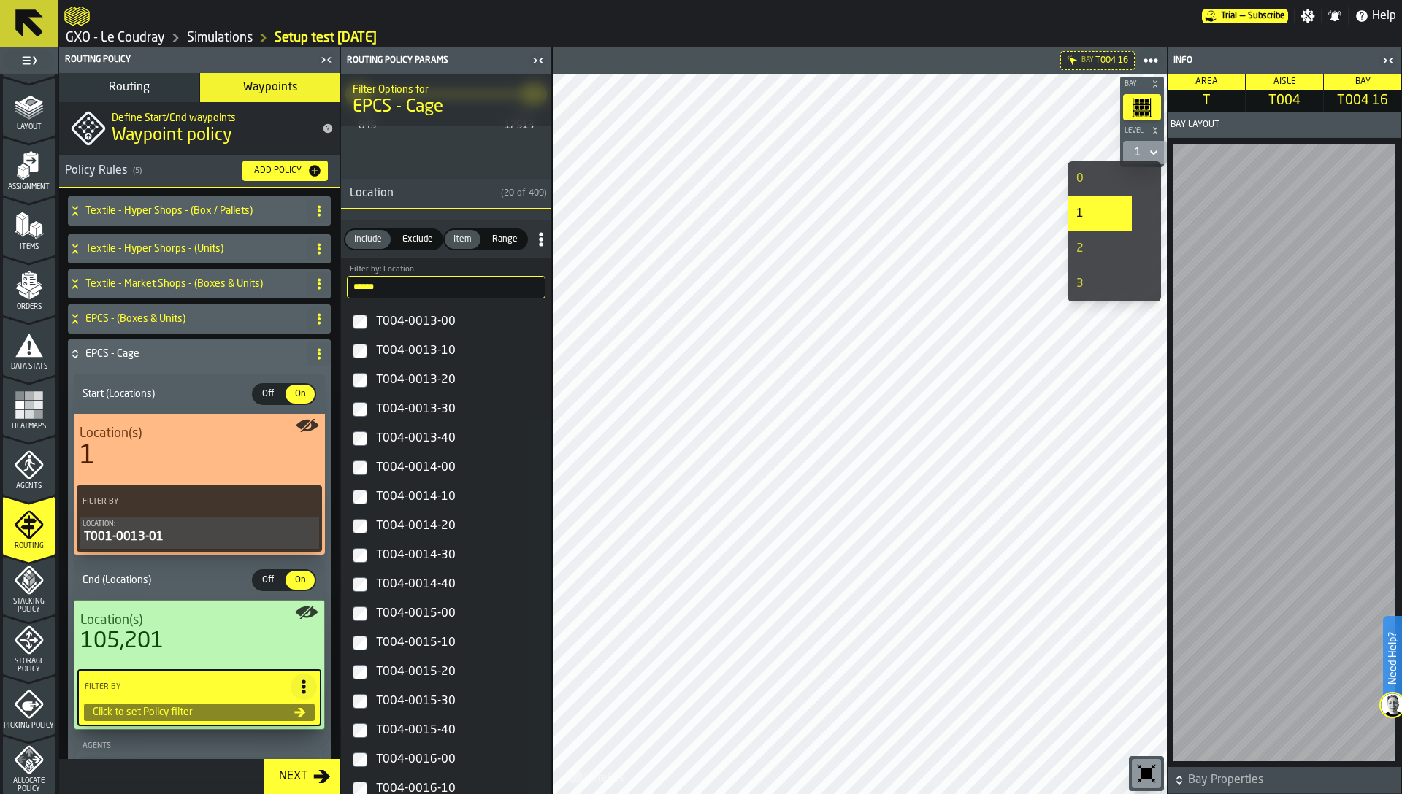
scroll to position [2666, 0]
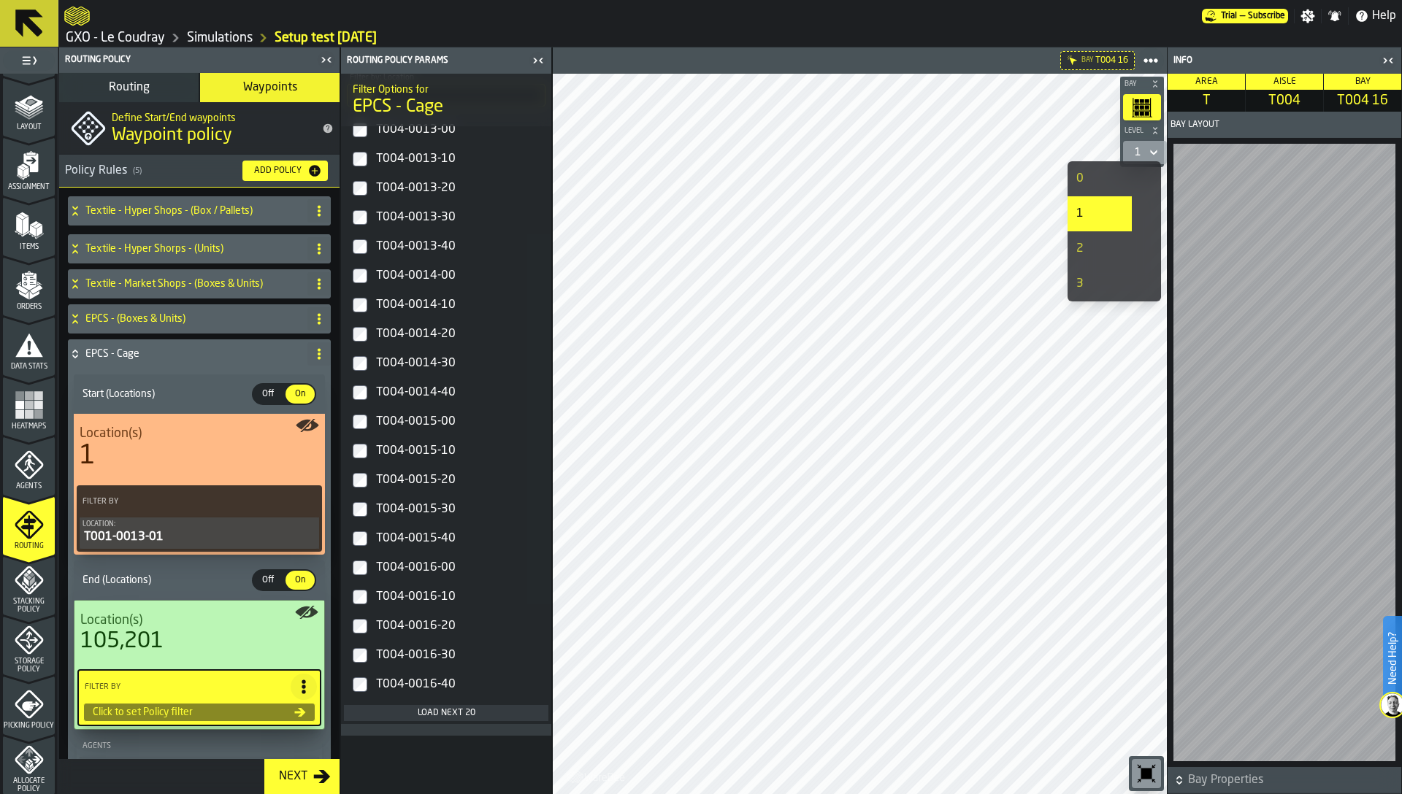
click at [445, 717] on div "Load next 20" at bounding box center [446, 713] width 193 height 10
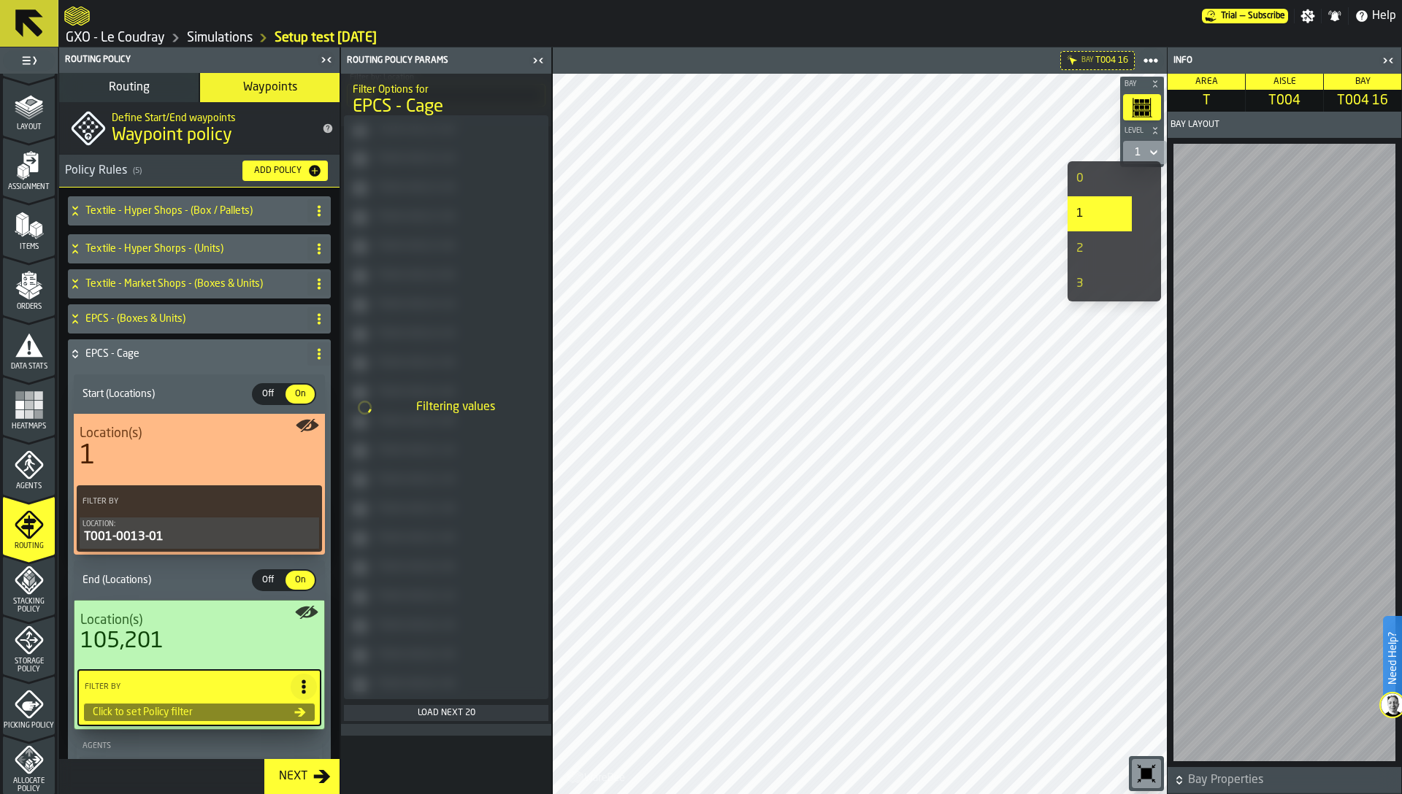
click at [445, 717] on div "Load next 20" at bounding box center [446, 713] width 193 height 10
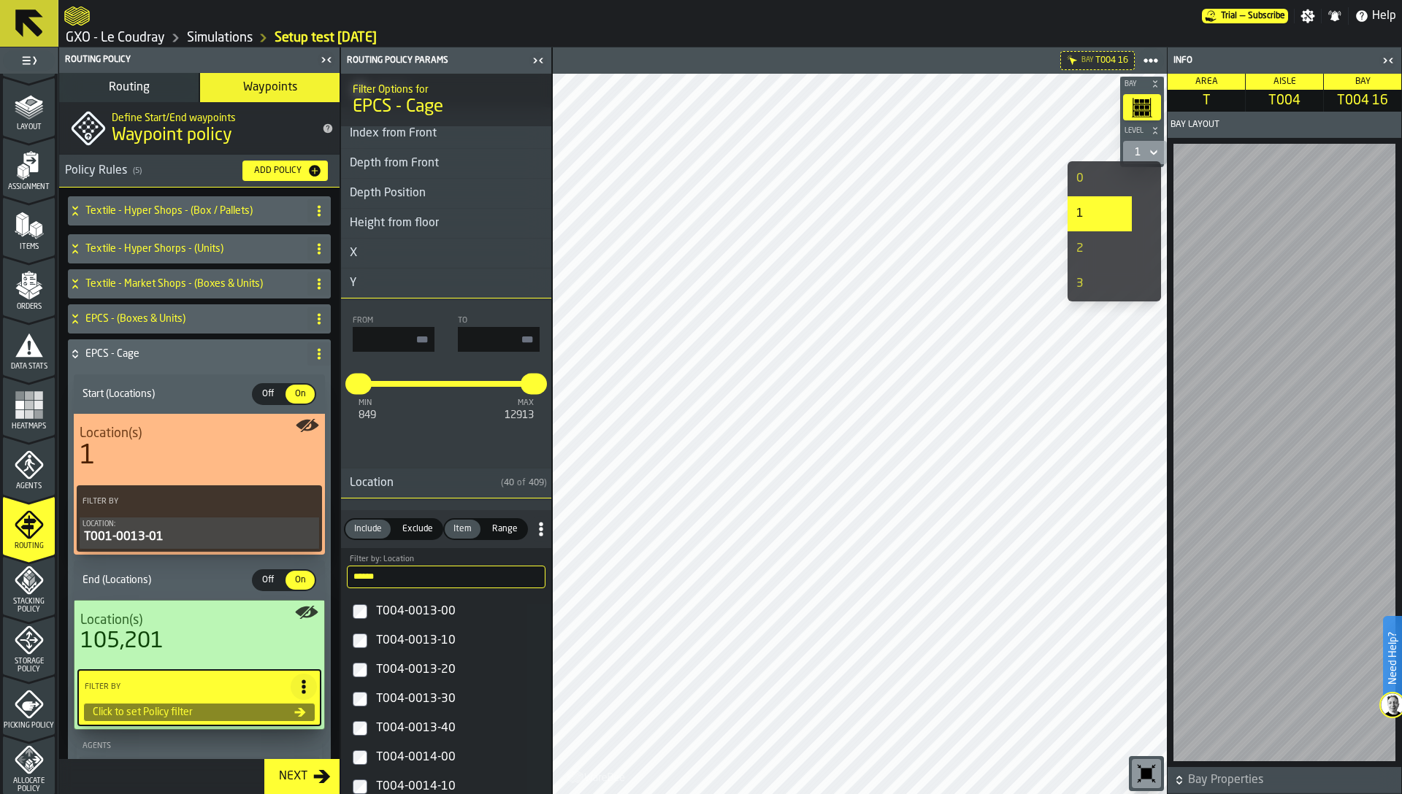
scroll to position [2372, 0]
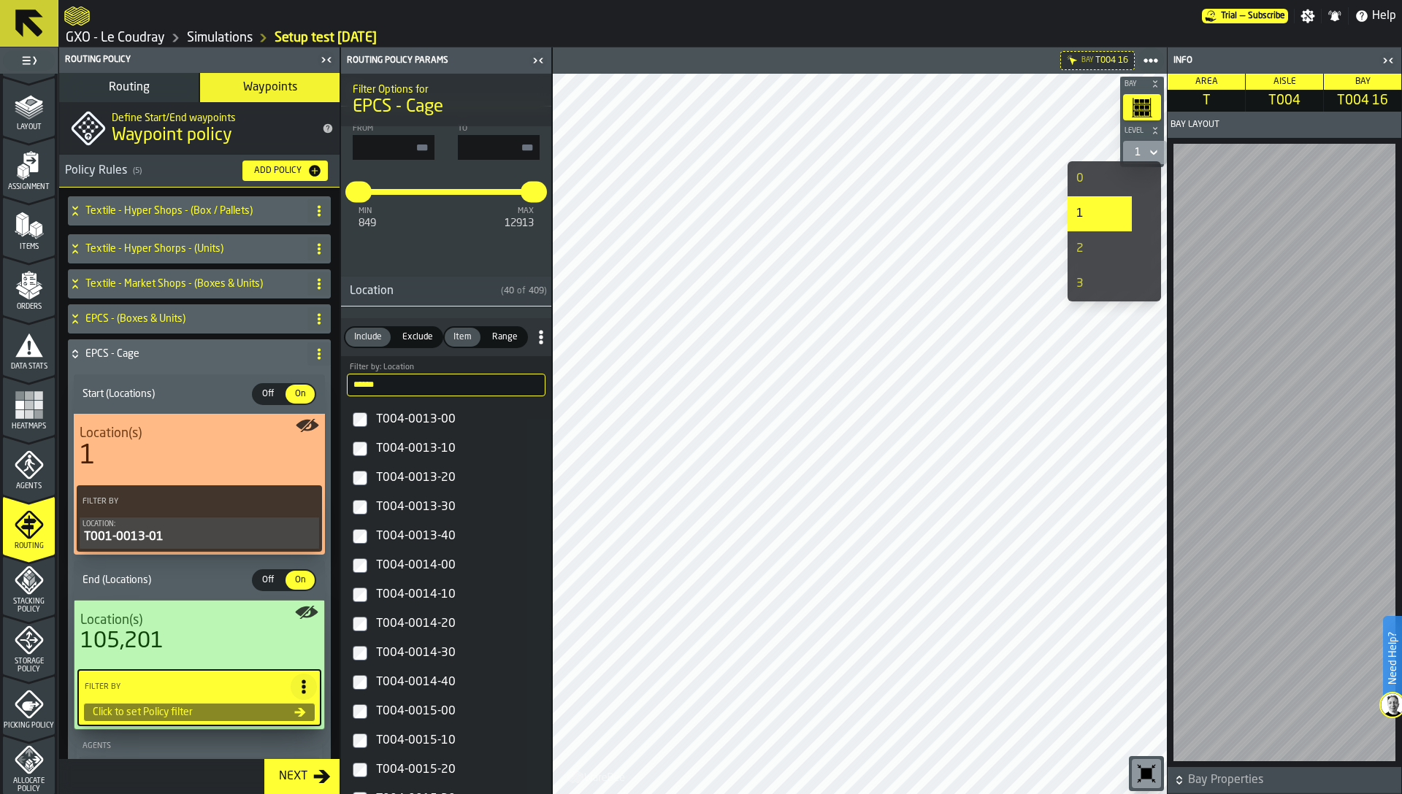
click at [536, 342] on icon at bounding box center [541, 337] width 15 height 15
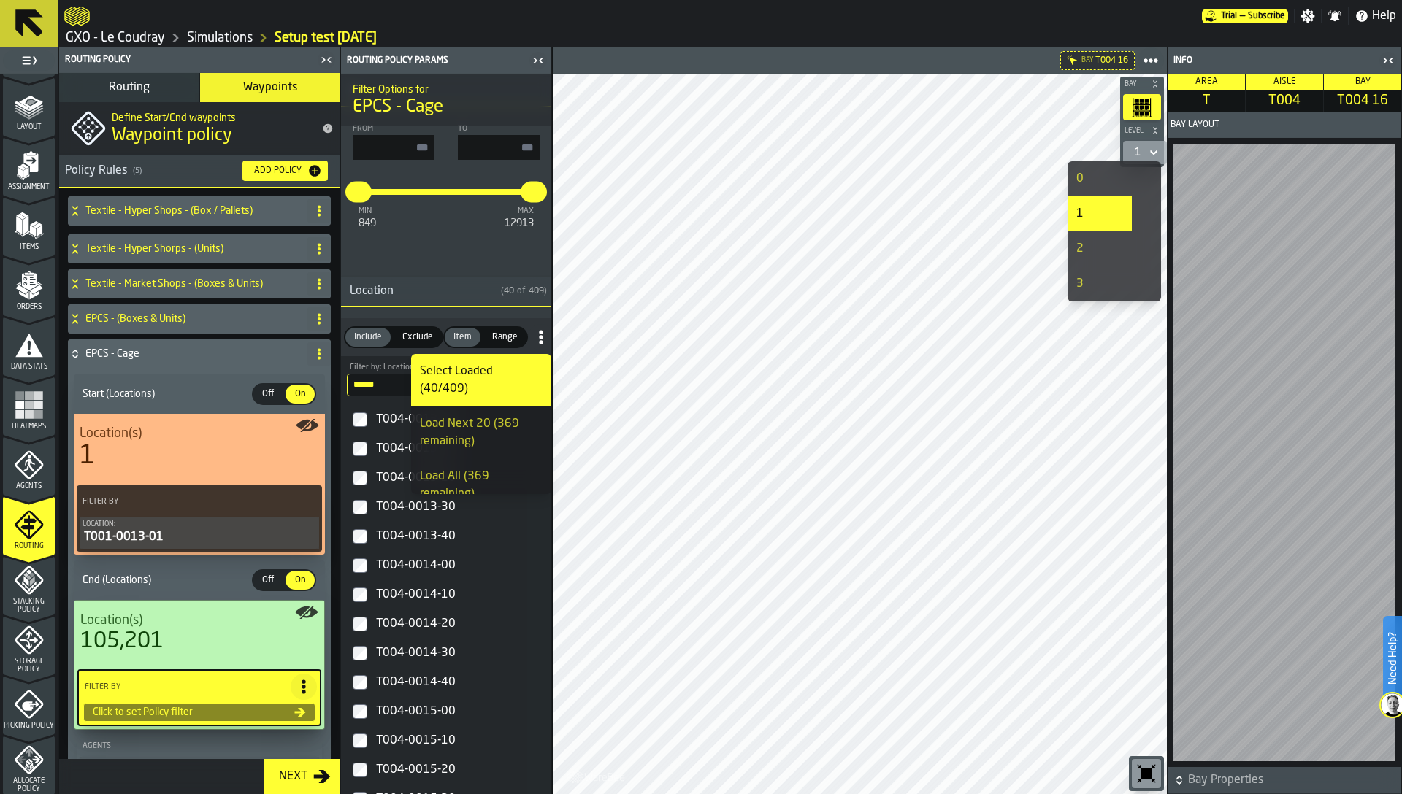
click at [501, 468] on div "Load All (369 remaining)" at bounding box center [481, 485] width 123 height 35
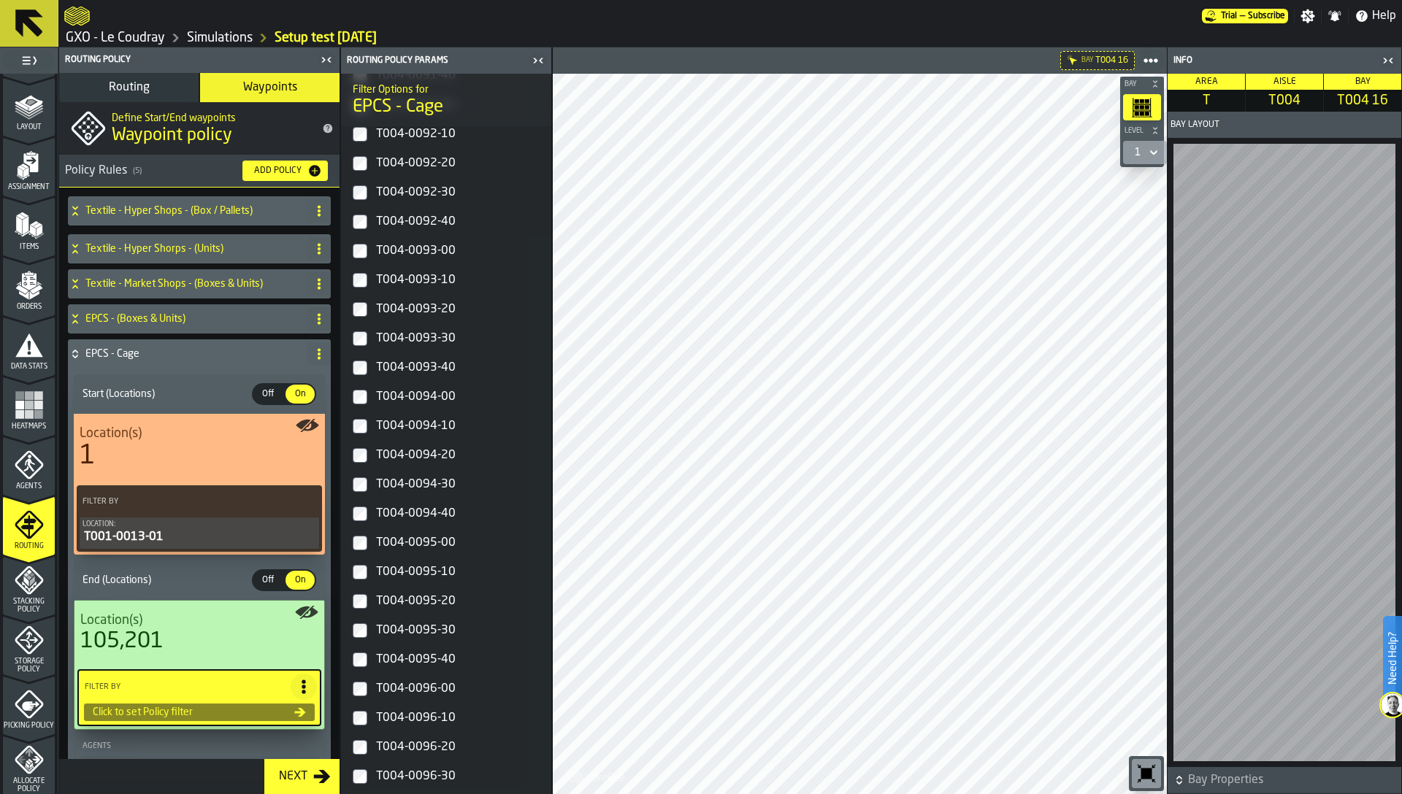
scroll to position [14004, 0]
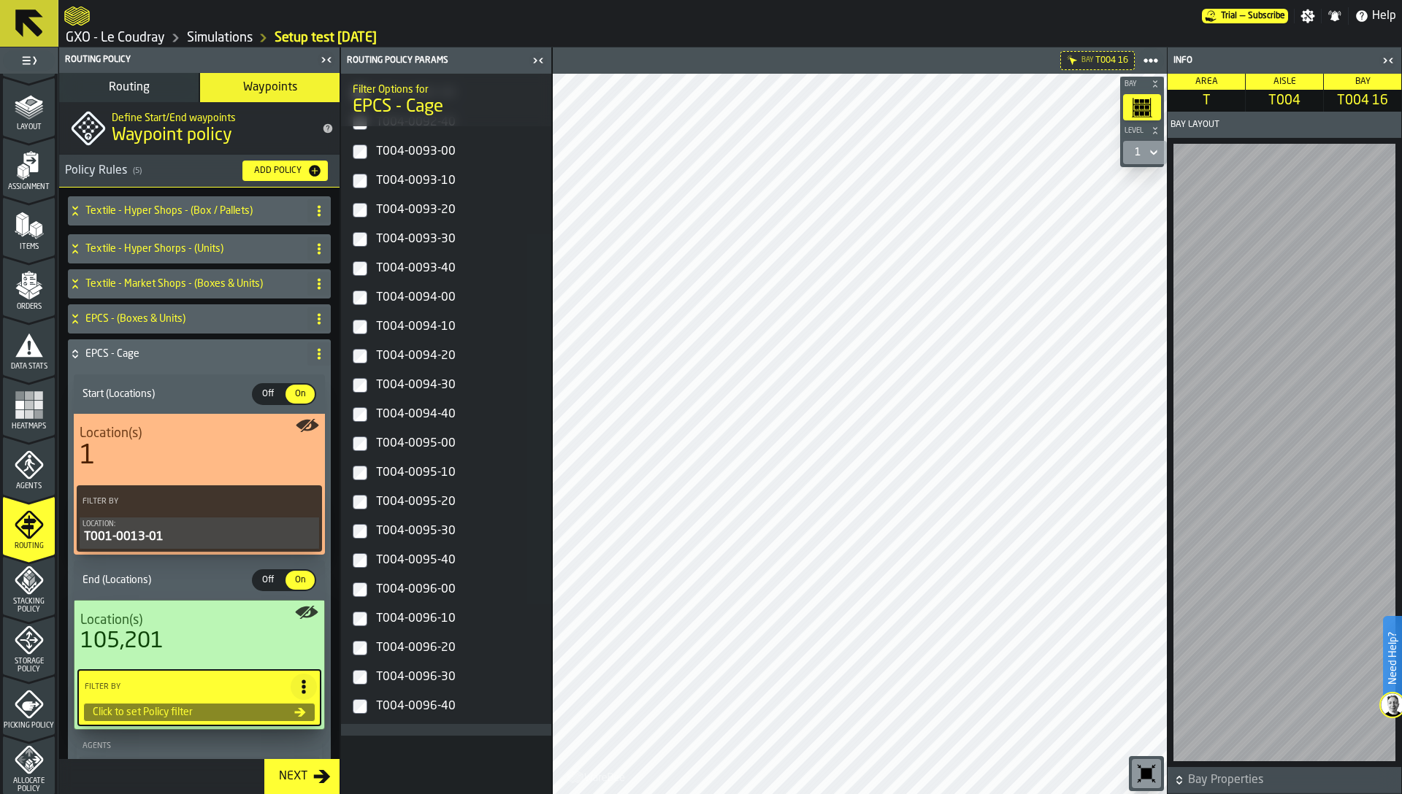
click at [401, 707] on div "T004-0096-40" at bounding box center [459, 706] width 172 height 23
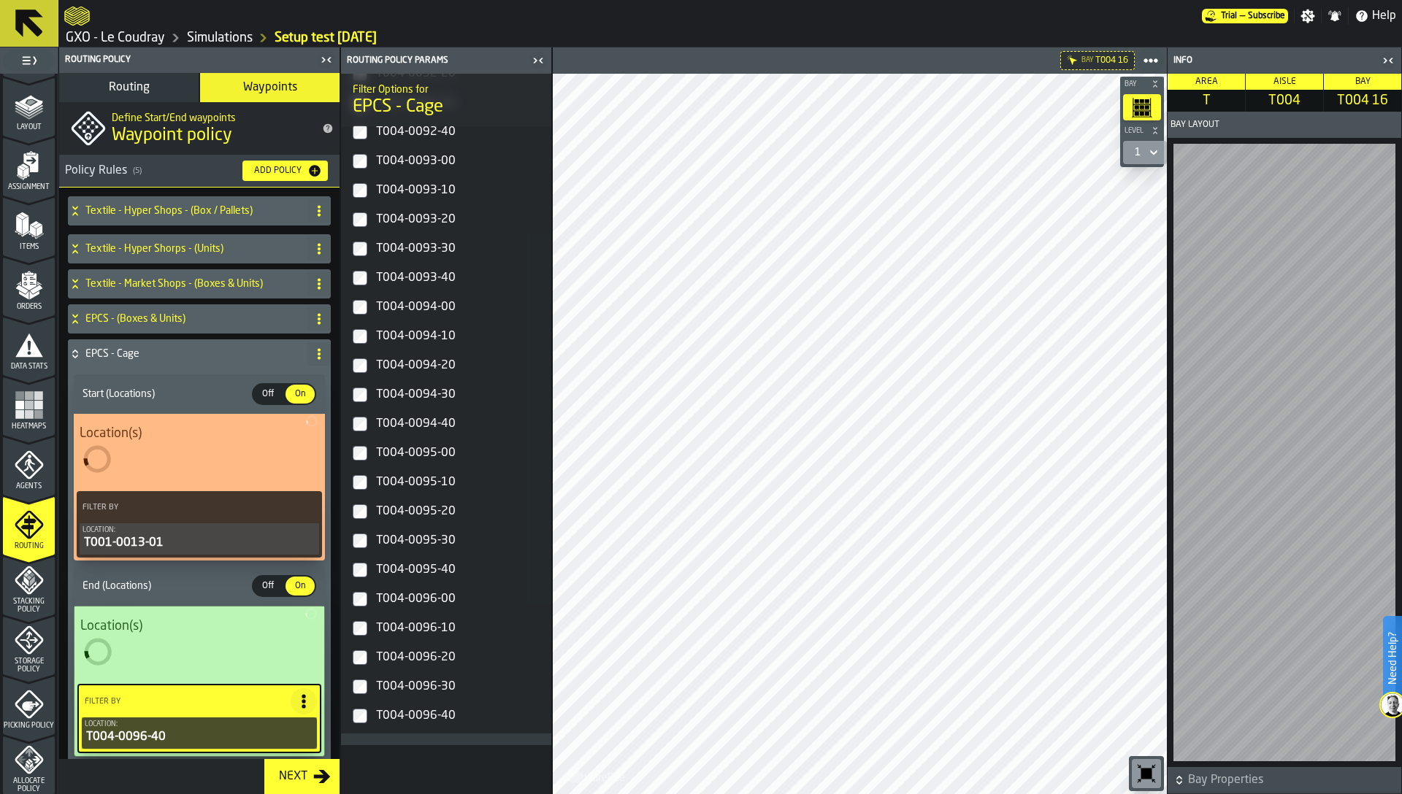
scroll to position [14018, 0]
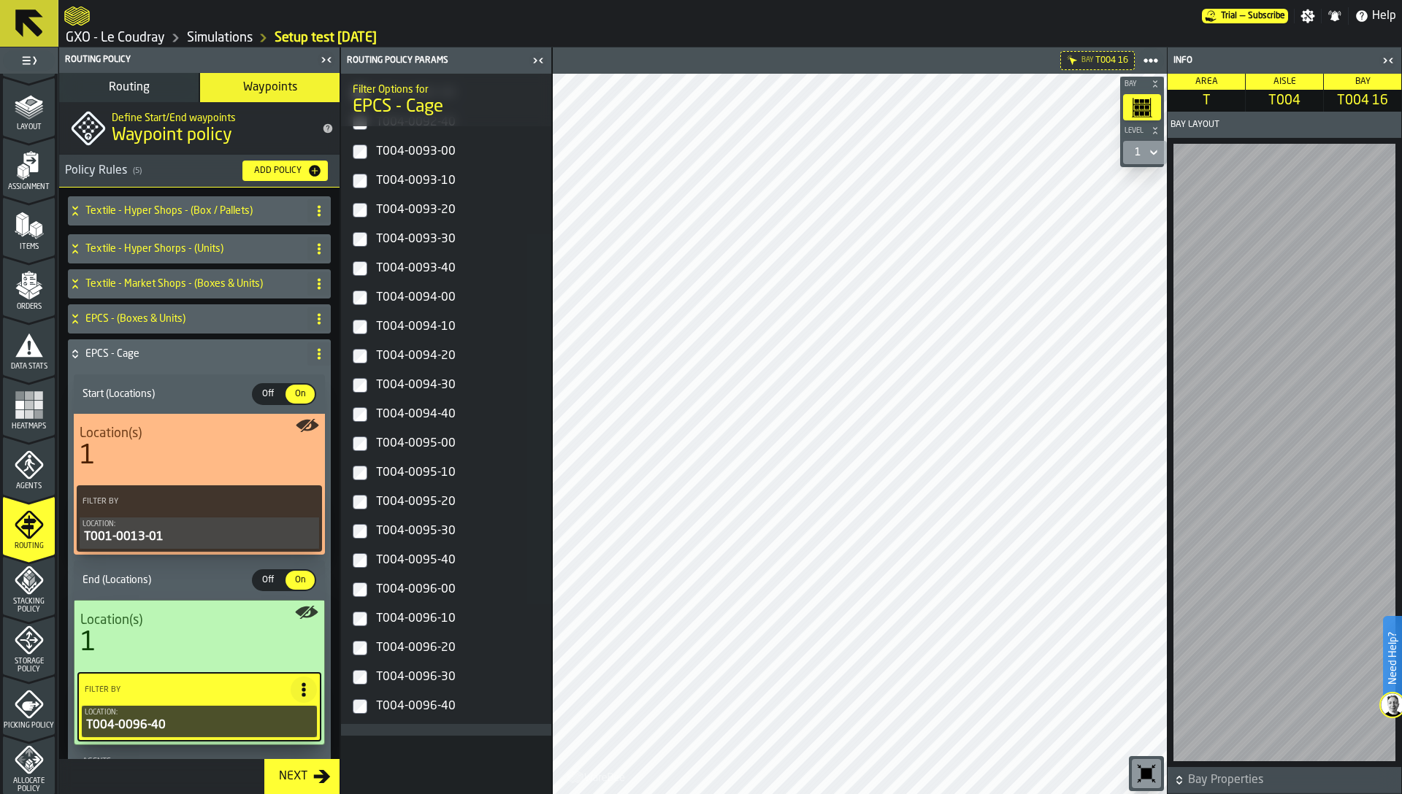
click at [401, 707] on div "T004-0096-40" at bounding box center [459, 706] width 172 height 23
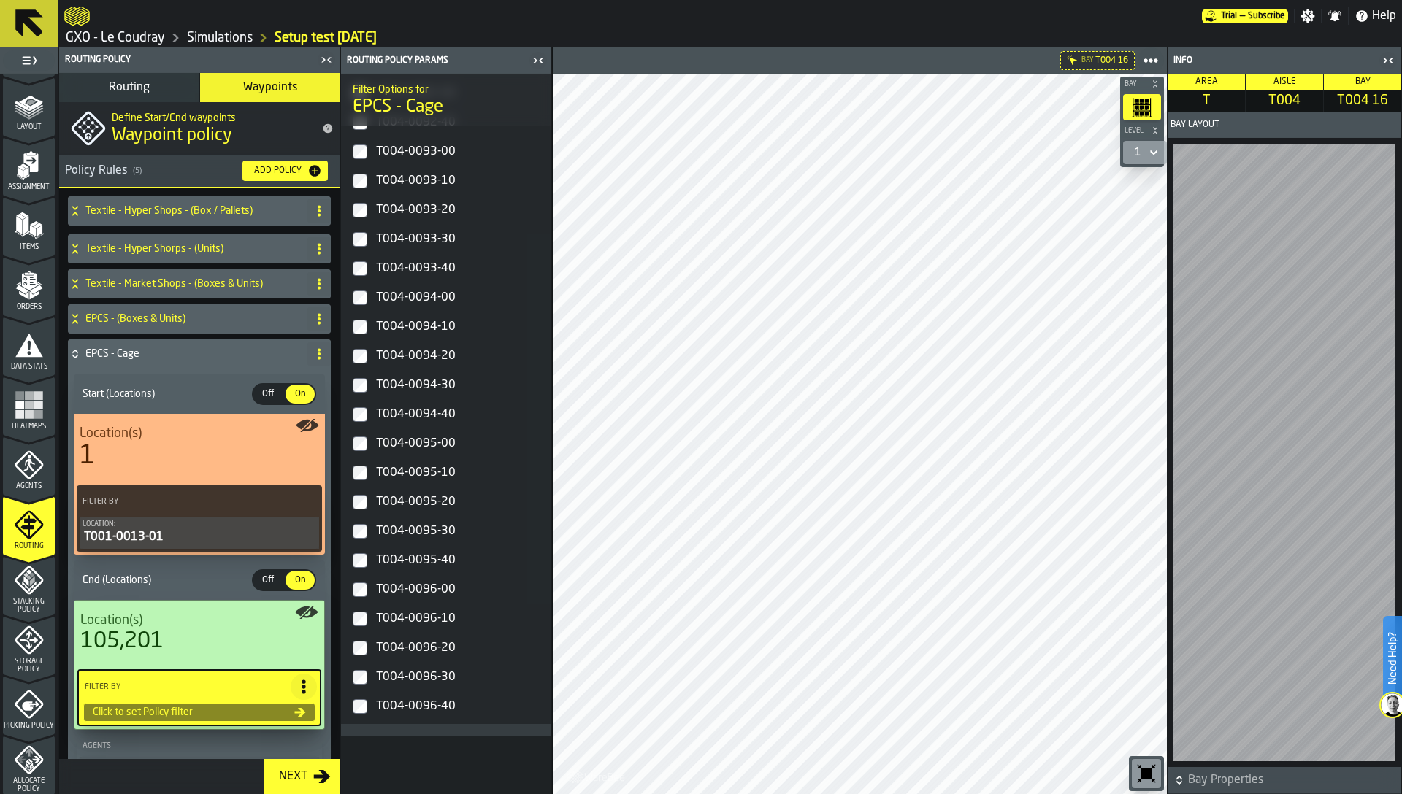
click at [430, 591] on div "T004-0096-00" at bounding box center [459, 589] width 172 height 23
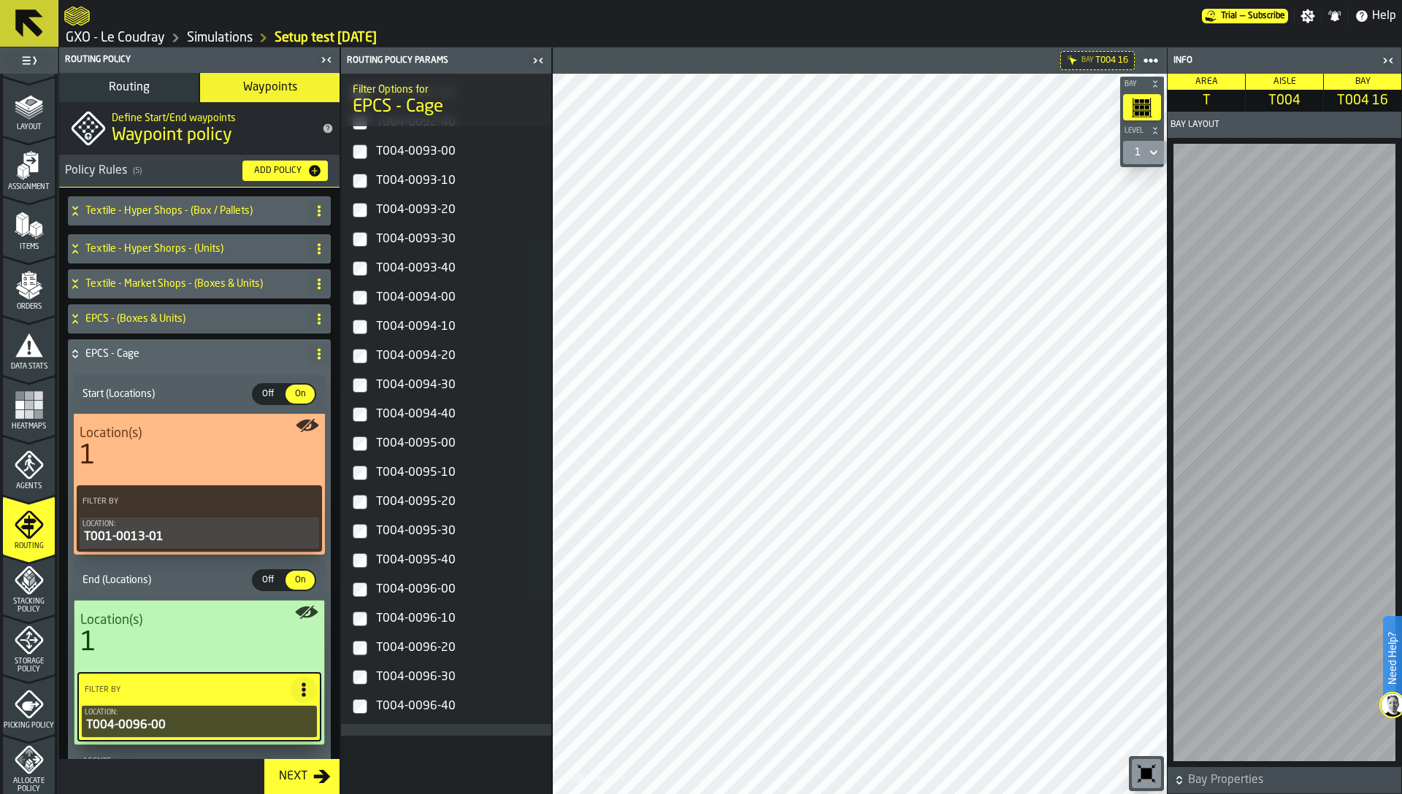
scroll to position [12852, 0]
click at [1144, 146] on div "1" at bounding box center [1138, 153] width 18 height 18
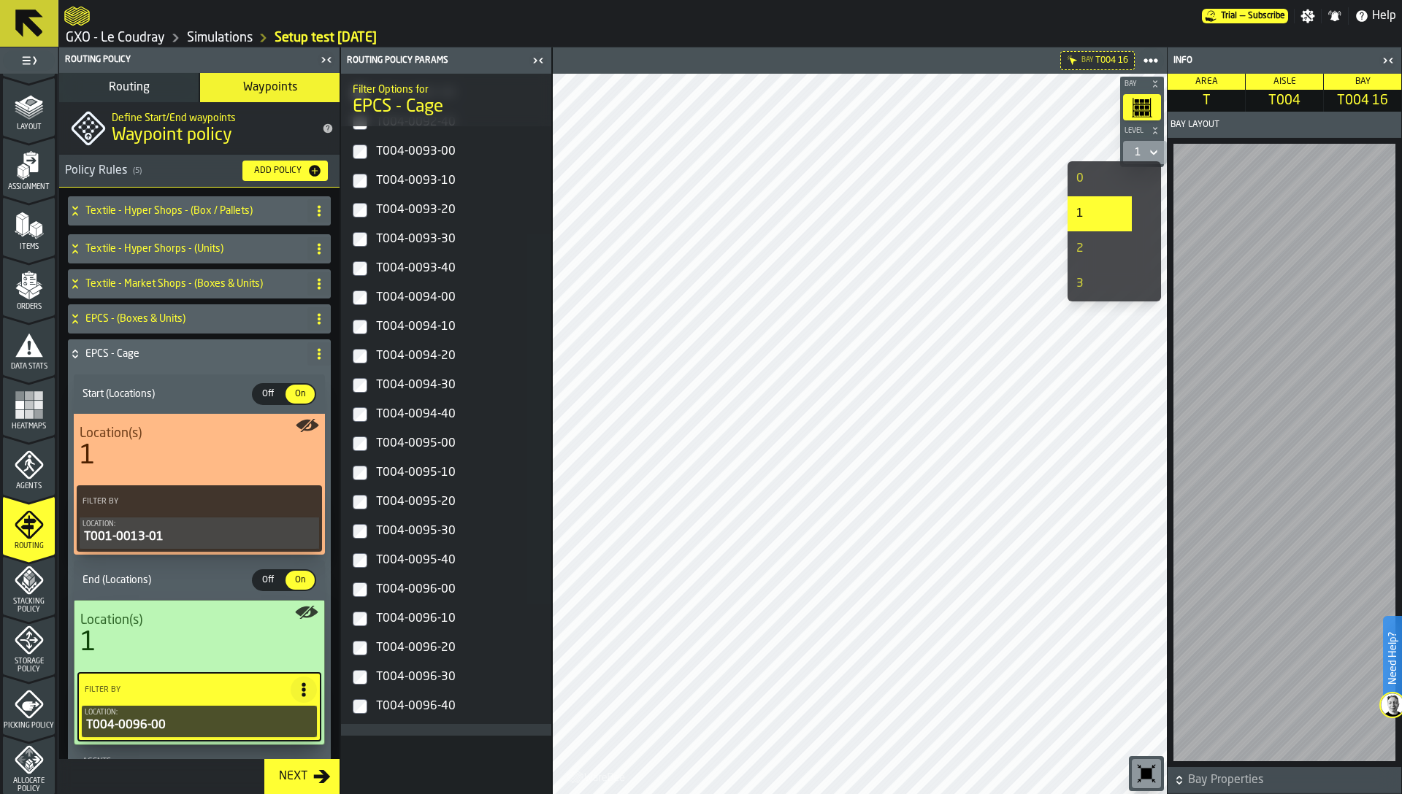
click at [1101, 181] on div "0" at bounding box center [1099, 179] width 47 height 18
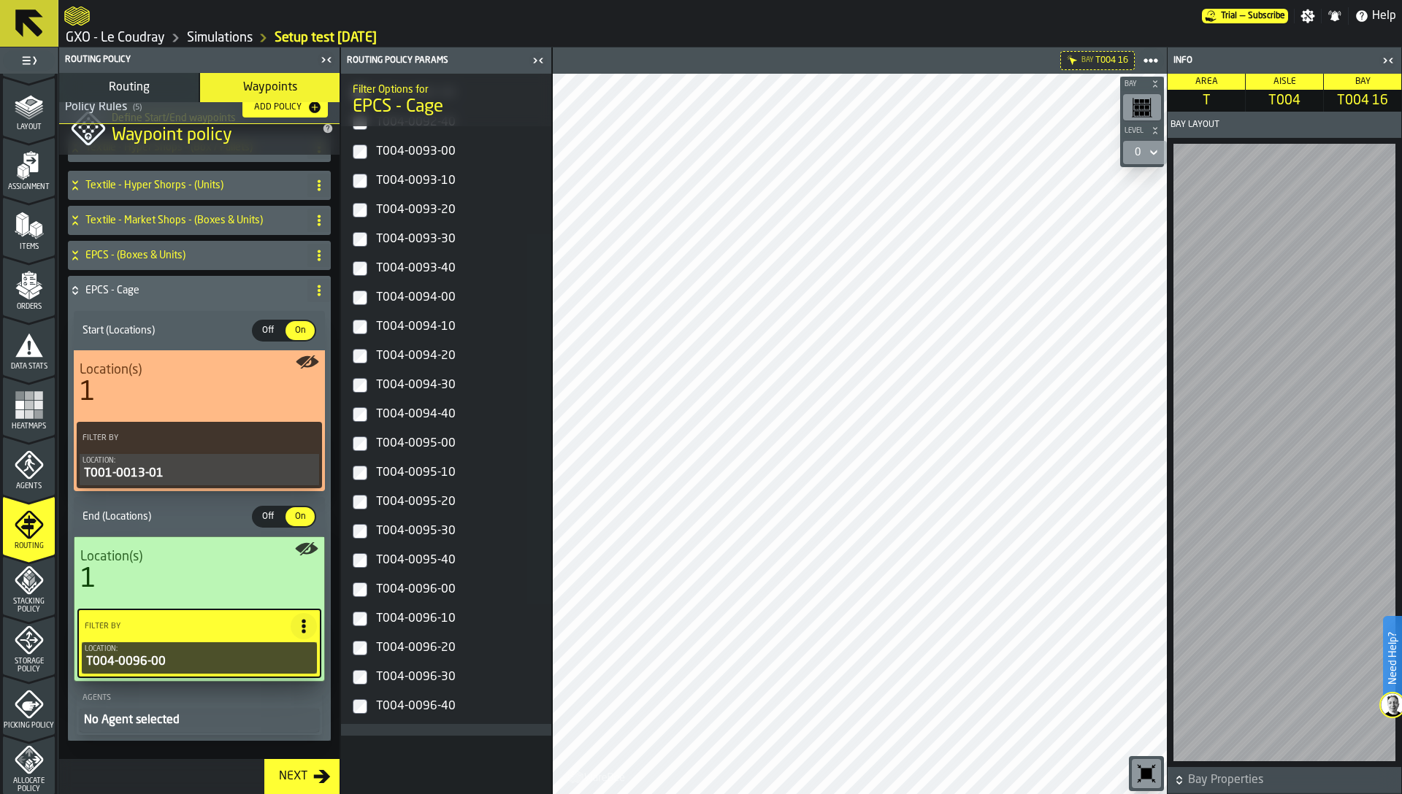
scroll to position [86, 0]
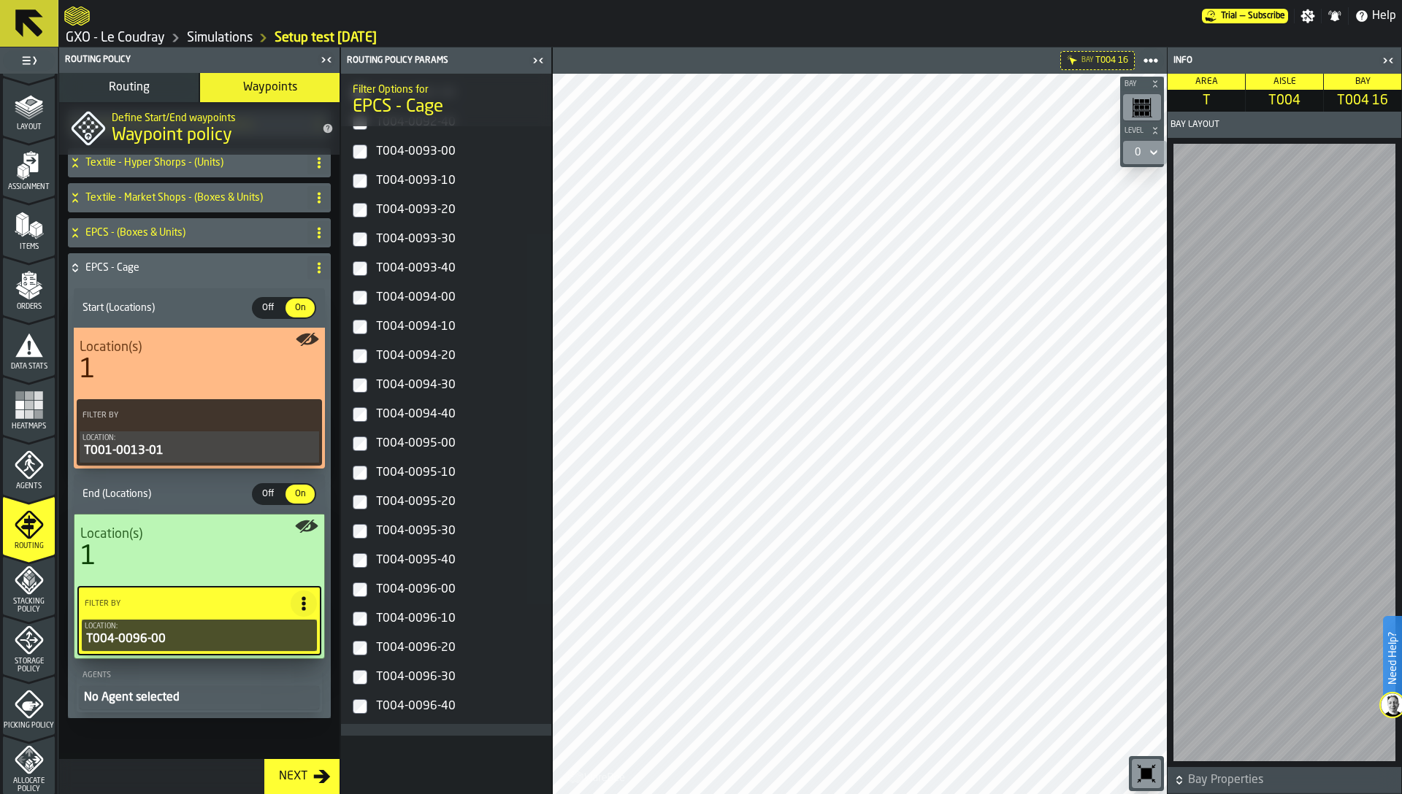
click at [220, 705] on div "No Agent selected" at bounding box center [199, 698] width 234 height 18
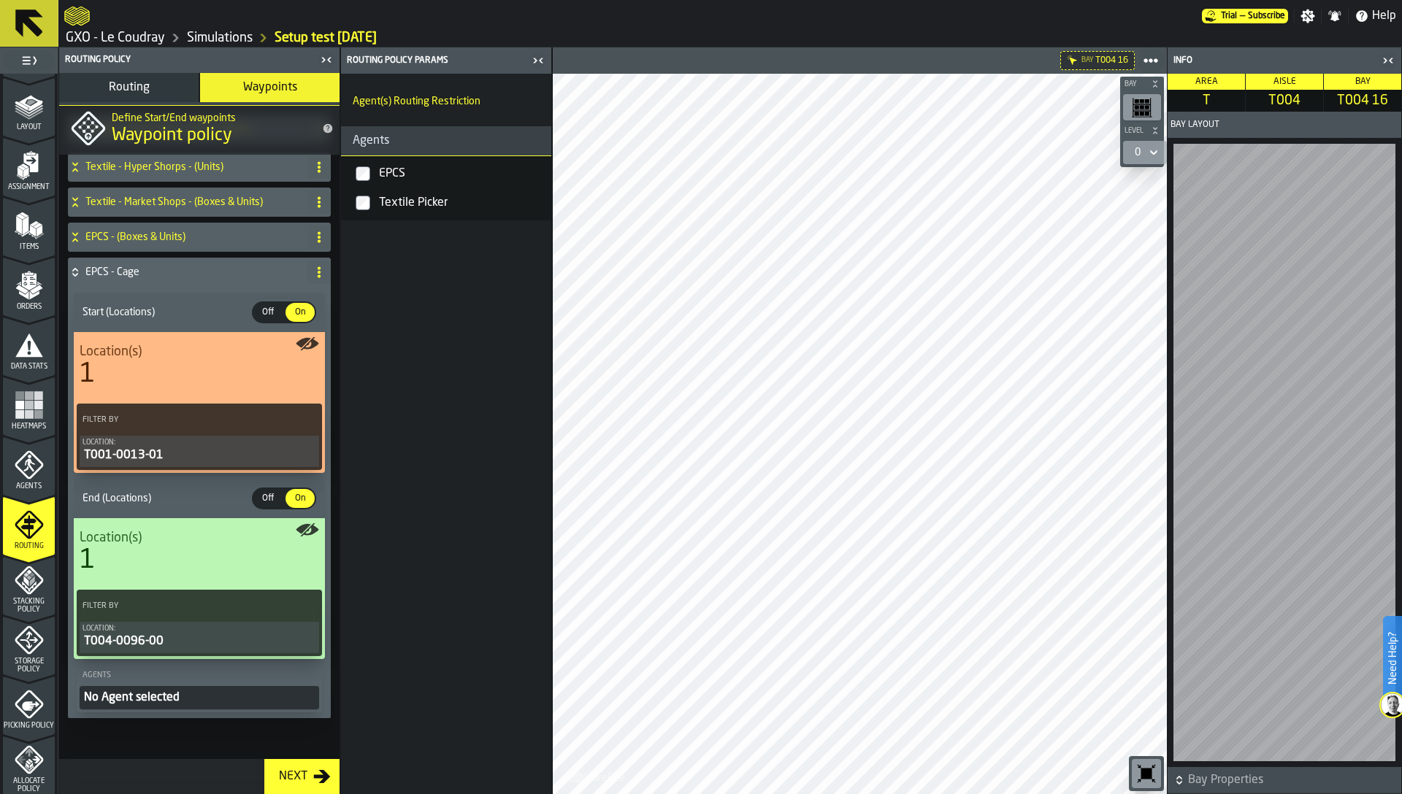
scroll to position [82, 0]
click at [383, 167] on div "EPCS" at bounding box center [460, 173] width 169 height 23
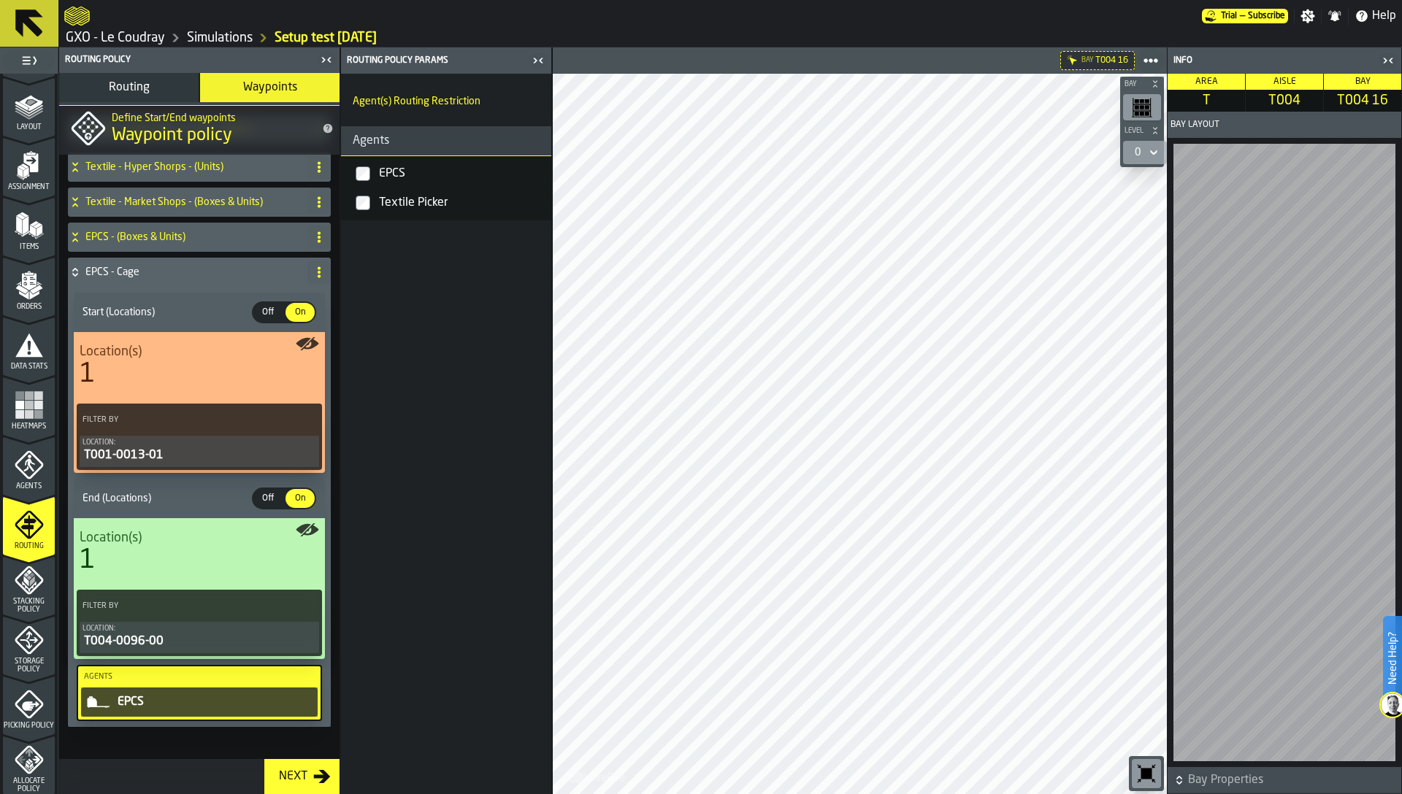
click at [193, 246] on div "EPCS - (Boxes & Units)" at bounding box center [185, 237] width 234 height 29
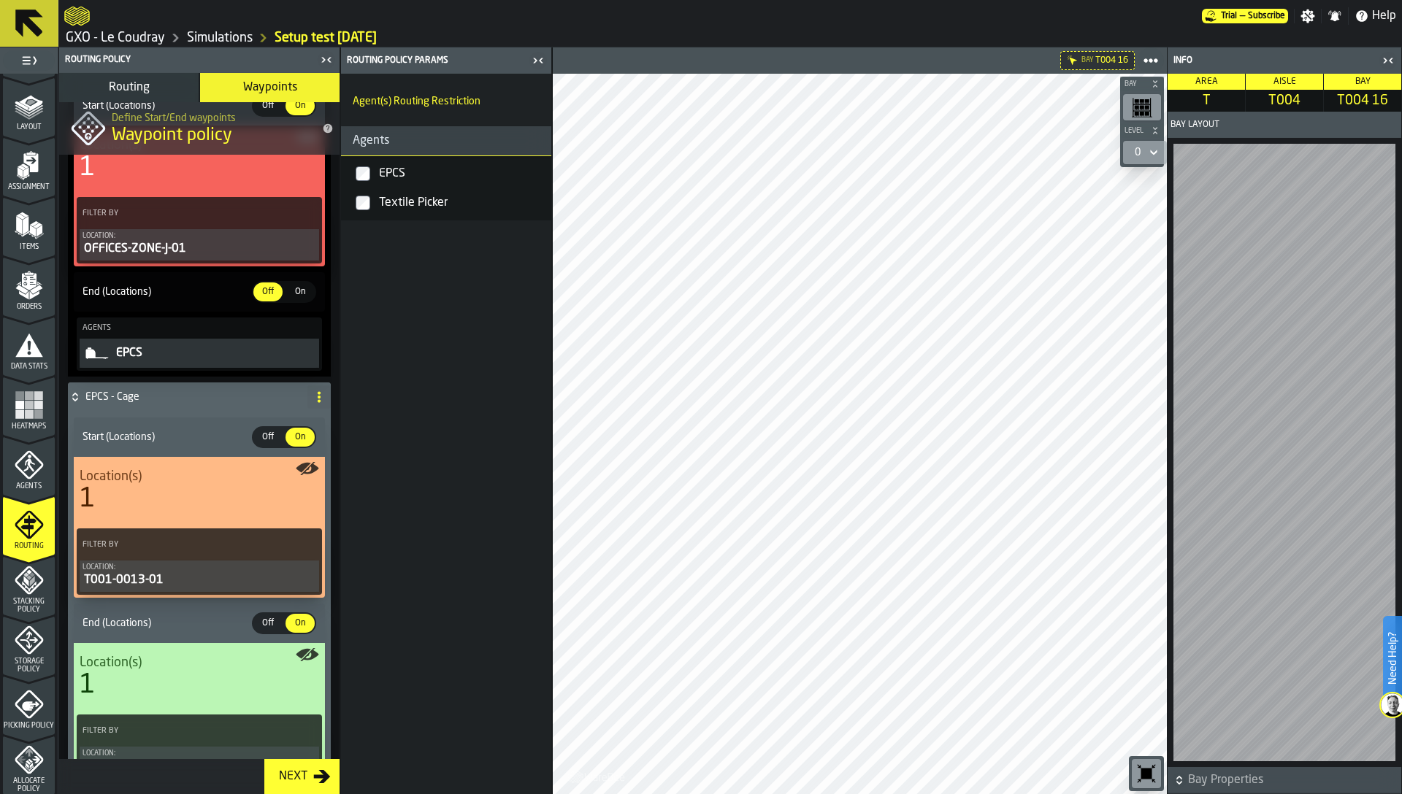
scroll to position [229, 0]
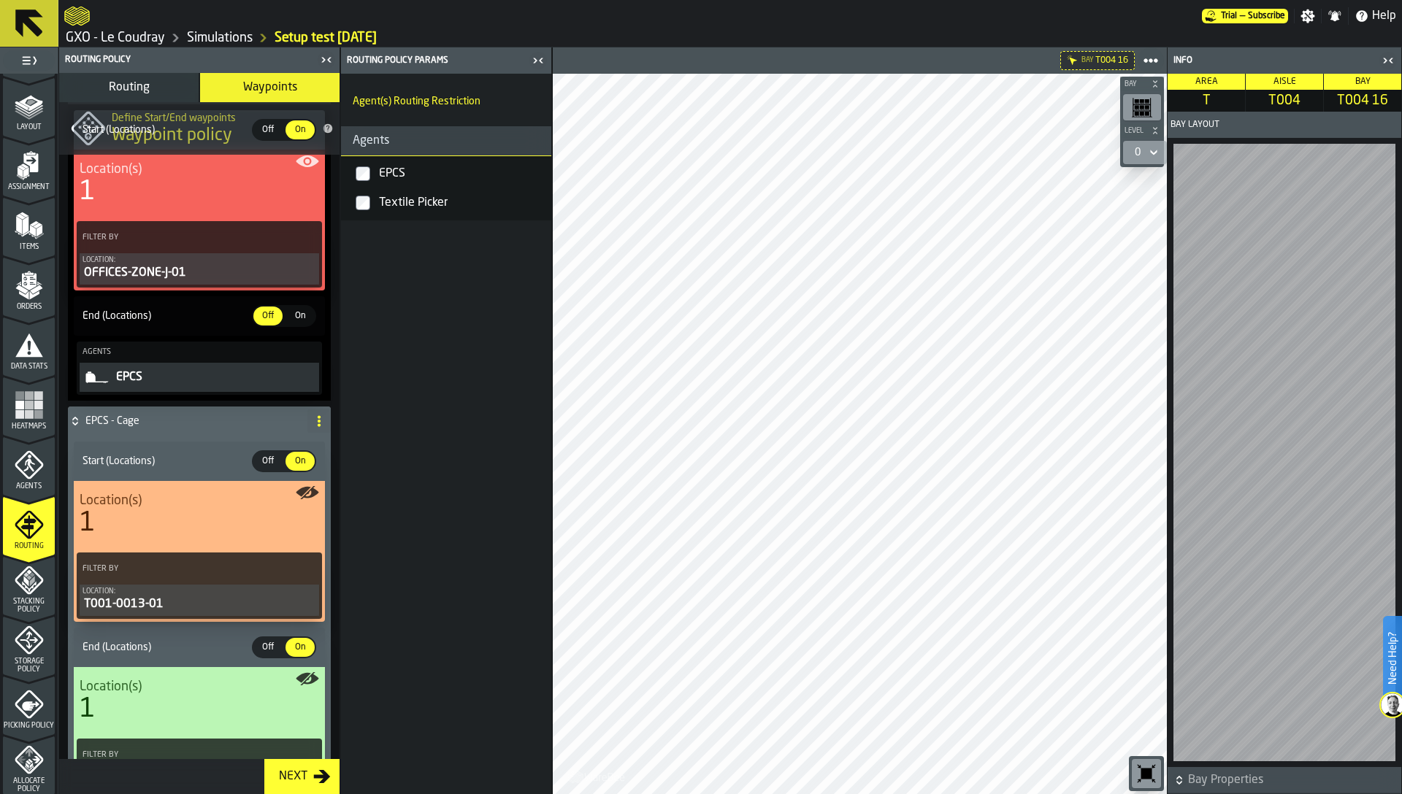
click at [156, 423] on h4 "EPCS - Cage" at bounding box center [193, 421] width 216 height 12
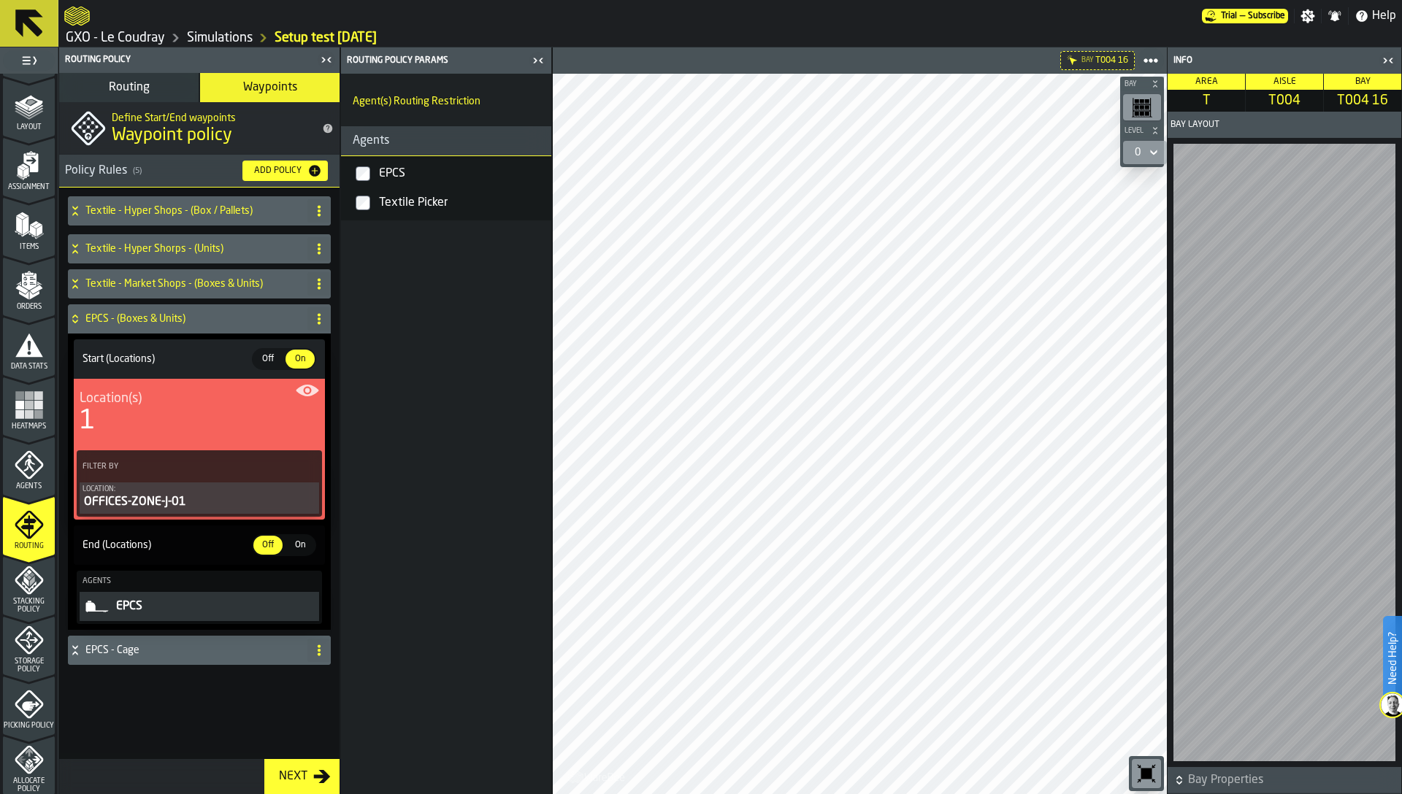
click at [131, 327] on div "EPCS - (Boxes & Units)" at bounding box center [185, 318] width 234 height 29
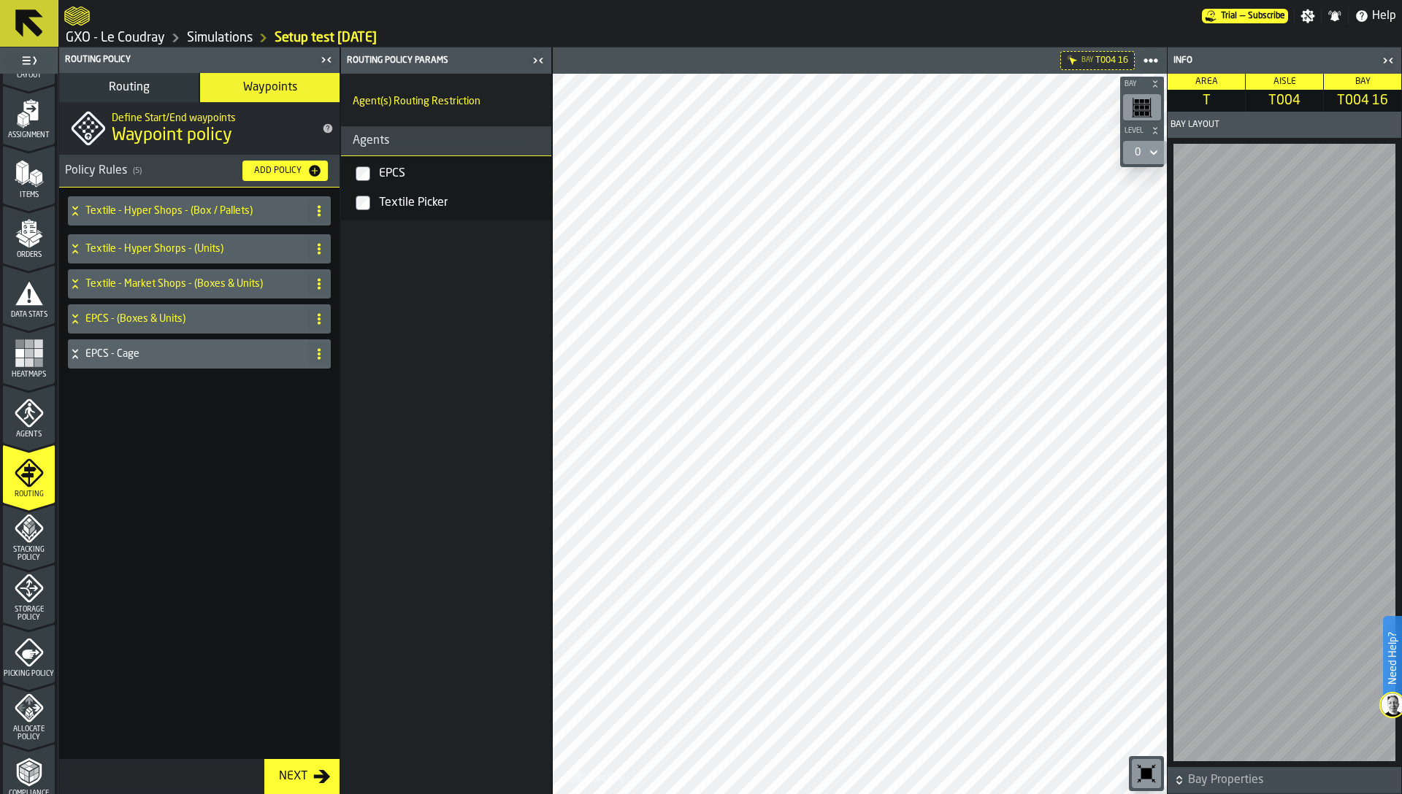
scroll to position [139, 0]
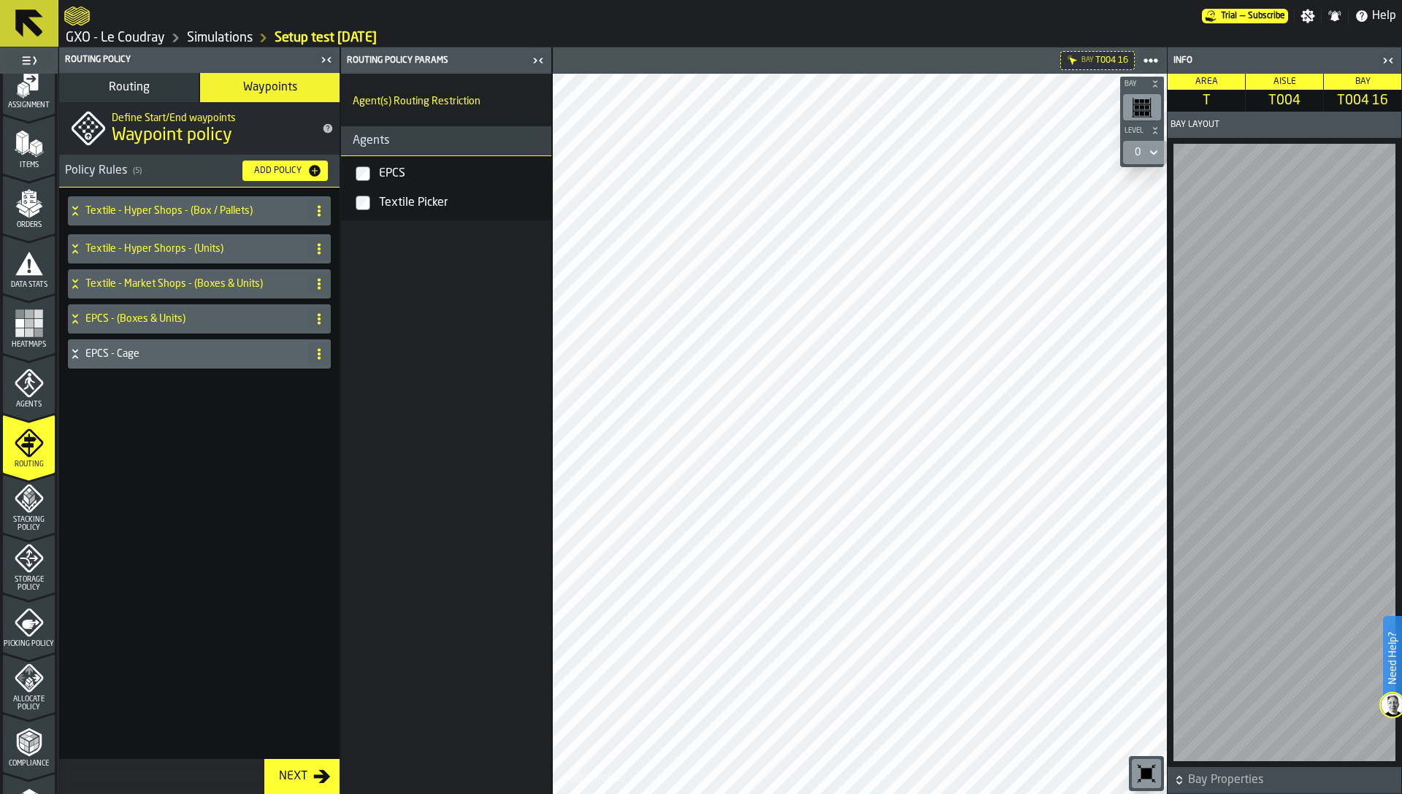
click at [20, 530] on span "Stacking Policy" at bounding box center [29, 524] width 52 height 16
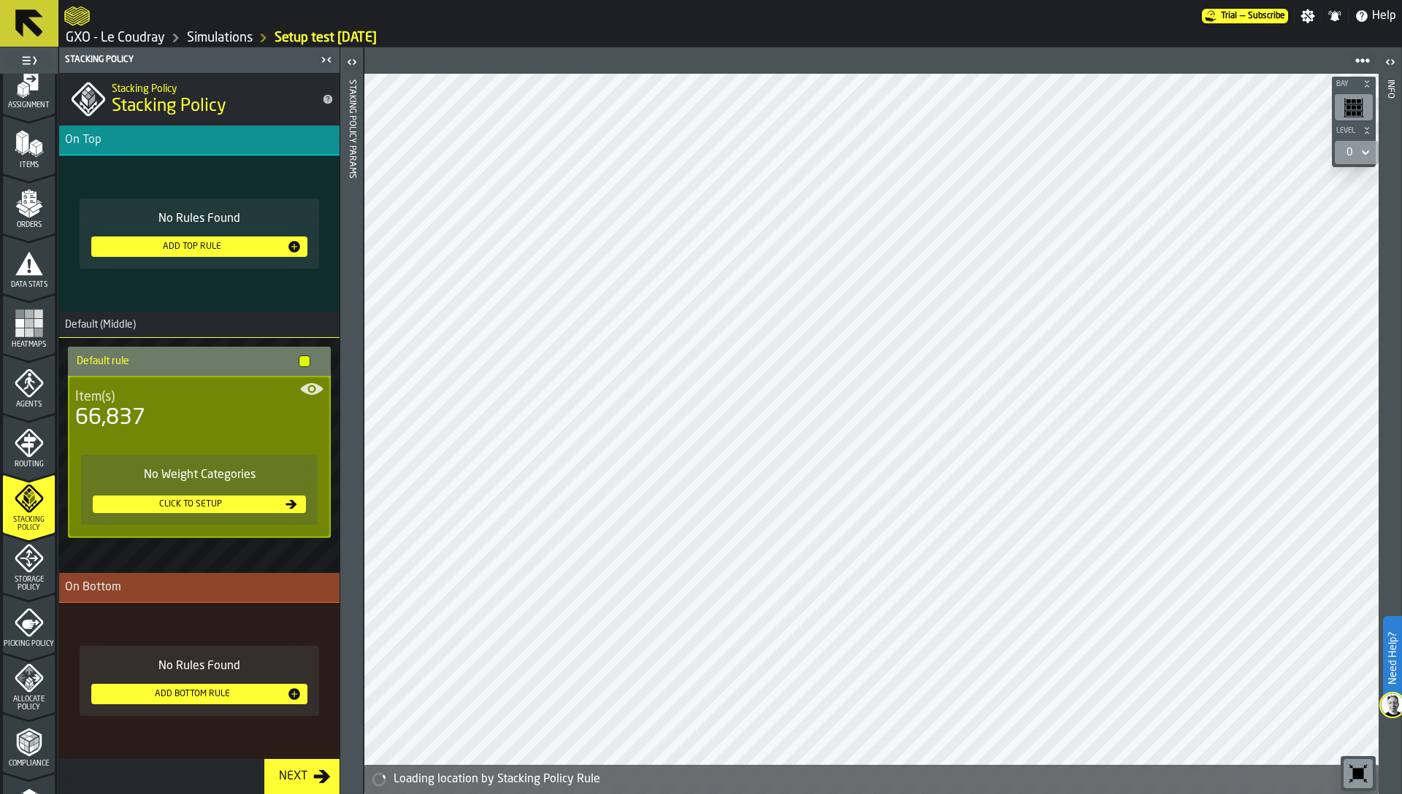
click at [25, 576] on span "Storage Policy" at bounding box center [29, 584] width 52 height 16
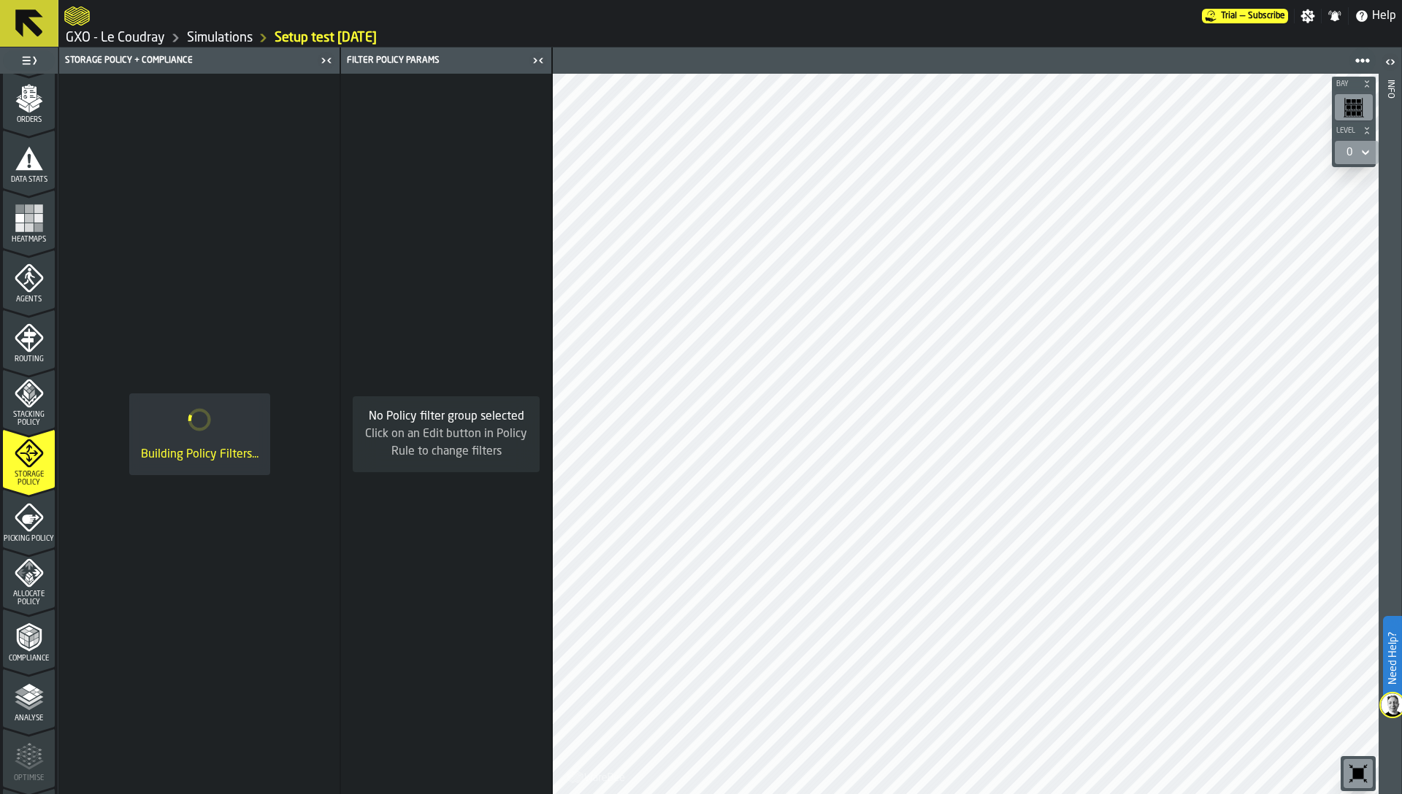
scroll to position [278, 0]
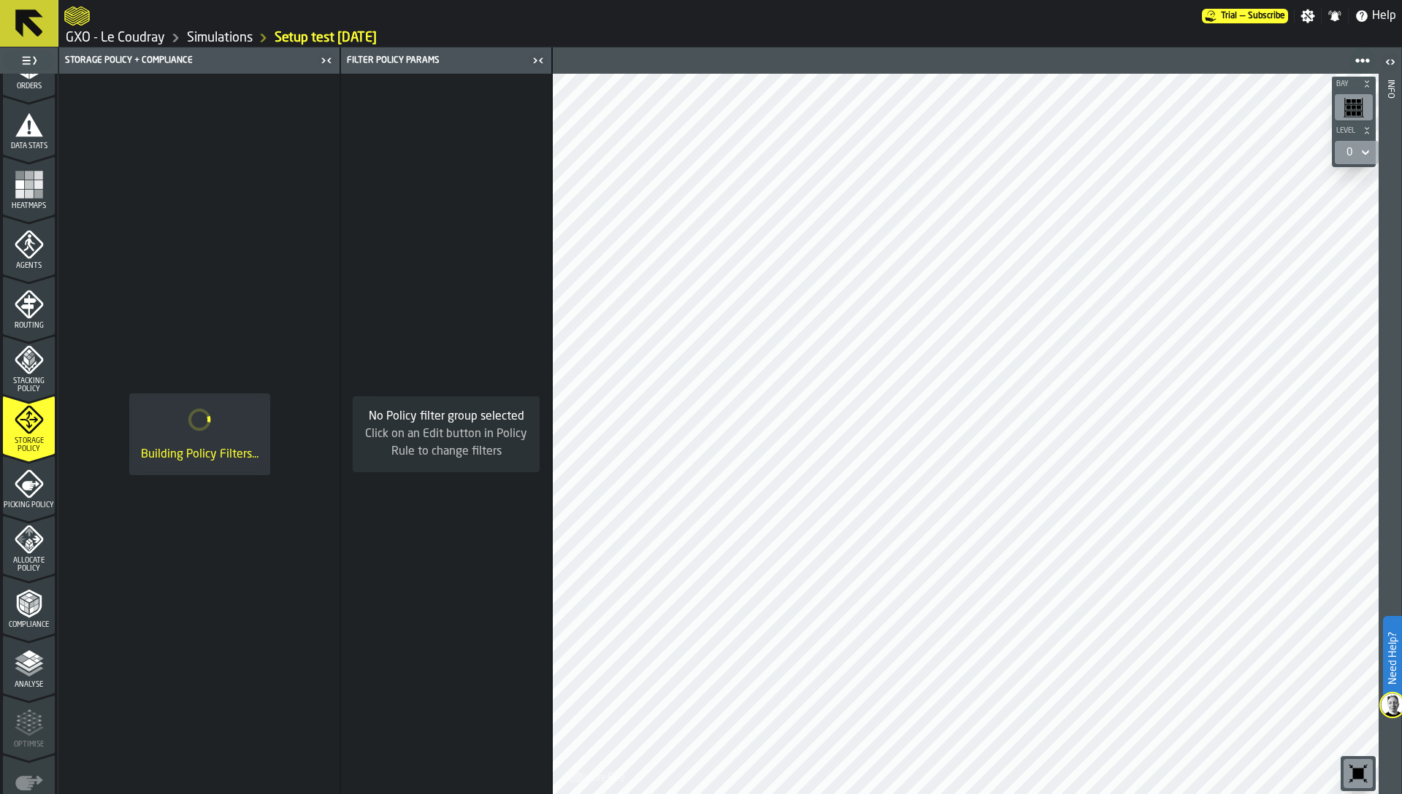
click at [23, 502] on span "Picking Policy" at bounding box center [29, 506] width 52 height 8
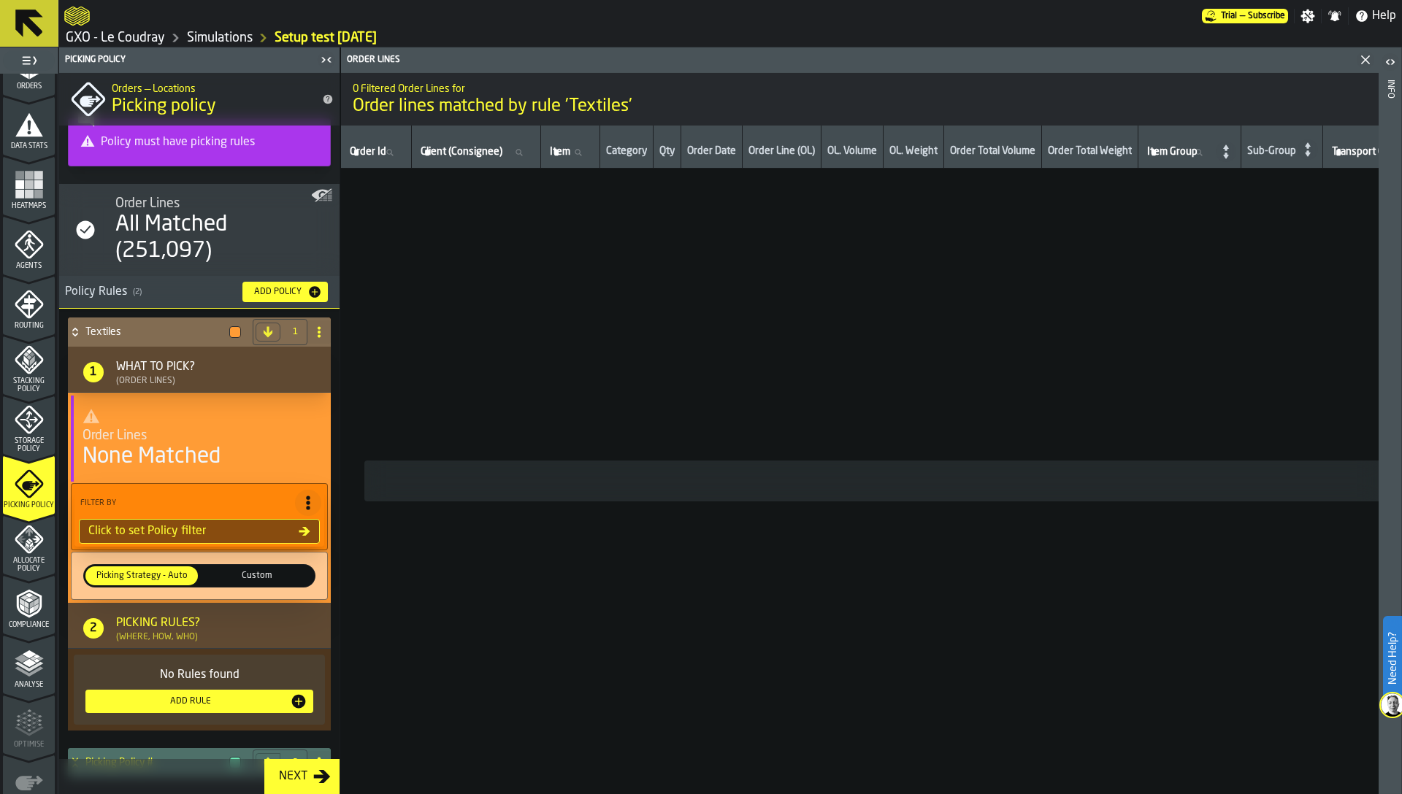
scroll to position [46, 0]
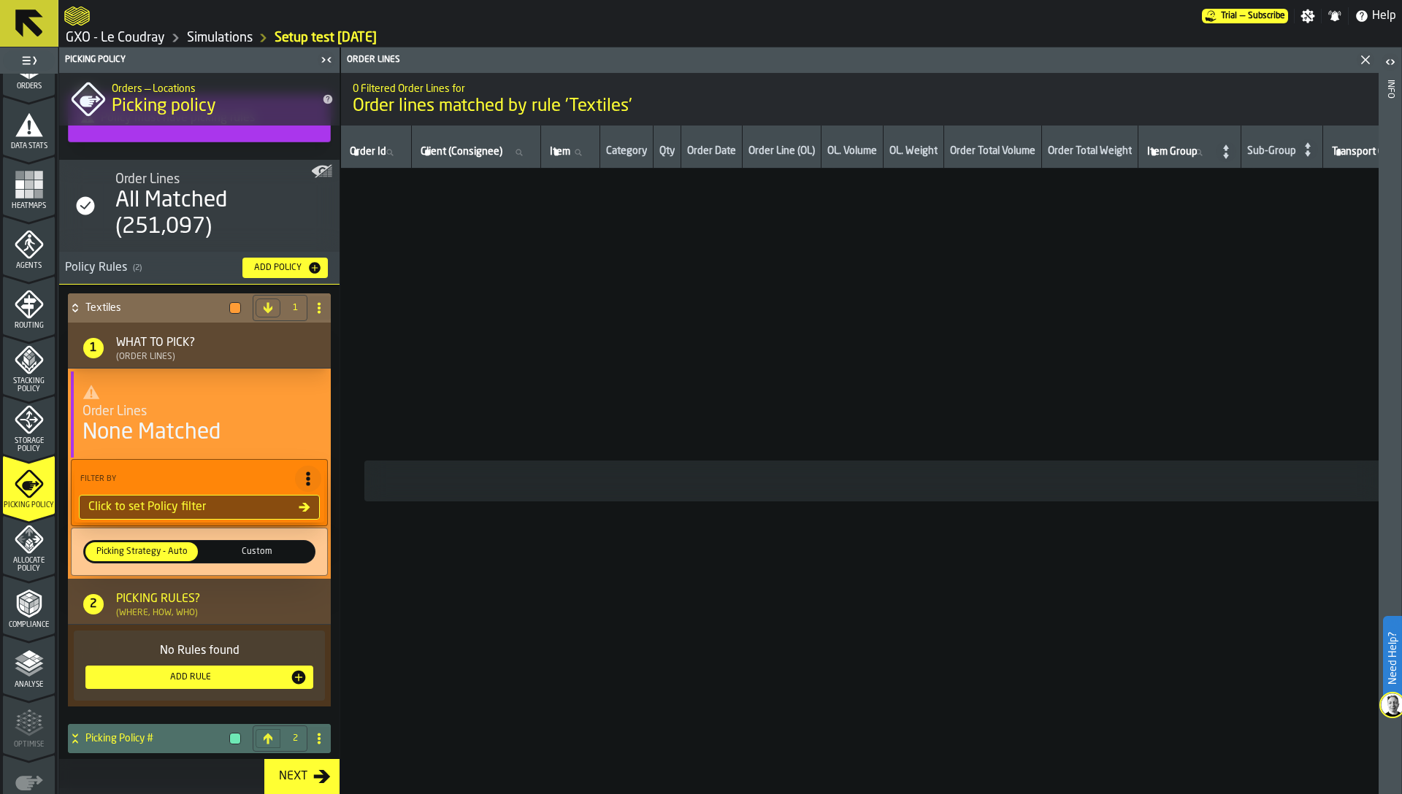
click at [123, 309] on h4 "Textiles" at bounding box center [154, 308] width 138 height 12
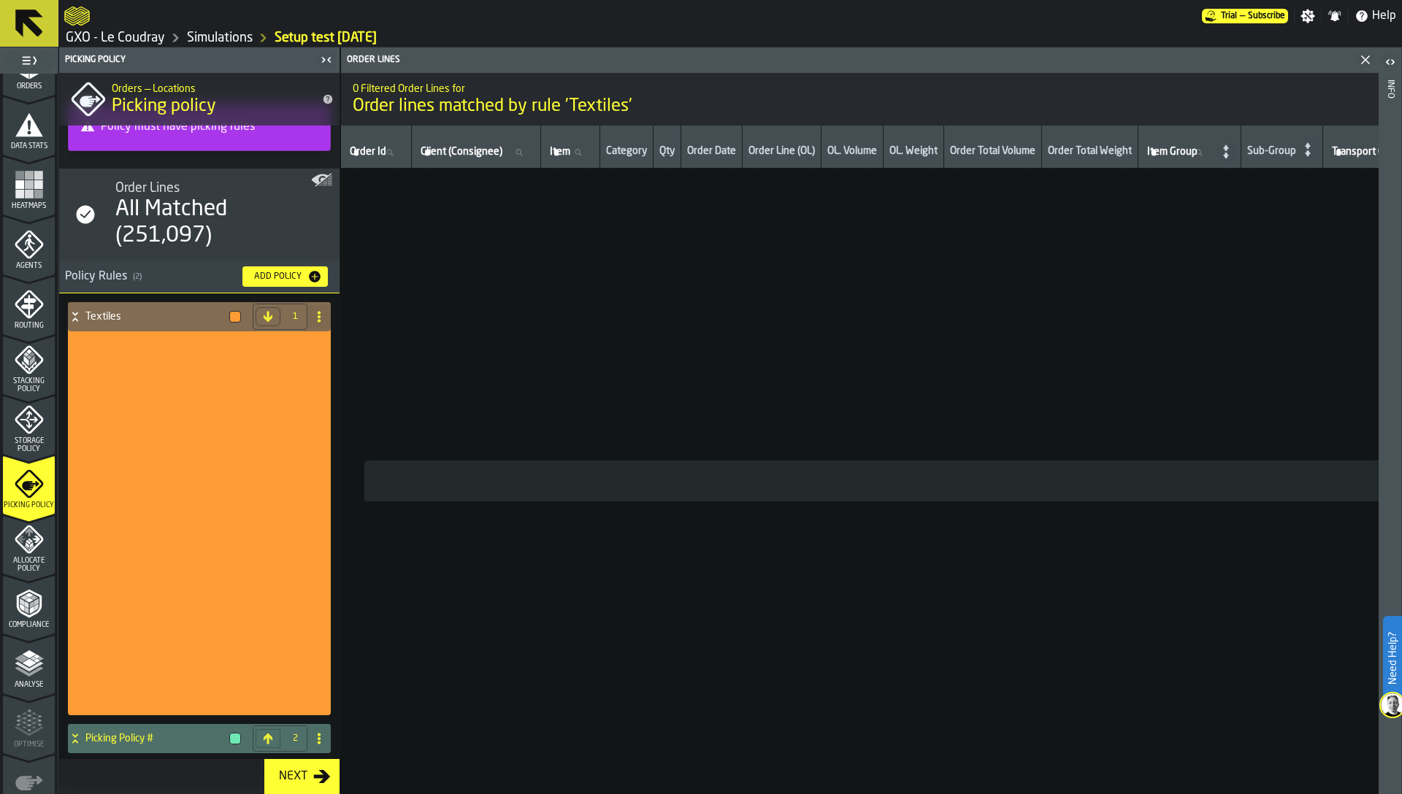
scroll to position [0, 0]
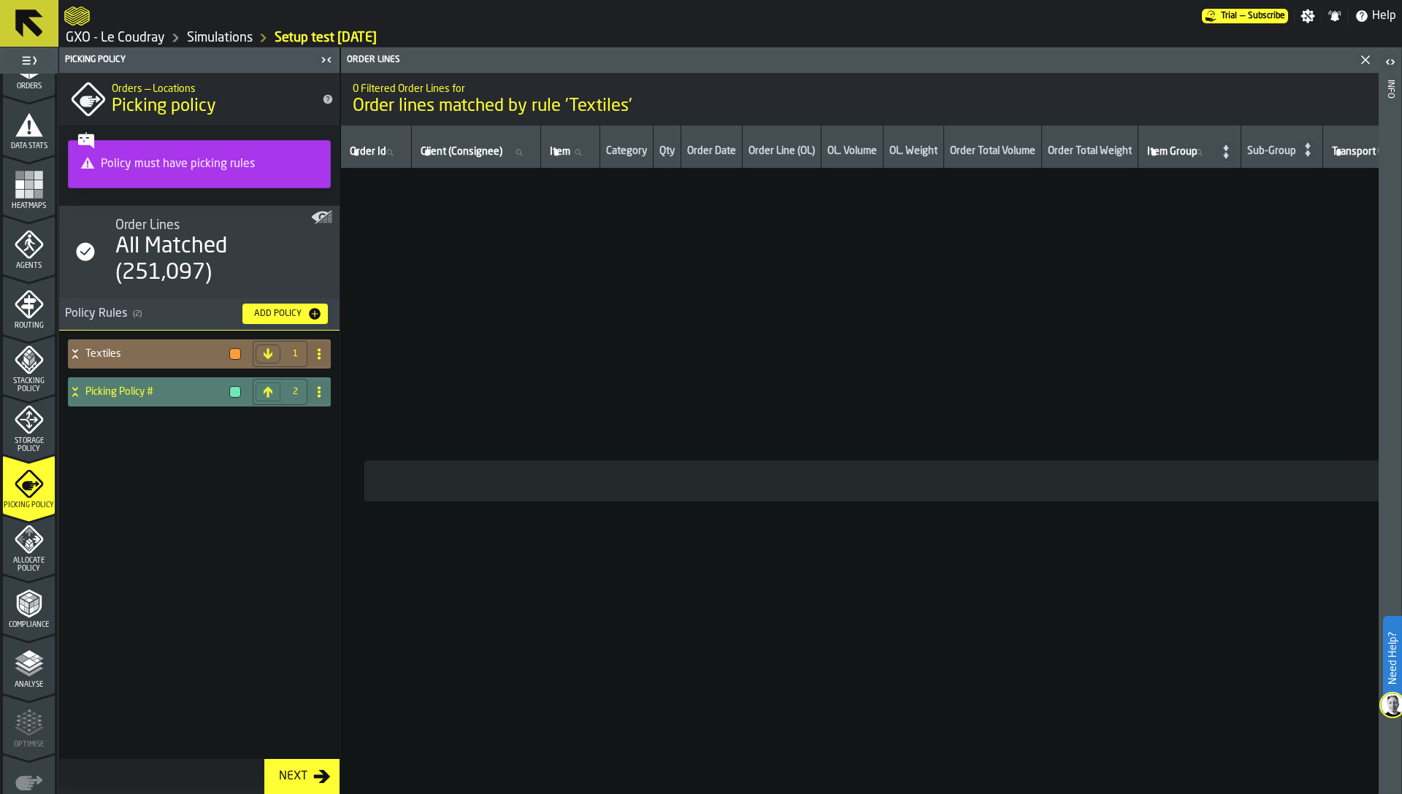
click at [318, 391] on circle at bounding box center [319, 392] width 3 height 3
click at [230, 420] on div "Rename" at bounding box center [260, 421] width 123 height 18
drag, startPoint x: 183, startPoint y: 401, endPoint x: 87, endPoint y: 393, distance: 96.0
click at [84, 395] on div "**********" at bounding box center [185, 391] width 234 height 29
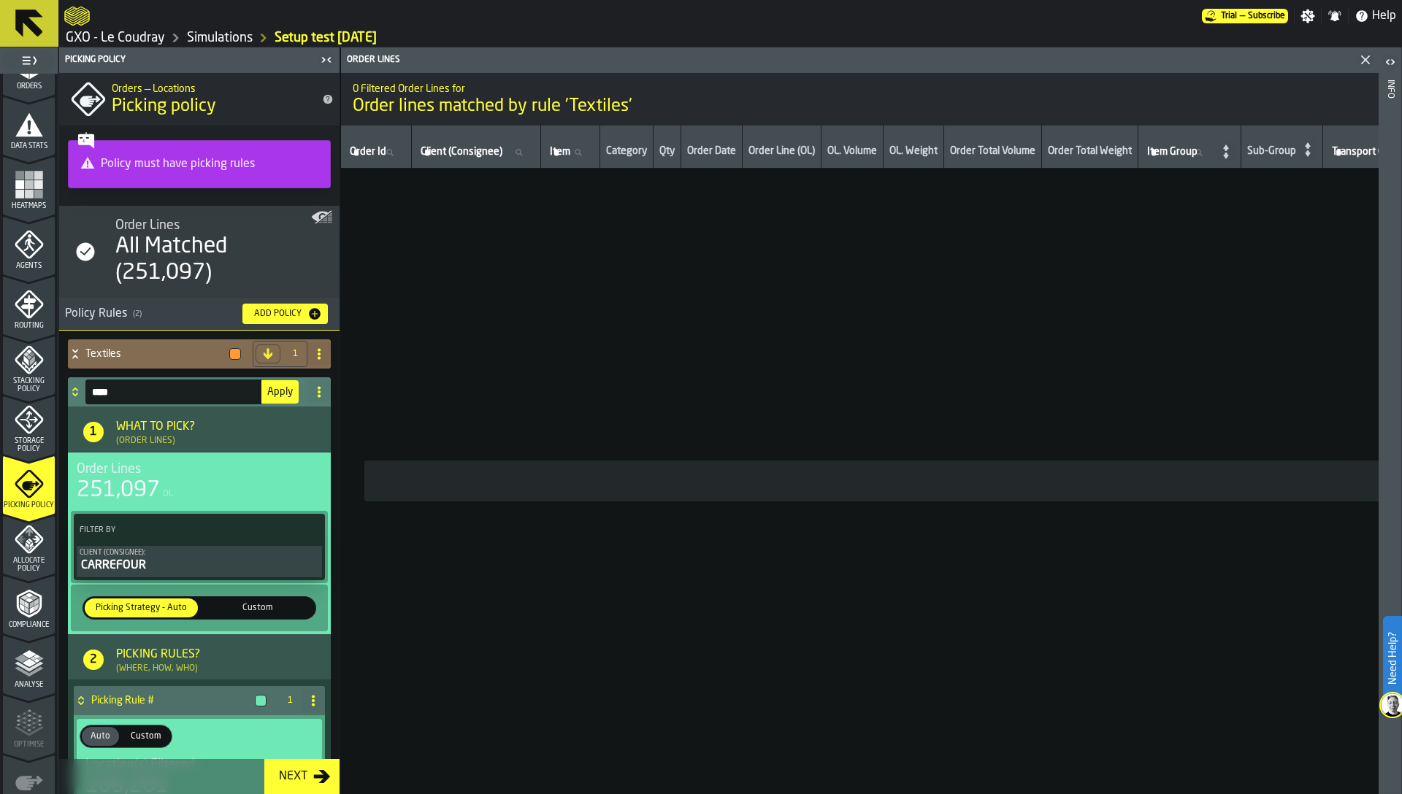
type input "****"
click at [280, 394] on span "Apply" at bounding box center [280, 392] width 26 height 10
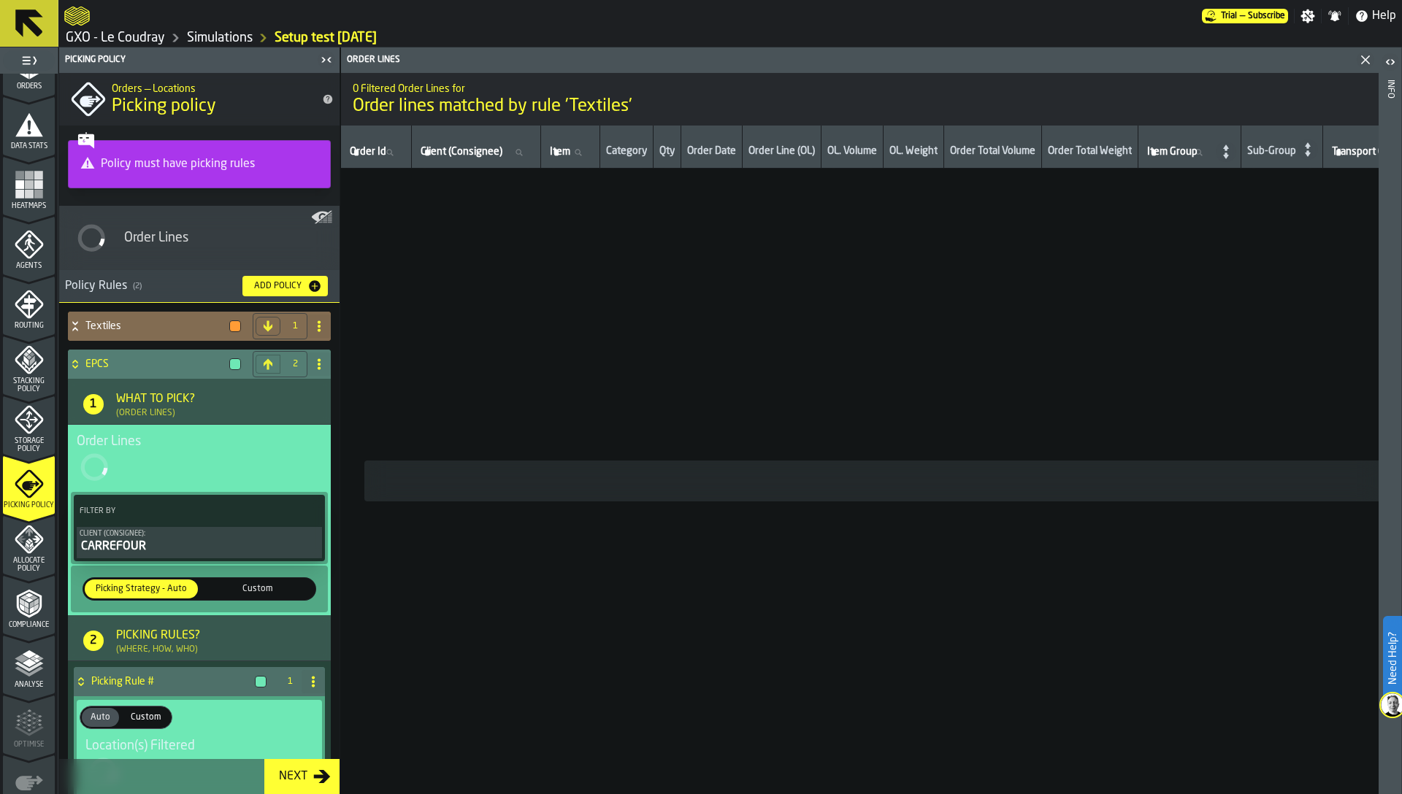
click at [103, 361] on h4 "EPCS" at bounding box center [154, 364] width 138 height 12
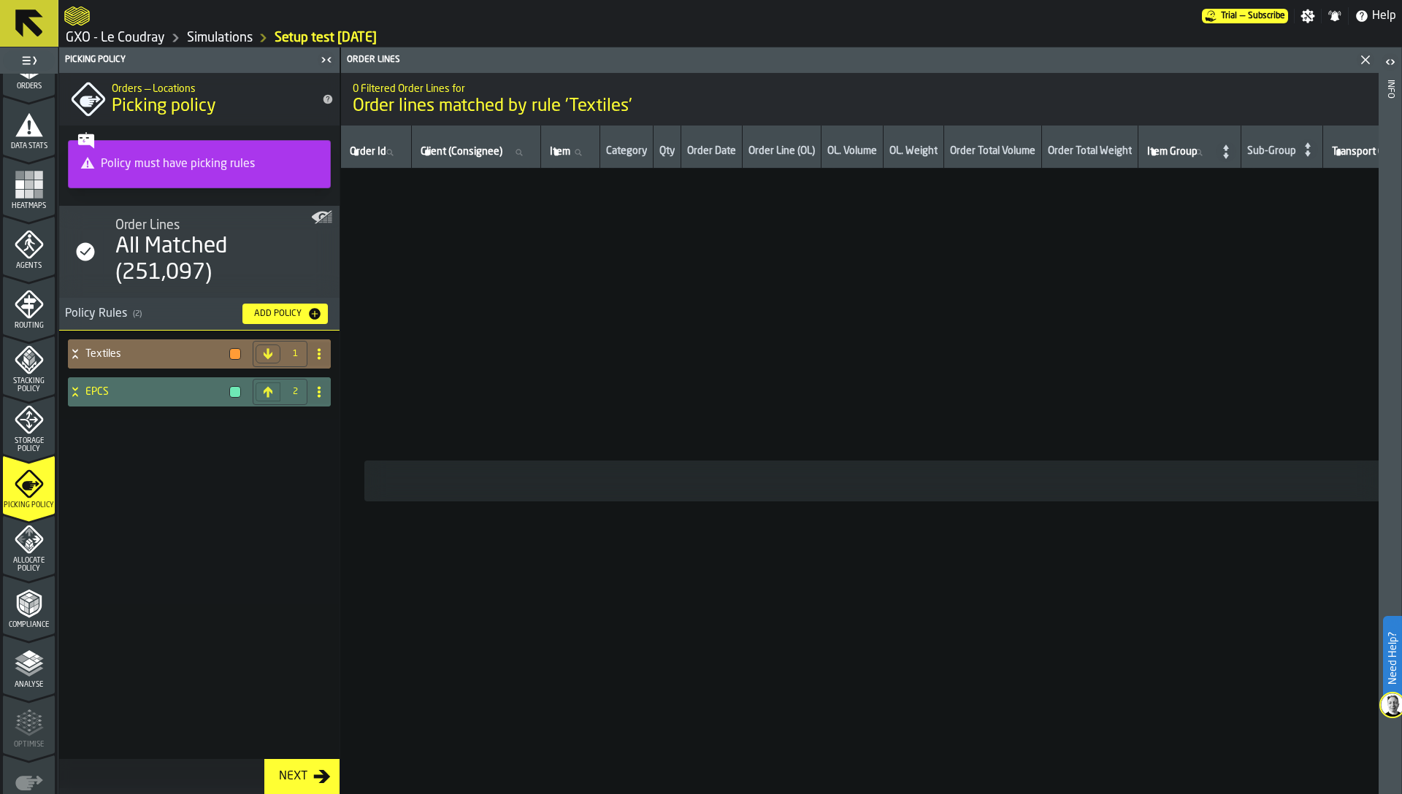
click at [124, 348] on h4 "Textiles" at bounding box center [154, 354] width 138 height 12
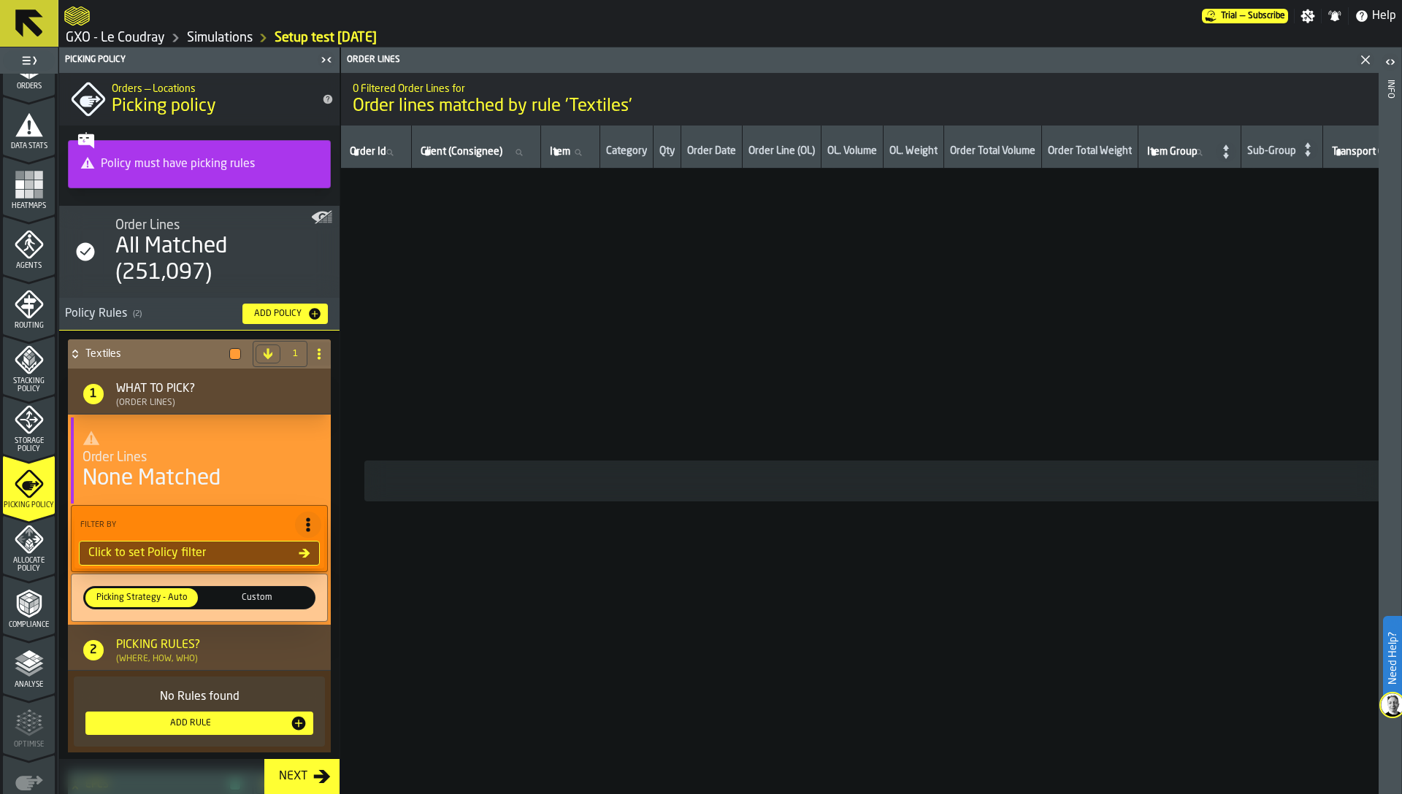
click at [177, 551] on div "Click to set Policy filter" at bounding box center [190, 554] width 216 height 18
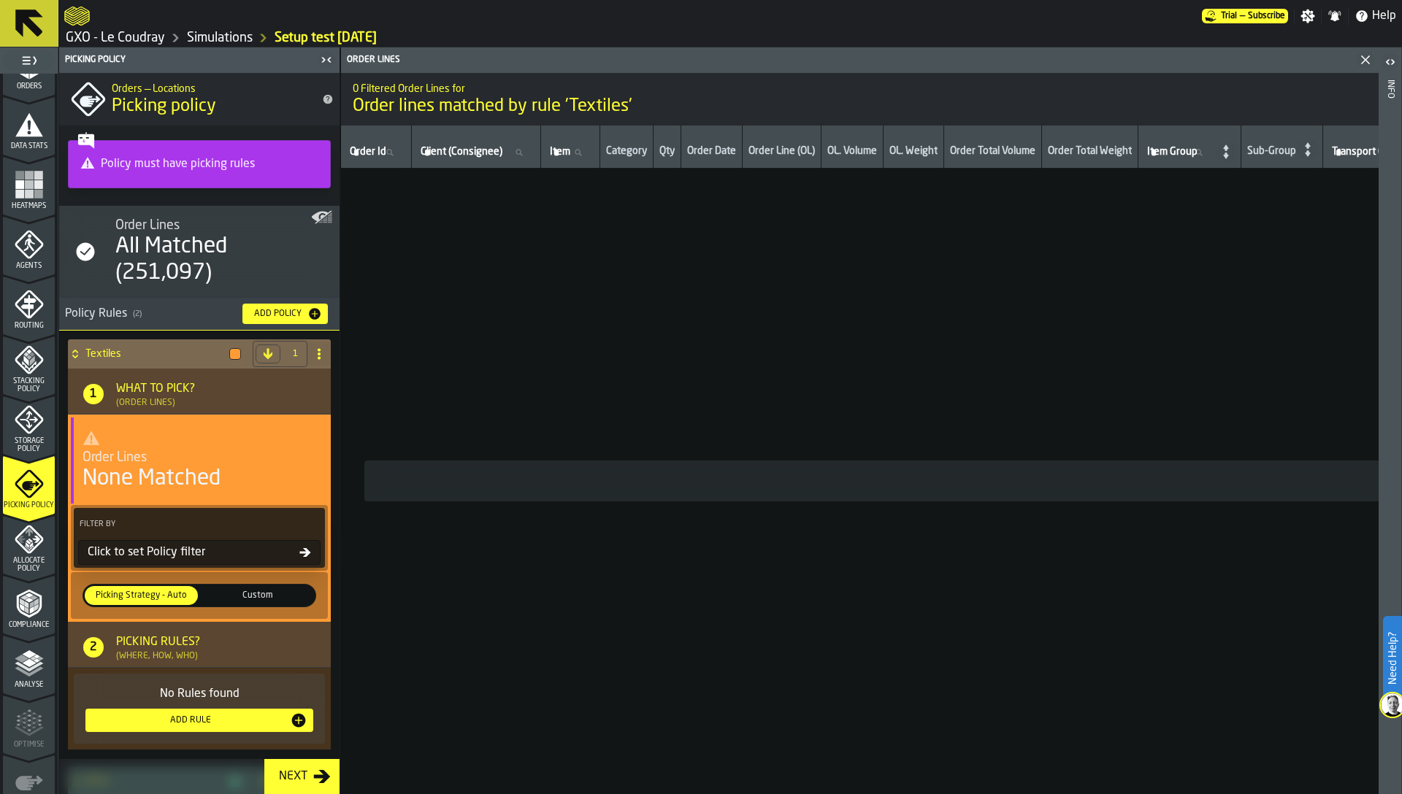
click at [147, 470] on div "None Matched" at bounding box center [151, 479] width 138 height 26
click at [179, 553] on div "Click to set Policy filter" at bounding box center [191, 553] width 218 height 18
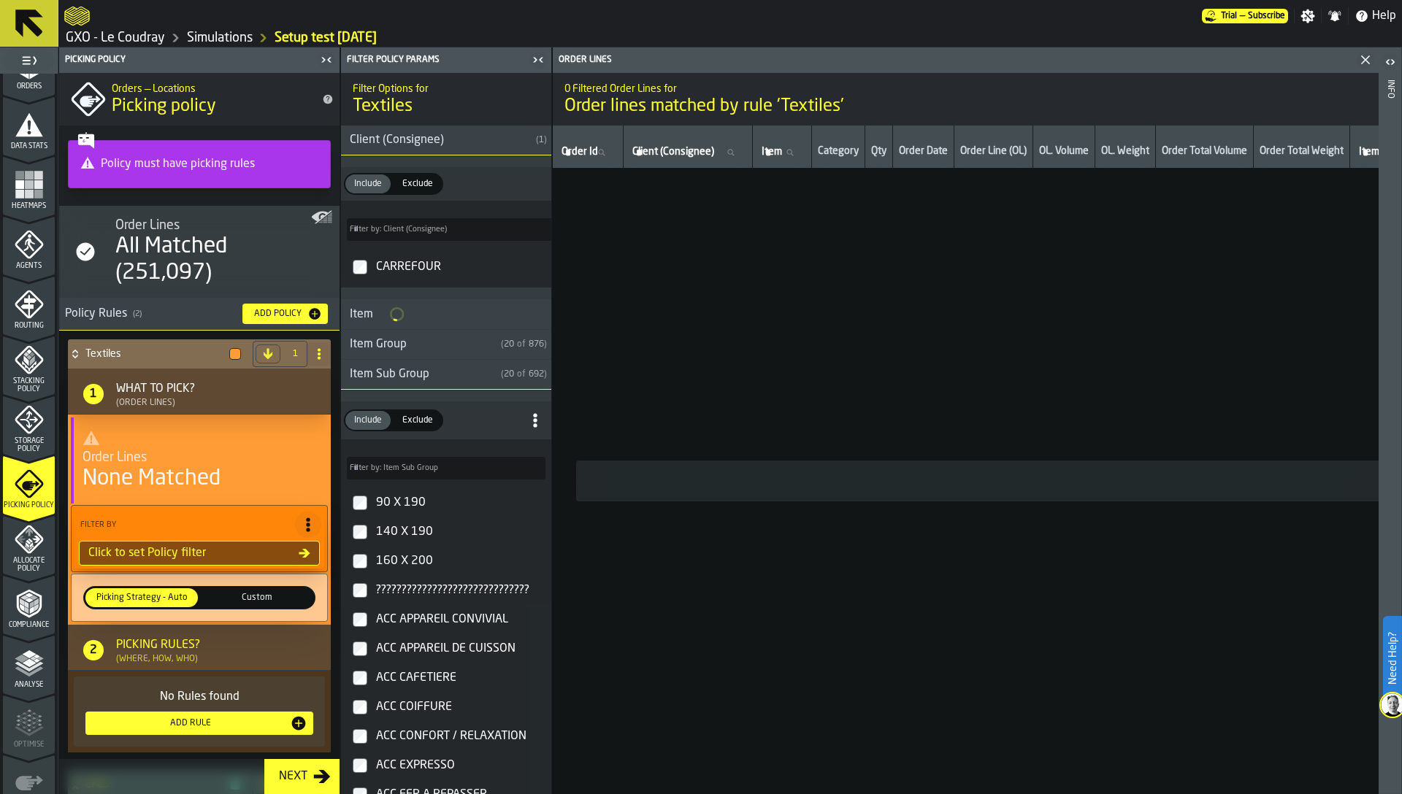
click at [301, 523] on icon at bounding box center [308, 525] width 15 height 15
click at [257, 550] on div "Clear Filter" at bounding box center [270, 556] width 76 height 18
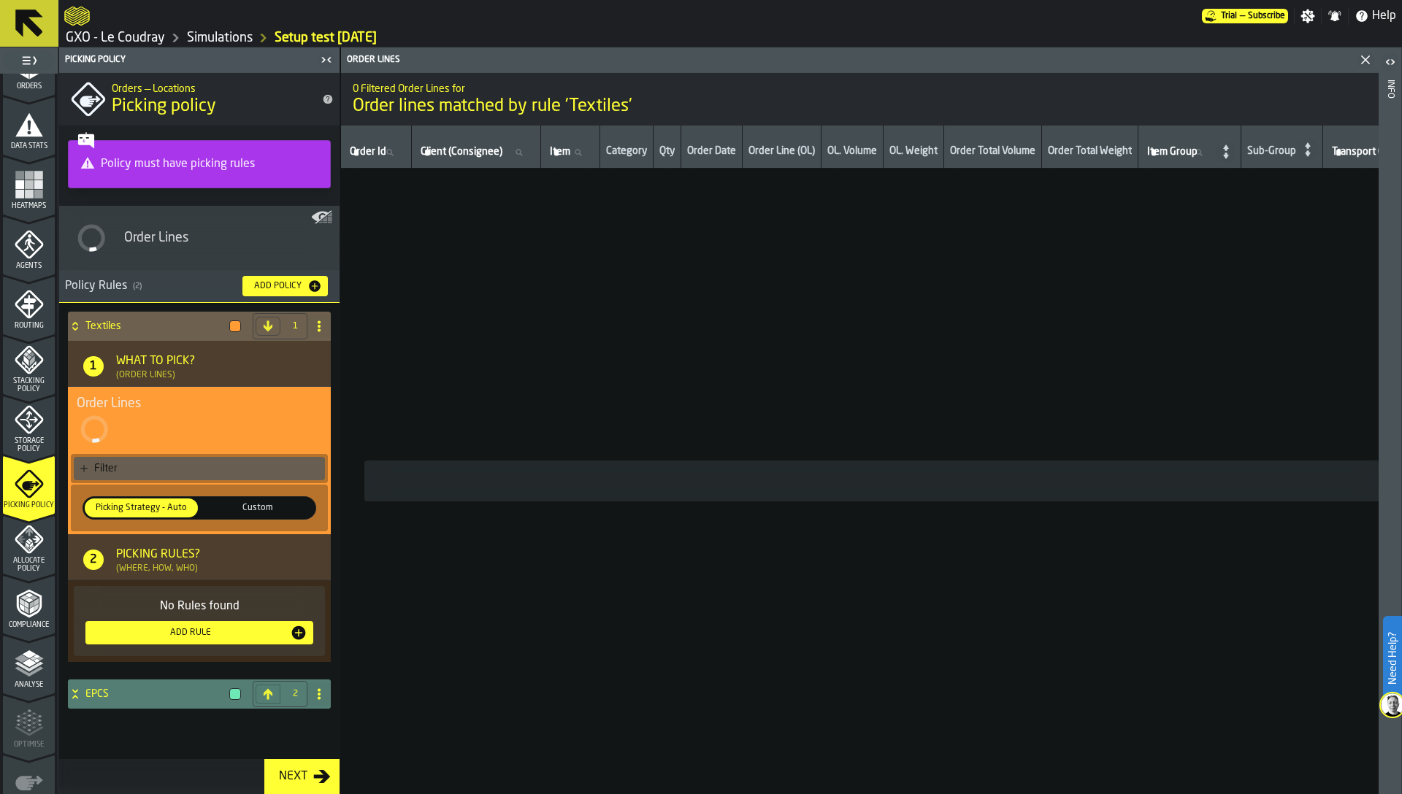
click at [318, 698] on span at bounding box center [318, 694] width 23 height 23
click at [158, 698] on div "Textiles 1 1 What to Pick? (Order Lines) Order Lines Filter Picking Strategy - …" at bounding box center [199, 523] width 269 height 429
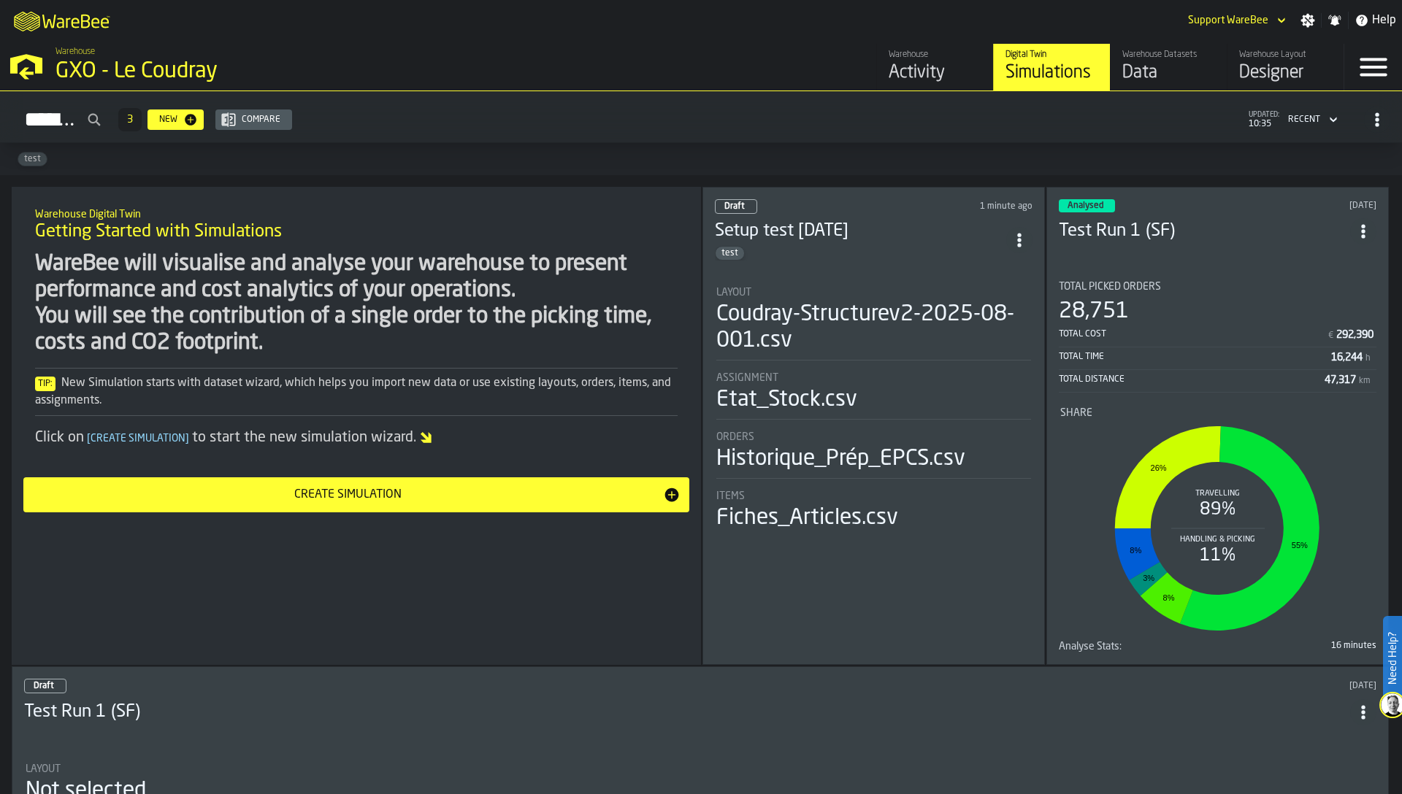
click at [1284, 75] on div "Designer" at bounding box center [1285, 72] width 93 height 23
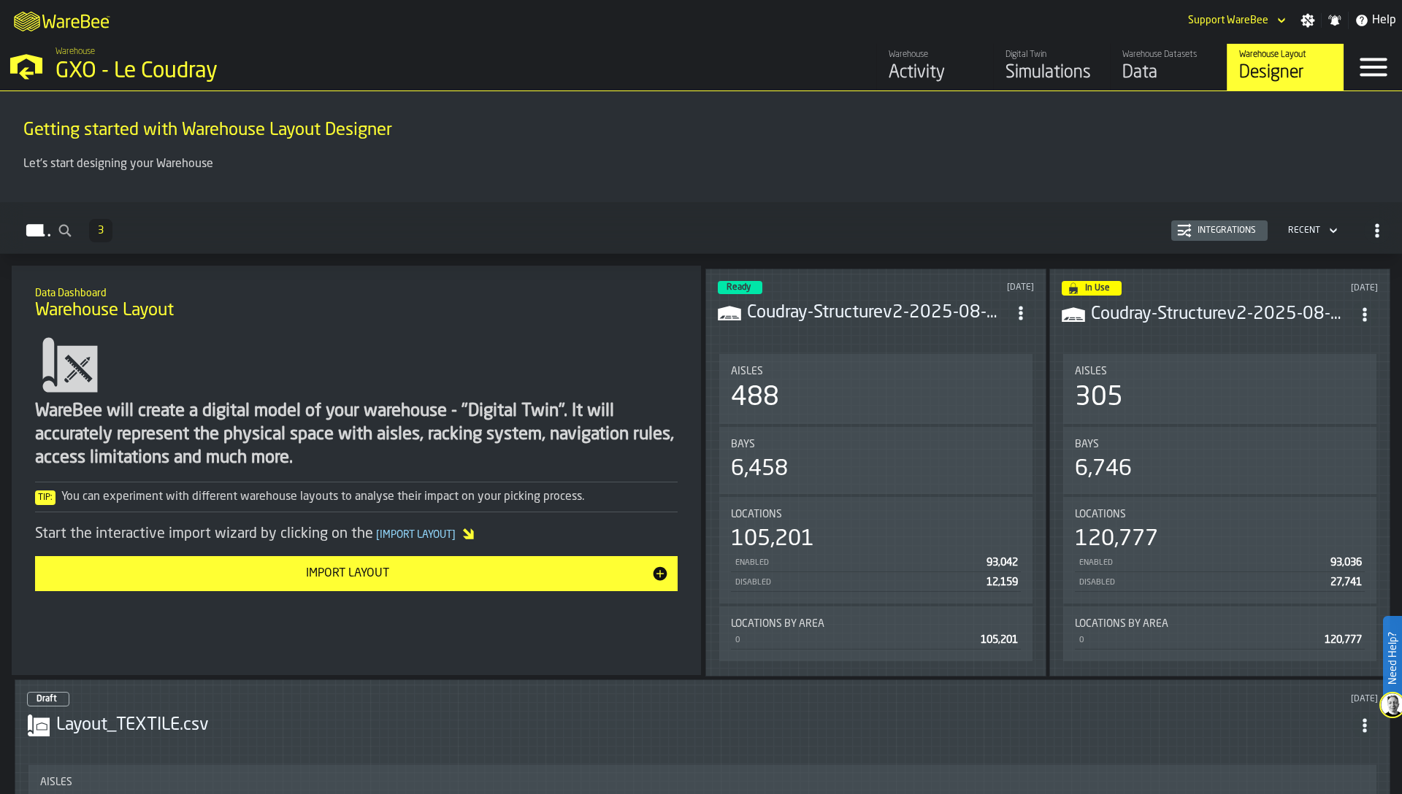
click at [1018, 316] on span "ItemListCard-DashboardItemContainer" at bounding box center [1021, 313] width 26 height 26
click at [997, 413] on div "Edit in Designer" at bounding box center [985, 410] width 81 height 18
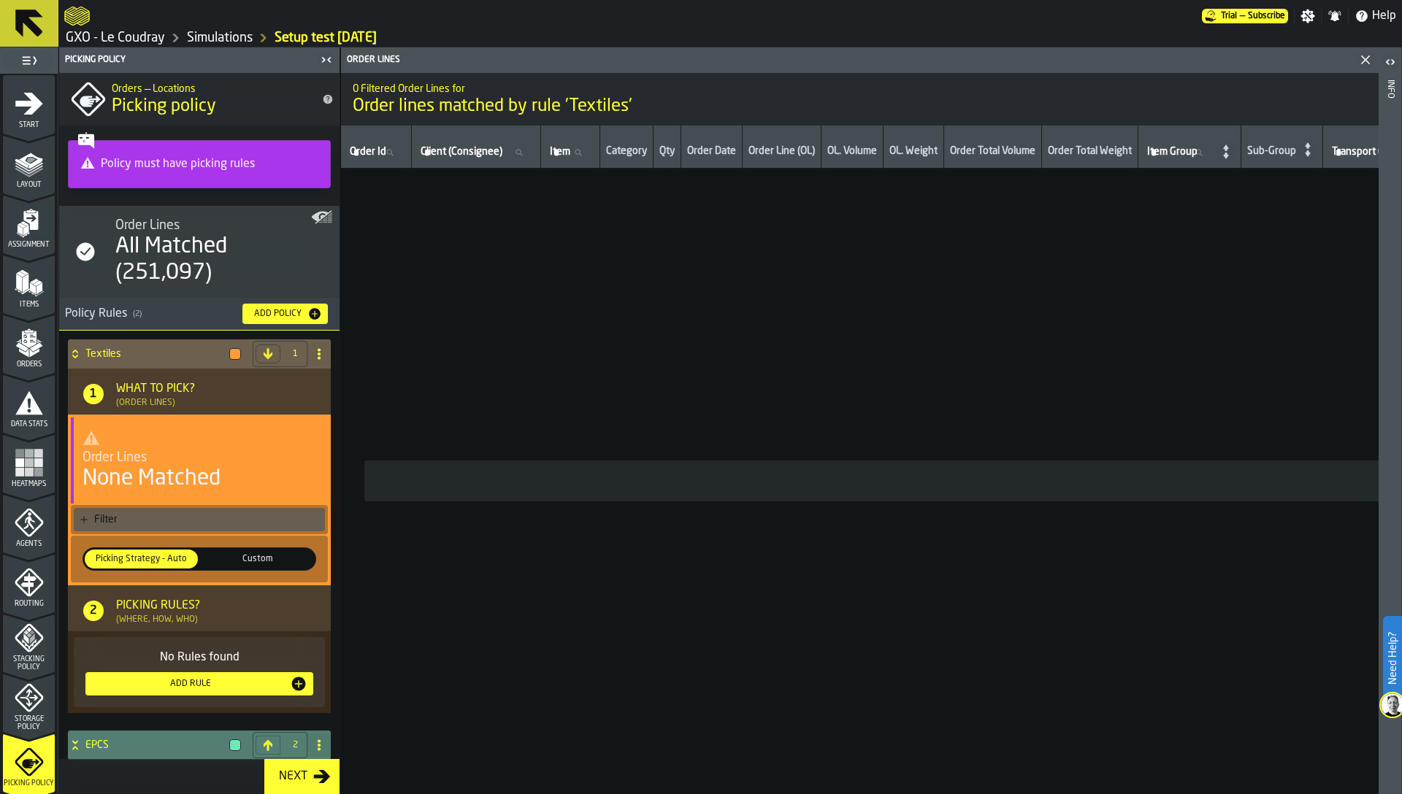
scroll to position [7, 0]
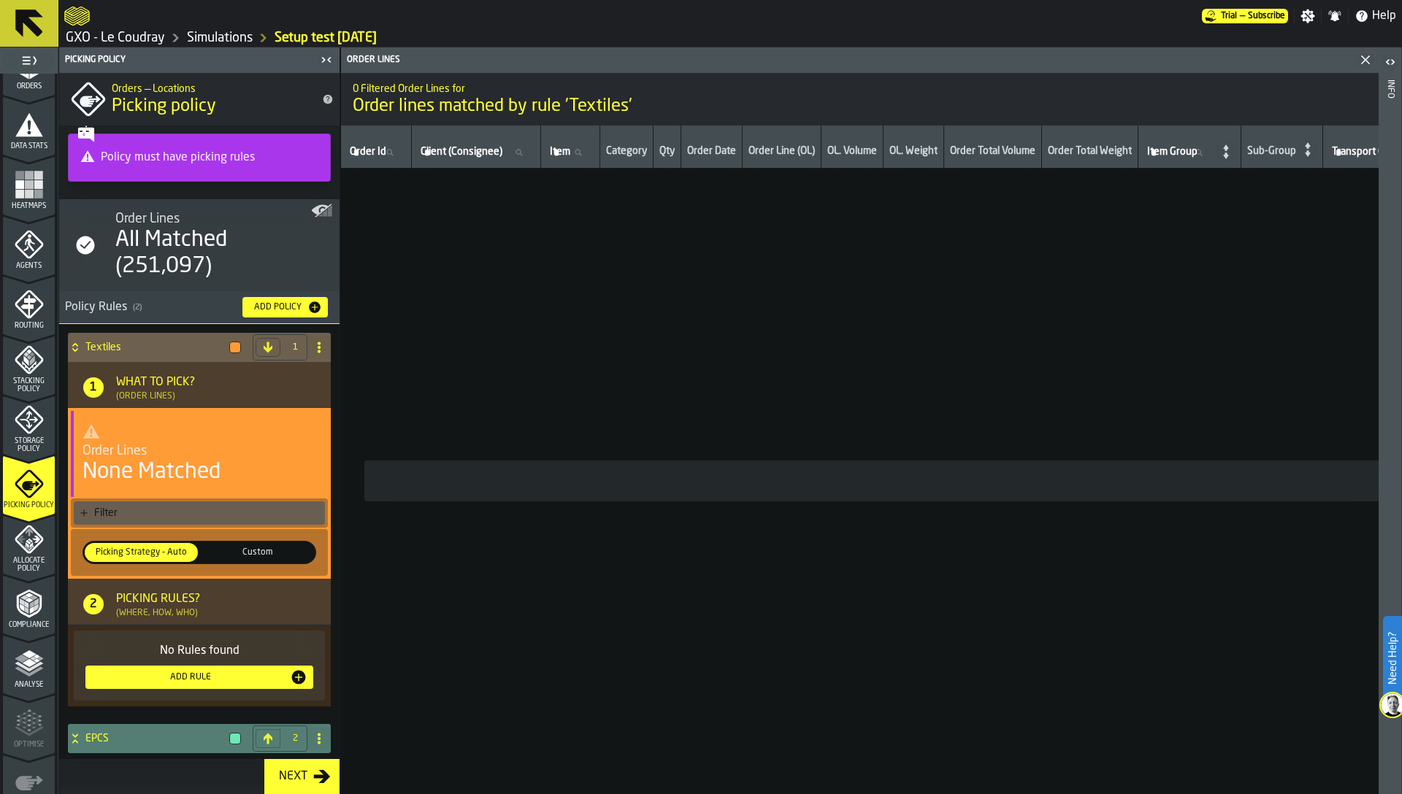
click at [126, 730] on div "EPCS" at bounding box center [157, 738] width 179 height 29
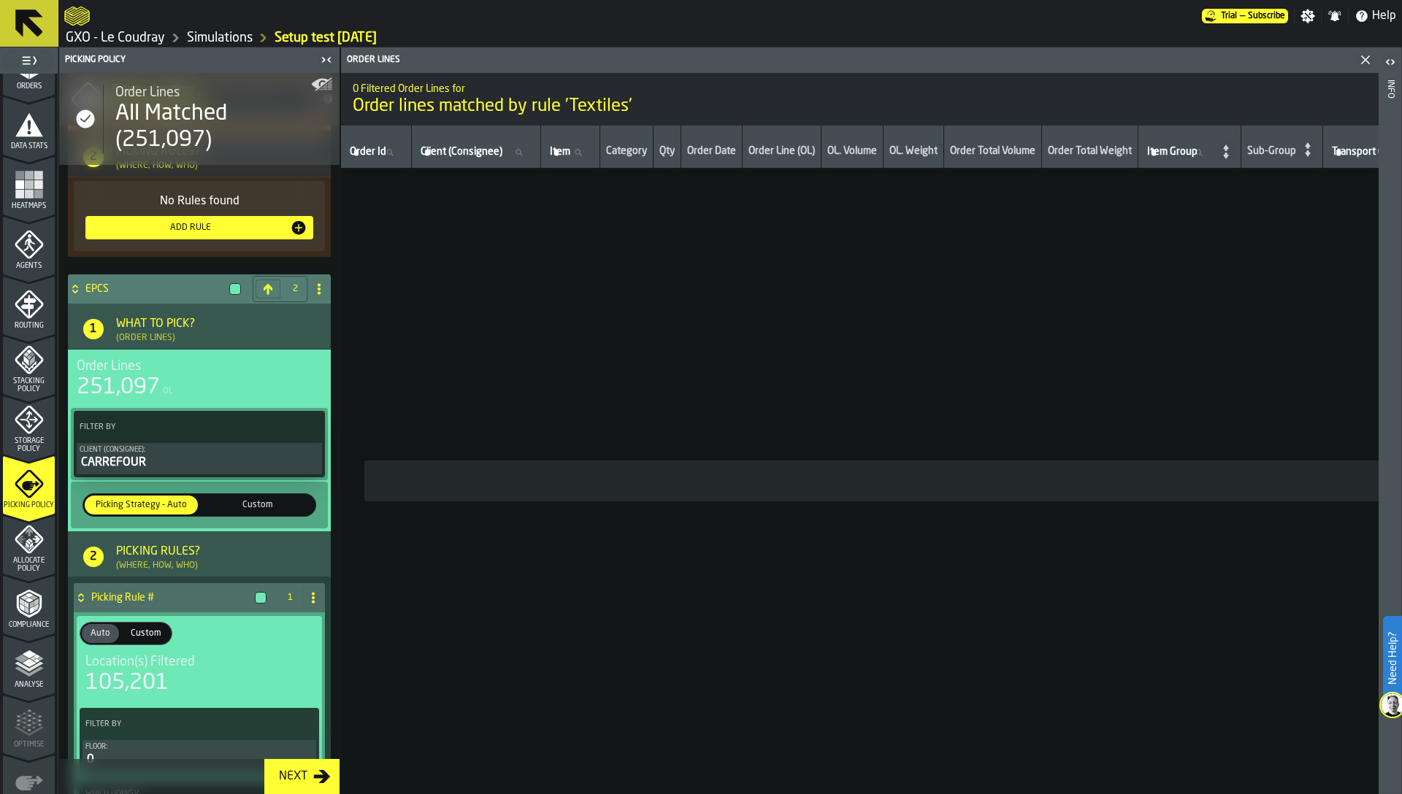
scroll to position [433, 0]
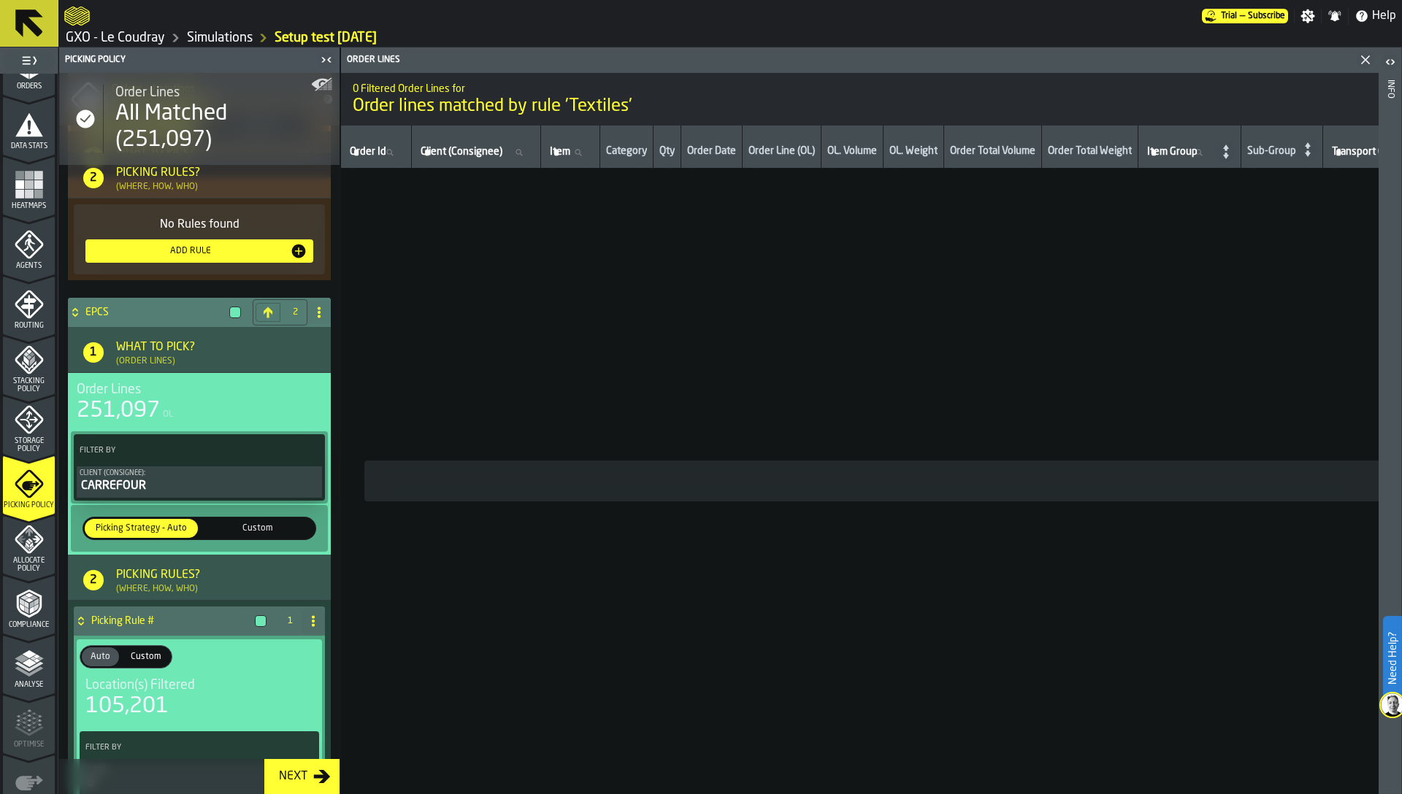
click at [290, 441] on div "Filter By" at bounding box center [199, 450] width 245 height 26
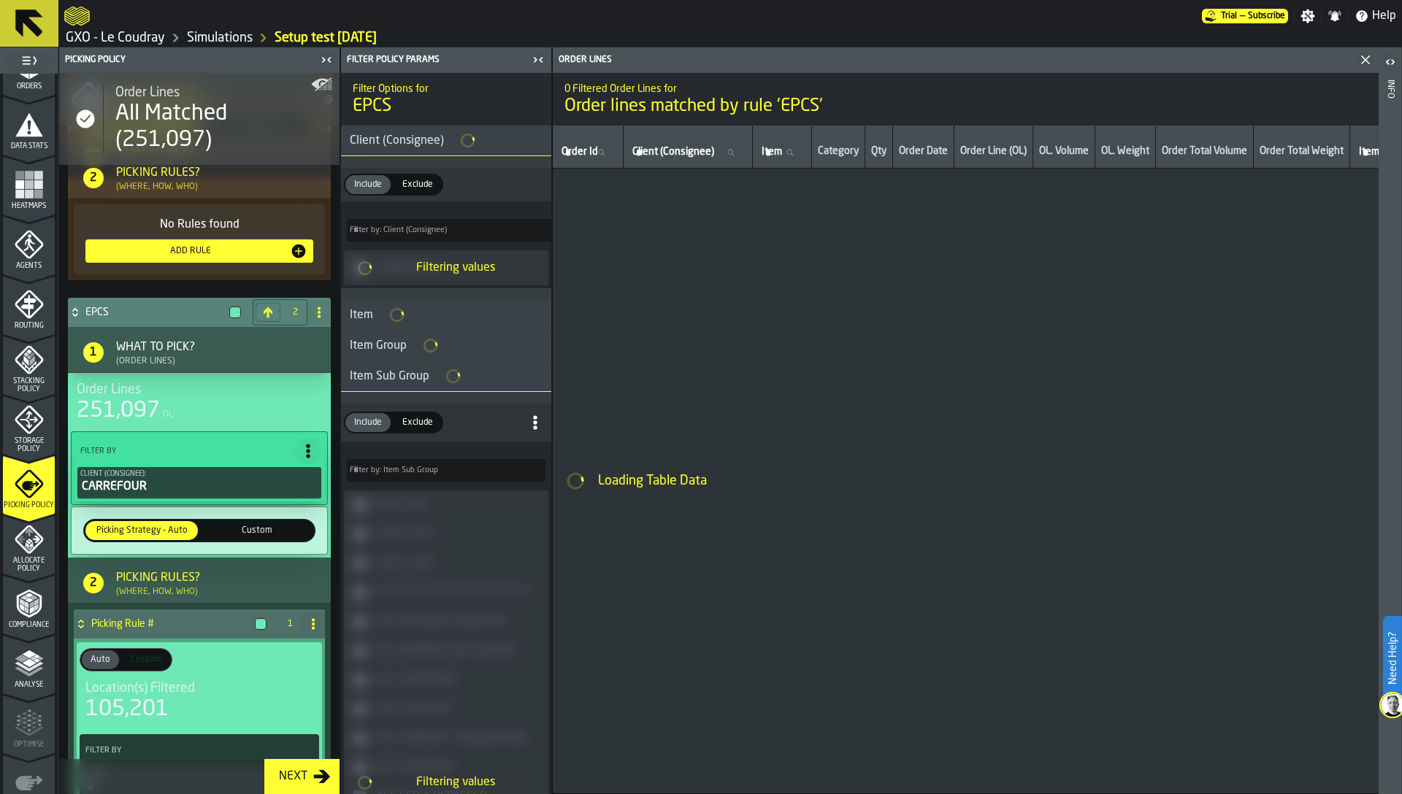
click at [306, 452] on circle at bounding box center [308, 451] width 4 height 4
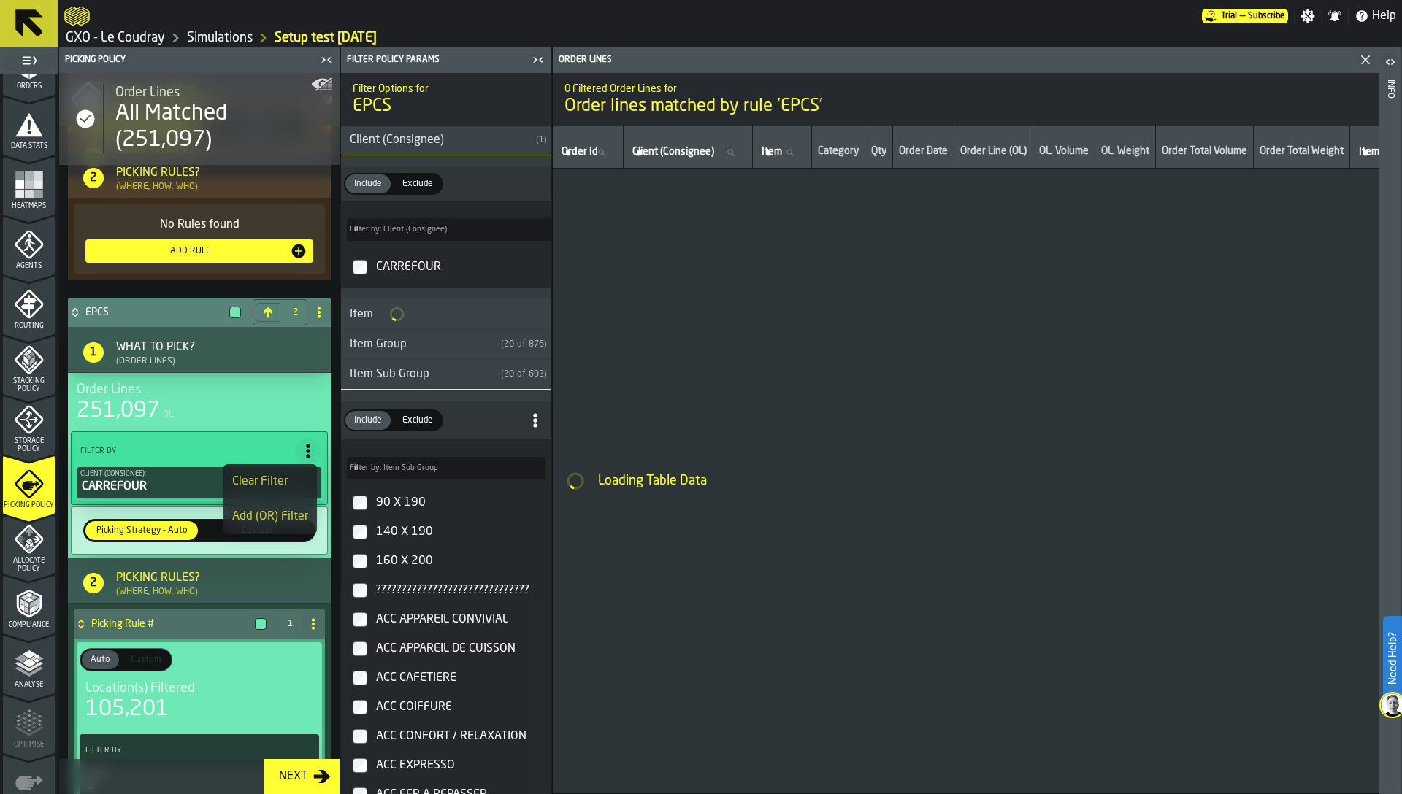
click at [280, 475] on div "Clear Filter" at bounding box center [270, 482] width 76 height 18
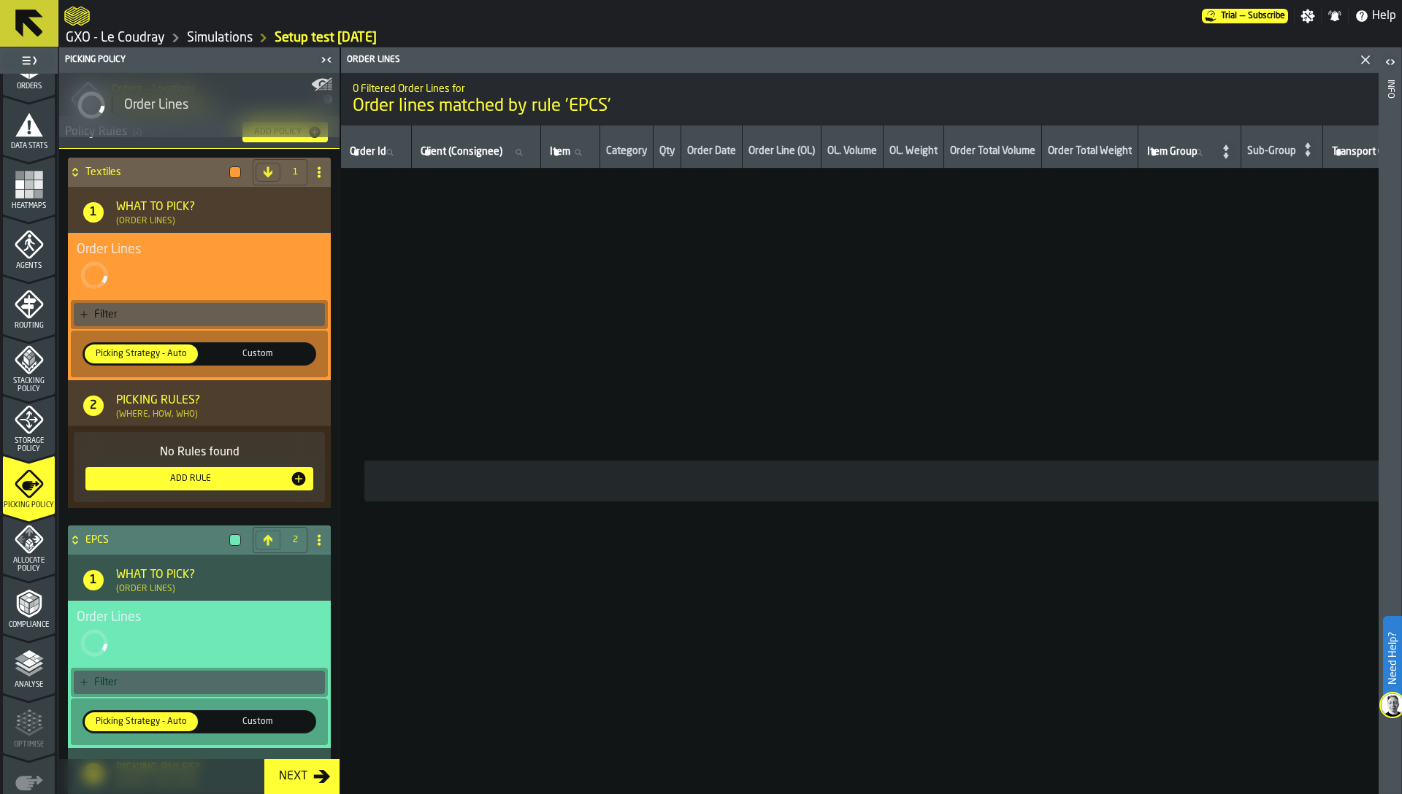
scroll to position [48, 0]
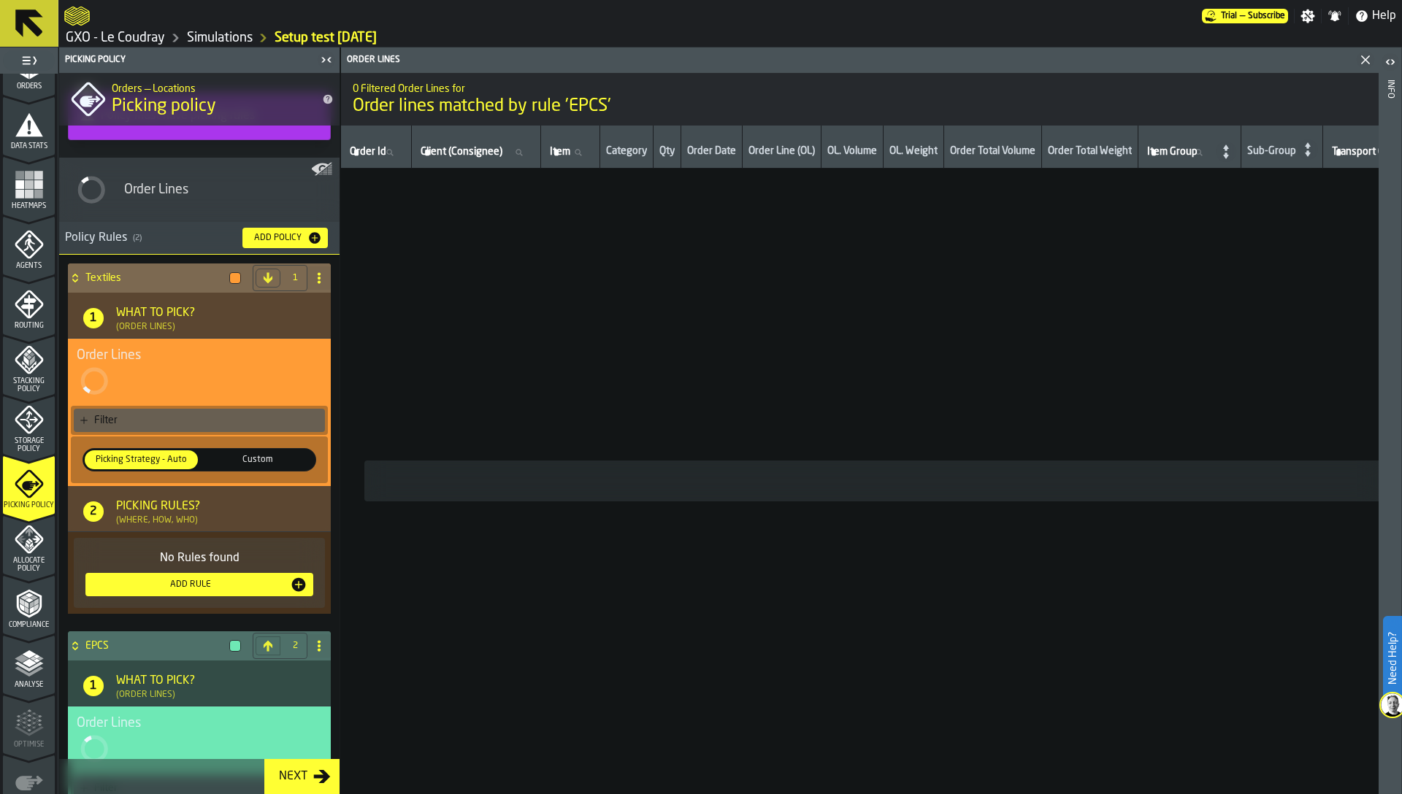
click at [196, 418] on div "Filter" at bounding box center [206, 421] width 225 height 12
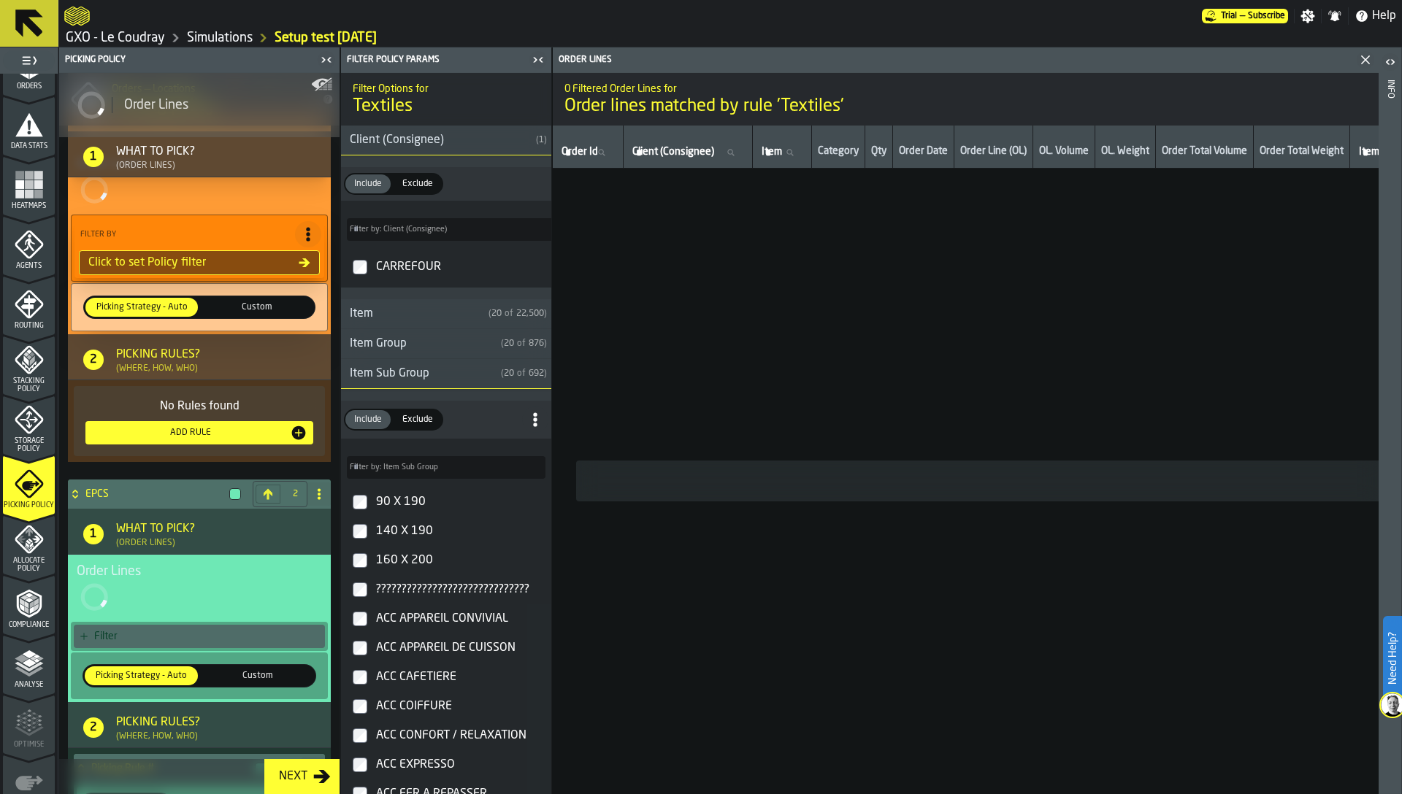
scroll to position [83, 0]
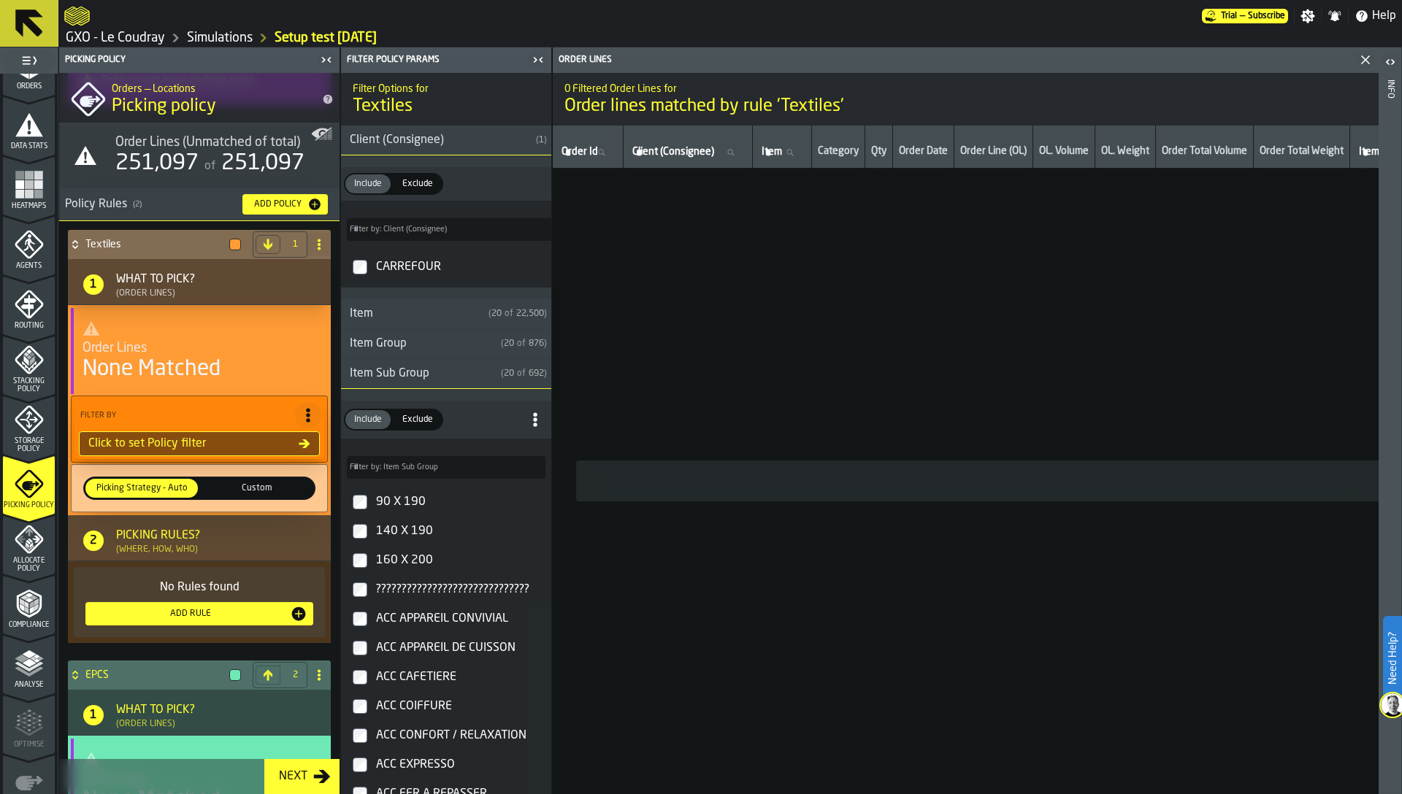
click at [229, 162] on span "251,097" at bounding box center [262, 164] width 83 height 22
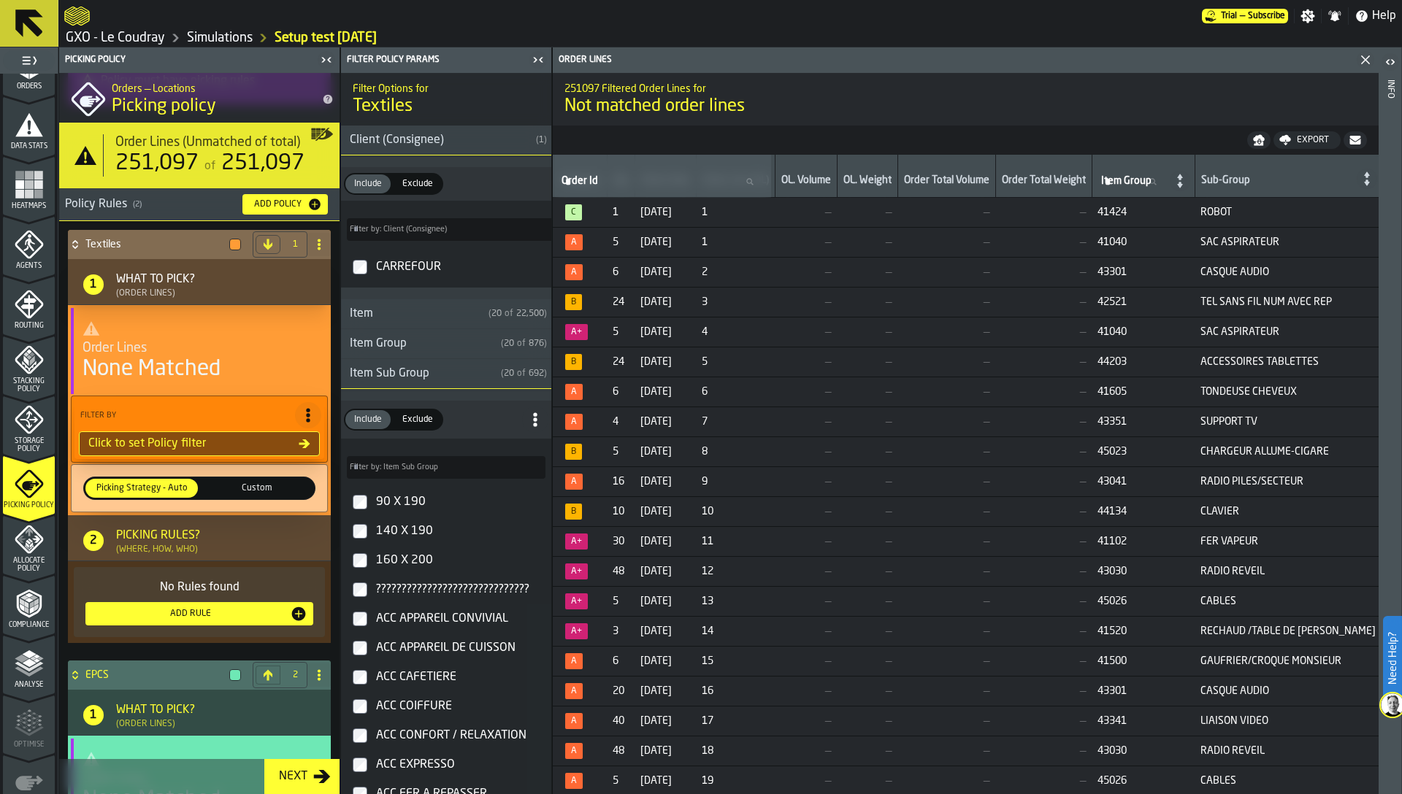
scroll to position [0, 0]
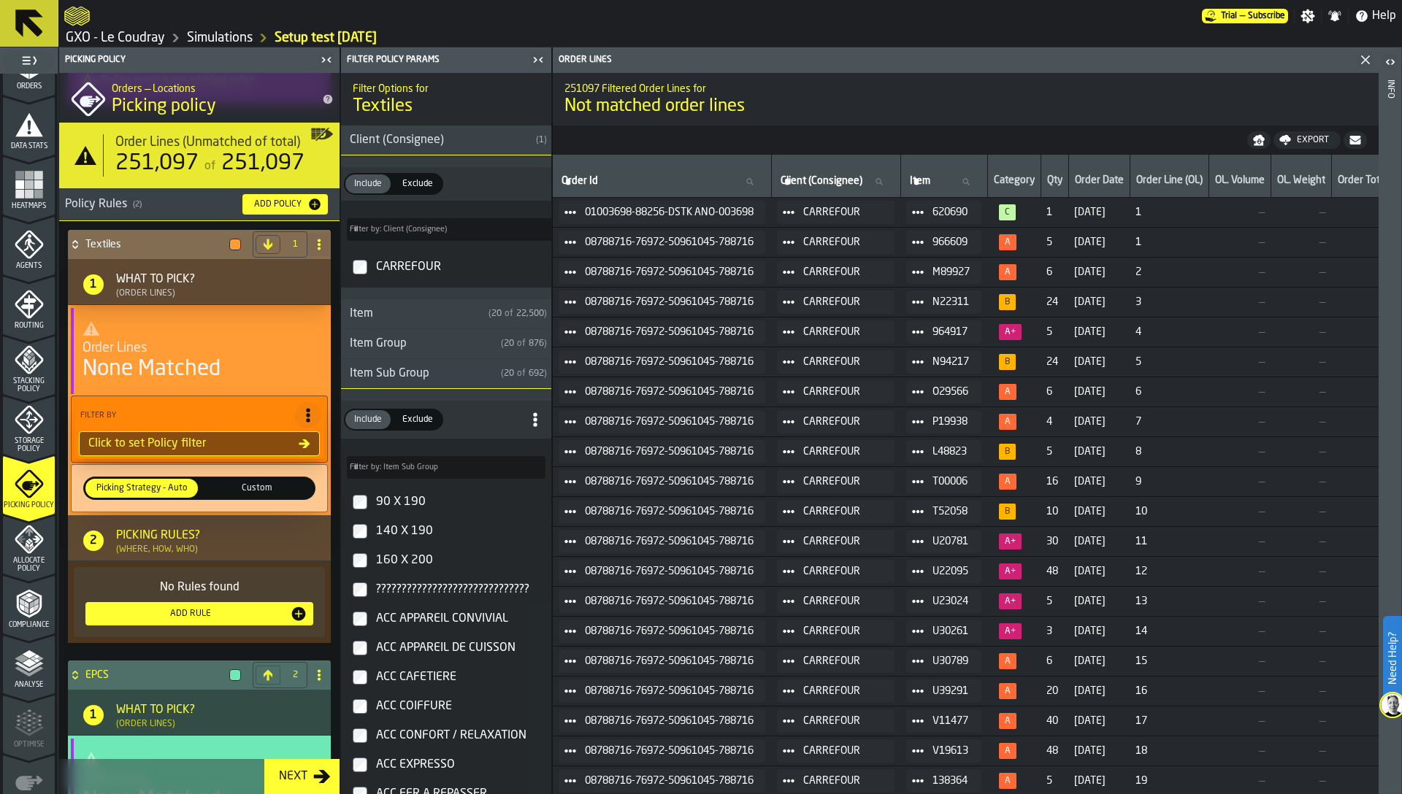
click at [125, 37] on link "GXO - Le Coudray" at bounding box center [115, 38] width 99 height 16
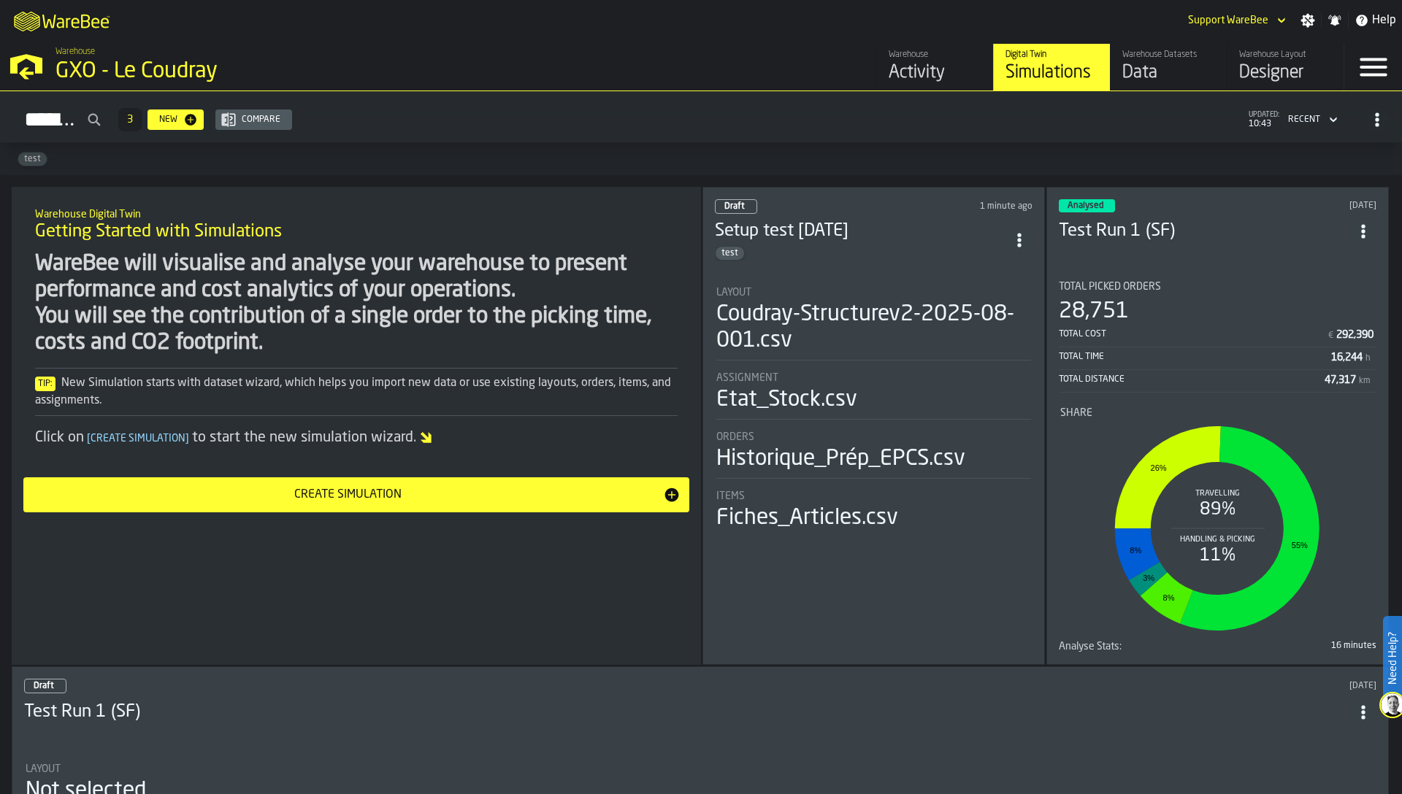
click at [1151, 73] on div "Data" at bounding box center [1168, 72] width 93 height 23
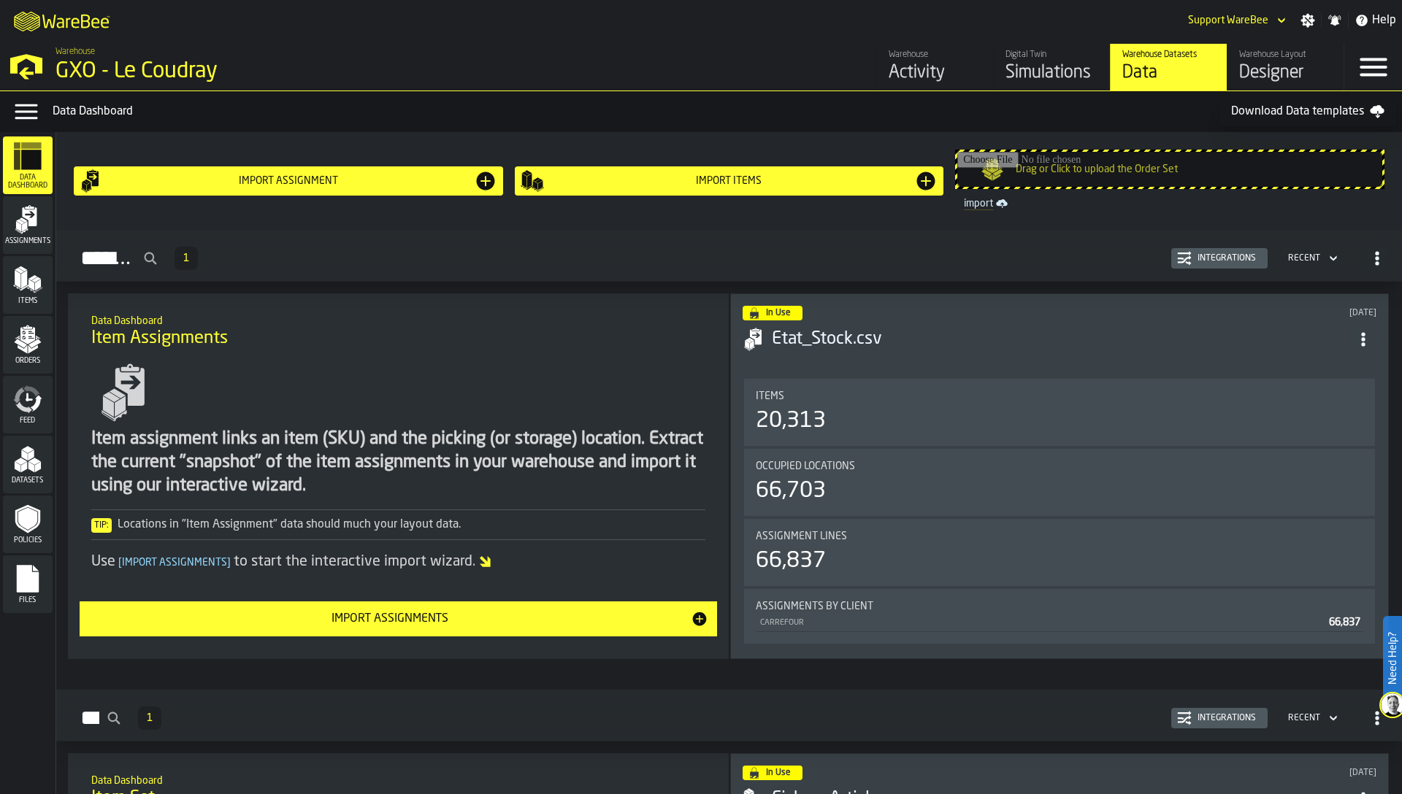
click at [34, 365] on div "Orders" at bounding box center [28, 345] width 50 height 58
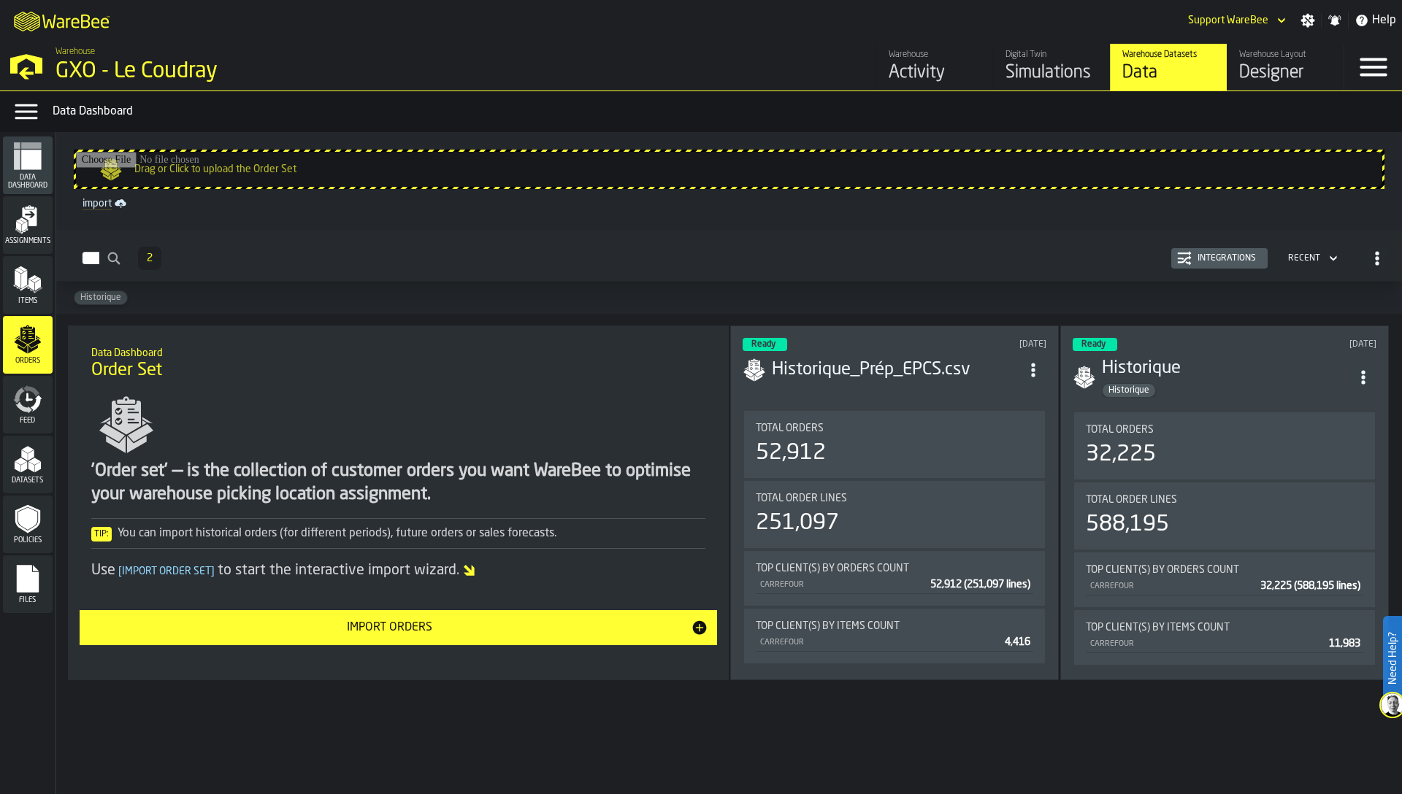
click at [1205, 255] on div "Integrations" at bounding box center [1226, 258] width 70 height 10
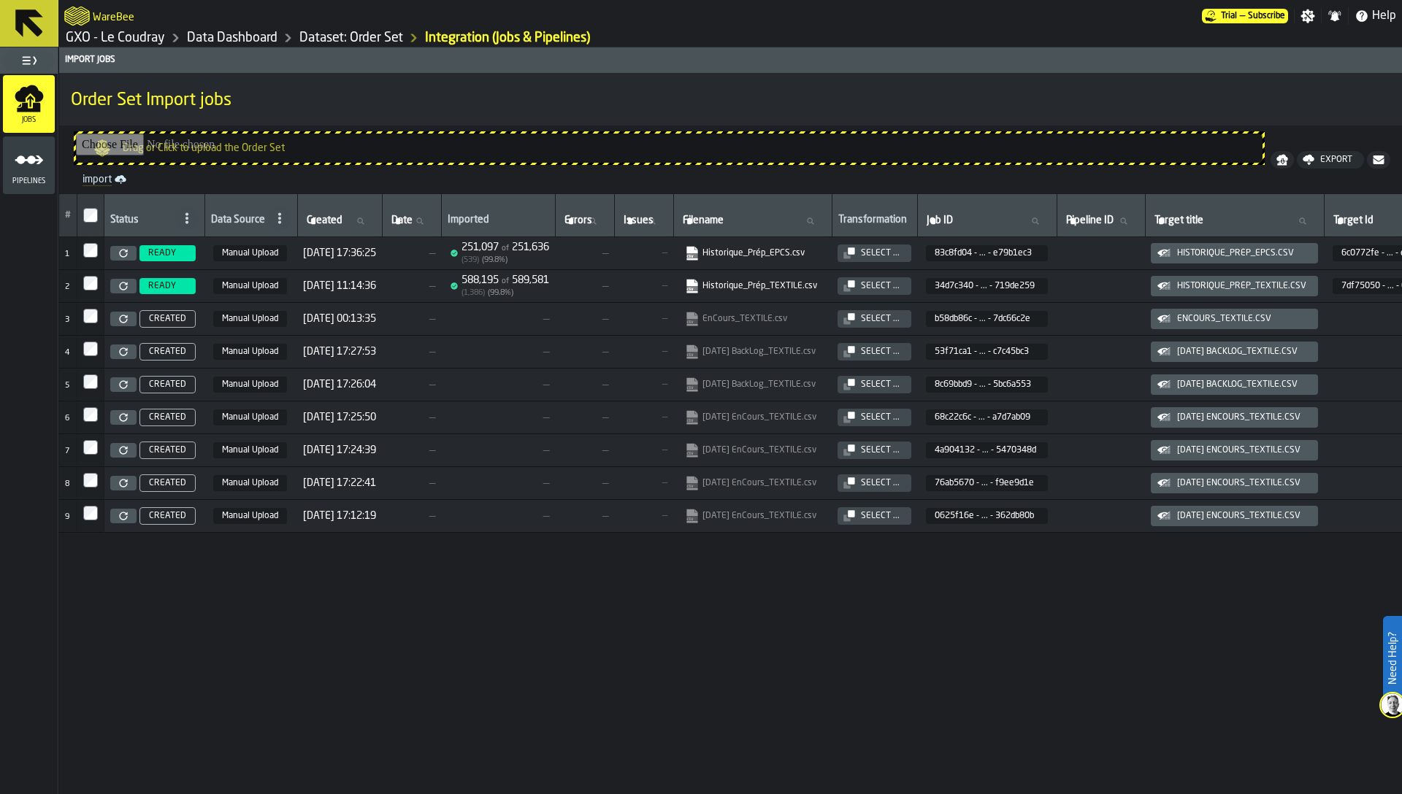
click at [383, 39] on link "Dataset: Order Set" at bounding box center [351, 38] width 104 height 16
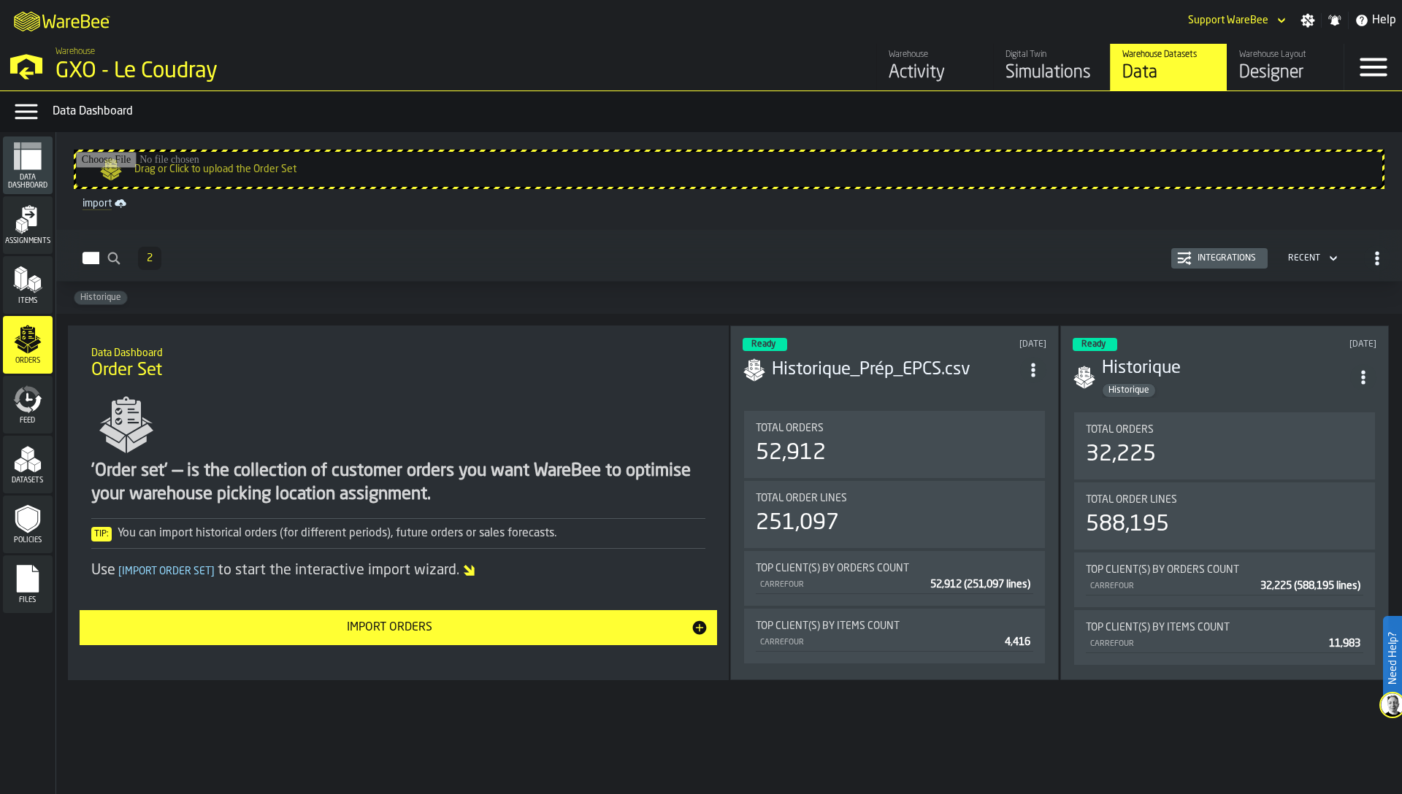
click at [1233, 264] on div "Integrations" at bounding box center [1219, 258] width 85 height 15
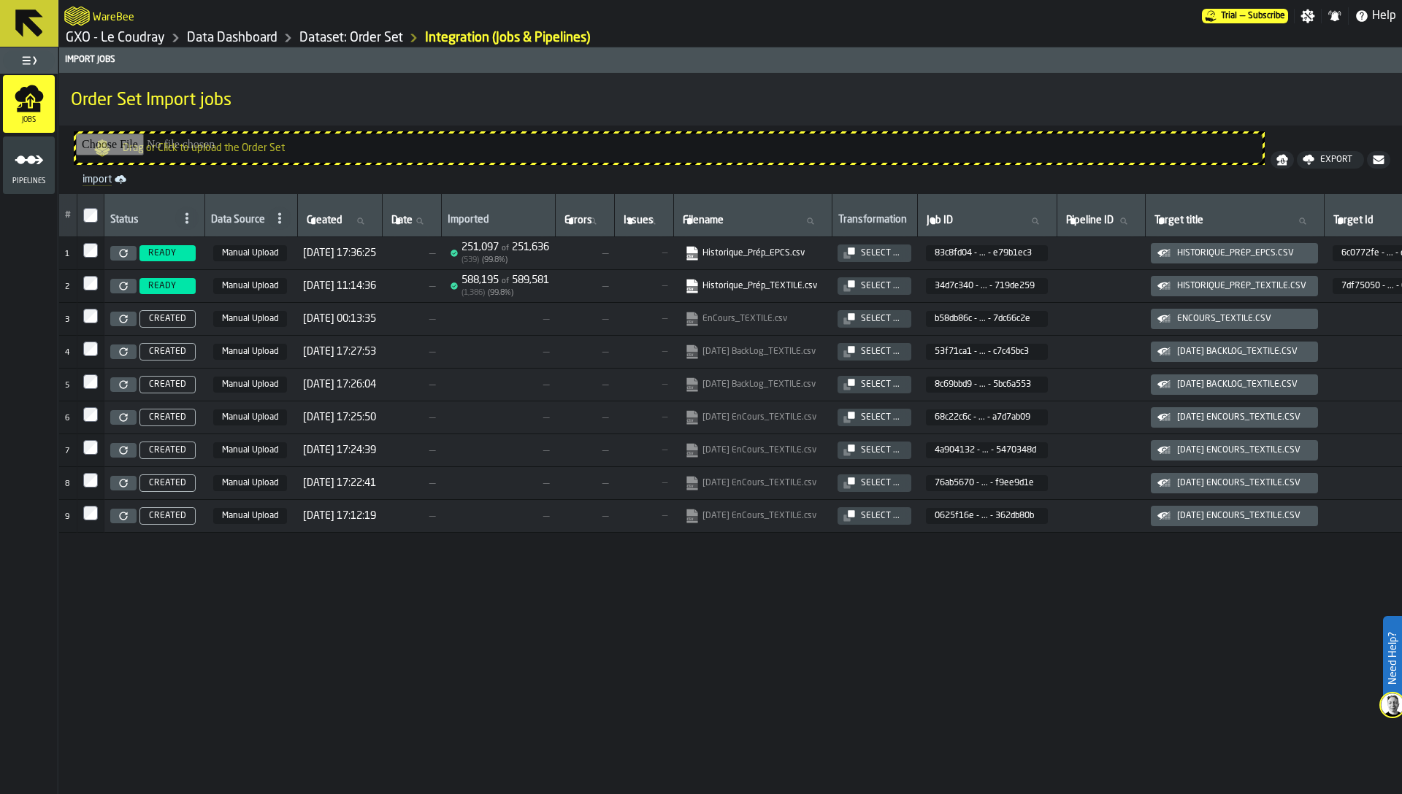
click at [122, 285] on icon at bounding box center [123, 286] width 9 height 9
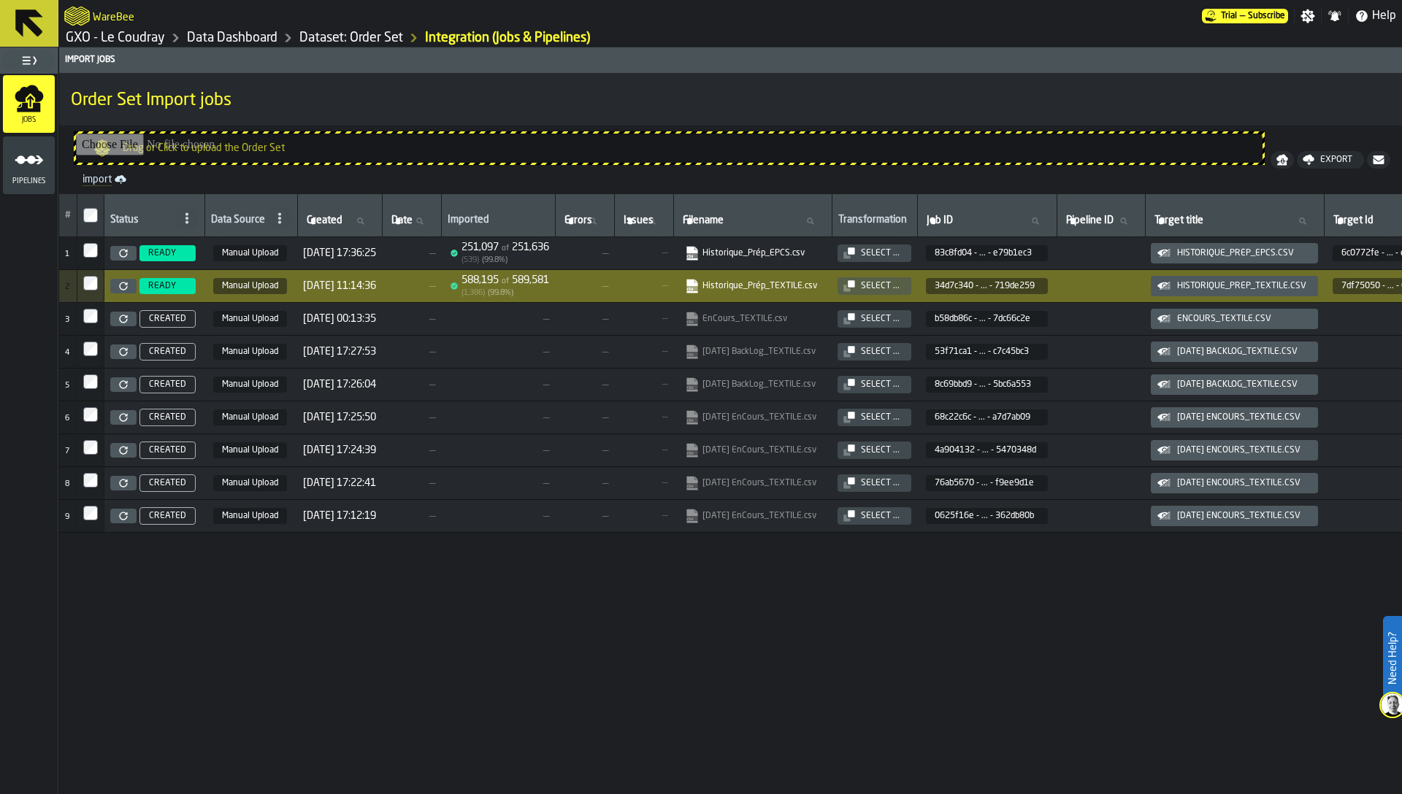
click at [238, 37] on link "Data Dashboard" at bounding box center [232, 38] width 91 height 16
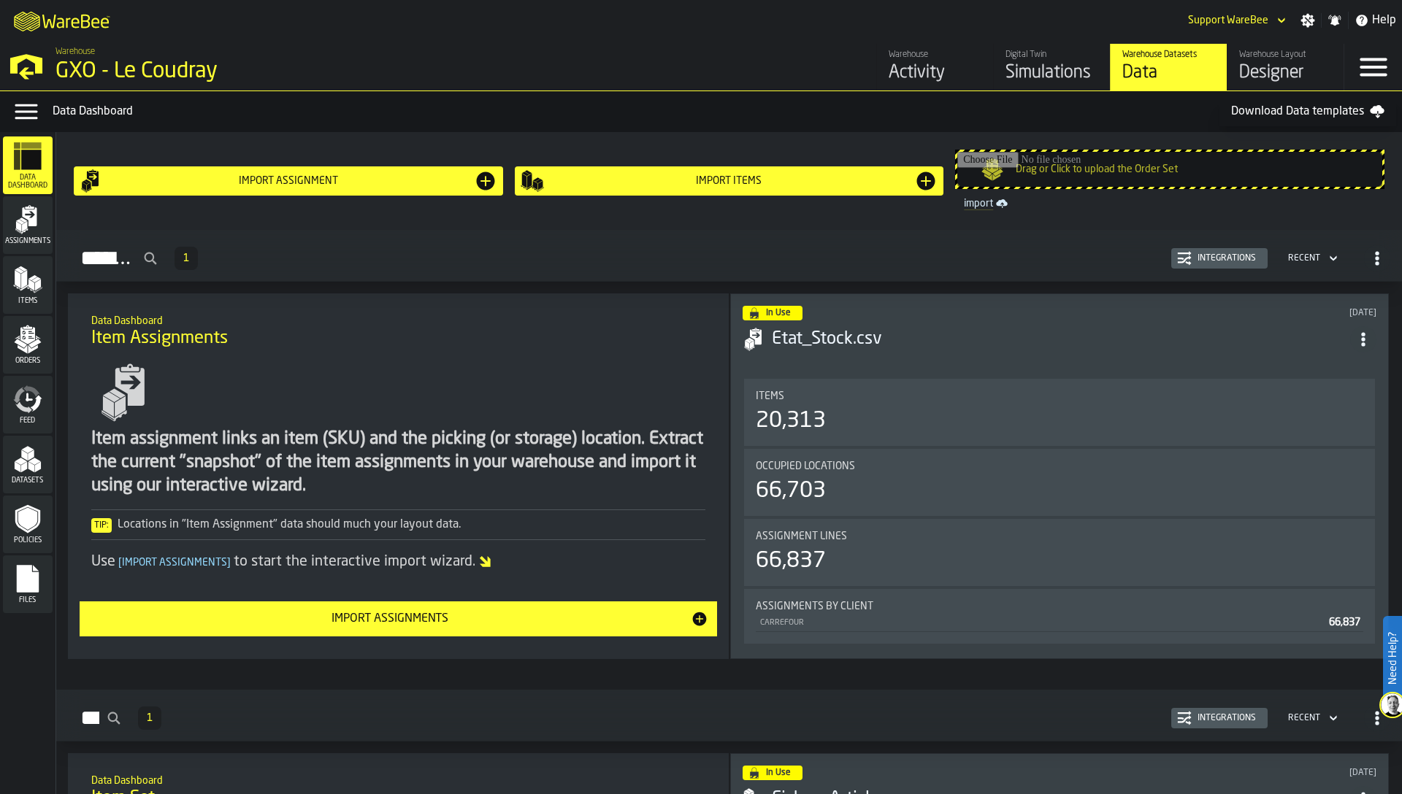
click at [1058, 77] on div "Simulations" at bounding box center [1051, 72] width 93 height 23
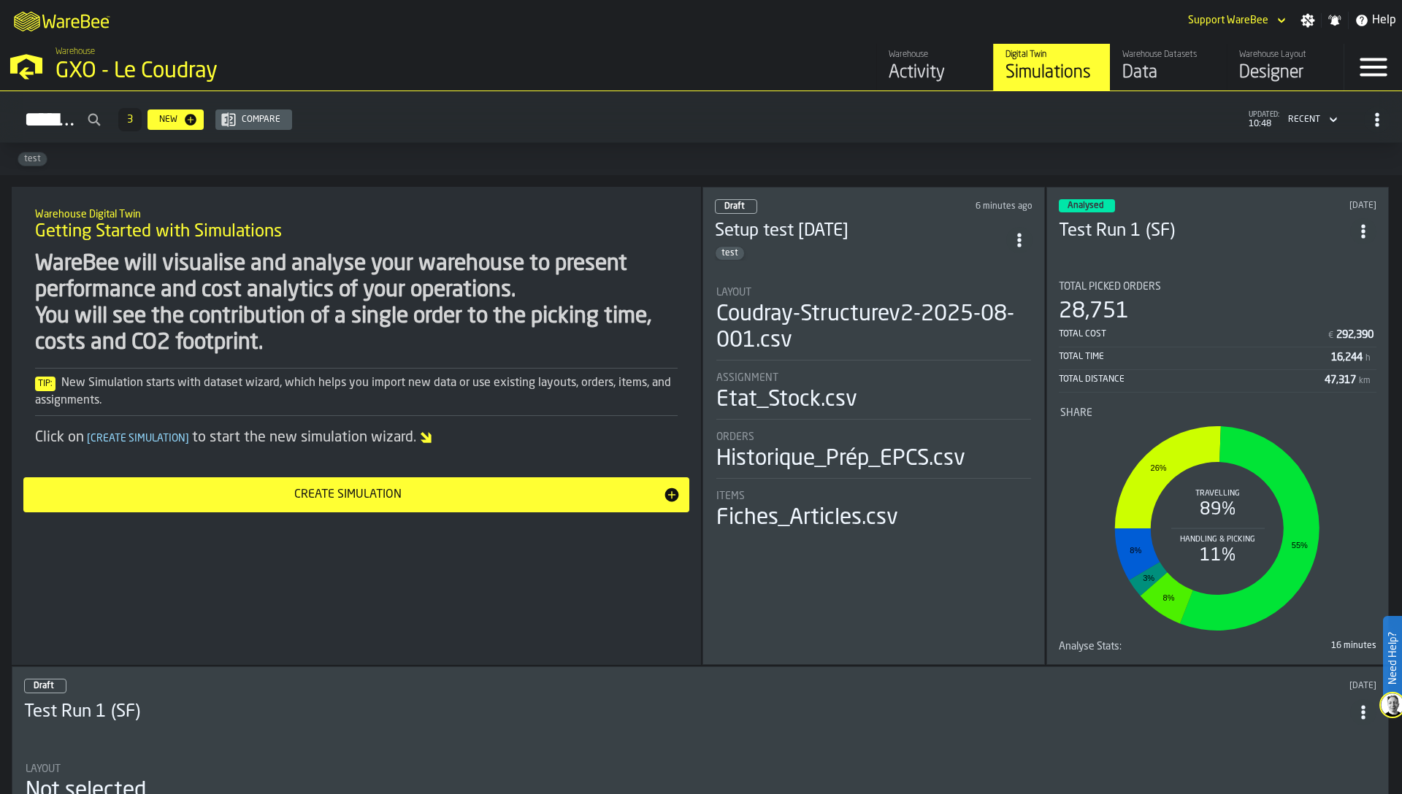
click at [875, 274] on li "Layout Coudray-Structurev2-2025-08-001.csv Assignment Etat_Stock.csv Orders His…" at bounding box center [874, 403] width 318 height 259
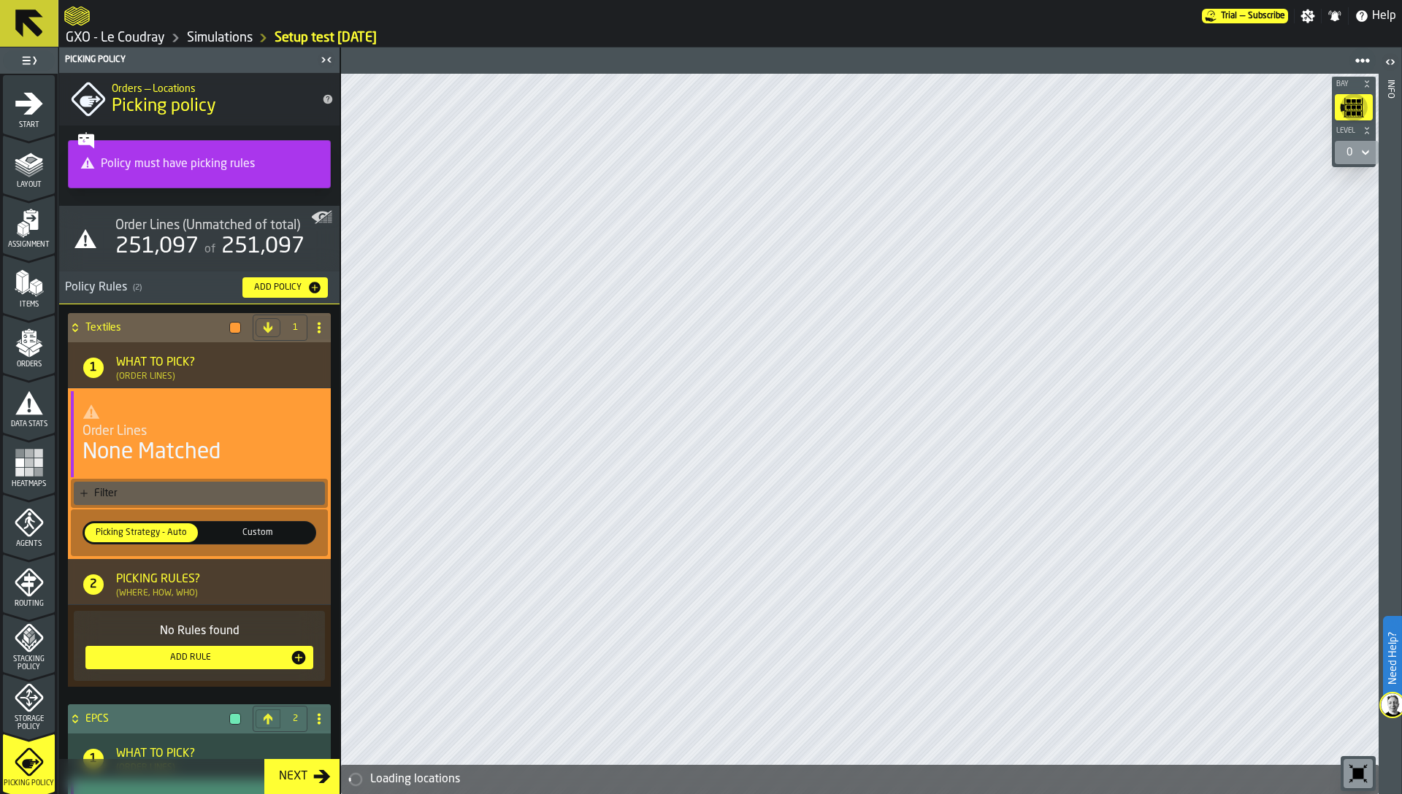
click at [18, 347] on polygon "menu Orders" at bounding box center [21, 346] width 12 height 9
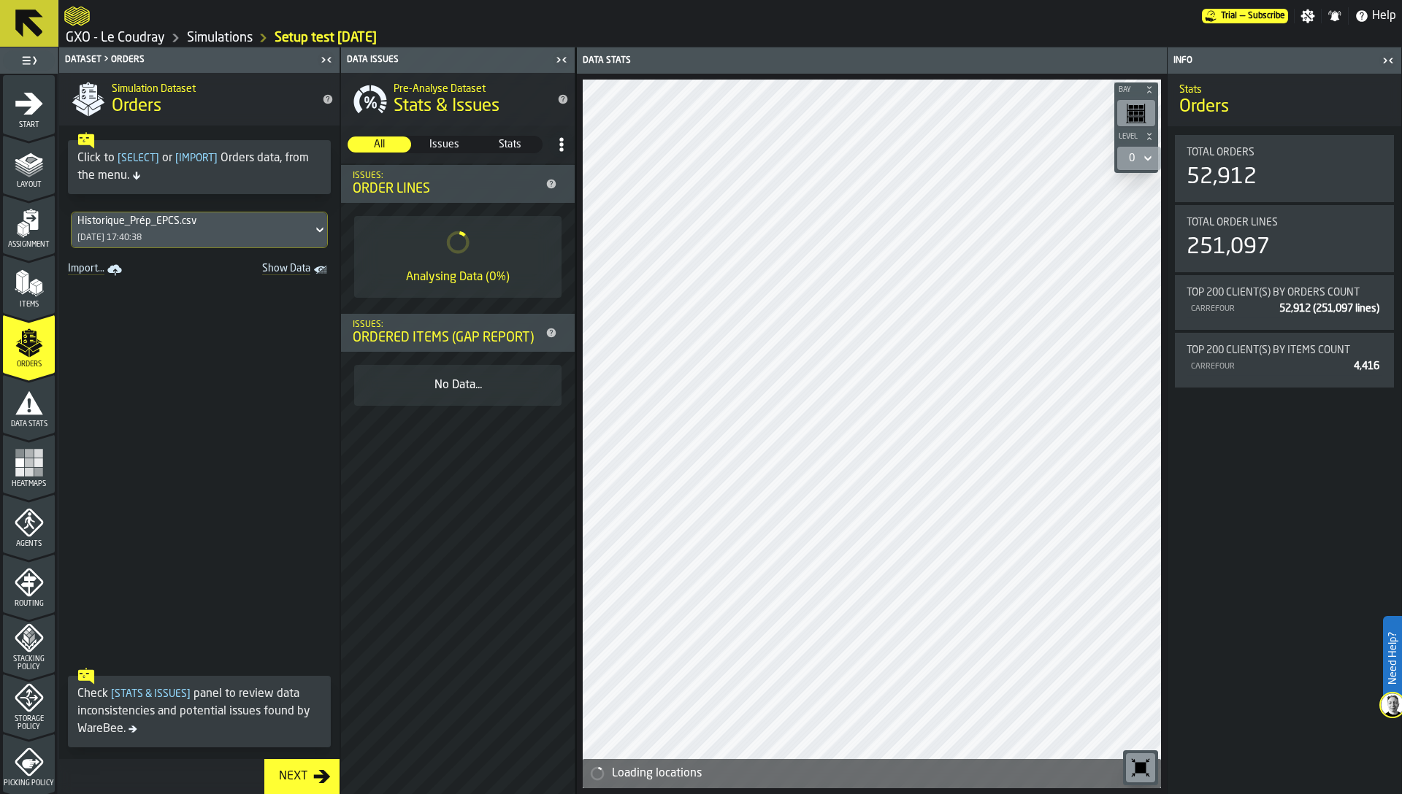
click at [28, 110] on icon "menu Start" at bounding box center [29, 103] width 28 height 22
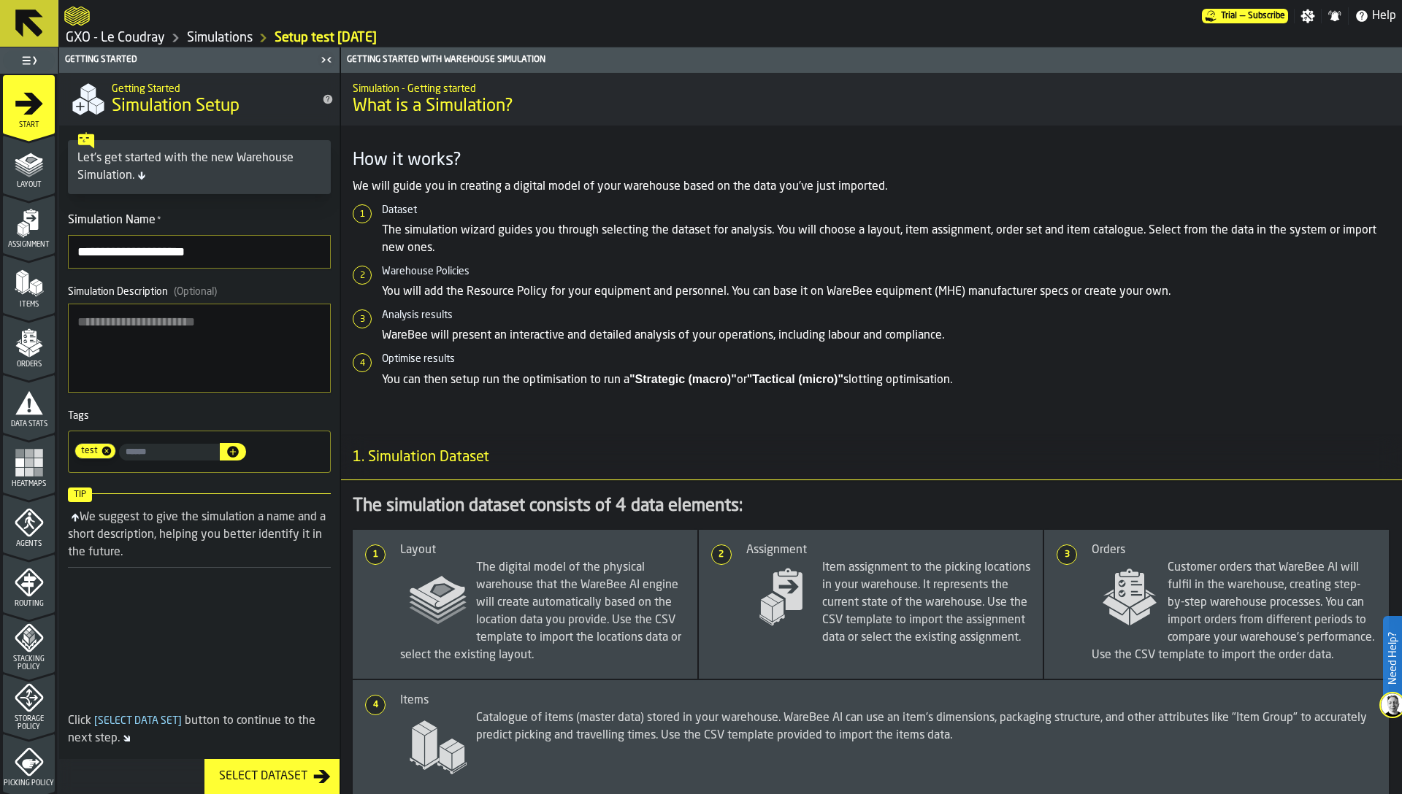
click at [223, 257] on input "**********" at bounding box center [199, 252] width 263 height 34
click at [154, 447] on input "input-value-" at bounding box center [169, 452] width 101 height 17
type input "****"
click at [239, 450] on icon "button-" at bounding box center [233, 452] width 12 height 12
click at [153, 451] on icon at bounding box center [154, 451] width 9 height 9
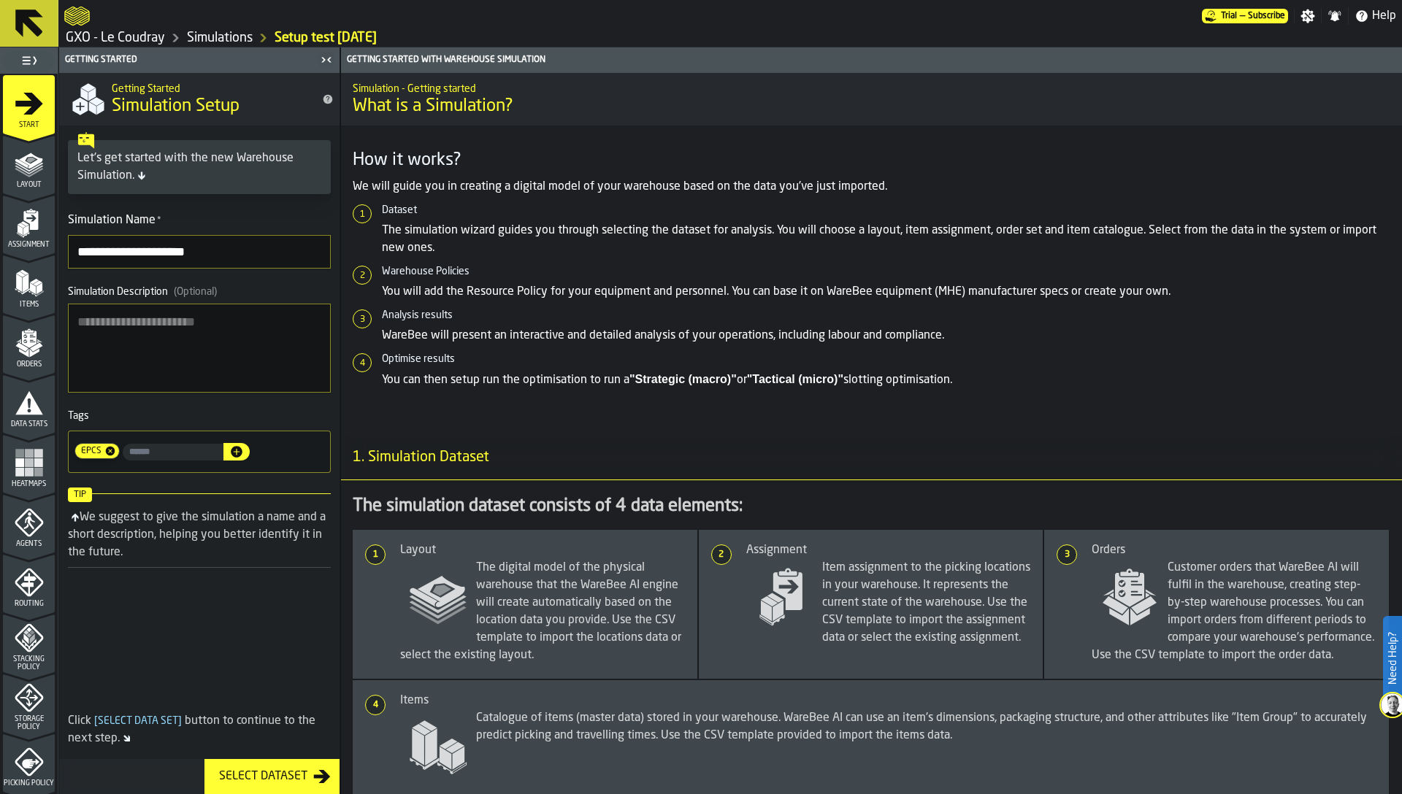
click at [25, 467] on icon "menu Heatmaps" at bounding box center [29, 462] width 29 height 29
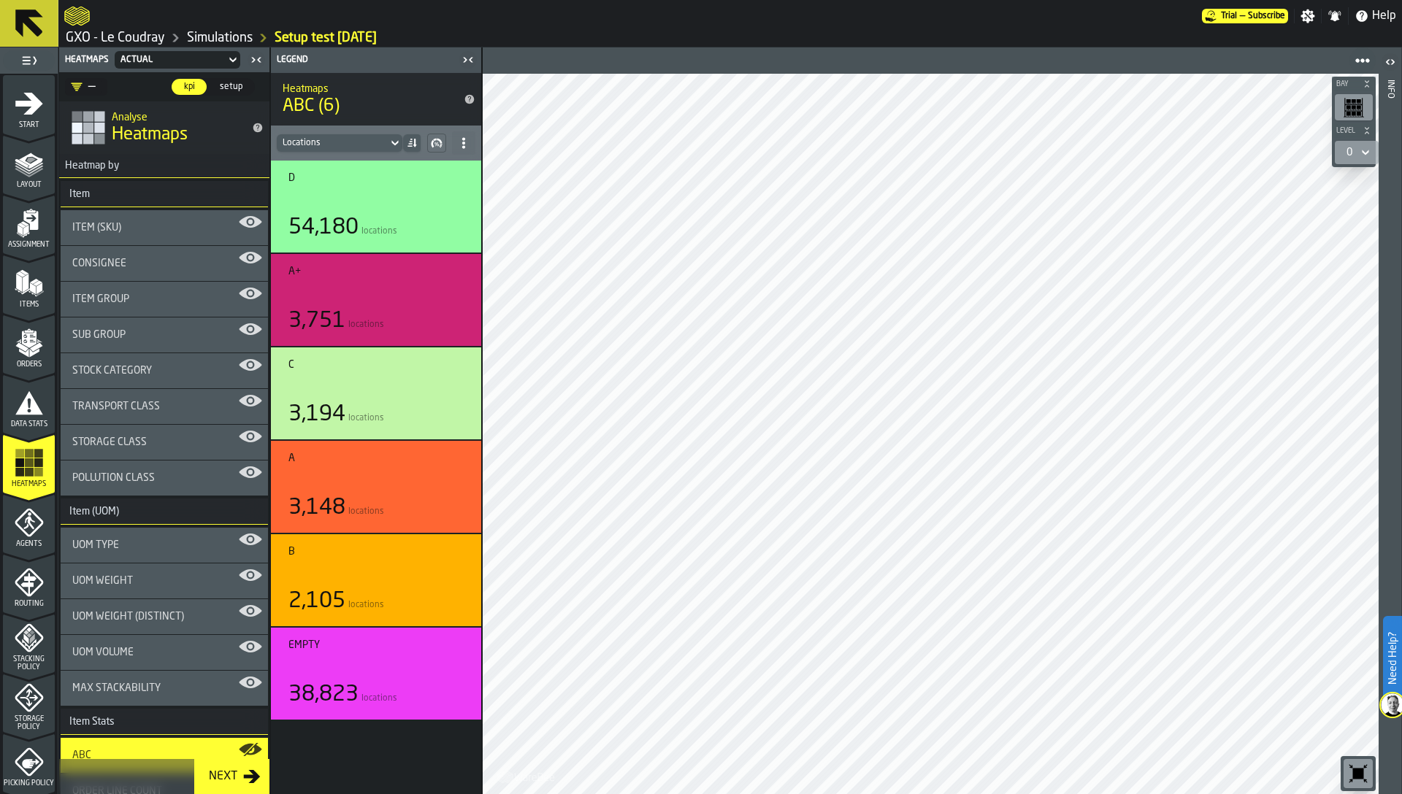
click at [132, 299] on div "Item Group" at bounding box center [164, 299] width 184 height 12
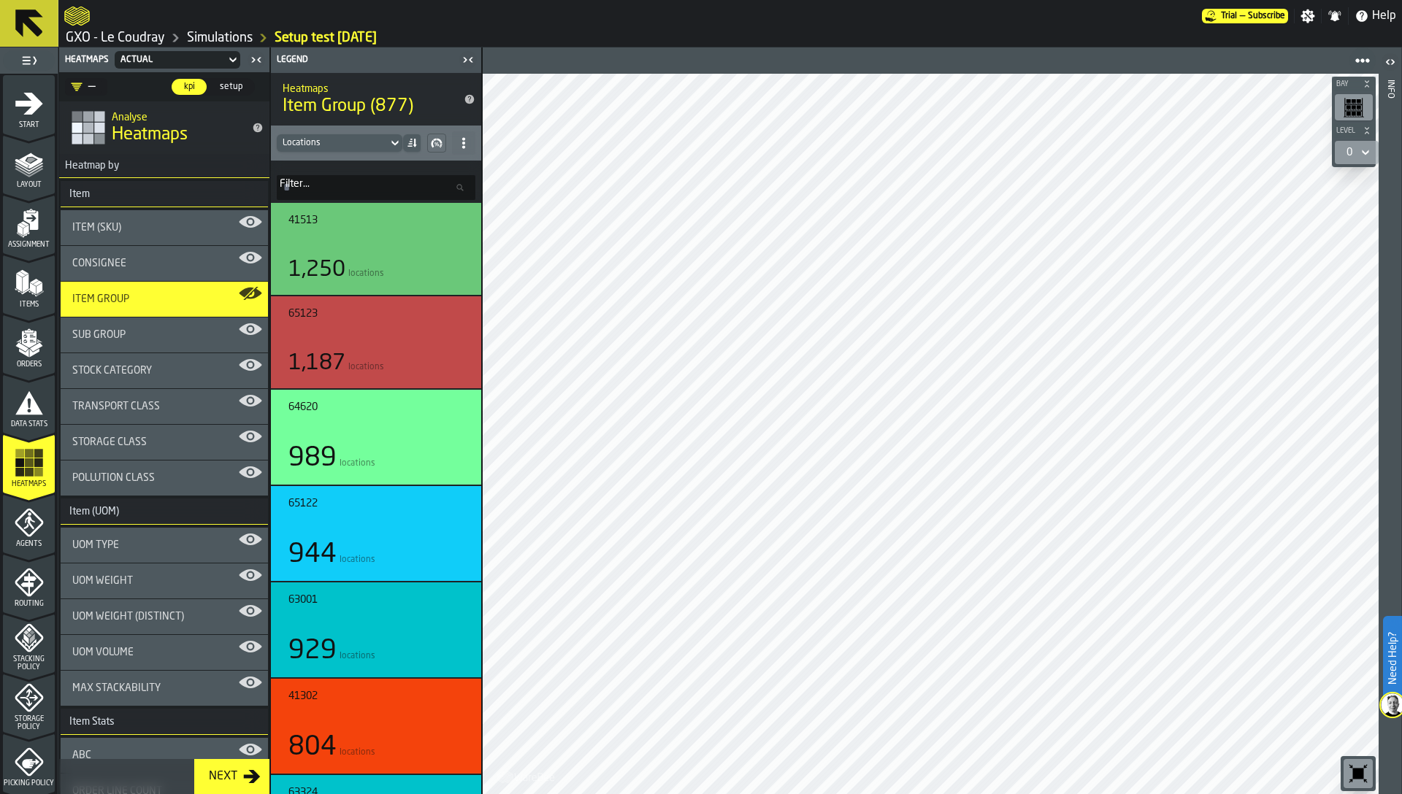
click at [139, 329] on div "Sub Group" at bounding box center [164, 335] width 184 height 12
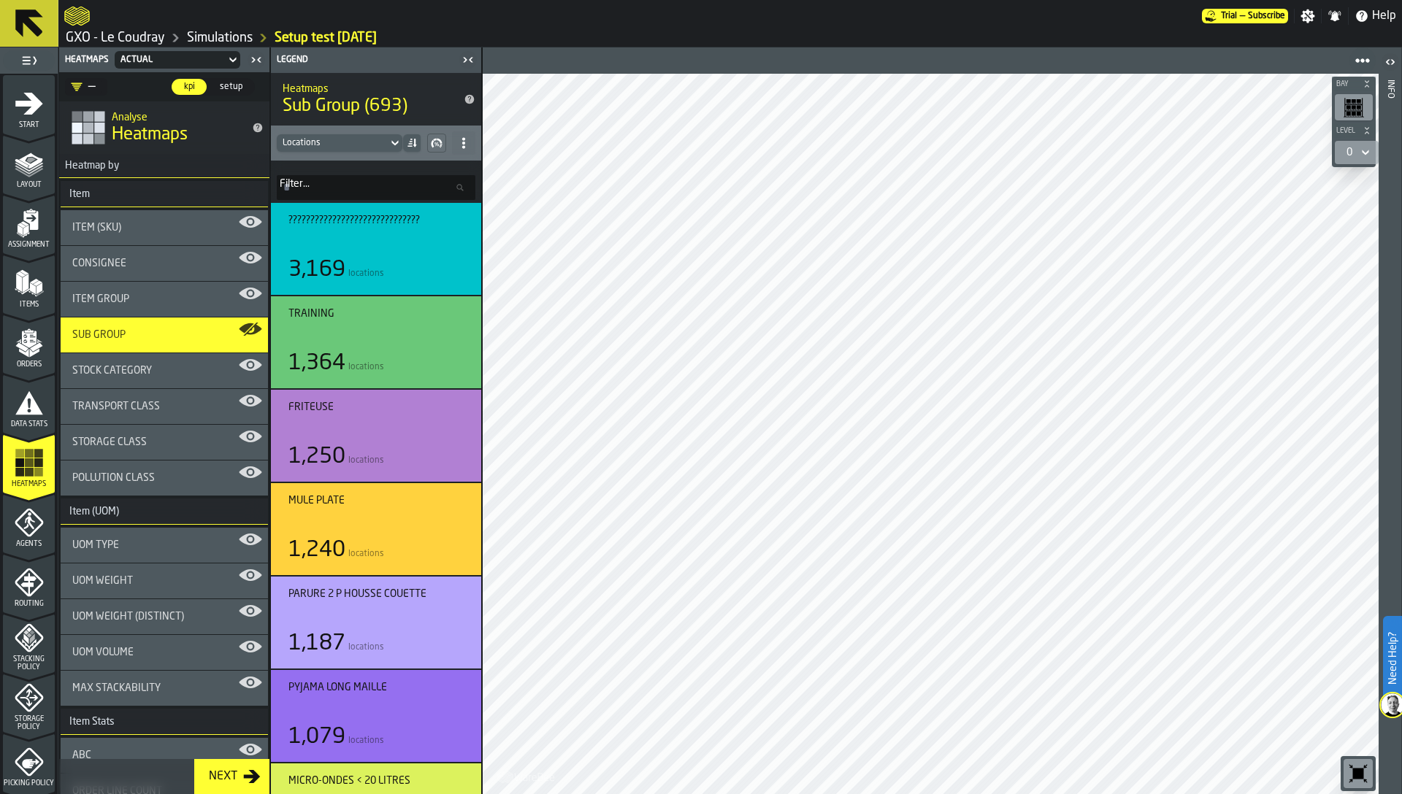
click at [134, 367] on span "Stock Category" at bounding box center [112, 371] width 80 height 12
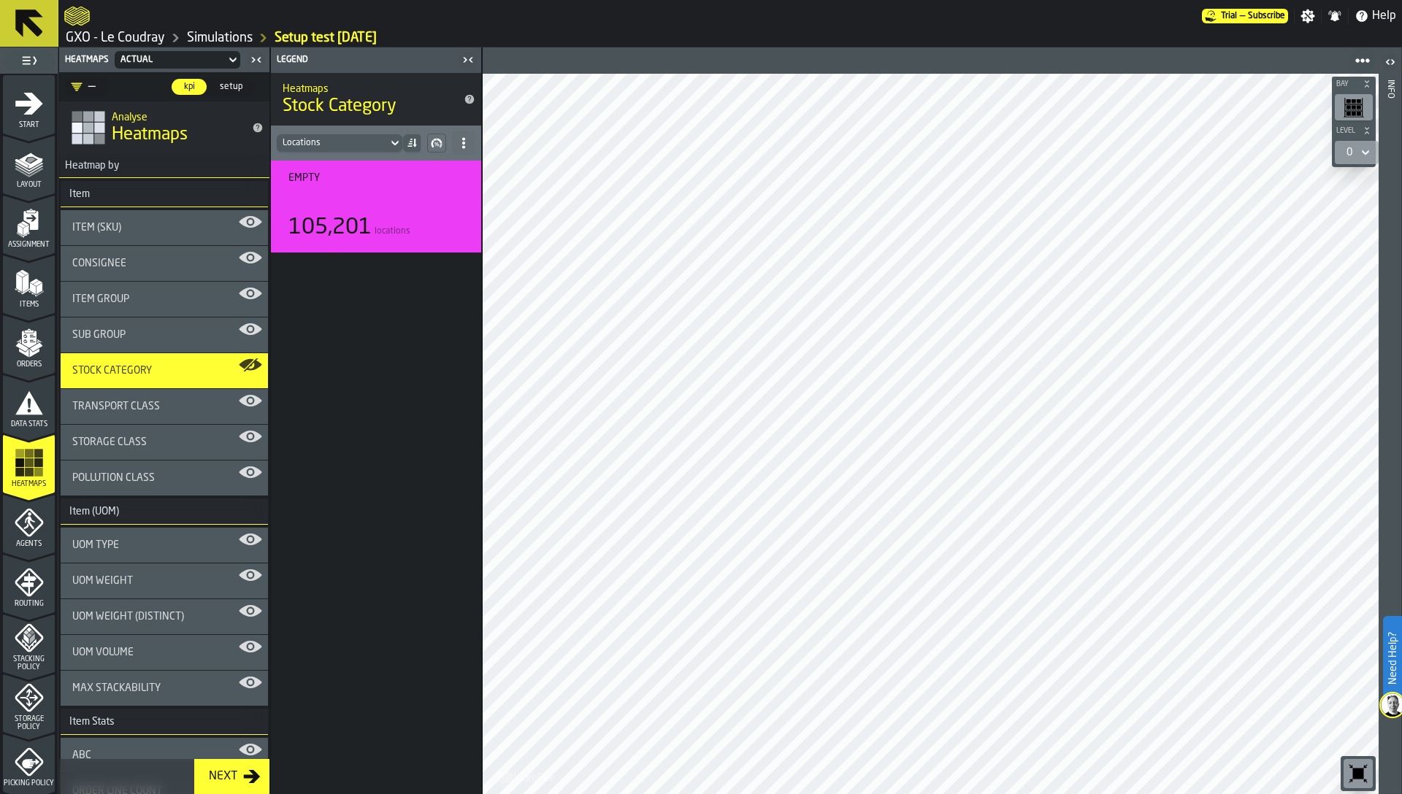
click at [172, 413] on div "Transport Class" at bounding box center [164, 406] width 207 height 35
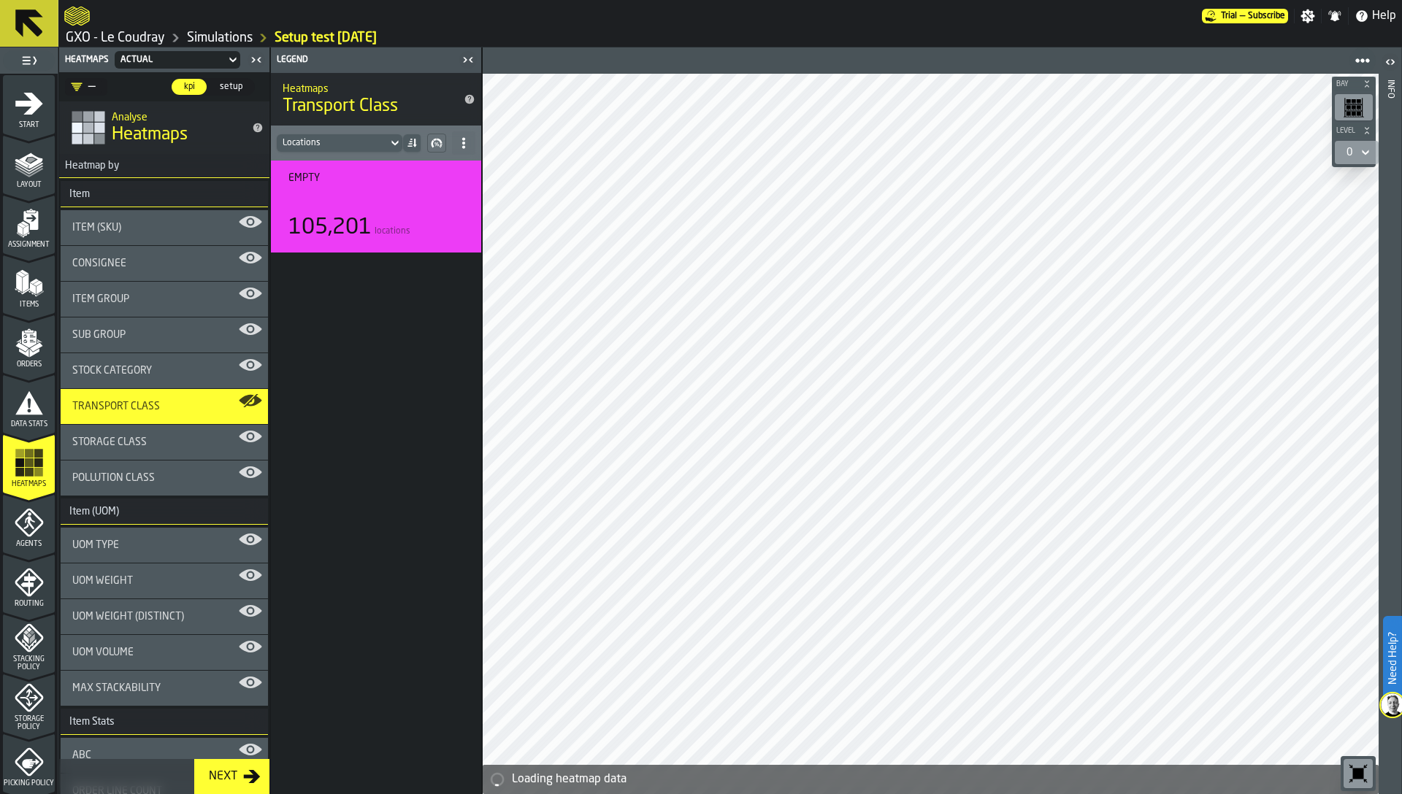
click at [172, 413] on div "Transport Class" at bounding box center [164, 406] width 207 height 35
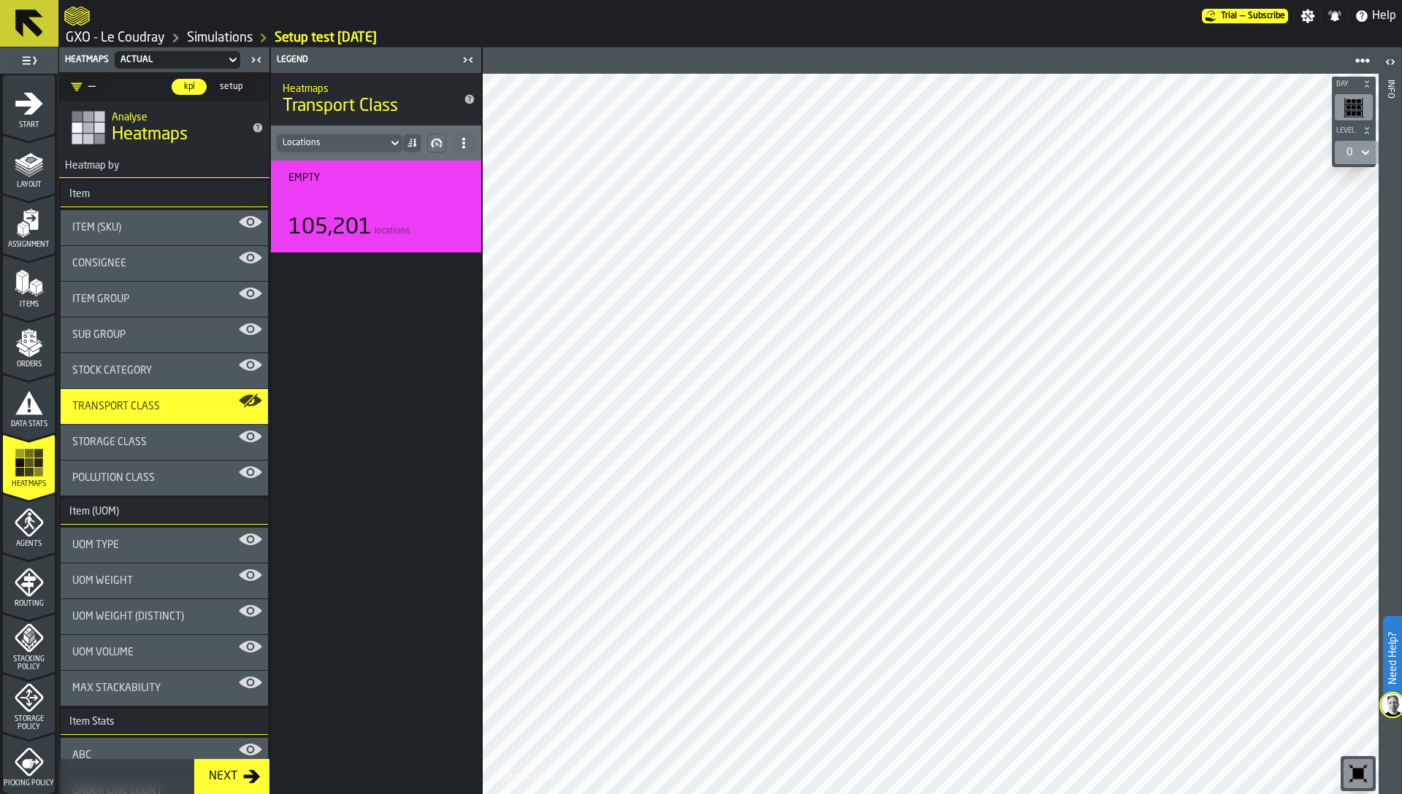
click at [21, 296] on icon "menu Items" at bounding box center [29, 283] width 29 height 29
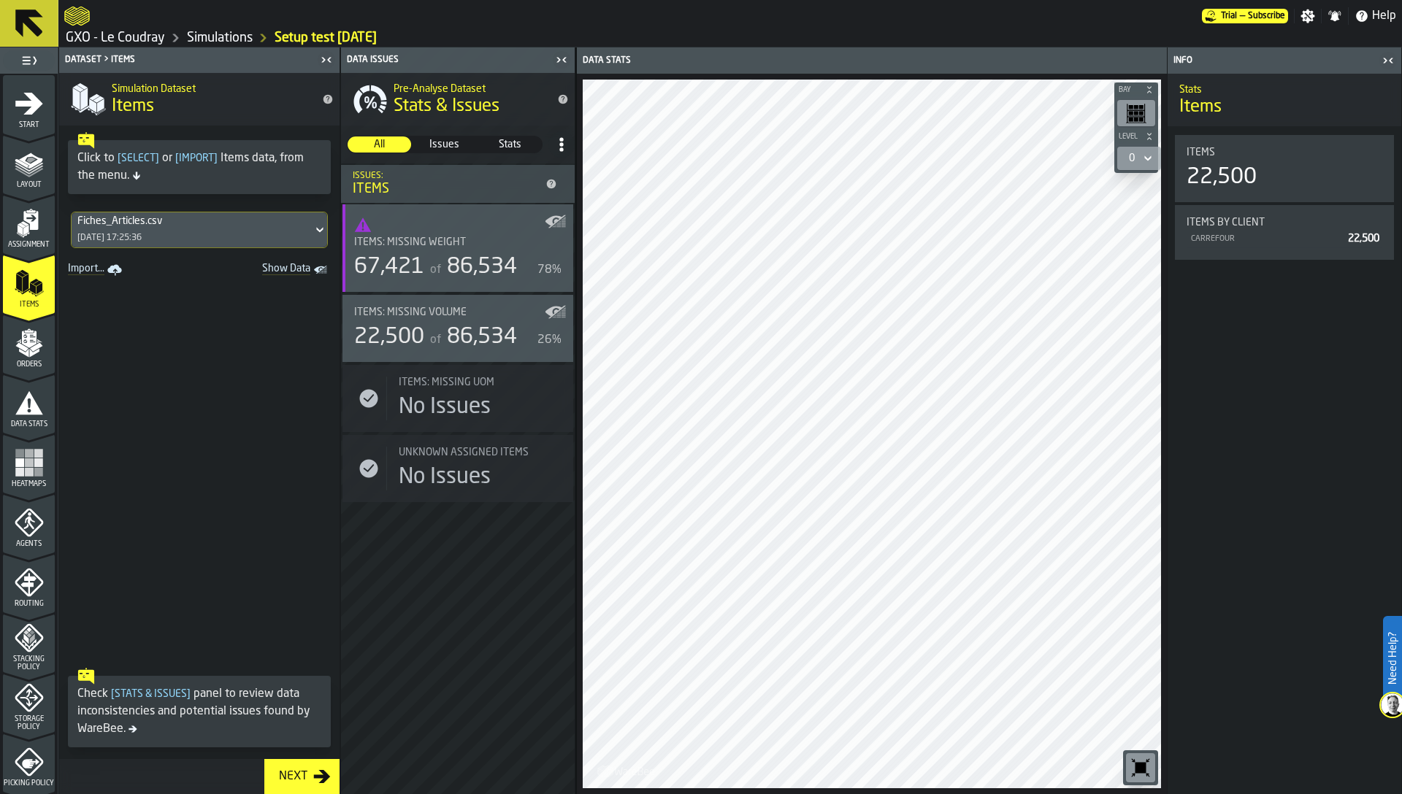
click at [281, 269] on span "Show Data" at bounding box center [260, 270] width 99 height 15
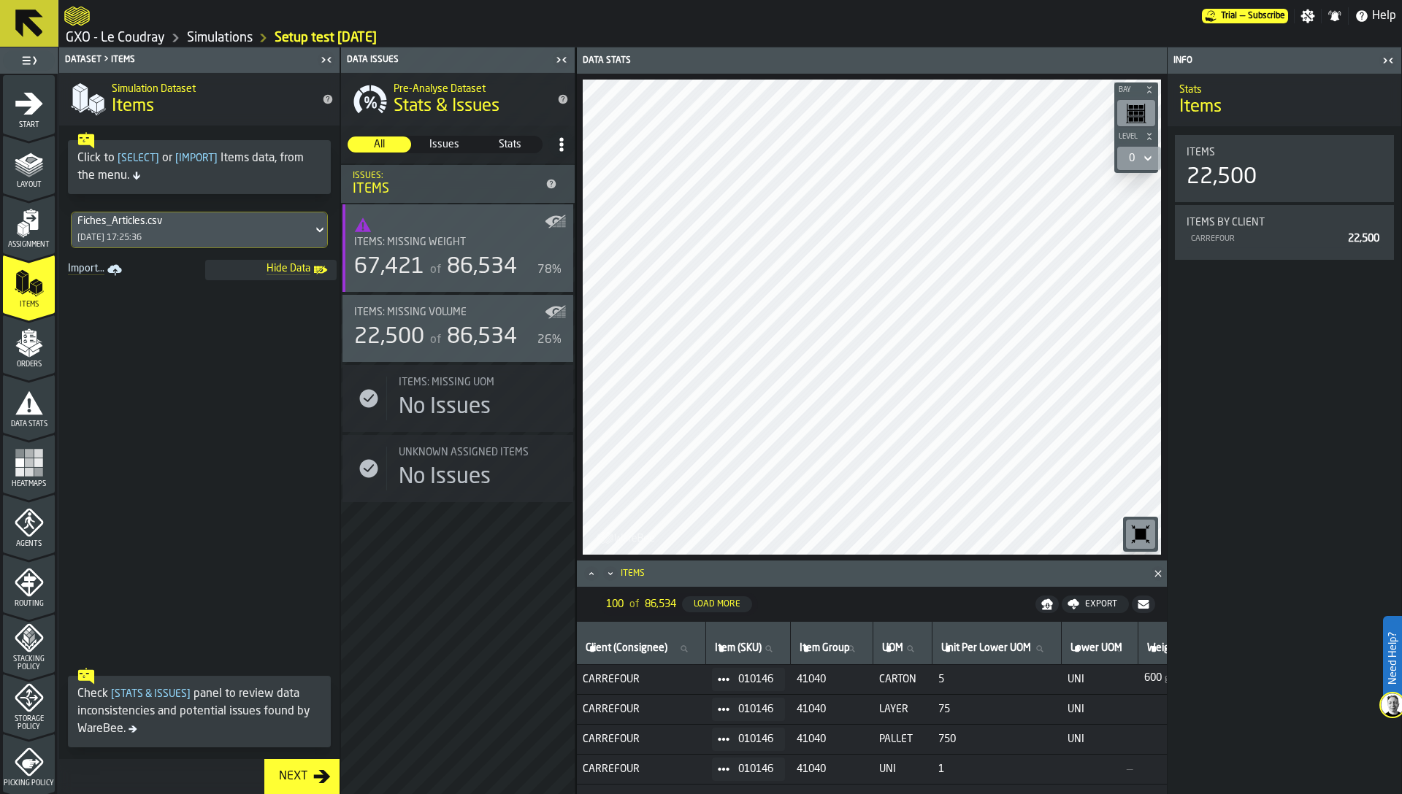
click at [556, 52] on icon "button-toggle-Close me" at bounding box center [562, 60] width 18 height 18
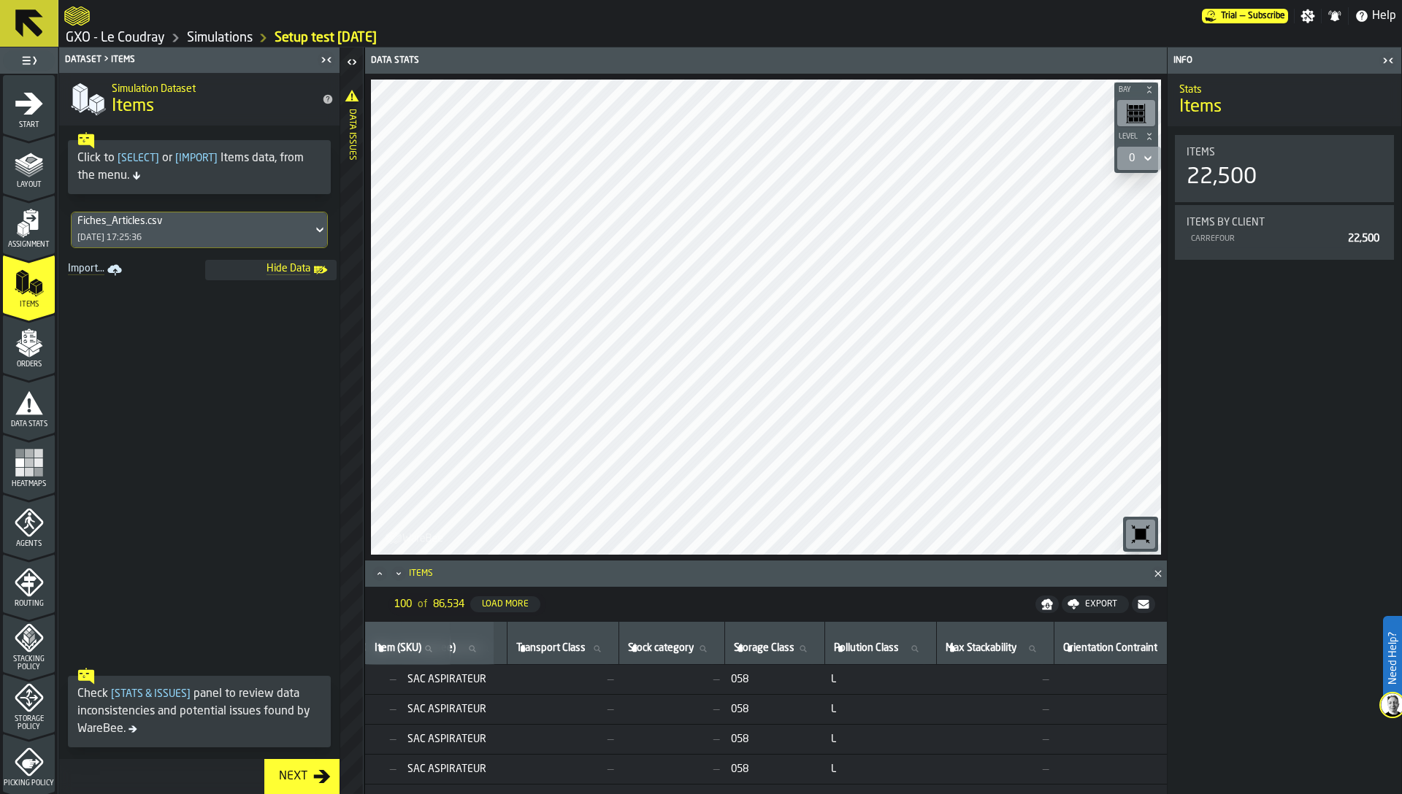
scroll to position [0, 1365]
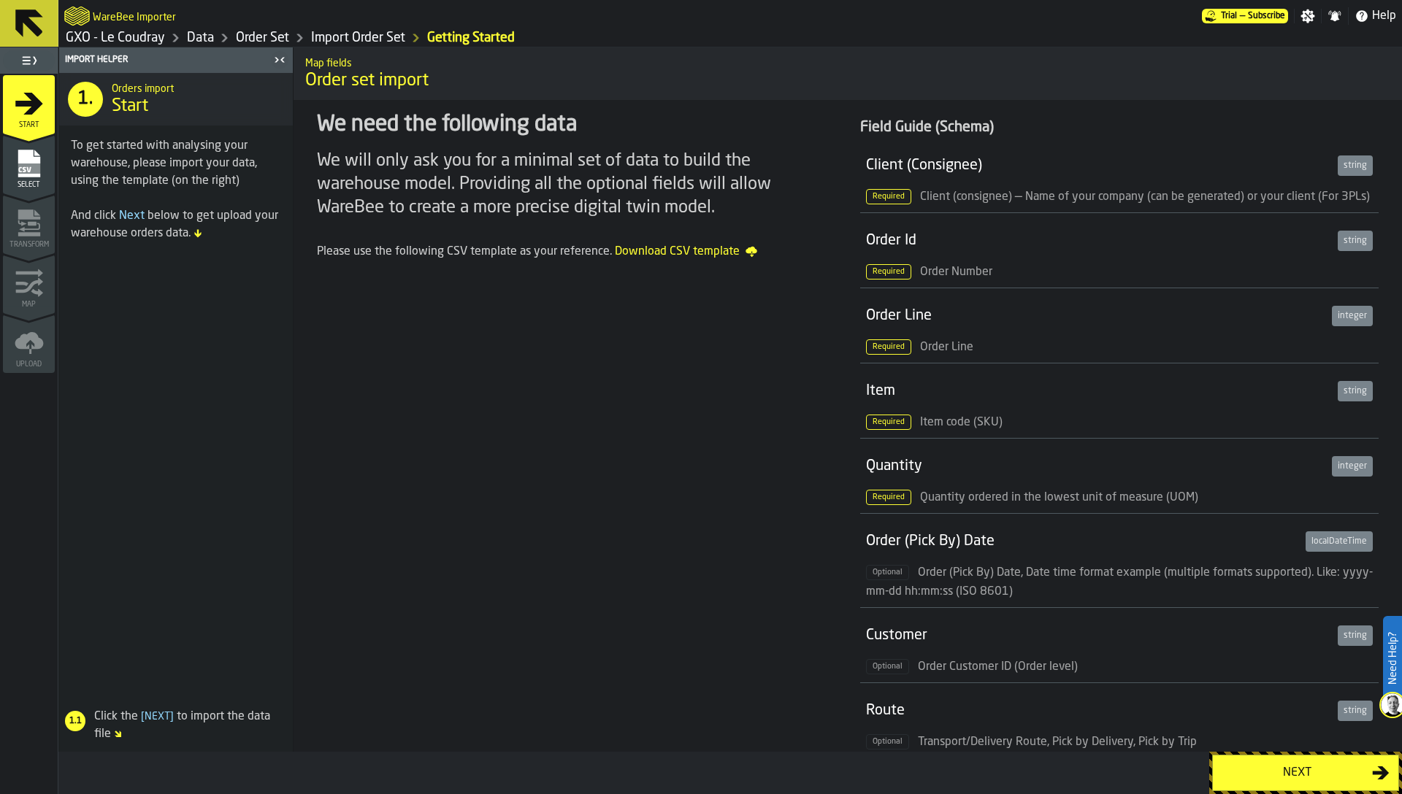
click at [12, 162] on div "Select" at bounding box center [29, 169] width 52 height 40
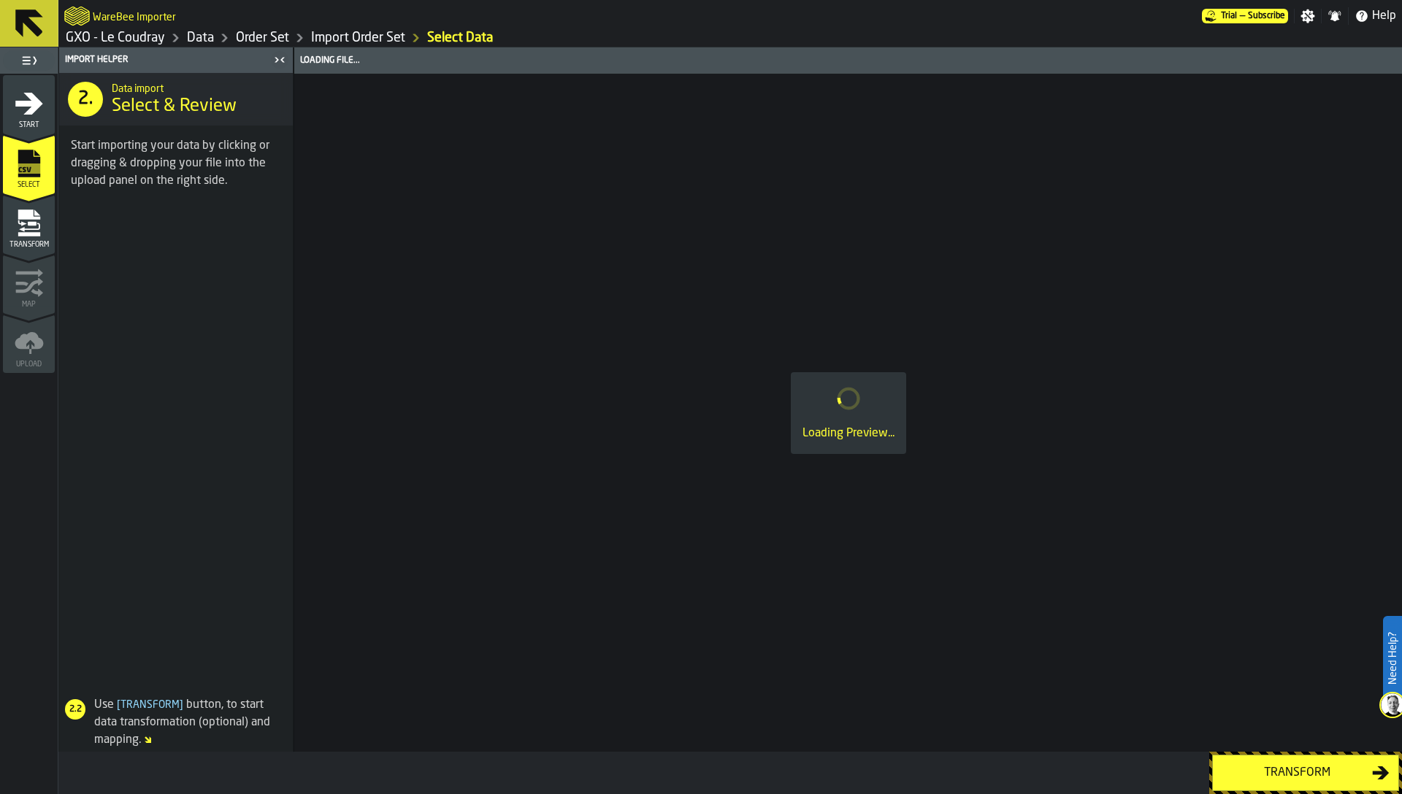
click at [33, 227] on icon "menu Transform" at bounding box center [29, 223] width 29 height 29
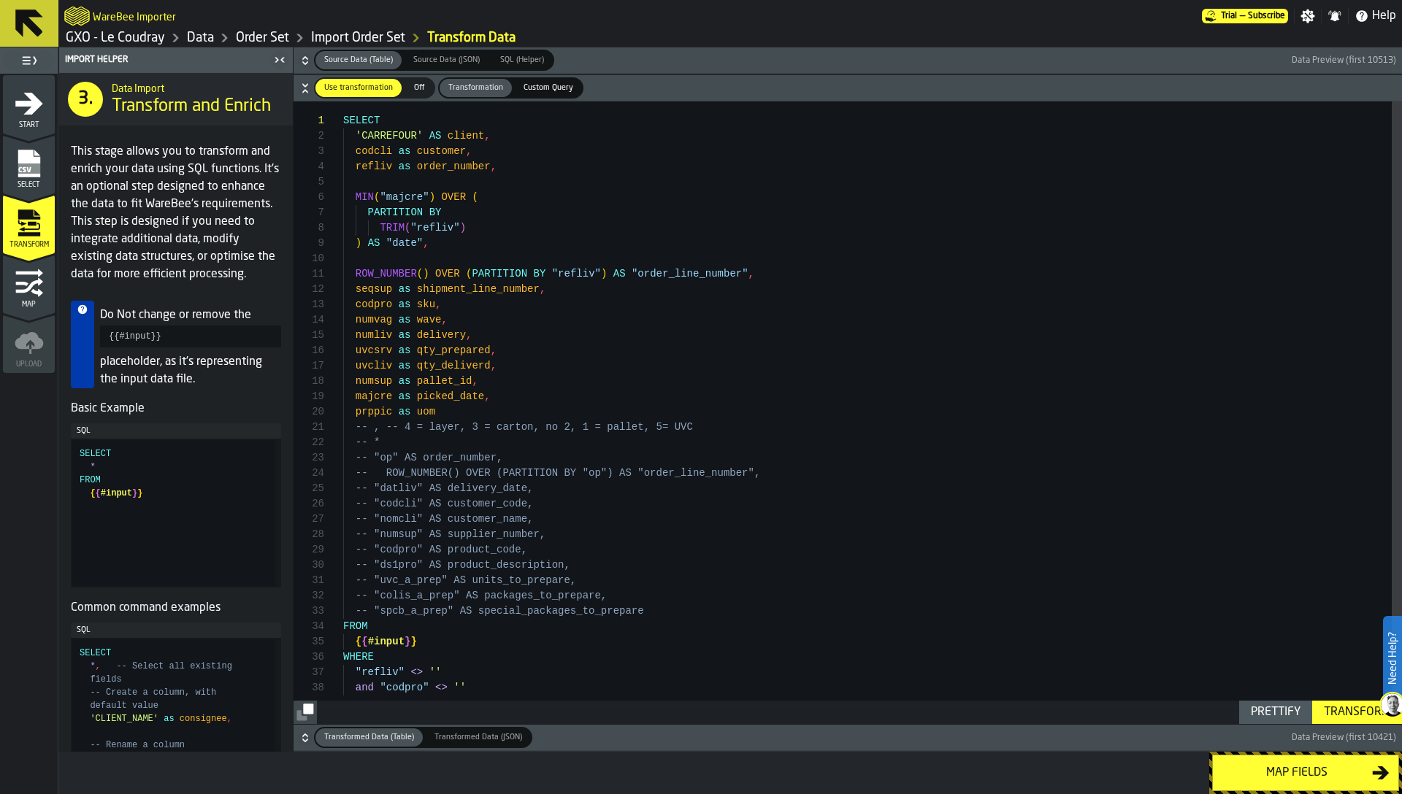
click at [301, 58] on icon "button-" at bounding box center [305, 60] width 15 height 15
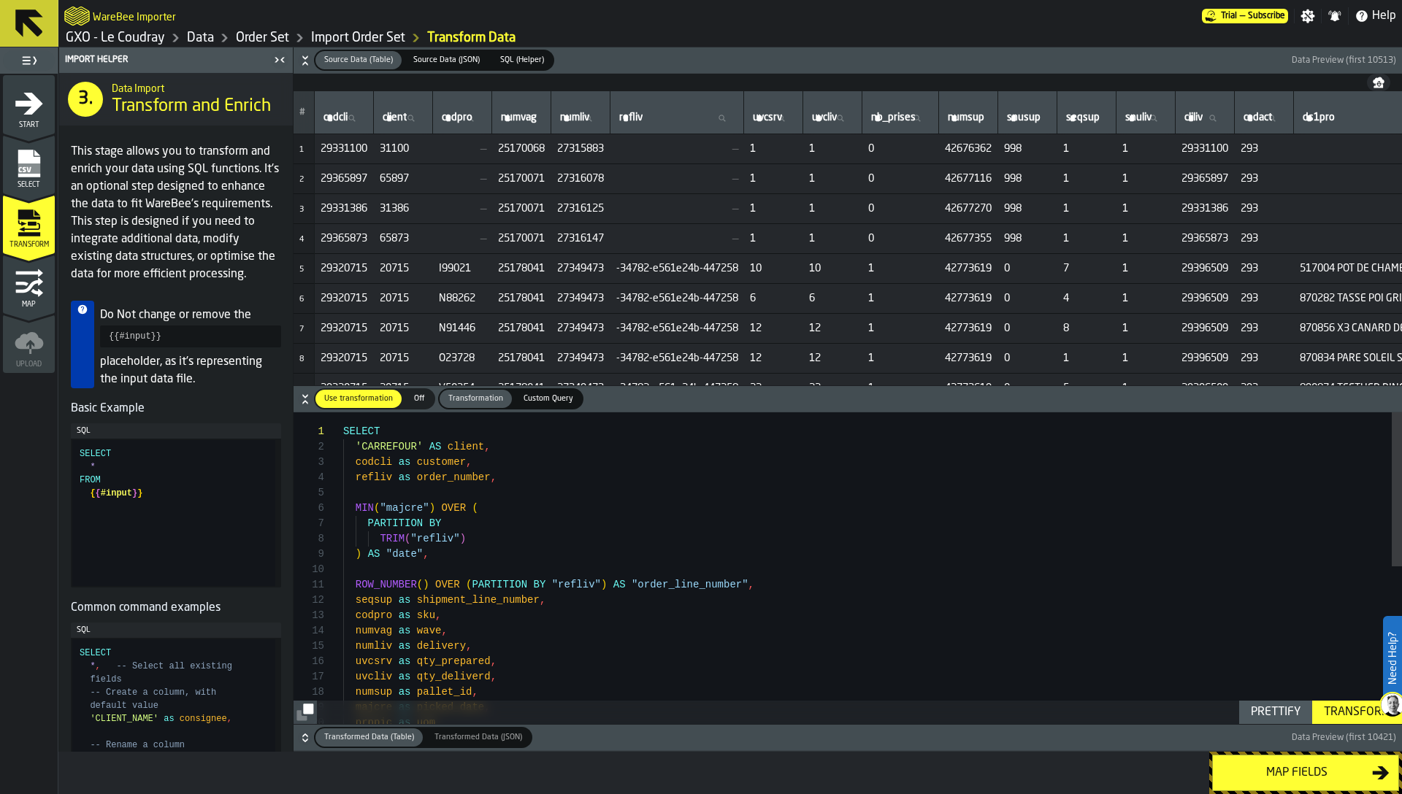
click at [274, 57] on icon "button-toggle-Close me" at bounding box center [280, 60] width 18 height 18
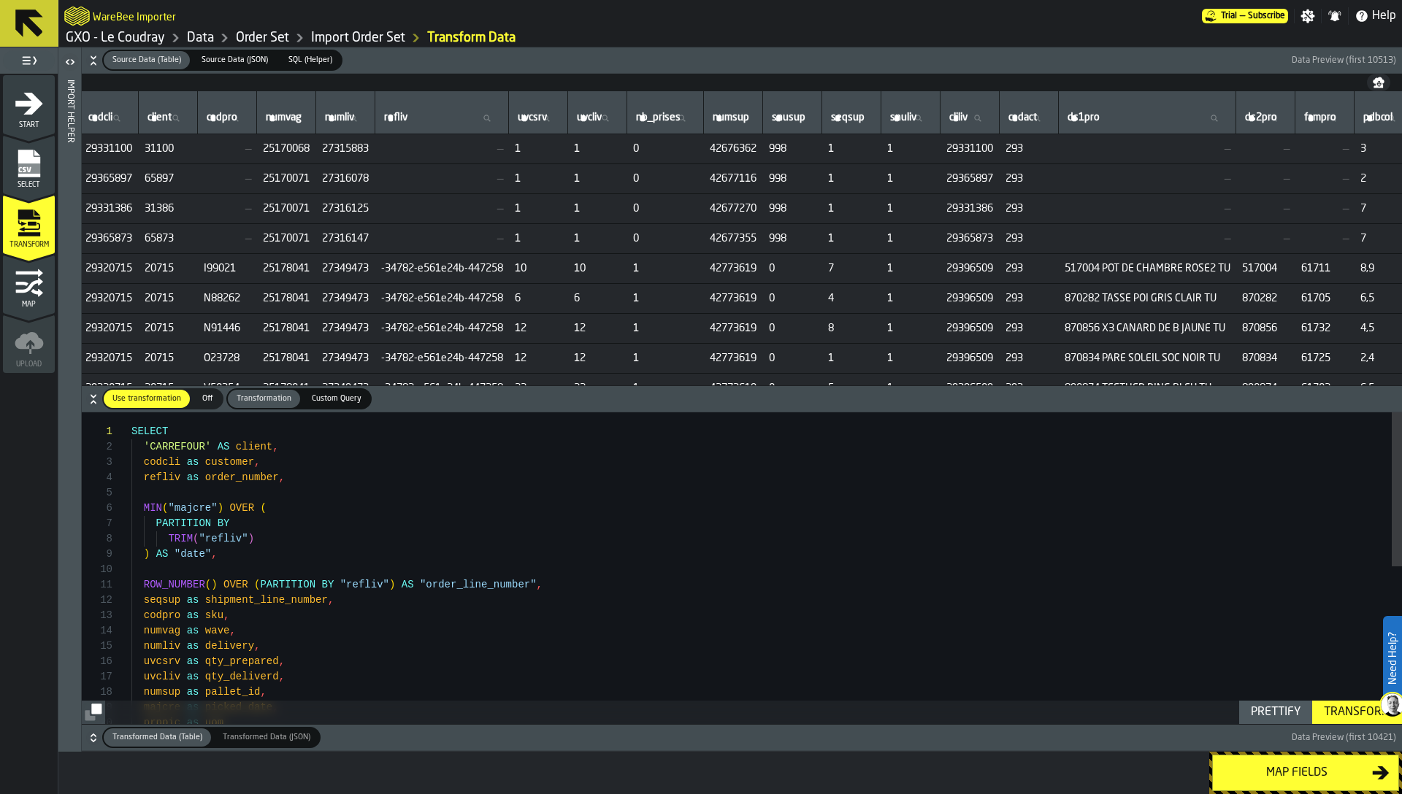
scroll to position [0, 28]
click at [1048, 153] on span "293" at bounding box center [1023, 149] width 47 height 12
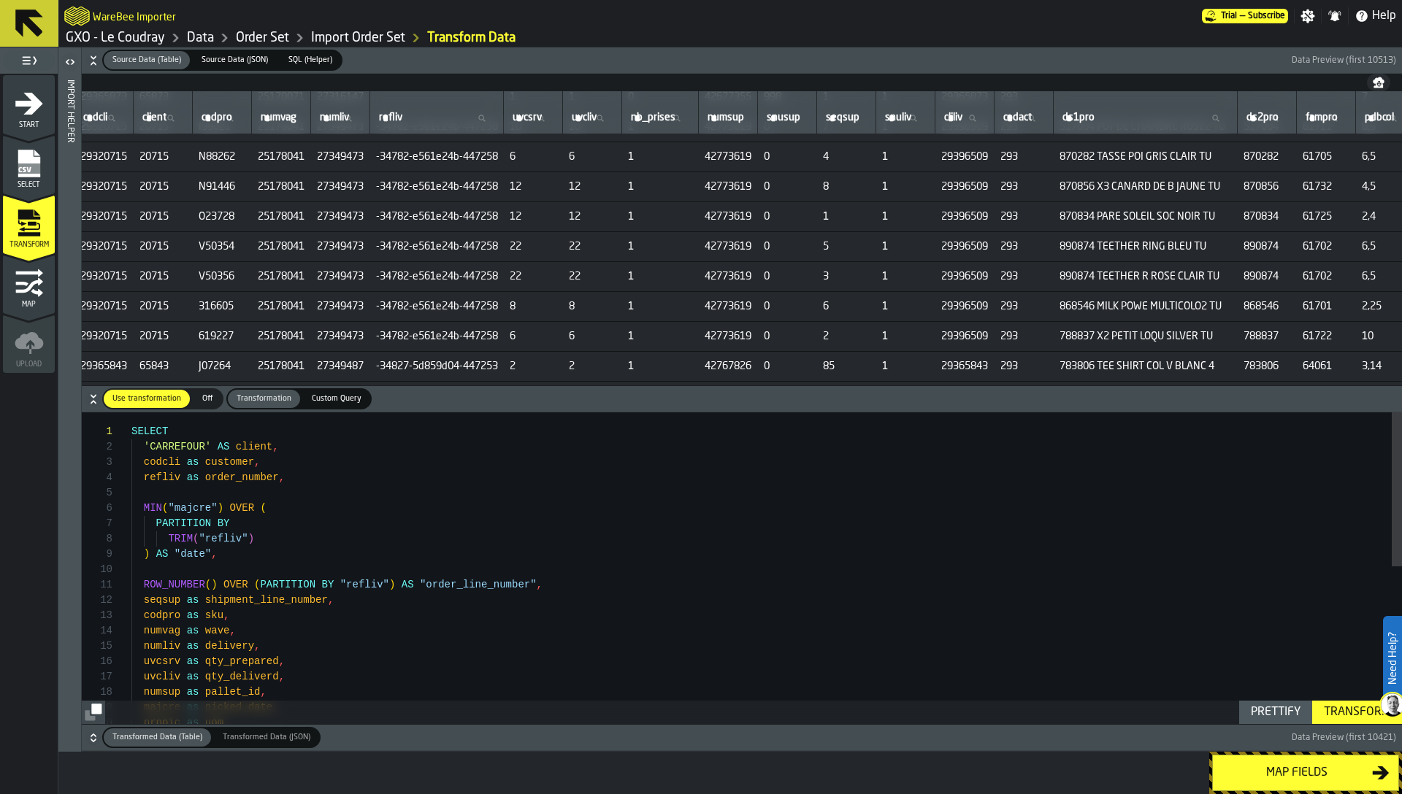
scroll to position [141, 28]
click at [37, 297] on div "Map" at bounding box center [29, 289] width 52 height 40
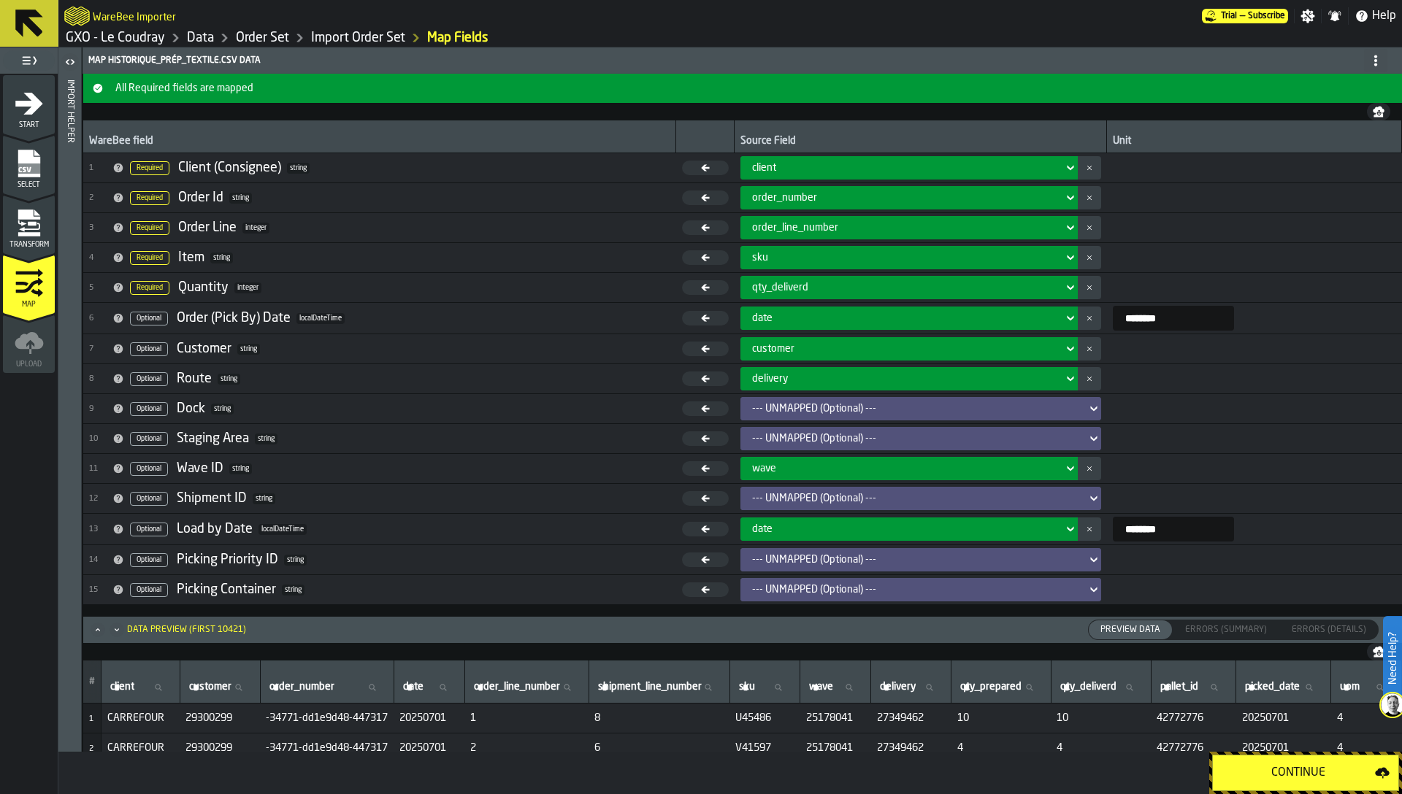
click at [15, 224] on icon "menu Transform" at bounding box center [29, 223] width 29 height 29
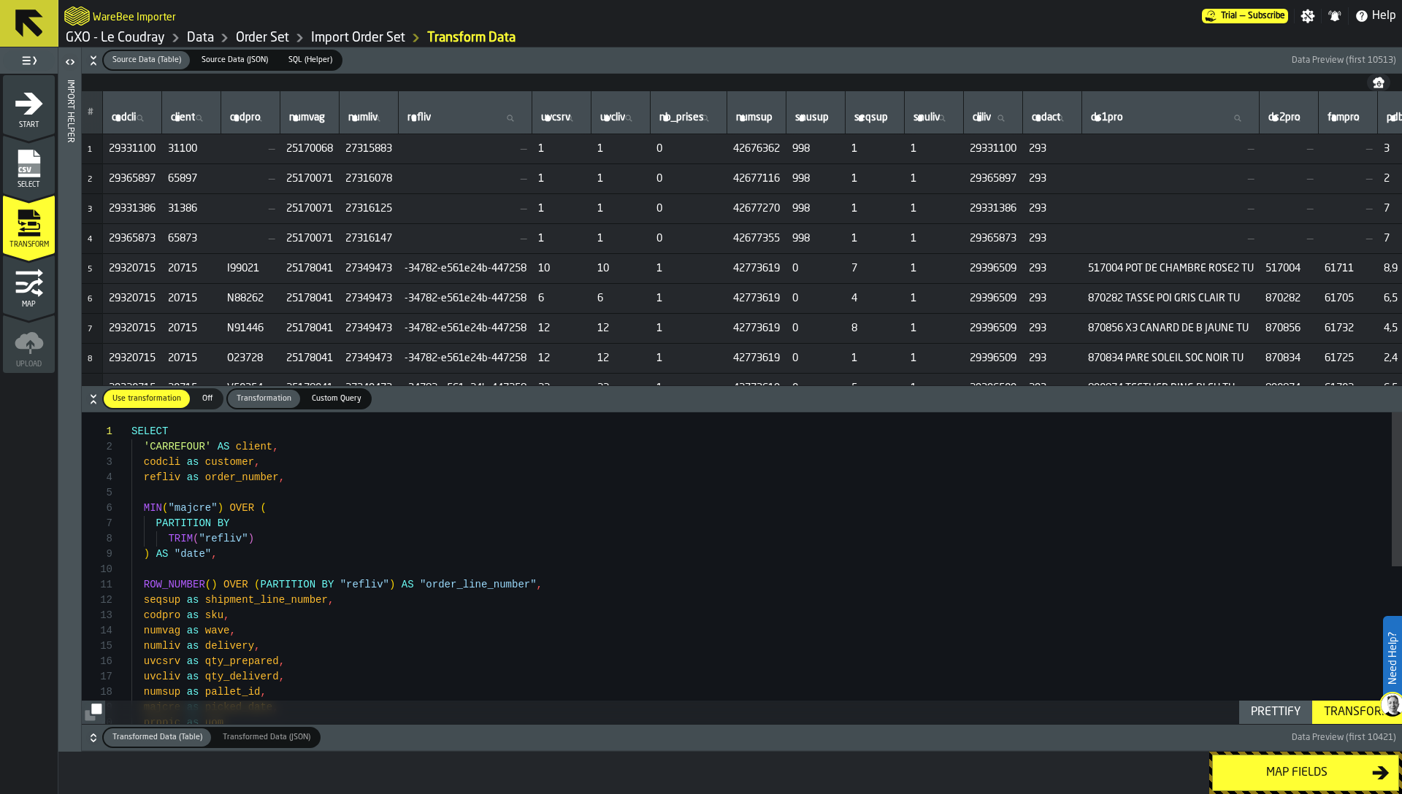
scroll to position [0, 0]
click at [529, 580] on div "SELECT 'CARREFOUR' AS client , codcli as customer , refliv as order_number , MI…" at bounding box center [766, 726] width 1270 height 629
click at [446, 623] on div "SELECT 'CARREFOUR' AS client , codcli as customer , refliv as order_number , MI…" at bounding box center [766, 726] width 1270 height 629
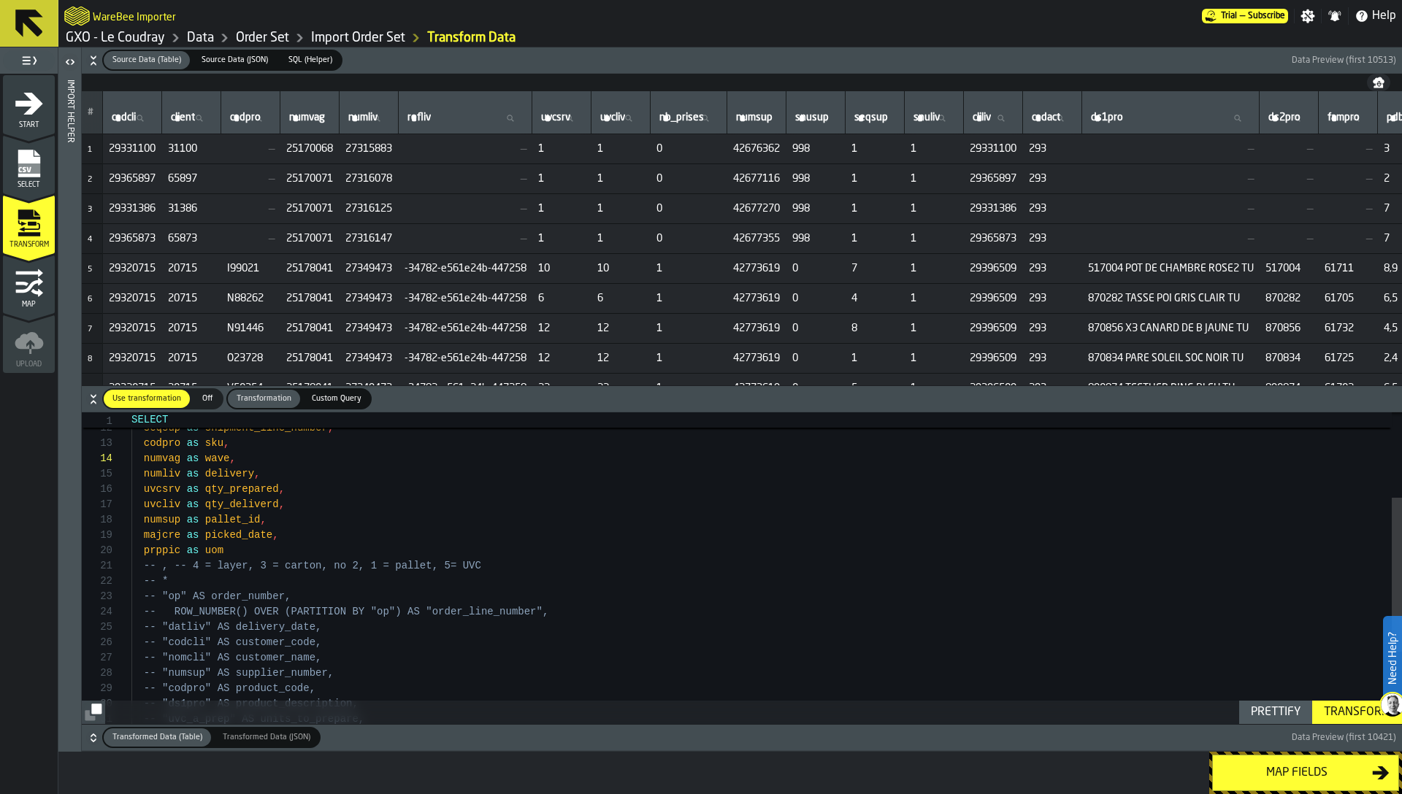
scroll to position [138, 0]
click at [318, 552] on div "ROW_NUMBER ( ) OVER ( PARTITION BY "refliv" ) AS "order_line_number" , seqsup a…" at bounding box center [766, 554] width 1270 height 629
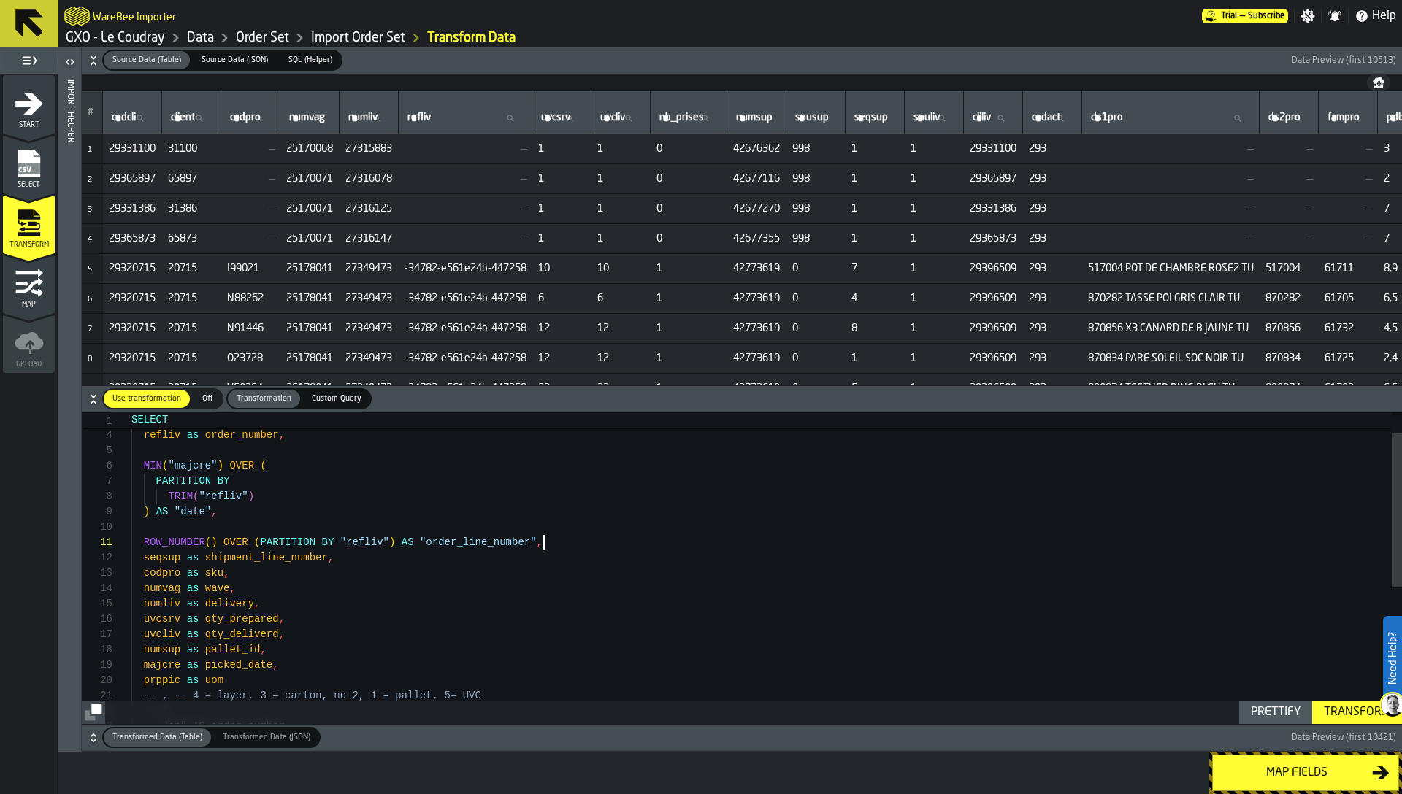
scroll to position [0, 0]
click at [569, 548] on div "ROW_NUMBER ( ) OVER ( PARTITION BY "refliv" ) AS "order_line_number" , seqsup a…" at bounding box center [766, 684] width 1270 height 629
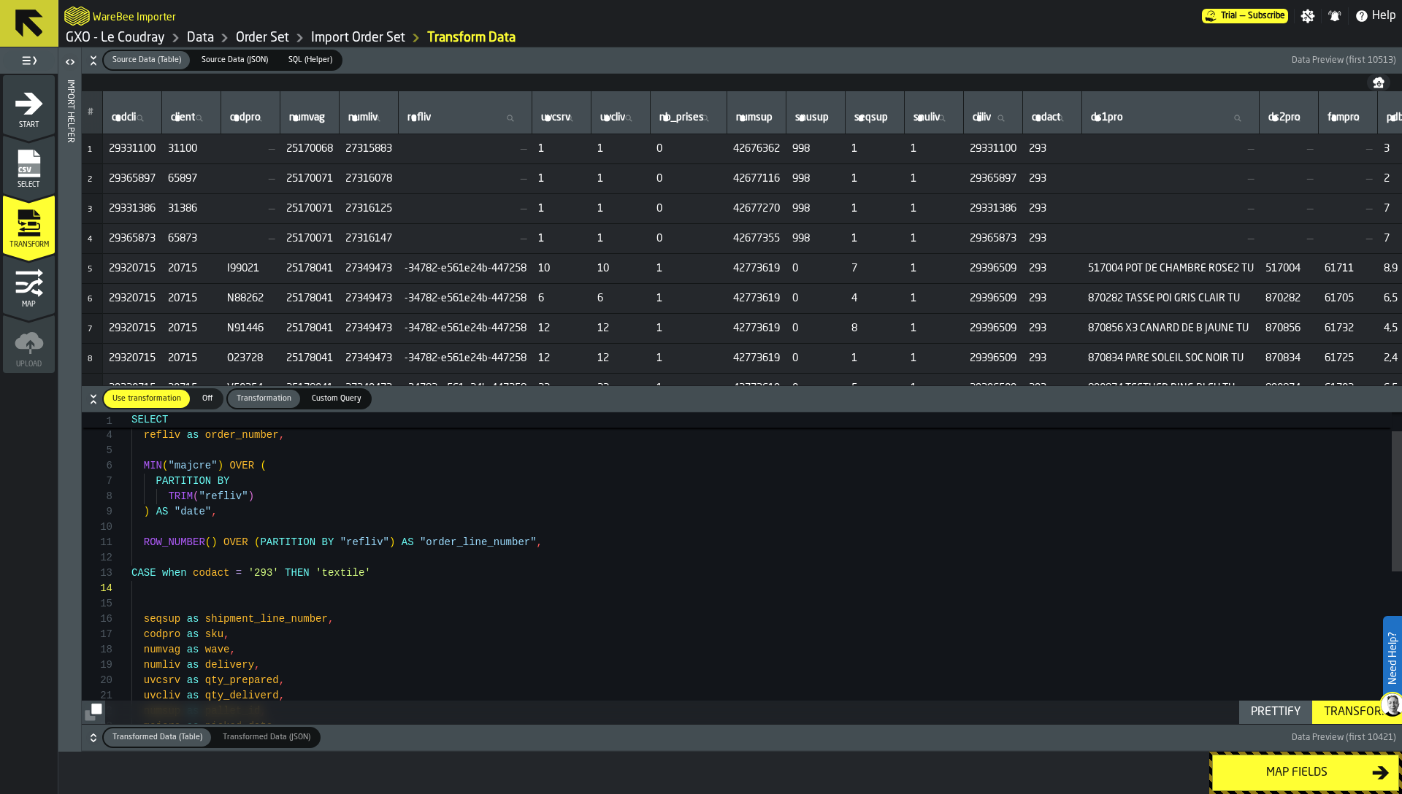
scroll to position [31, 0]
drag, startPoint x: 161, startPoint y: 576, endPoint x: 399, endPoint y: 575, distance: 237.3
click at [399, 575] on div "ROW_NUMBER ( ) OVER ( PARTITION BY "refliv" ) AS "order_line_number" , seqsup a…" at bounding box center [766, 715] width 1270 height 691
click at [258, 590] on div "ROW_NUMBER ( ) OVER ( PARTITION BY "refliv" ) AS "order_line_number" , seqsup a…" at bounding box center [766, 715] width 1270 height 691
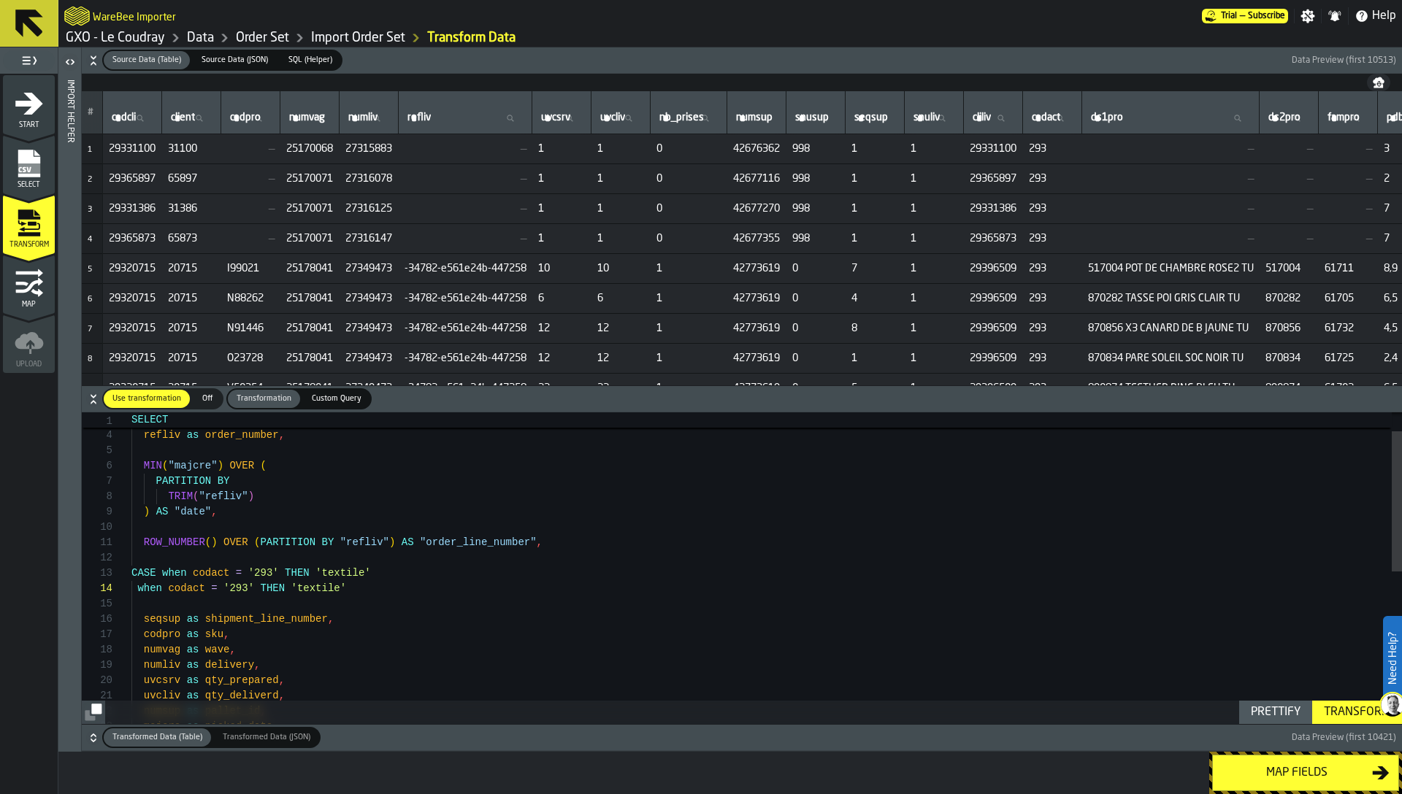
type textarea "**********"
click at [1082, 128] on th "codact codact" at bounding box center [1052, 112] width 59 height 43
click at [1075, 123] on label "codact codact" at bounding box center [1052, 118] width 47 height 19
click at [1075, 123] on input "codact codact" at bounding box center [1052, 118] width 47 height 19
type input "*"
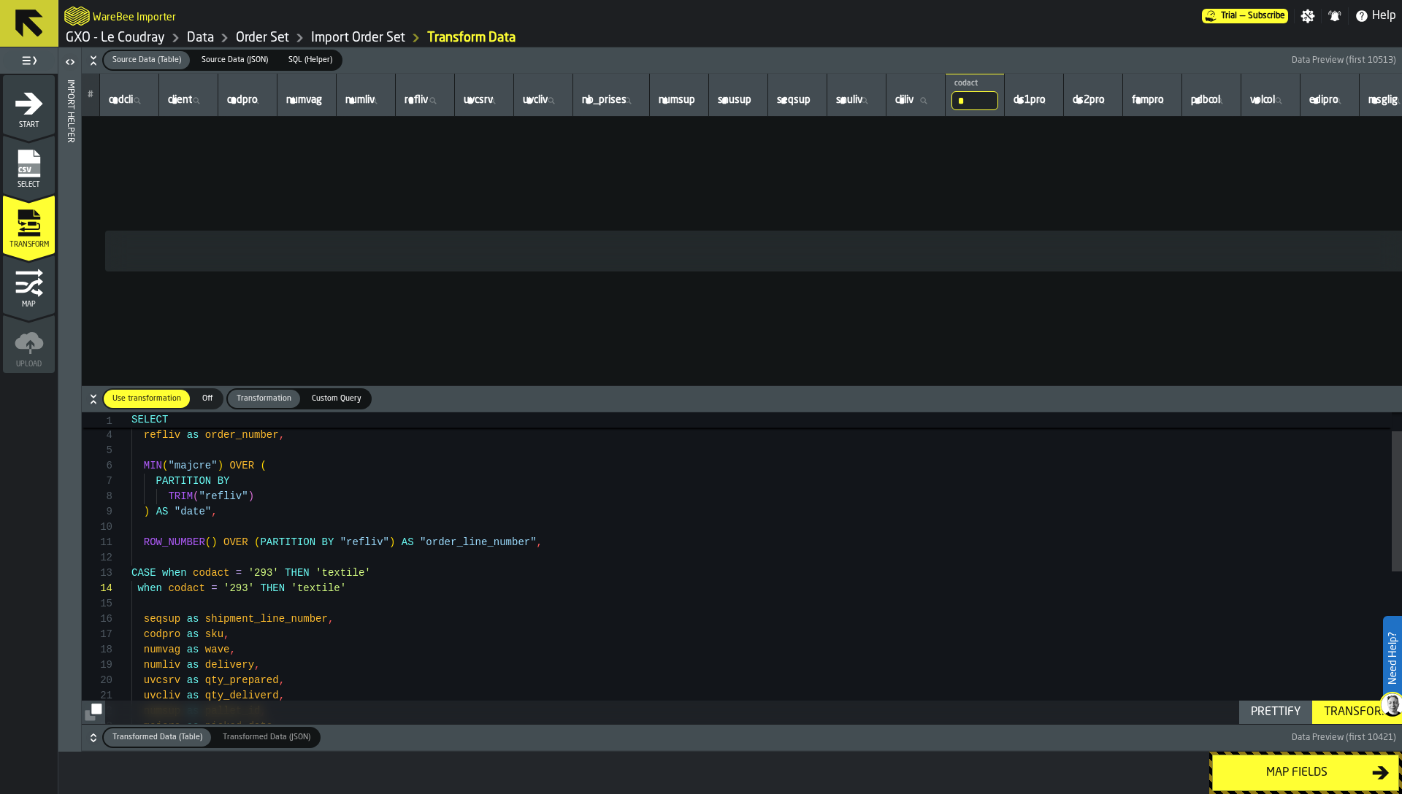
click at [998, 108] on input "*" at bounding box center [974, 100] width 47 height 19
click at [998, 103] on input "*" at bounding box center [974, 100] width 47 height 19
click at [237, 589] on div "ROW_NUMBER ( ) OVER ( PARTITION BY "refliv" ) AS "order_line_number" , seqsup a…" at bounding box center [766, 715] width 1270 height 691
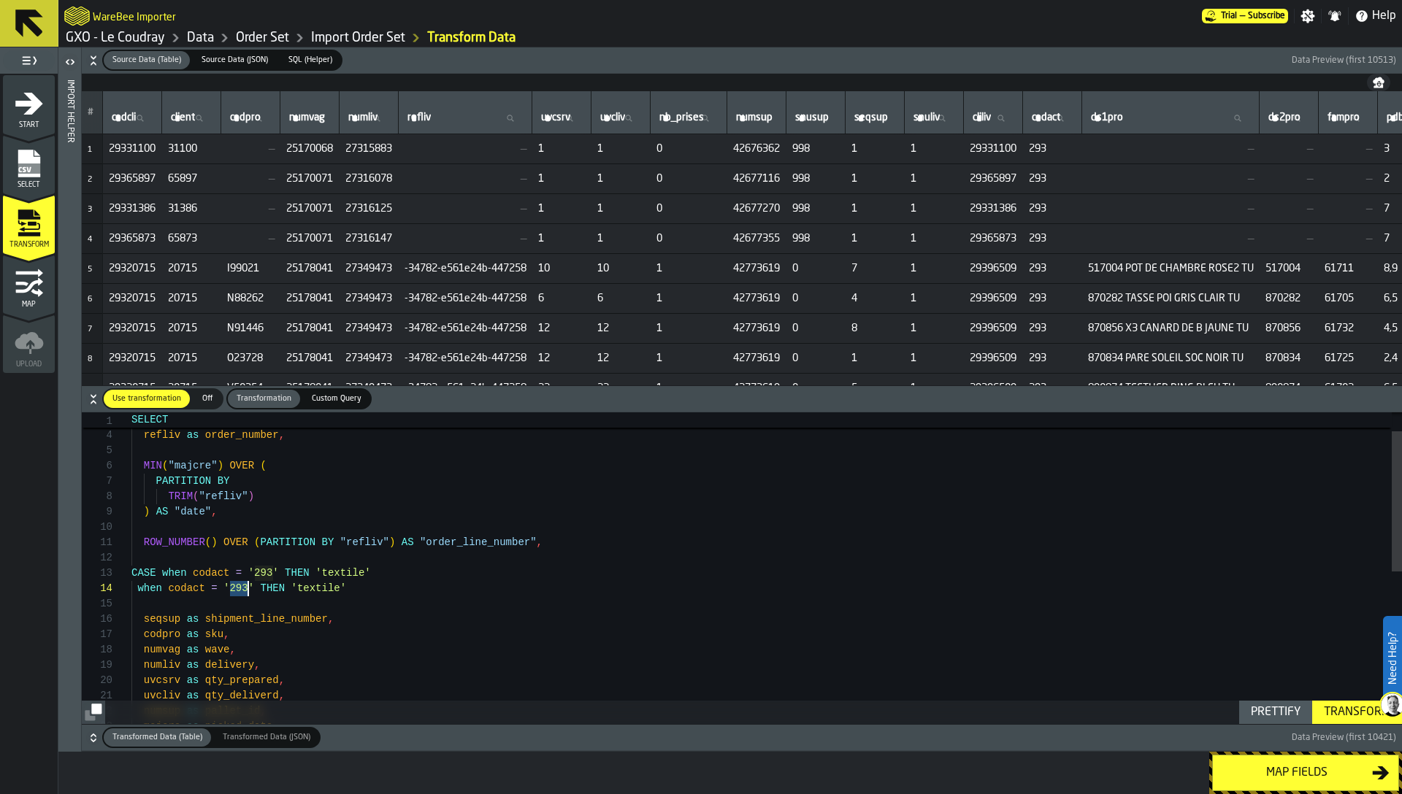
click at [237, 589] on div "ROW_NUMBER ( ) OVER ( PARTITION BY "refliv" ) AS "order_line_number" , seqsup a…" at bounding box center [766, 715] width 1270 height 691
click at [312, 592] on div "ROW_NUMBER ( ) OVER ( PARTITION BY "refliv" ) AS "order_line_number" , seqsup a…" at bounding box center [766, 715] width 1270 height 691
click at [247, 584] on div "ROW_NUMBER ( ) OVER ( PARTITION BY "refliv" ) AS "order_line_number" , seqsup a…" at bounding box center [766, 715] width 1270 height 691
click at [303, 590] on div "ROW_NUMBER ( ) OVER ( PARTITION BY "refliv" ) AS "order_line_number" , seqsup a…" at bounding box center [766, 715] width 1270 height 691
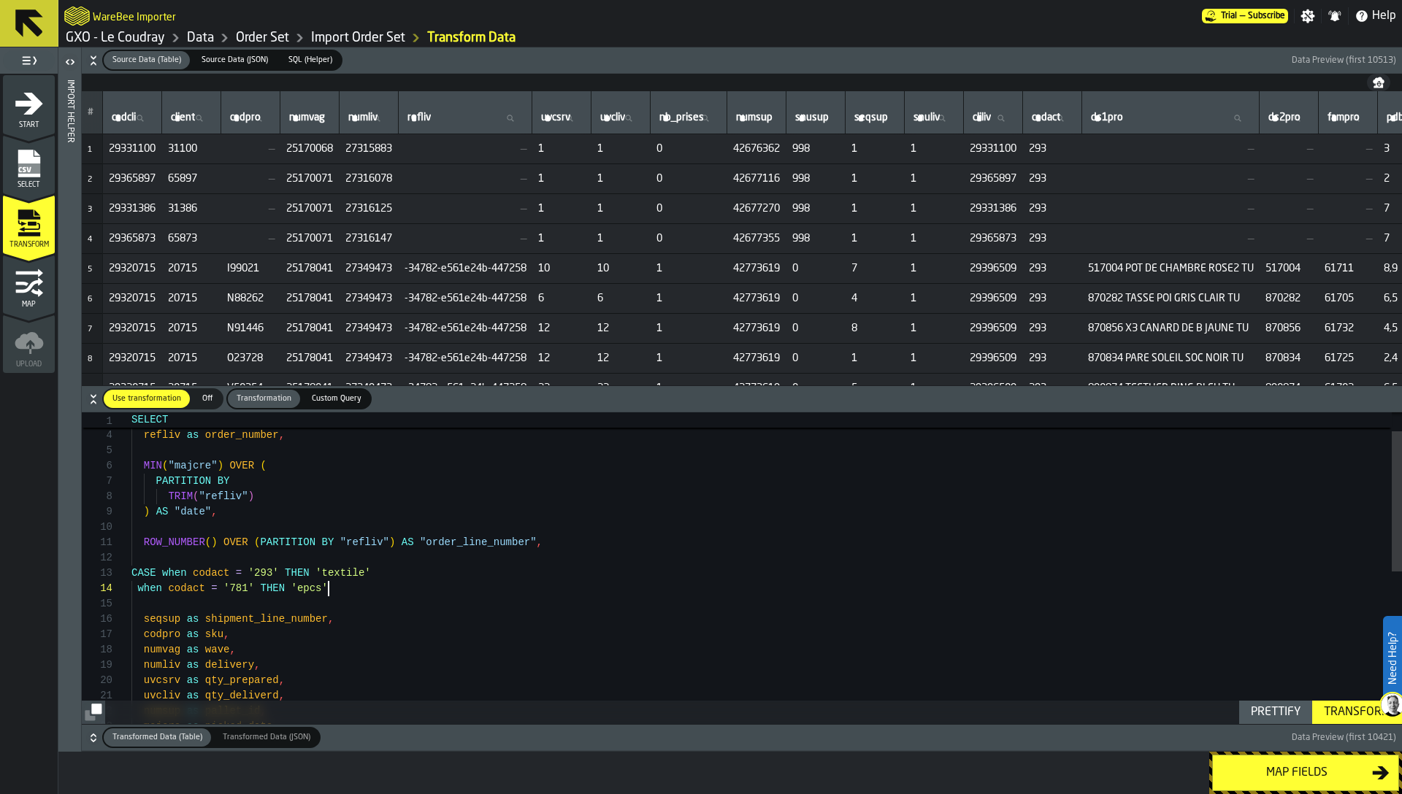
scroll to position [61, 0]
click at [132, 575] on div "ROW_NUMBER ( ) OVER ( PARTITION BY "refliv" ) AS "order_line_number" , seqsup a…" at bounding box center [766, 723] width 1270 height 706
type textarea "**********"
click at [1346, 711] on div "Transform" at bounding box center [1357, 713] width 78 height 18
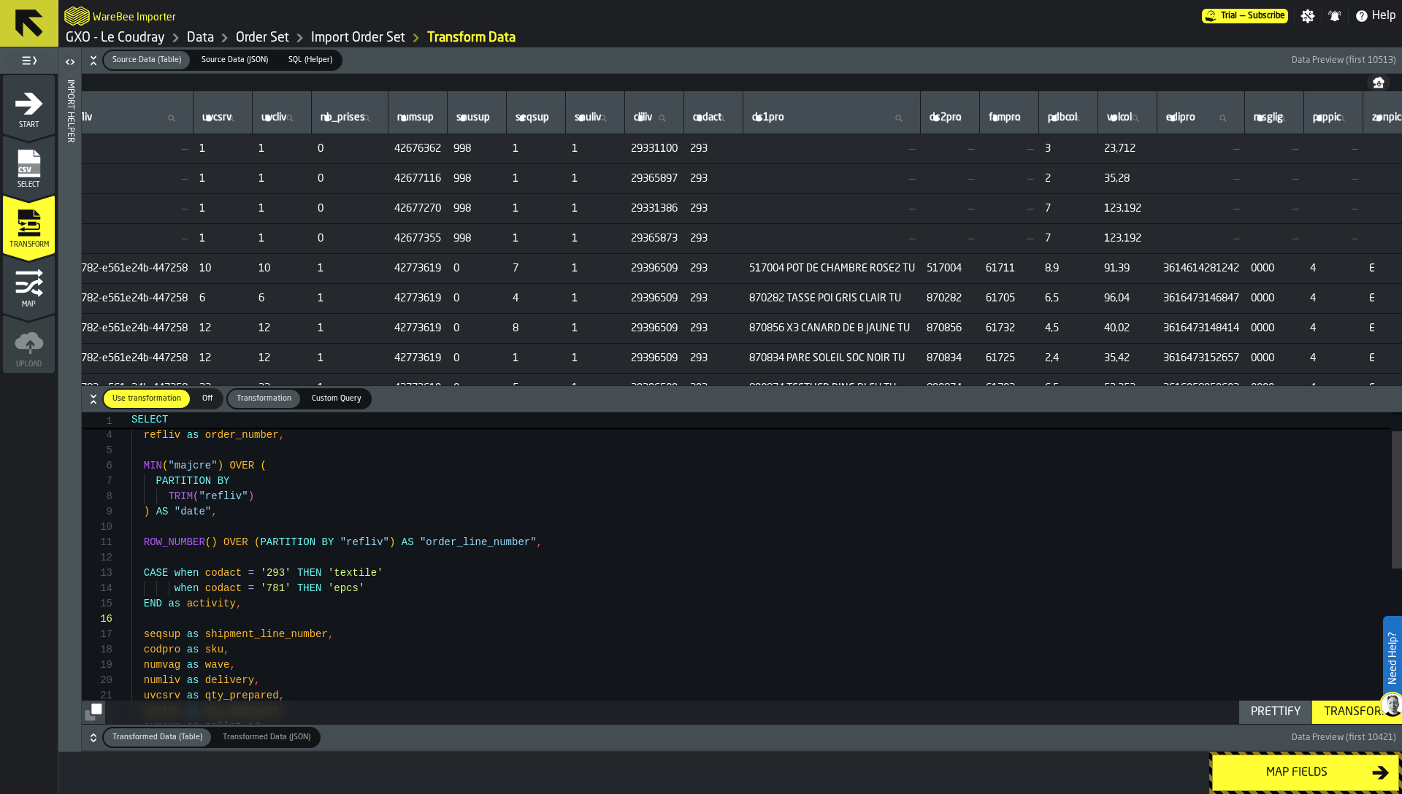
scroll to position [0, 336]
click at [38, 281] on icon "menu Map" at bounding box center [28, 284] width 27 height 15
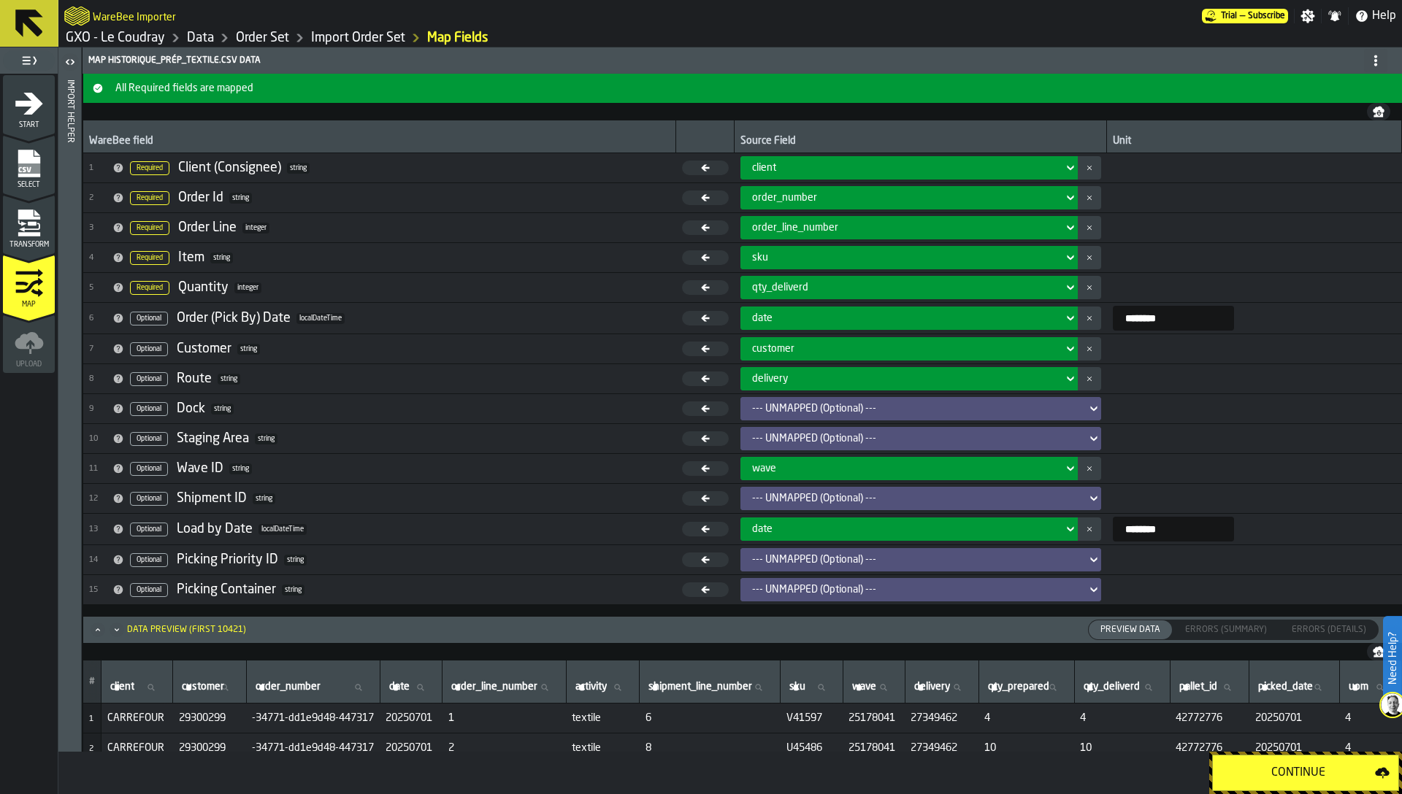
click at [25, 226] on icon "menu Transform" at bounding box center [29, 223] width 29 height 29
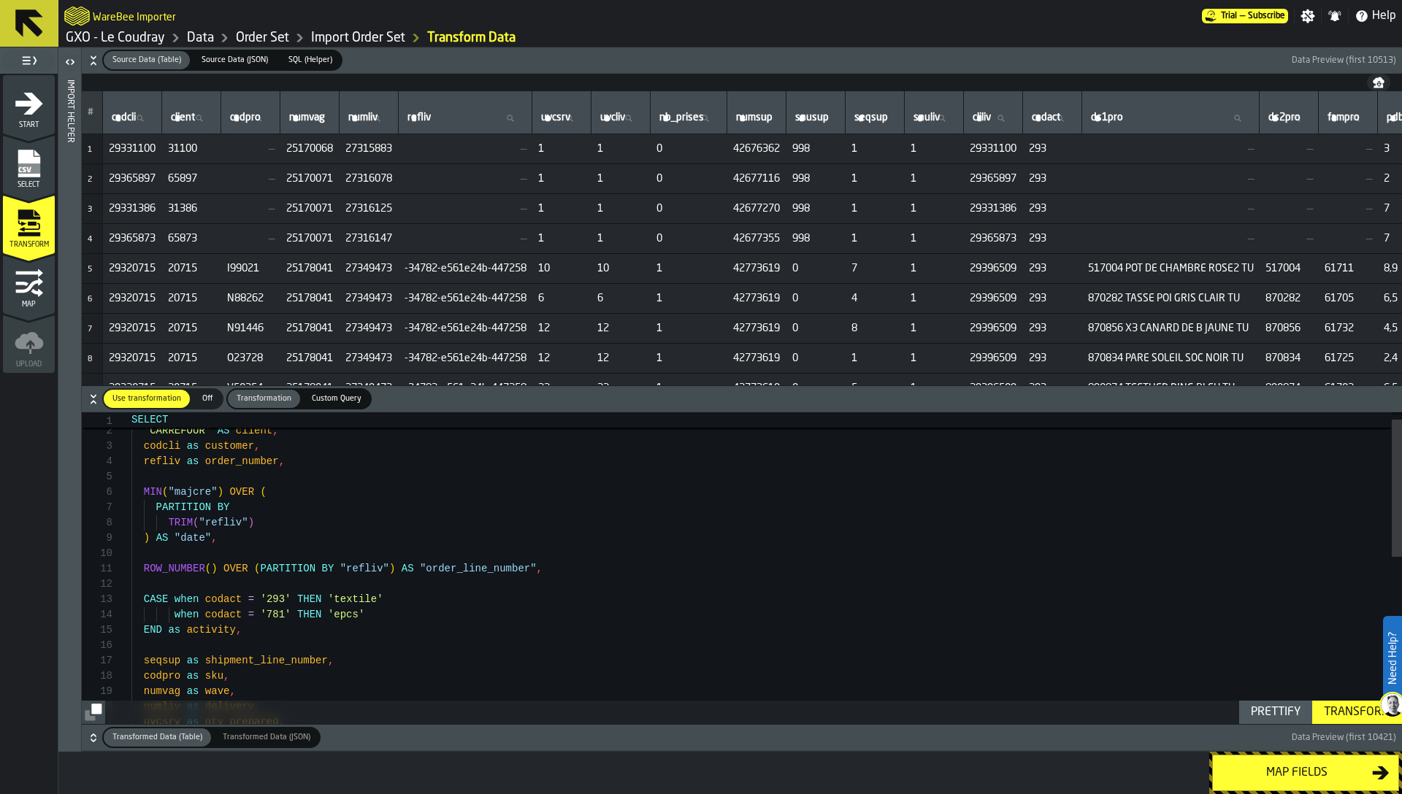
click at [1343, 715] on div "Transform" at bounding box center [1357, 713] width 78 height 18
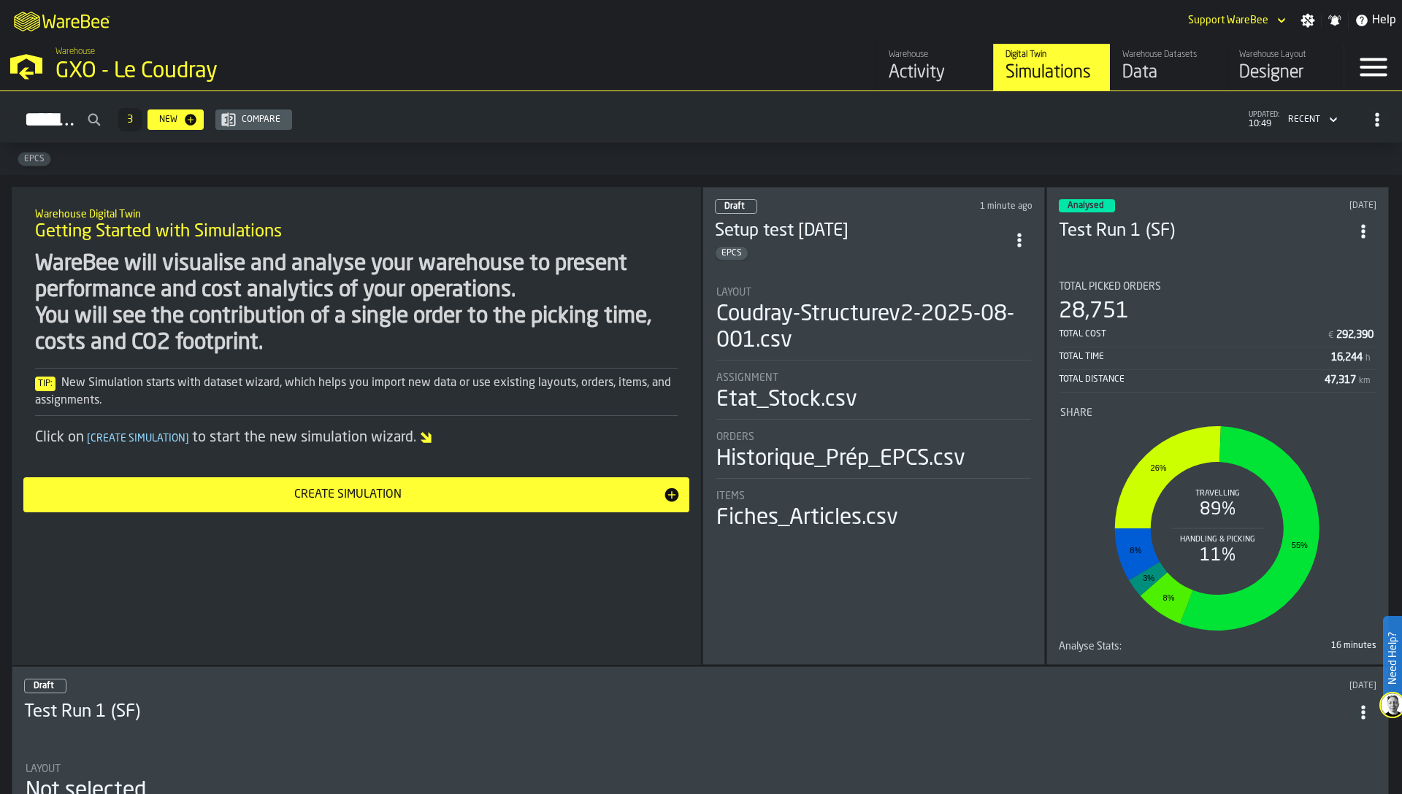
click at [1156, 72] on div "Data" at bounding box center [1168, 72] width 93 height 23
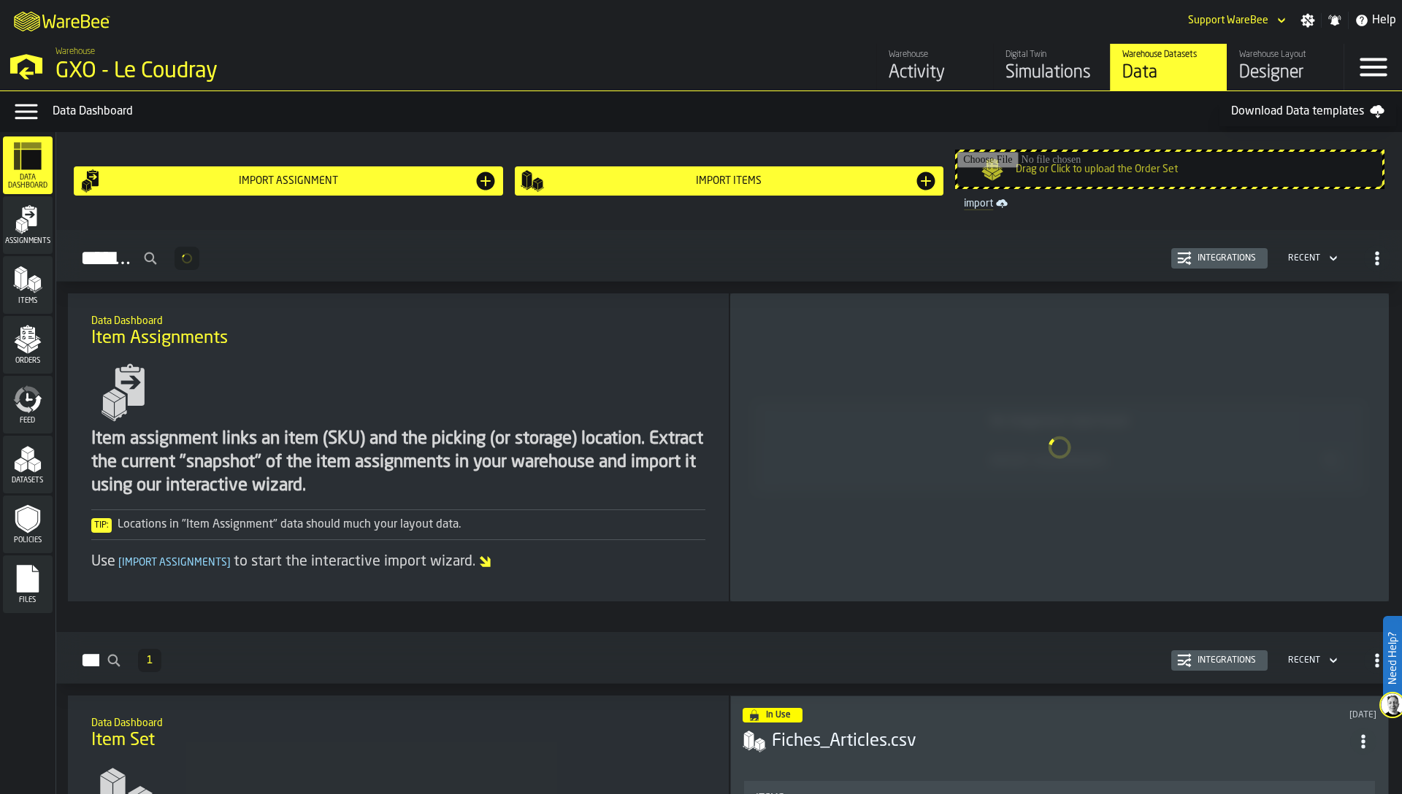
click at [26, 275] on polygon "menu Items" at bounding box center [24, 279] width 6 height 18
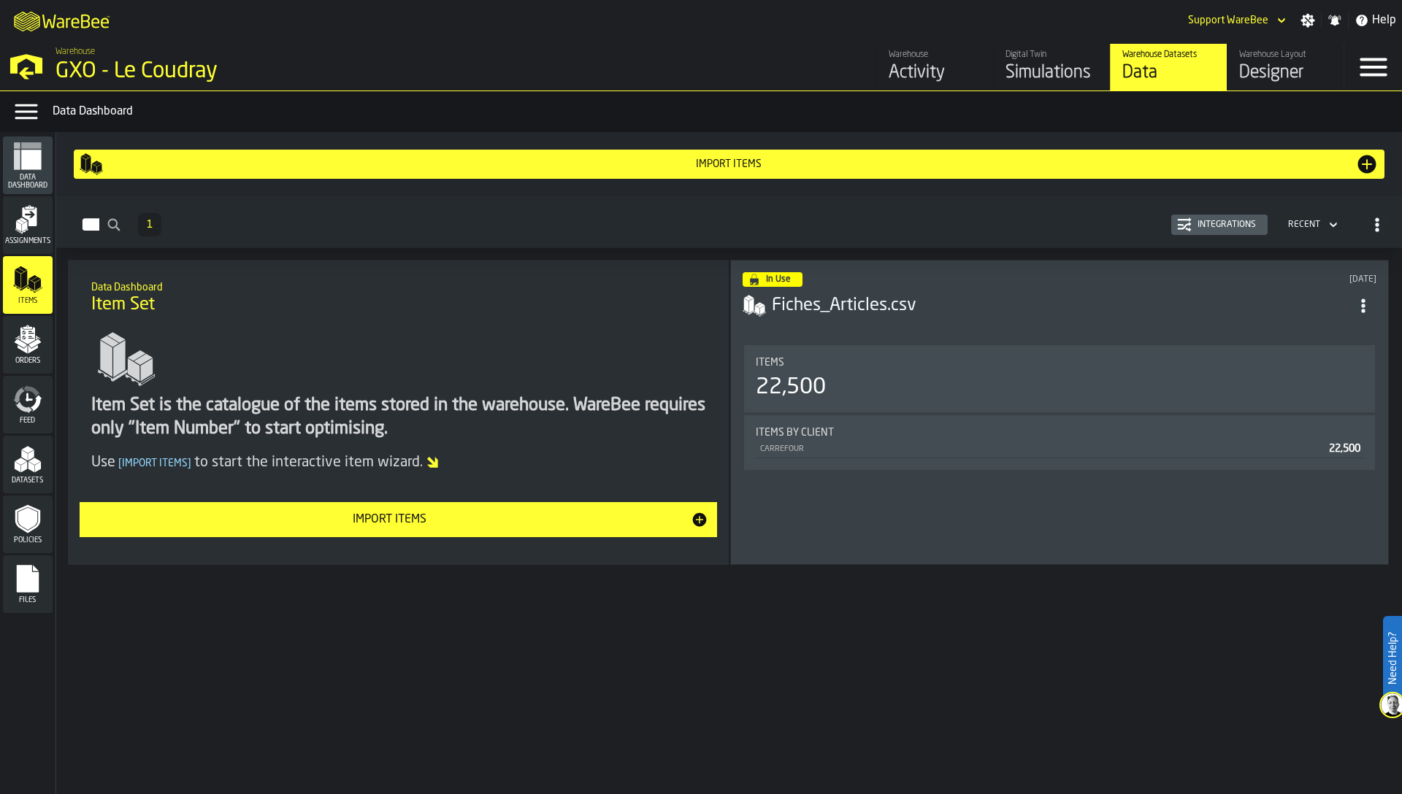
click at [1237, 224] on div "Integrations" at bounding box center [1226, 225] width 70 height 10
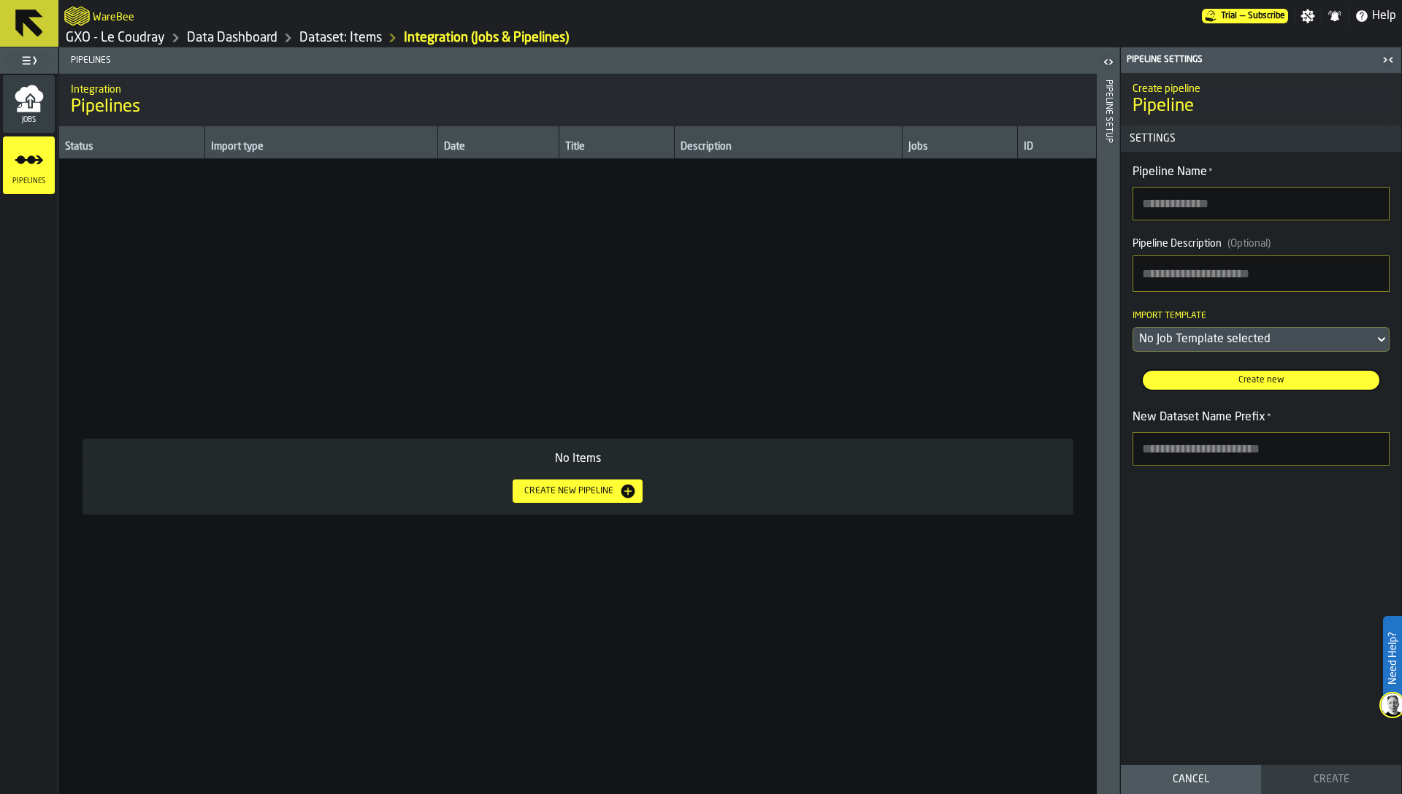
click at [4, 101] on div "Jobs" at bounding box center [29, 104] width 52 height 40
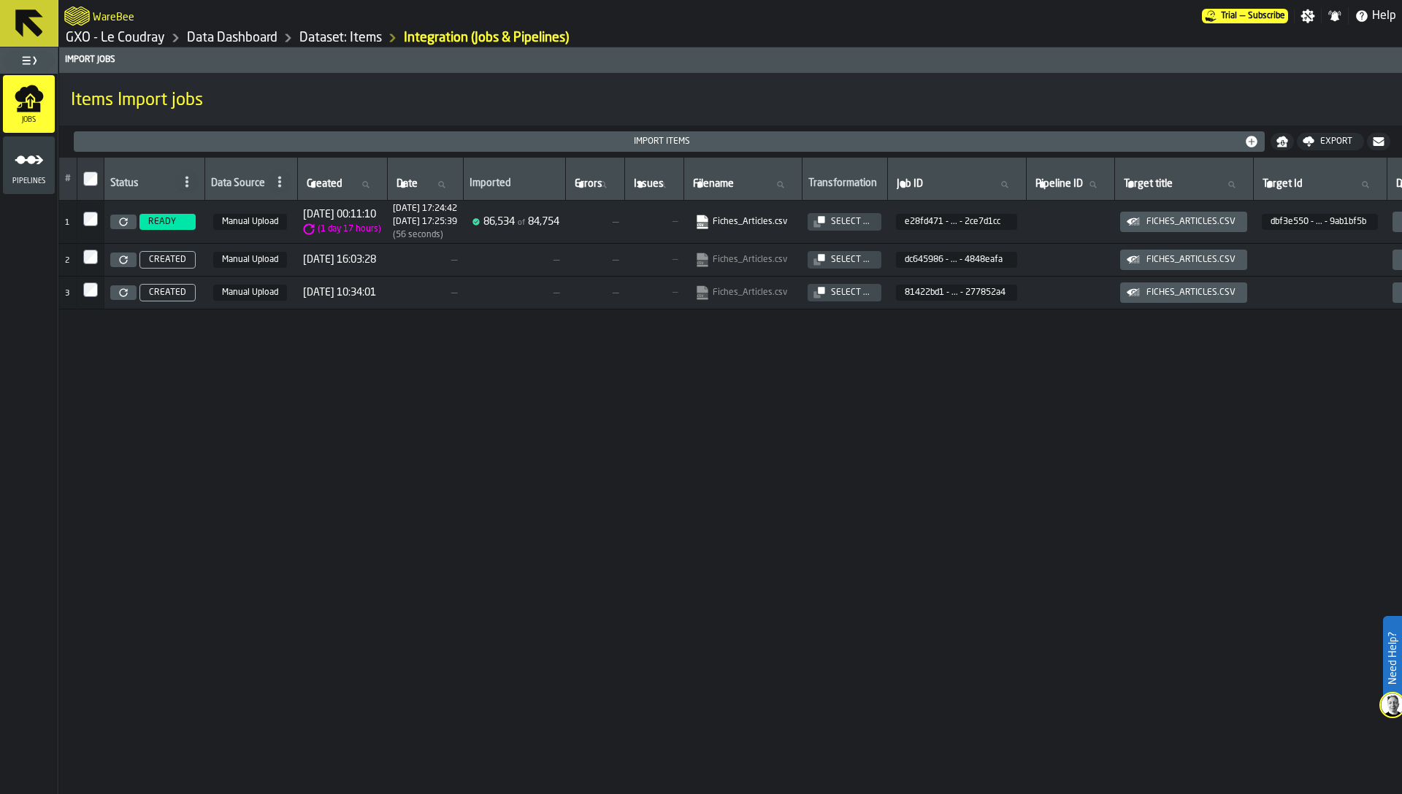
click at [119, 220] on icon at bounding box center [123, 222] width 8 height 8
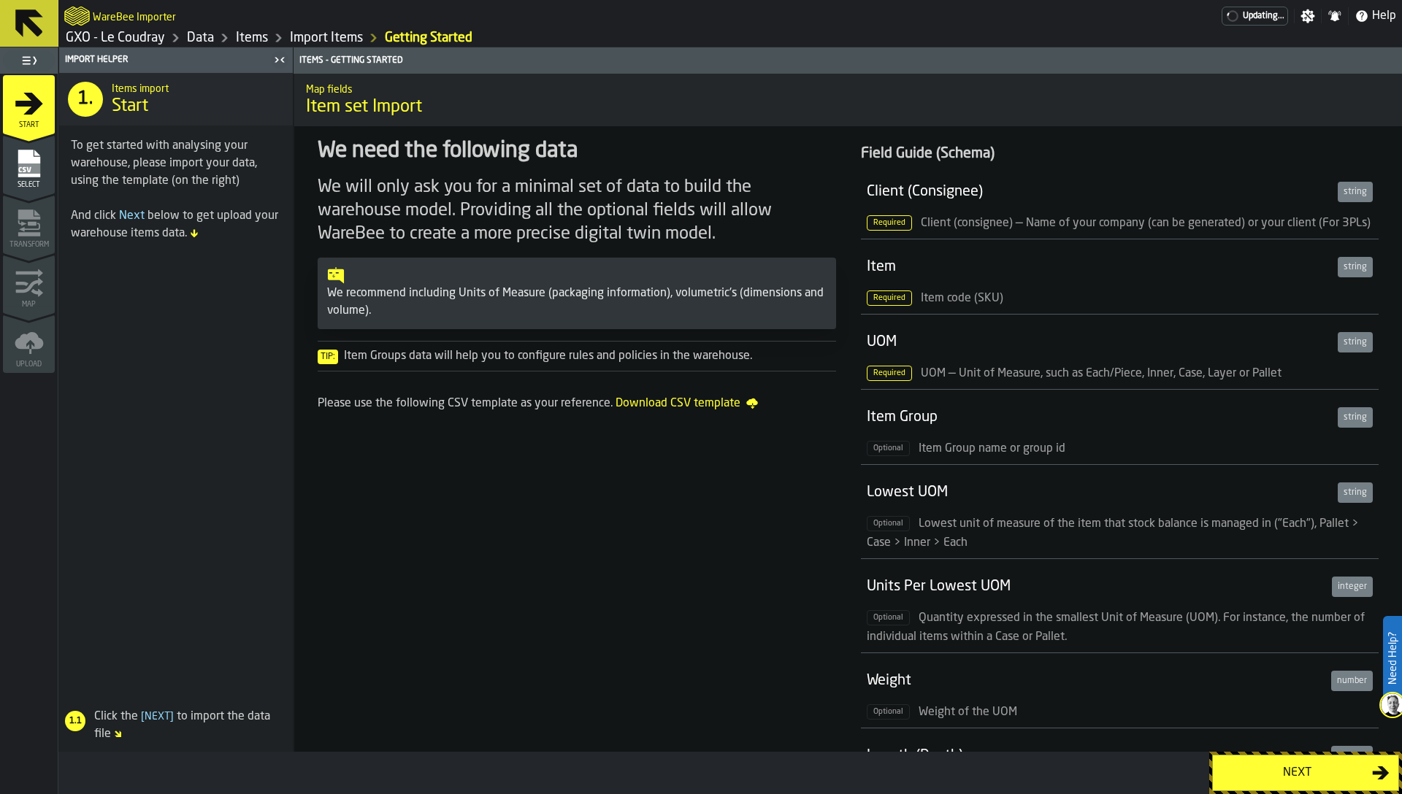
click at [31, 185] on span "Select" at bounding box center [29, 185] width 52 height 8
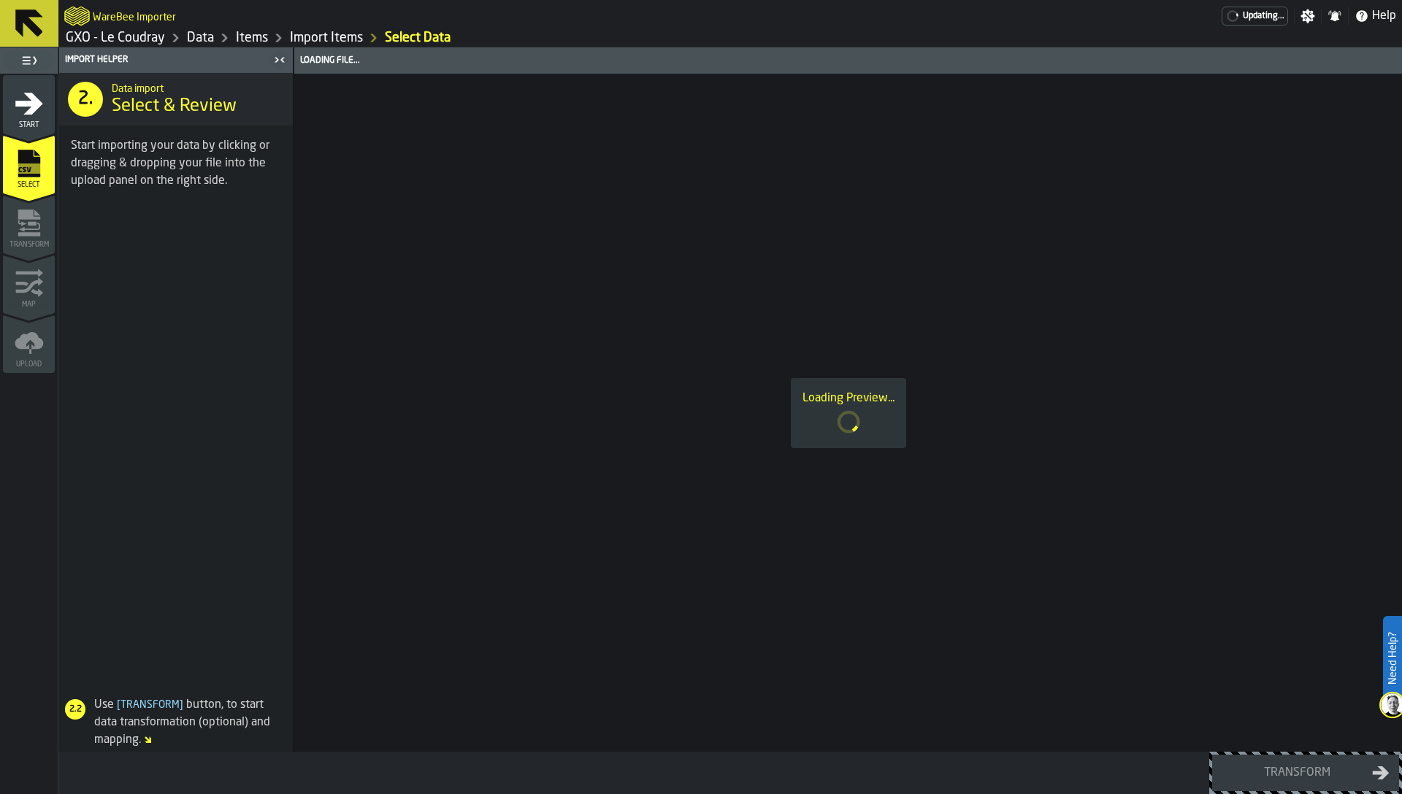
click at [28, 233] on icon "menu Transform" at bounding box center [29, 234] width 22 height 4
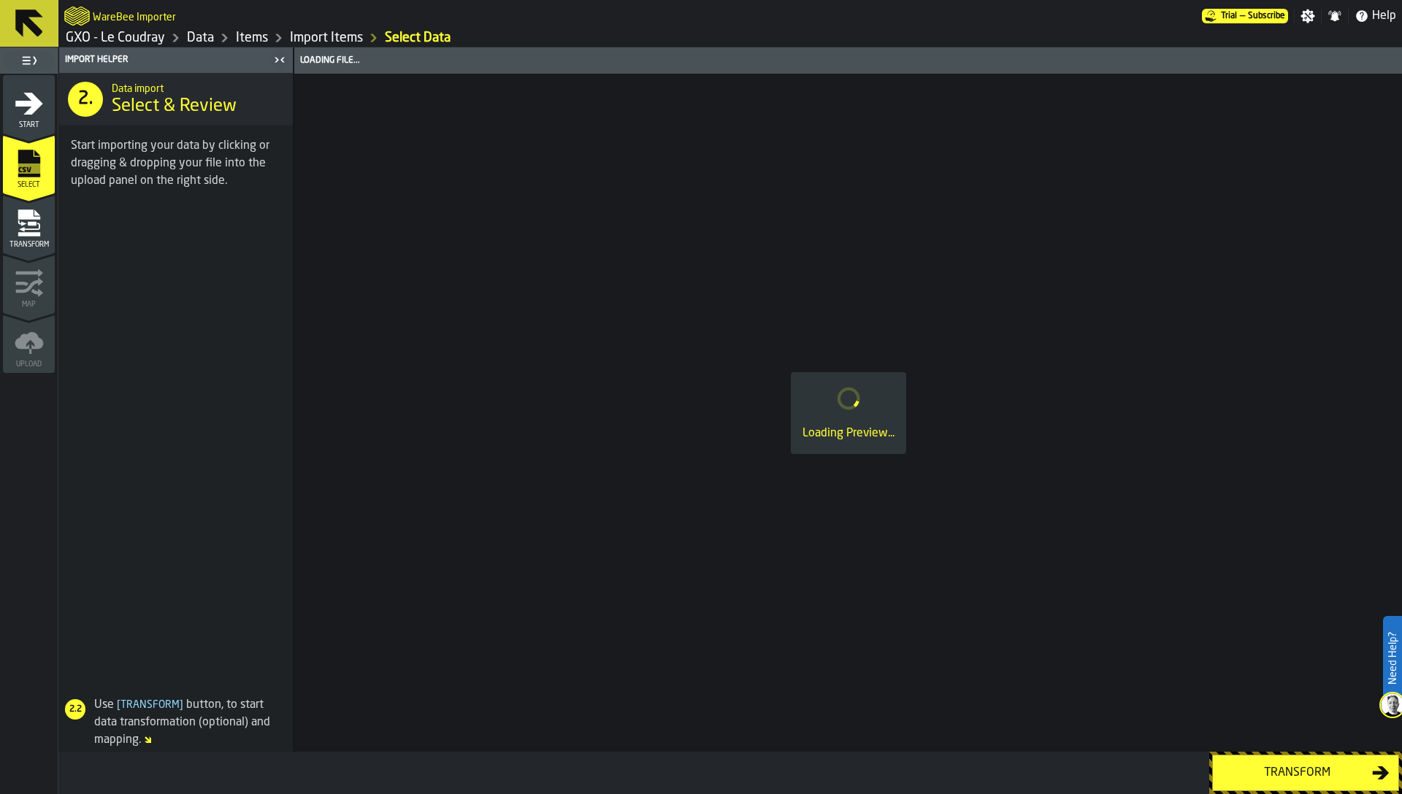
click at [27, 224] on icon "menu Transform" at bounding box center [29, 223] width 29 height 29
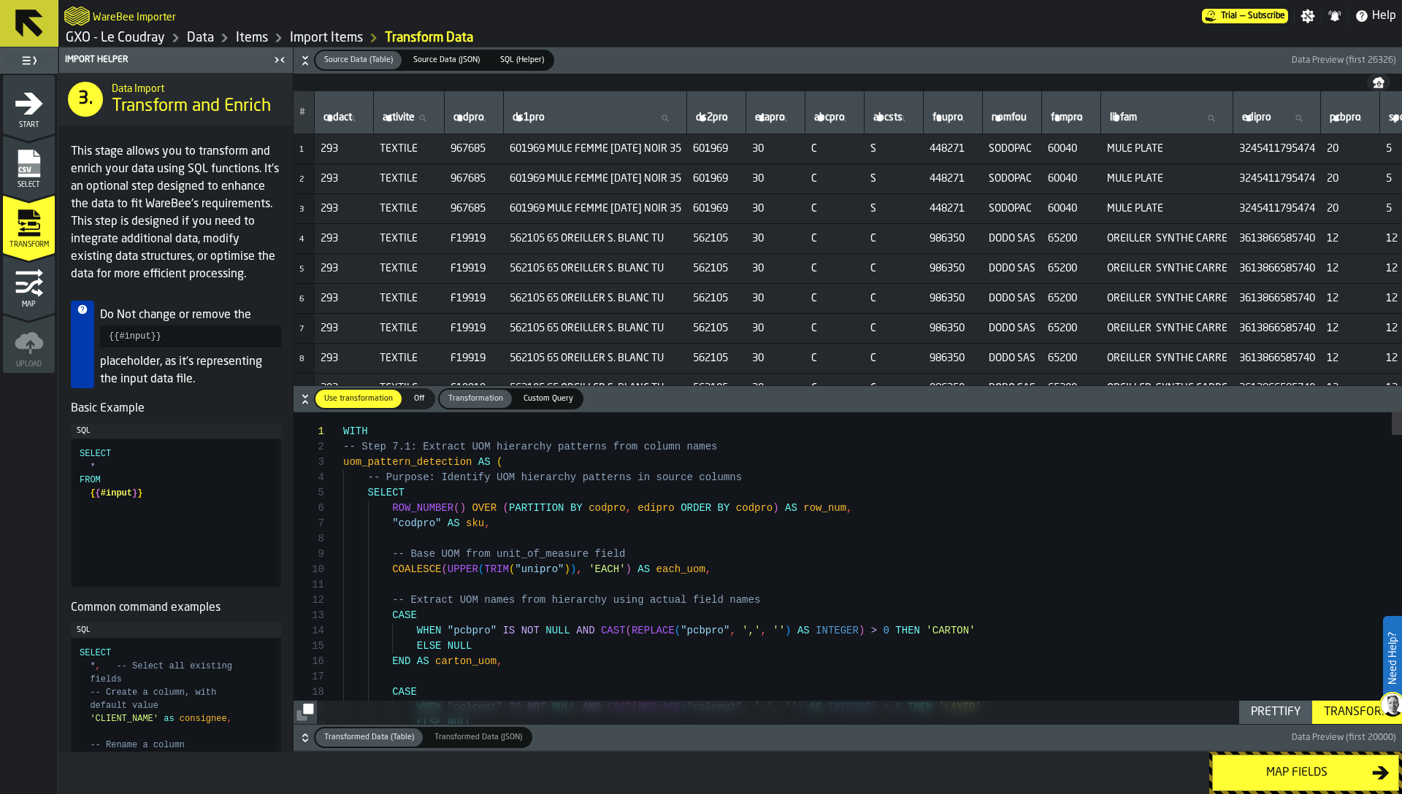
click at [402, 157] on td "TEXTILE" at bounding box center [409, 149] width 71 height 30
click at [398, 148] on span "TEXTILE" at bounding box center [409, 149] width 59 height 12
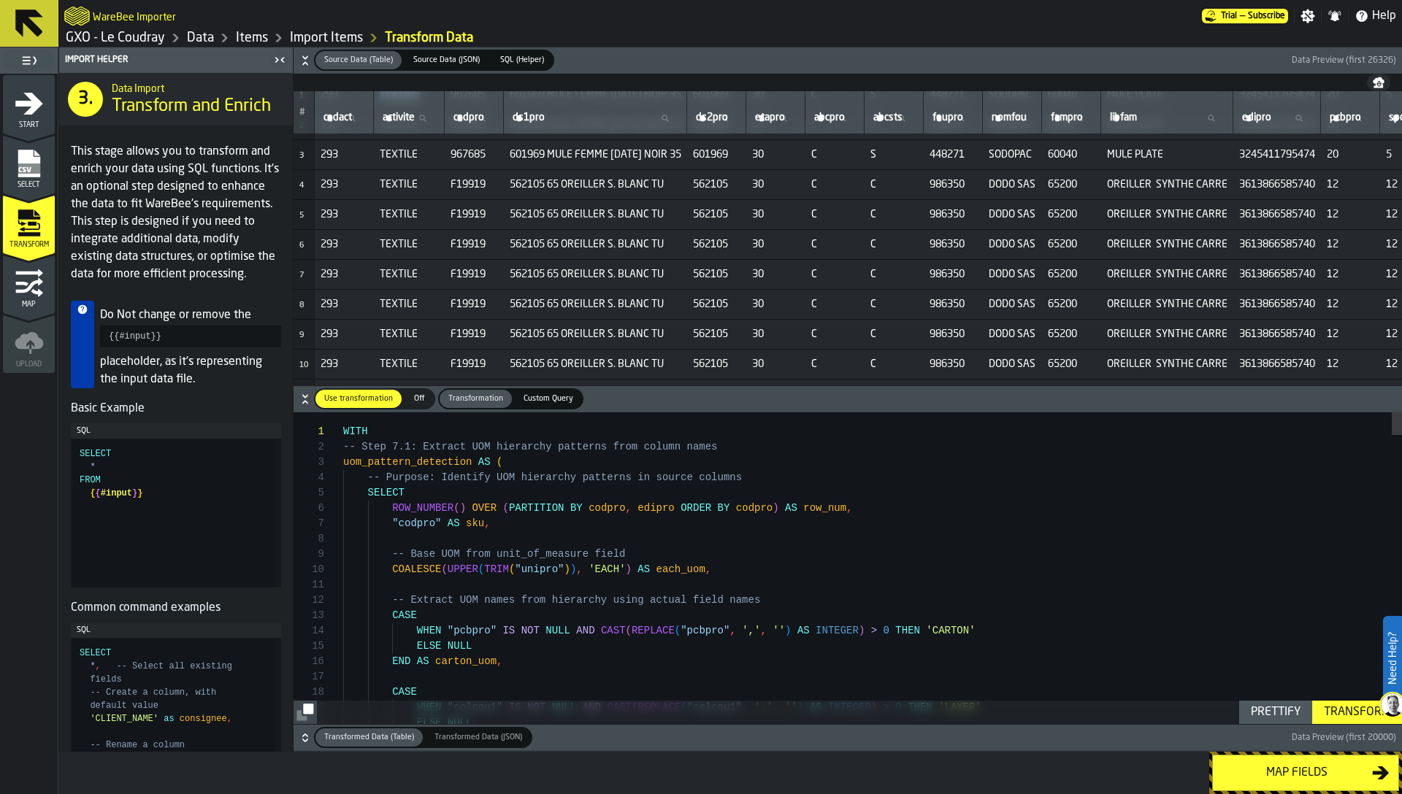
scroll to position [58, 0]
click at [32, 293] on icon "menu Map" at bounding box center [29, 283] width 29 height 29
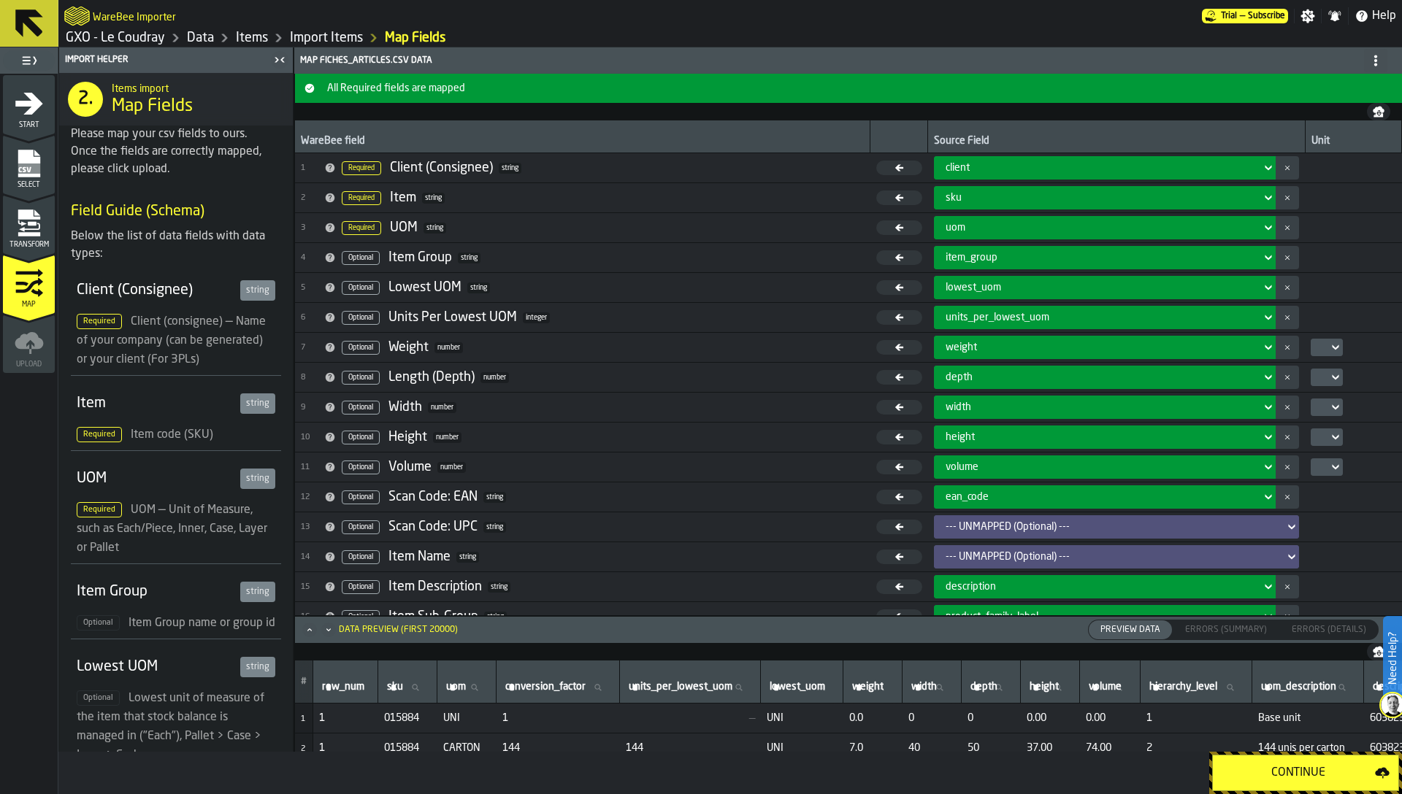
scroll to position [196, 0]
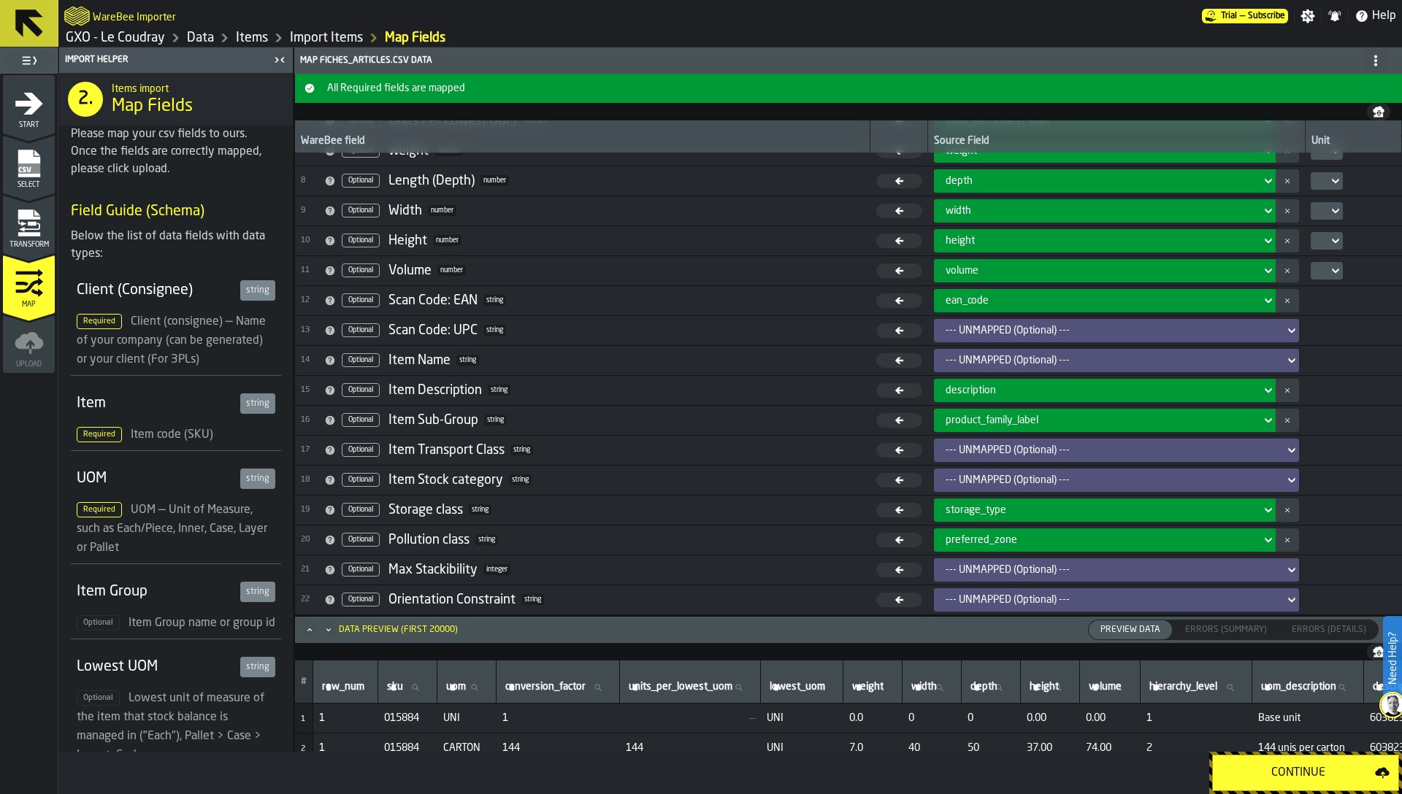
click at [960, 483] on div "--- UNMAPPED (Optional) ---" at bounding box center [1111, 481] width 333 height 12
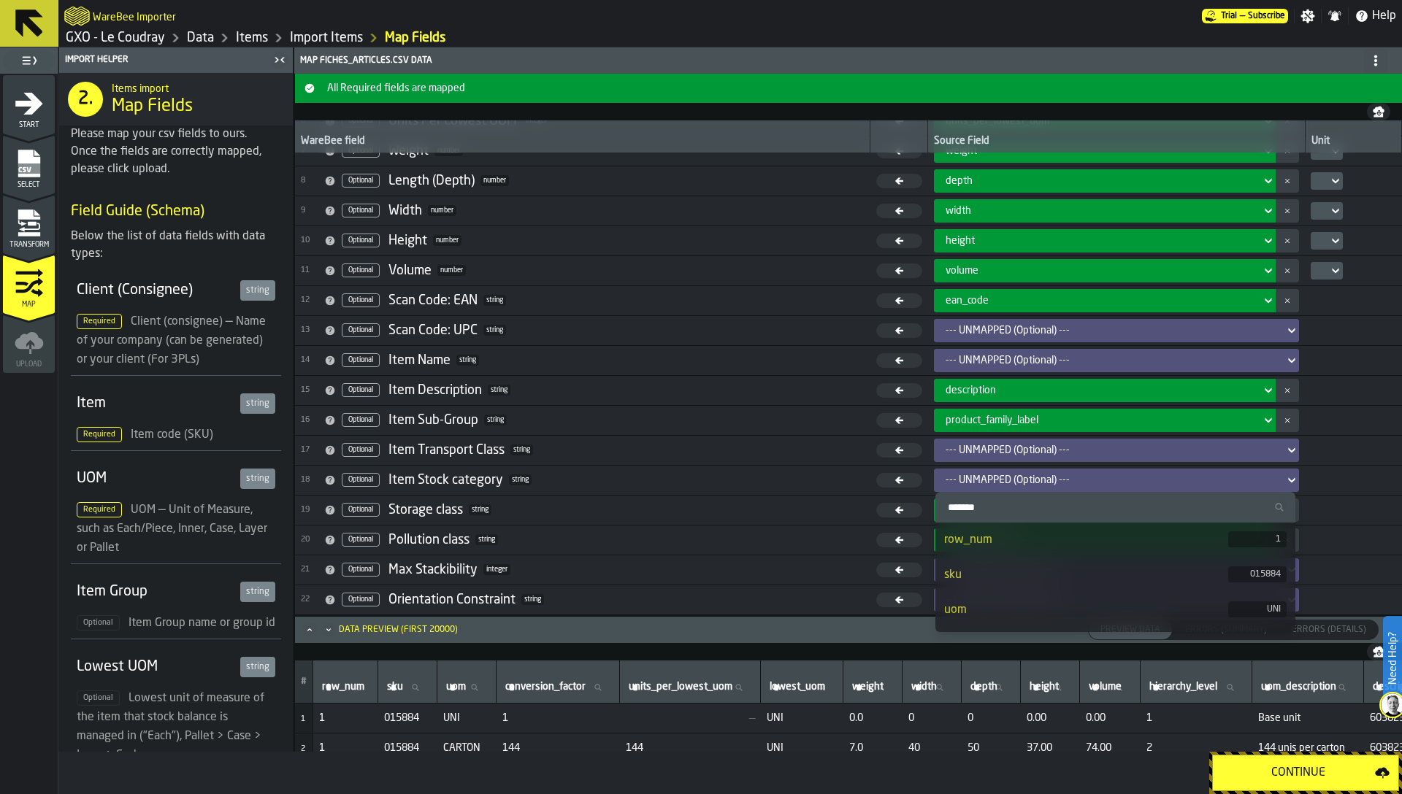
click at [971, 510] on input "Search" at bounding box center [1115, 507] width 348 height 19
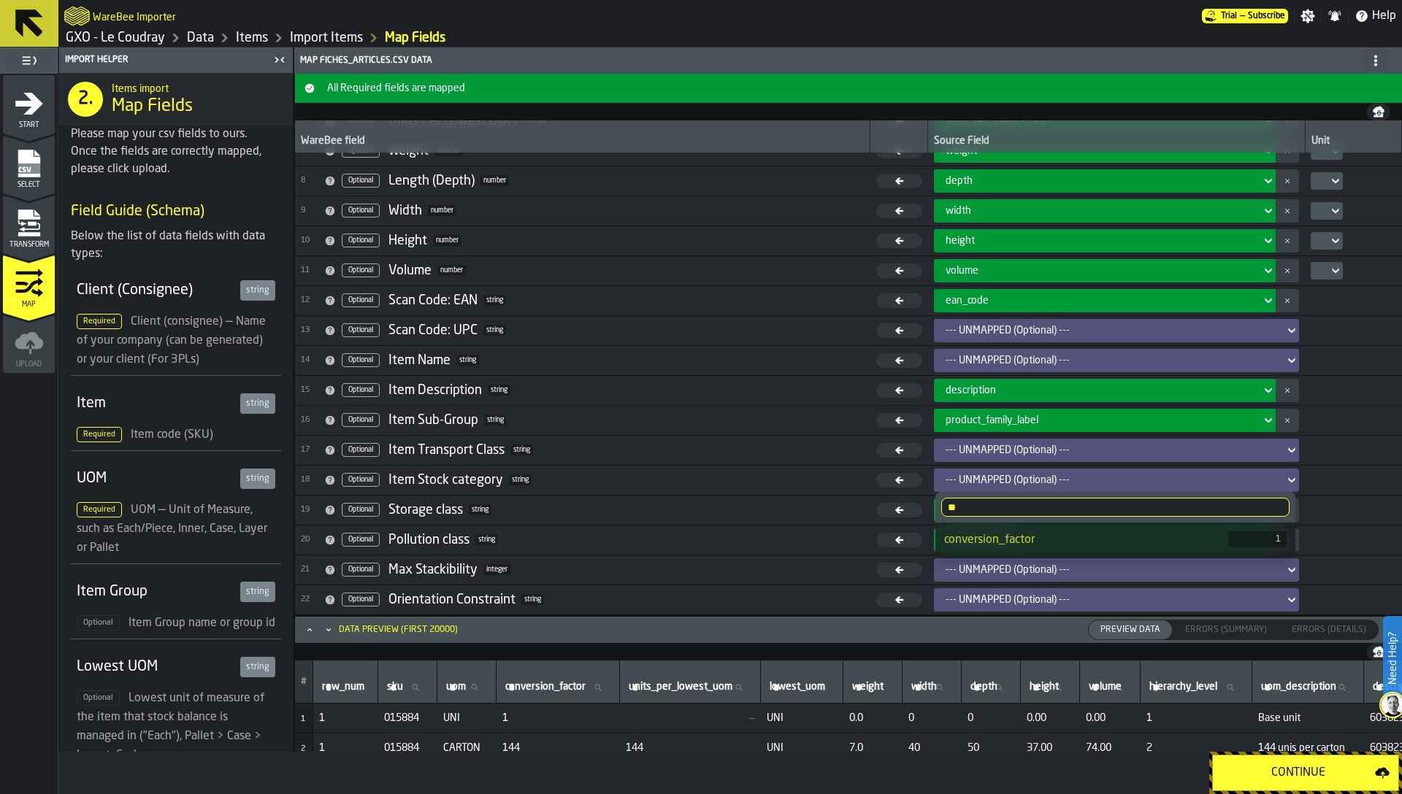
type input "*"
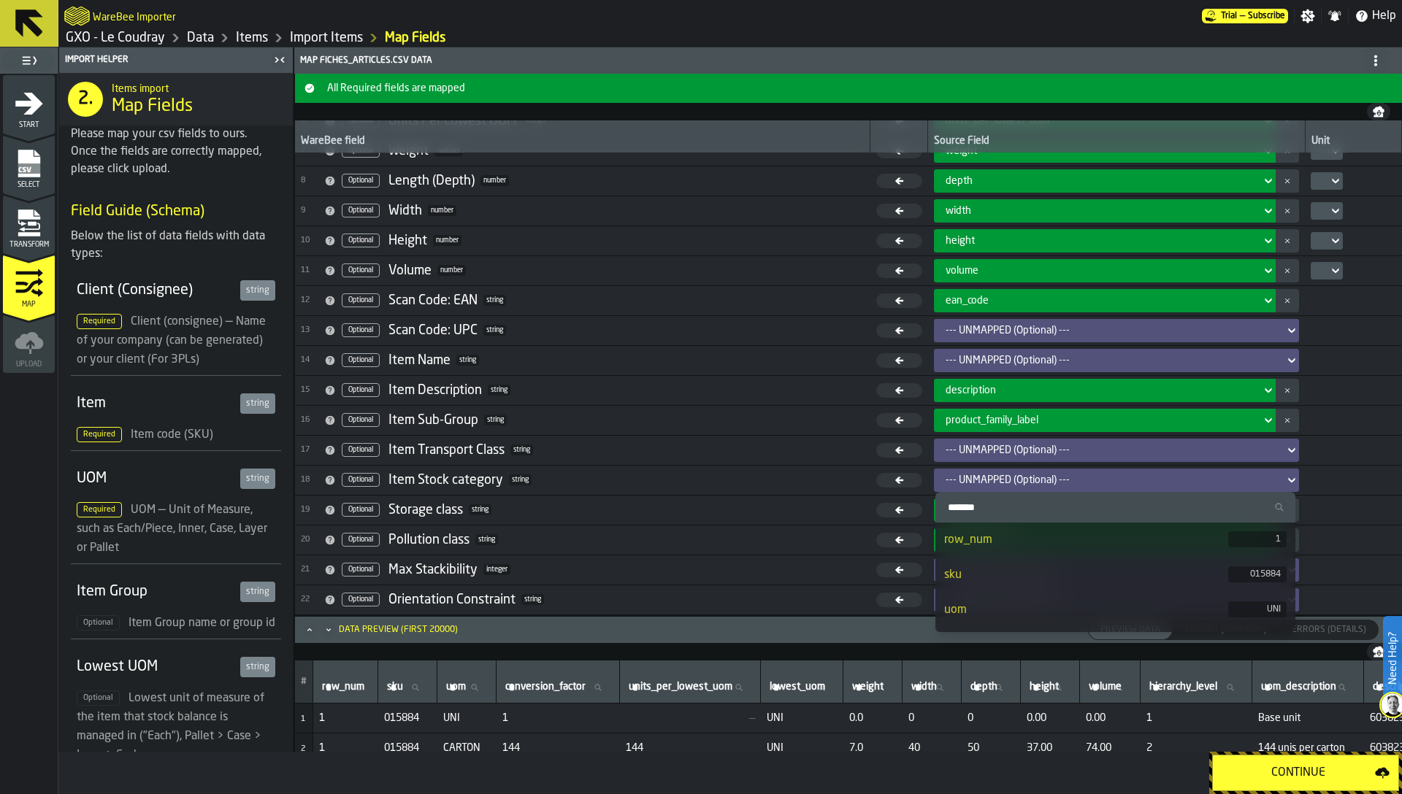
click at [702, 463] on td "17 Optional Item Transport Class string" at bounding box center [582, 450] width 575 height 30
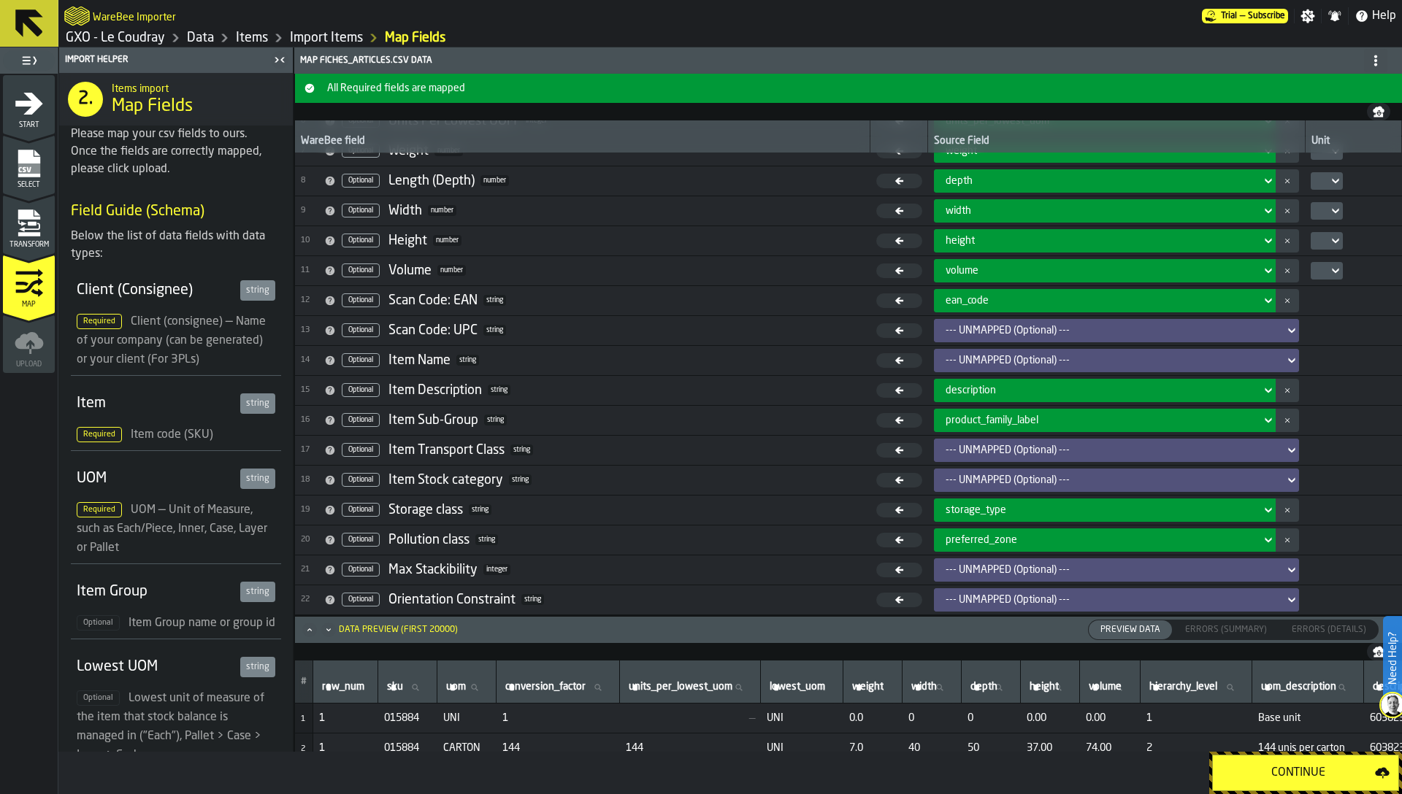
click at [25, 247] on span "Transform" at bounding box center [29, 245] width 52 height 8
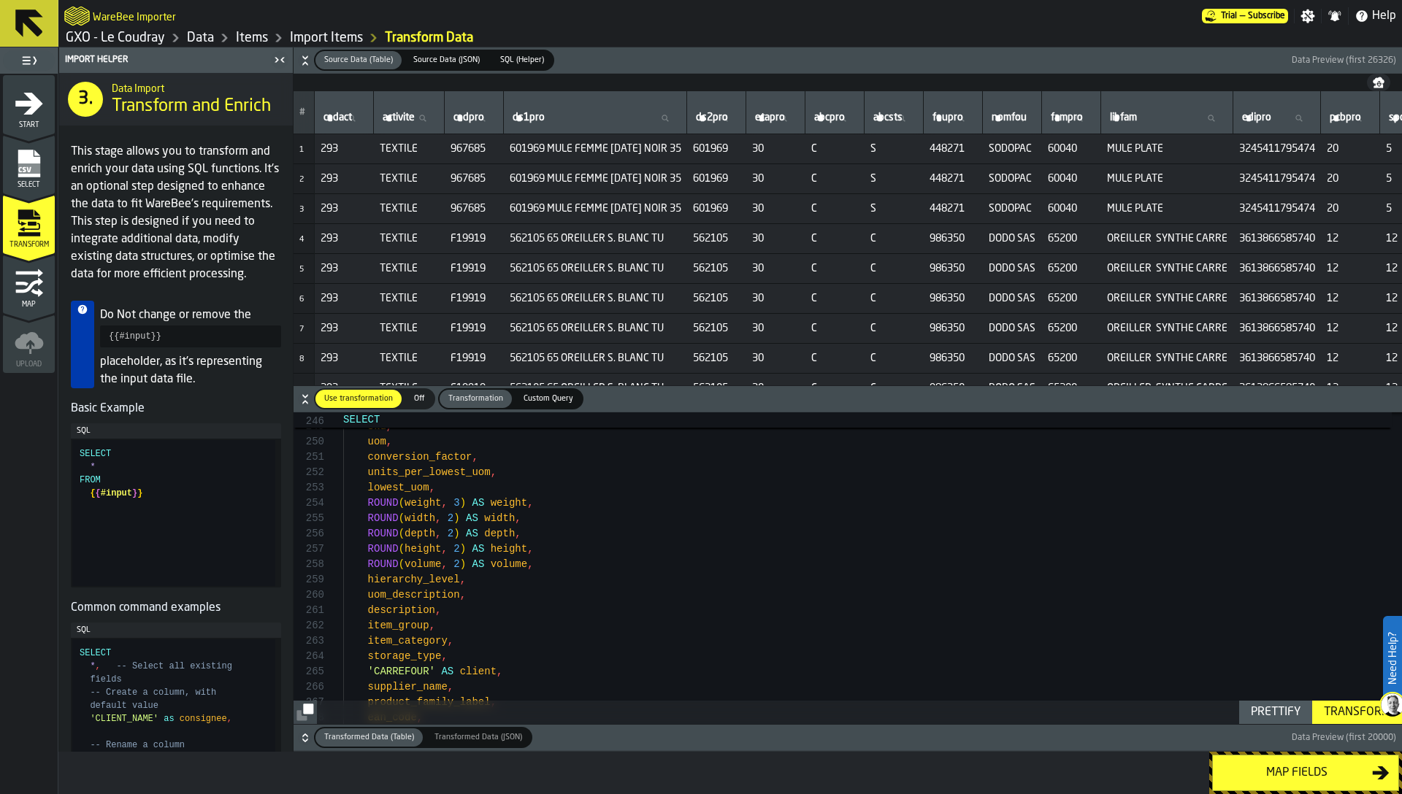
scroll to position [31, 0]
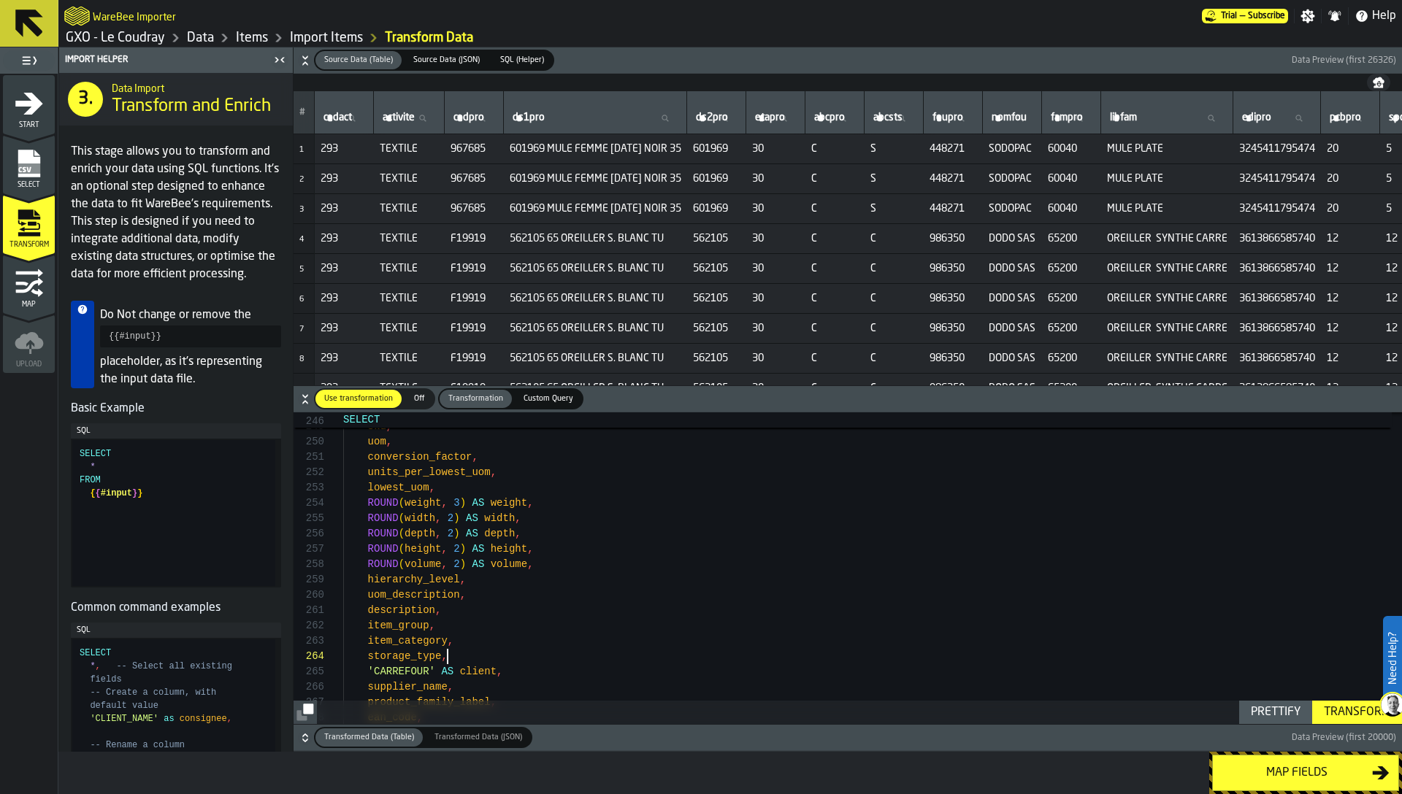
scroll to position [77, 0]
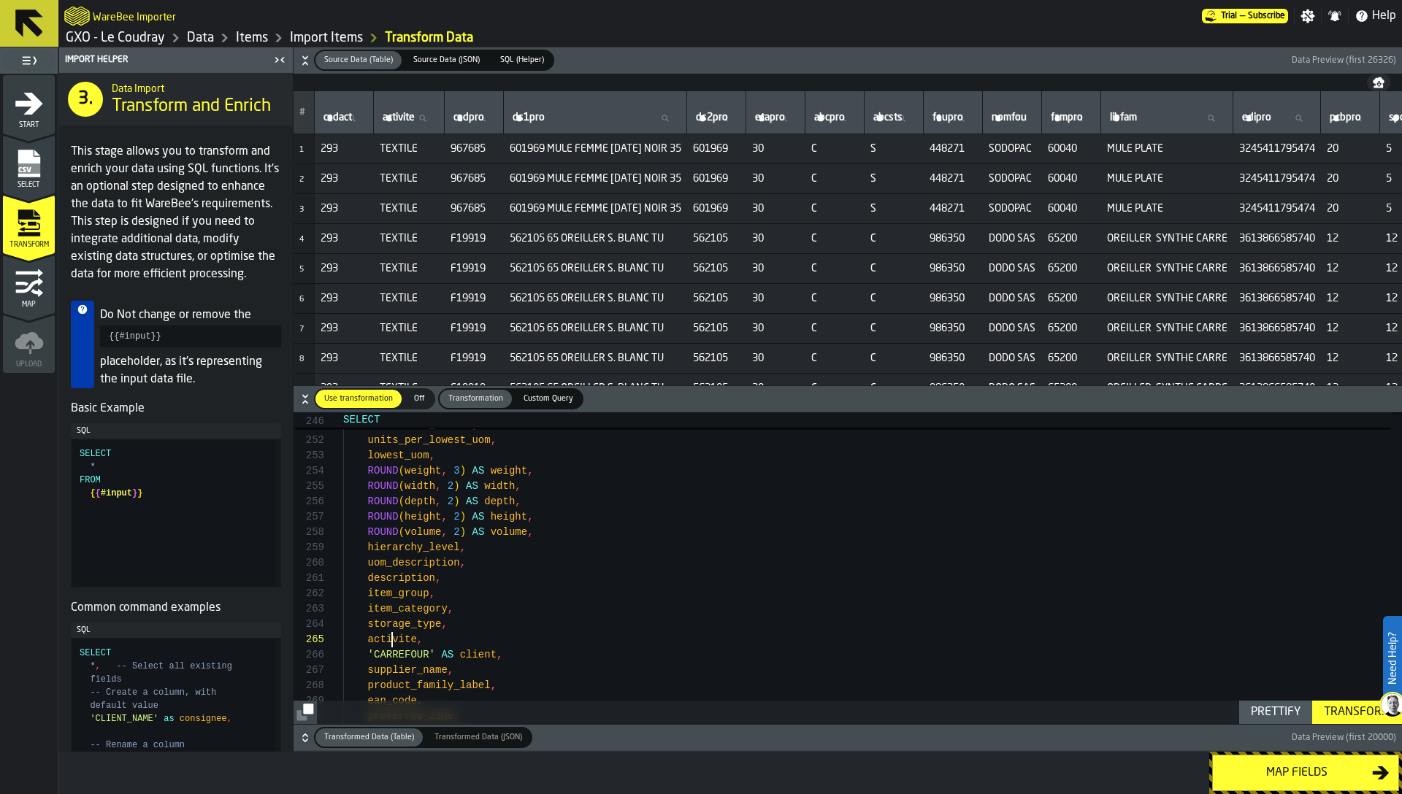
type textarea "**********"
click at [1348, 713] on div "Transform" at bounding box center [1357, 713] width 78 height 18
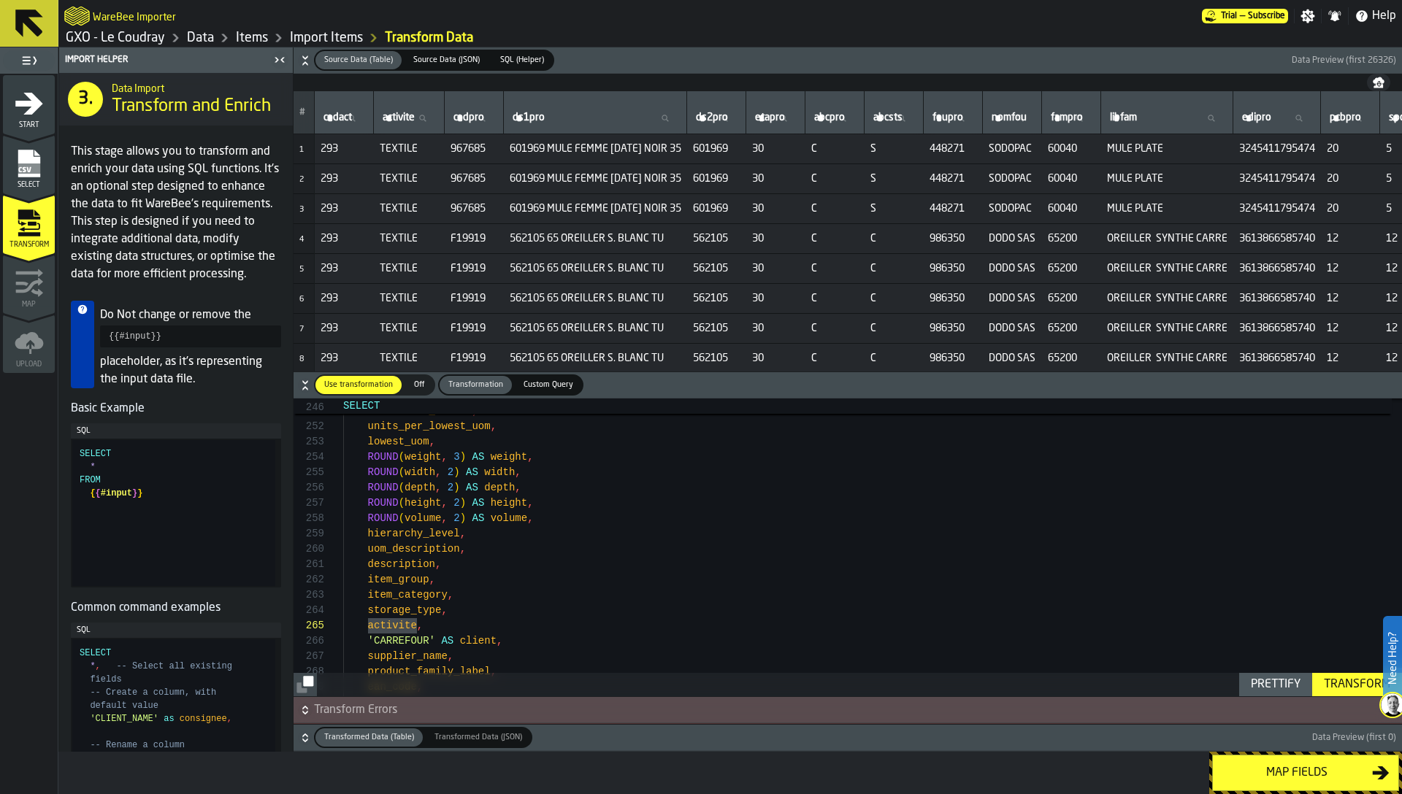
click at [268, 53] on header "Import Helper" at bounding box center [176, 60] width 234 height 26
click at [306, 710] on icon "button-" at bounding box center [305, 710] width 15 height 15
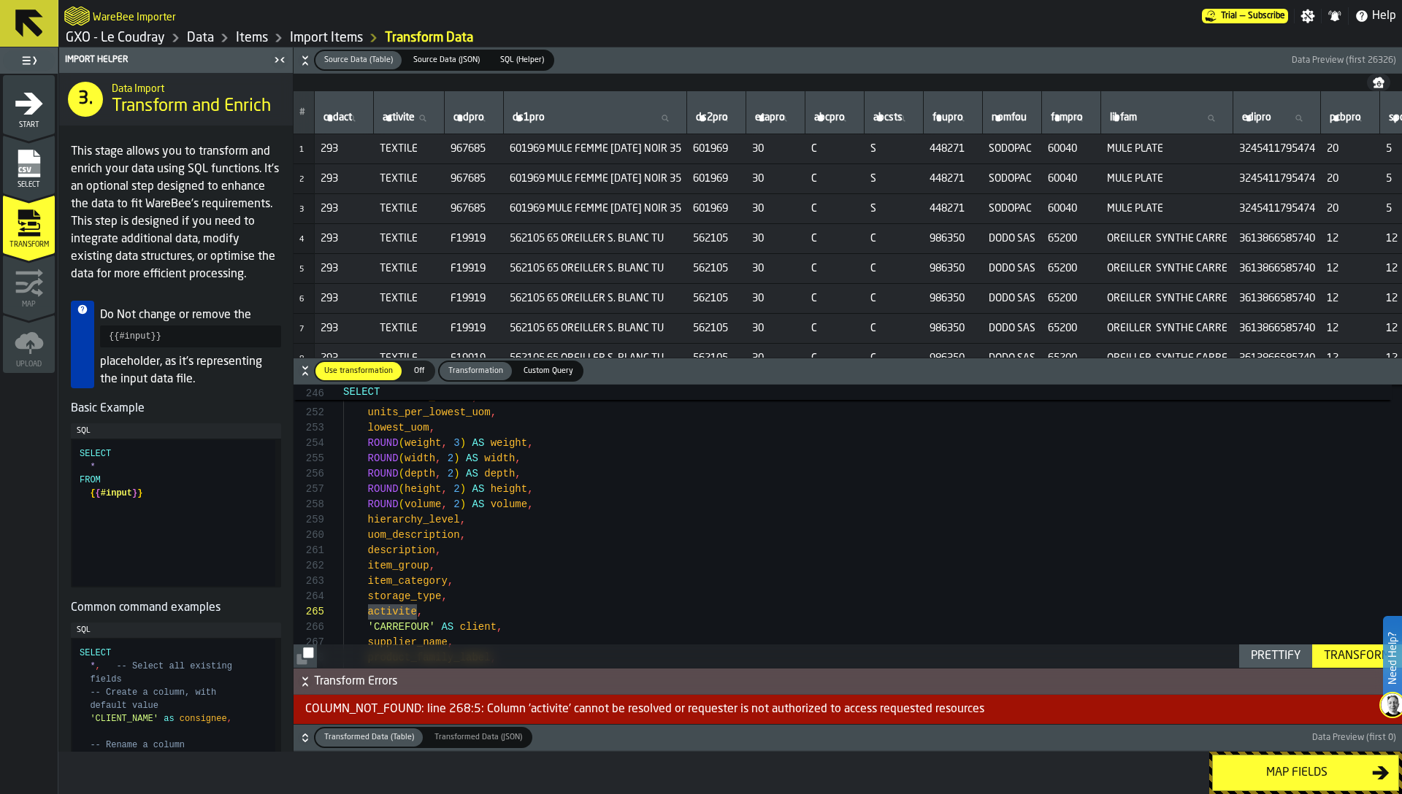
click at [512, 58] on span "SQL (Helper)" at bounding box center [521, 60] width 55 height 12
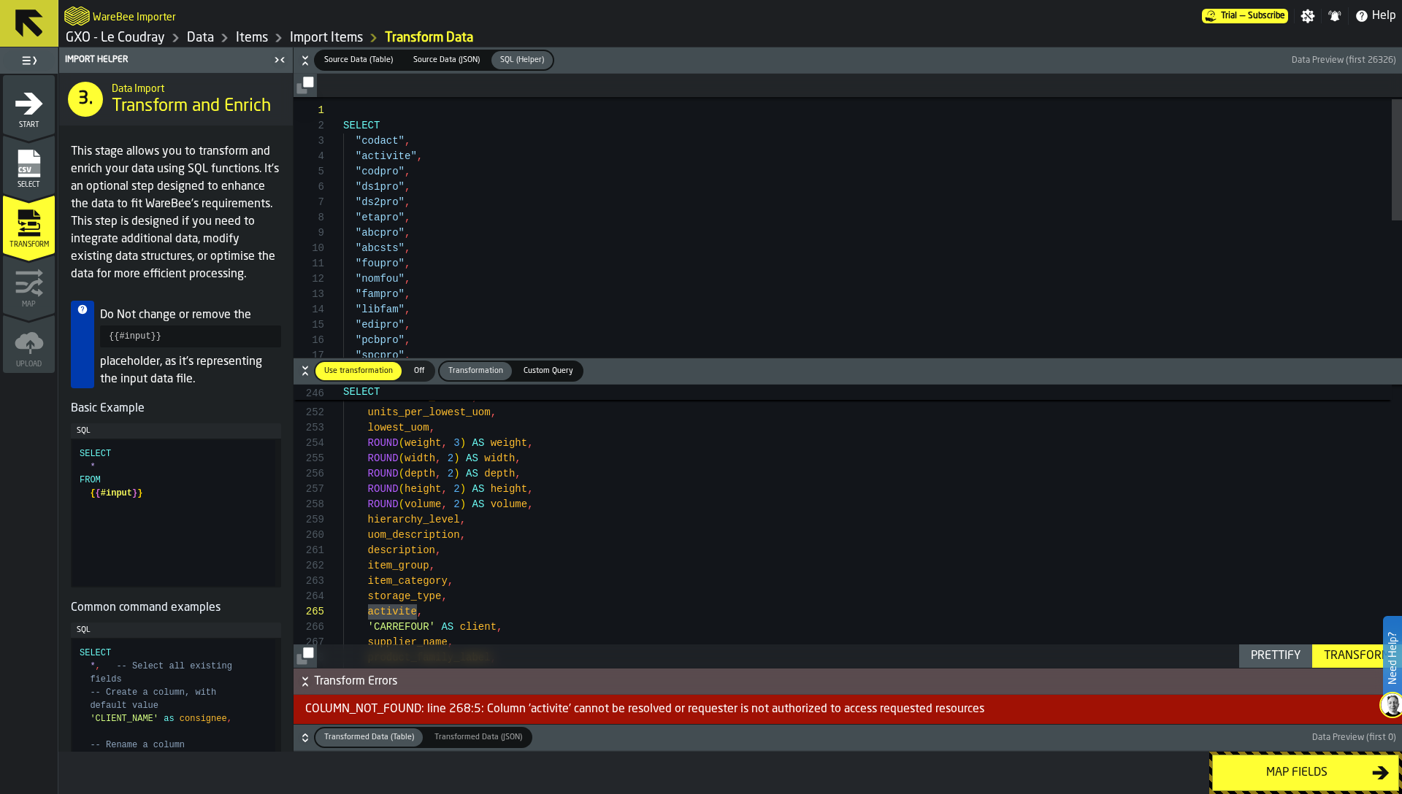
type textarea "**********"
click at [391, 156] on div "SELECT "codact" , "activite" , "codpro" , "ds1pro" , "ds2pro" , "etapro" , "abc…" at bounding box center [872, 421] width 1059 height 660
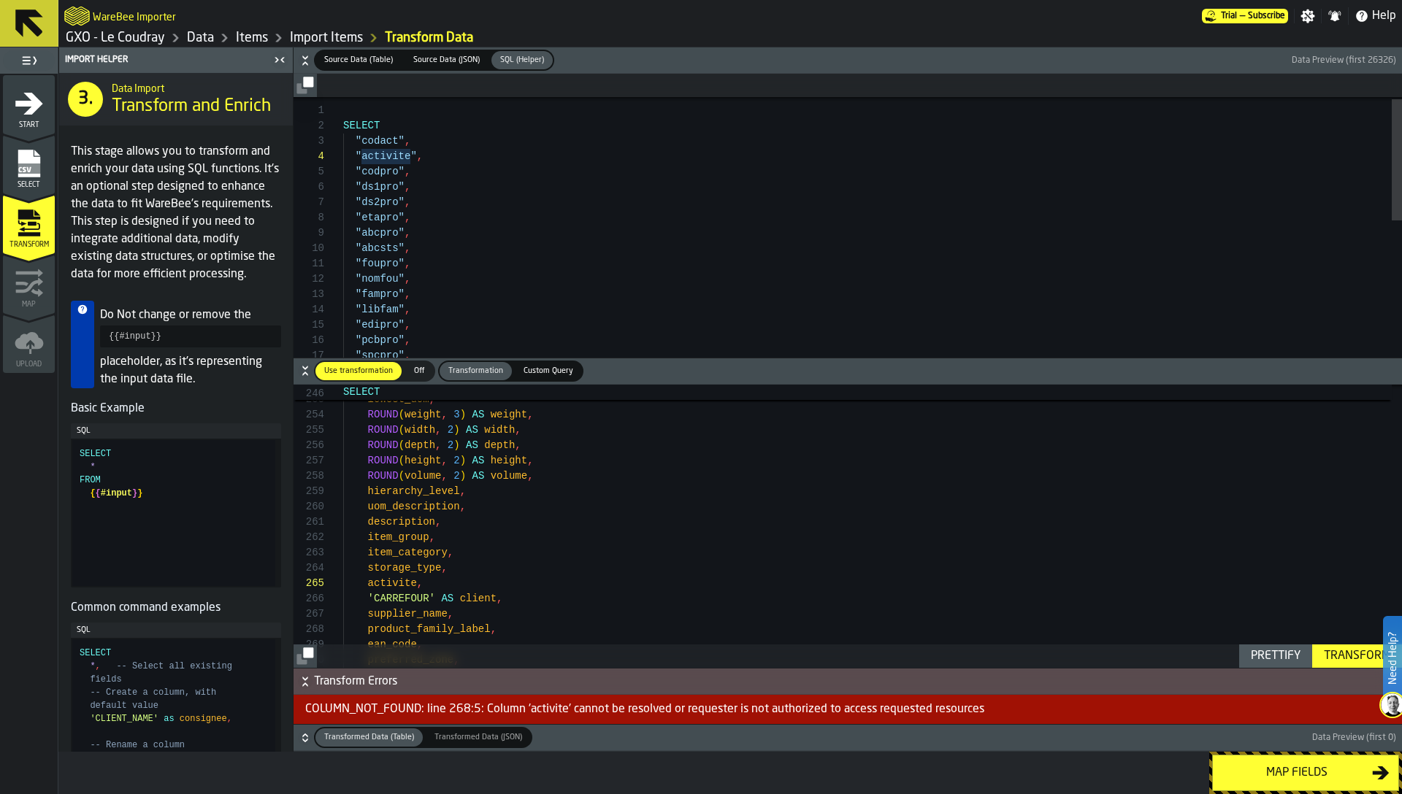
click at [1331, 659] on div "Transform" at bounding box center [1357, 657] width 78 height 18
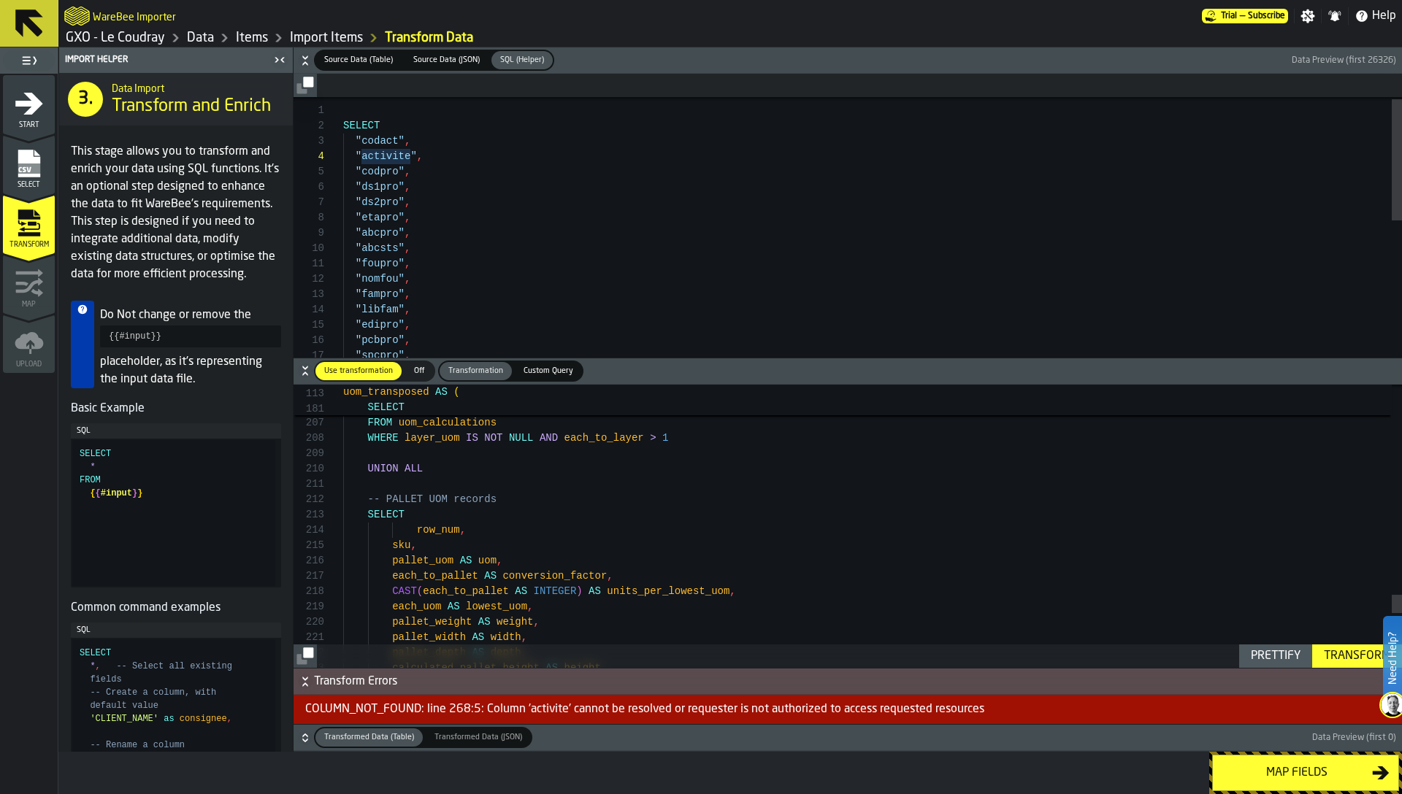
click at [274, 66] on icon "button-toggle-Close me" at bounding box center [280, 60] width 18 height 18
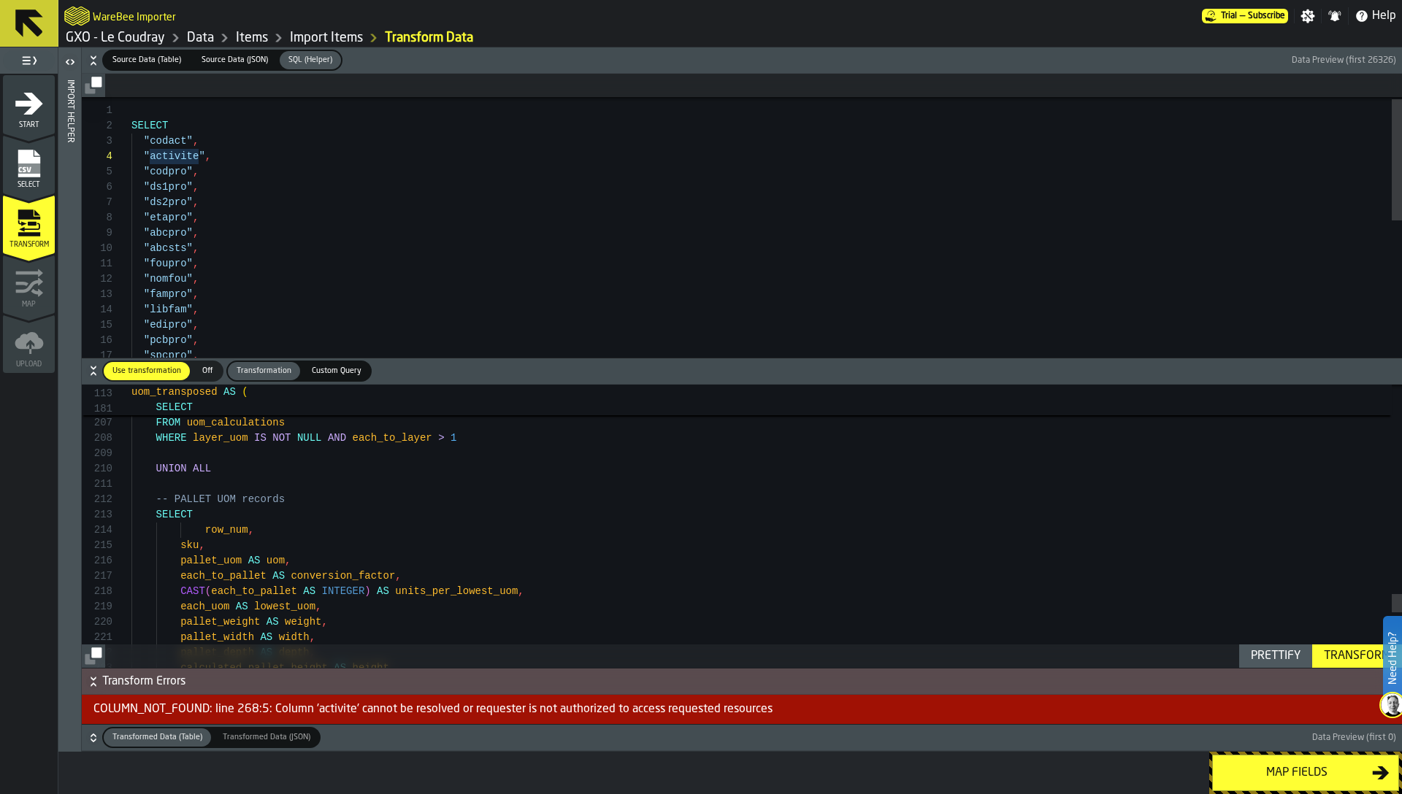
click at [97, 66] on h6 "Source Data (Table) Source Data (Table) Source Data (JSON) Source Data (JSON) S…" at bounding box center [742, 60] width 1314 height 21
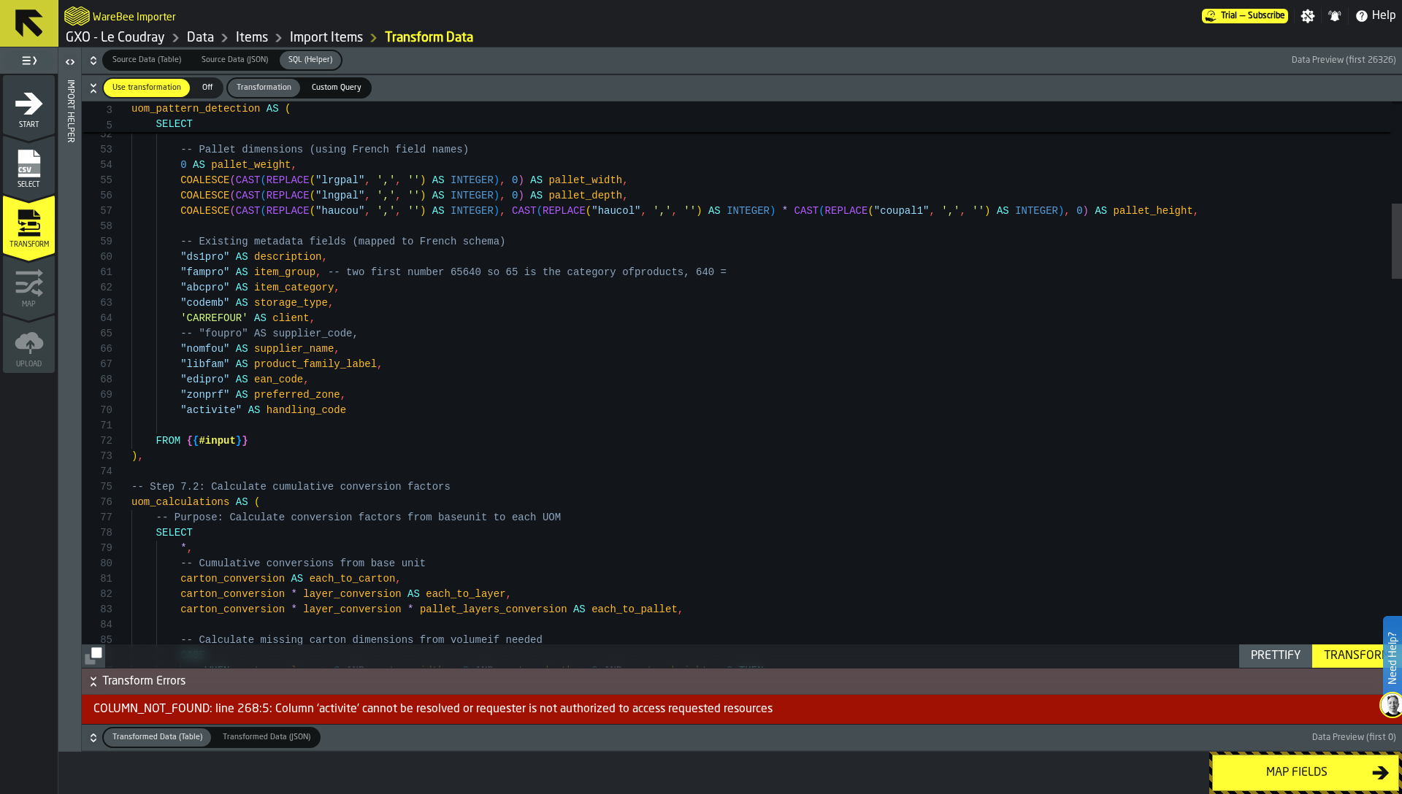
click at [94, 683] on icon "button-" at bounding box center [93, 685] width 5 height 4
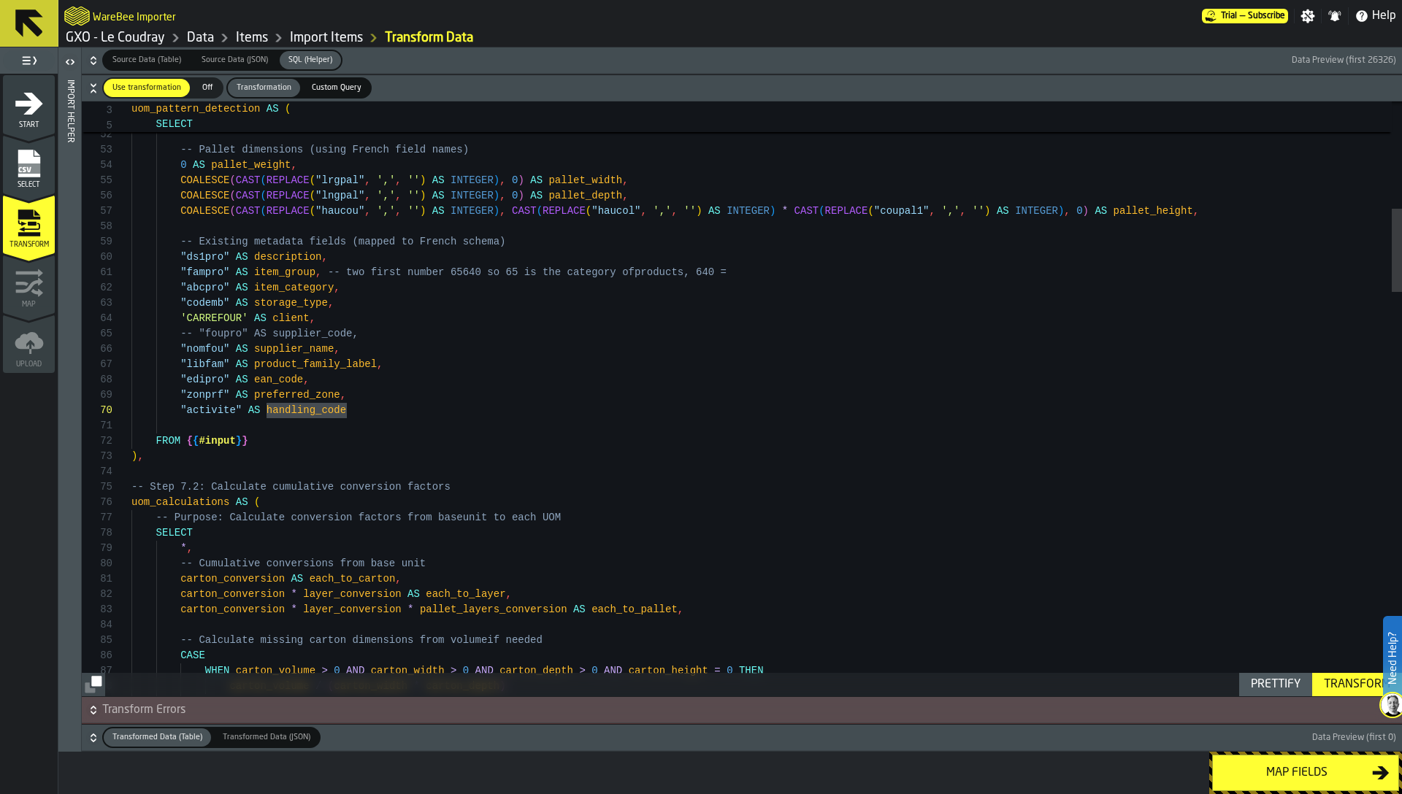
click at [93, 713] on icon "button-" at bounding box center [93, 712] width 5 height 4
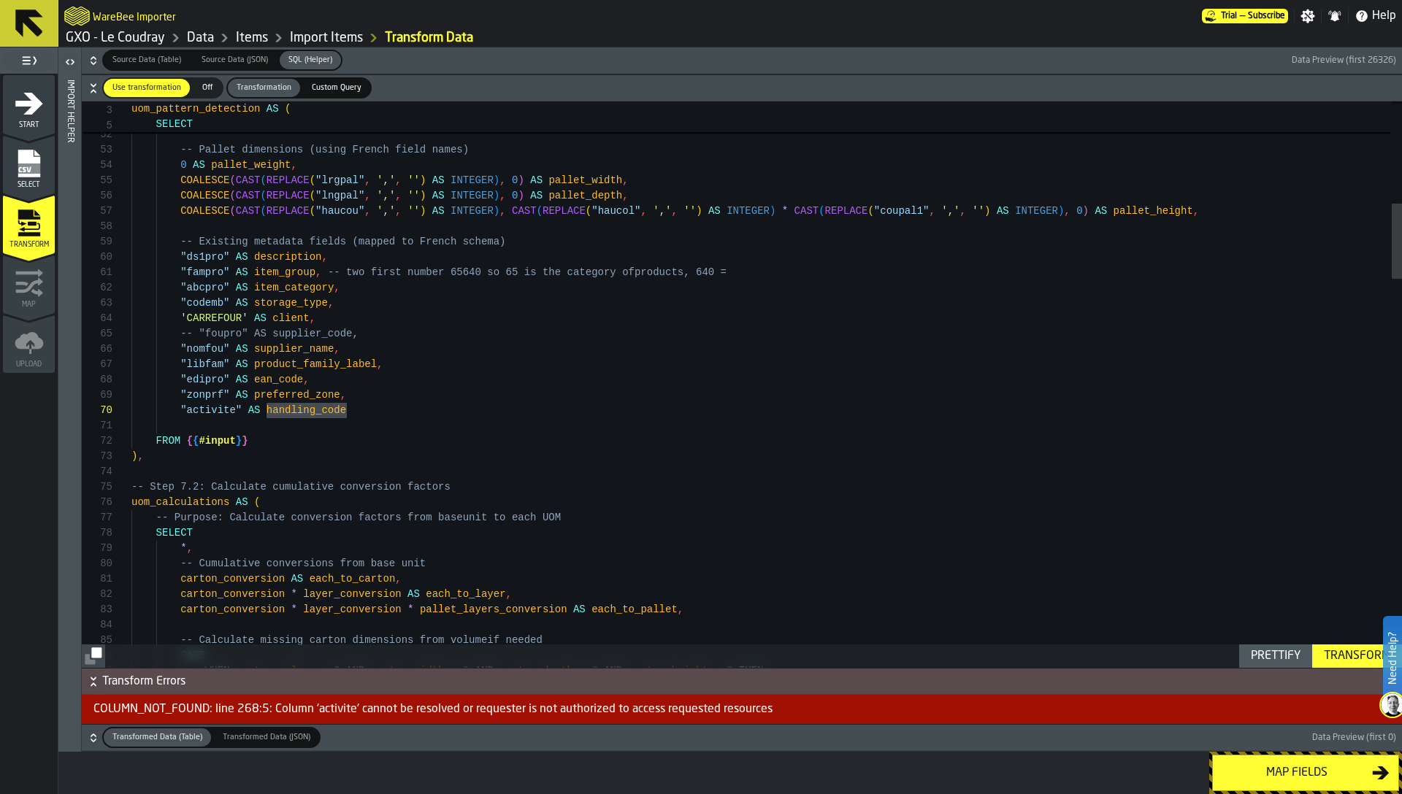
drag, startPoint x: 91, startPoint y: 739, endPoint x: 208, endPoint y: 499, distance: 267.4
click at [208, 499] on div "Source Data (Table) Source Data (Table) Source Data (JSON) Source Data (JSON) S…" at bounding box center [742, 399] width 1320 height 705
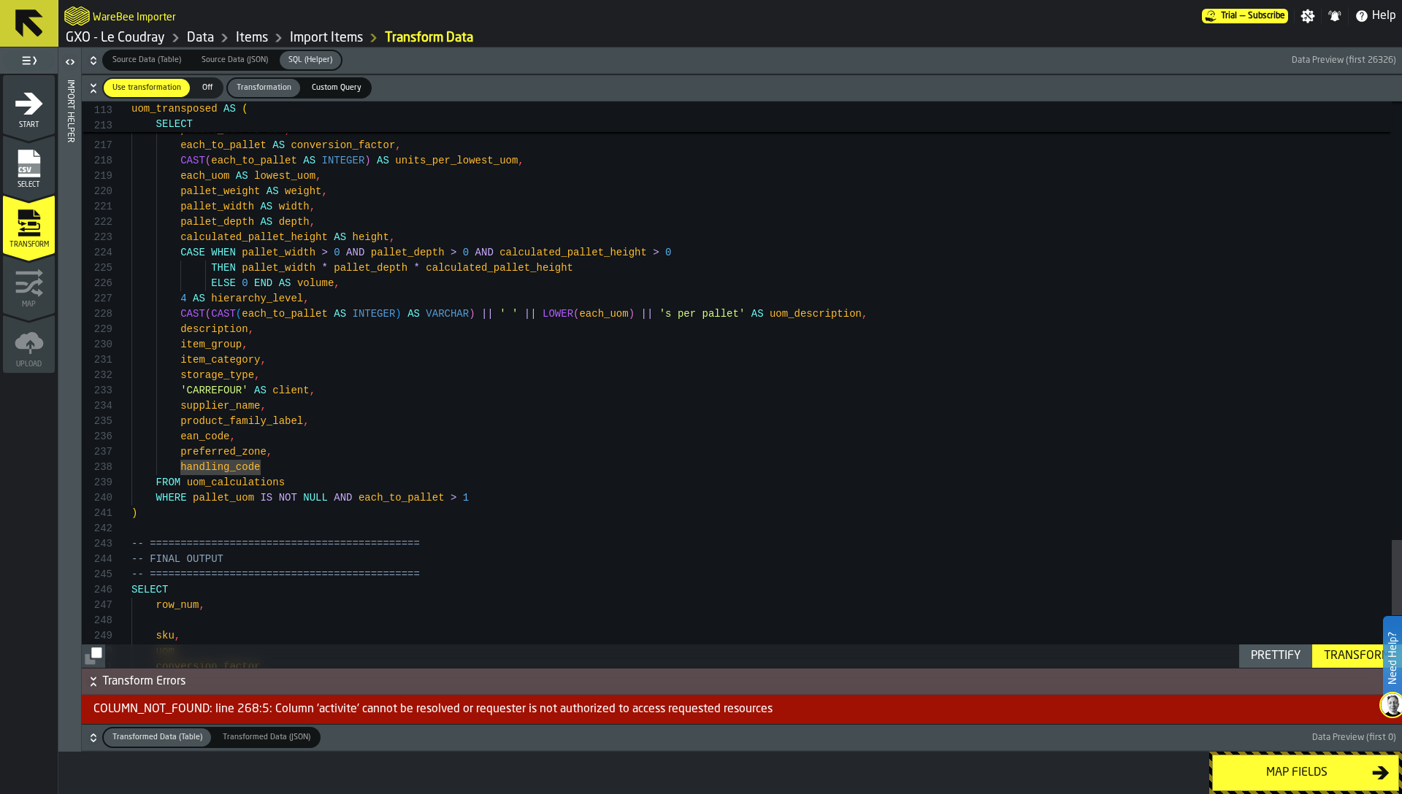
type textarea "**********"
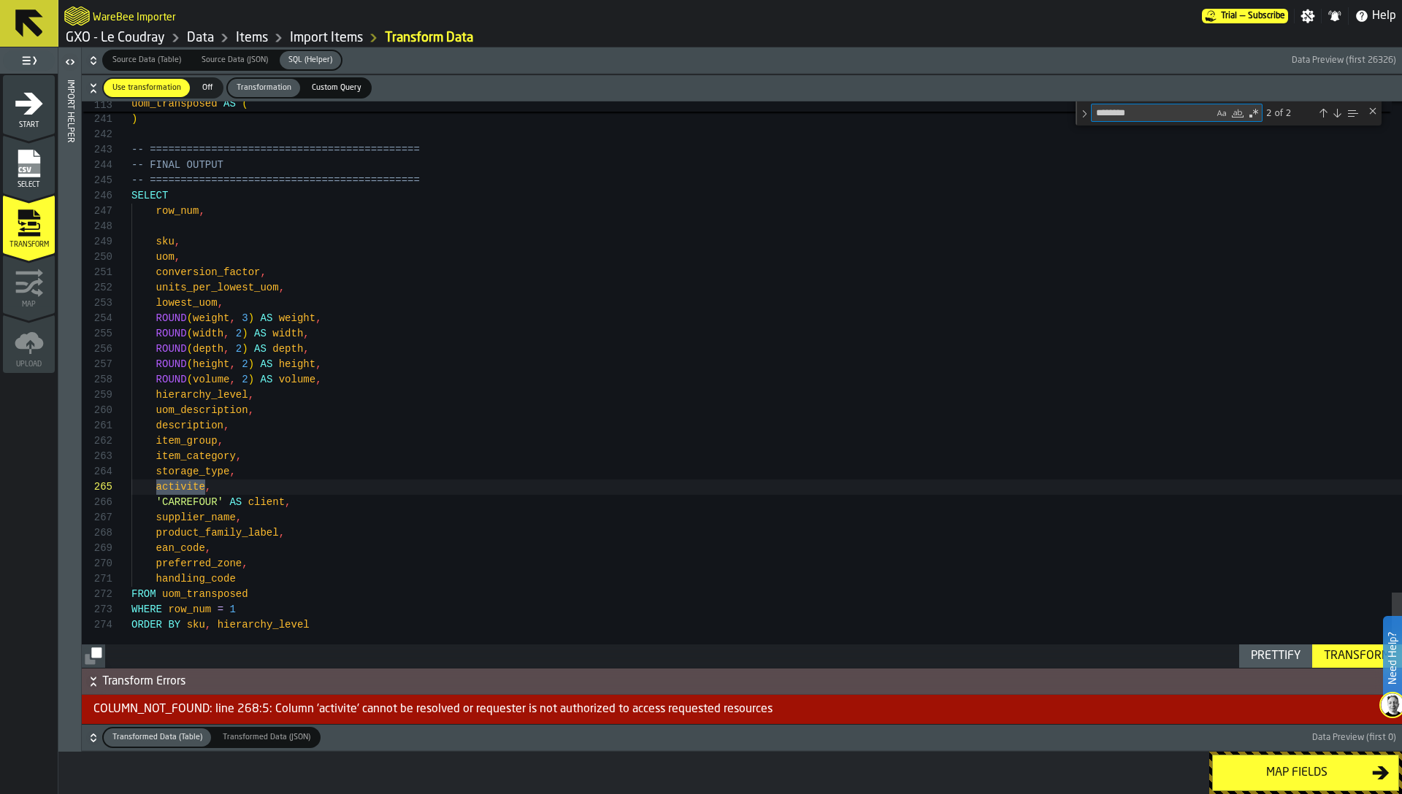
scroll to position [153, 0]
type textarea "********"
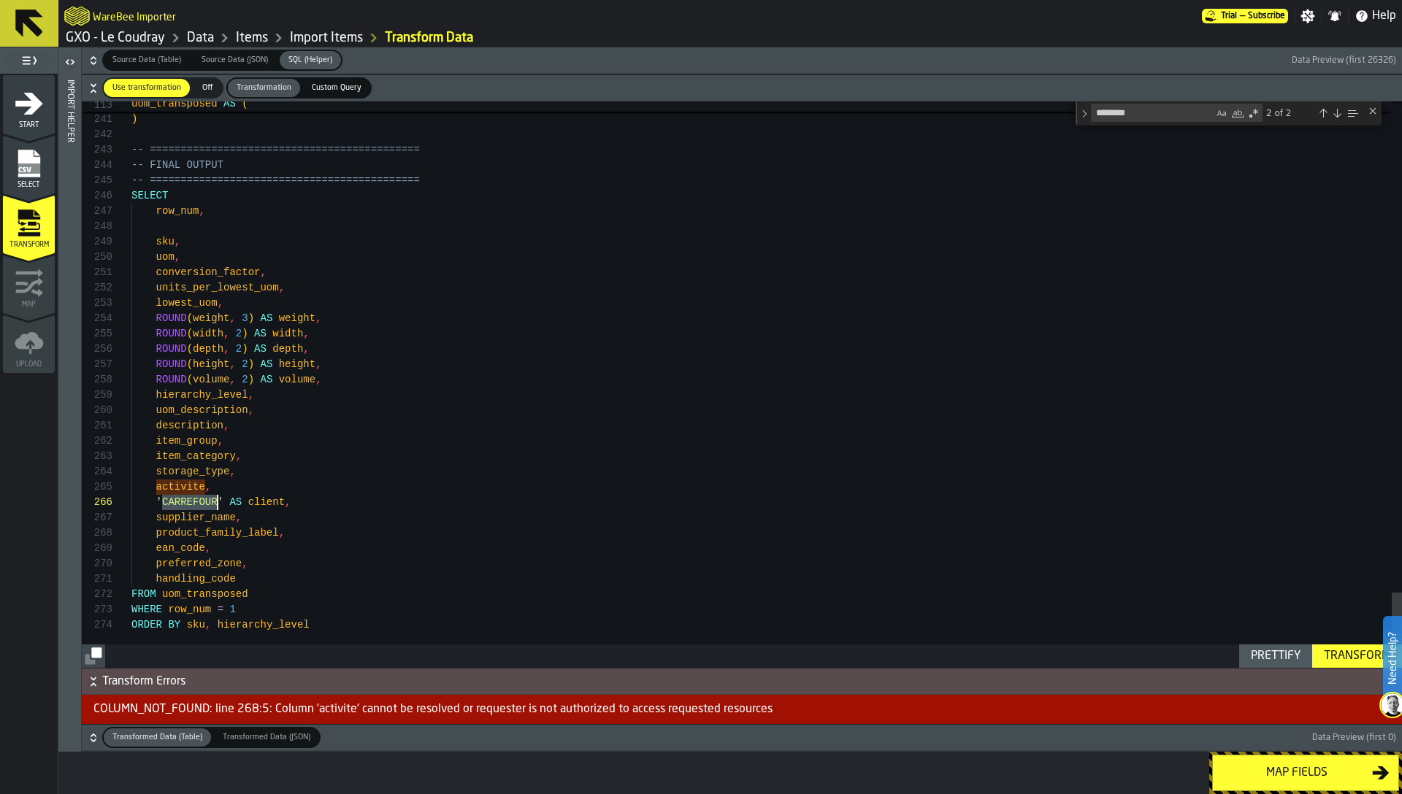
scroll to position [61, 0]
type textarea "**********"
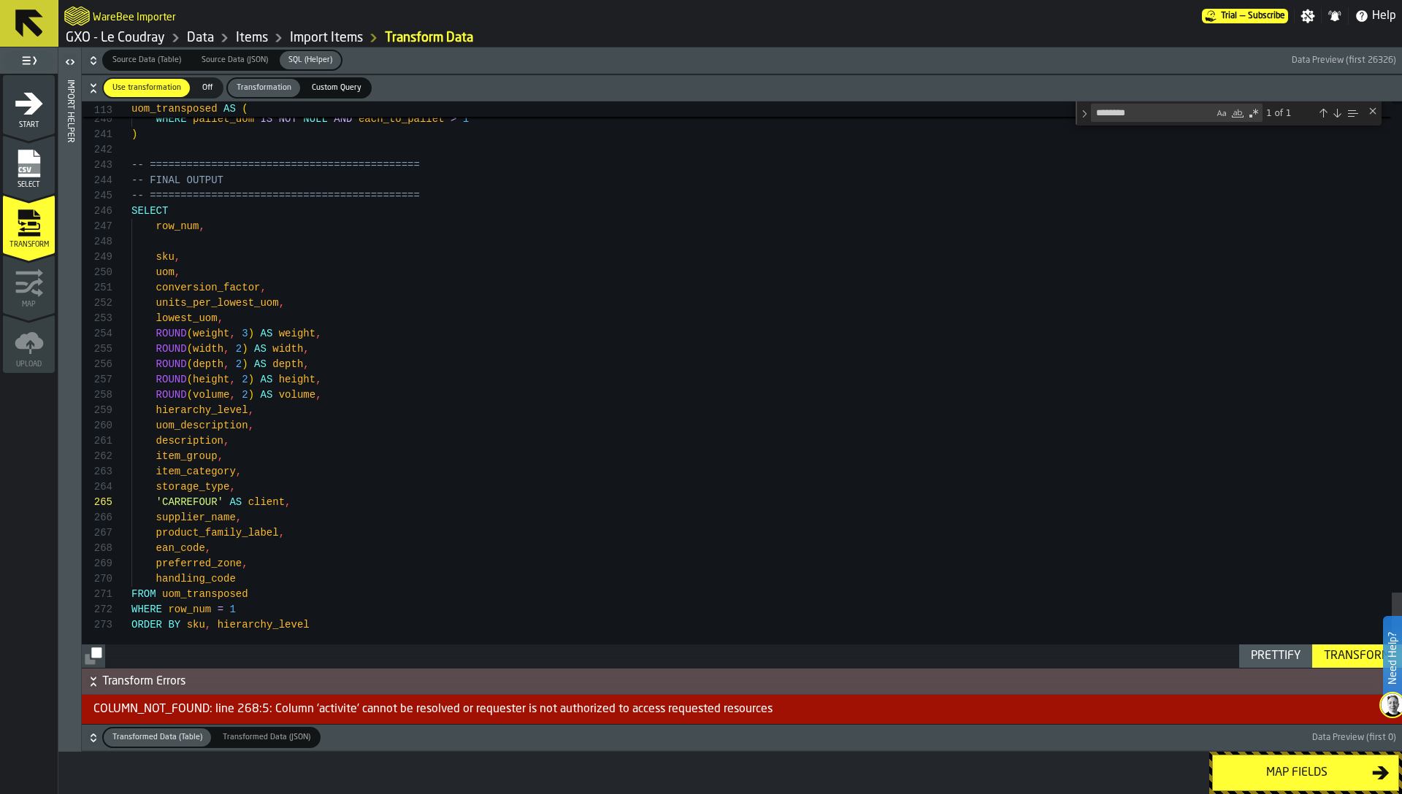
click at [1334, 652] on div "Transform" at bounding box center [1357, 657] width 78 height 18
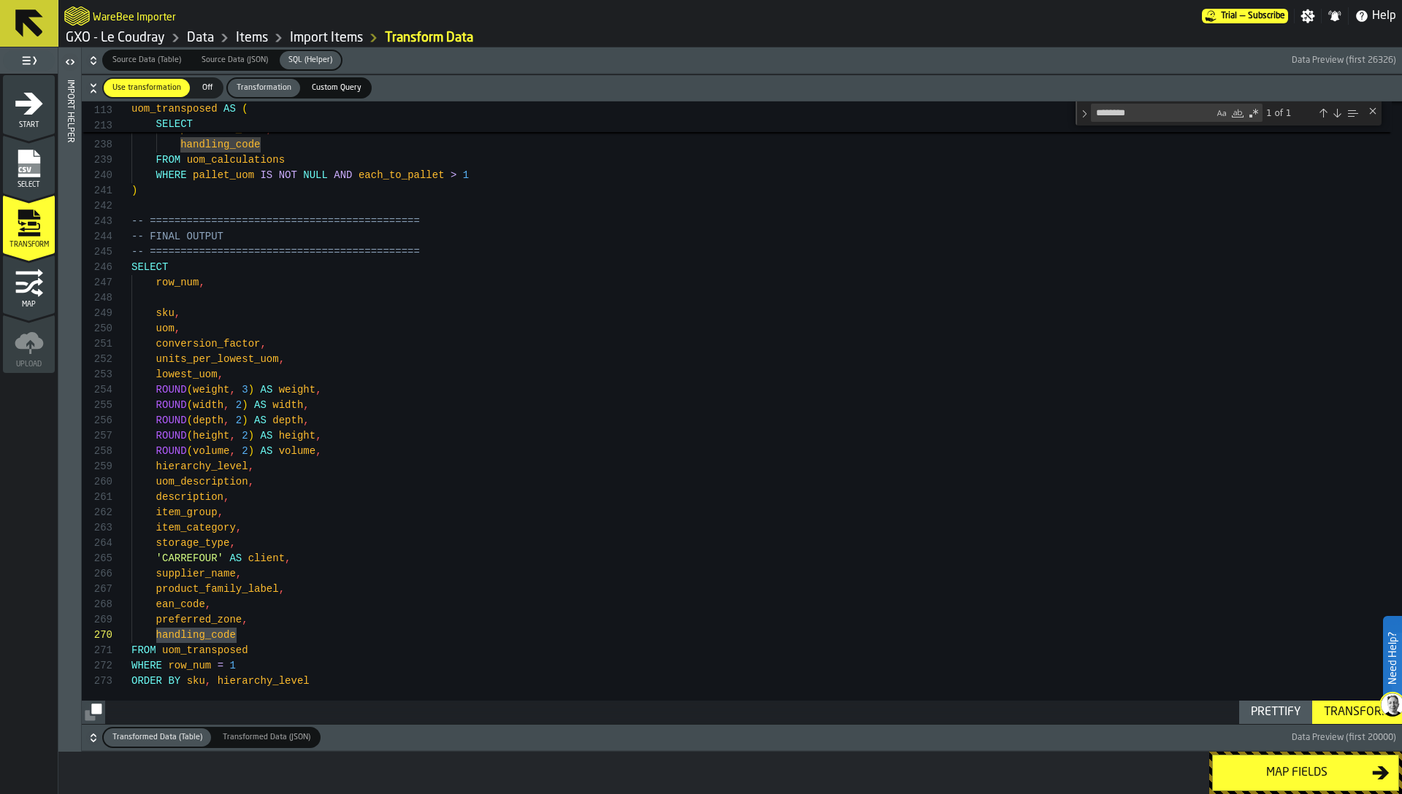
click at [35, 293] on icon "menu Map" at bounding box center [29, 283] width 29 height 29
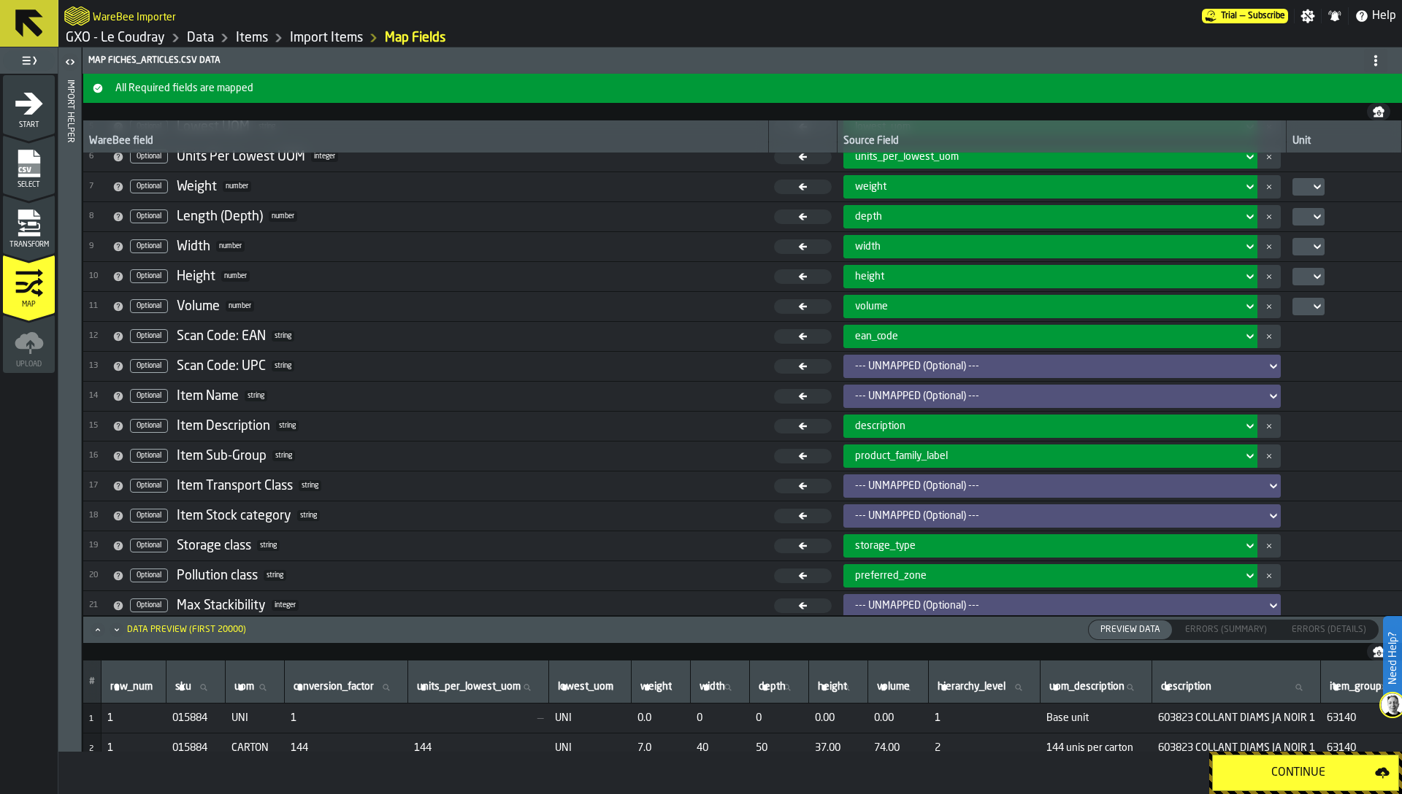
scroll to position [196, 0]
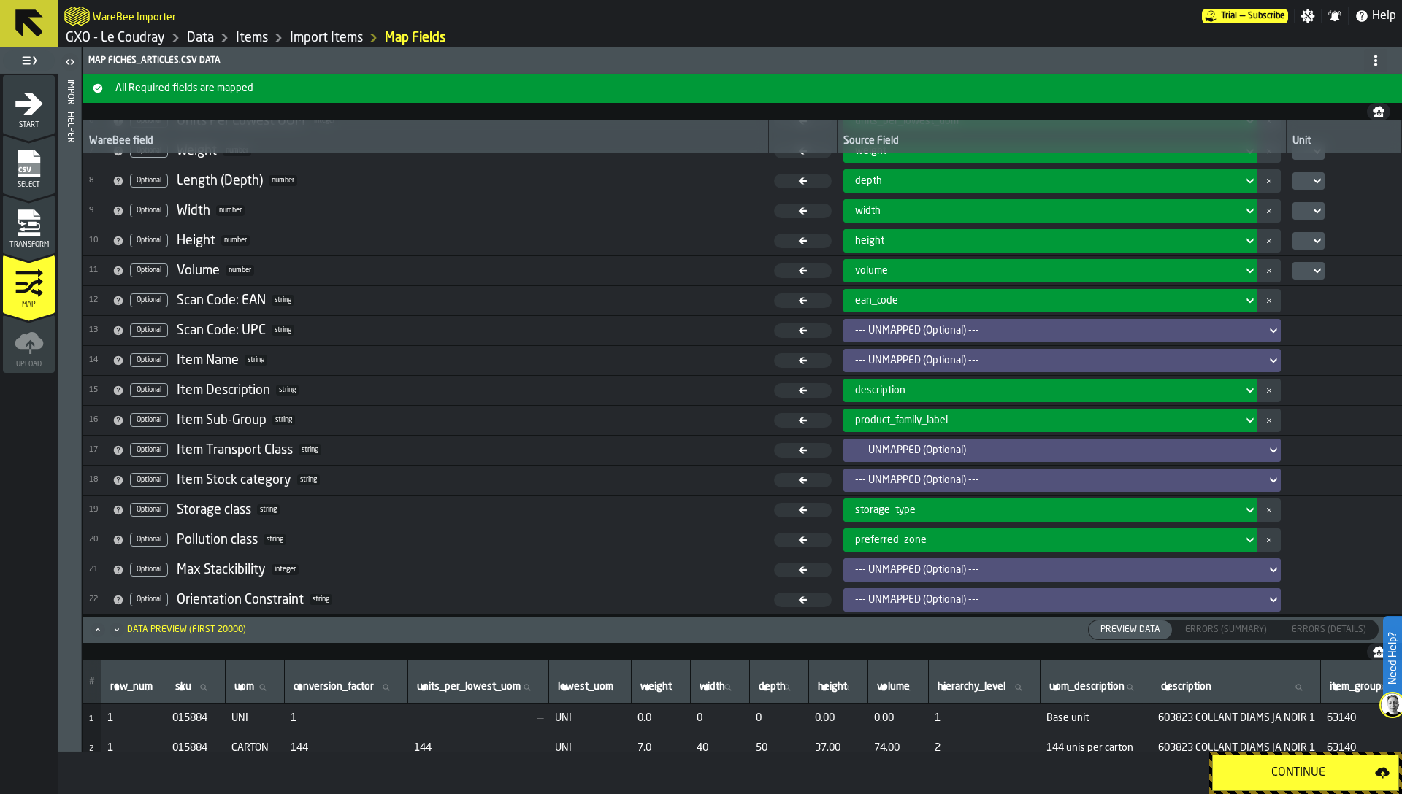
click at [889, 485] on div "--- UNMAPPED (Optional) ---" at bounding box center [1057, 481] width 405 height 12
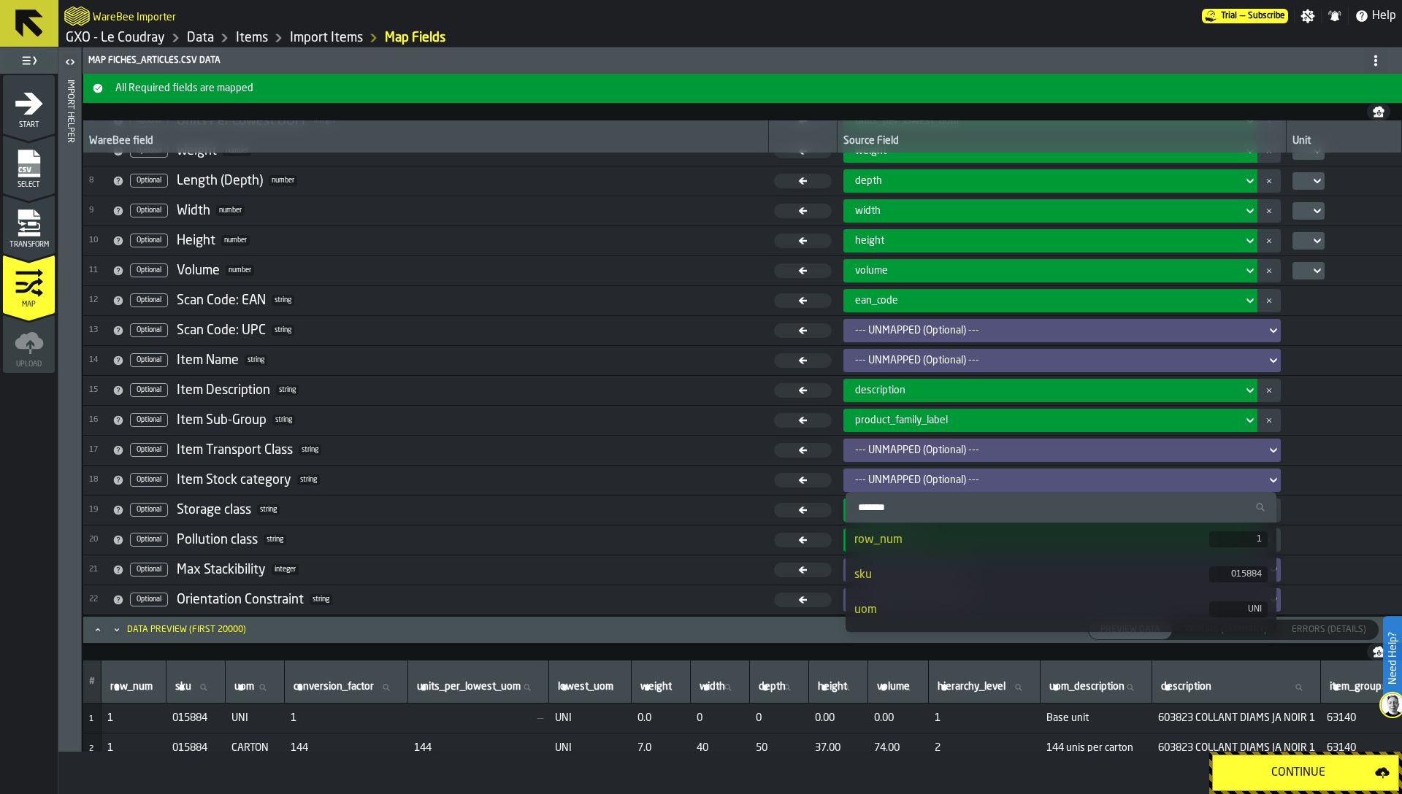
click at [886, 512] on input "Search" at bounding box center [1060, 507] width 419 height 19
paste input "**********"
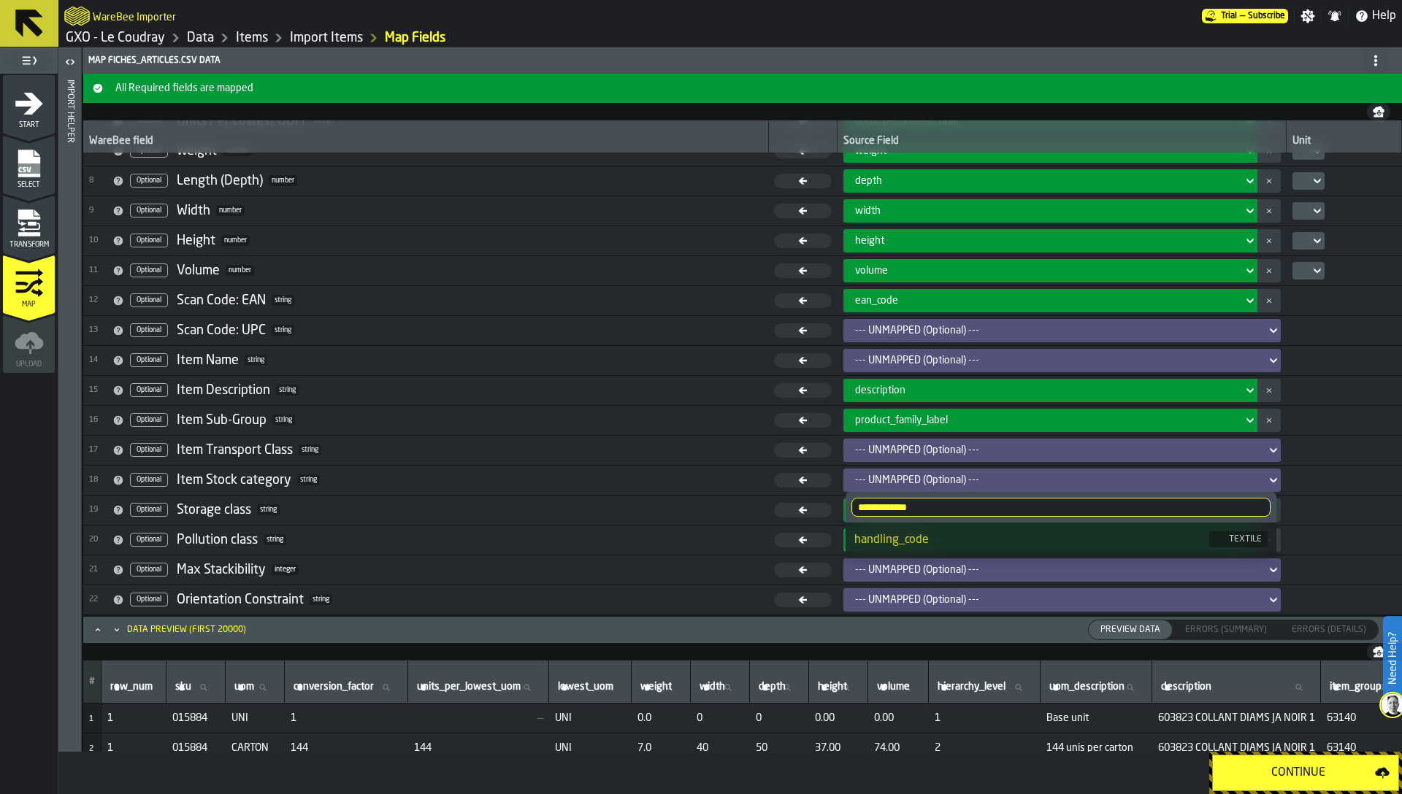
type input "**********"
click at [889, 536] on div "handling_code" at bounding box center [1031, 541] width 355 height 18
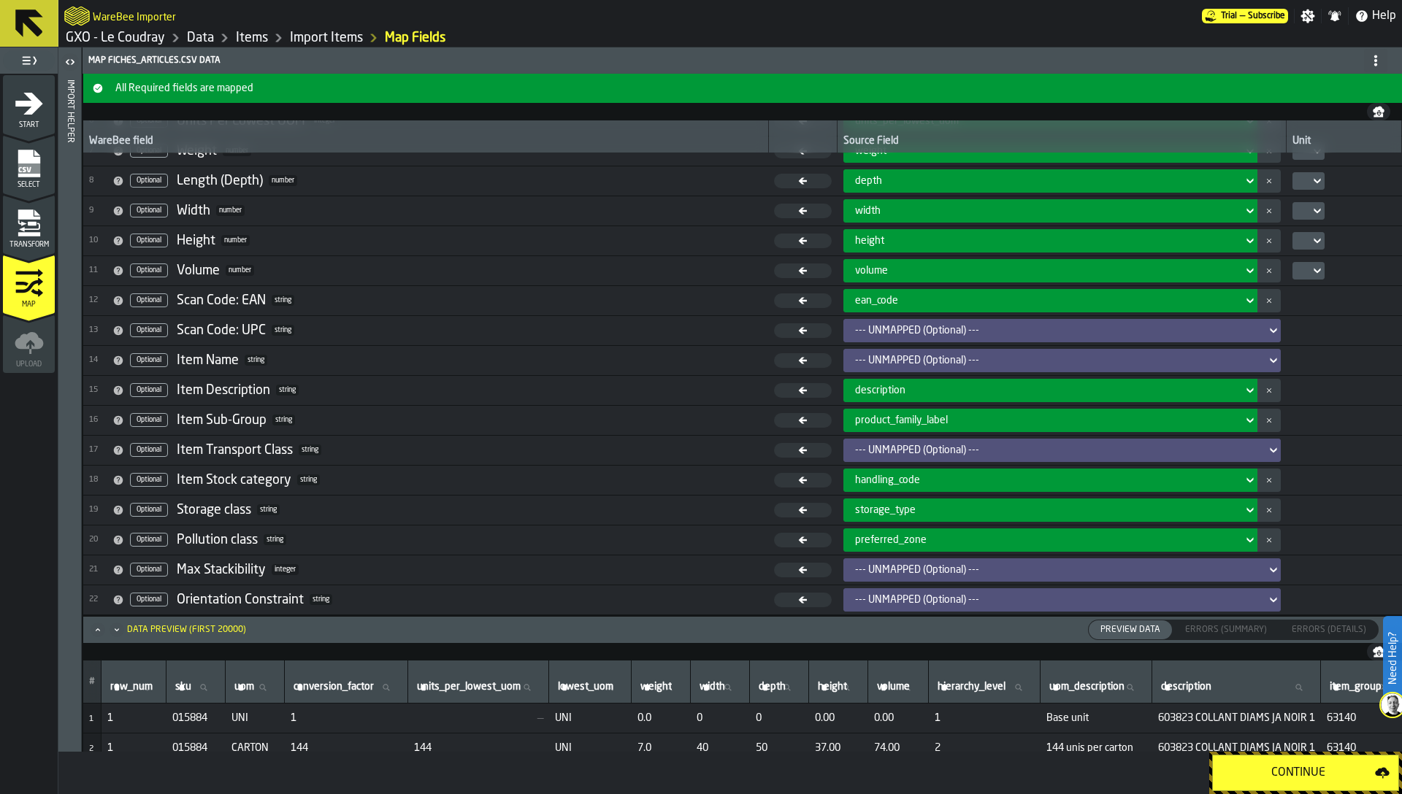
click at [98, 636] on icon "Maximize" at bounding box center [98, 630] width 15 height 15
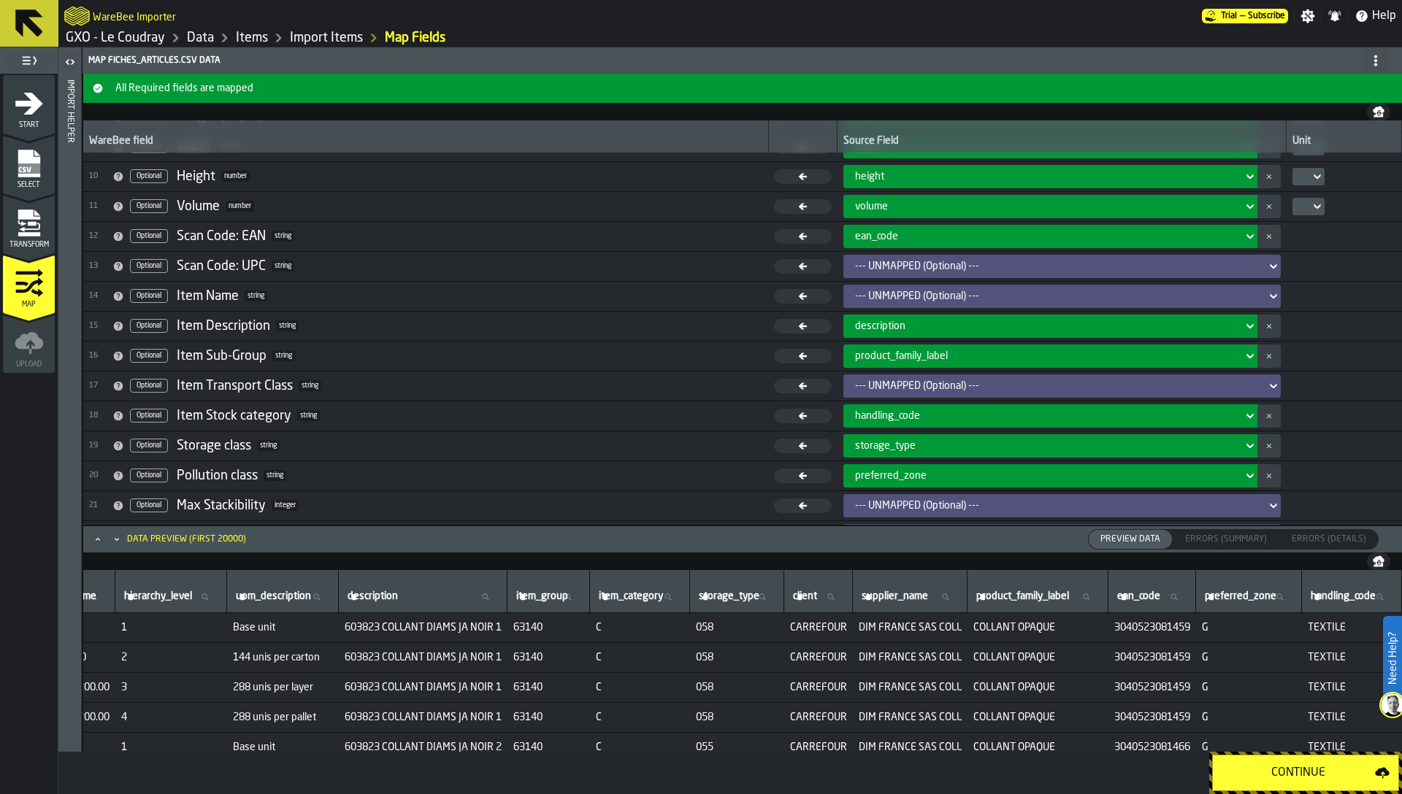
scroll to position [287, 0]
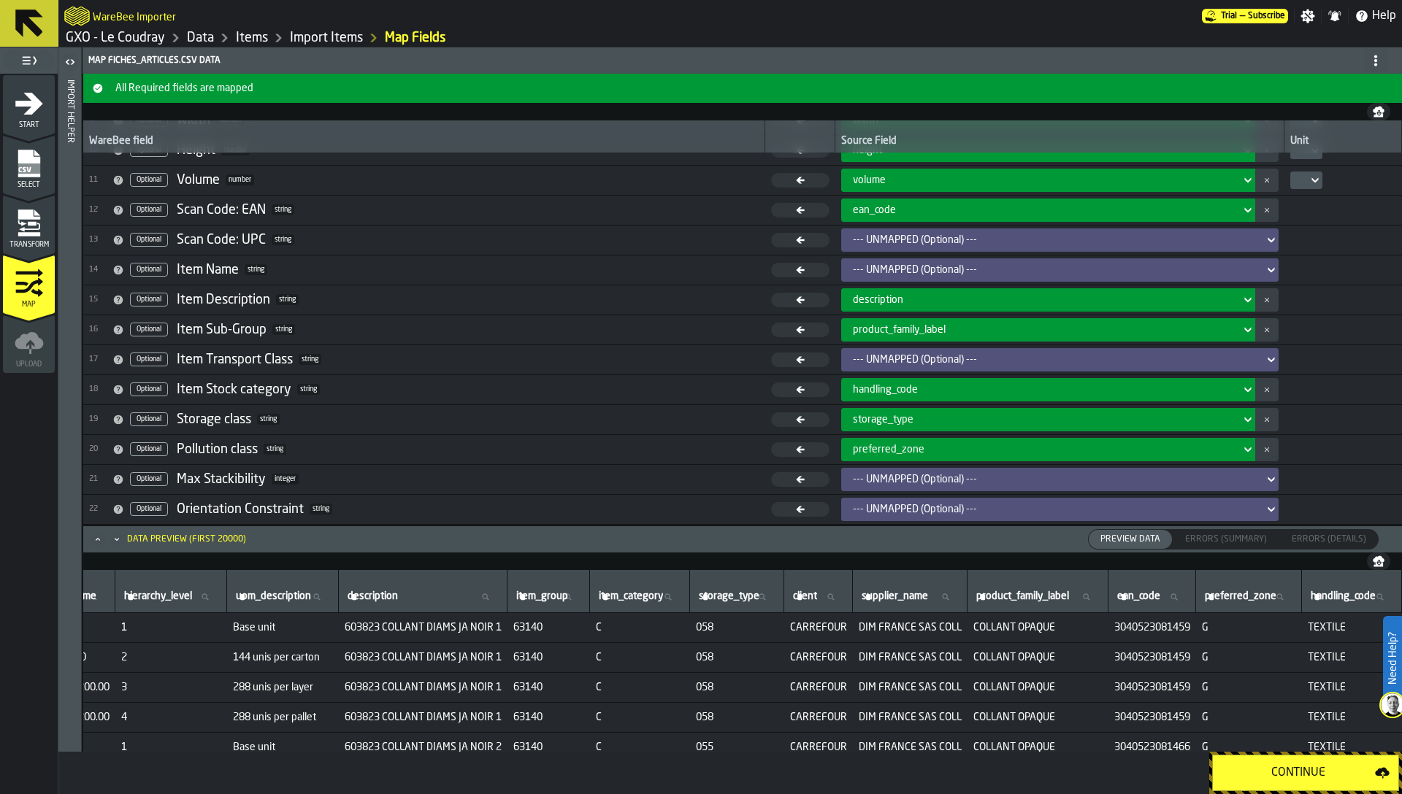
click at [1293, 772] on div "Continue" at bounding box center [1297, 773] width 153 height 18
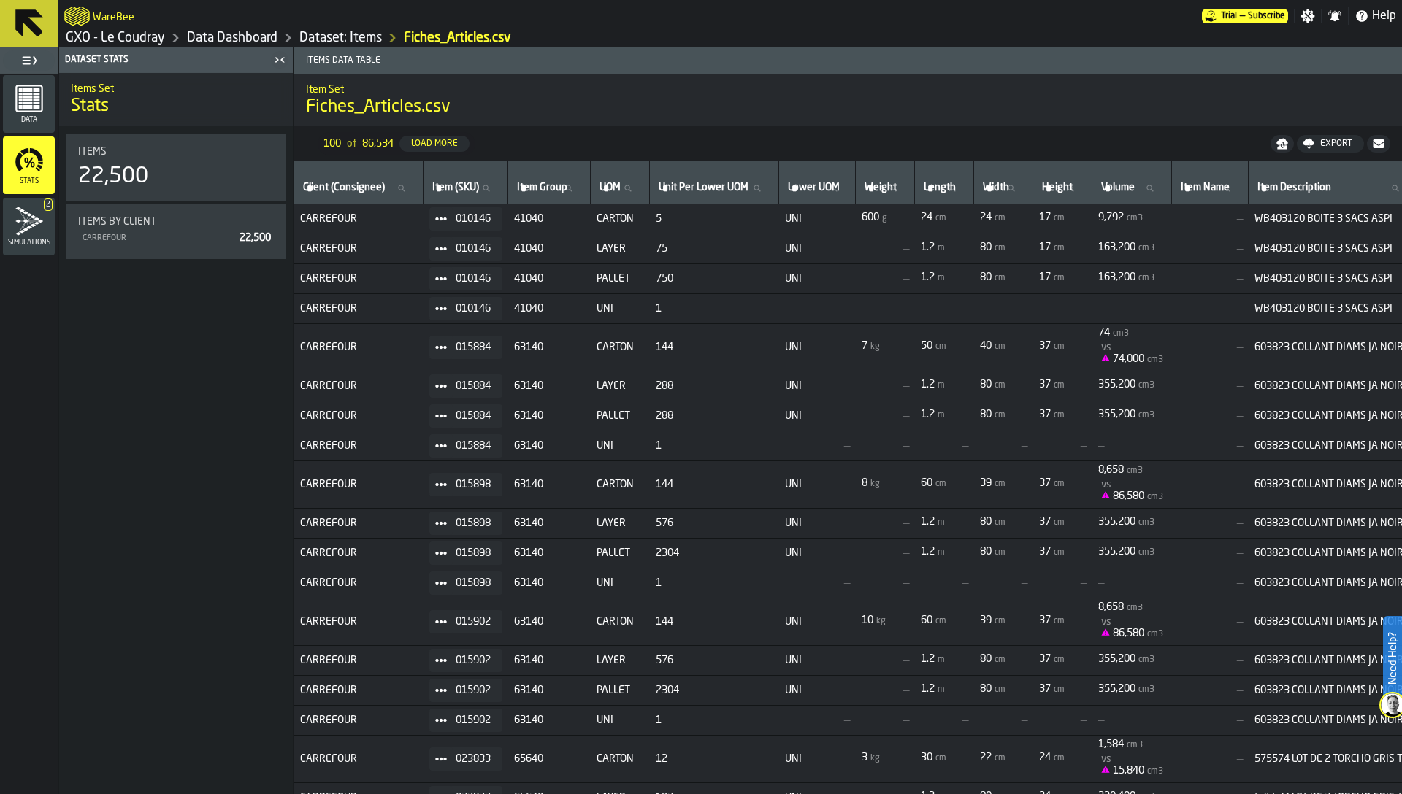
click at [128, 40] on link "GXO - Le Coudray" at bounding box center [115, 38] width 99 height 16
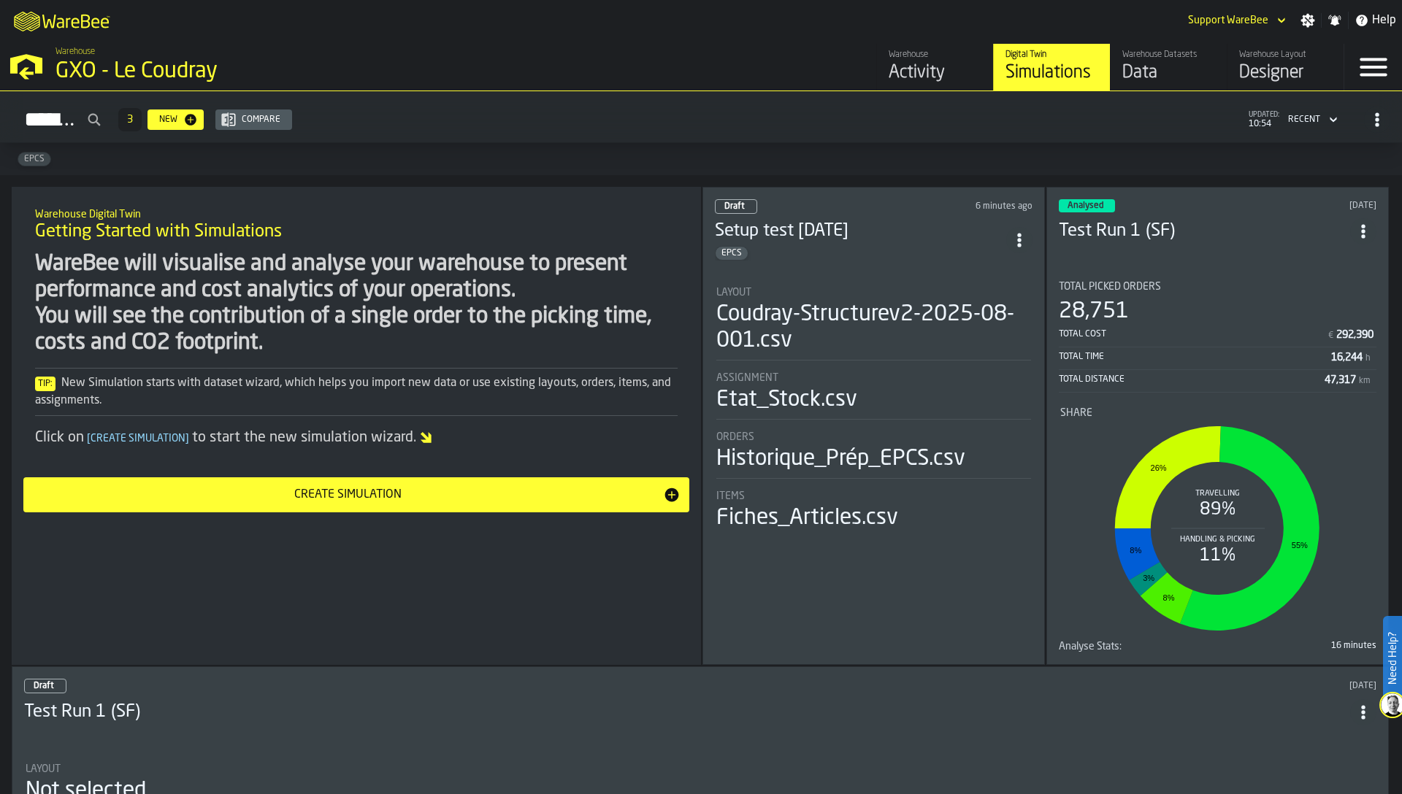
click at [862, 343] on div "Coudray-Structurev2-2025-08-001.csv" at bounding box center [873, 328] width 315 height 53
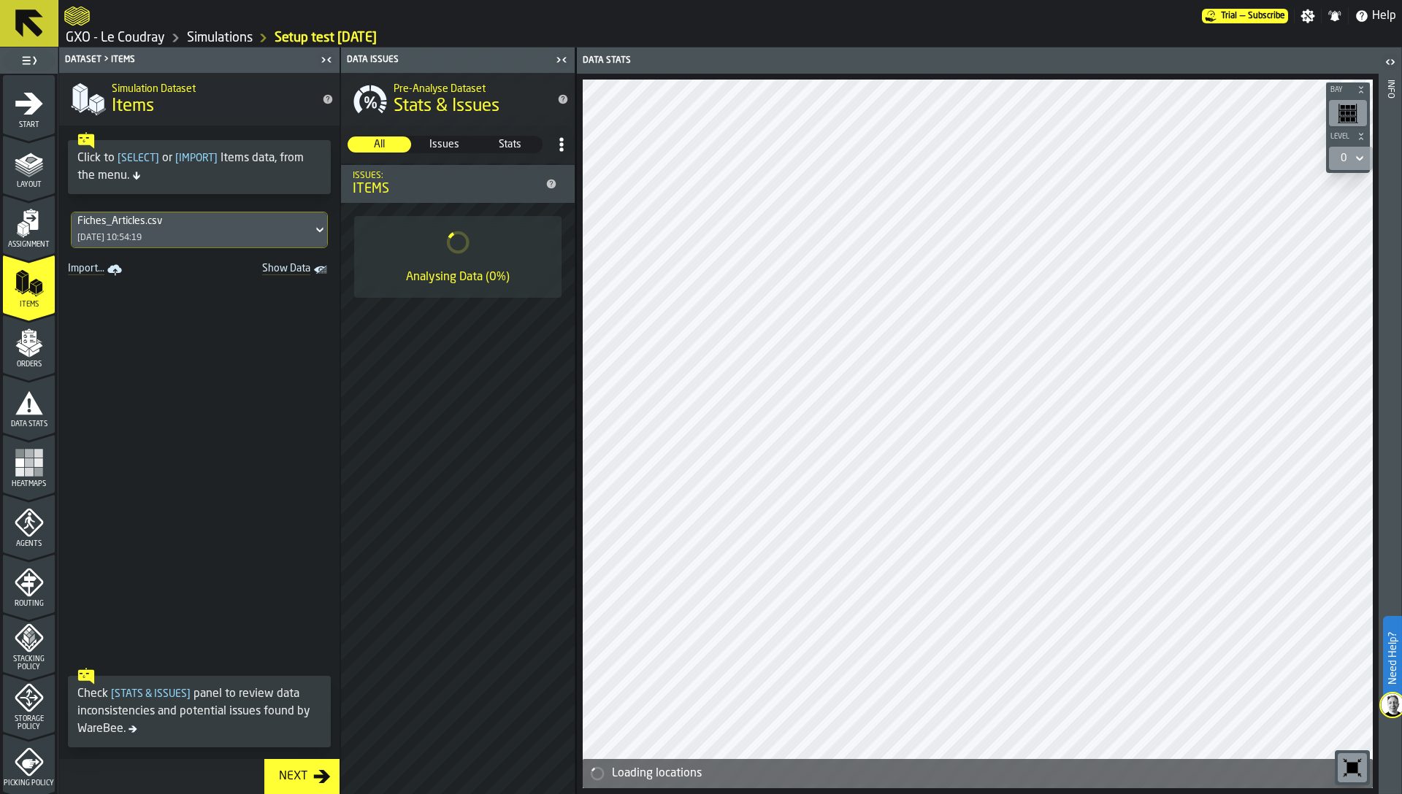
click at [7, 480] on span "Heatmaps" at bounding box center [29, 484] width 52 height 8
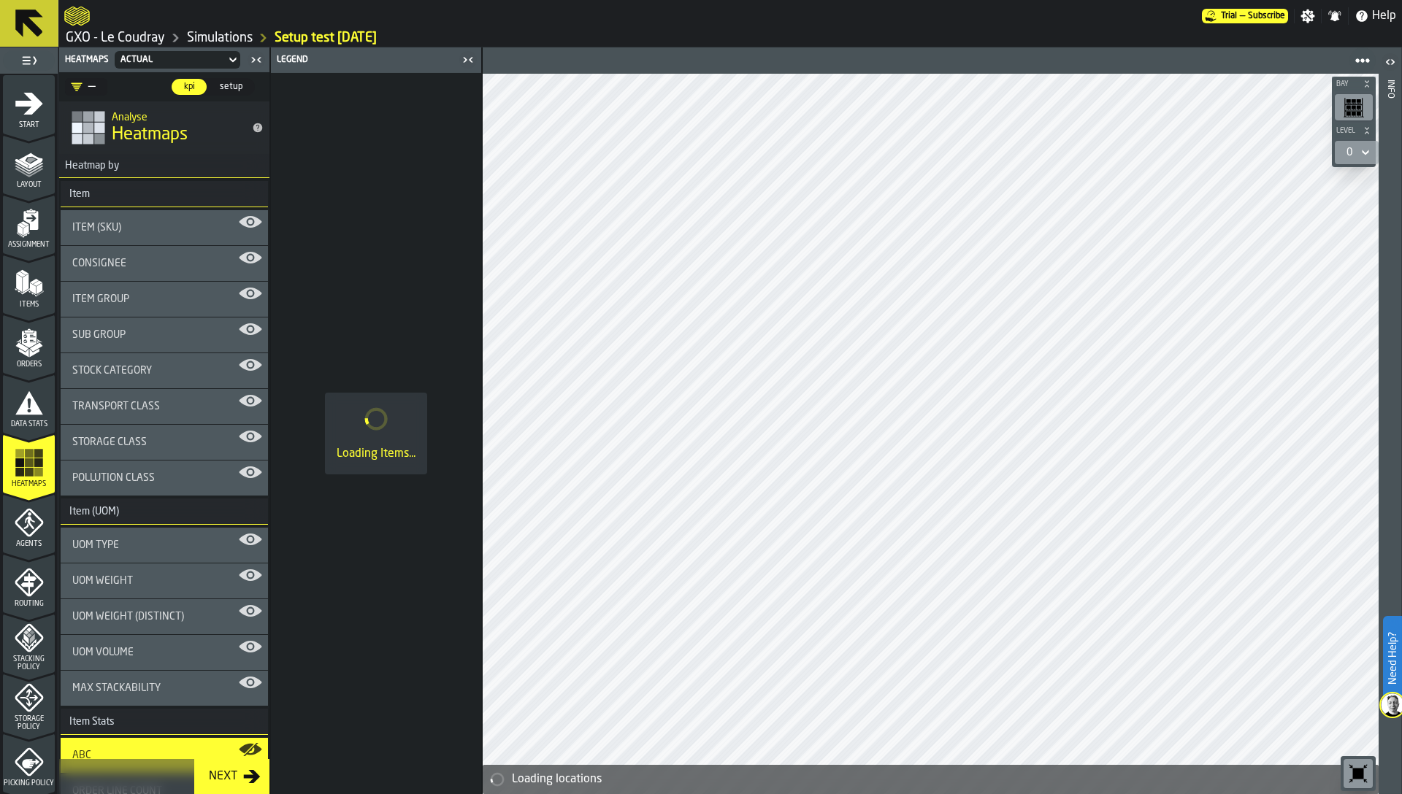
click at [147, 445] on div "Storage Class" at bounding box center [164, 443] width 184 height 12
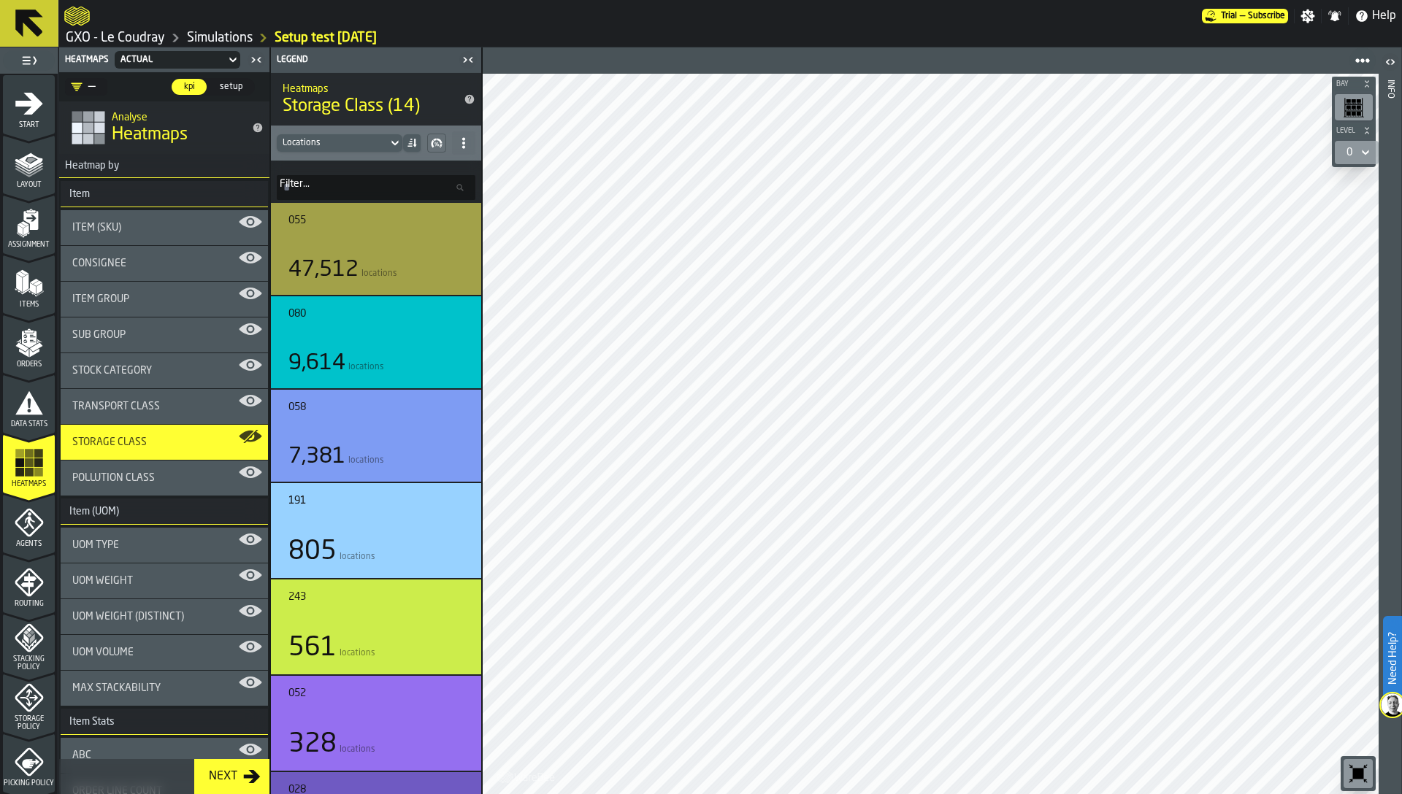
click at [99, 360] on div "Stock Category" at bounding box center [164, 370] width 207 height 35
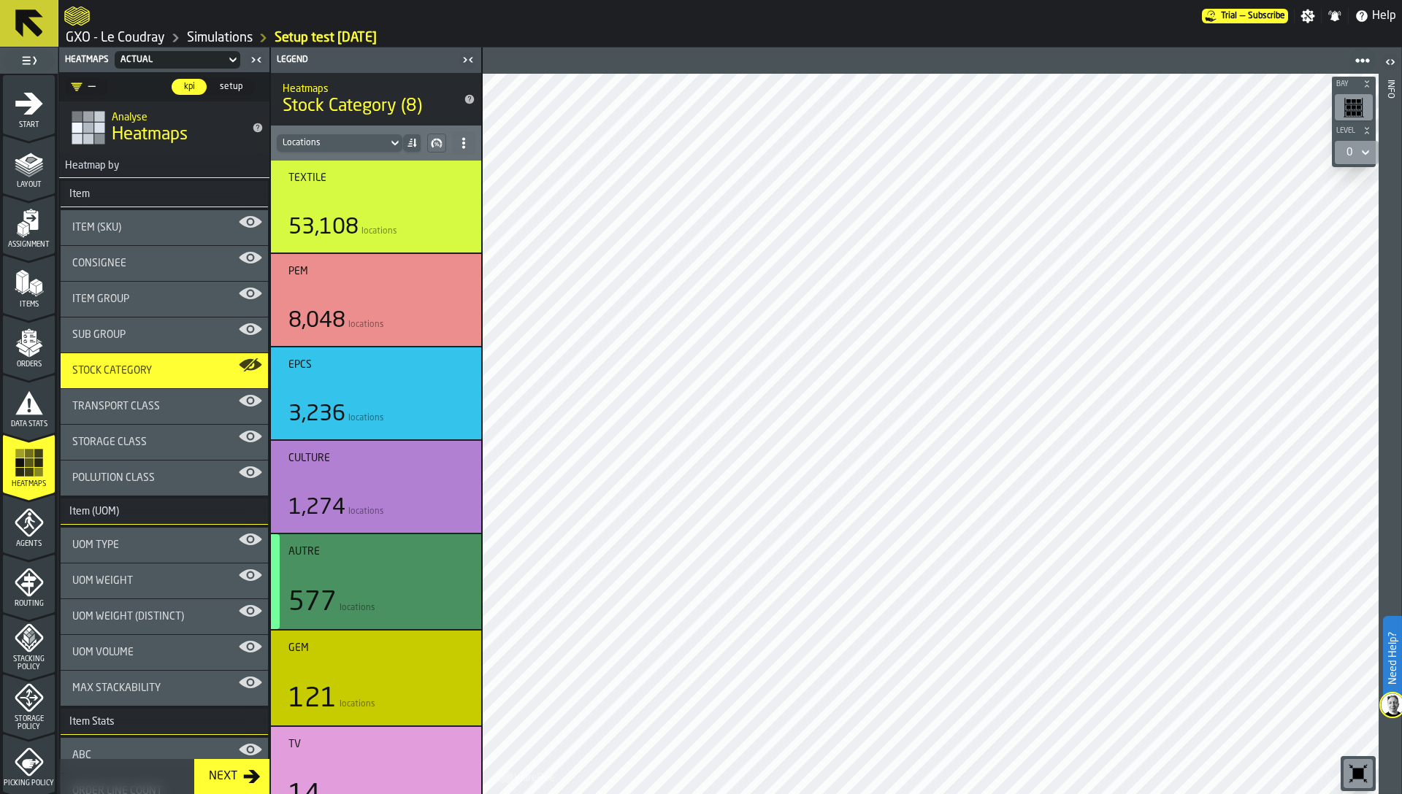
scroll to position [120, 0]
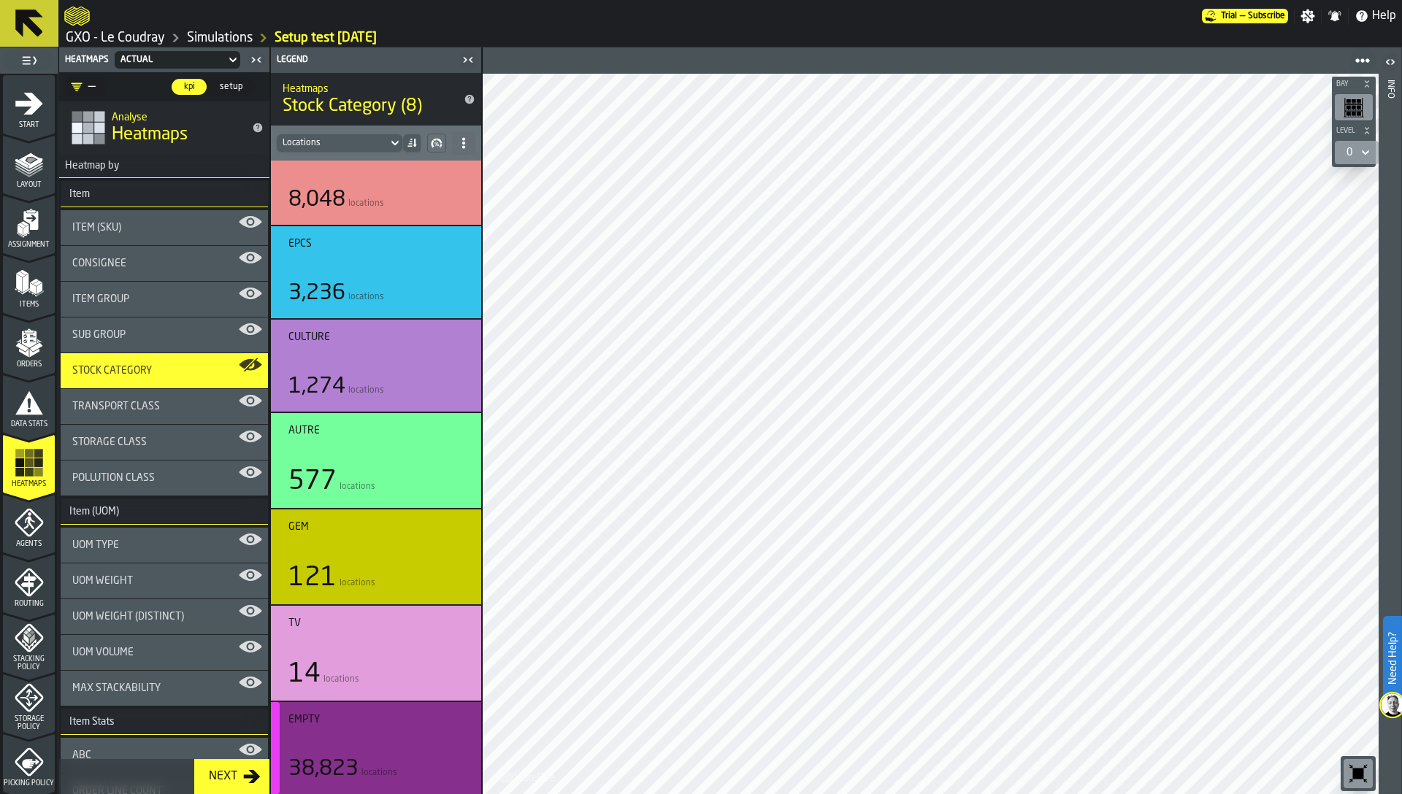
click at [275, 742] on div "button-" at bounding box center [275, 748] width 9 height 92
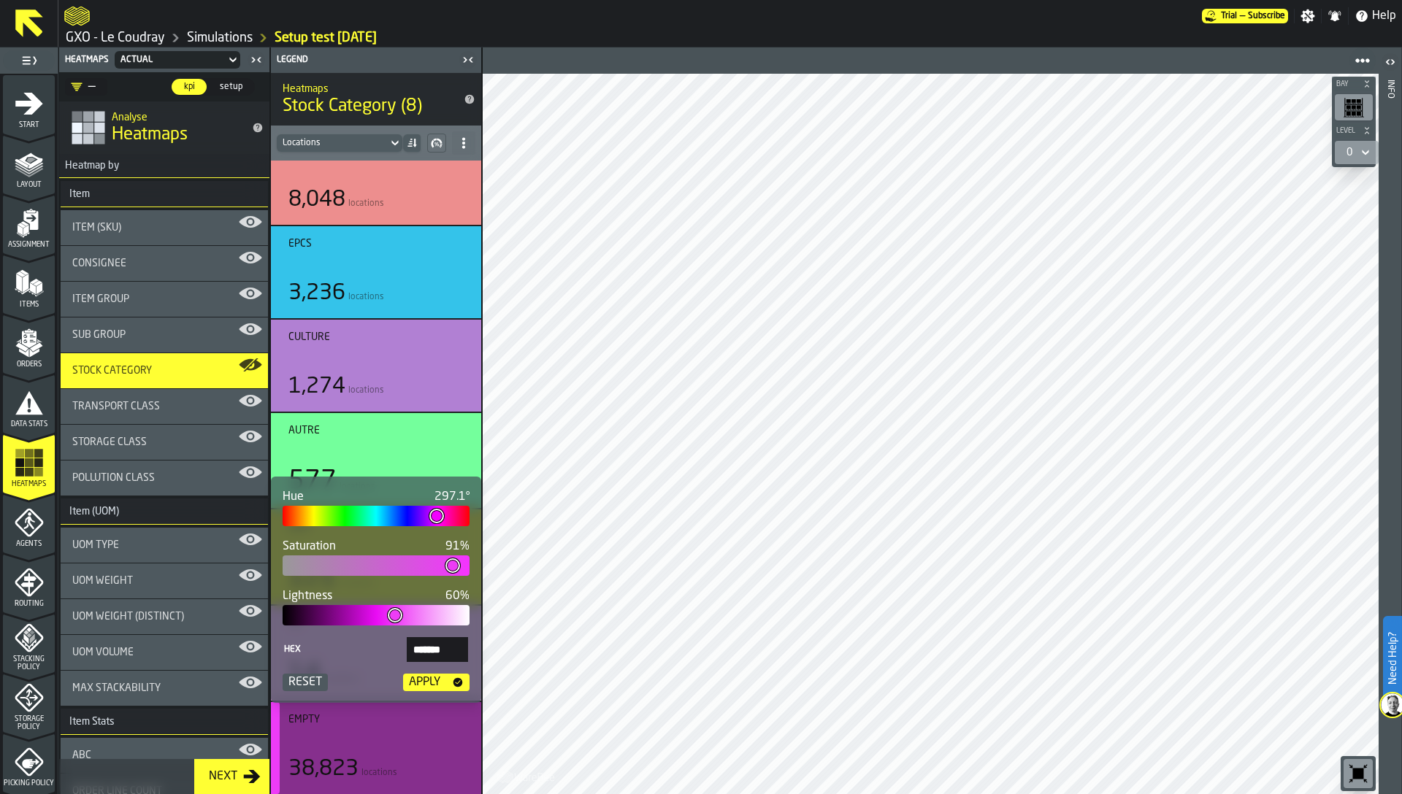
type input "**"
type input "*******"
type input "**"
type input "*******"
type input "**"
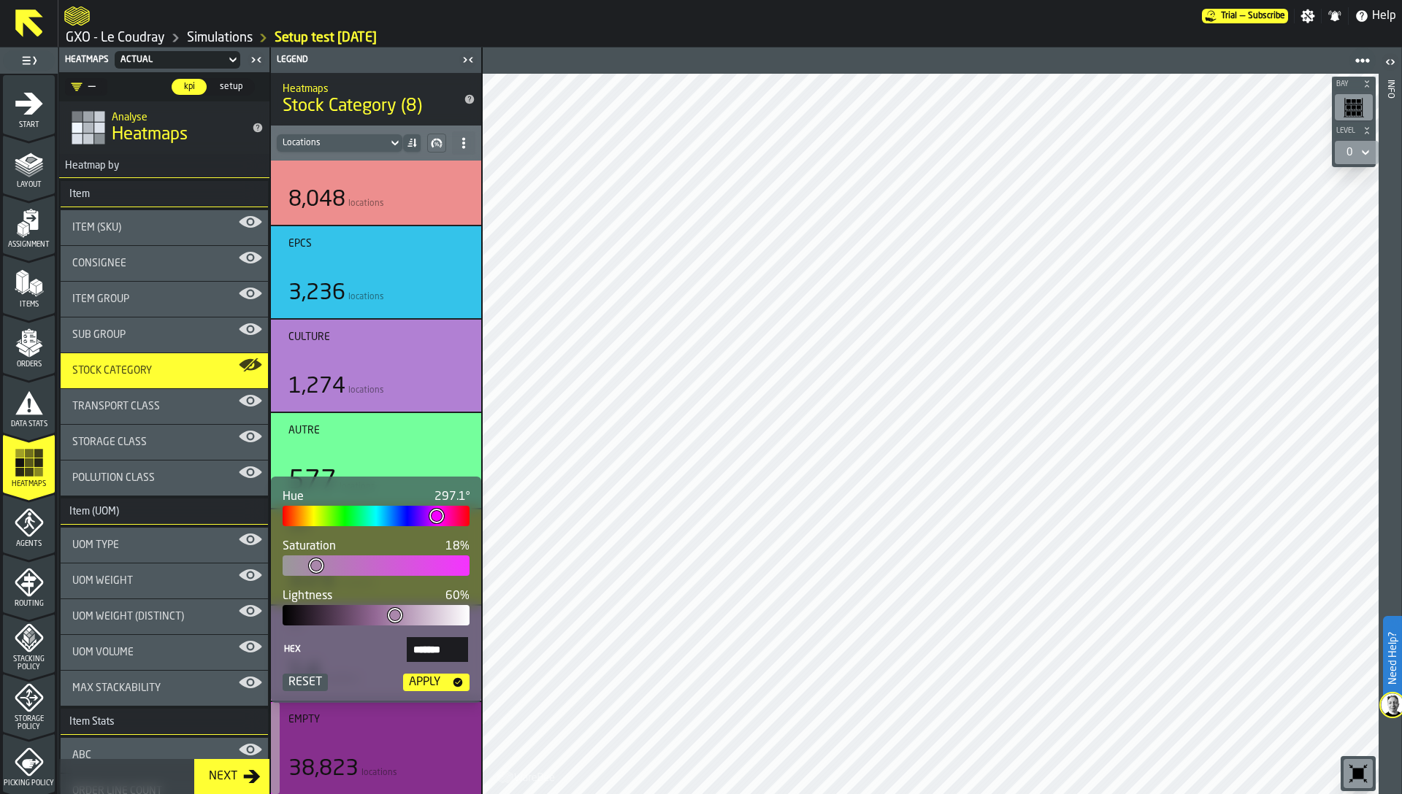
type input "*******"
type input "**"
type input "*******"
type input "**"
type input "*******"
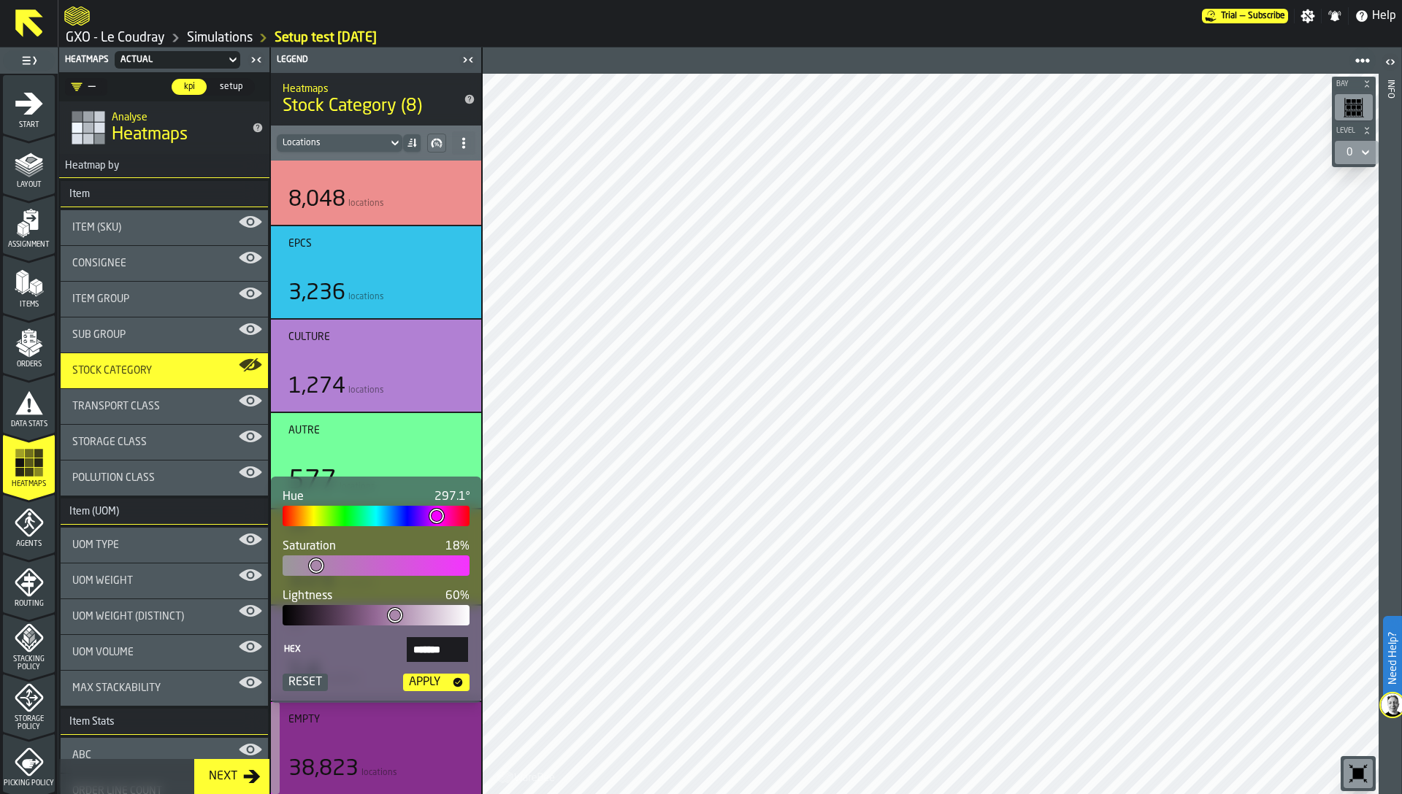
type input "**"
type input "*******"
type input "**"
type input "*******"
type input "**"
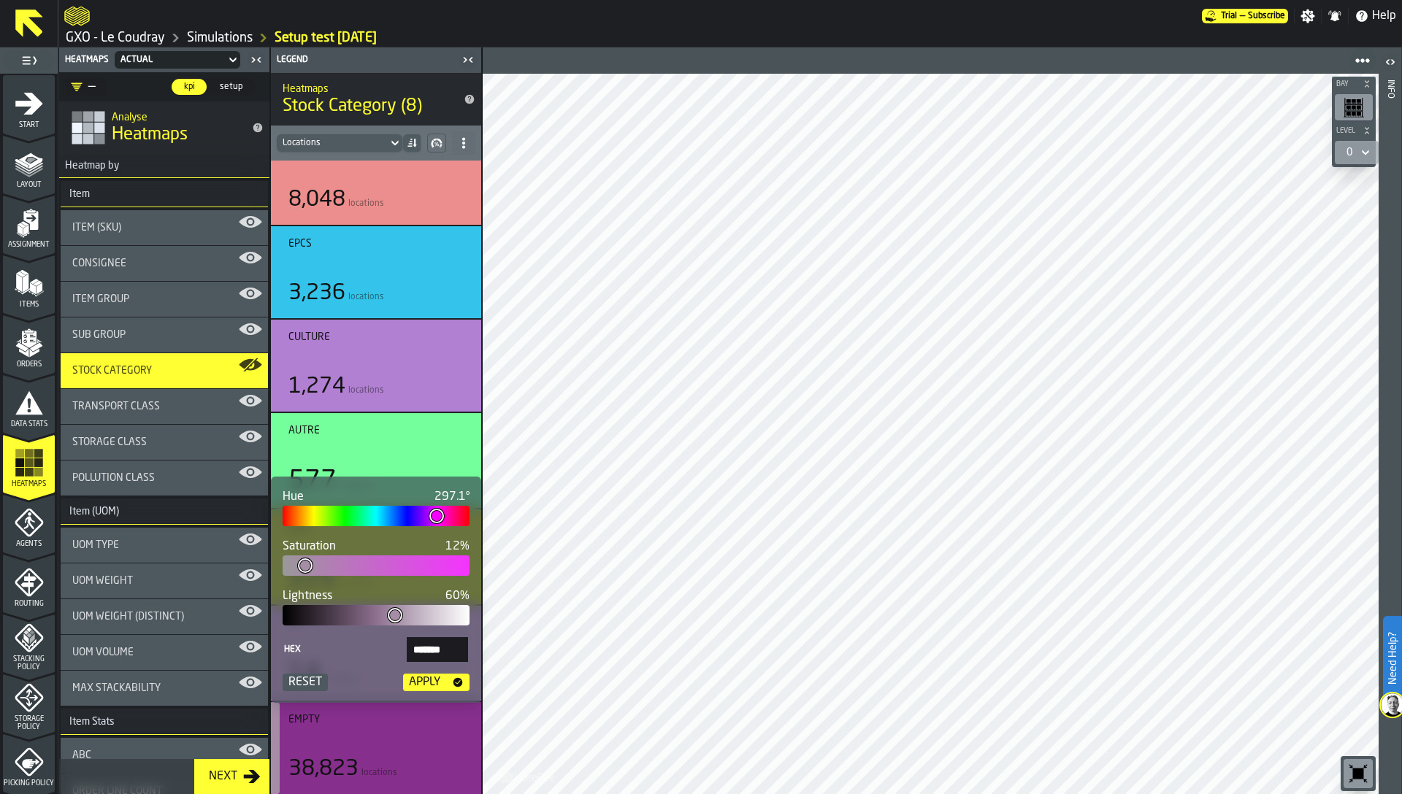
type input "*******"
type input "**"
type input "*******"
click at [301, 569] on div at bounding box center [376, 566] width 187 height 20
drag, startPoint x: 432, startPoint y: 677, endPoint x: 266, endPoint y: 558, distance: 204.6
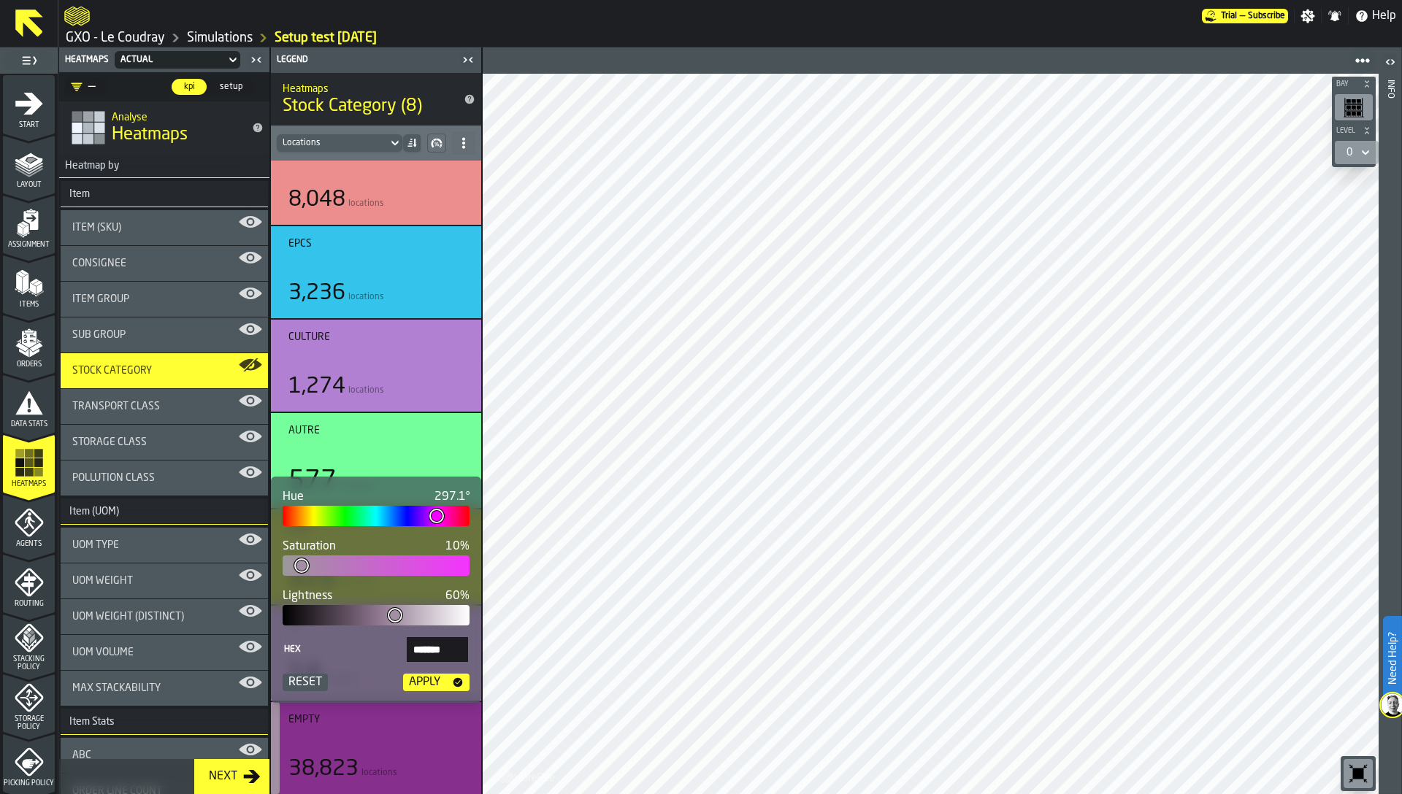
click at [266, 558] on body "Need Help? Trial — Subscribe Settings Notifications Help GXO - Le Coudray Simul…" at bounding box center [701, 397] width 1402 height 794
type input "*"
type input "*******"
type input "*"
type input "*******"
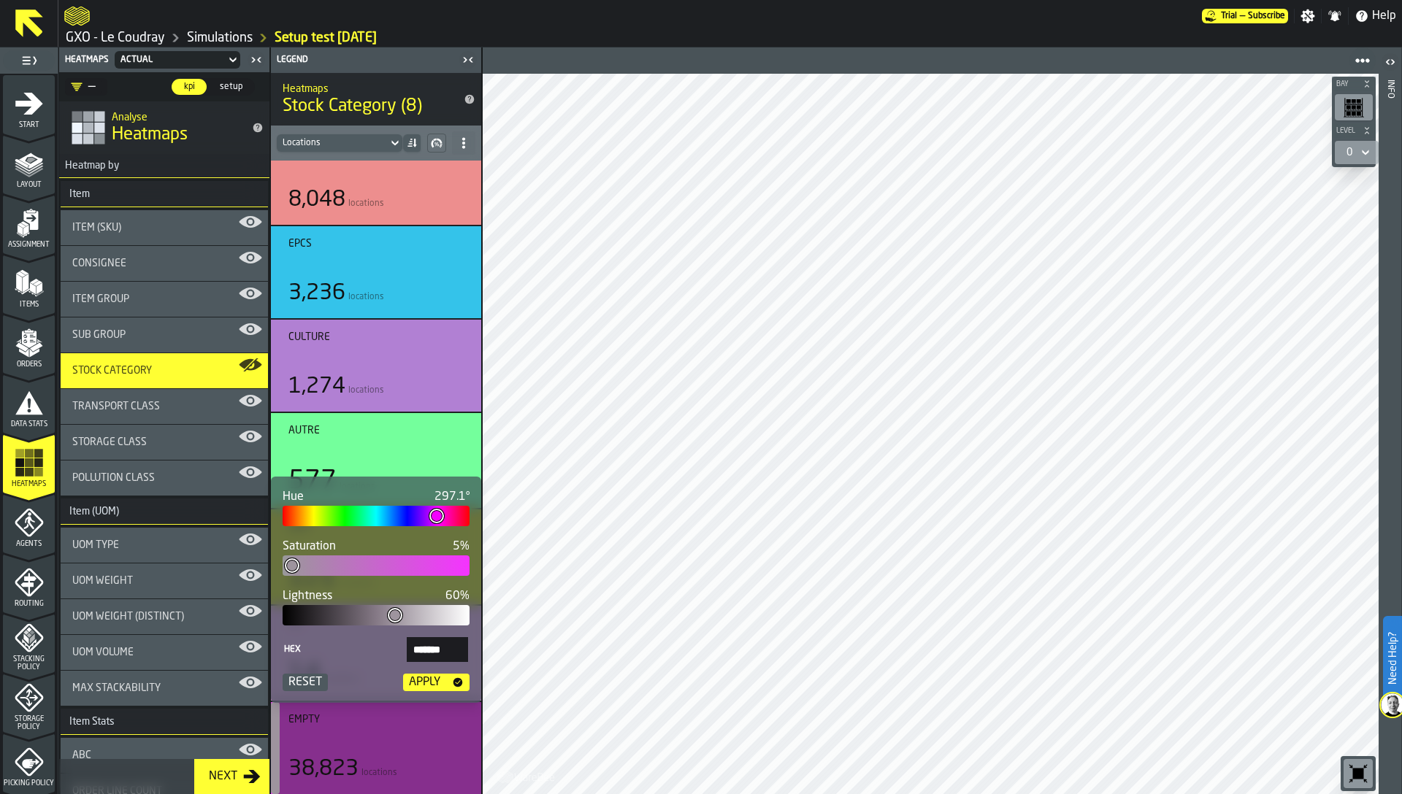
click at [289, 563] on div at bounding box center [376, 566] width 187 height 20
type input "***"
type input "*******"
click at [389, 521] on div at bounding box center [376, 516] width 187 height 20
click at [432, 683] on div "Apply" at bounding box center [424, 683] width 43 height 18
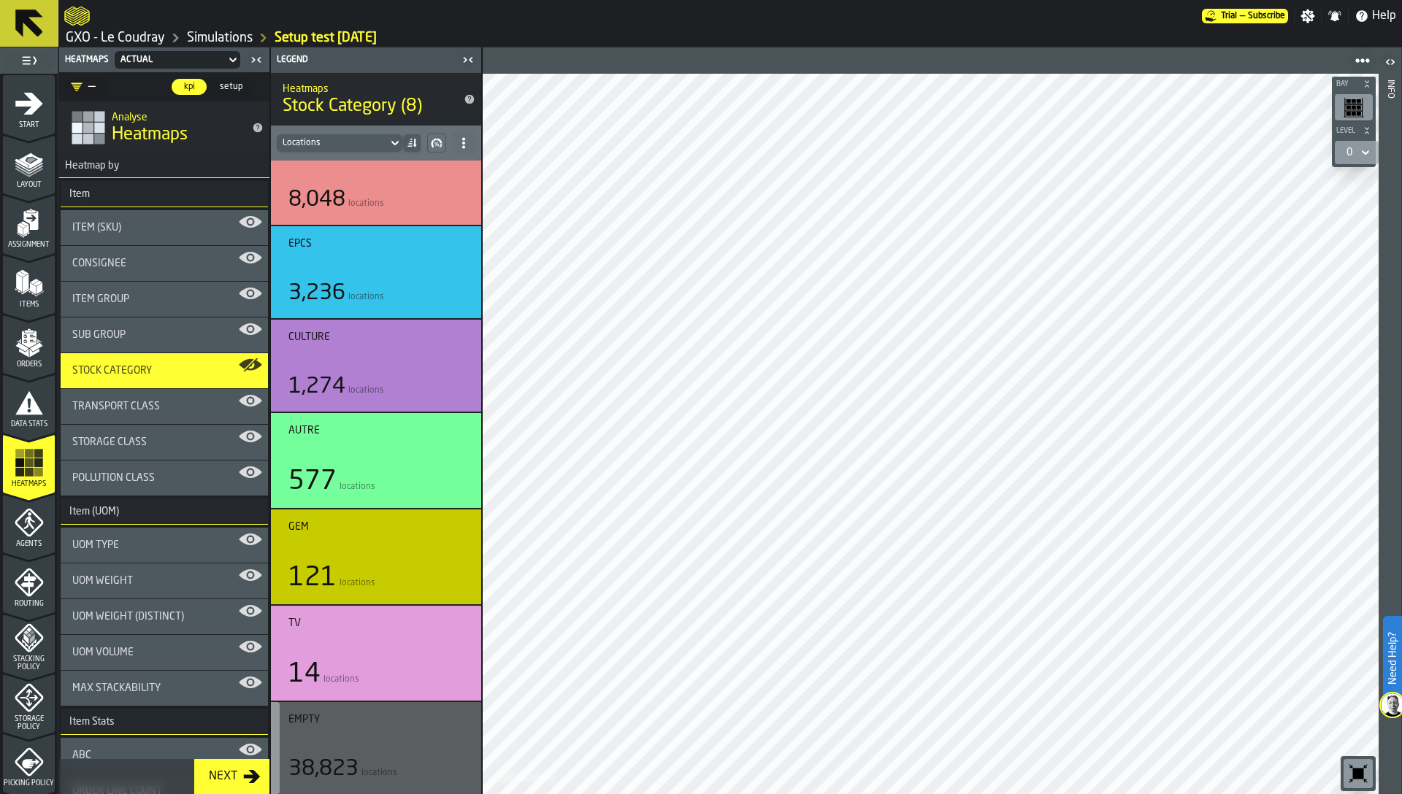
click at [1369, 151] on icon at bounding box center [1365, 153] width 15 height 18
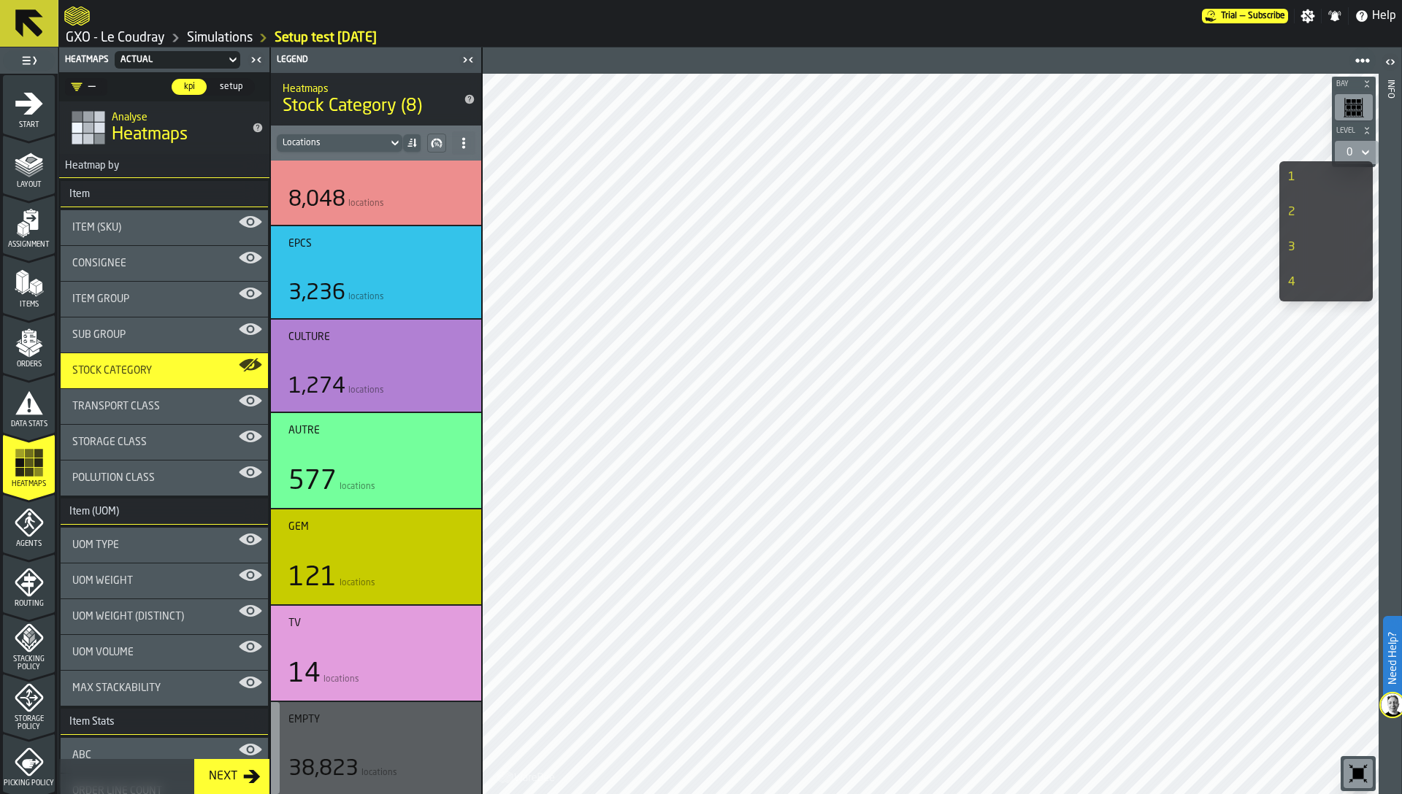
scroll to position [0, 0]
click at [1294, 212] on div "1" at bounding box center [1311, 214] width 47 height 18
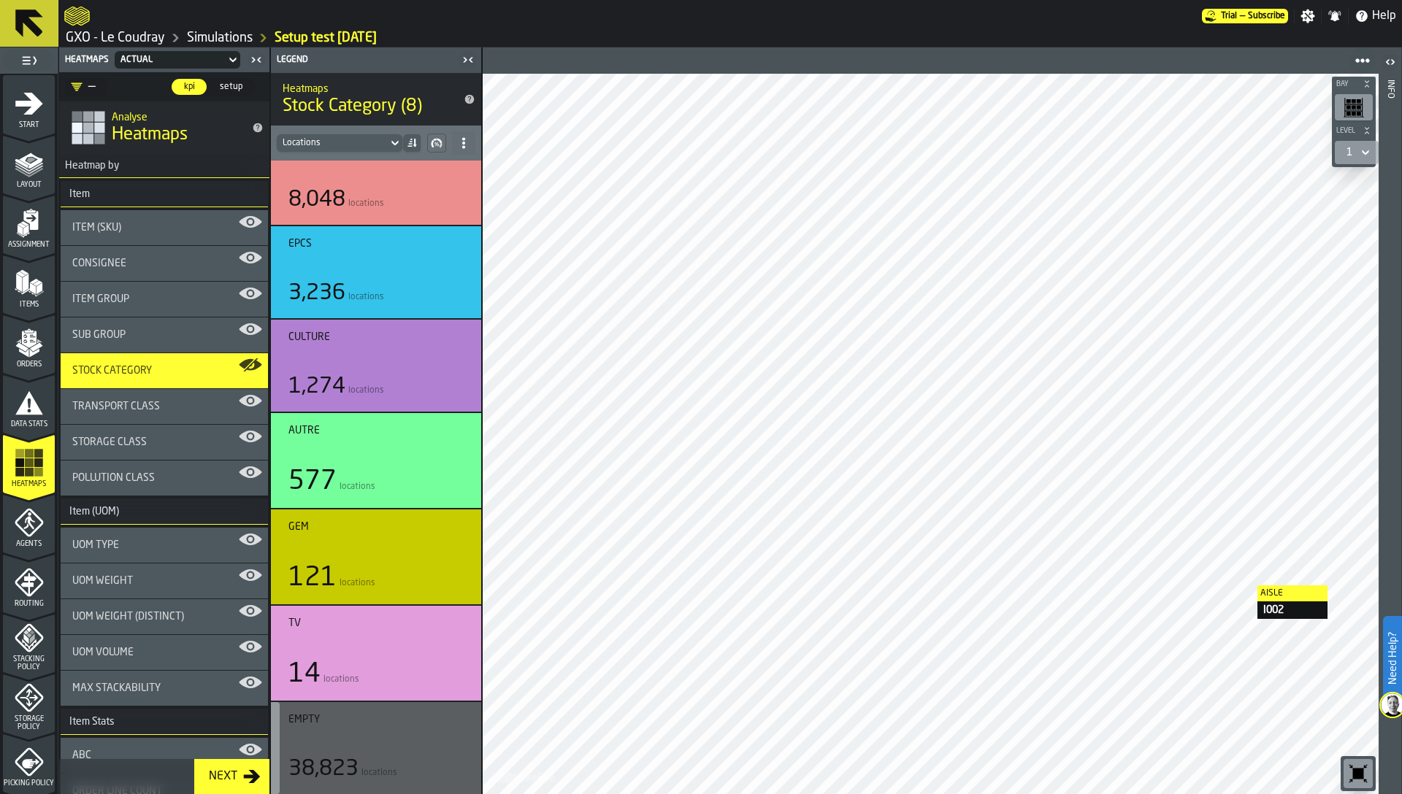
click at [1243, 586] on div at bounding box center [931, 434] width 896 height 721
click at [23, 759] on icon "menu Picking Policy" at bounding box center [31, 763] width 18 height 9
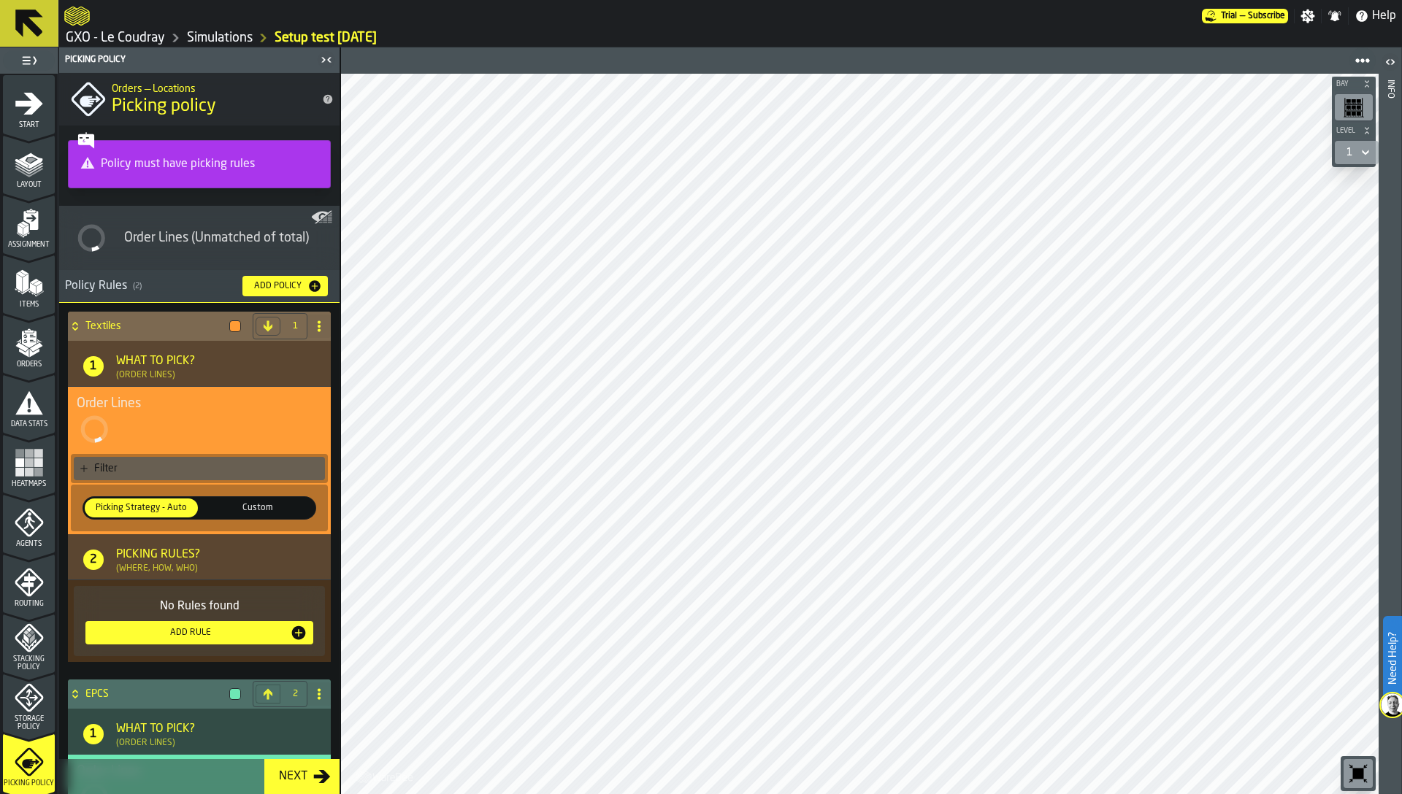
click at [121, 470] on div "Filter" at bounding box center [206, 469] width 225 height 12
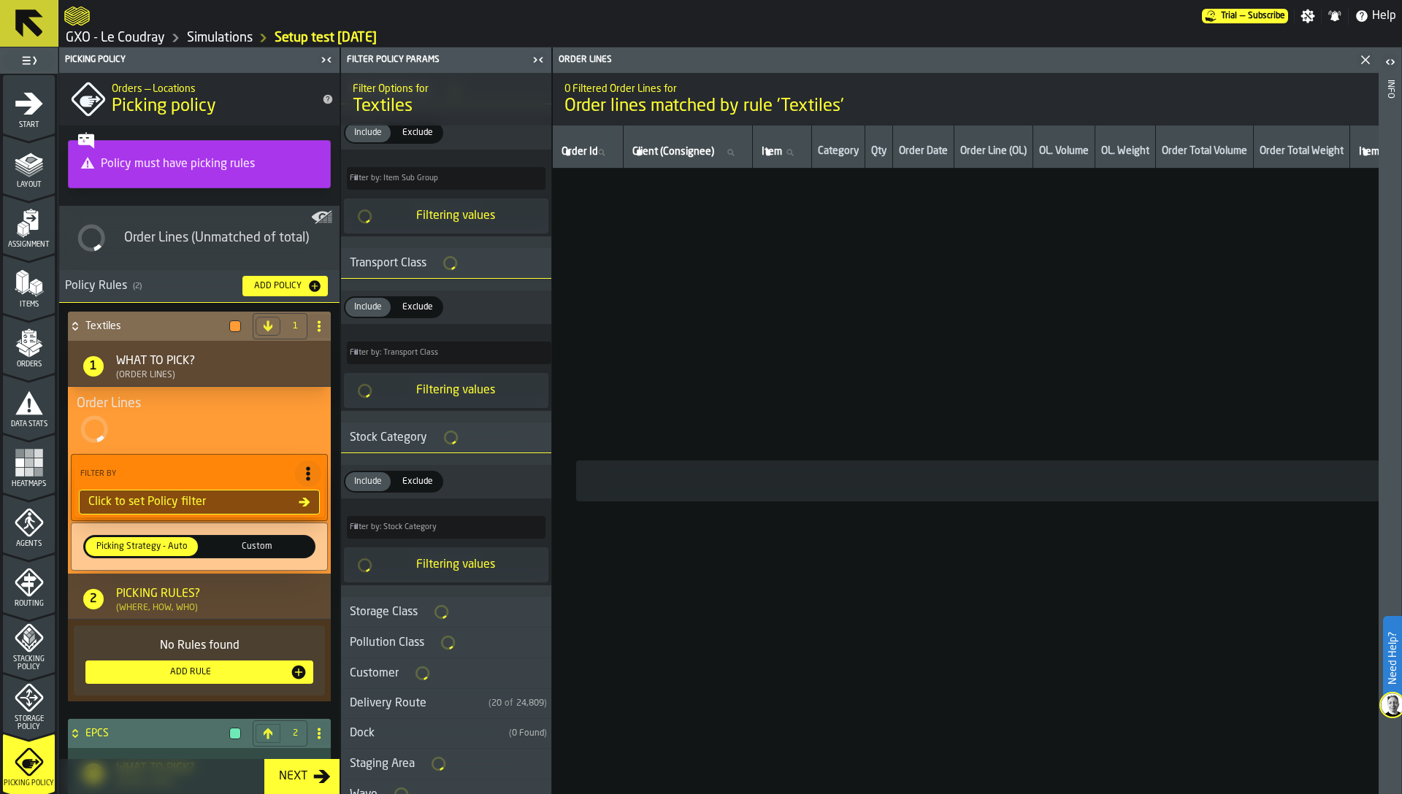
scroll to position [289, 0]
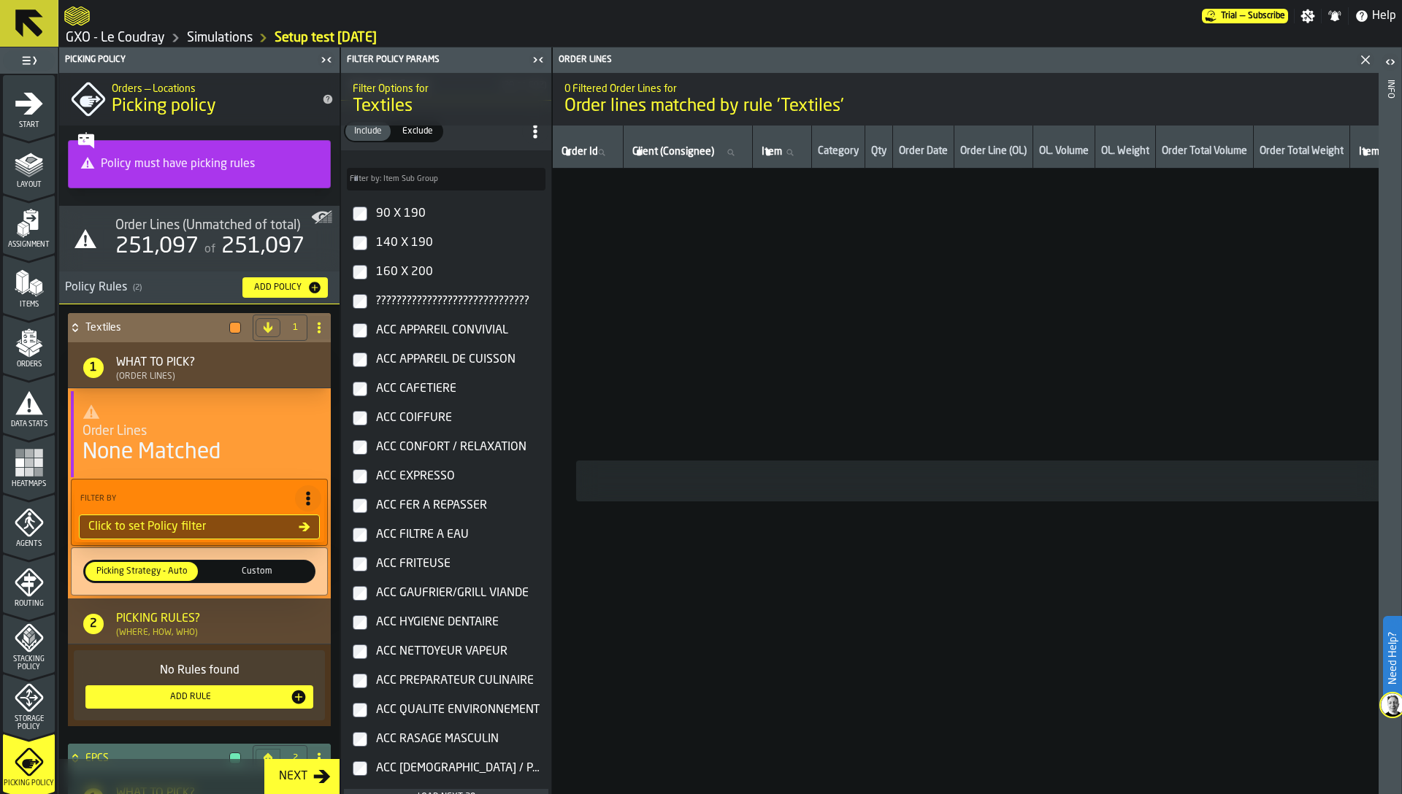
click at [412, 703] on div "Filter Options for Textiles Client (Consignee) ( 1 ) Include Include Exclude Ex…" at bounding box center [446, 433] width 210 height 721
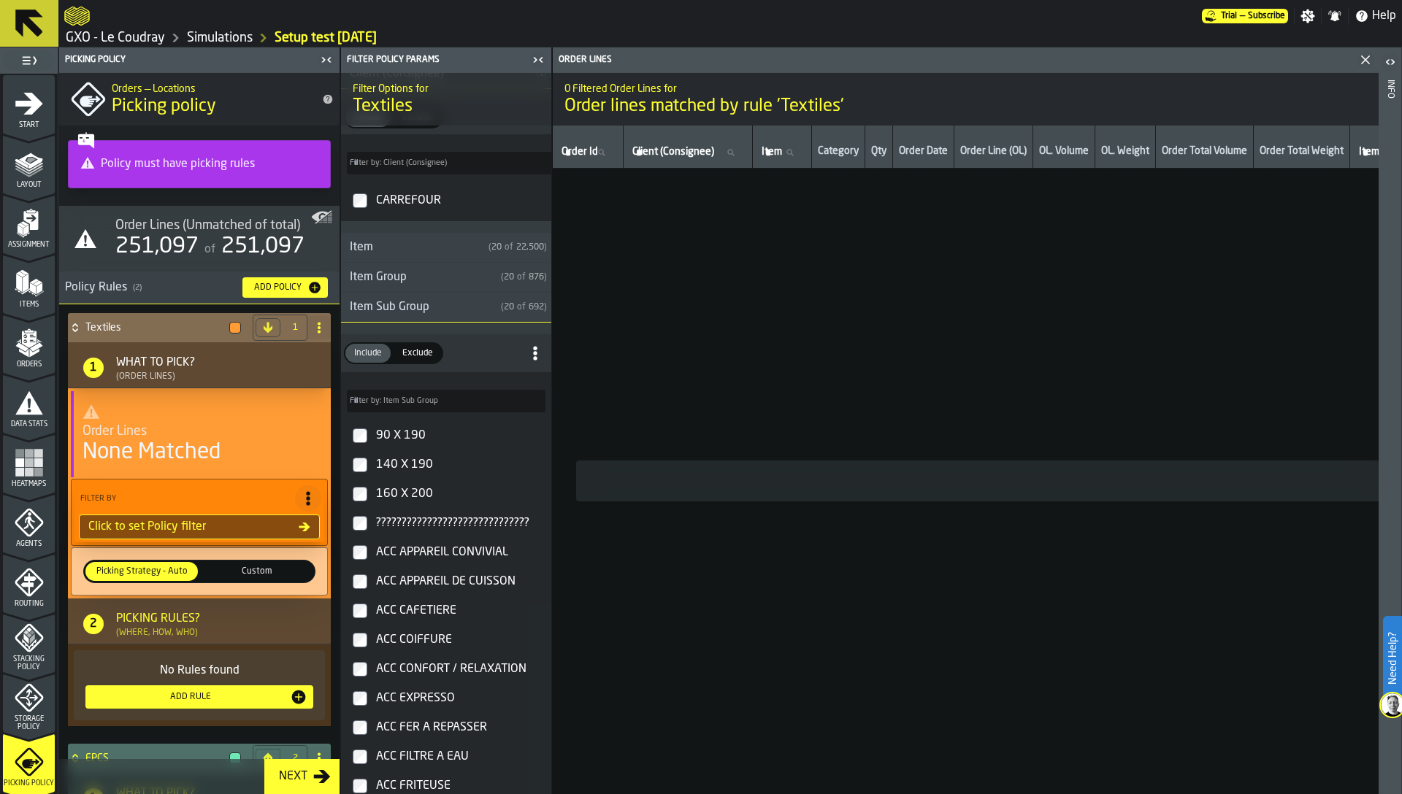
scroll to position [0, 0]
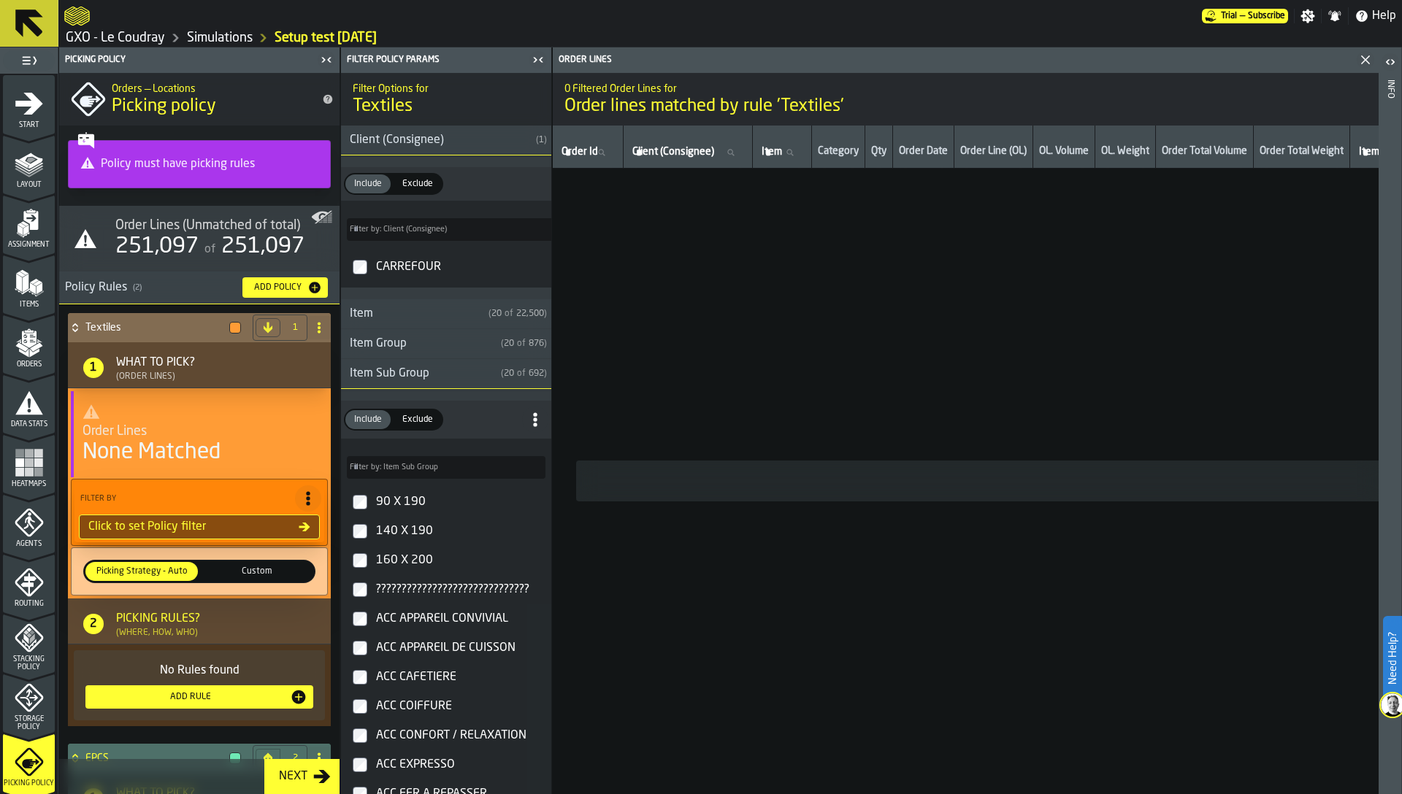
click at [372, 373] on div "Item Sub Group" at bounding box center [418, 374] width 154 height 18
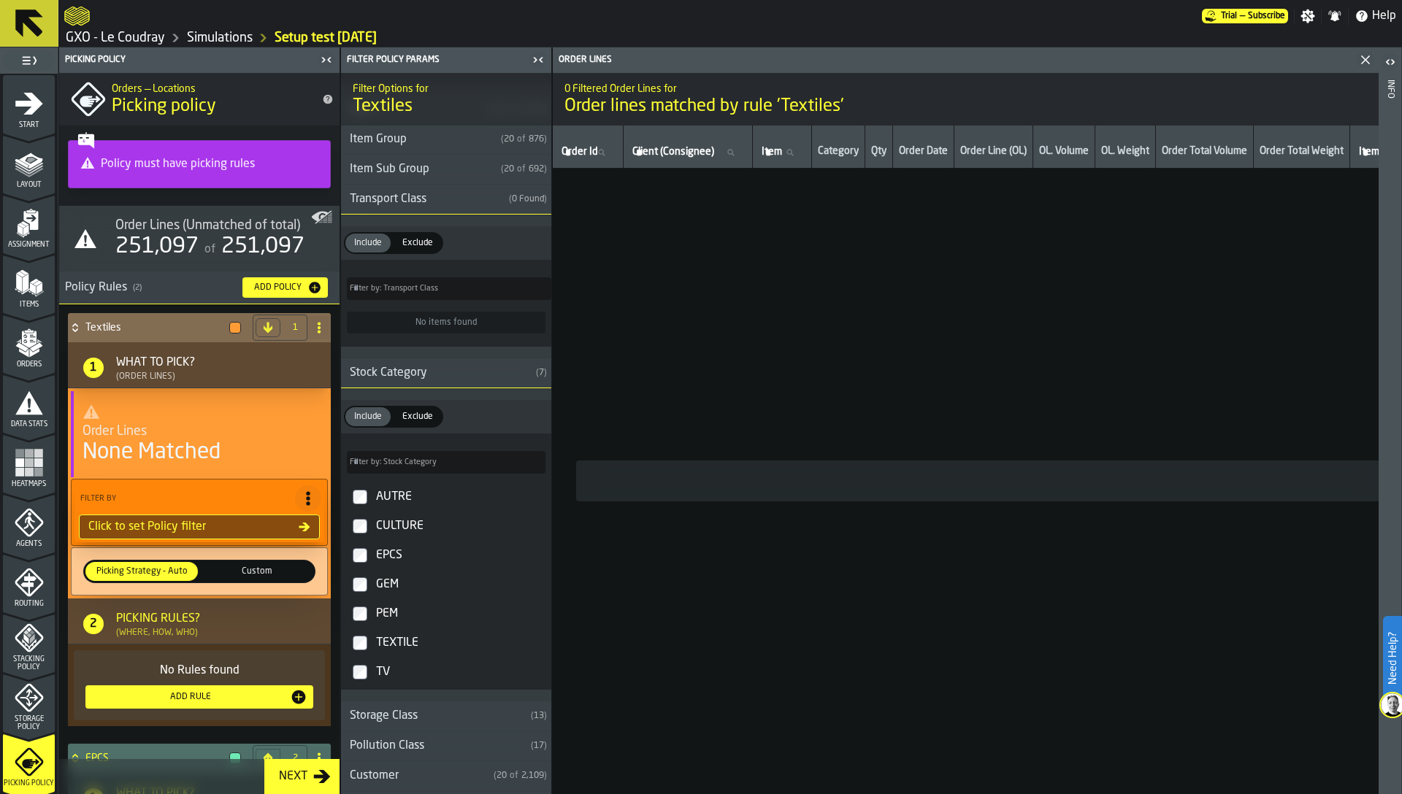
click at [388, 647] on div "TEXTILE" at bounding box center [459, 643] width 172 height 23
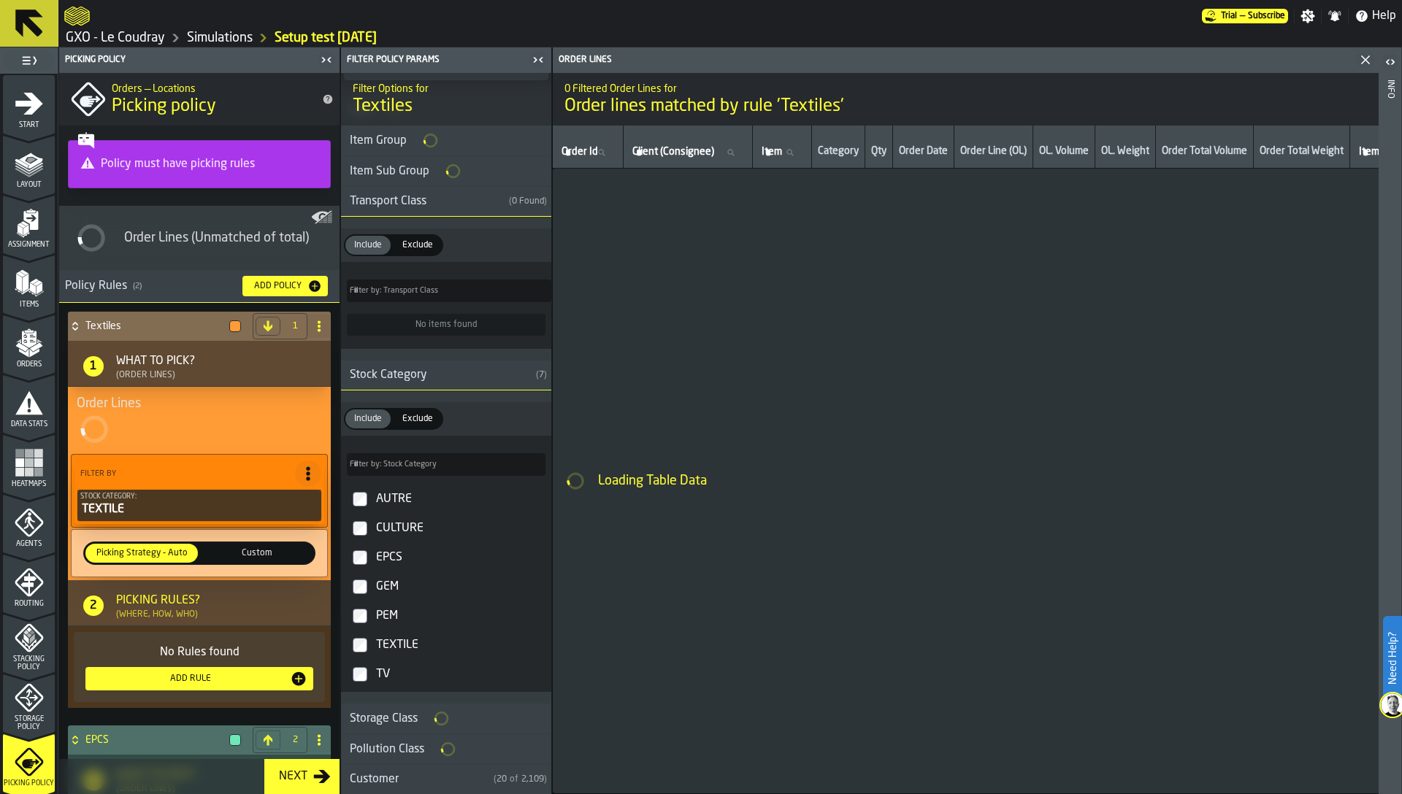
scroll to position [204, 0]
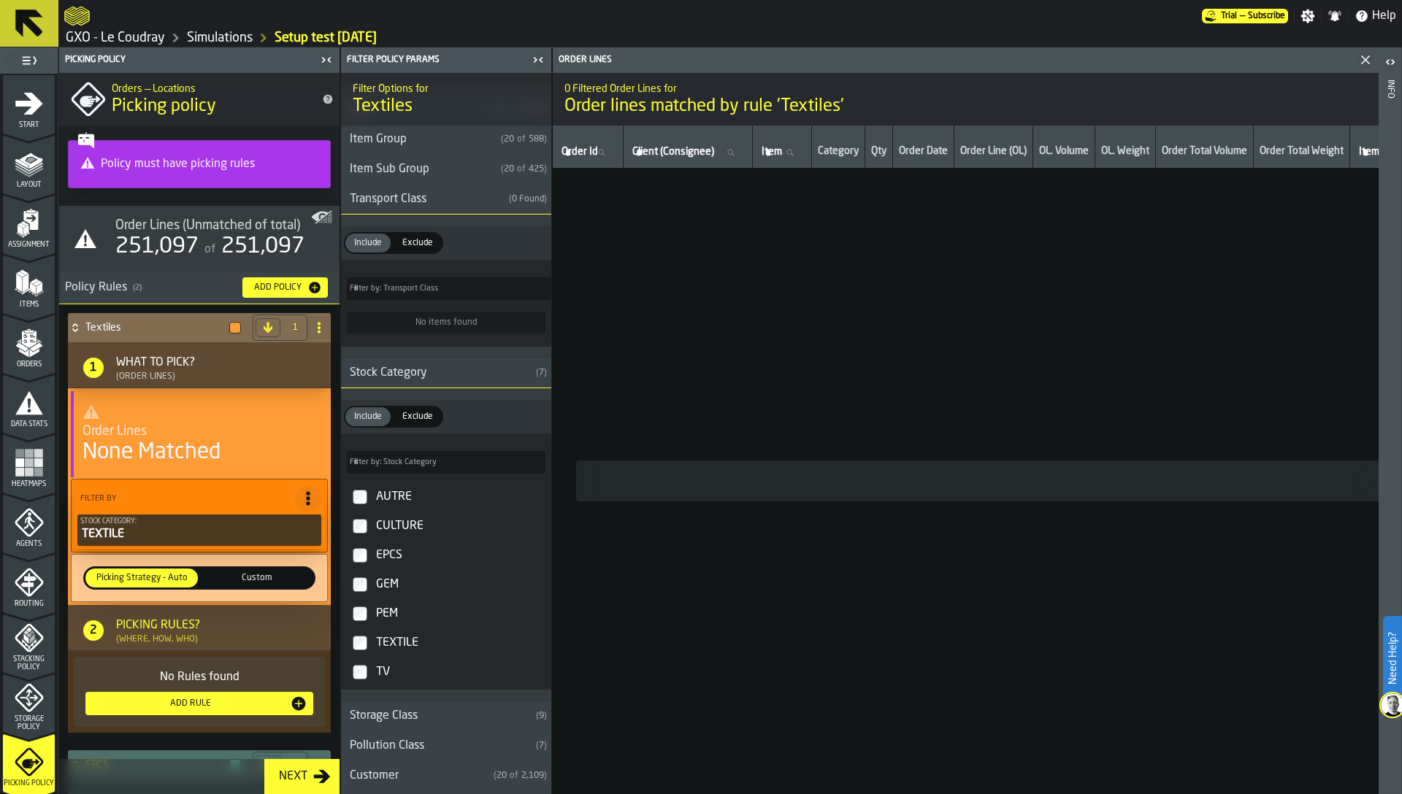
click at [145, 449] on div "None Matched" at bounding box center [151, 453] width 138 height 26
click at [207, 242] on div "of 251,097" at bounding box center [253, 247] width 103 height 26
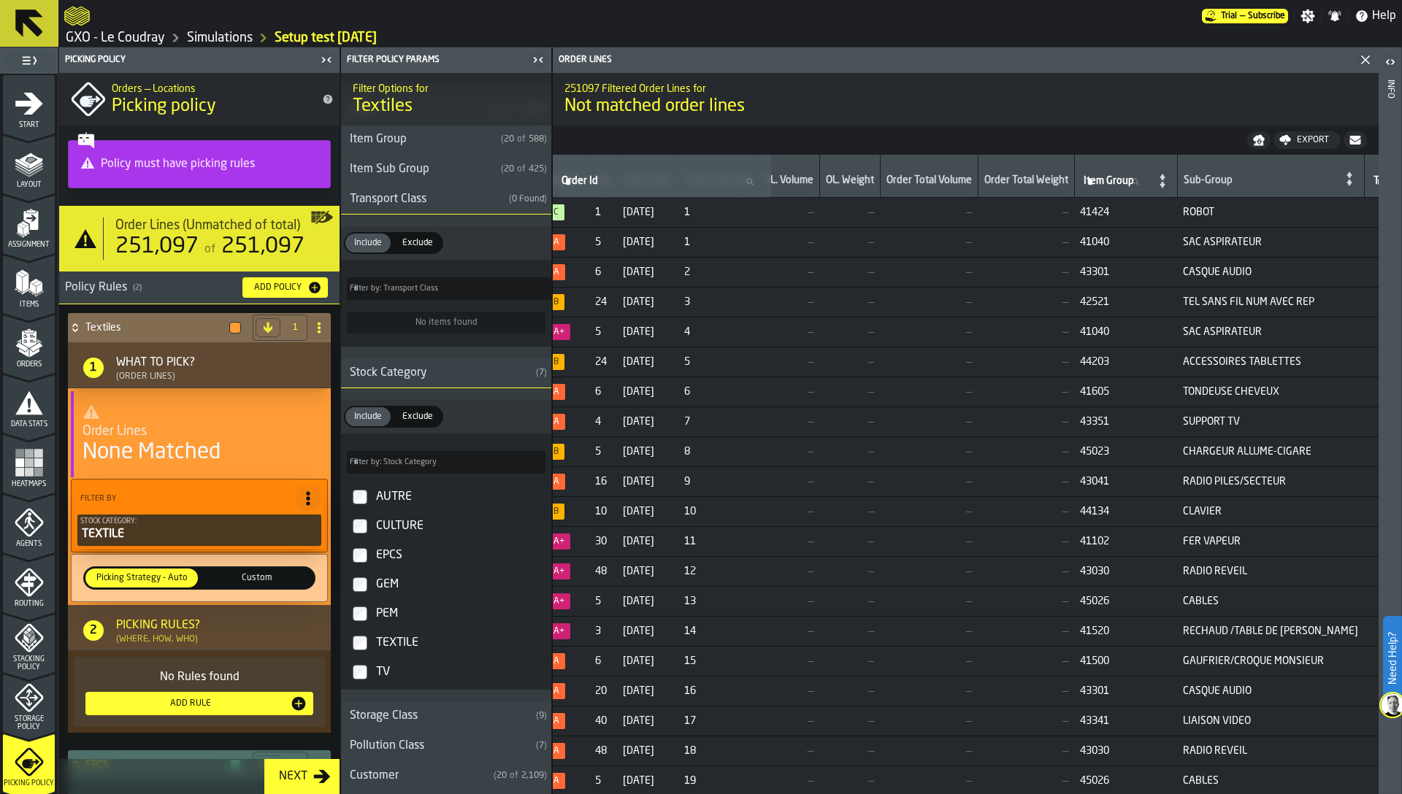
scroll to position [0, 0]
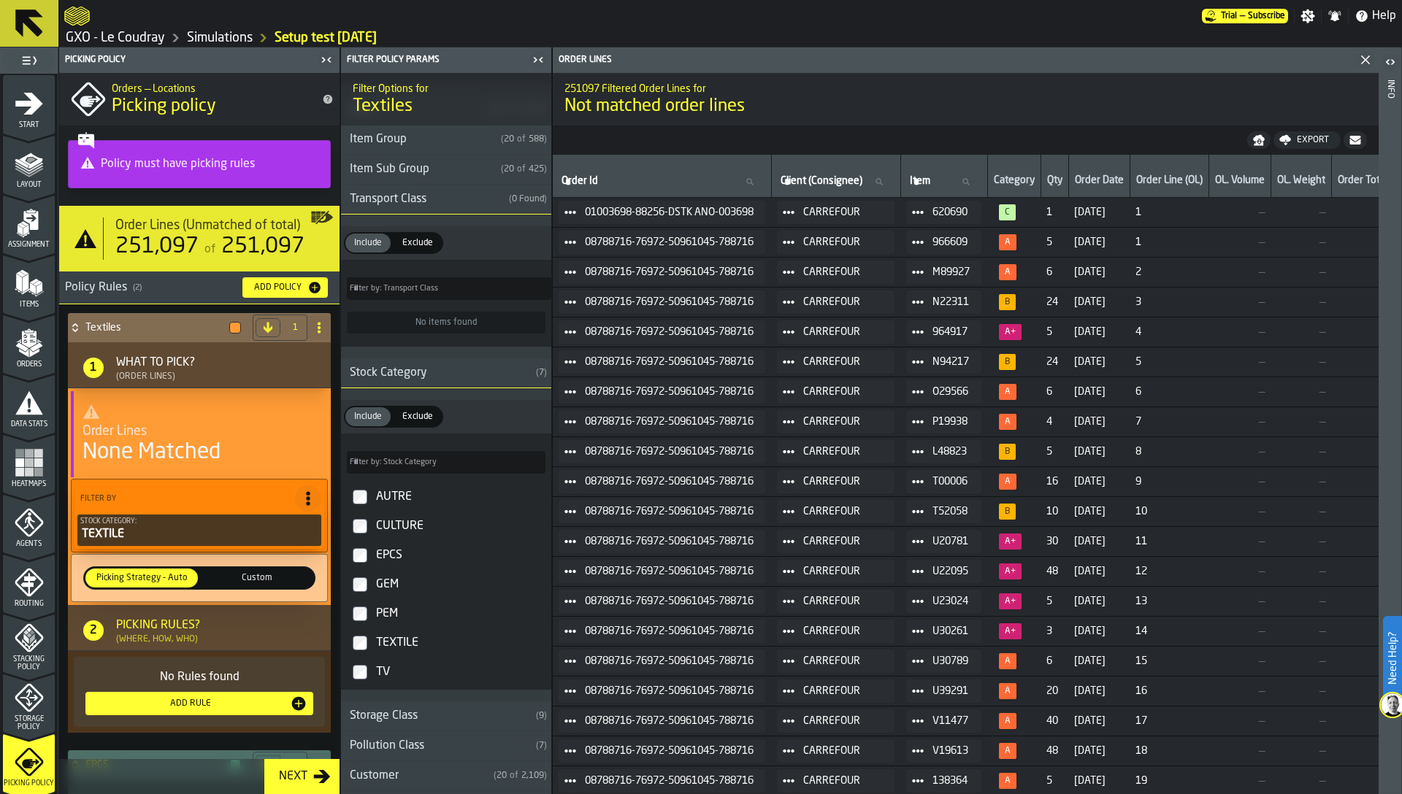
click at [924, 213] on circle at bounding box center [921, 212] width 4 height 4
click at [964, 291] on div "Show Items" at bounding box center [968, 291] width 76 height 9
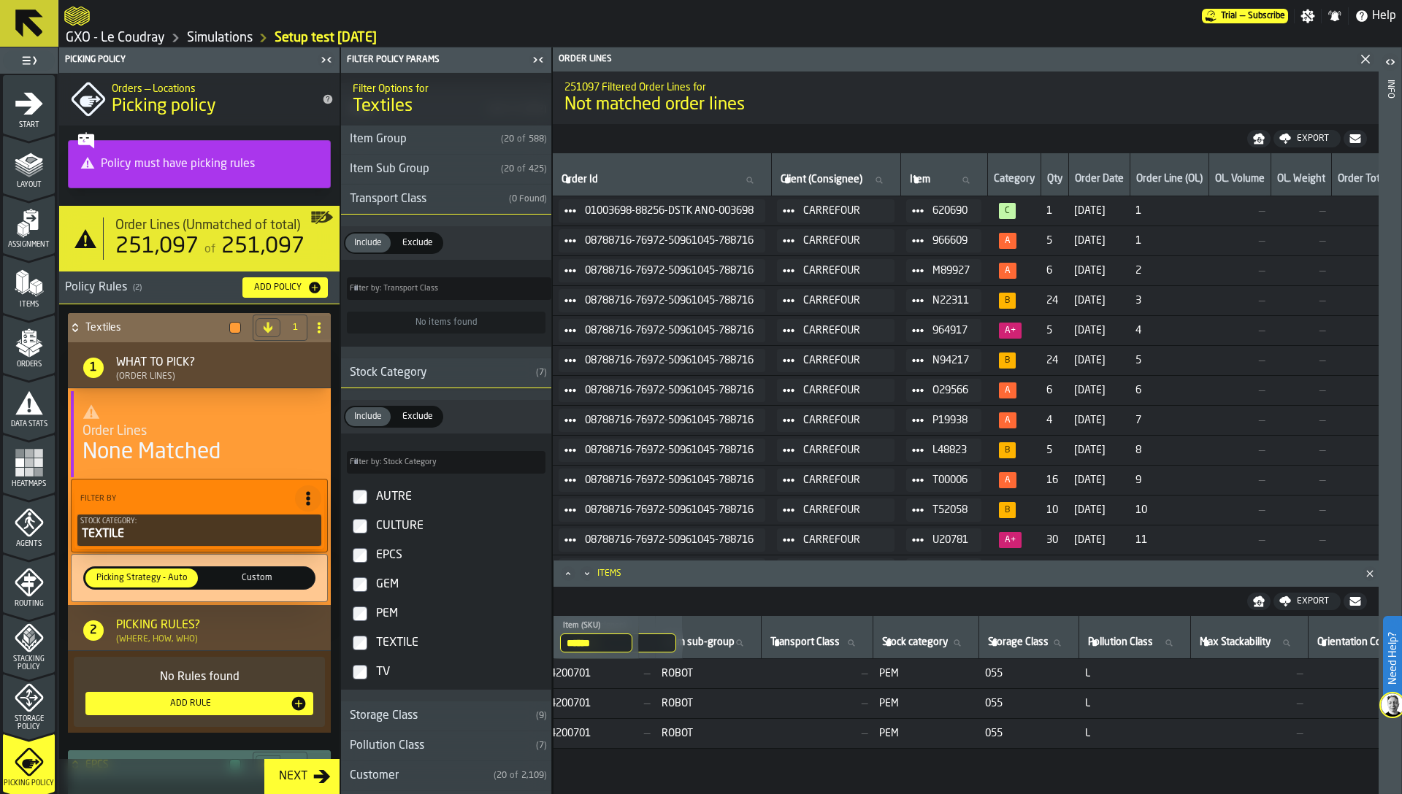
scroll to position [0, 843]
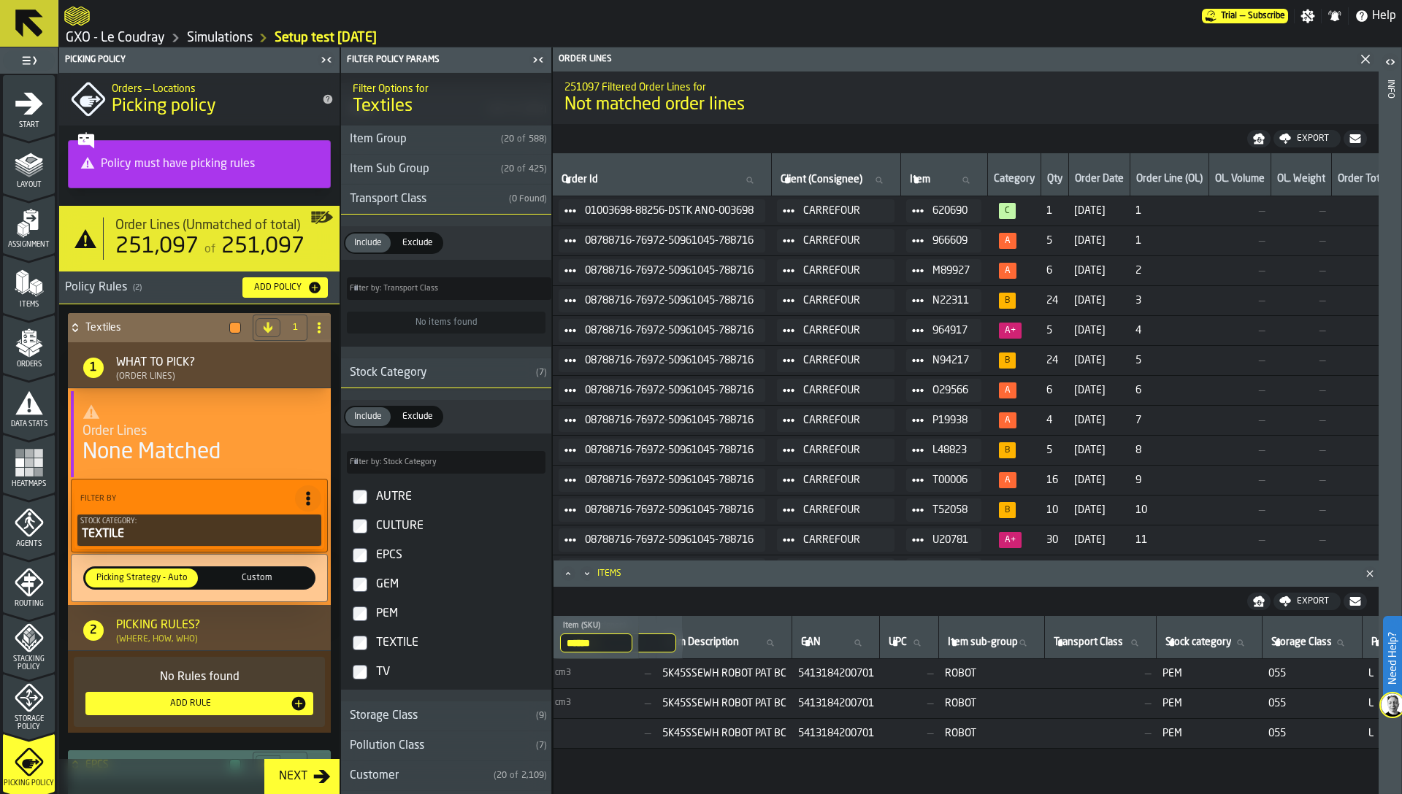
click at [0, 0] on icon "PolicyFilterItem-Stock Category" at bounding box center [0, 0] width 0 height 0
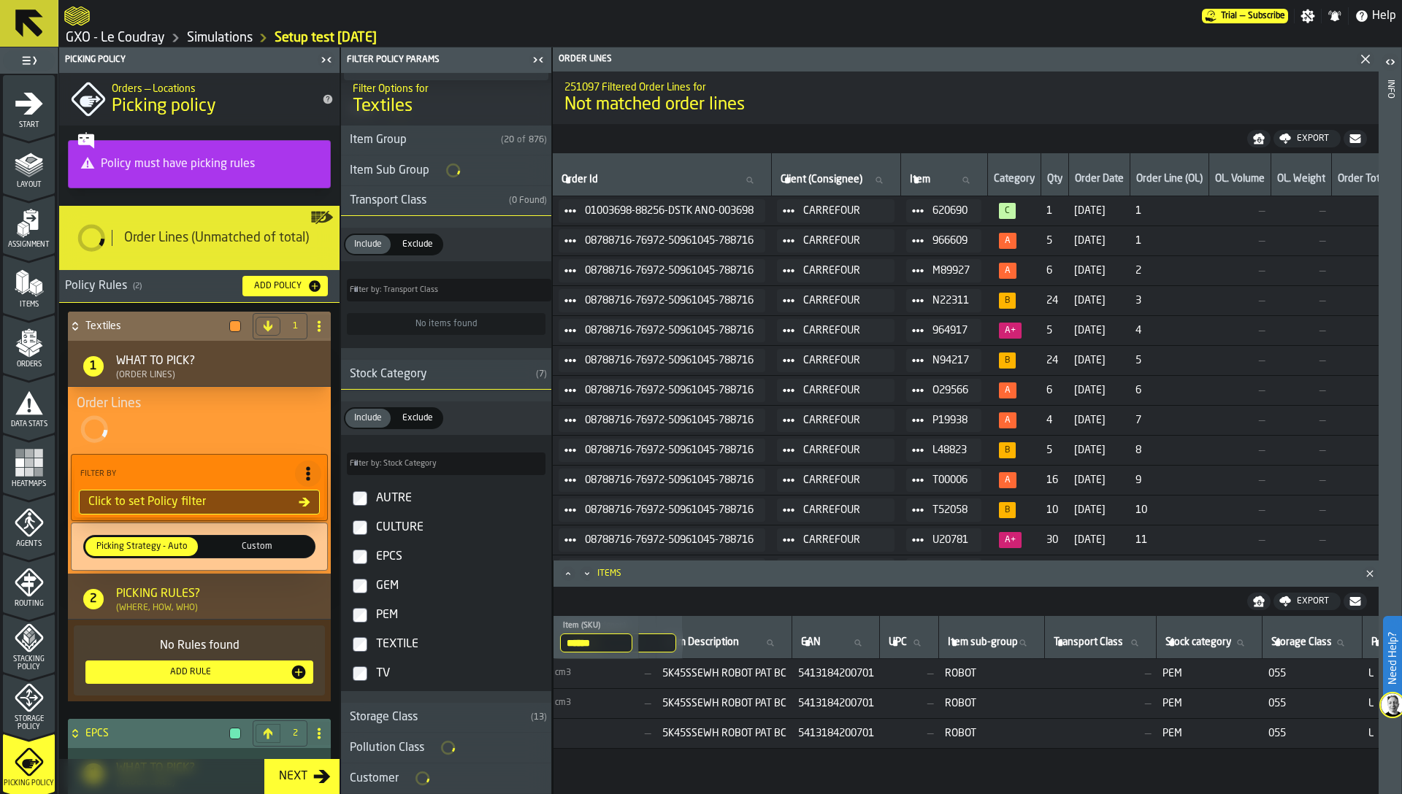
click at [305, 472] on icon at bounding box center [308, 474] width 15 height 15
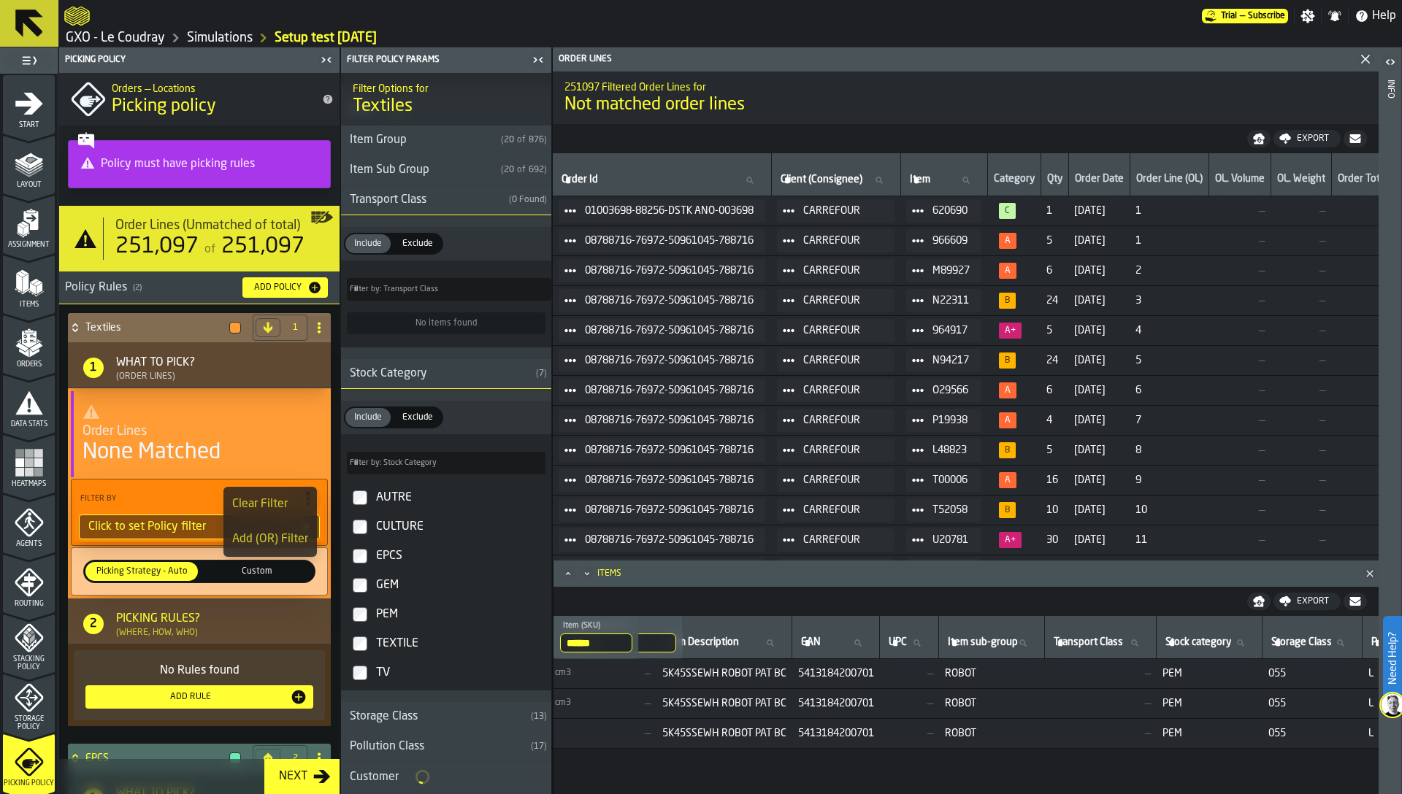
click at [288, 500] on div "Clear Filter" at bounding box center [270, 505] width 76 height 18
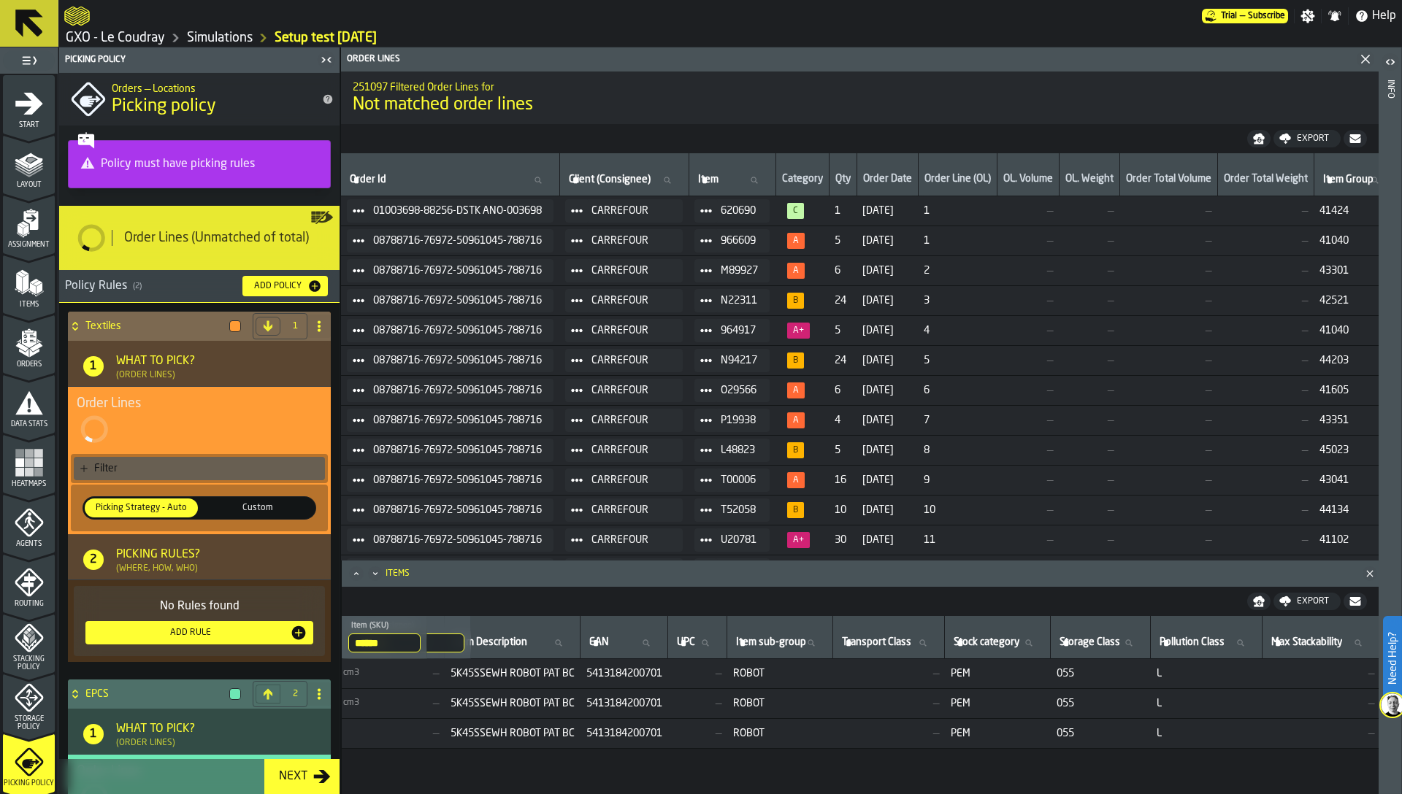
click at [269, 465] on div "Filter" at bounding box center [206, 469] width 225 height 12
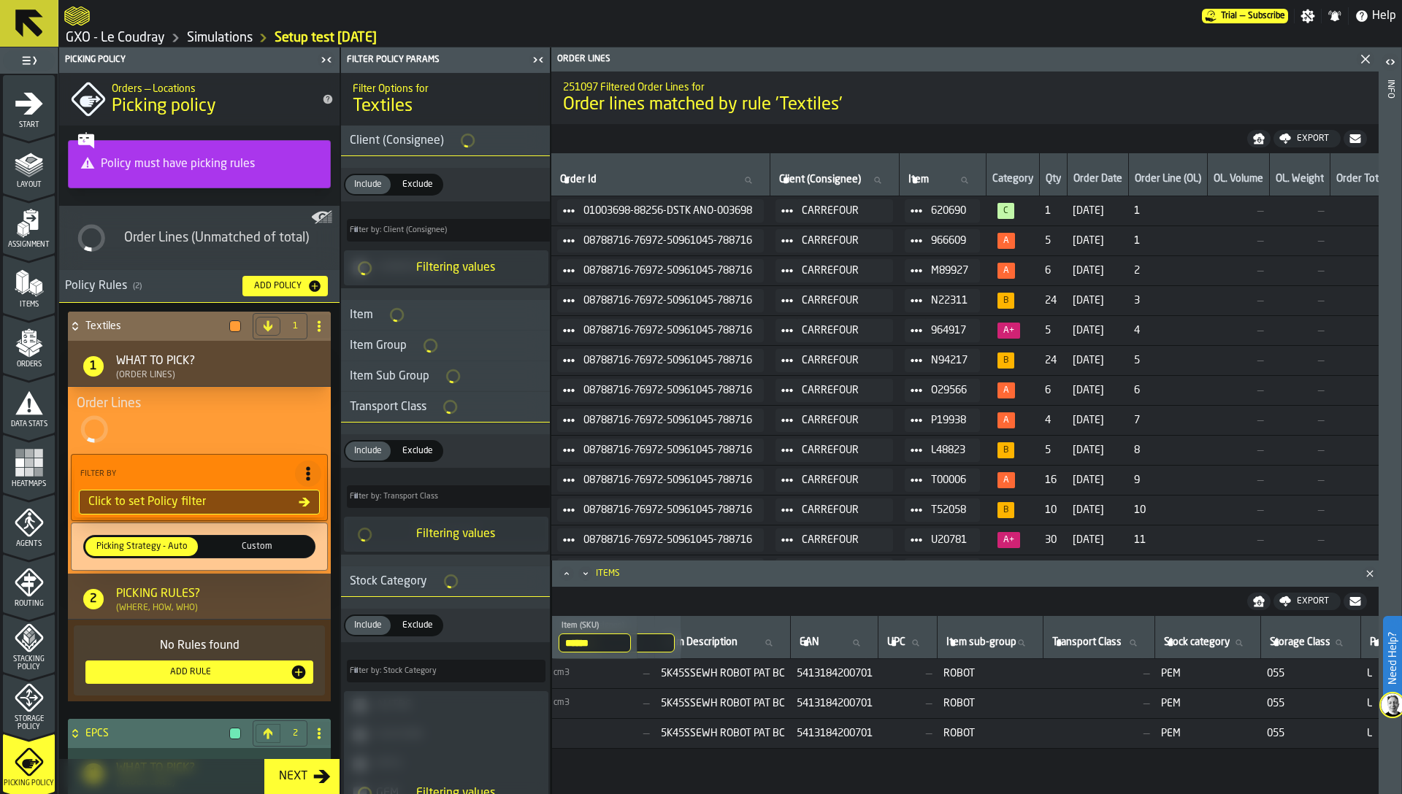
type input "*"
type input "***"
type input "*"
type input "***"
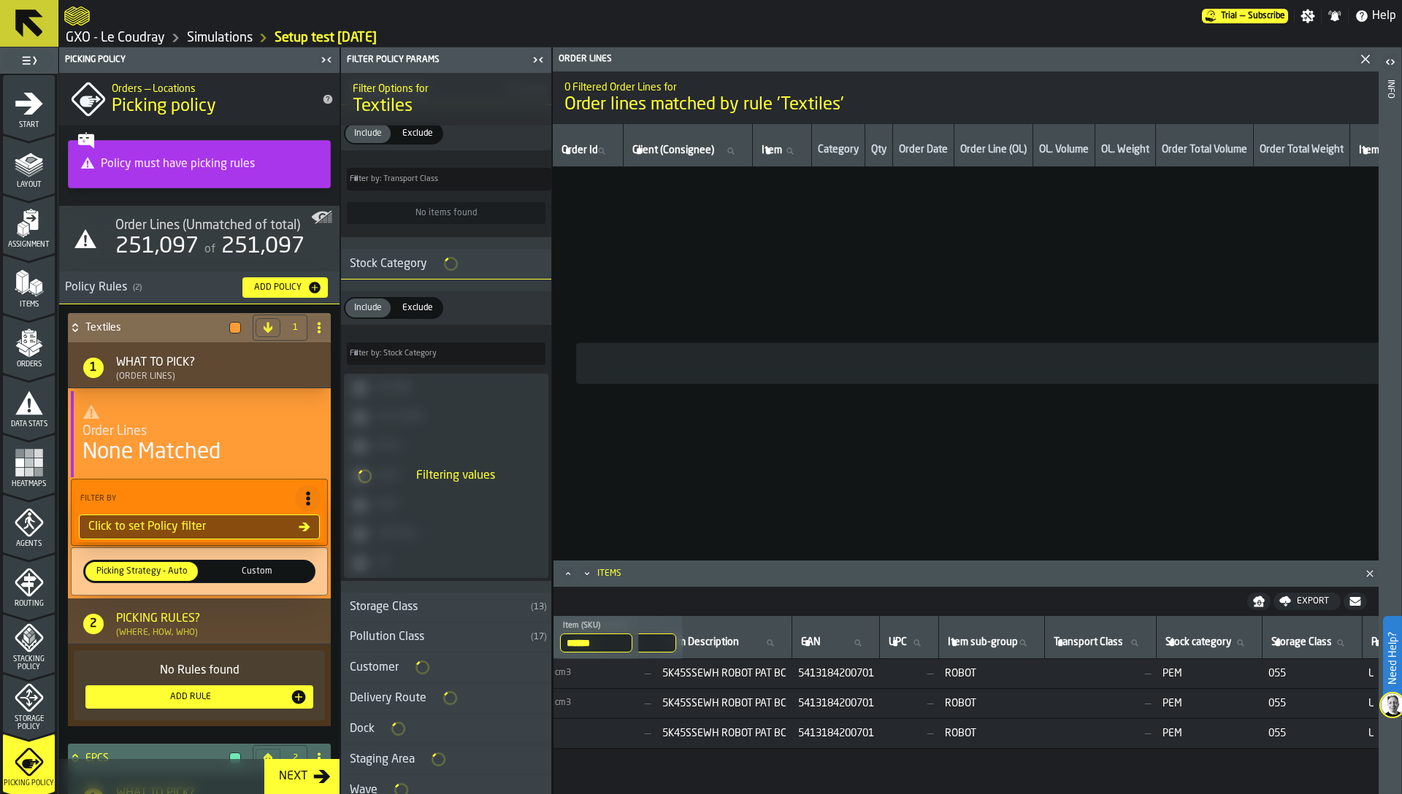
scroll to position [304, 0]
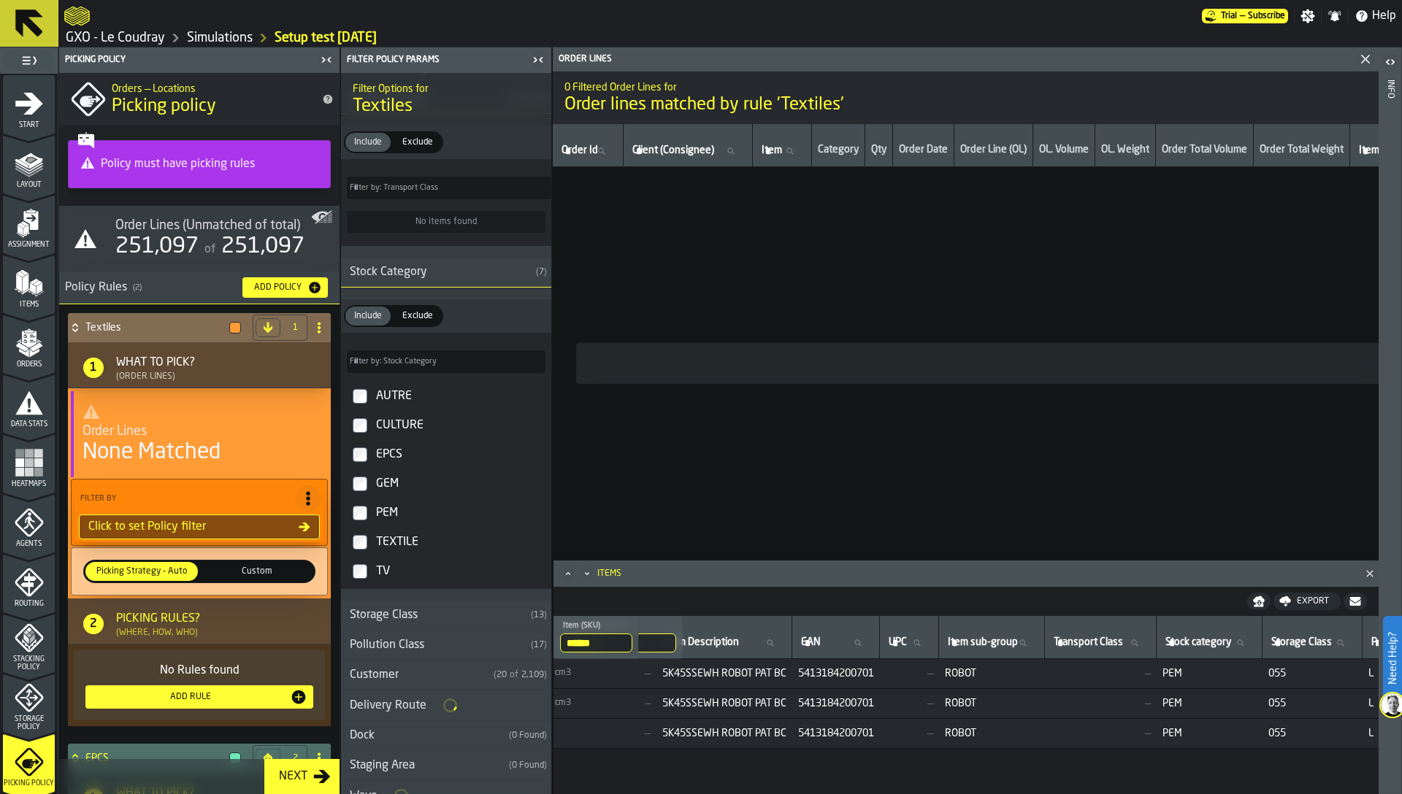
click at [402, 539] on div "TEXTILE" at bounding box center [459, 542] width 172 height 23
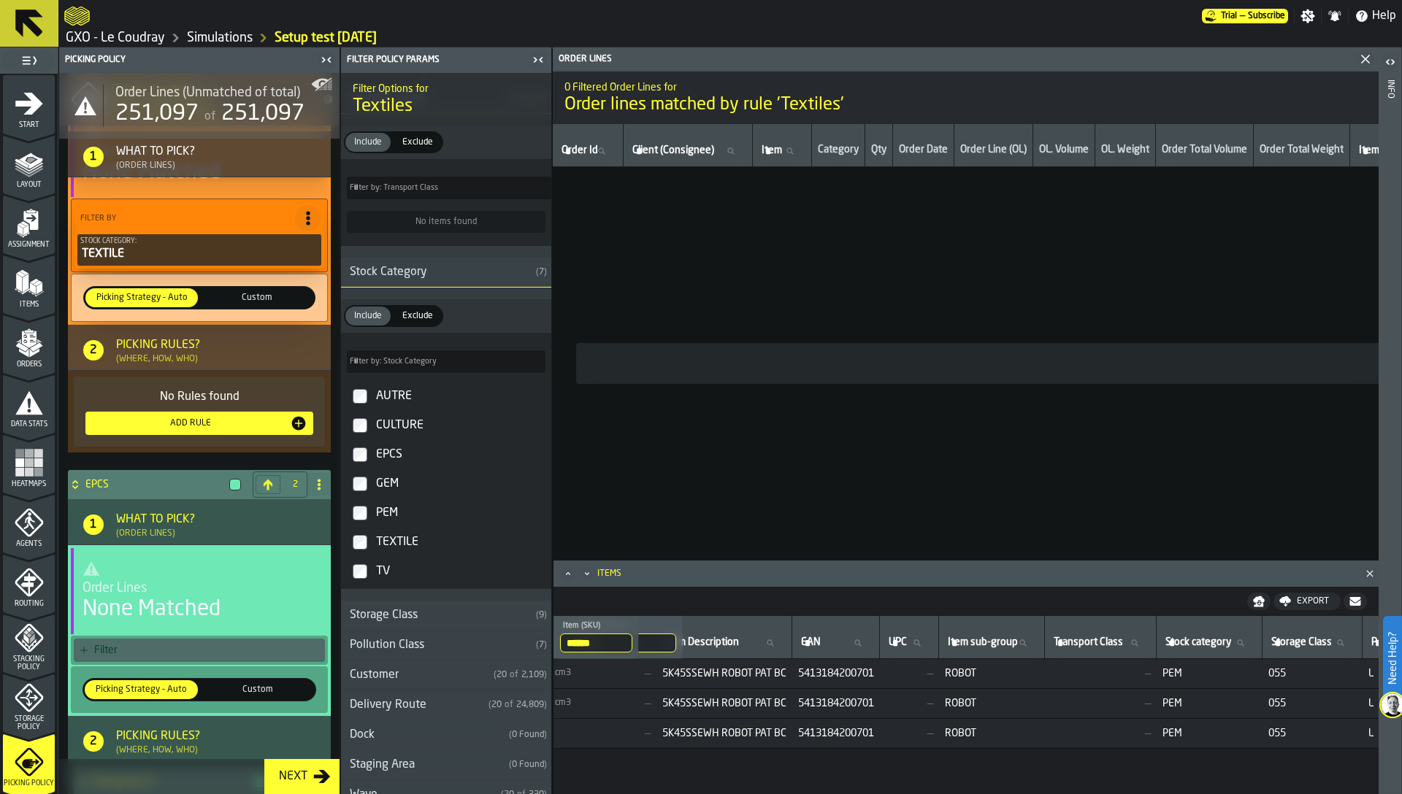
scroll to position [450, 0]
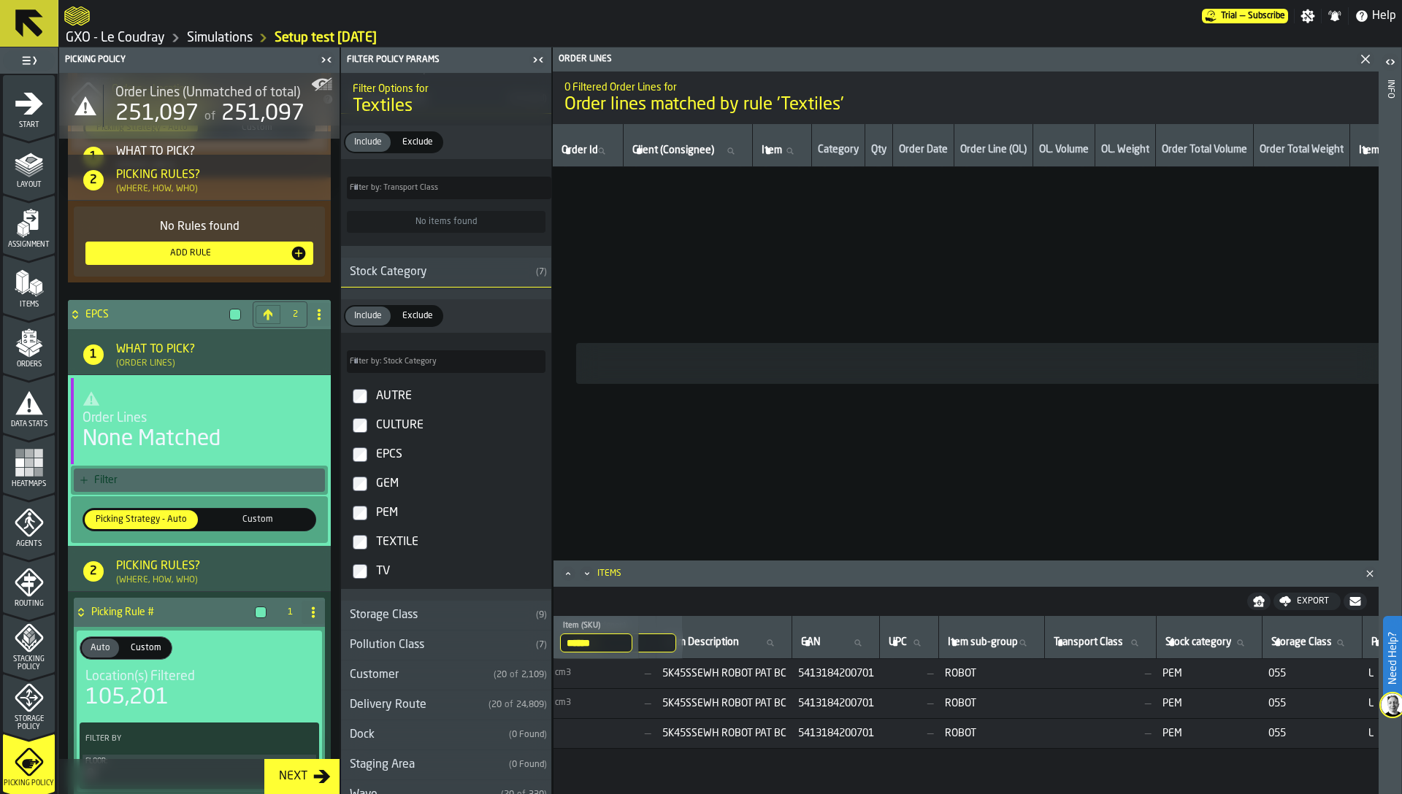
click at [170, 486] on div "Filter" at bounding box center [206, 481] width 225 height 12
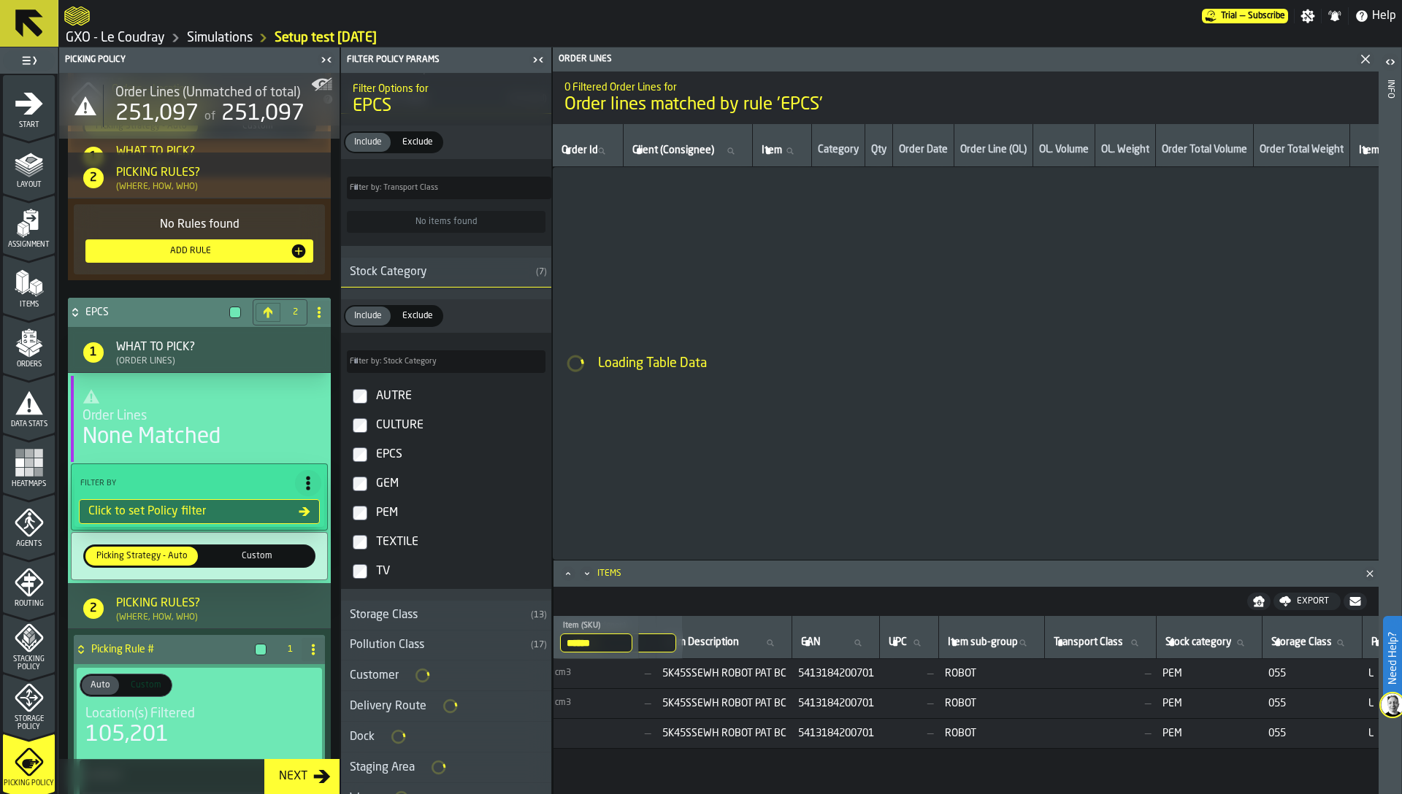
scroll to position [305, 0]
click at [395, 425] on div "CULTURE" at bounding box center [459, 425] width 172 height 23
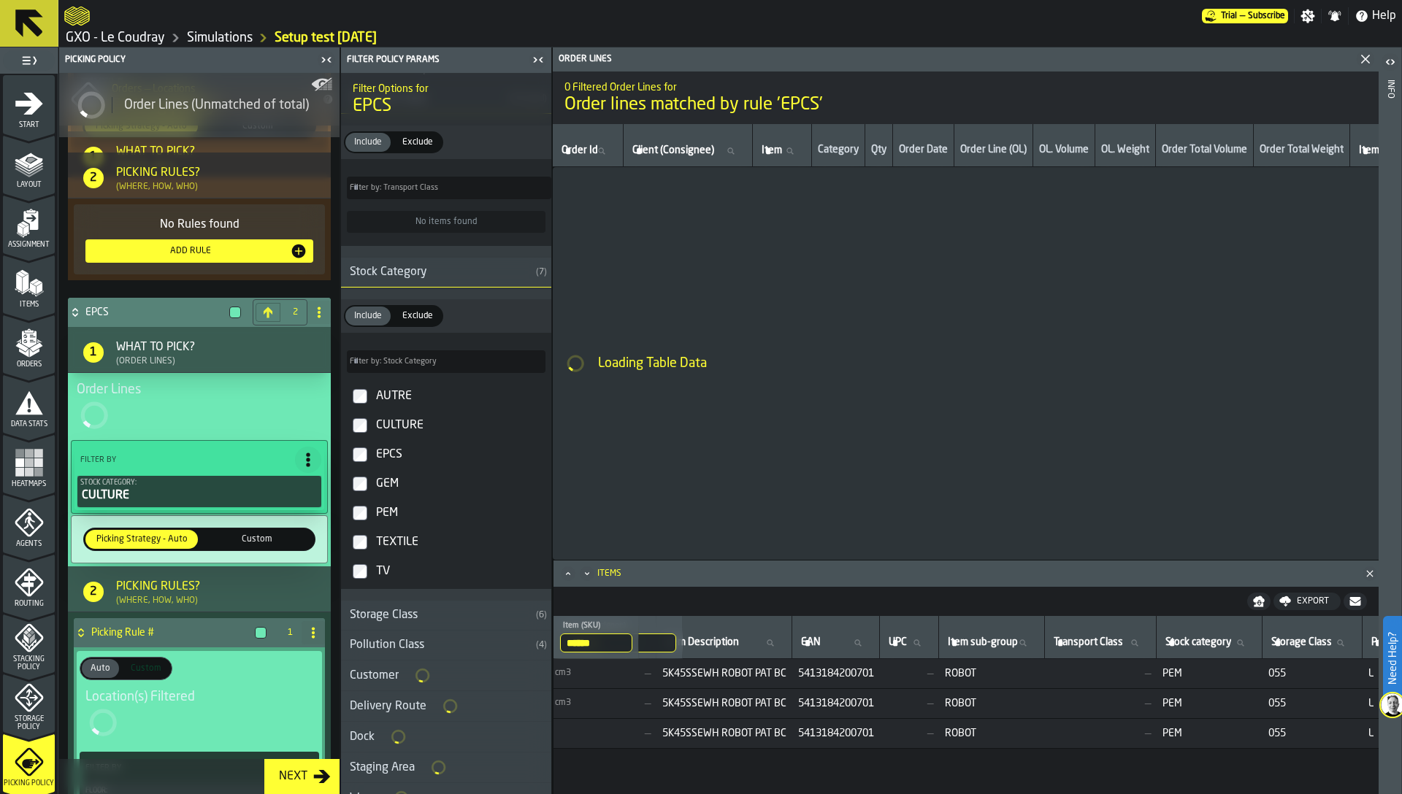
click at [388, 458] on div "EPCS" at bounding box center [459, 454] width 172 height 23
click at [392, 390] on div "AUTRE" at bounding box center [459, 396] width 172 height 23
click at [390, 489] on div "GEM" at bounding box center [459, 483] width 172 height 23
click at [387, 515] on div "PEM" at bounding box center [459, 513] width 172 height 23
click at [385, 575] on div "TV" at bounding box center [459, 572] width 172 height 23
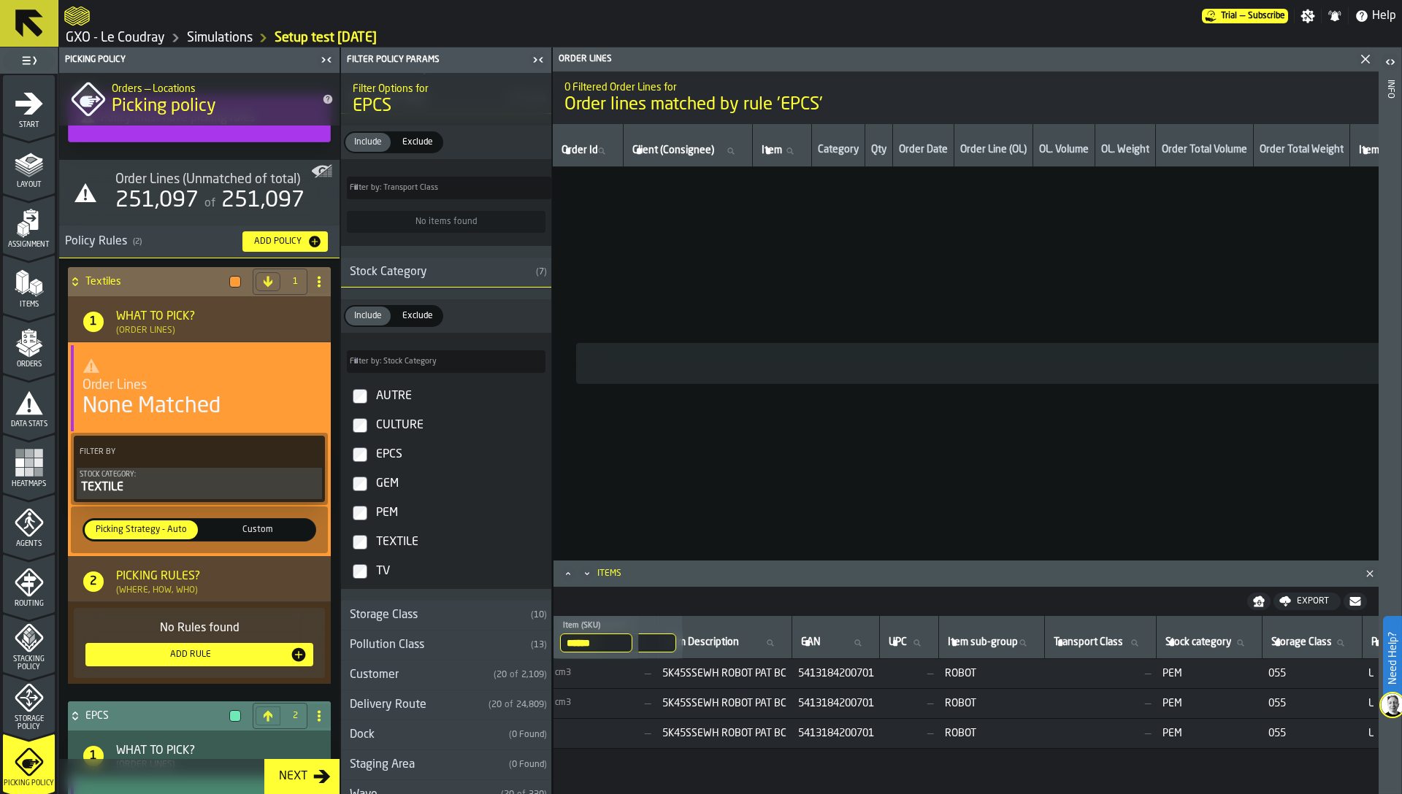
scroll to position [0, 0]
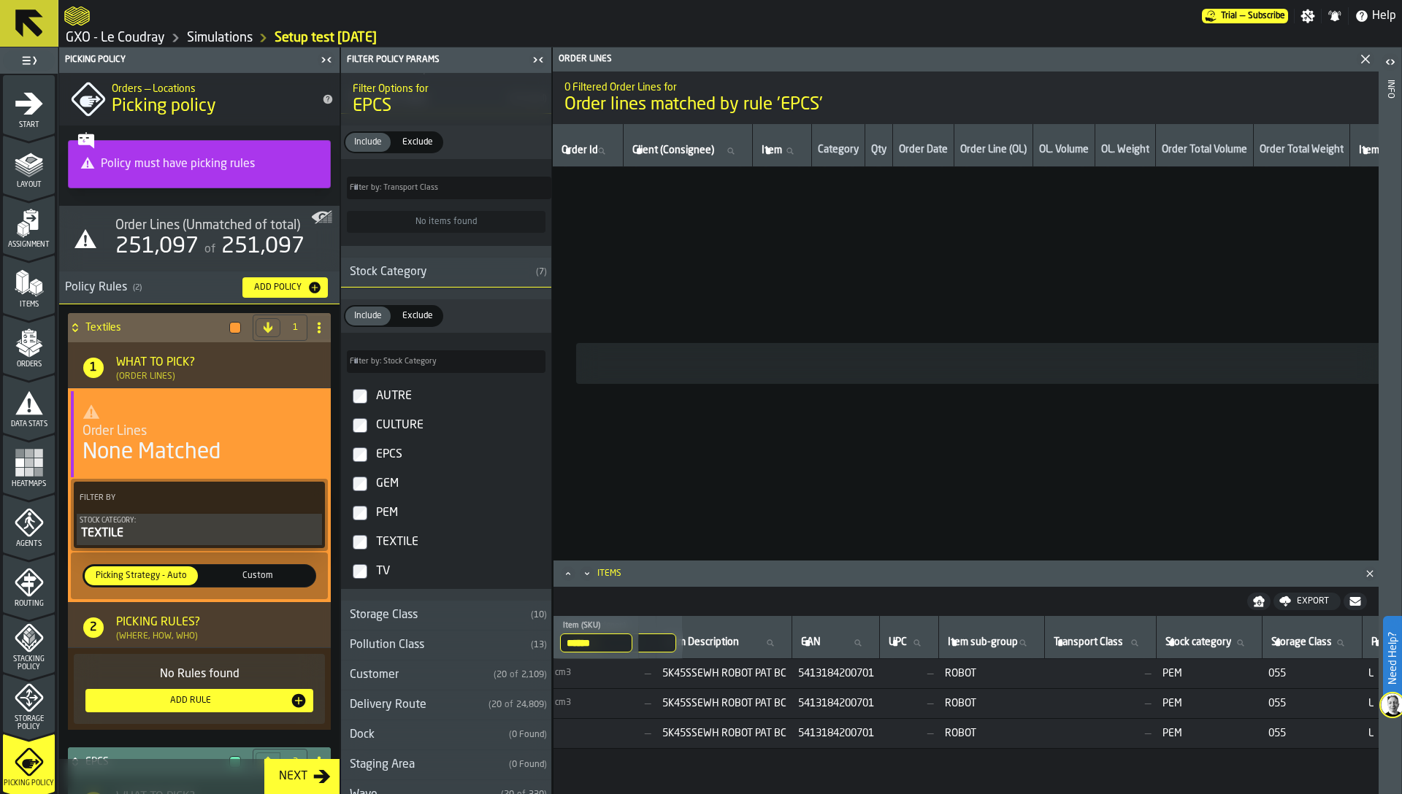
click at [32, 399] on icon "menu Data Stats" at bounding box center [29, 402] width 29 height 29
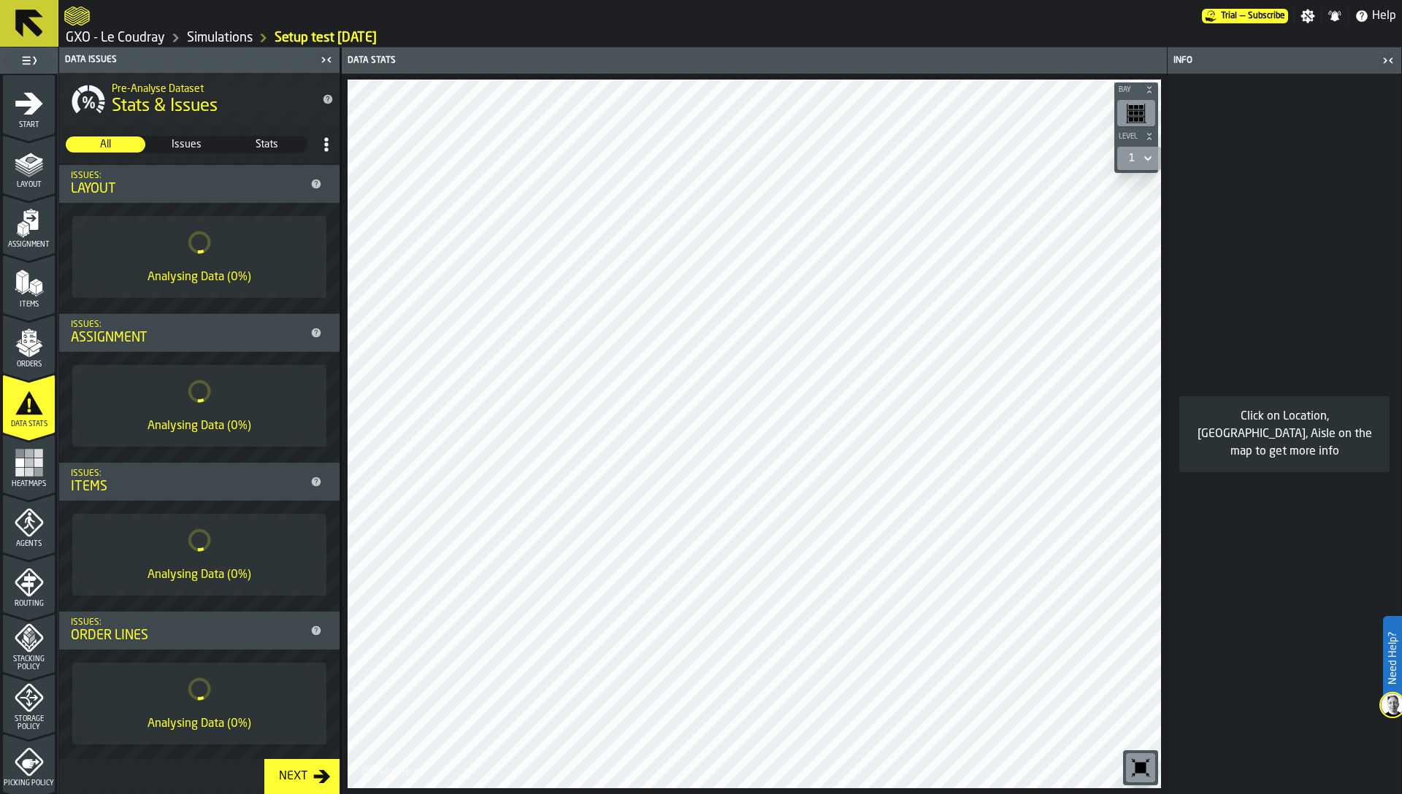
click at [323, 141] on icon at bounding box center [326, 144] width 15 height 15
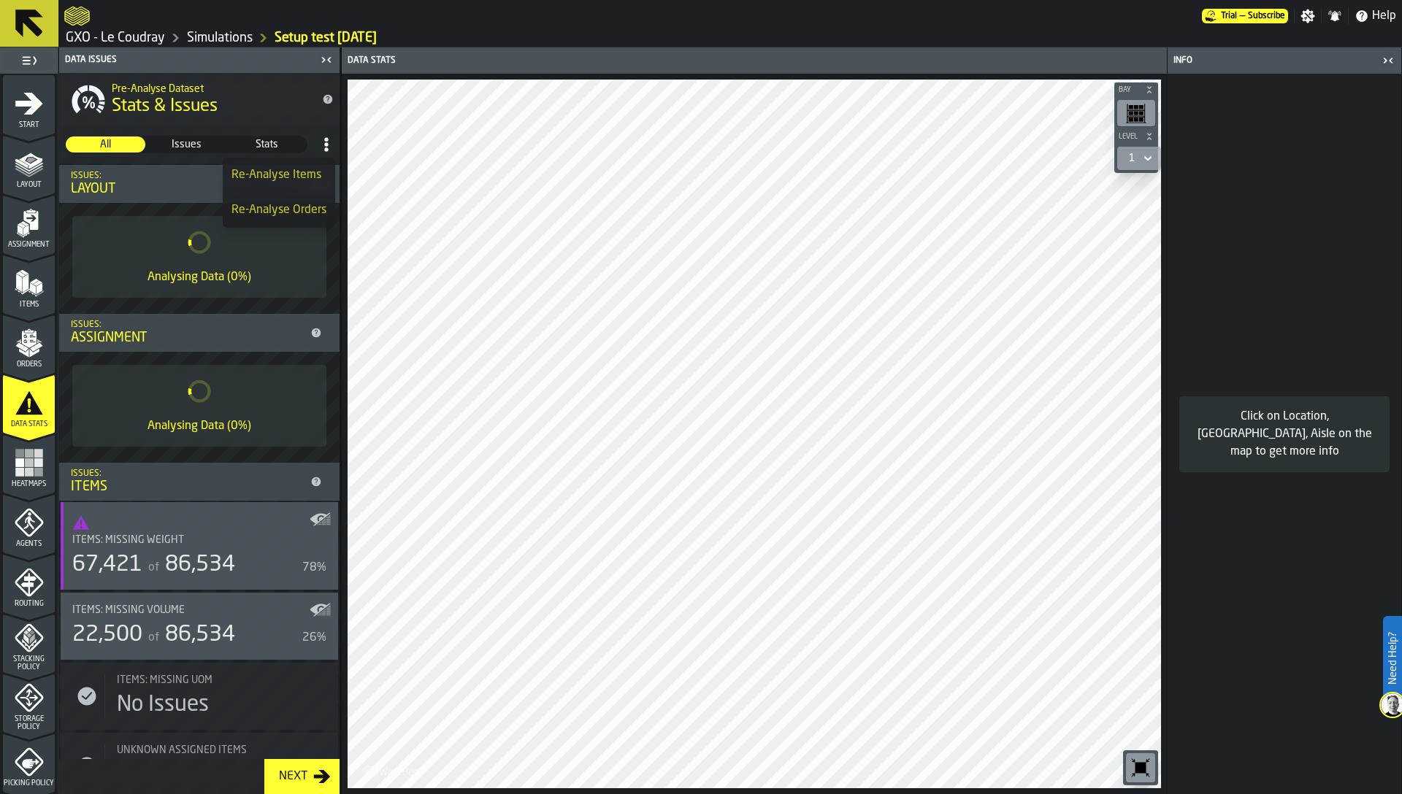
click at [307, 175] on div "Re-Analyse Items" at bounding box center [278, 175] width 95 height 18
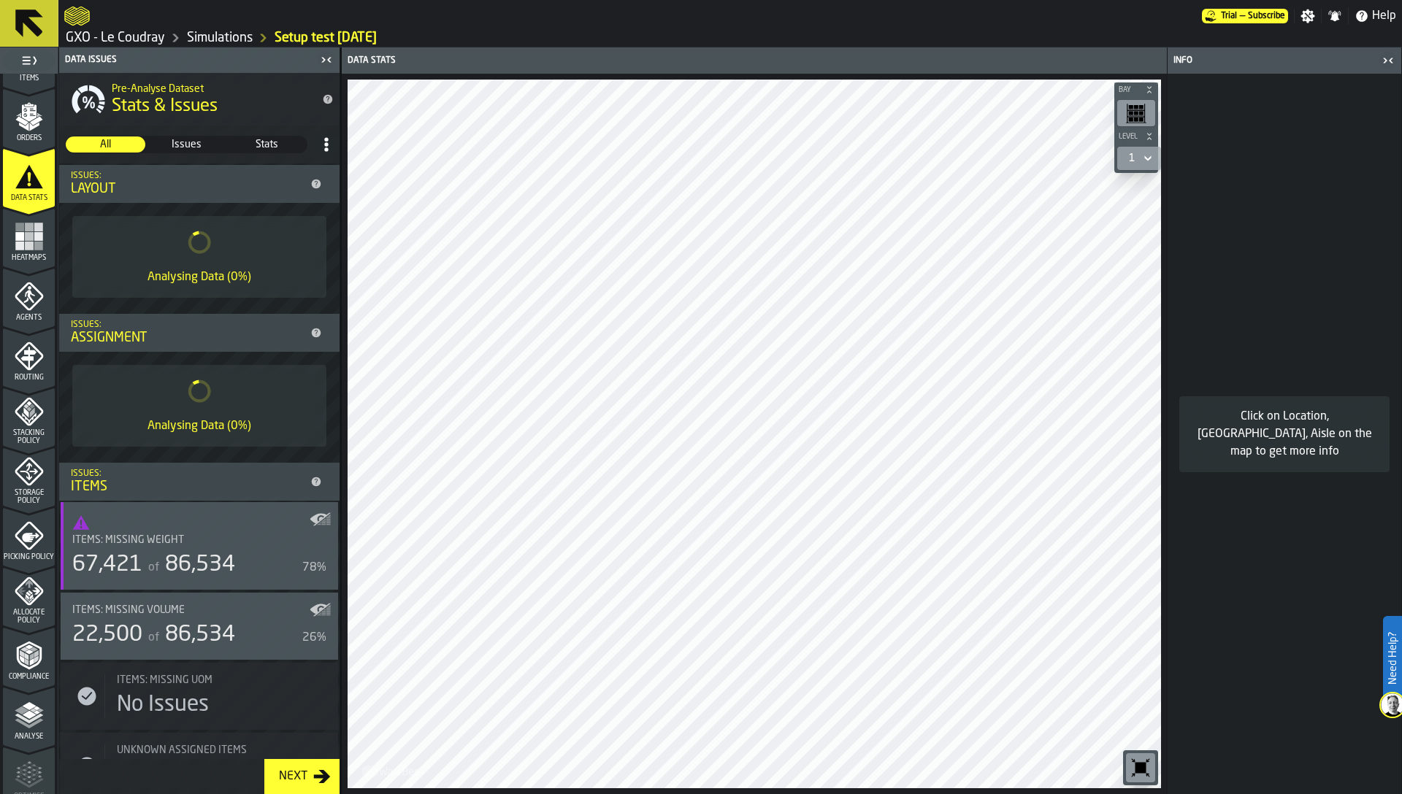
click at [33, 544] on icon "menu Picking Policy" at bounding box center [29, 535] width 29 height 29
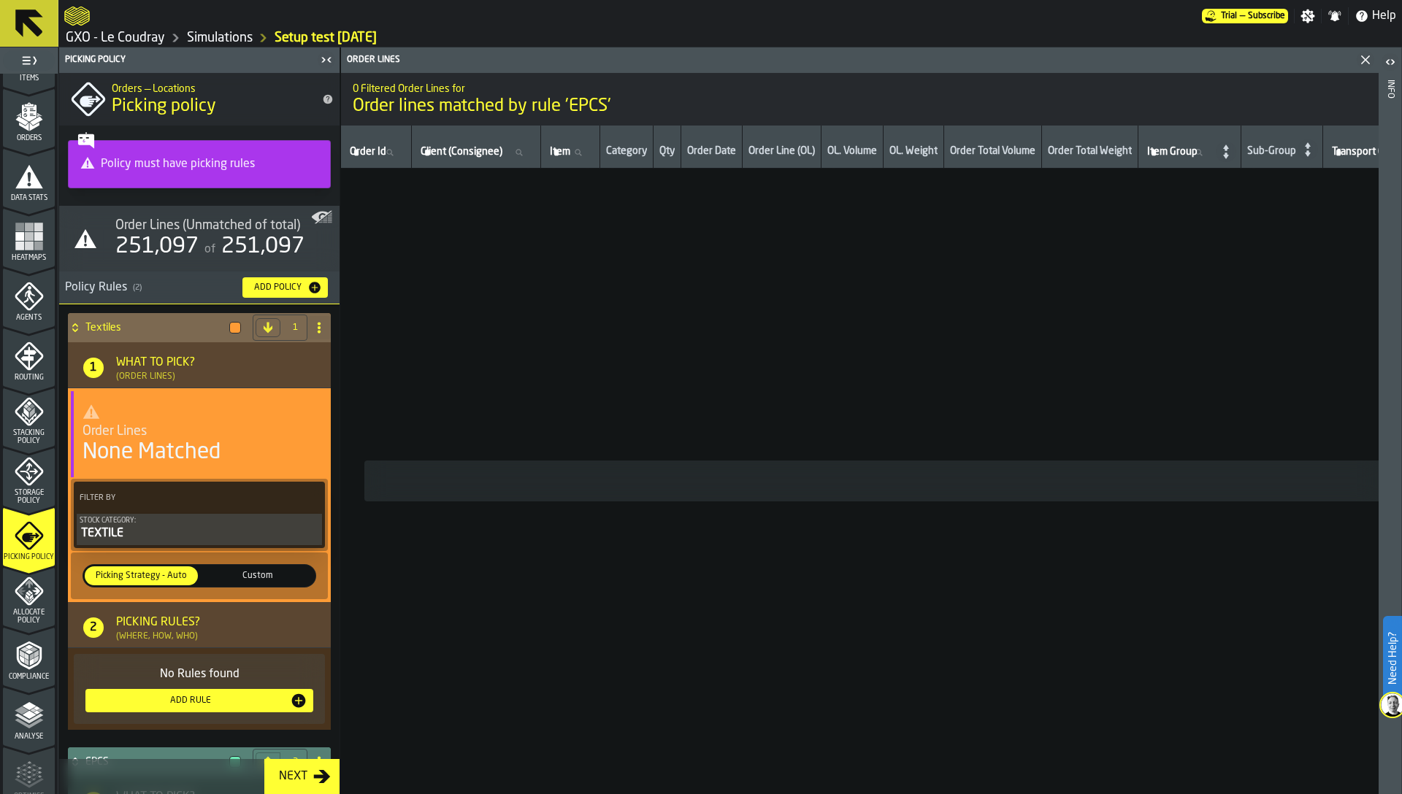
click at [233, 423] on div "Order Lines" at bounding box center [199, 431] width 234 height 16
click at [212, 530] on div "TEXTILE" at bounding box center [199, 534] width 239 height 18
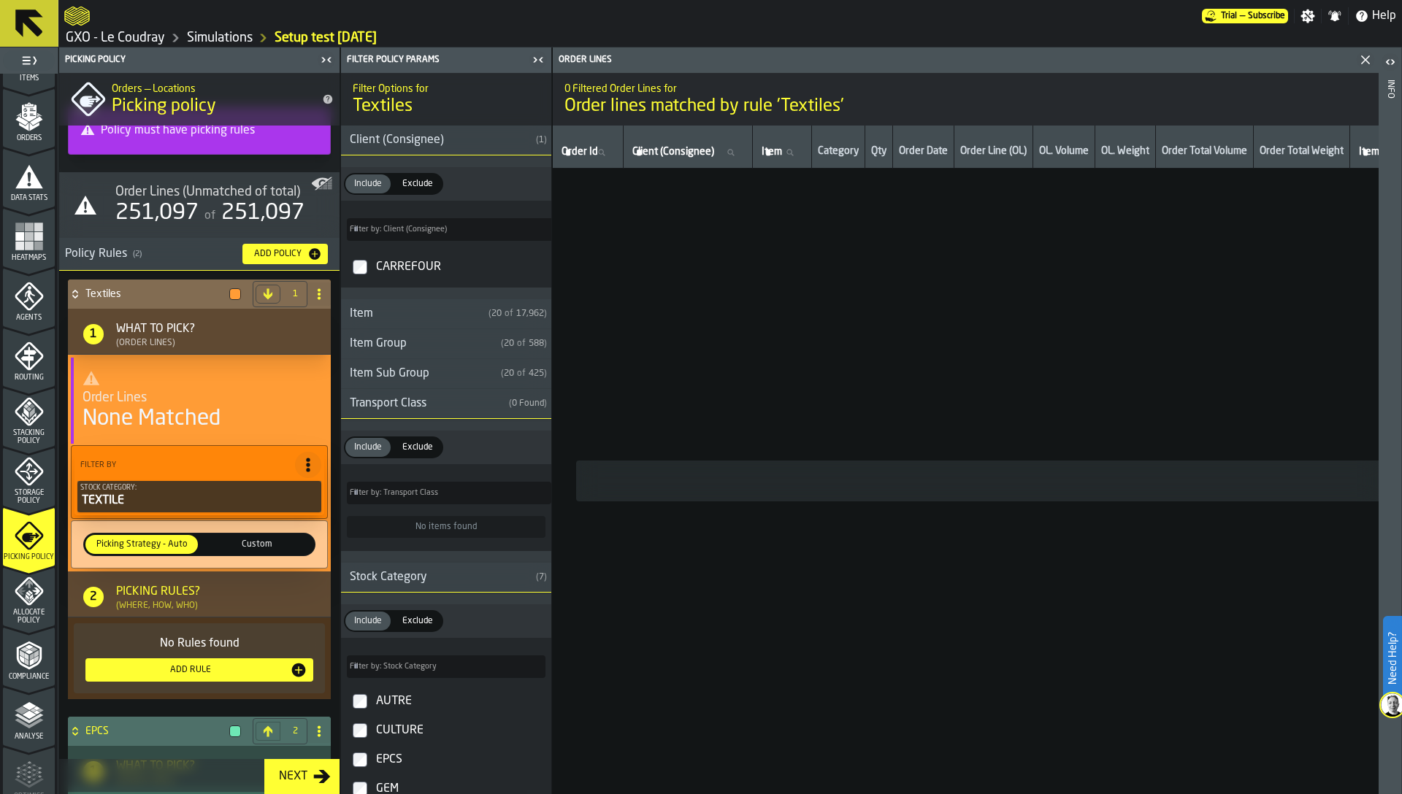
scroll to position [39, 0]
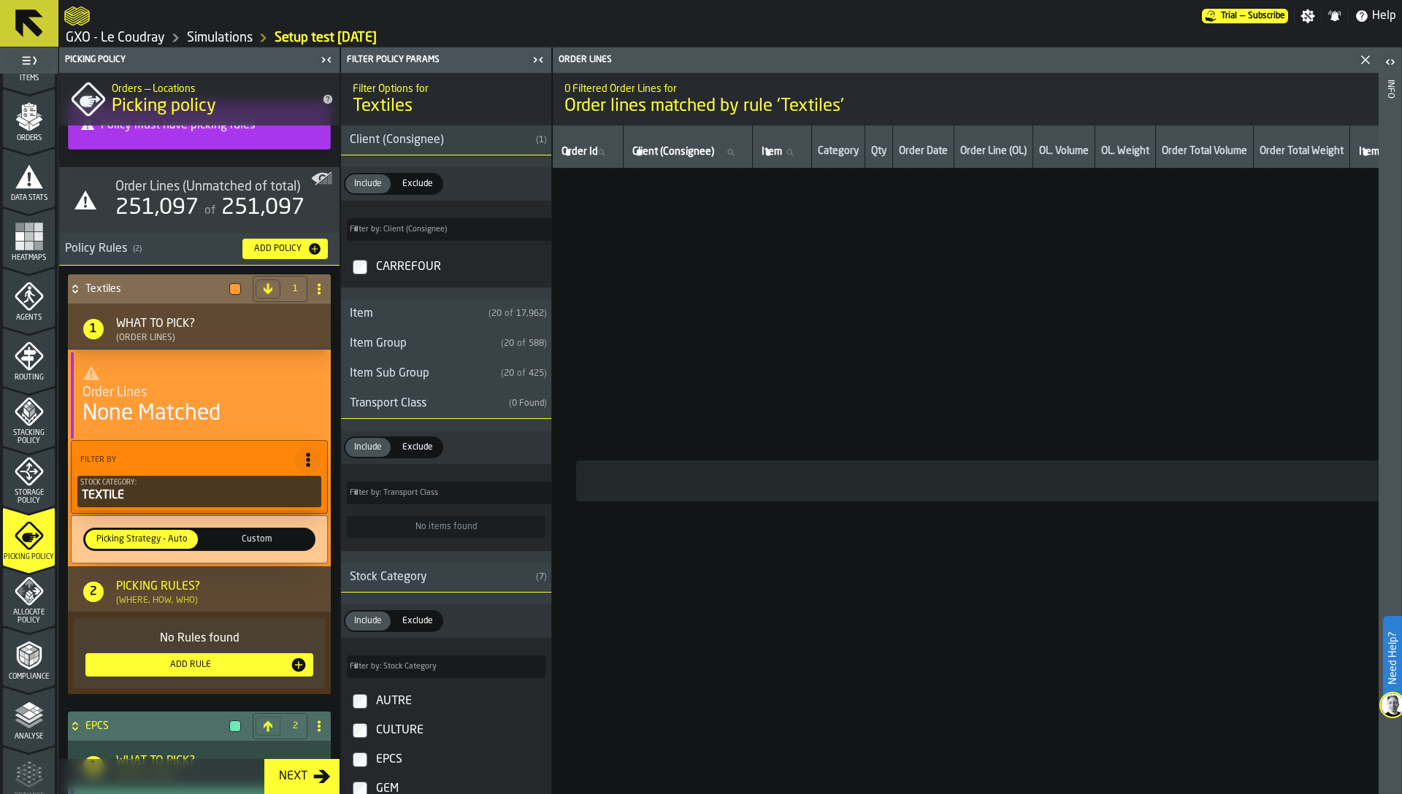
click at [228, 589] on div "Picking Rules? (Where, How, Who)" at bounding box center [213, 592] width 206 height 28
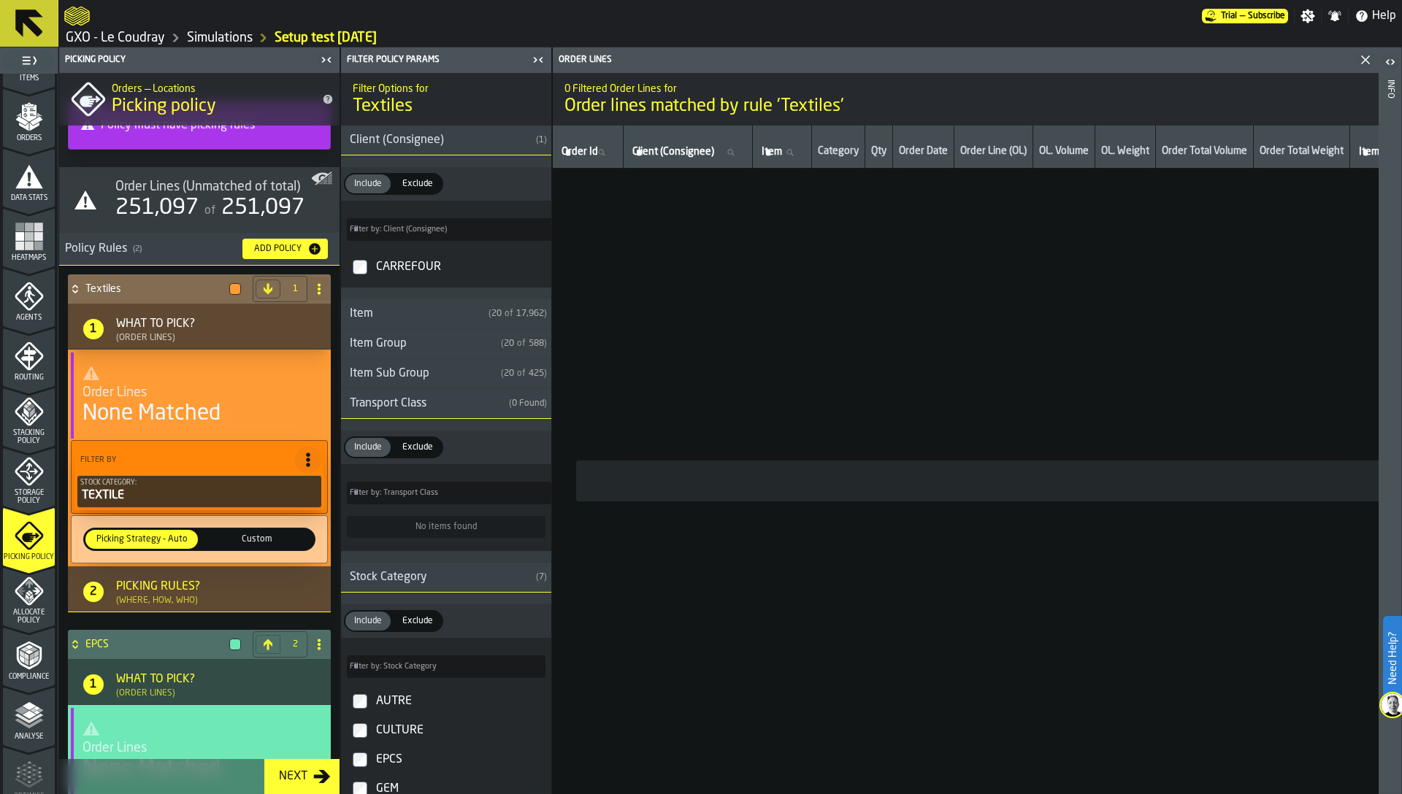
click at [234, 572] on h3 "2 Picking Rules? (Where, How, Who)" at bounding box center [199, 590] width 263 height 46
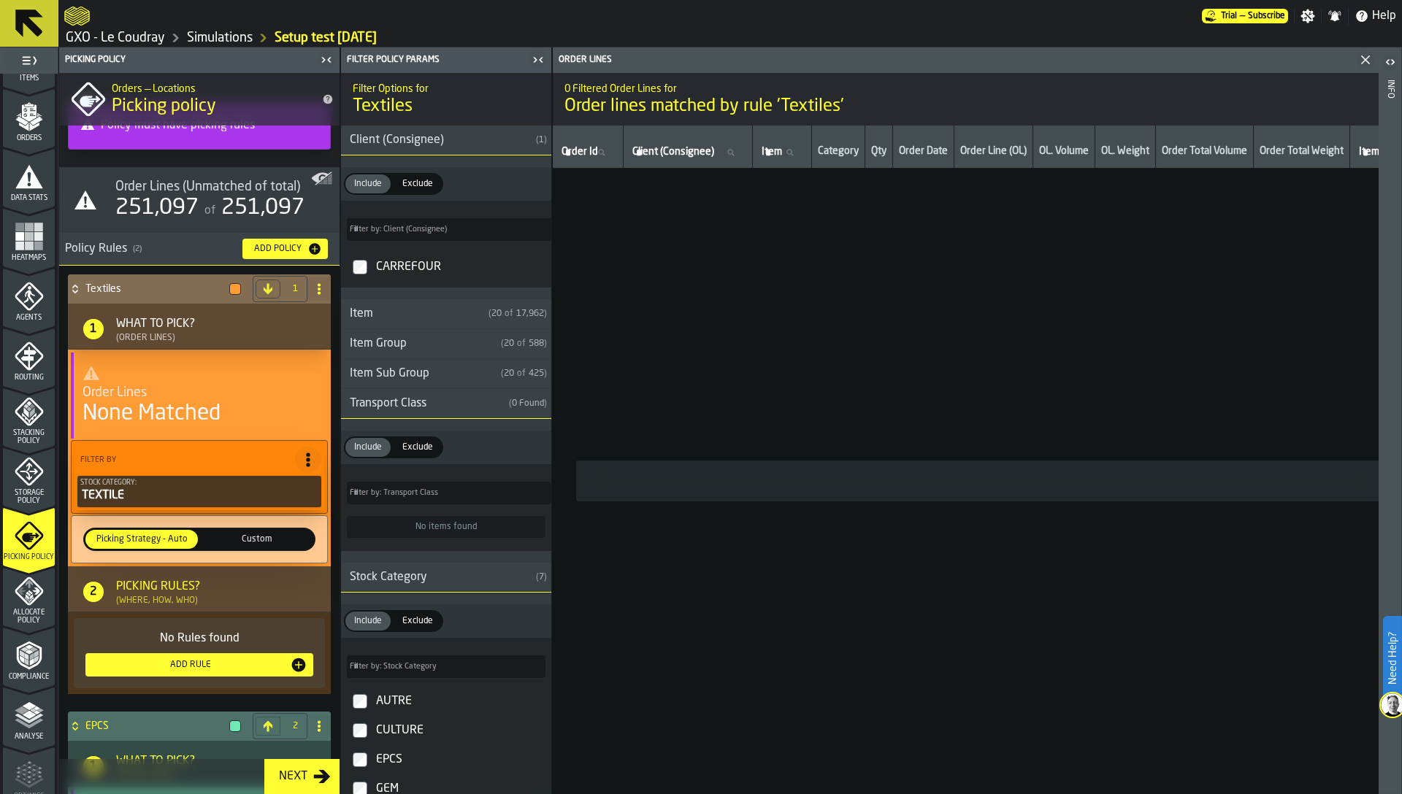
click at [116, 486] on div "Stock Category:" at bounding box center [199, 483] width 238 height 8
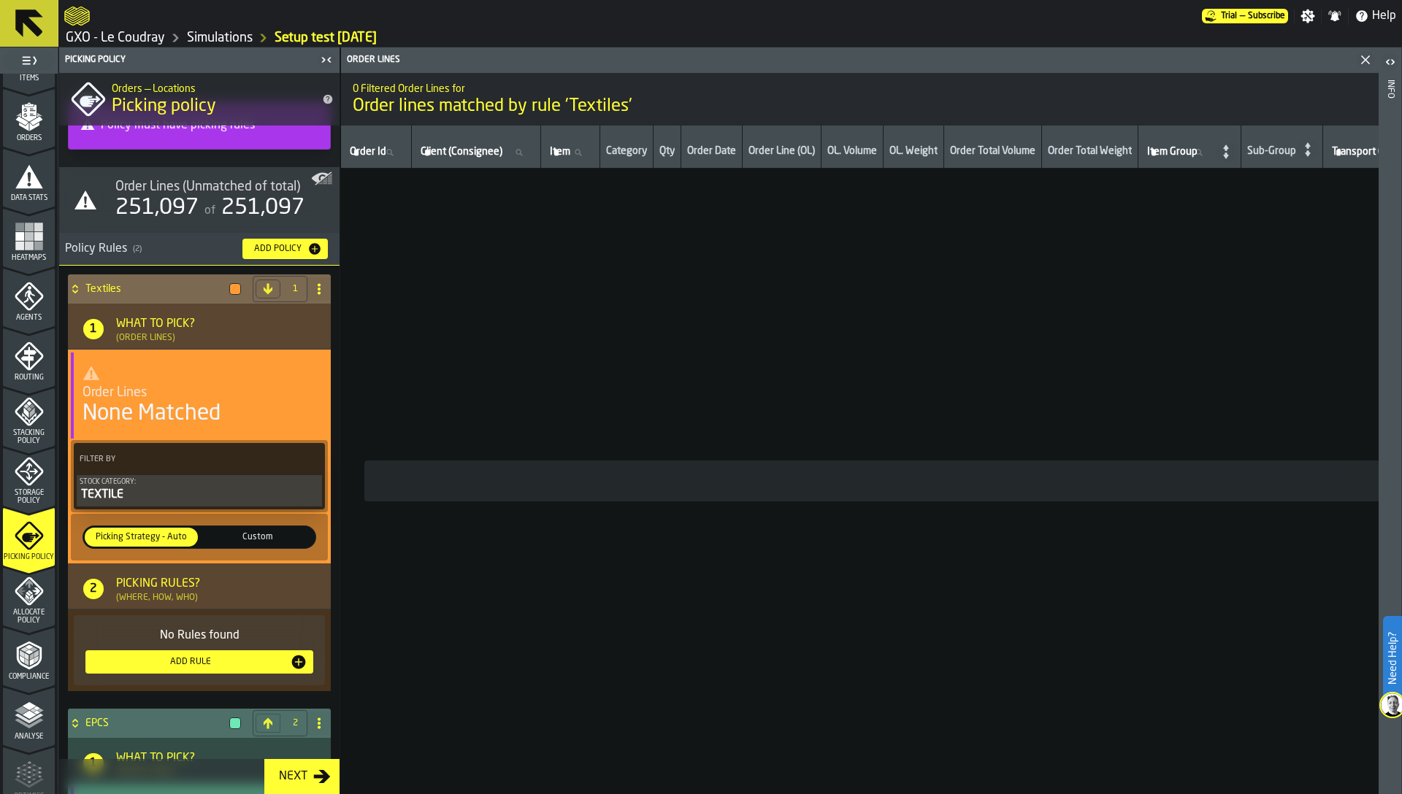
click at [134, 485] on div "Stock Category:" at bounding box center [199, 482] width 239 height 8
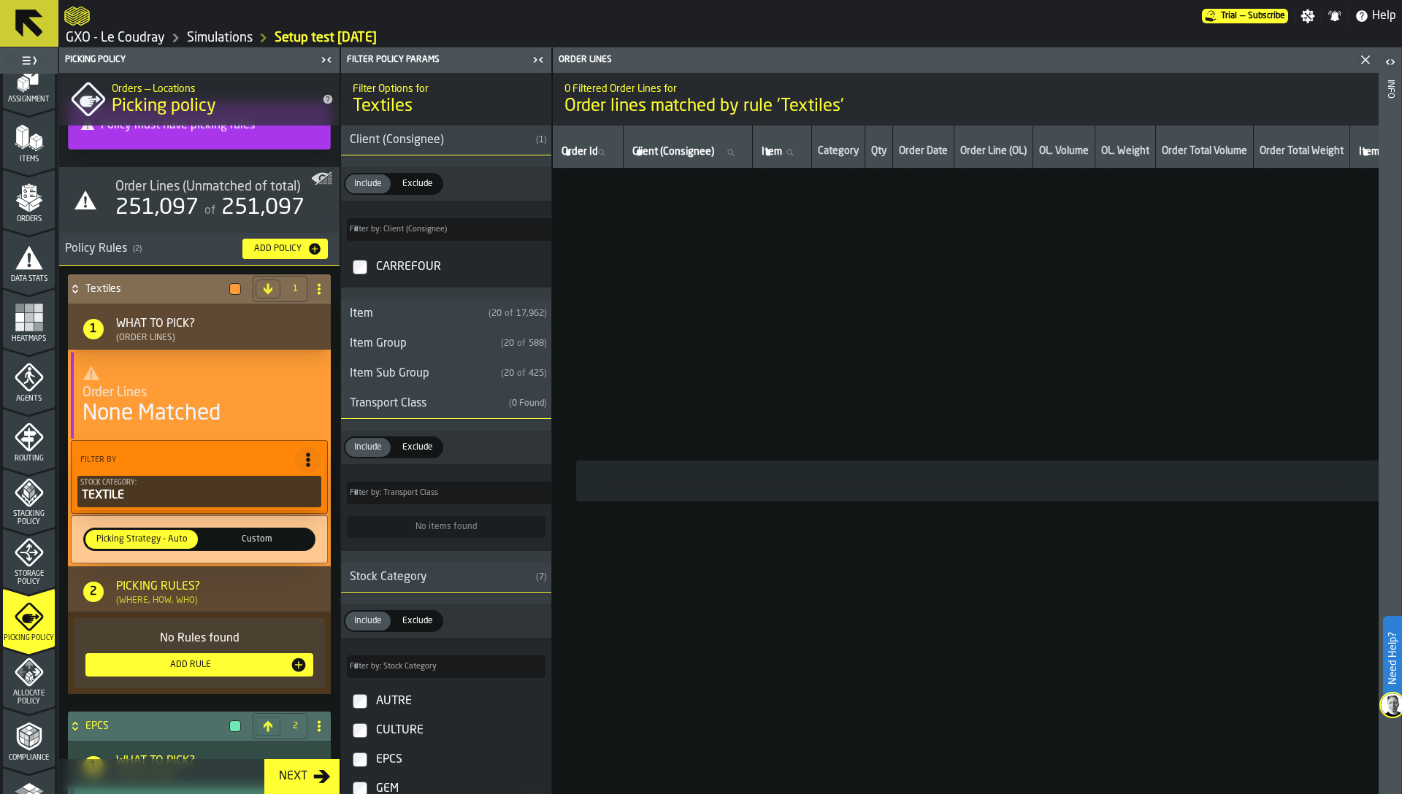
scroll to position [112, 0]
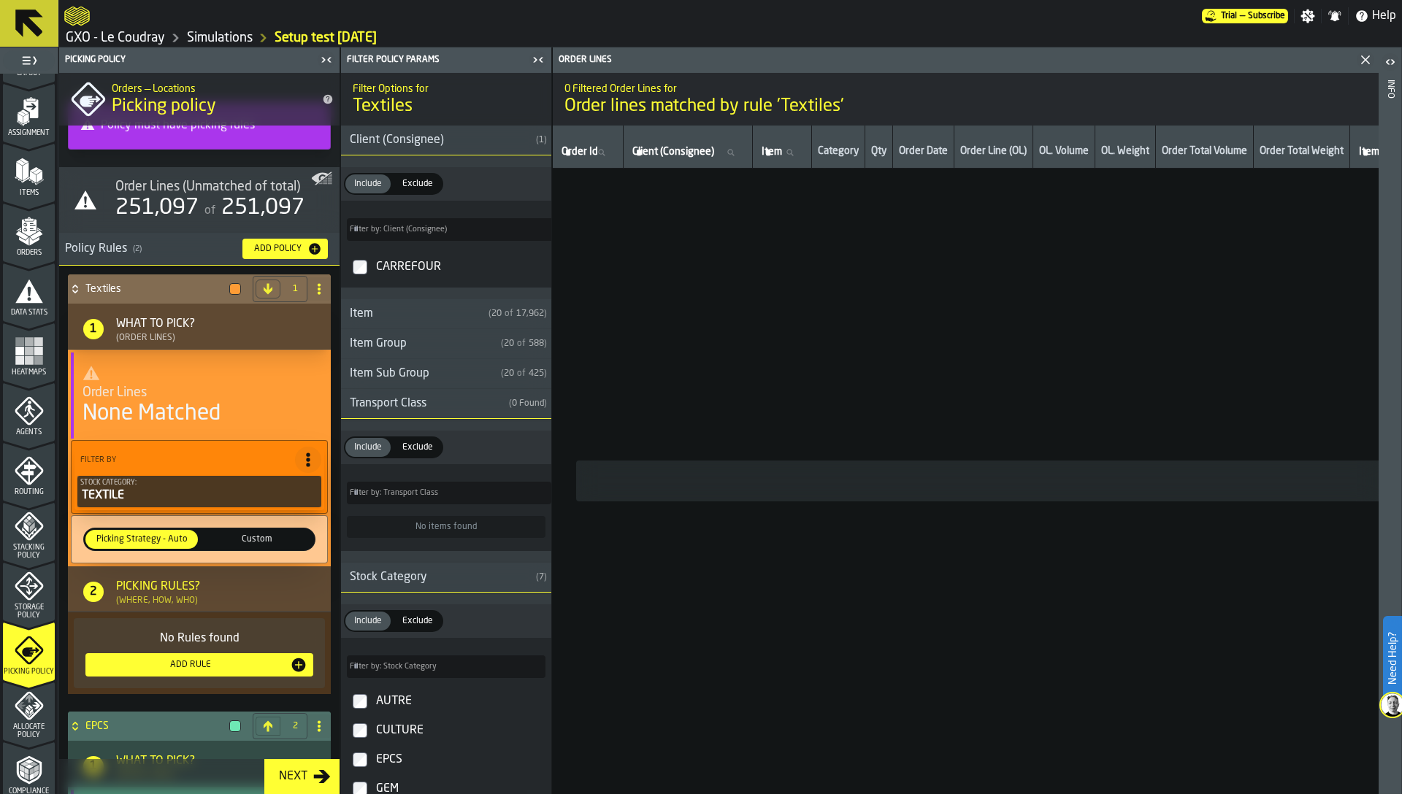
click at [111, 285] on h4 "Textiles" at bounding box center [154, 289] width 138 height 12
